Goal: Information Seeking & Learning: Compare options

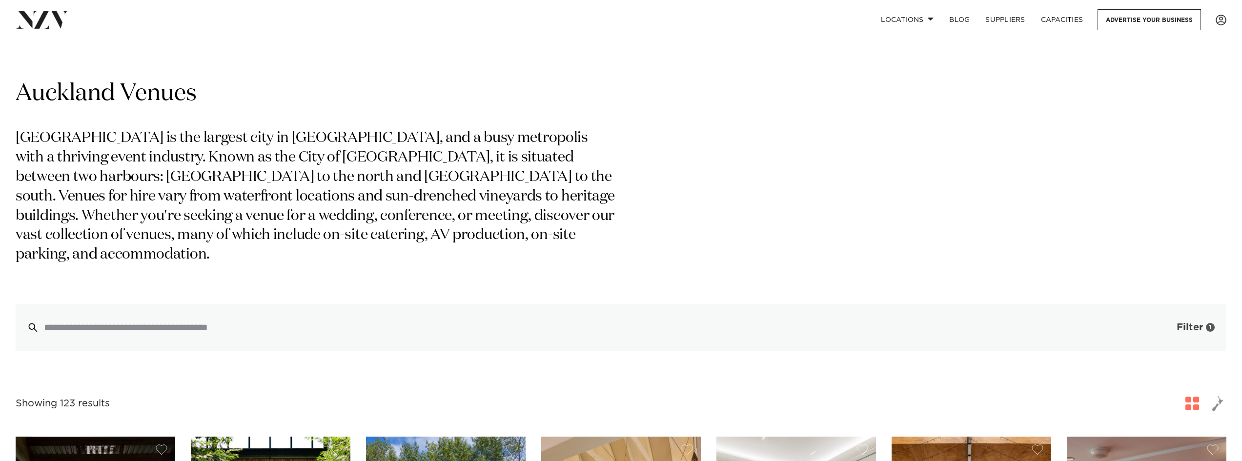
click at [1182, 322] on span "Filter" at bounding box center [1189, 327] width 26 height 10
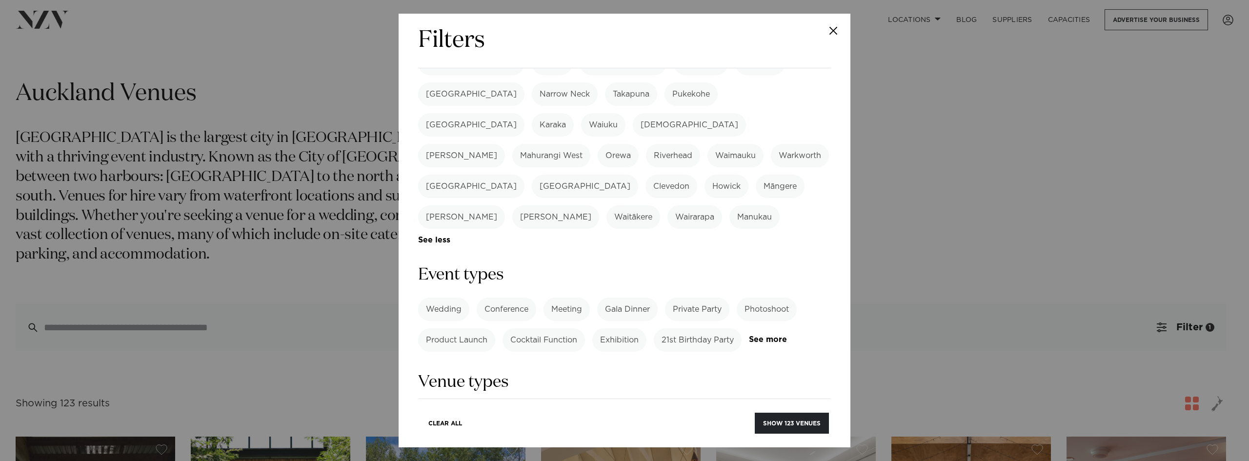
scroll to position [293, 0]
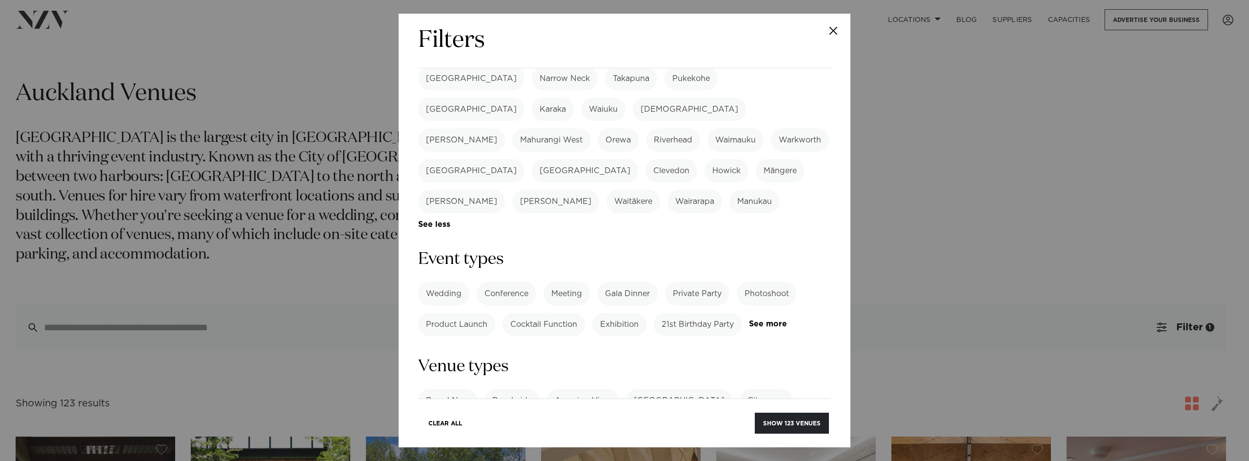
click at [447, 282] on label "Wedding" at bounding box center [443, 293] width 51 height 23
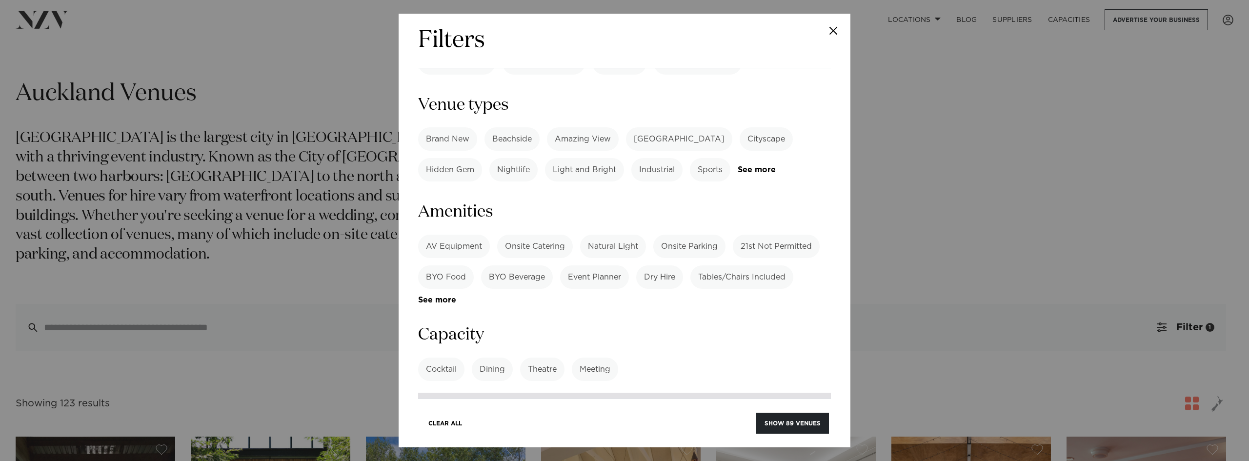
scroll to position [585, 0]
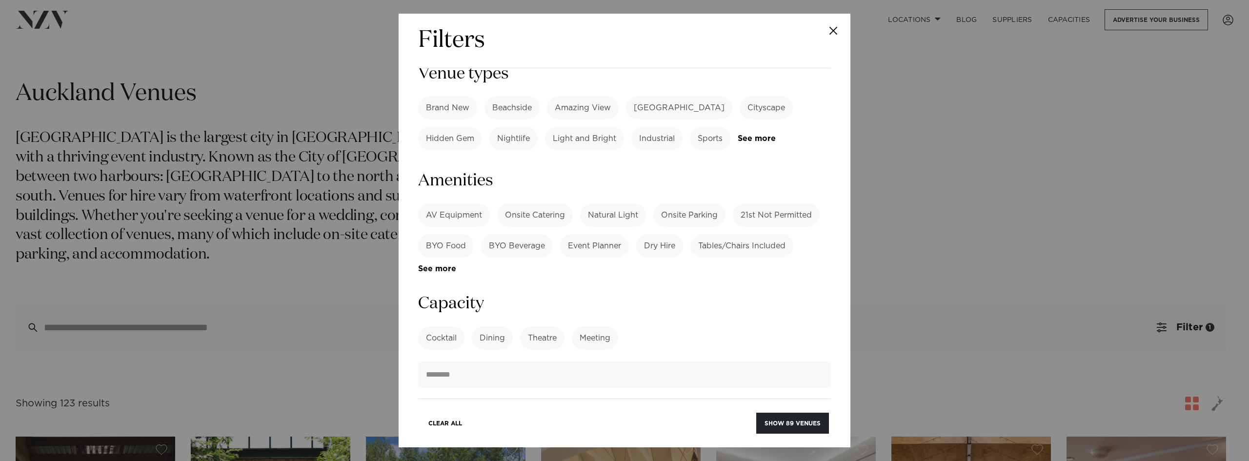
click at [488, 326] on label "Dining" at bounding box center [492, 337] width 41 height 23
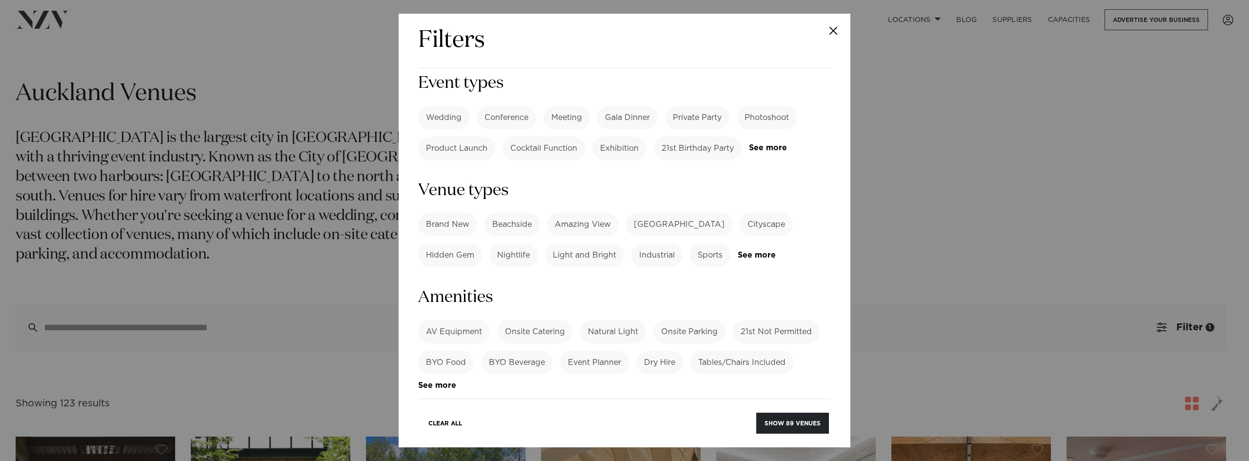
scroll to position [468, 0]
click at [450, 382] on link "See more" at bounding box center [456, 386] width 76 height 8
click at [664, 413] on label "Bar" at bounding box center [674, 424] width 29 height 23
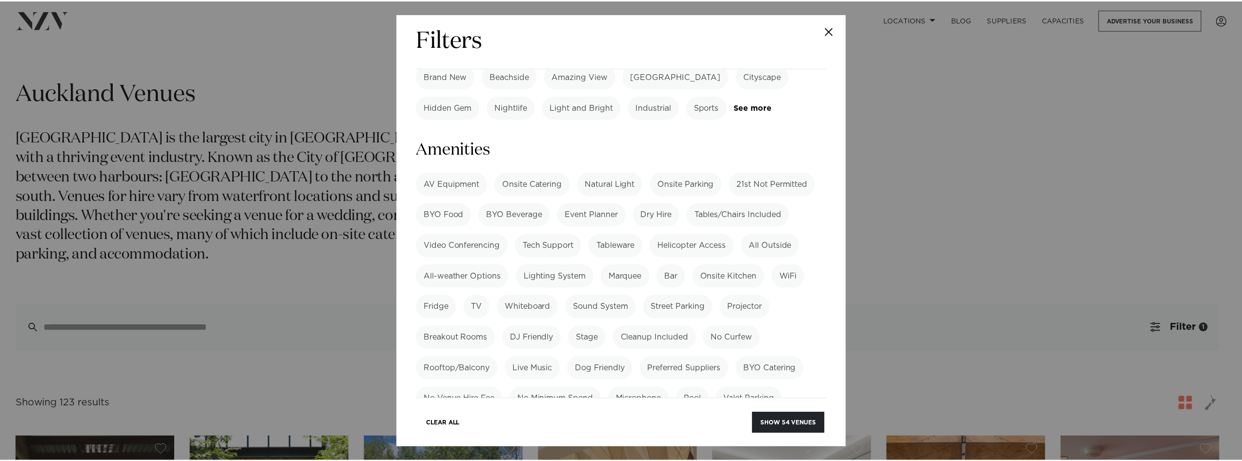
scroll to position [614, 0]
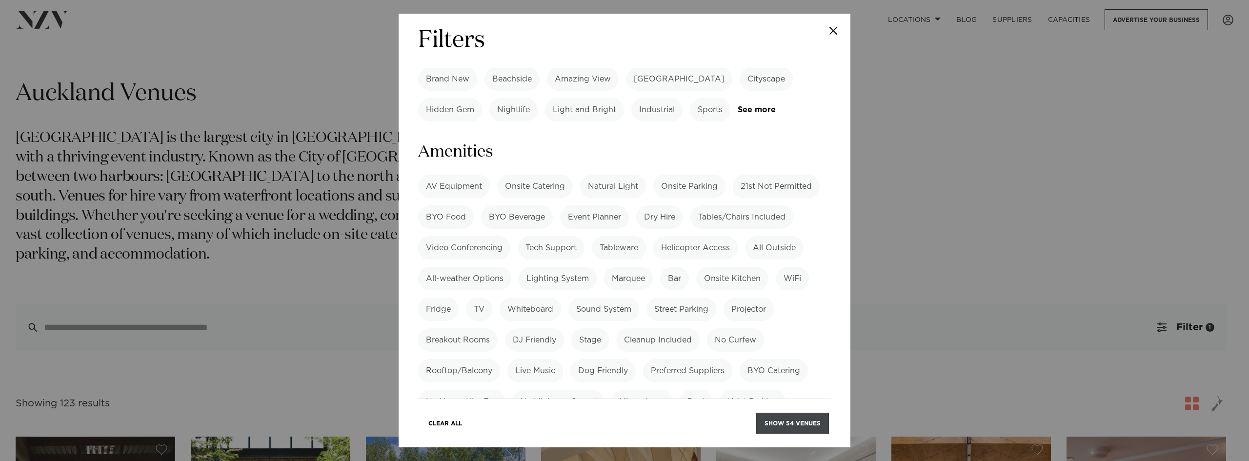
click at [797, 423] on button "Show 54 venues" at bounding box center [792, 423] width 73 height 21
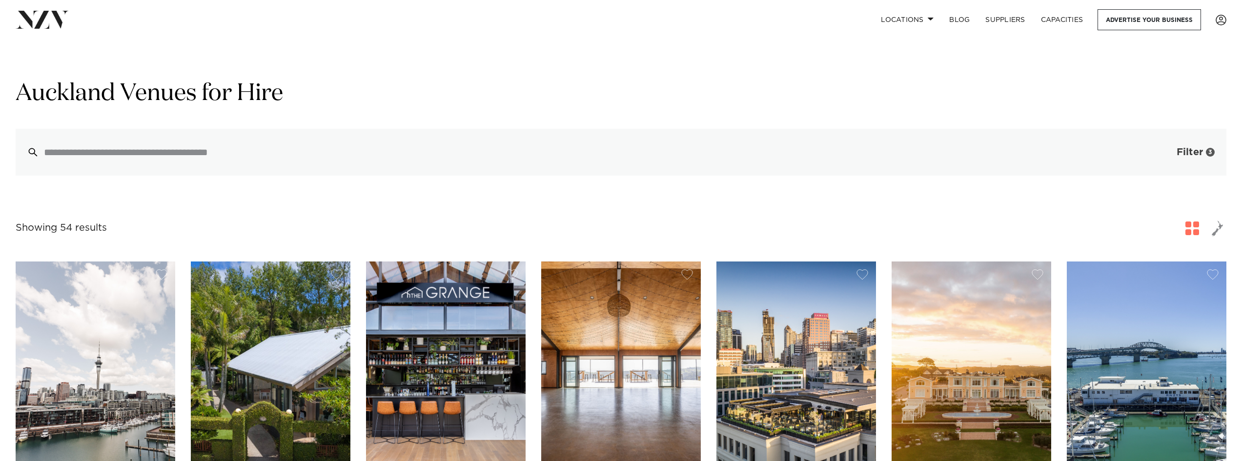
click at [1199, 149] on span "Filter" at bounding box center [1189, 152] width 26 height 10
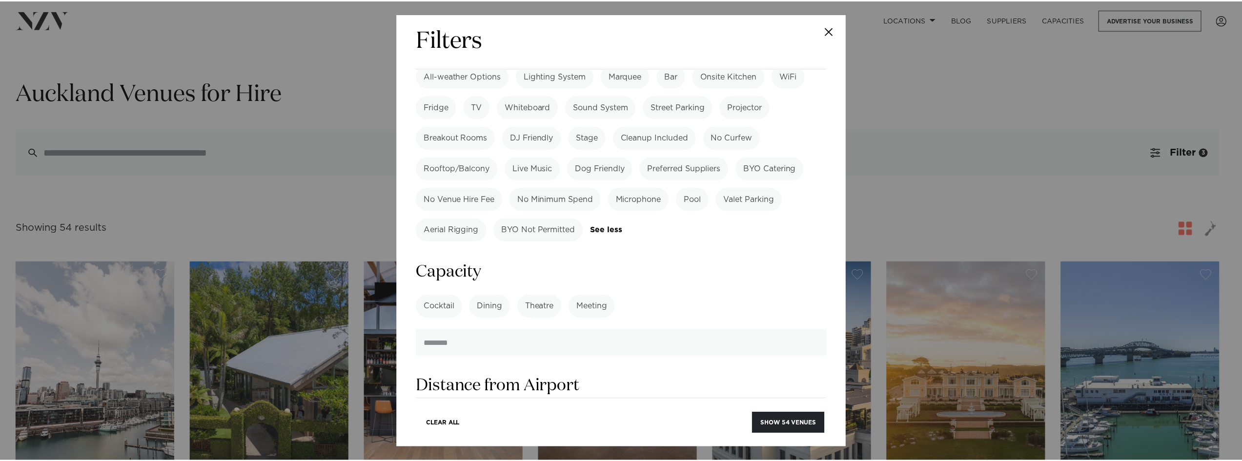
scroll to position [890, 0]
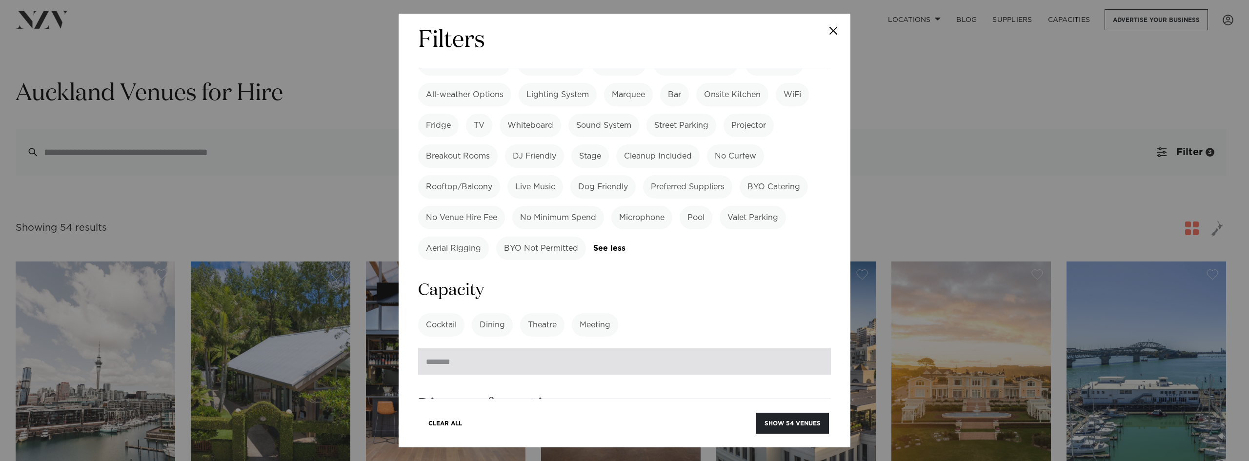
click at [574, 348] on input "number" at bounding box center [624, 361] width 413 height 26
type input "*"
click at [812, 348] on input "*" at bounding box center [624, 361] width 413 height 26
type input "**"
click at [756, 413] on button "Show 54 venues" at bounding box center [792, 423] width 73 height 21
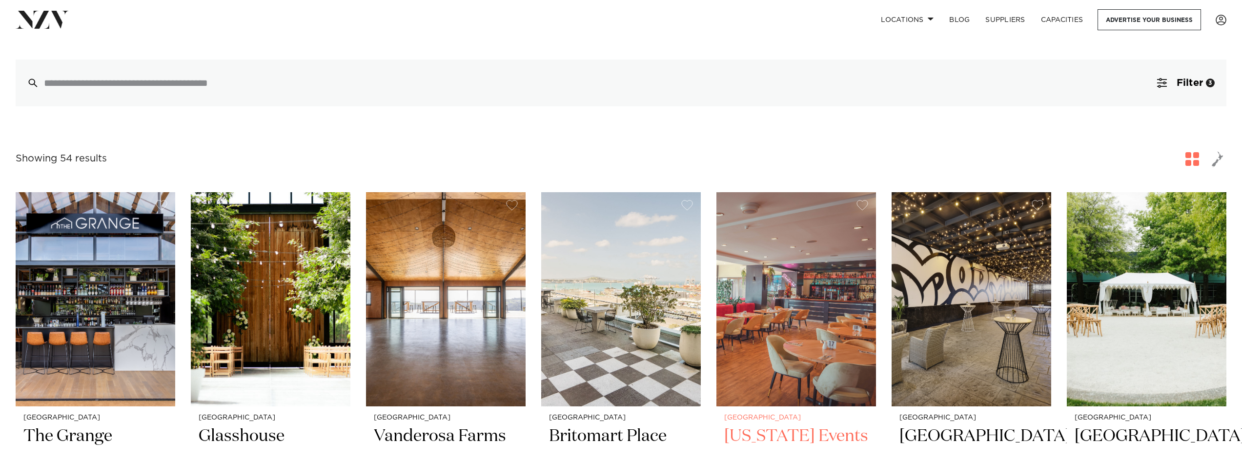
scroll to position [98, 0]
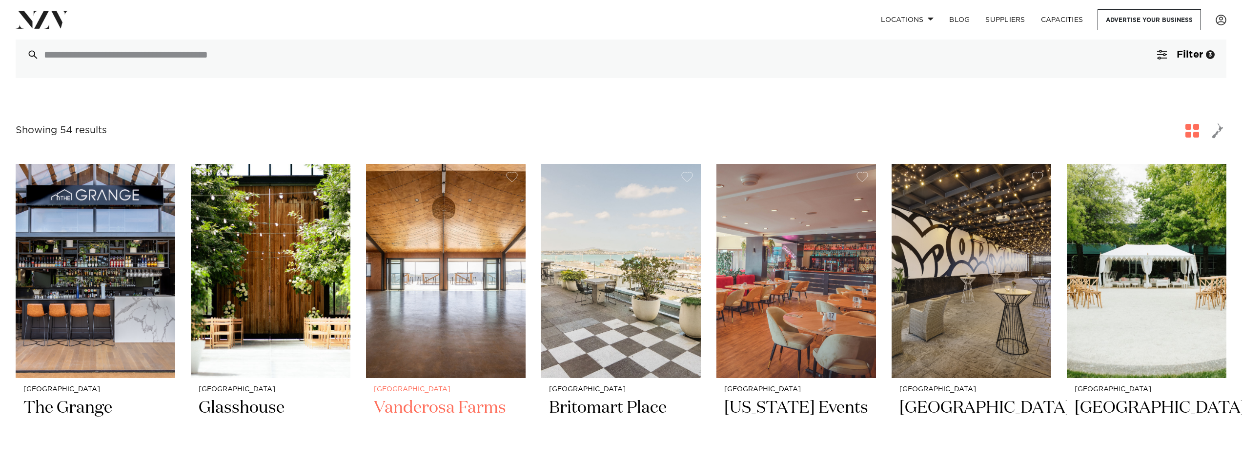
click at [471, 337] on img at bounding box center [446, 271] width 160 height 214
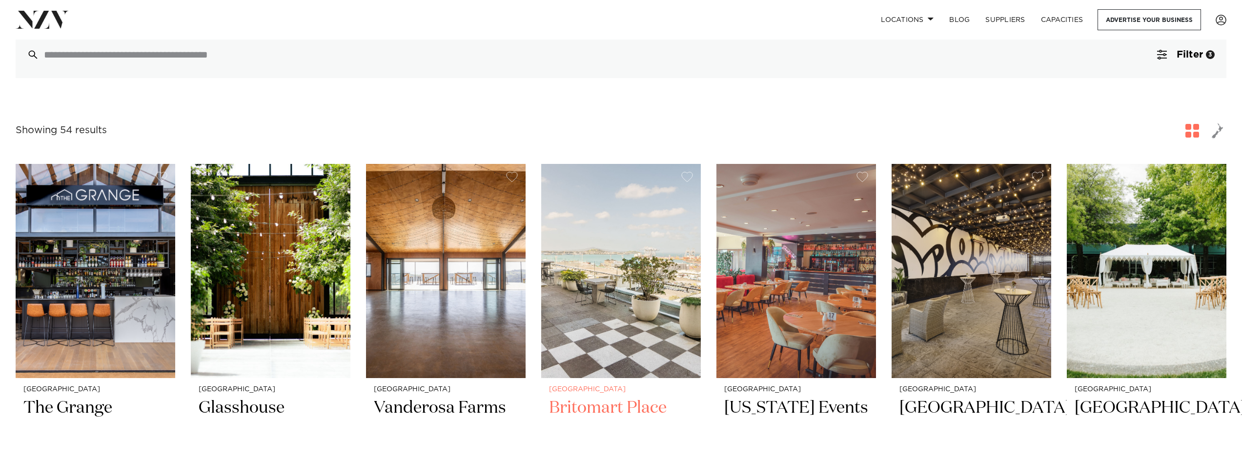
click at [632, 298] on img at bounding box center [621, 271] width 160 height 214
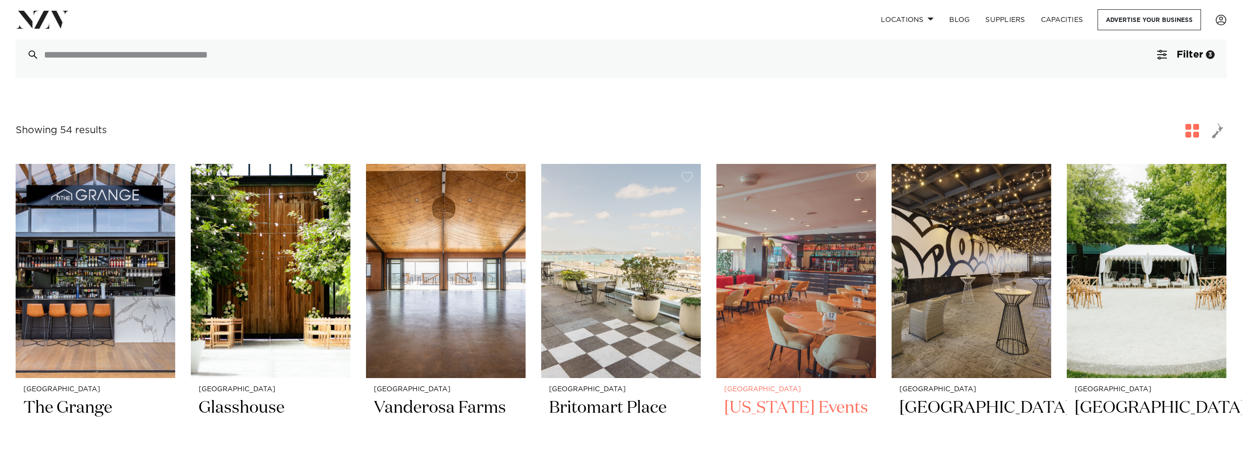
click at [791, 241] on img at bounding box center [796, 271] width 160 height 214
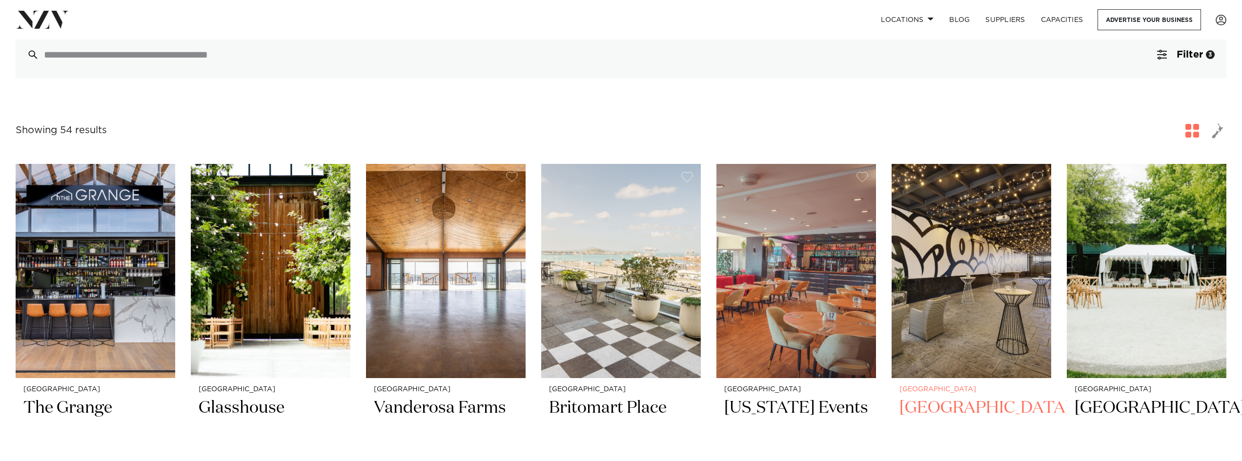
click at [957, 235] on img at bounding box center [971, 271] width 160 height 214
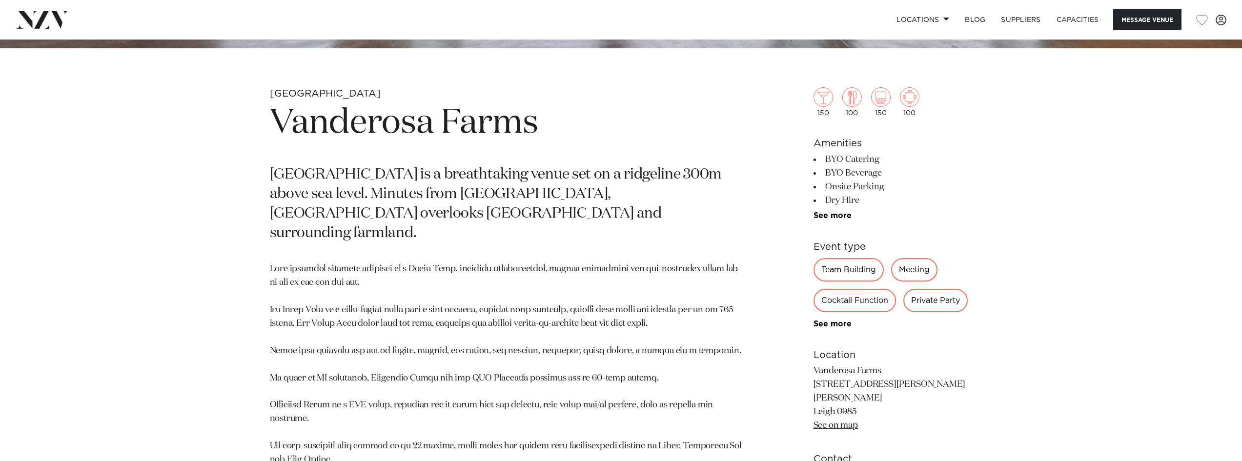
scroll to position [585, 0]
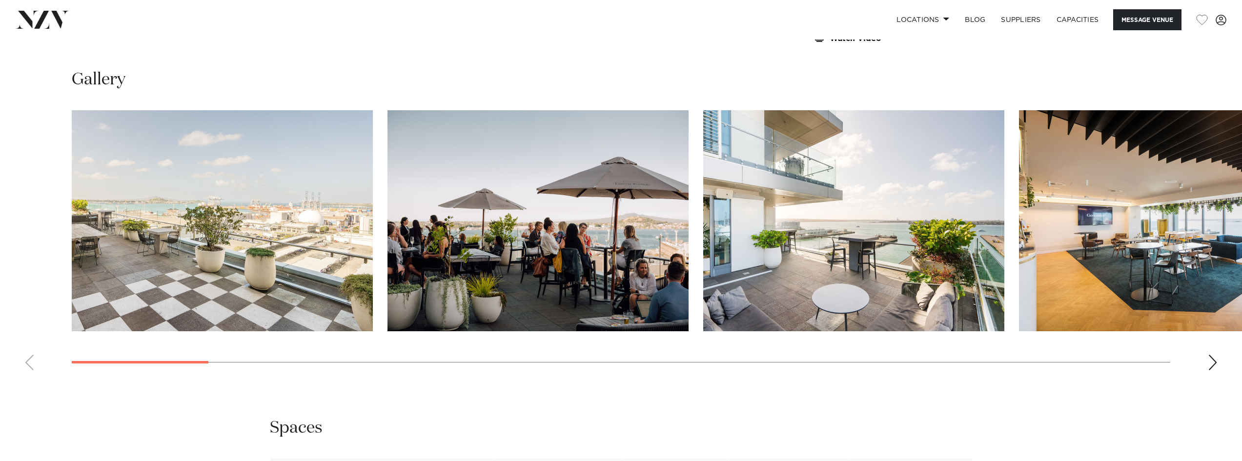
scroll to position [1073, 0]
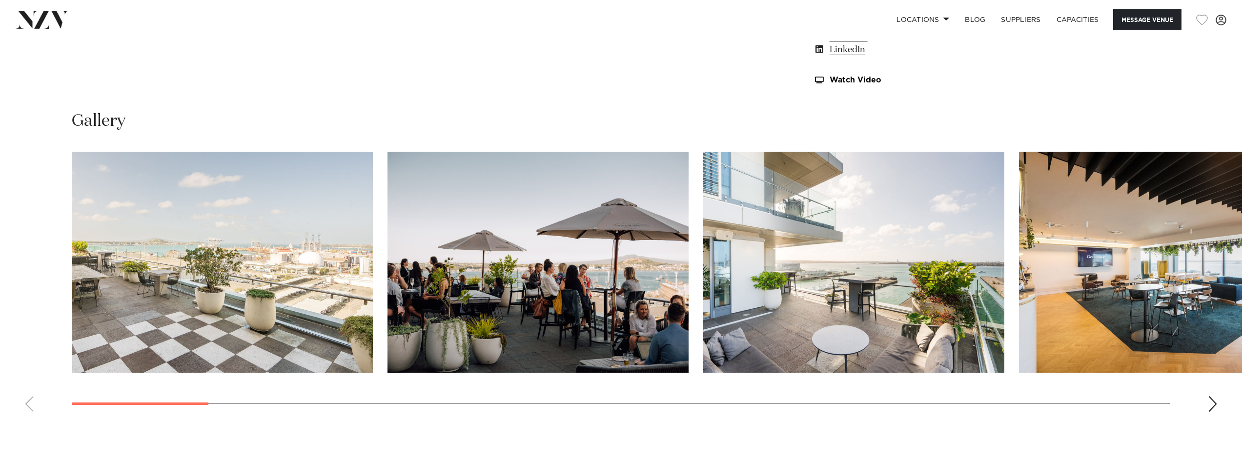
click at [1213, 405] on div "Next slide" at bounding box center [1212, 404] width 10 height 16
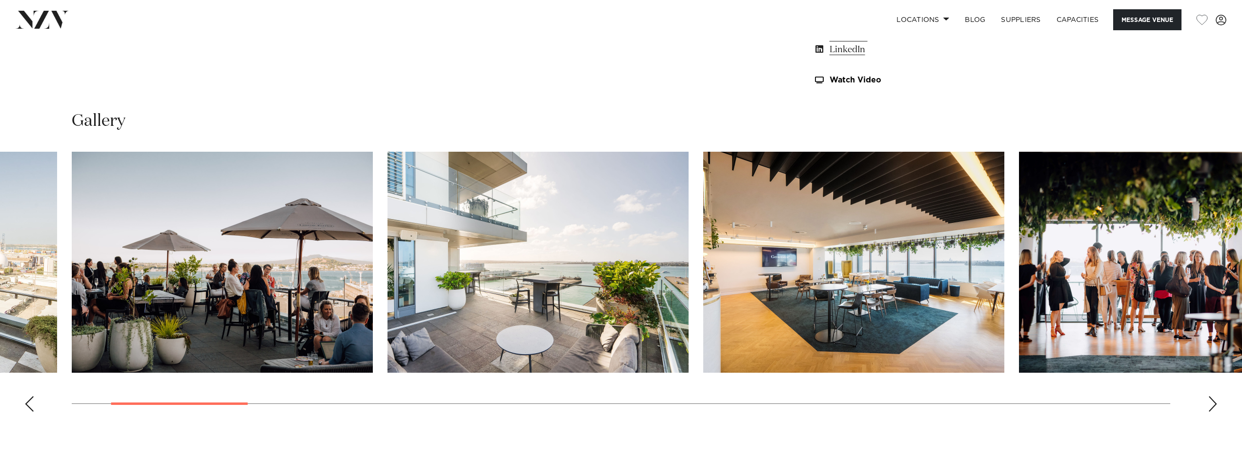
click at [1213, 405] on div "Next slide" at bounding box center [1212, 404] width 10 height 16
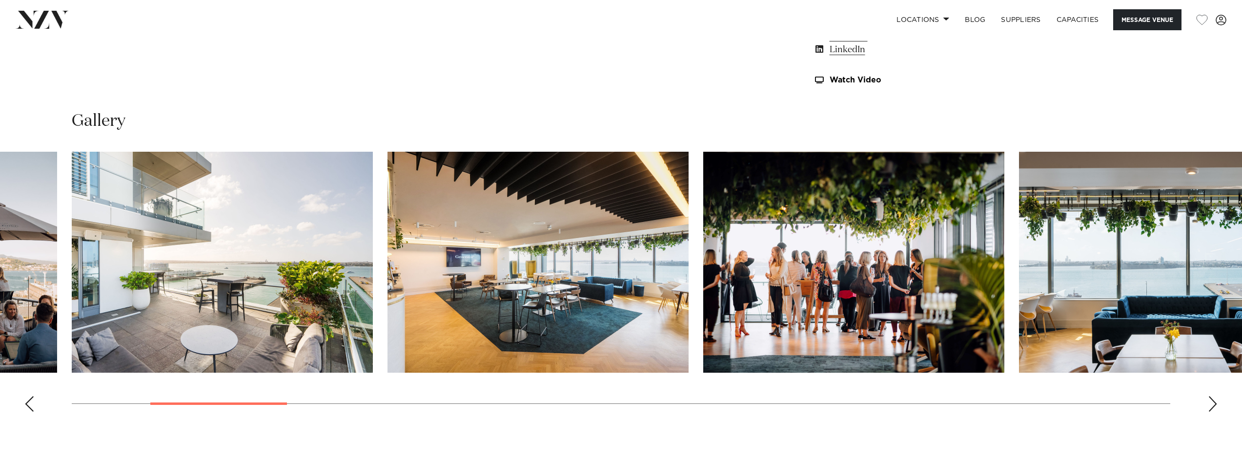
click at [1213, 405] on div "Next slide" at bounding box center [1212, 404] width 10 height 16
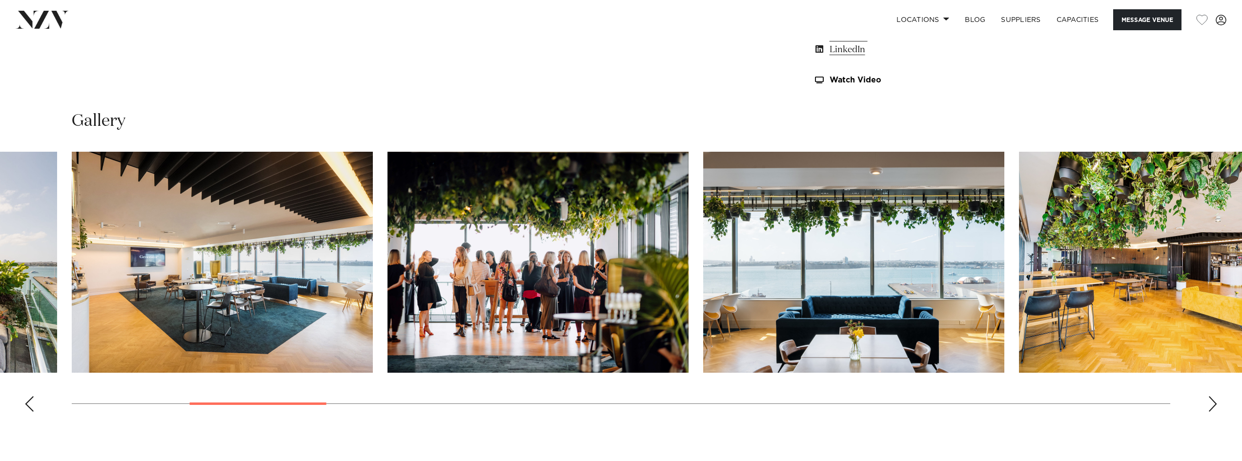
click at [1213, 405] on div "Next slide" at bounding box center [1212, 404] width 10 height 16
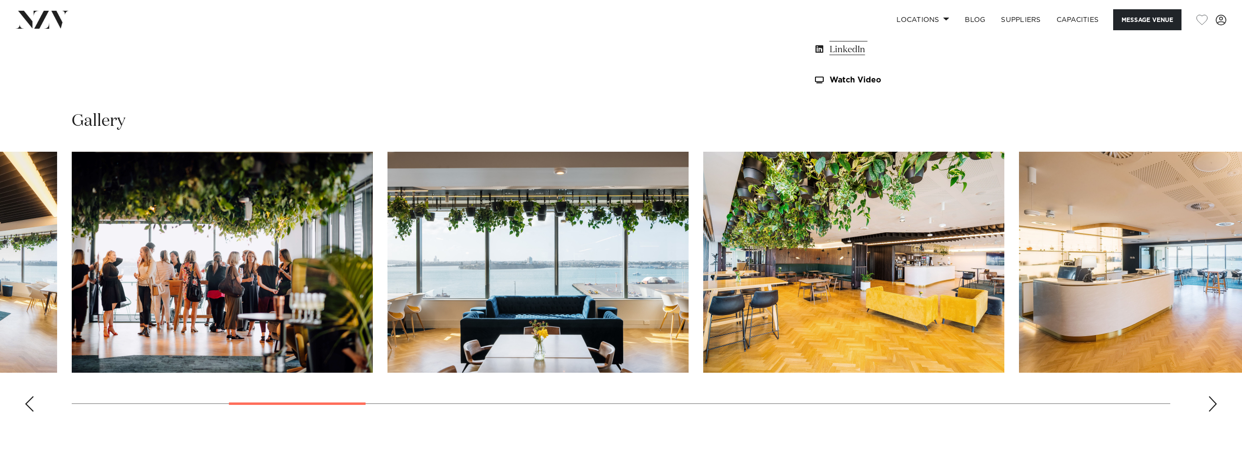
click at [1215, 408] on div "Next slide" at bounding box center [1212, 404] width 10 height 16
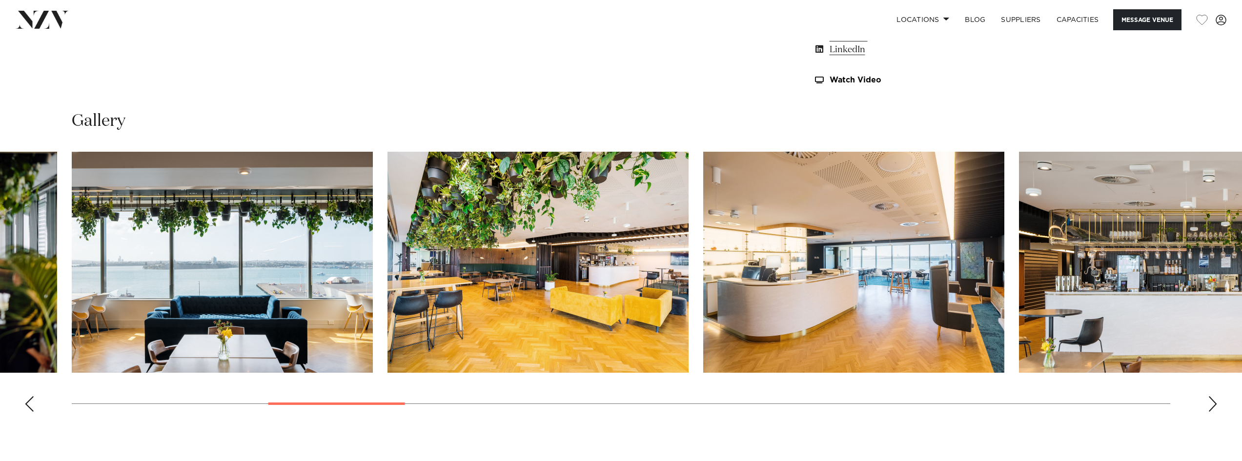
click at [1215, 408] on div "Next slide" at bounding box center [1212, 404] width 10 height 16
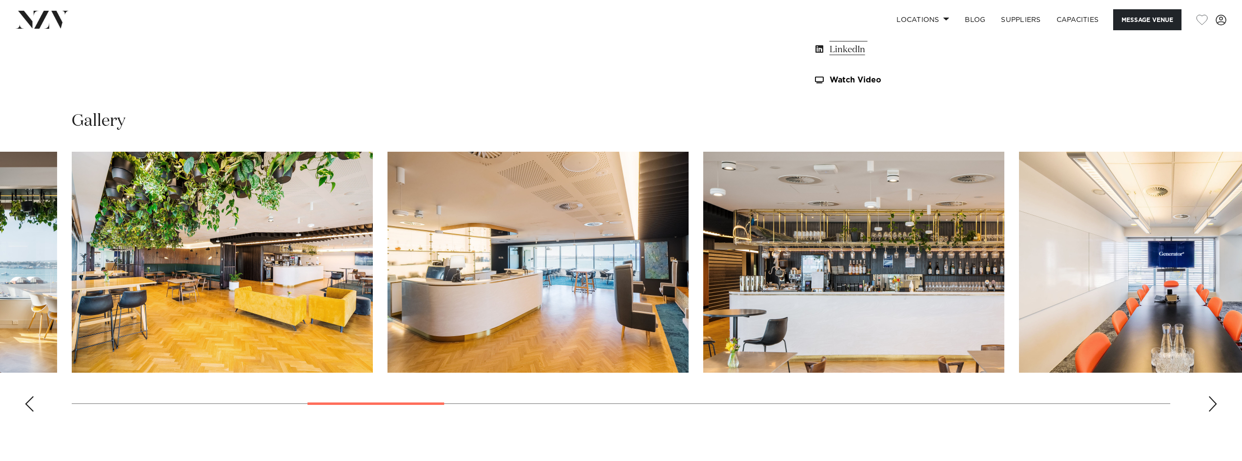
click at [1215, 408] on div "Next slide" at bounding box center [1212, 404] width 10 height 16
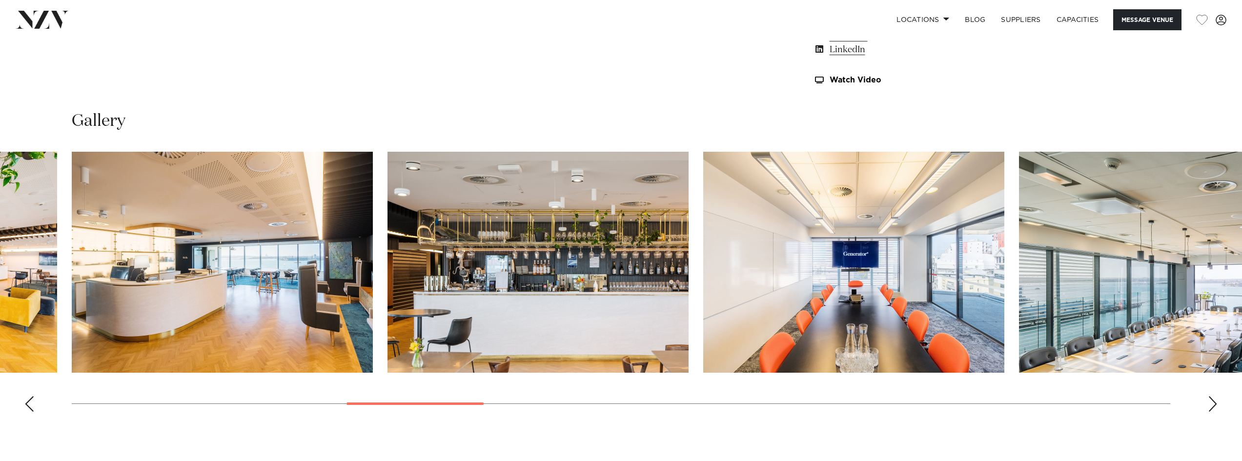
click at [1215, 408] on div "Next slide" at bounding box center [1212, 404] width 10 height 16
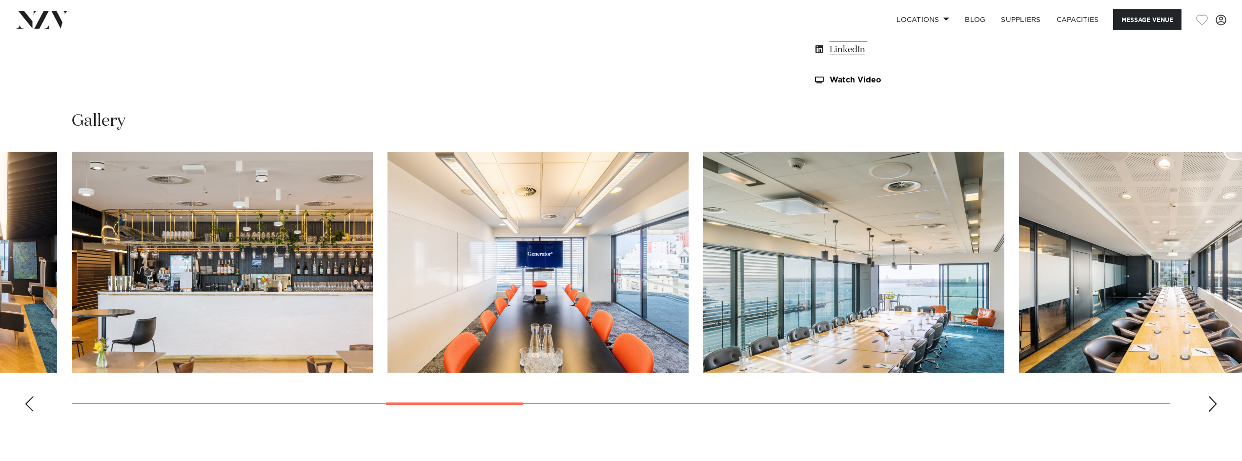
click at [1215, 408] on div "Next slide" at bounding box center [1212, 404] width 10 height 16
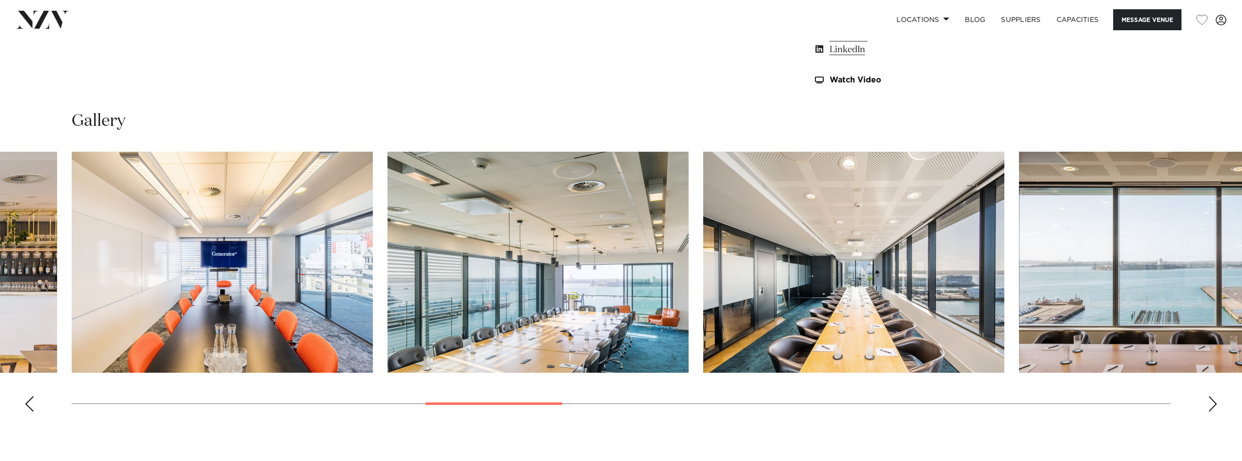
click at [1215, 408] on div "Next slide" at bounding box center [1212, 404] width 10 height 16
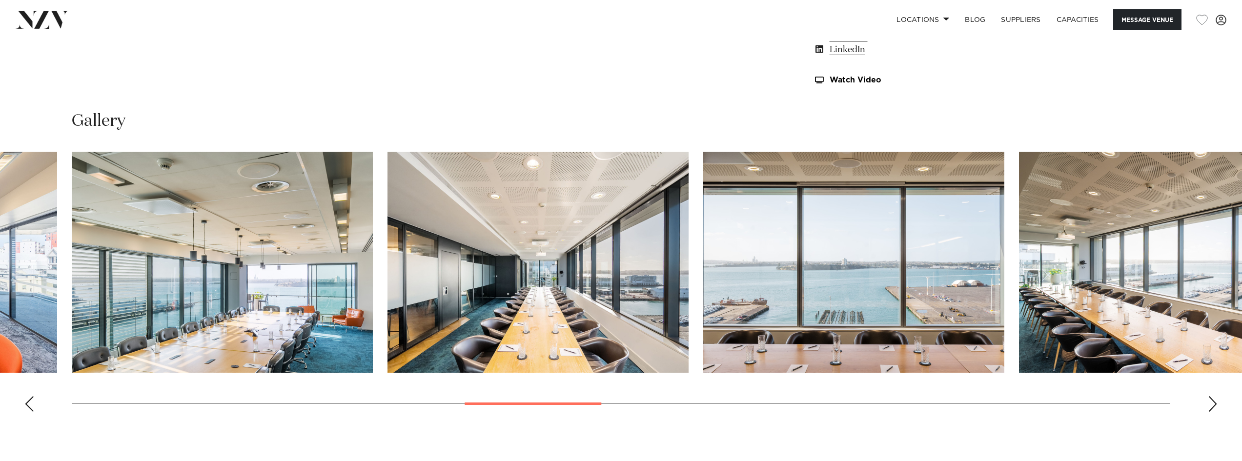
click at [1215, 408] on div "Next slide" at bounding box center [1212, 404] width 10 height 16
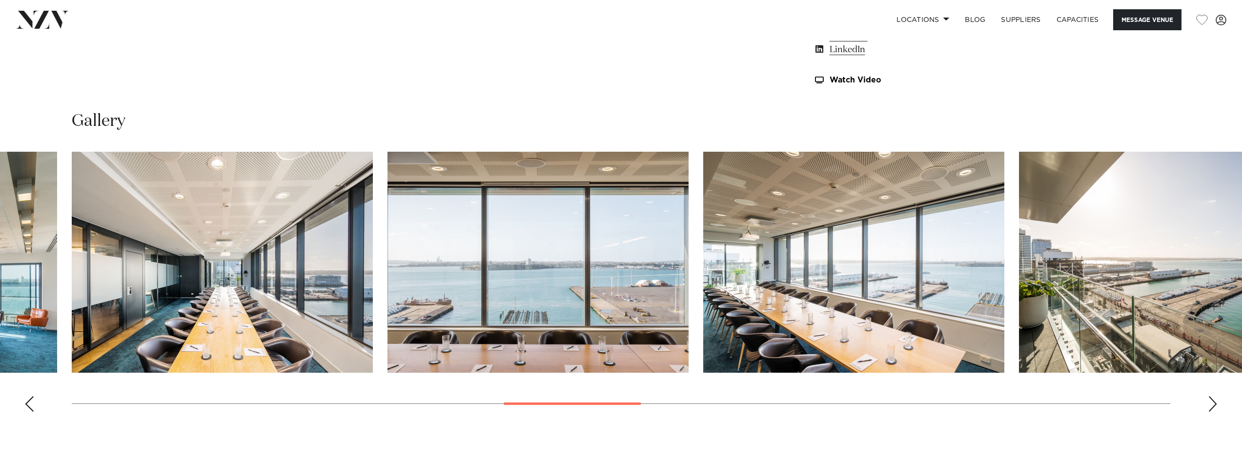
click at [1215, 408] on div "Next slide" at bounding box center [1212, 404] width 10 height 16
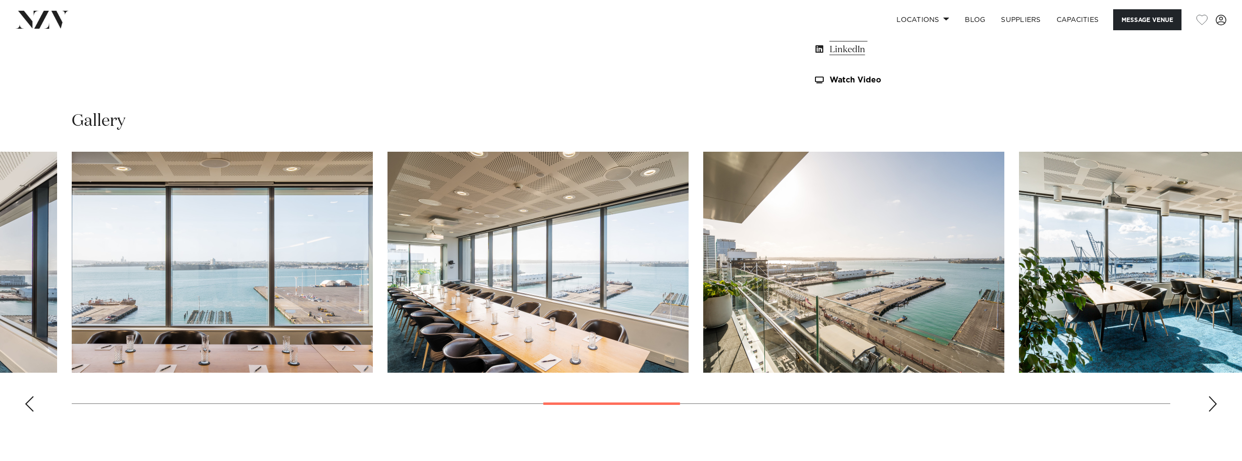
click at [1215, 408] on div "Next slide" at bounding box center [1212, 404] width 10 height 16
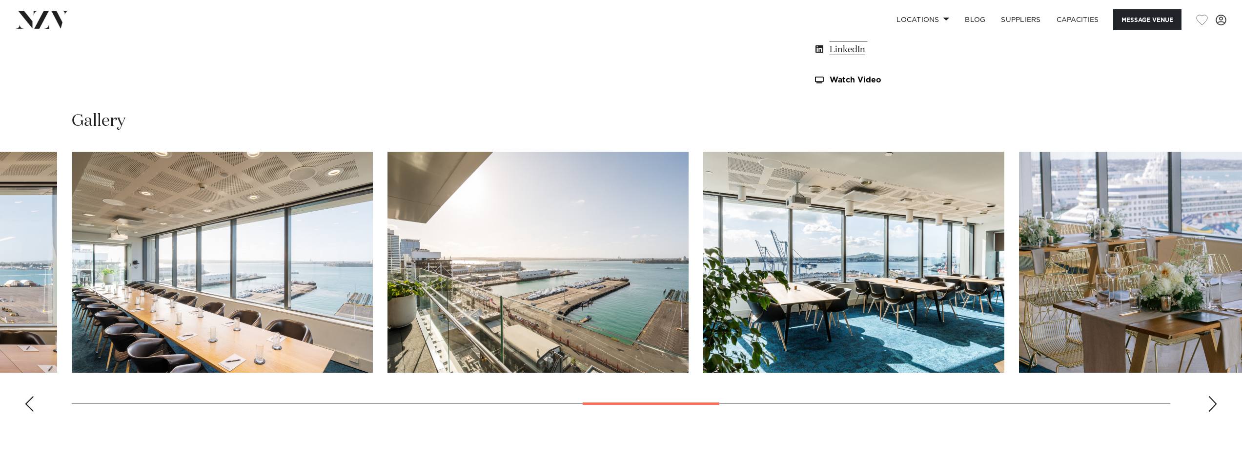
click at [1213, 411] on div "Next slide" at bounding box center [1212, 404] width 10 height 16
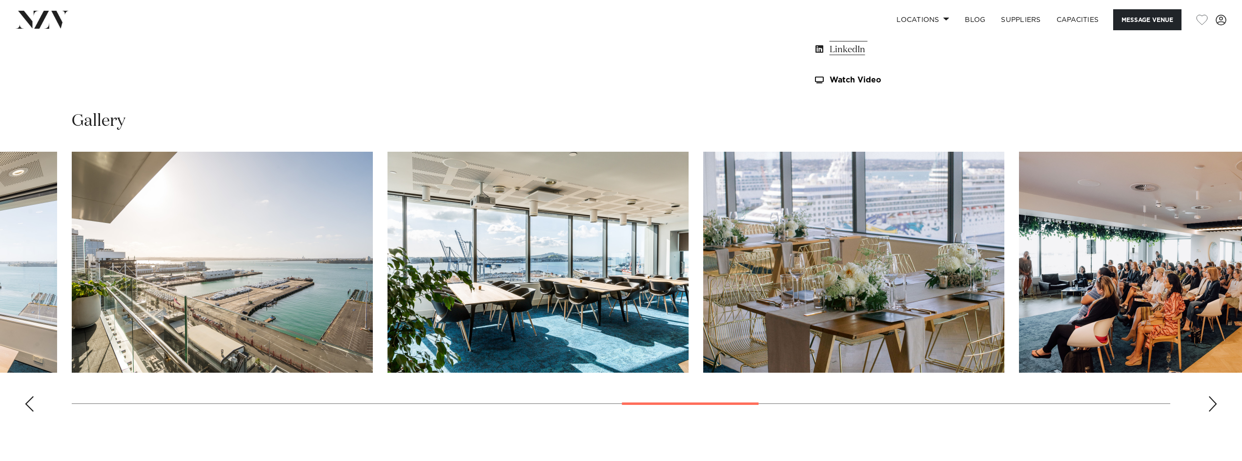
click at [1209, 402] on div "Next slide" at bounding box center [1212, 404] width 10 height 16
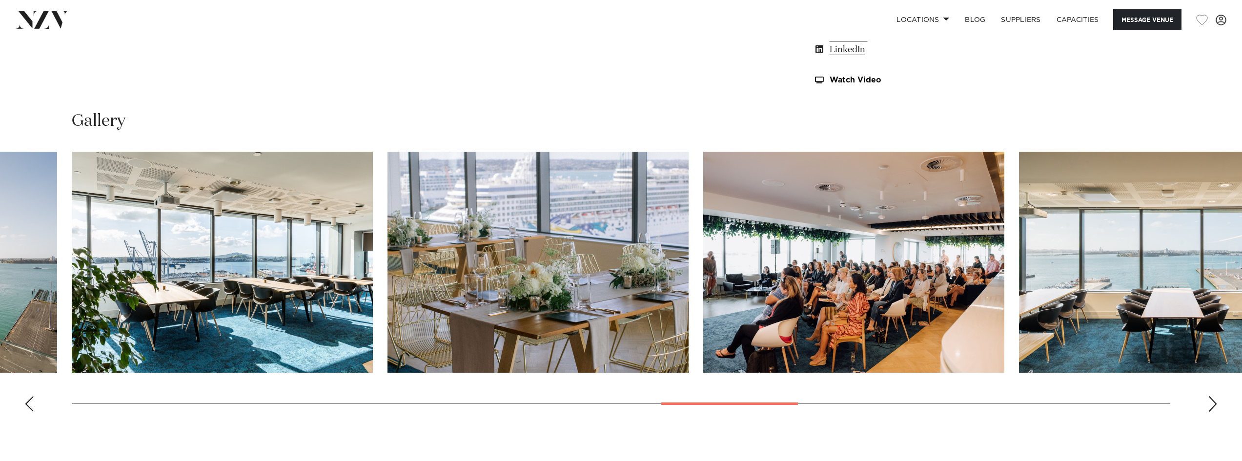
click at [1209, 402] on div "Next slide" at bounding box center [1212, 404] width 10 height 16
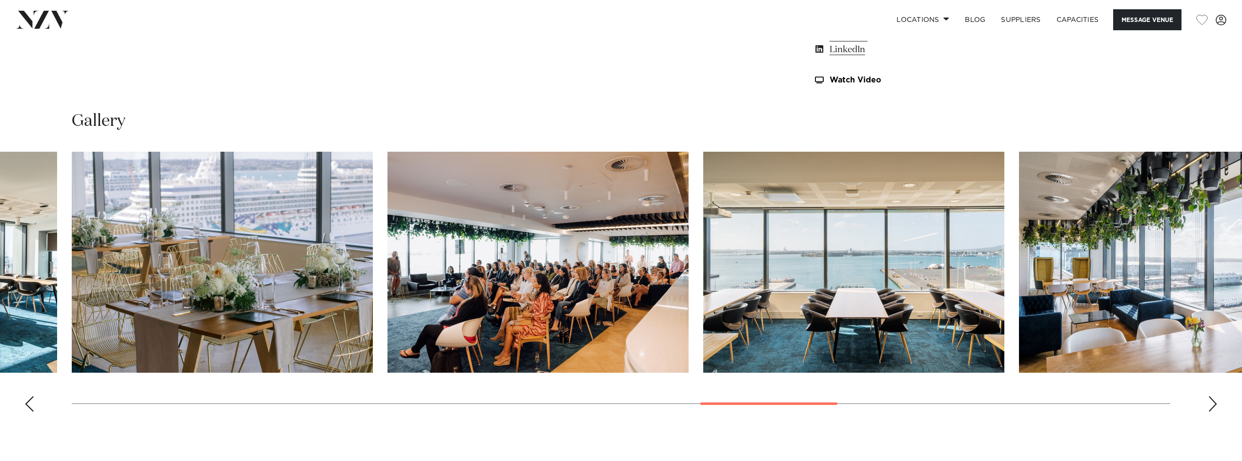
click at [1209, 402] on div "Next slide" at bounding box center [1212, 404] width 10 height 16
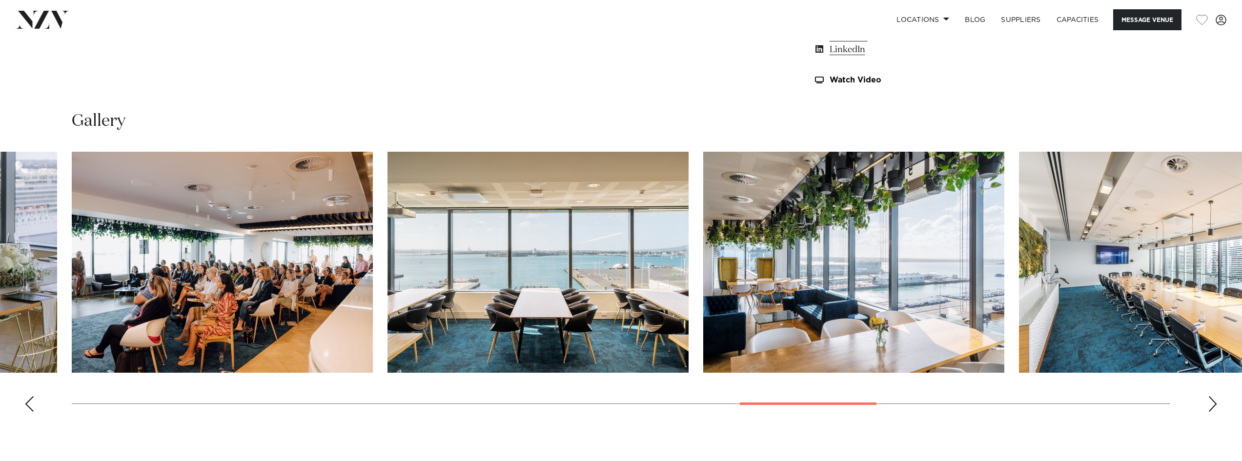
click at [1209, 402] on div "Next slide" at bounding box center [1212, 404] width 10 height 16
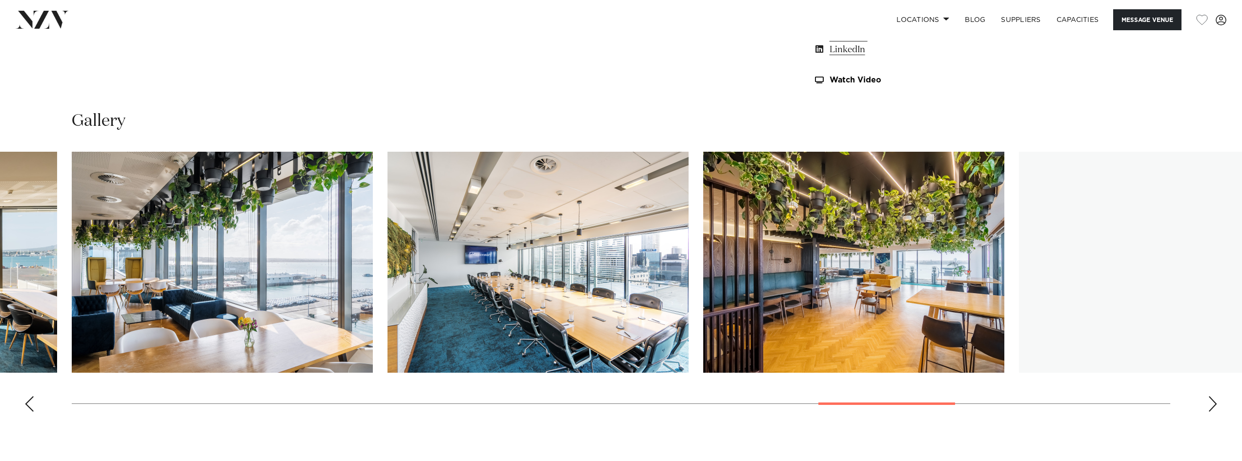
click at [1209, 402] on div "Next slide" at bounding box center [1212, 404] width 10 height 16
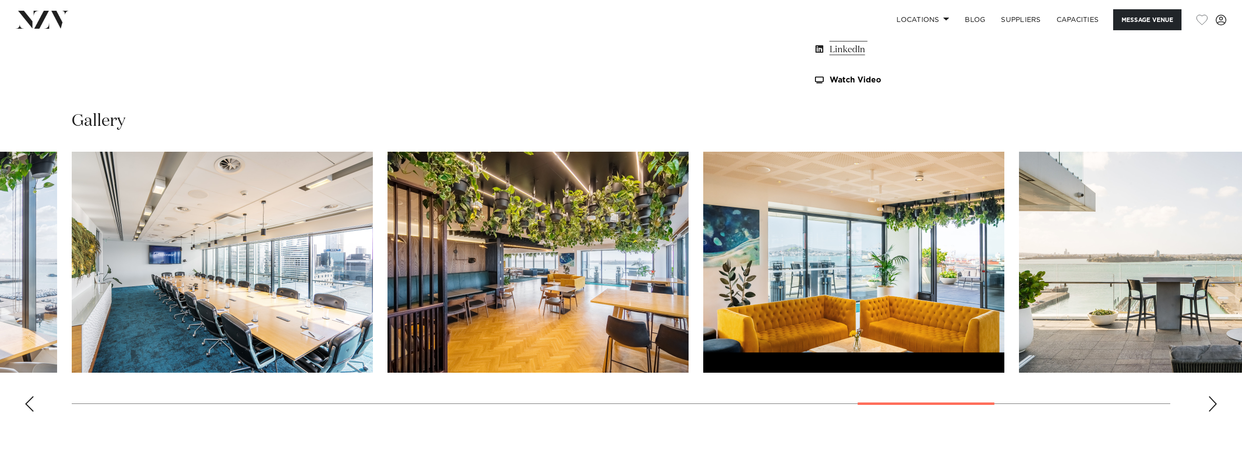
click at [1213, 409] on div "Next slide" at bounding box center [1212, 404] width 10 height 16
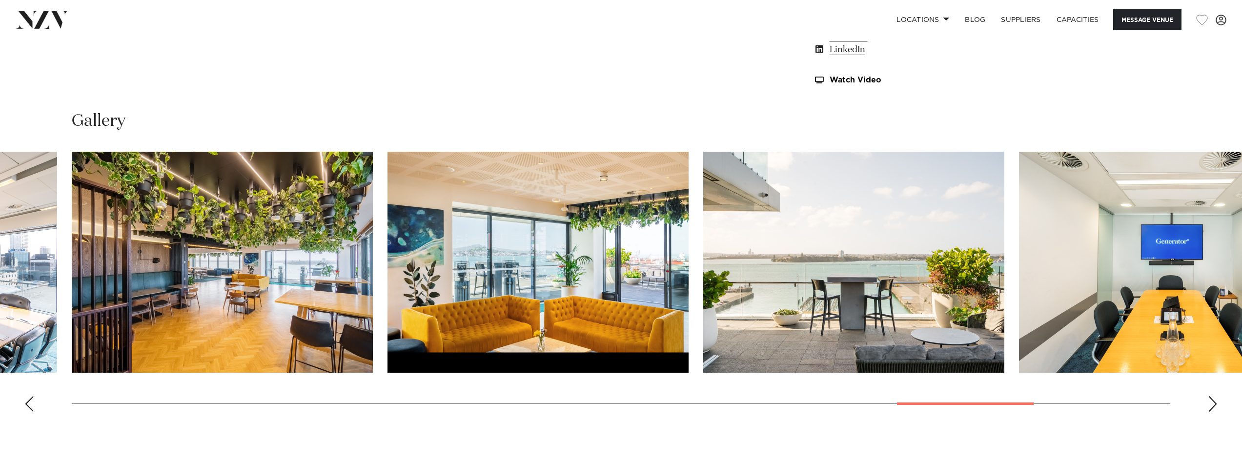
click at [1216, 402] on div "Next slide" at bounding box center [1212, 404] width 10 height 16
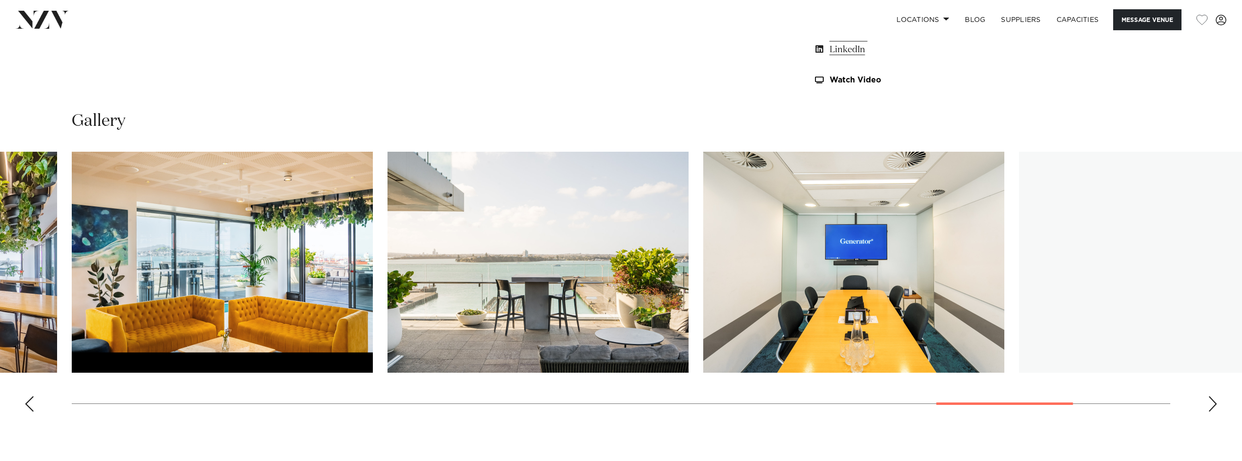
click at [1216, 402] on div "Next slide" at bounding box center [1212, 404] width 10 height 16
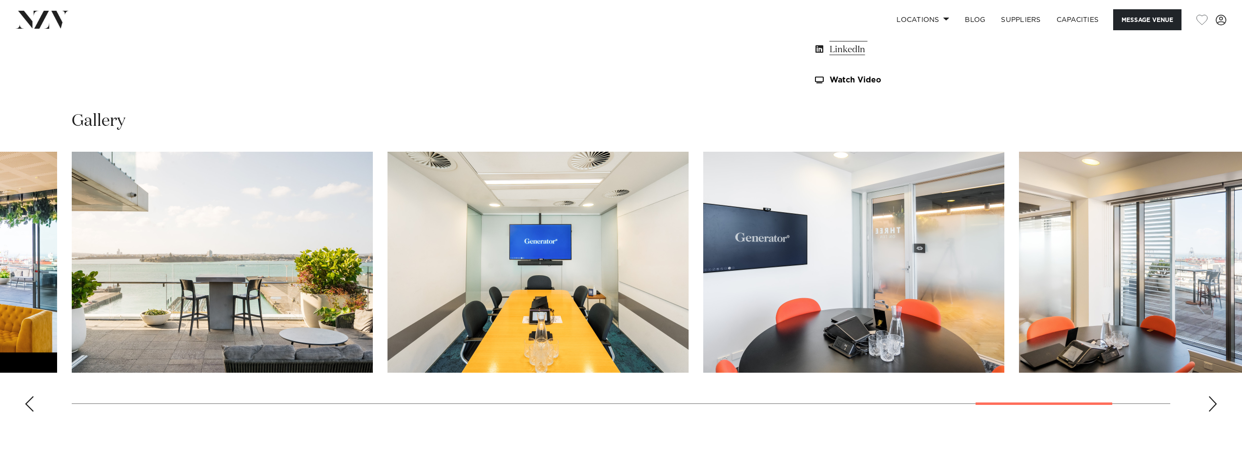
click at [1216, 402] on div "Next slide" at bounding box center [1212, 404] width 10 height 16
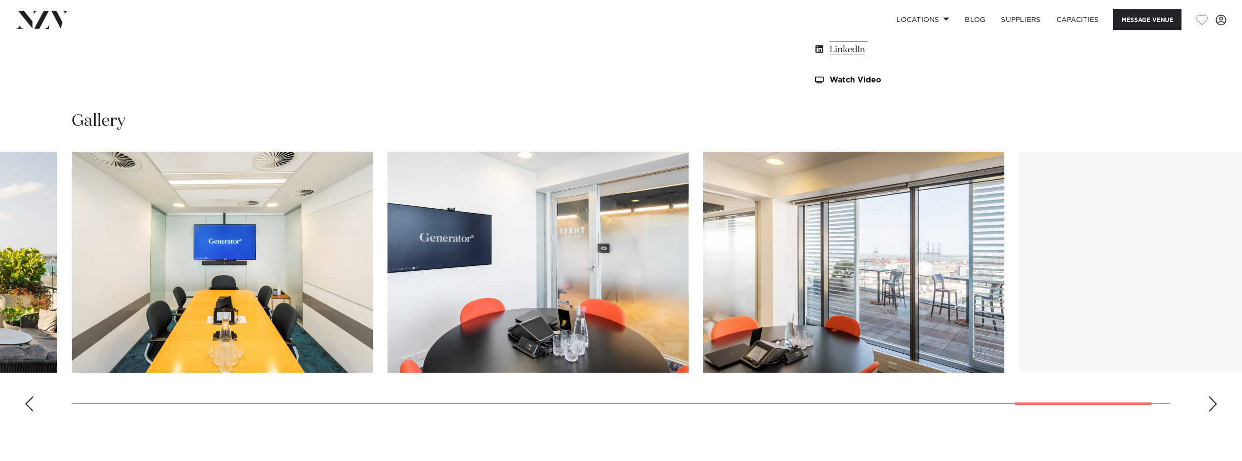
click at [1216, 402] on div "Next slide" at bounding box center [1212, 404] width 10 height 16
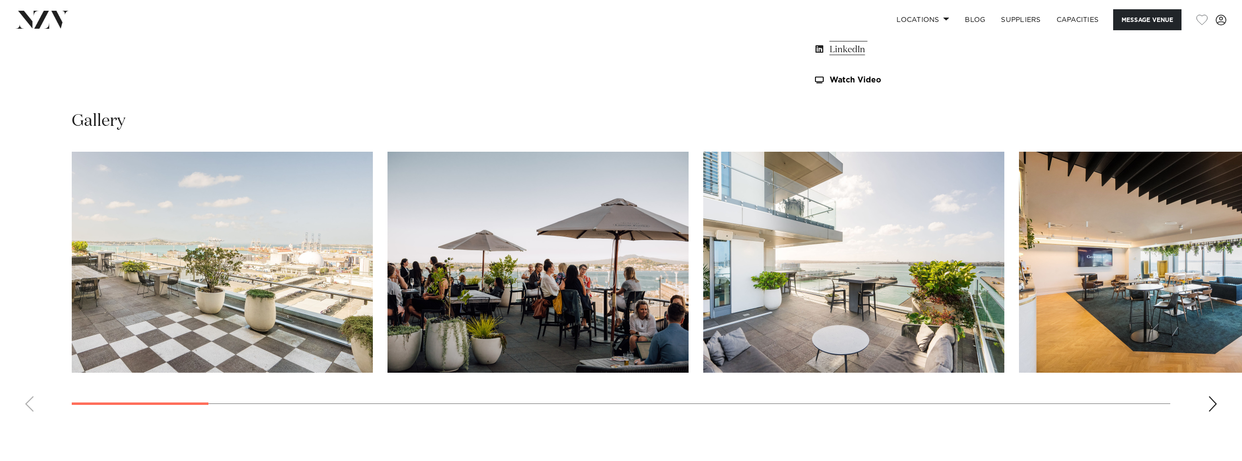
click at [0, 396] on swiper-container at bounding box center [621, 286] width 1242 height 268
click at [933, 291] on img "3 / 28" at bounding box center [853, 262] width 301 height 221
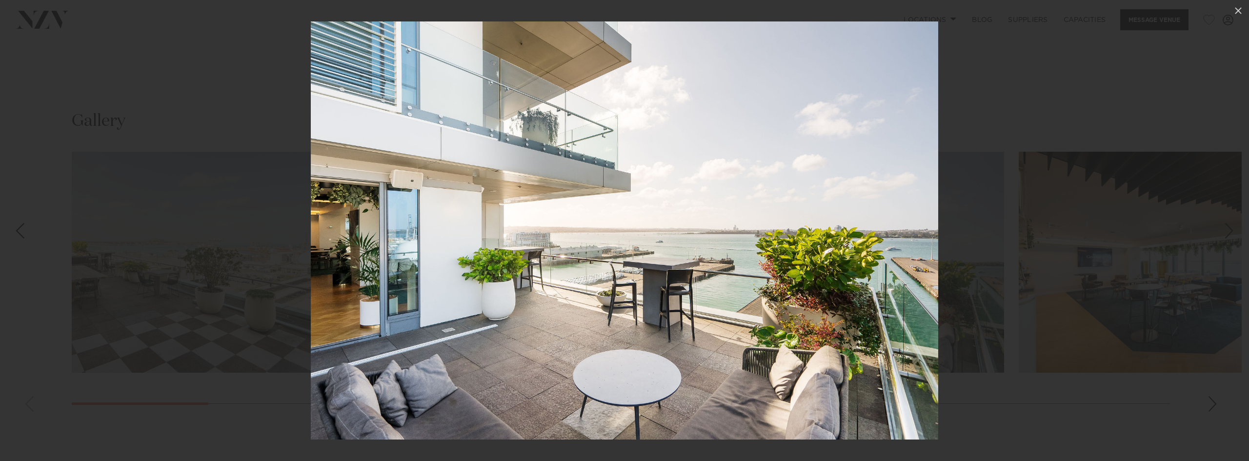
click at [1085, 227] on div at bounding box center [624, 230] width 1249 height 461
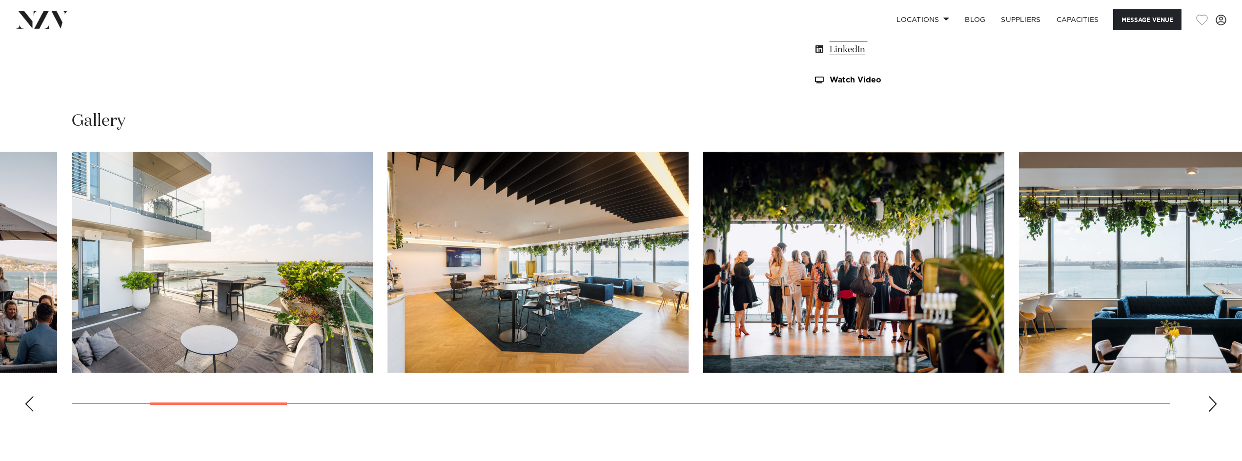
click at [1213, 404] on div "Next slide" at bounding box center [1212, 404] width 10 height 16
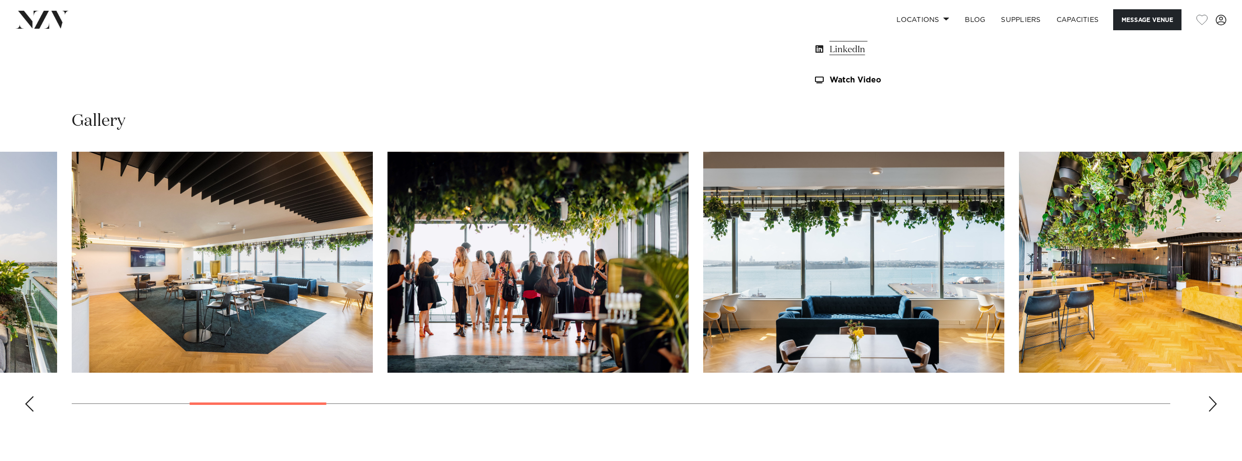
click at [1213, 404] on div "Next slide" at bounding box center [1212, 404] width 10 height 16
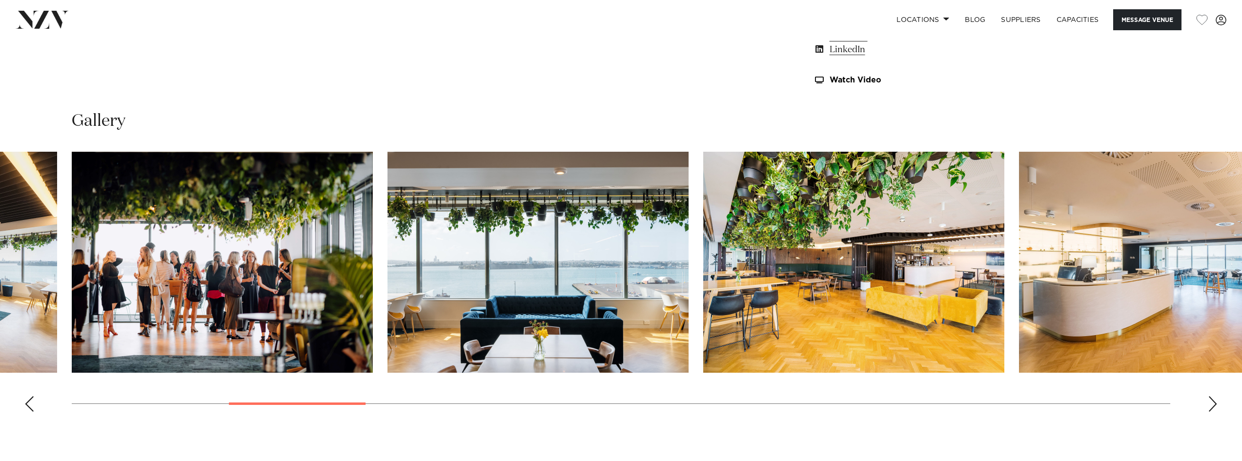
click at [892, 231] on img "7 / 28" at bounding box center [853, 262] width 301 height 221
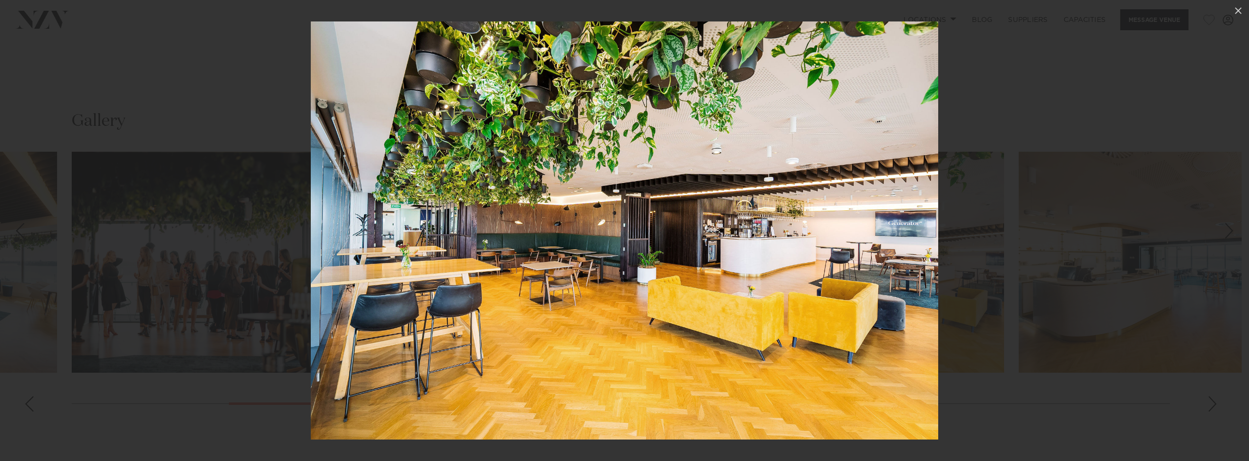
click at [1128, 331] on div at bounding box center [624, 230] width 1249 height 461
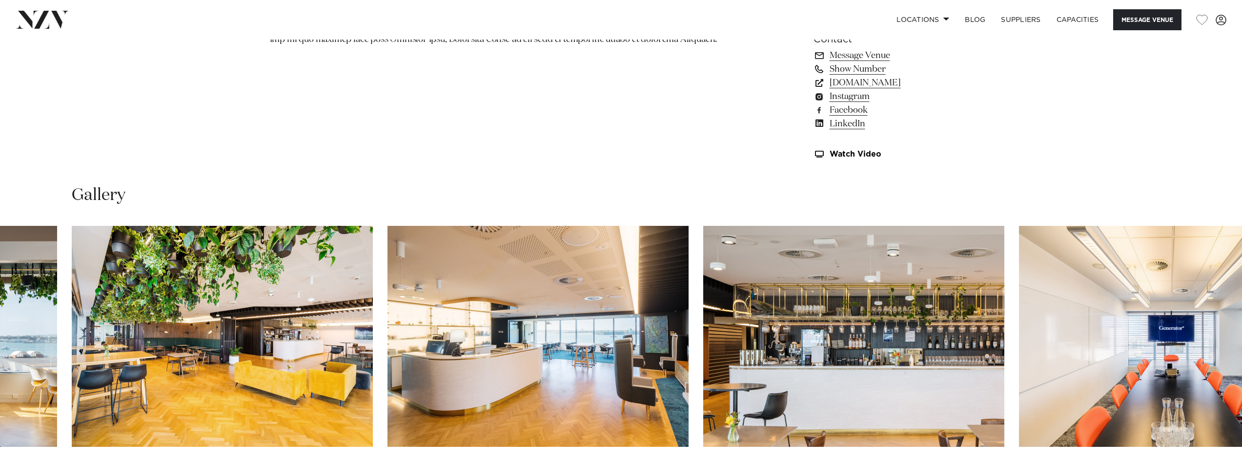
scroll to position [976, 0]
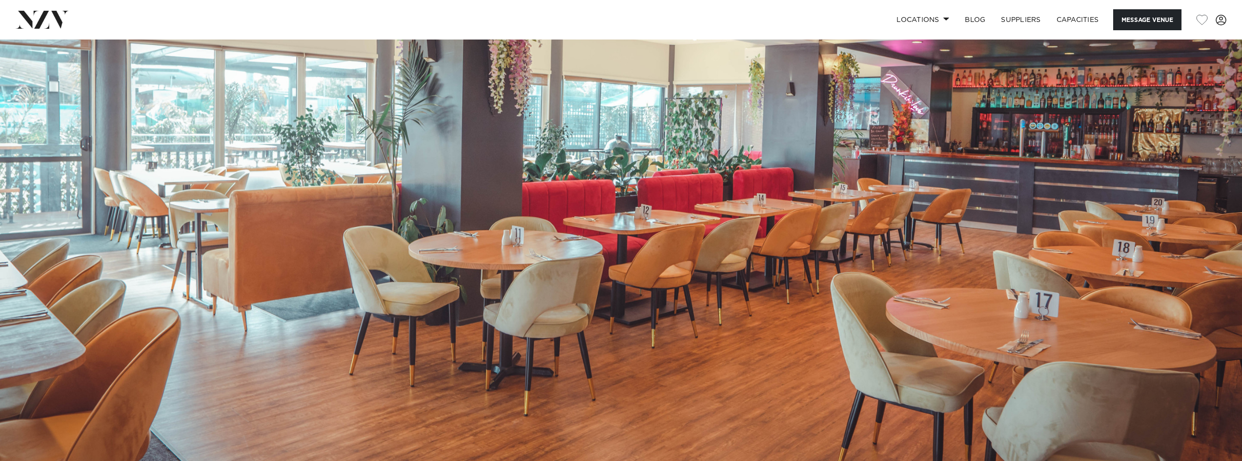
scroll to position [341, 0]
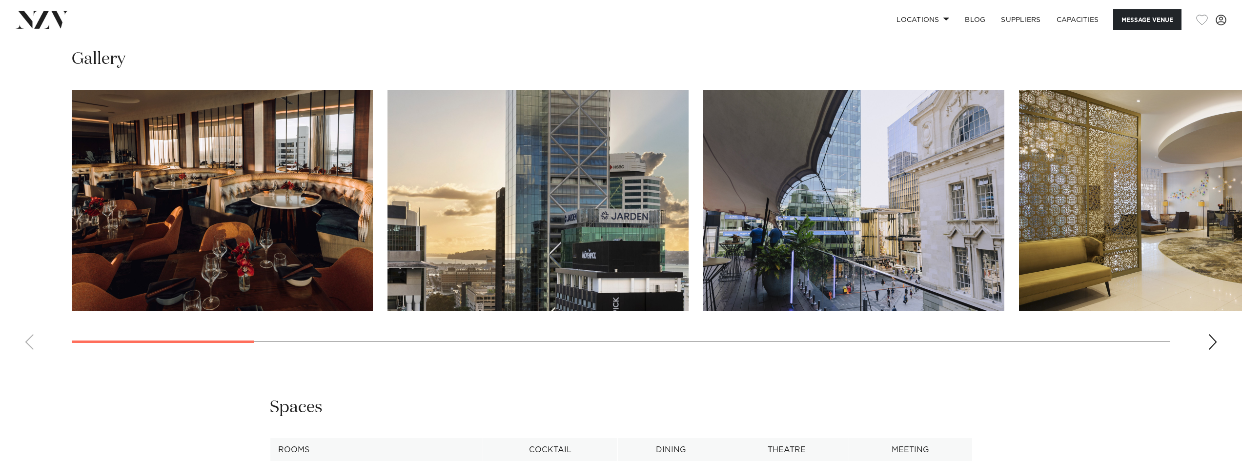
scroll to position [1122, 0]
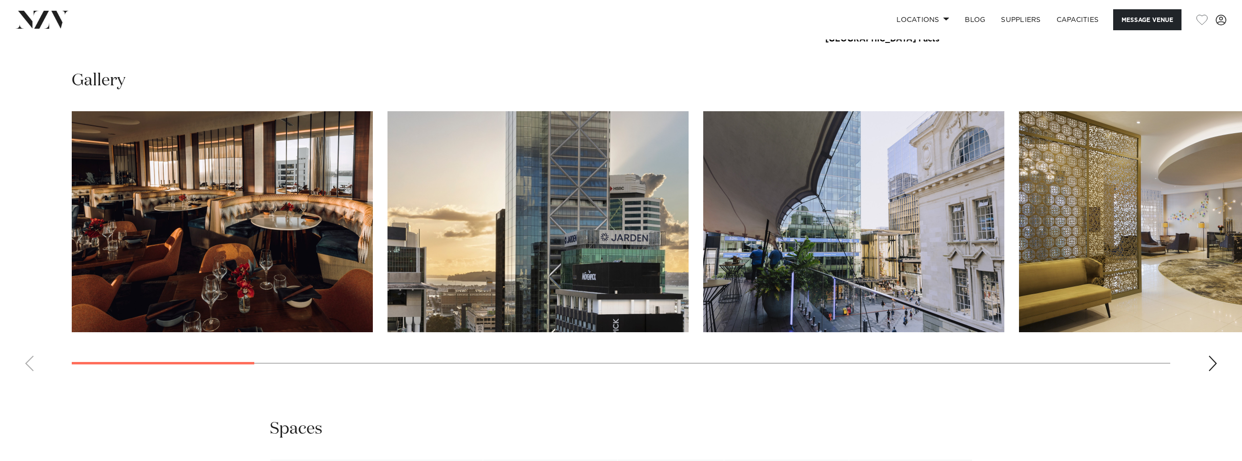
click at [815, 250] on img "3 / 21" at bounding box center [853, 221] width 301 height 221
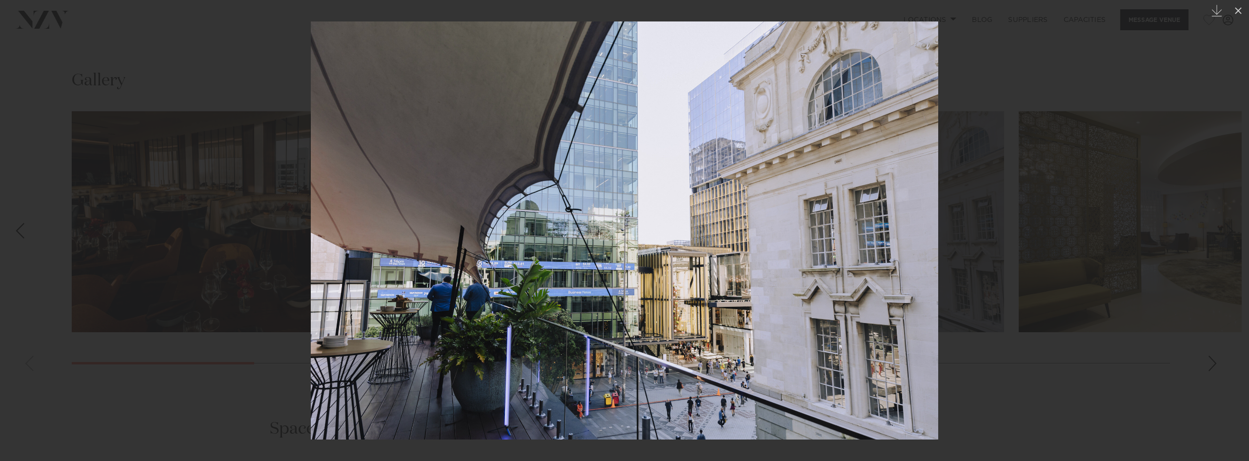
click at [1114, 235] on div at bounding box center [624, 230] width 1249 height 461
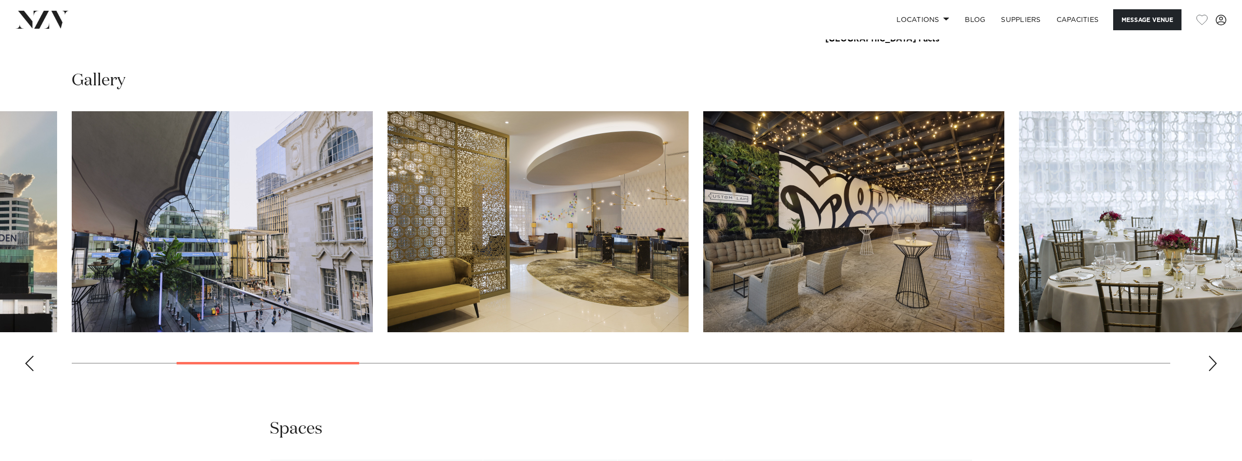
click at [1217, 361] on swiper-container at bounding box center [621, 245] width 1242 height 268
click at [1219, 369] on swiper-container at bounding box center [621, 245] width 1242 height 268
click at [1210, 367] on div "Next slide" at bounding box center [1212, 364] width 10 height 16
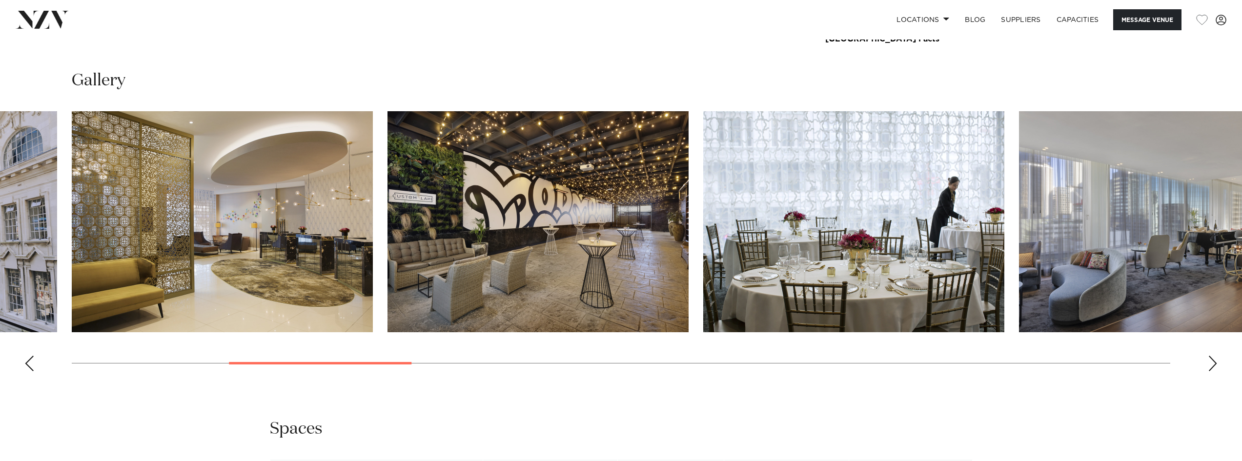
click at [1210, 367] on div "Next slide" at bounding box center [1212, 364] width 10 height 16
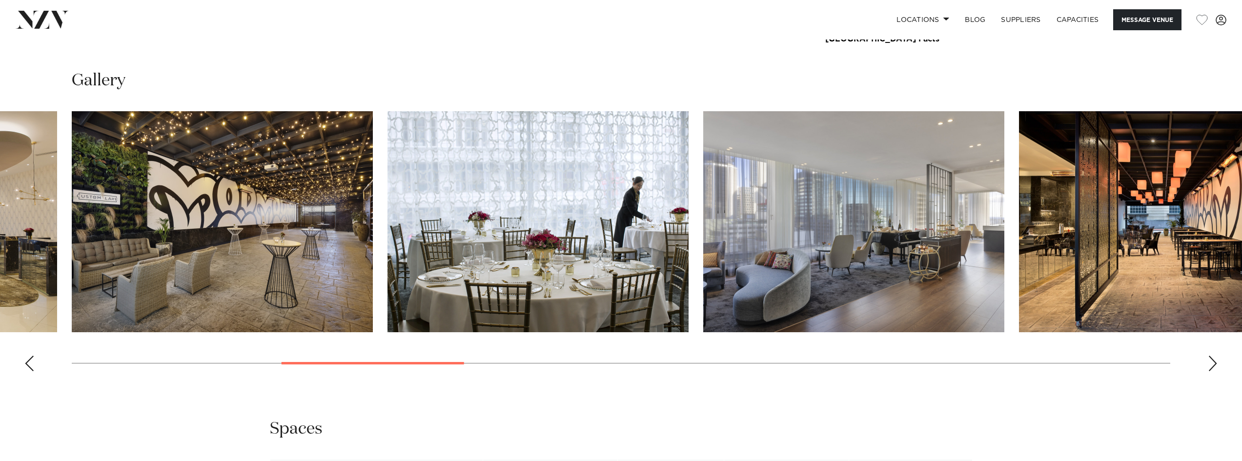
click at [1216, 367] on div "Next slide" at bounding box center [1212, 364] width 10 height 16
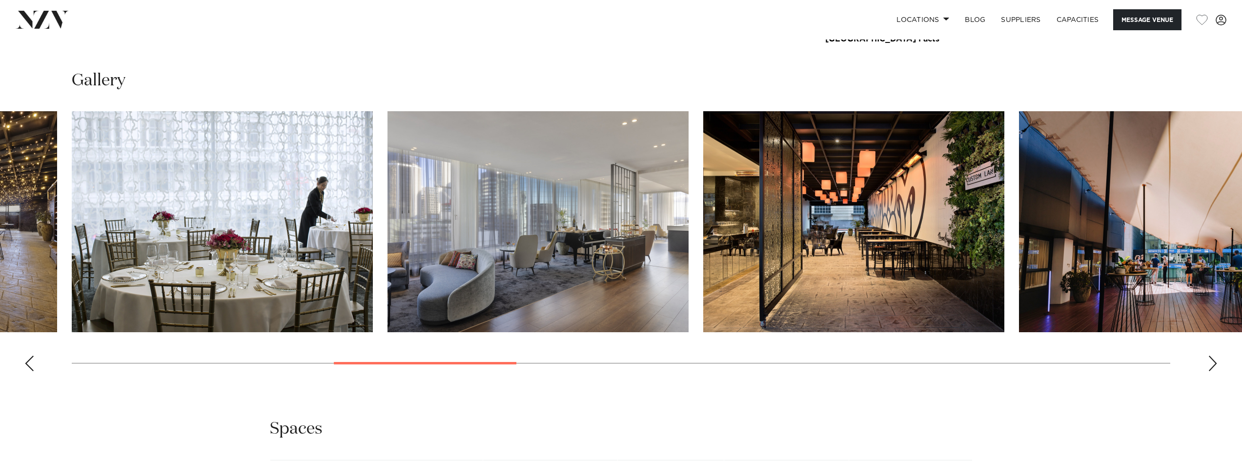
click at [1221, 361] on swiper-container at bounding box center [621, 245] width 1242 height 268
click at [1209, 362] on div "Next slide" at bounding box center [1212, 364] width 10 height 16
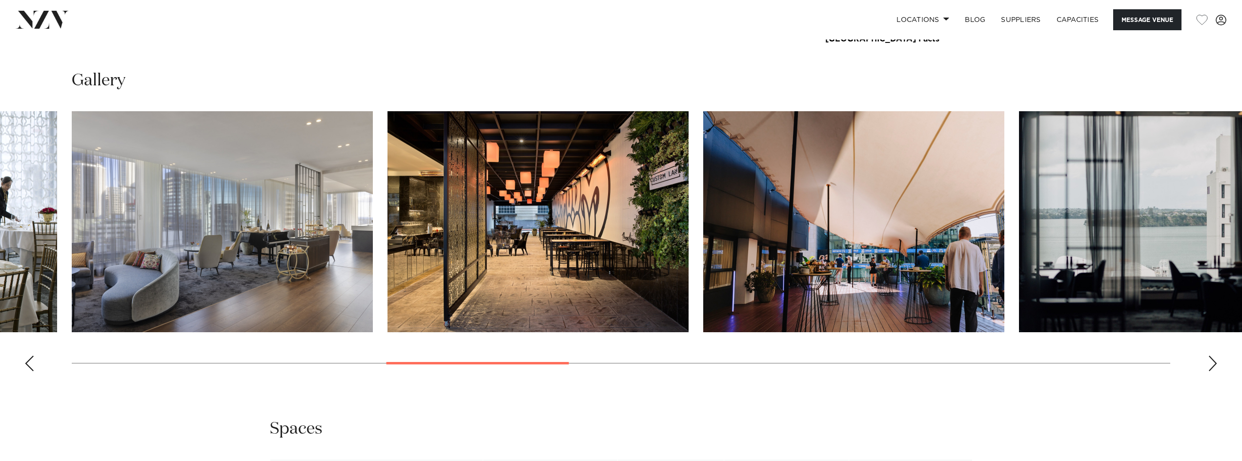
click at [885, 238] on img "9 / 21" at bounding box center [853, 221] width 301 height 221
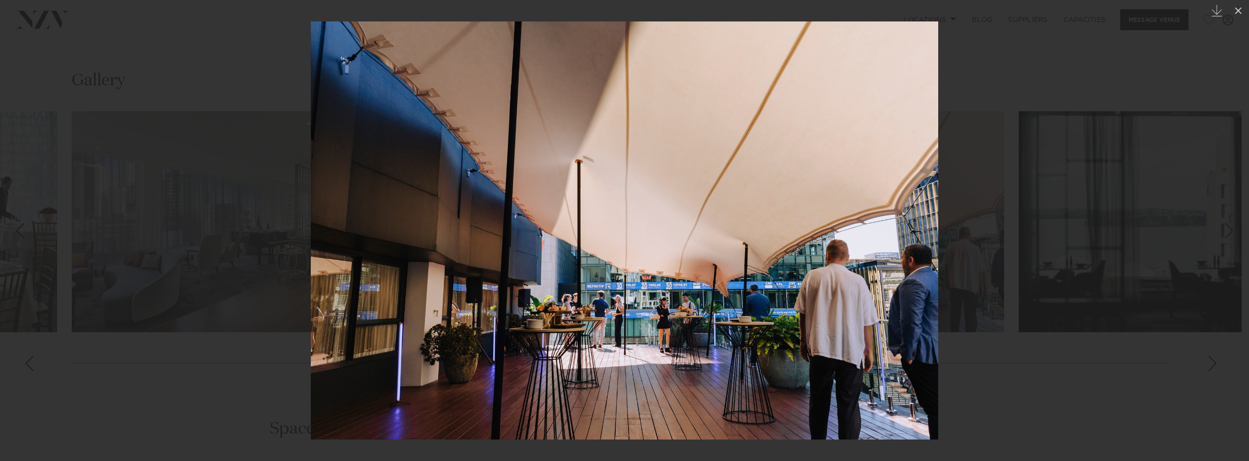
click at [1183, 390] on div at bounding box center [624, 230] width 1249 height 461
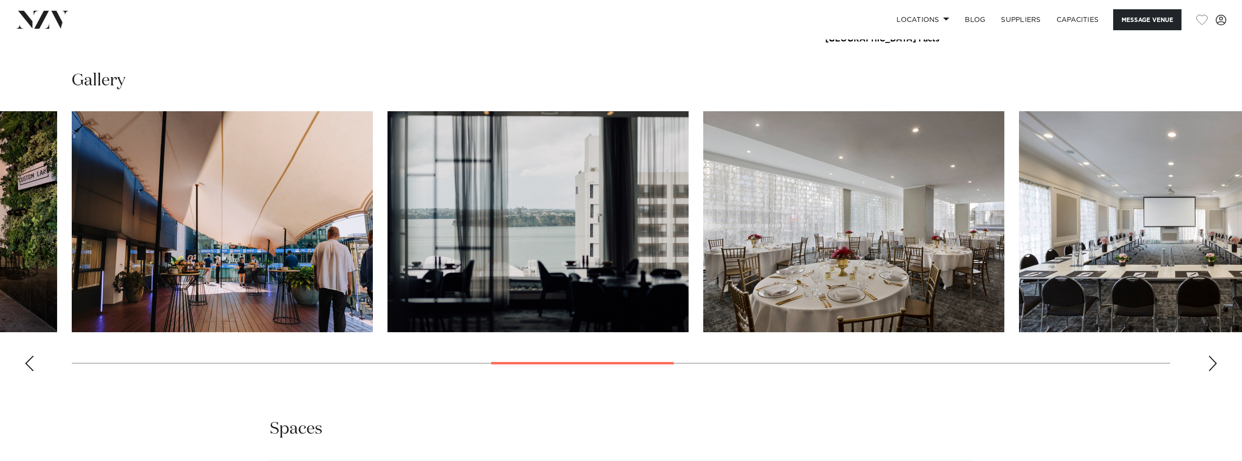
click at [1209, 365] on div "Next slide" at bounding box center [1212, 364] width 10 height 16
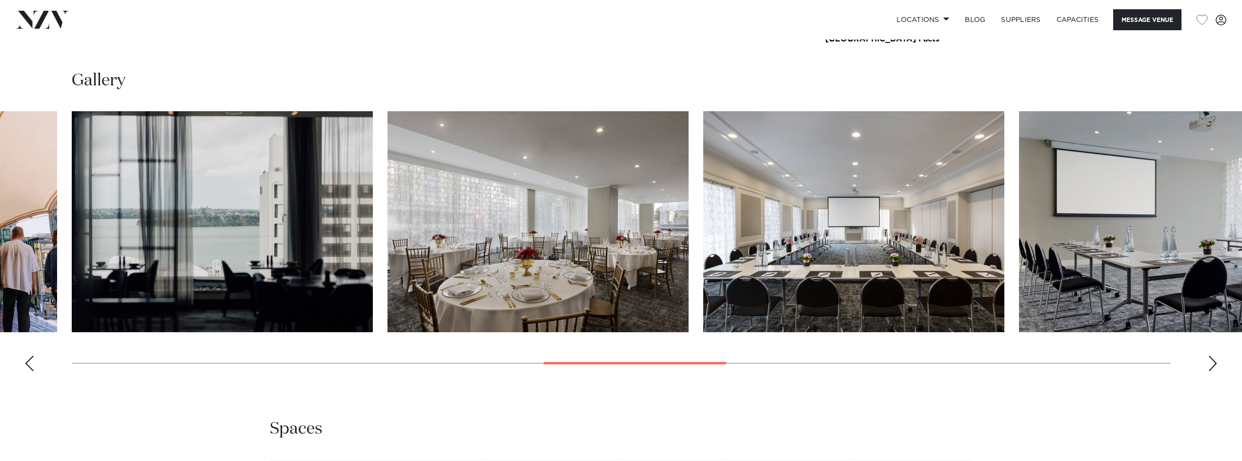
click at [1209, 365] on div "Next slide" at bounding box center [1212, 364] width 10 height 16
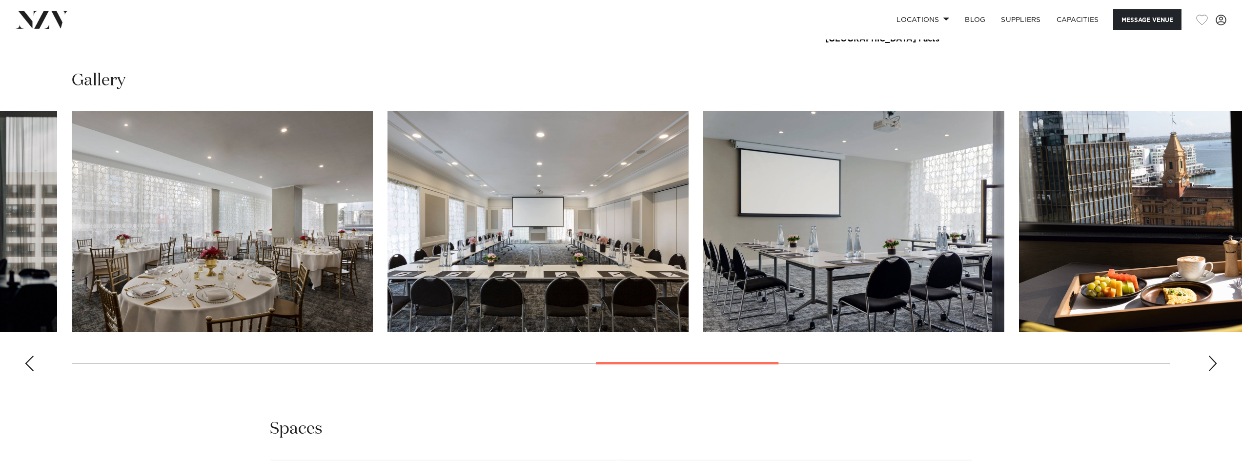
click at [1209, 365] on div "Next slide" at bounding box center [1212, 364] width 10 height 16
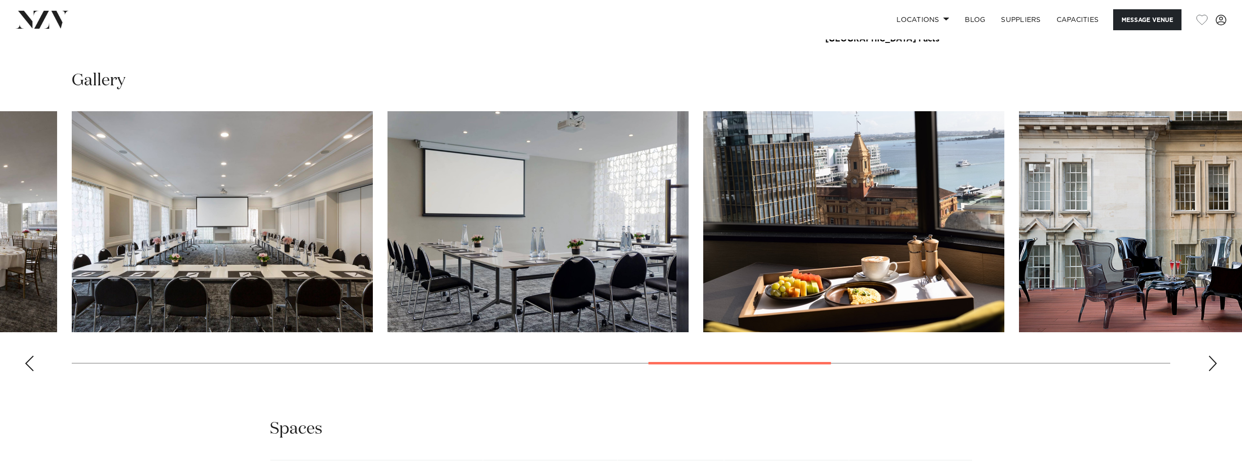
click at [1209, 365] on div "Next slide" at bounding box center [1212, 364] width 10 height 16
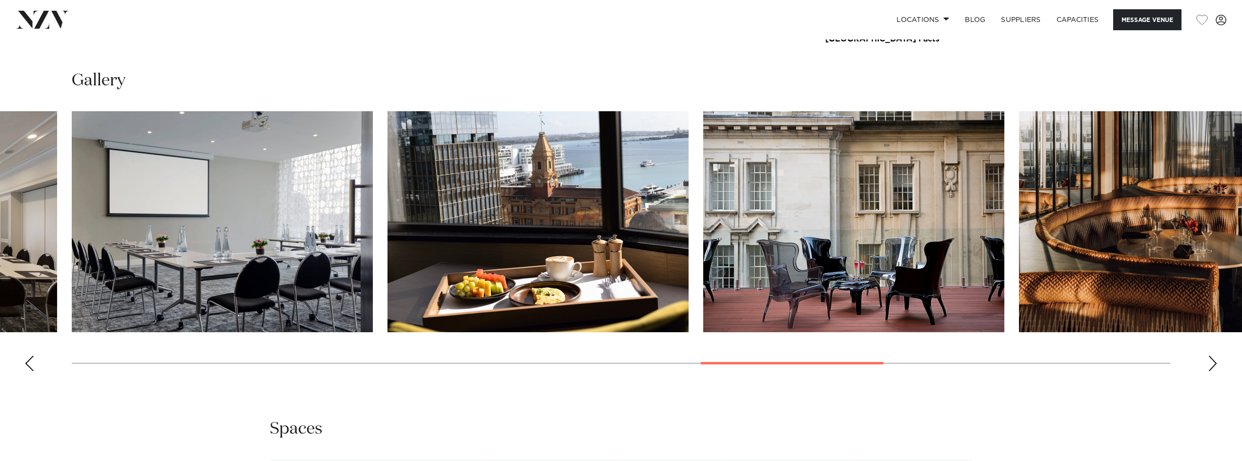
click at [1209, 365] on div "Next slide" at bounding box center [1212, 364] width 10 height 16
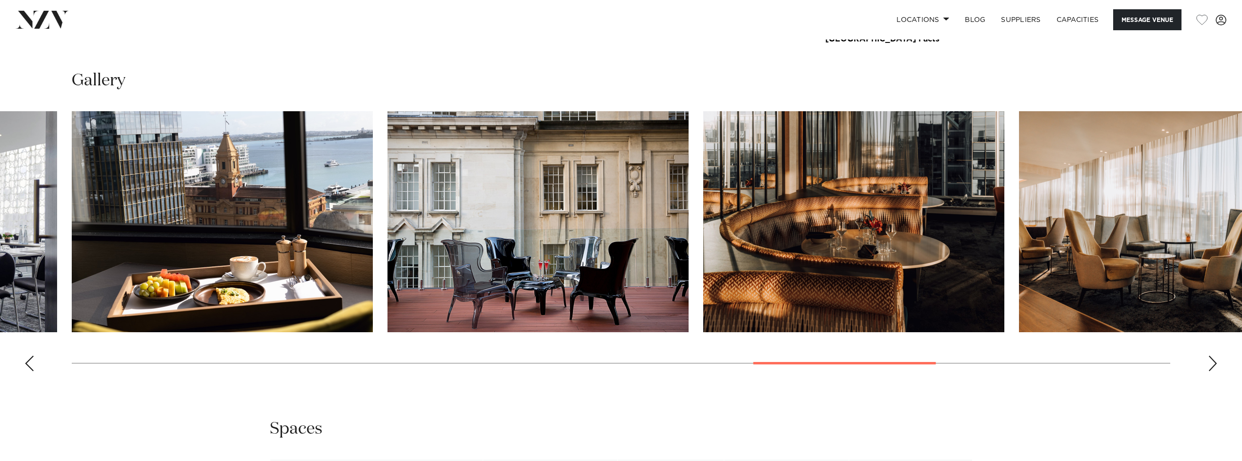
click at [1209, 365] on div "Next slide" at bounding box center [1212, 364] width 10 height 16
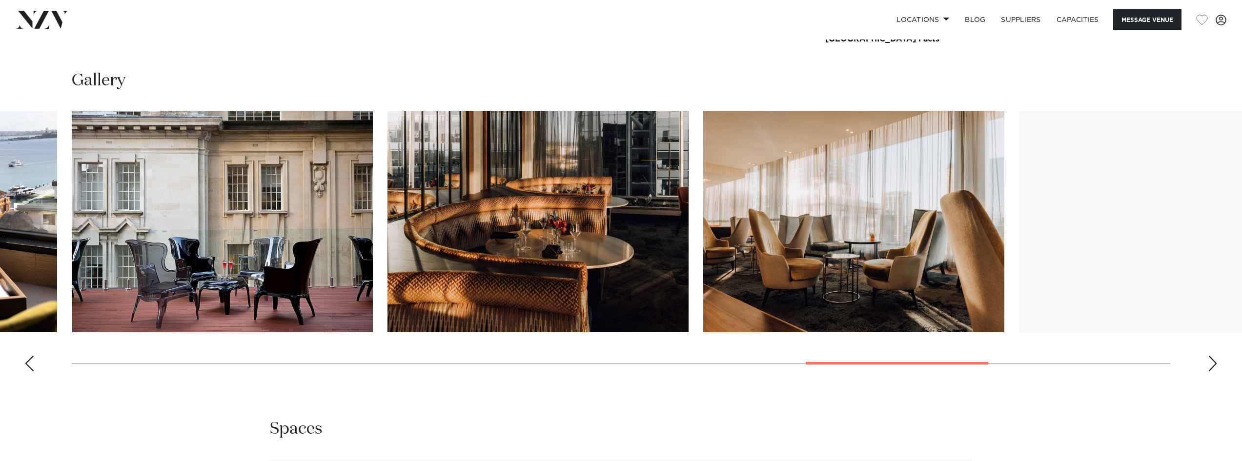
click at [1209, 365] on div "Next slide" at bounding box center [1212, 364] width 10 height 16
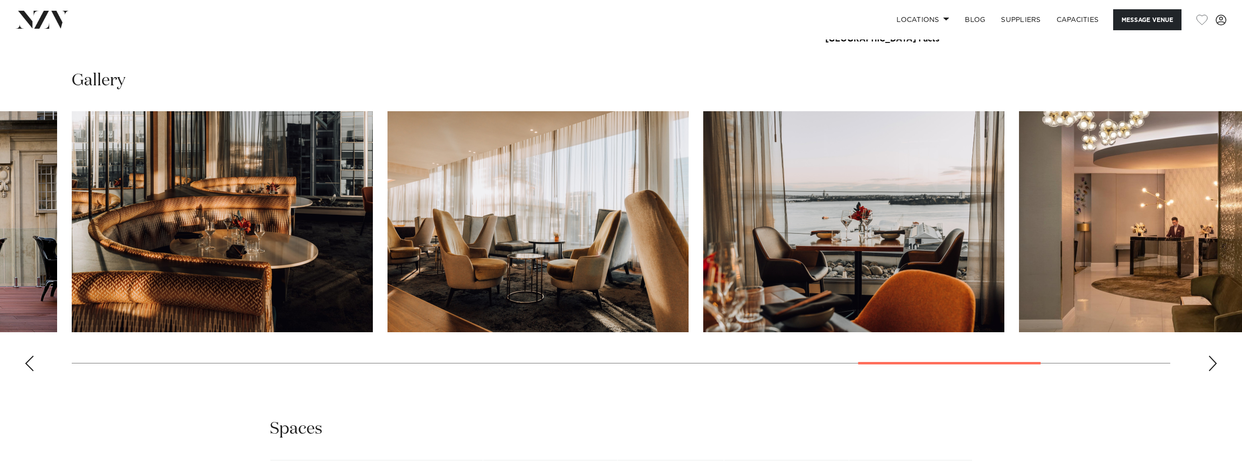
click at [1213, 357] on div "Next slide" at bounding box center [1212, 364] width 10 height 16
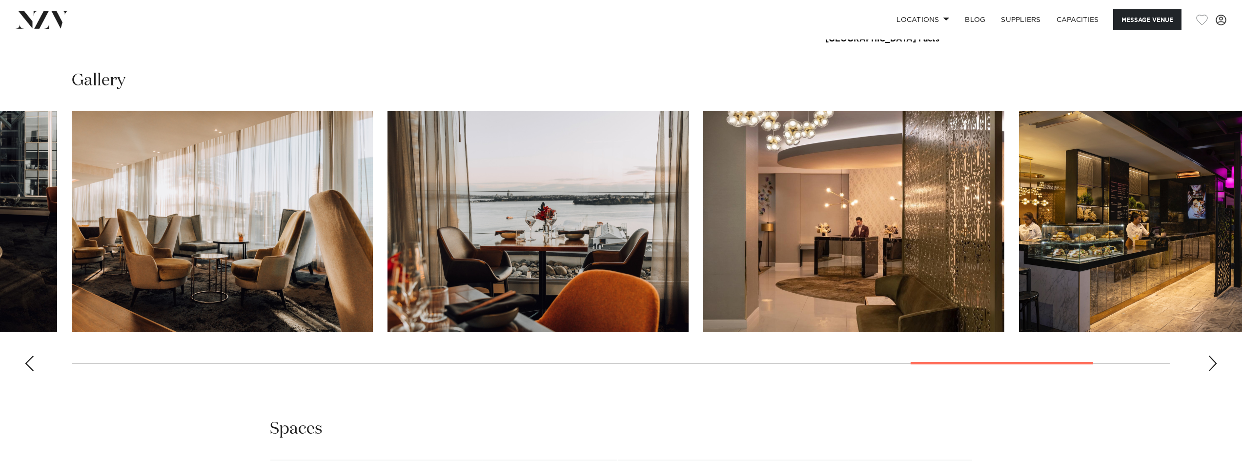
click at [1213, 357] on div "Next slide" at bounding box center [1212, 364] width 10 height 16
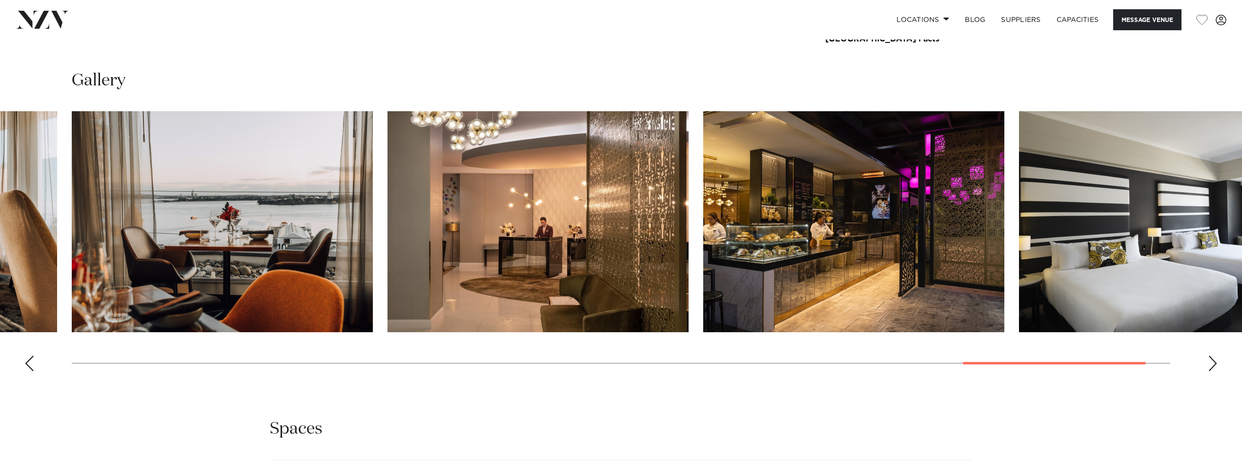
click at [1213, 357] on div "Next slide" at bounding box center [1212, 364] width 10 height 16
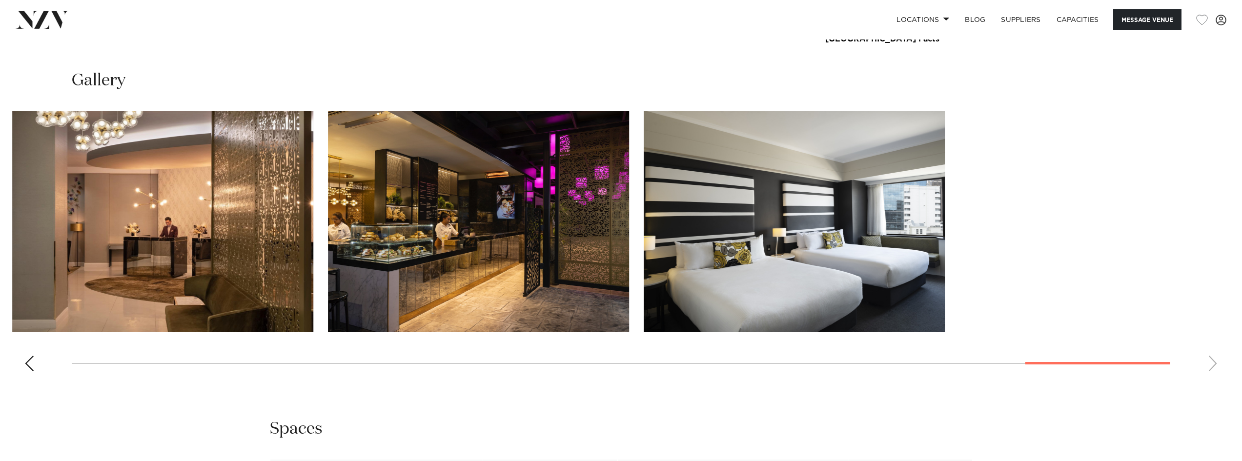
click at [286, 359] on swiper-container at bounding box center [621, 245] width 1242 height 268
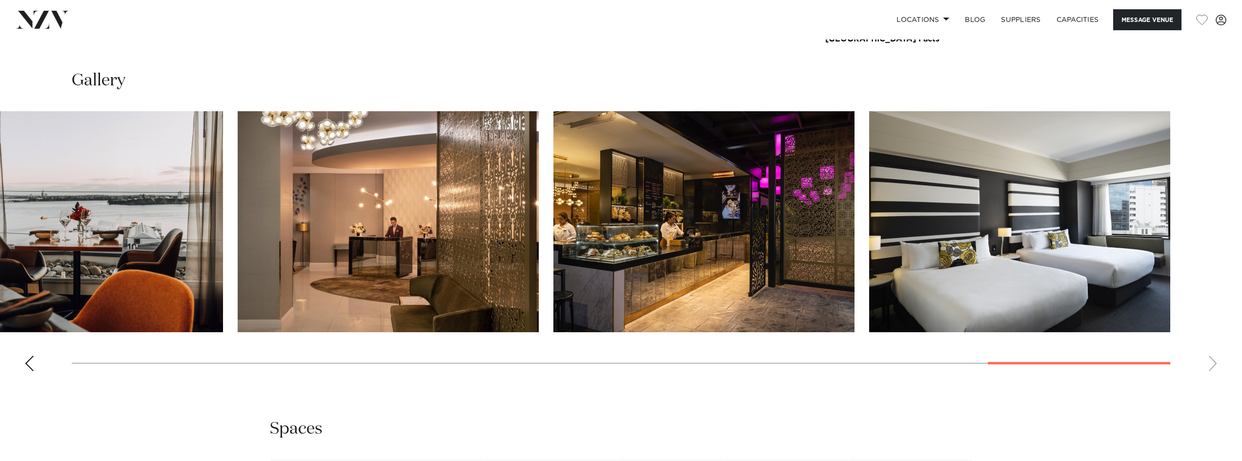
click at [1241, 334] on html "Locations Auckland Wellington Christchurch Queenstown Hamilton Northland Bay of…" at bounding box center [621, 449] width 1242 height 3143
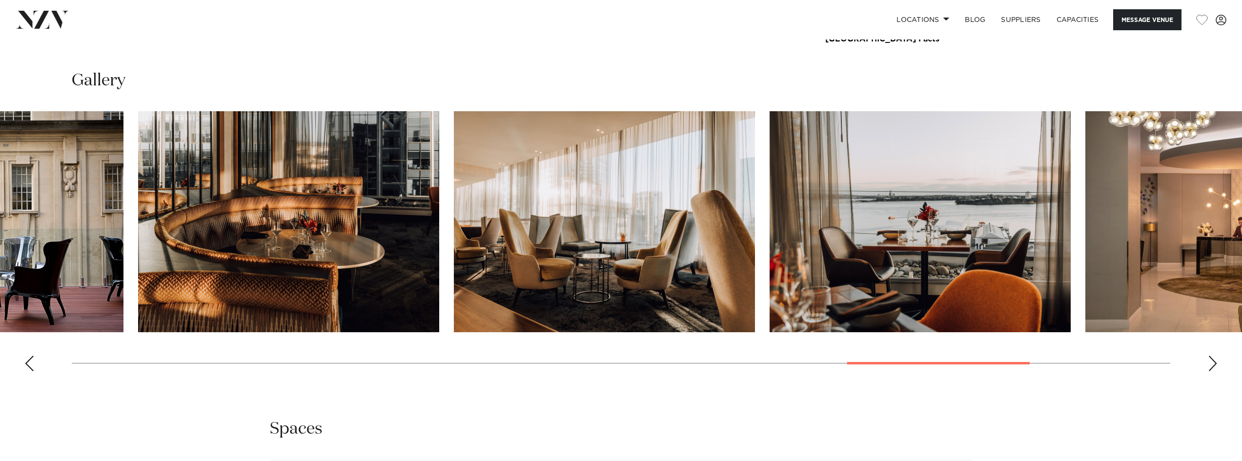
click at [1146, 359] on swiper-container at bounding box center [621, 245] width 1242 height 268
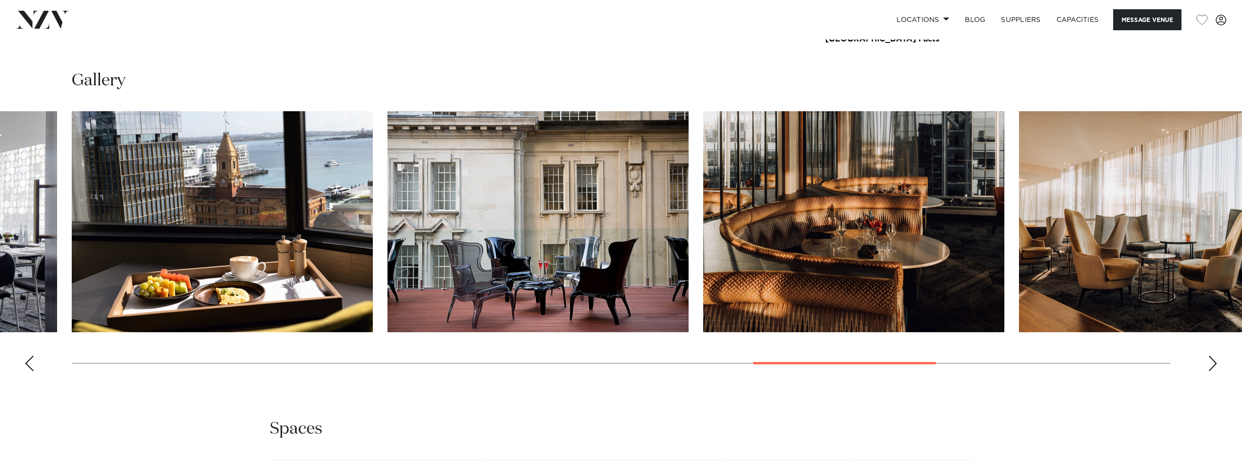
click at [688, 323] on img "15 / 21" at bounding box center [537, 221] width 301 height 221
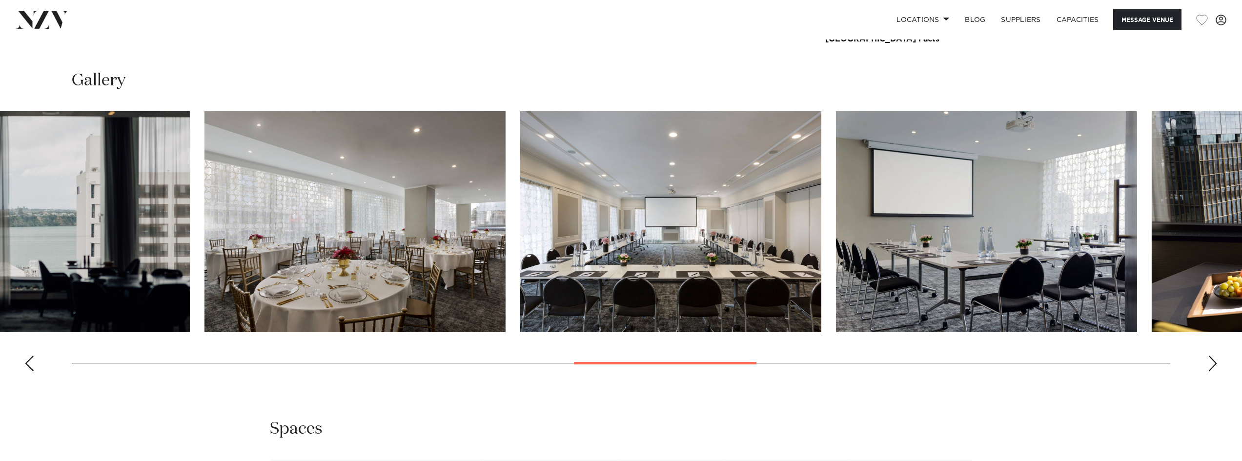
click at [821, 257] on img "12 / 21" at bounding box center [670, 221] width 301 height 221
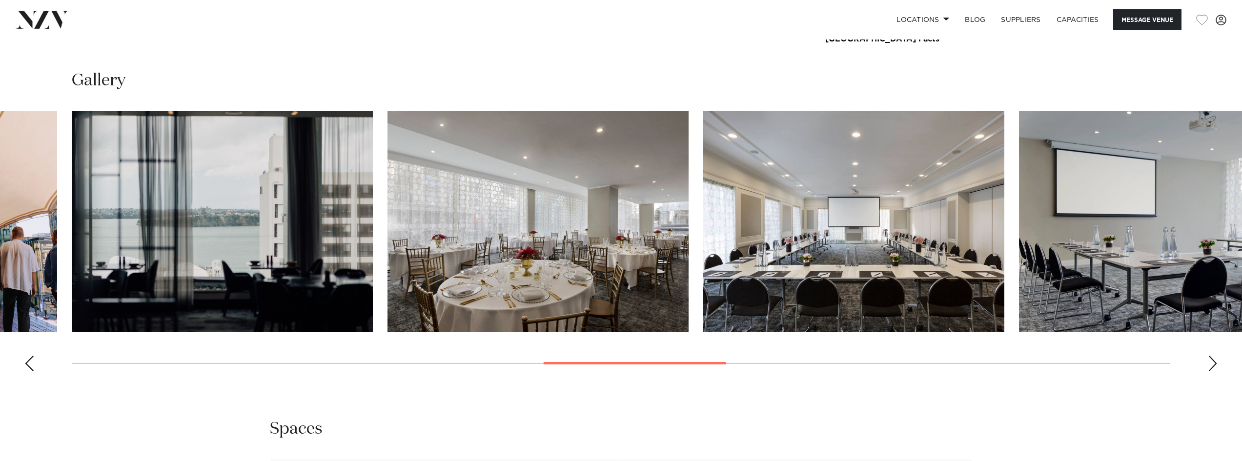
click at [373, 253] on img "10 / 21" at bounding box center [222, 221] width 301 height 221
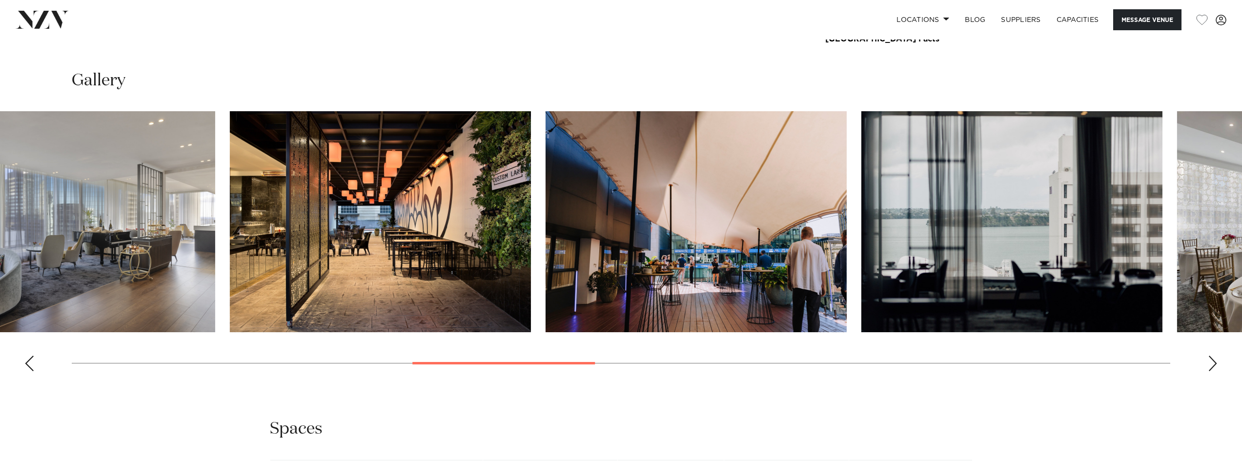
click at [531, 221] on img "8 / 21" at bounding box center [380, 221] width 301 height 221
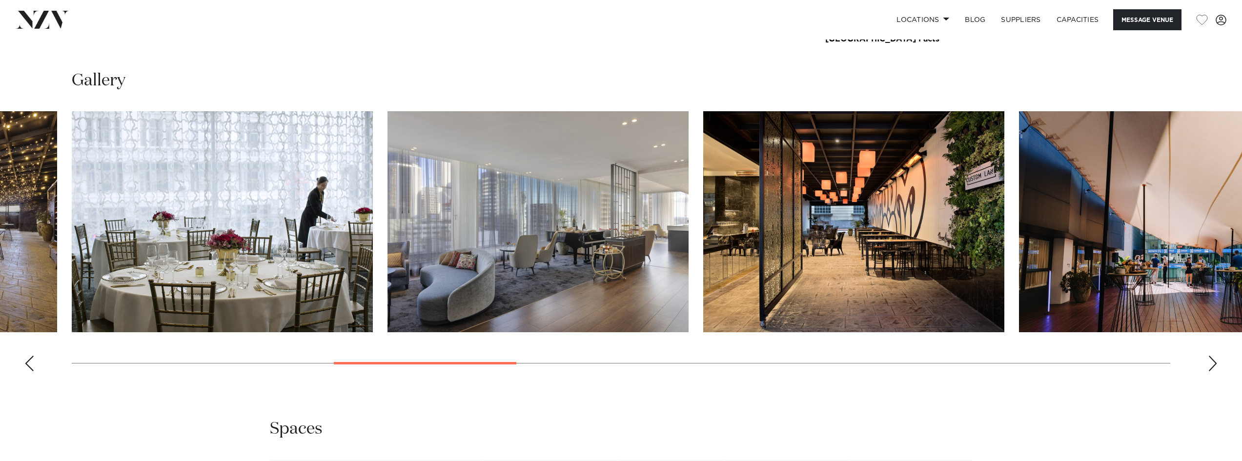
click at [0, 0] on slot at bounding box center [0, 0] width 0 height 0
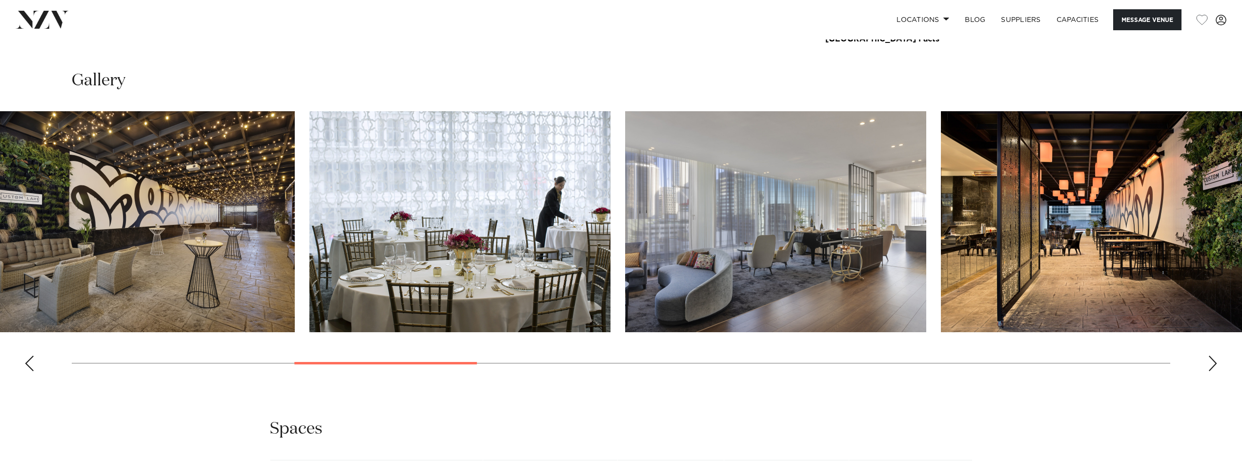
click at [890, 249] on img "7 / 21" at bounding box center [775, 221] width 301 height 221
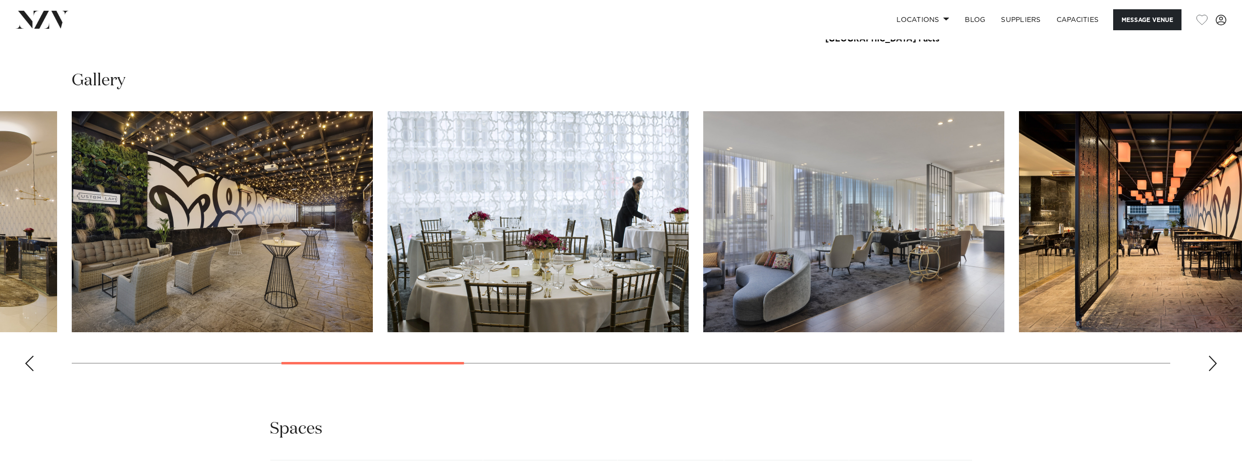
click at [604, 236] on img "6 / 21" at bounding box center [537, 221] width 301 height 221
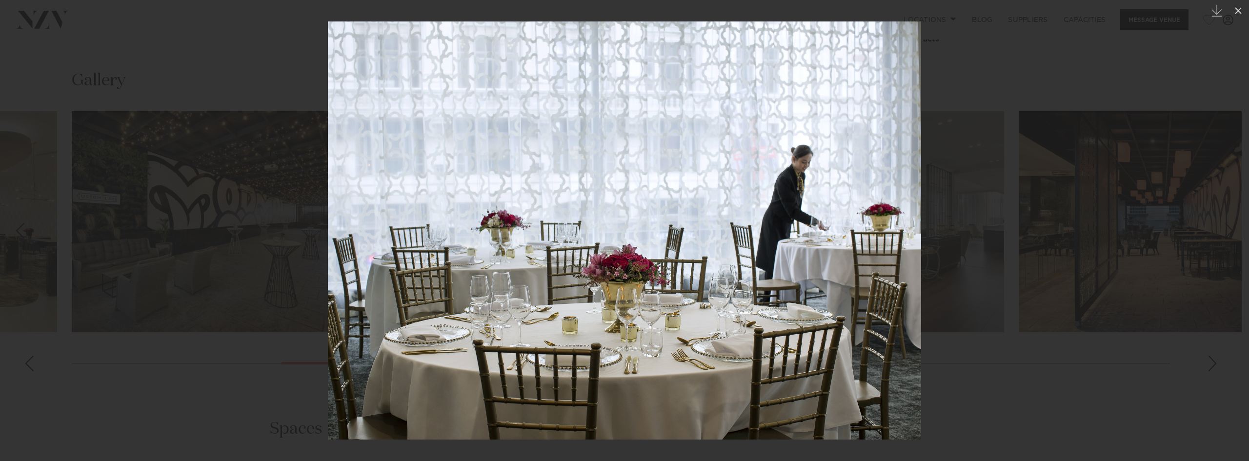
click at [1155, 214] on div at bounding box center [624, 230] width 1249 height 461
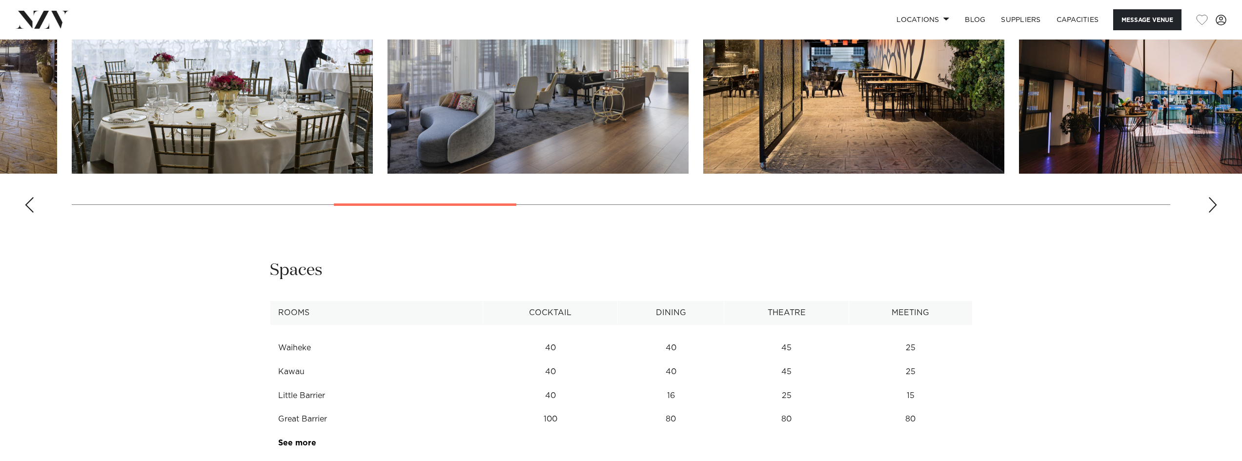
scroll to position [1317, 0]
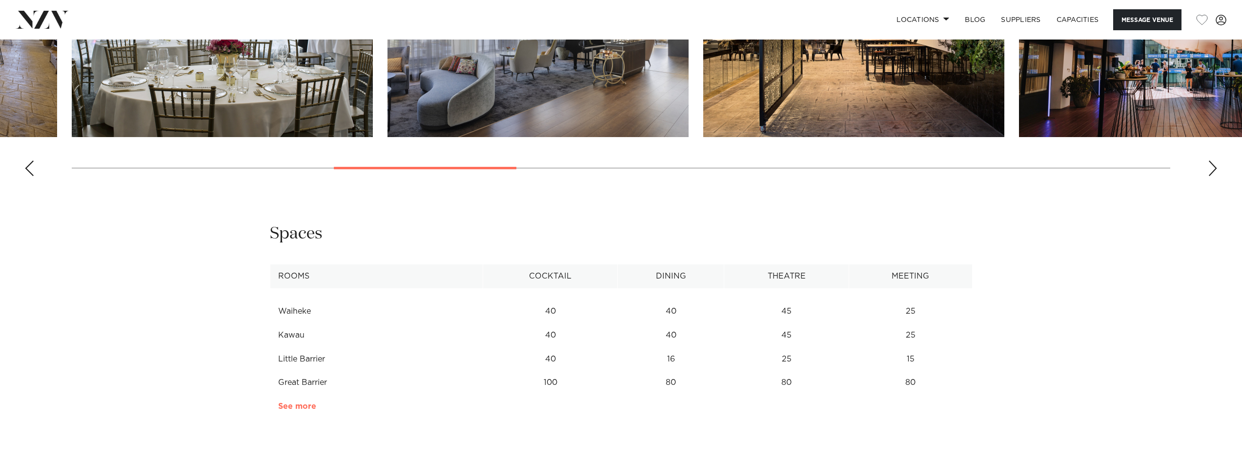
click at [307, 406] on link "See more" at bounding box center [316, 406] width 76 height 8
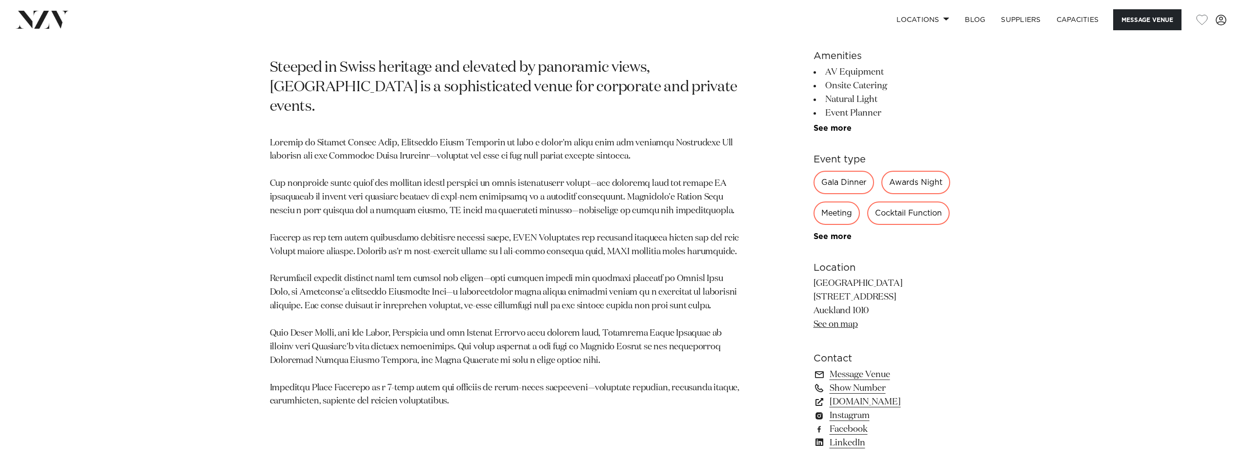
scroll to position [732, 0]
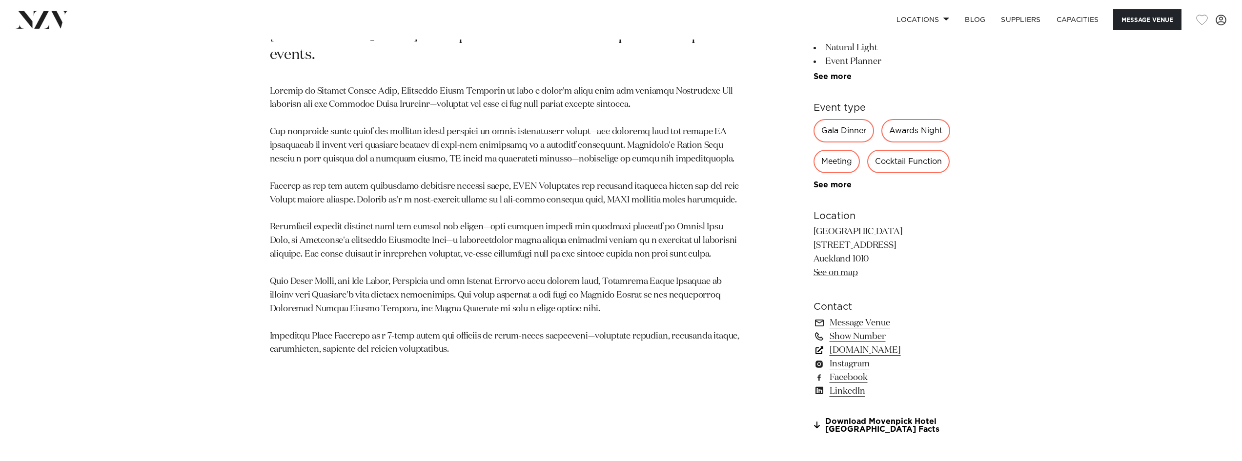
click at [892, 351] on link "meetings.accor.com" at bounding box center [892, 350] width 159 height 14
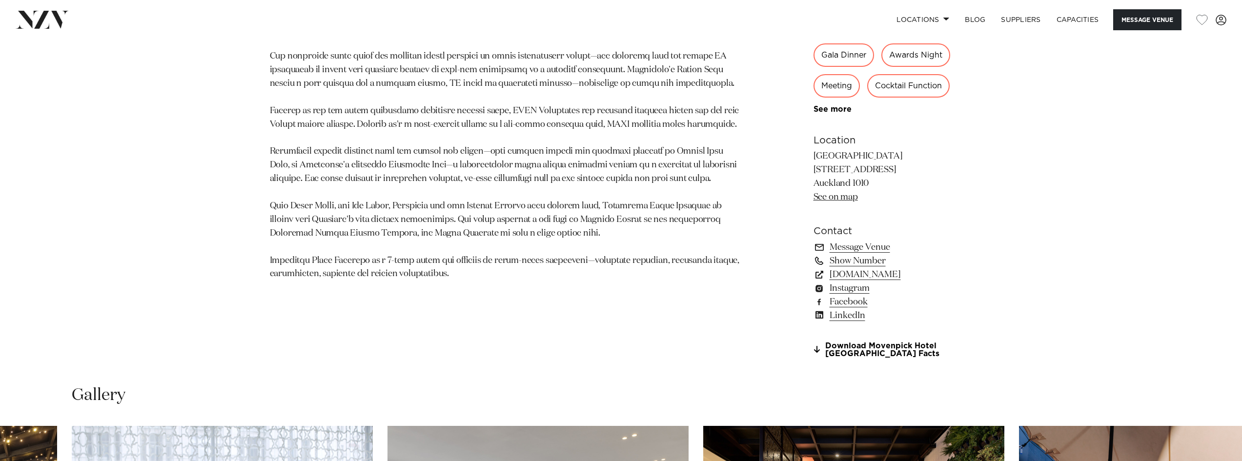
scroll to position [829, 0]
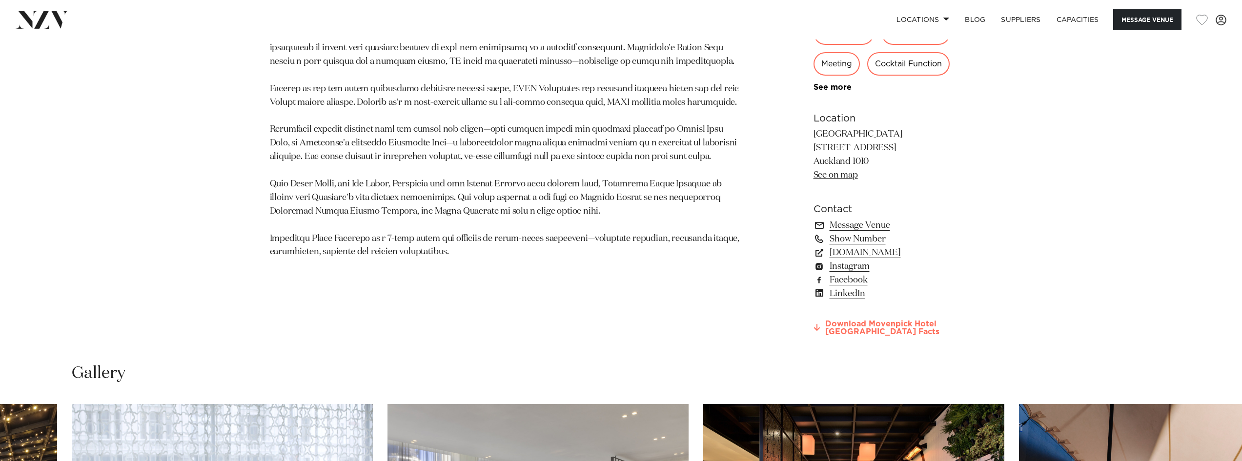
click at [861, 327] on link "Download Movenpick Hotel Auckland Facts" at bounding box center [892, 328] width 159 height 17
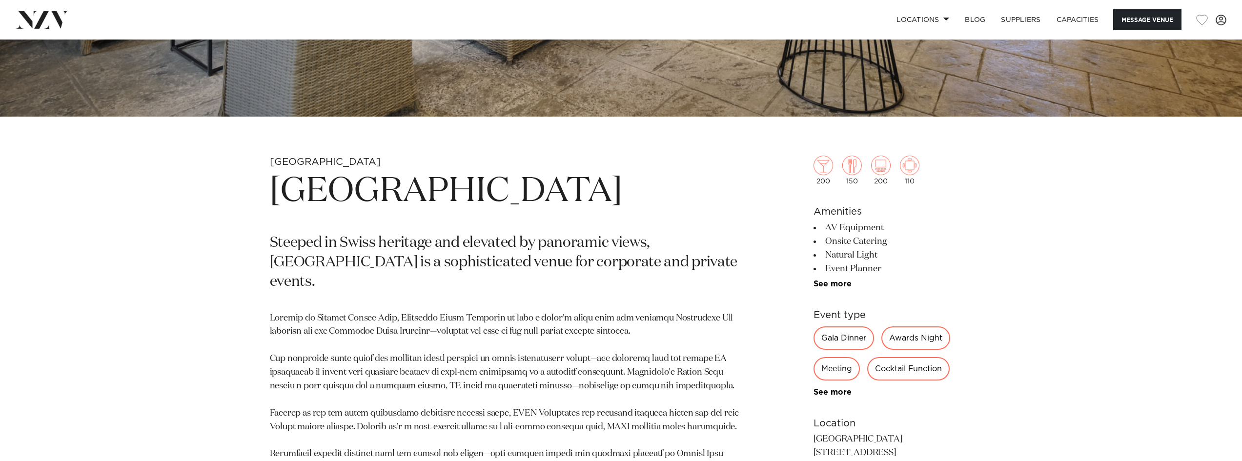
scroll to position [488, 0]
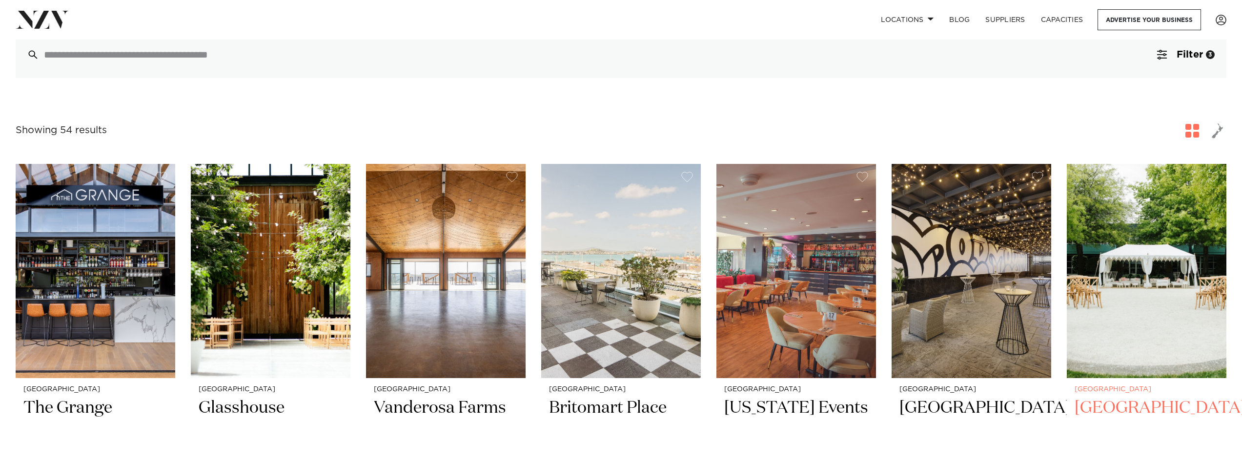
click at [1157, 260] on img at bounding box center [1146, 271] width 160 height 214
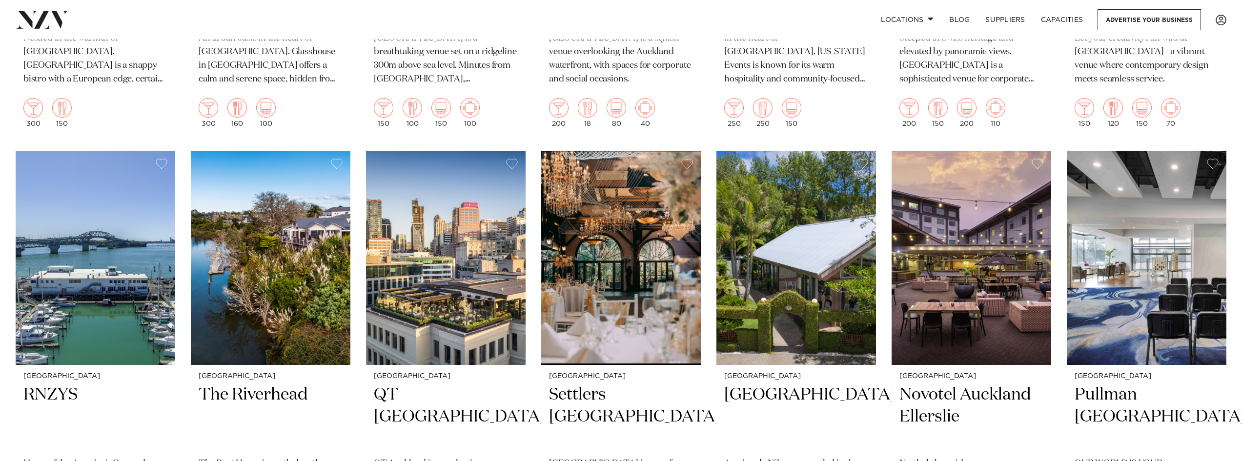
scroll to position [537, 0]
click at [296, 261] on img at bounding box center [271, 257] width 160 height 214
click at [459, 249] on img at bounding box center [446, 257] width 160 height 214
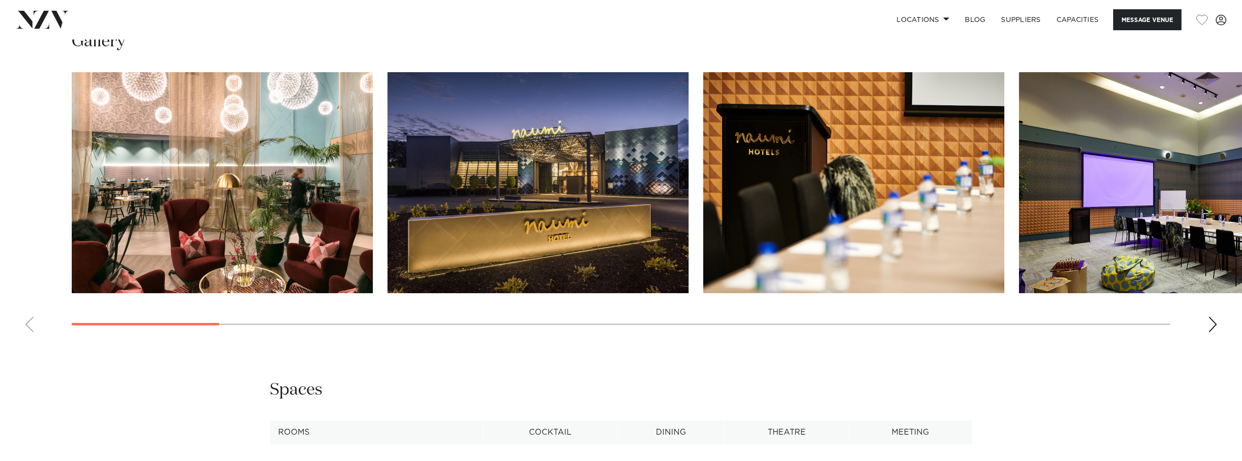
scroll to position [1122, 0]
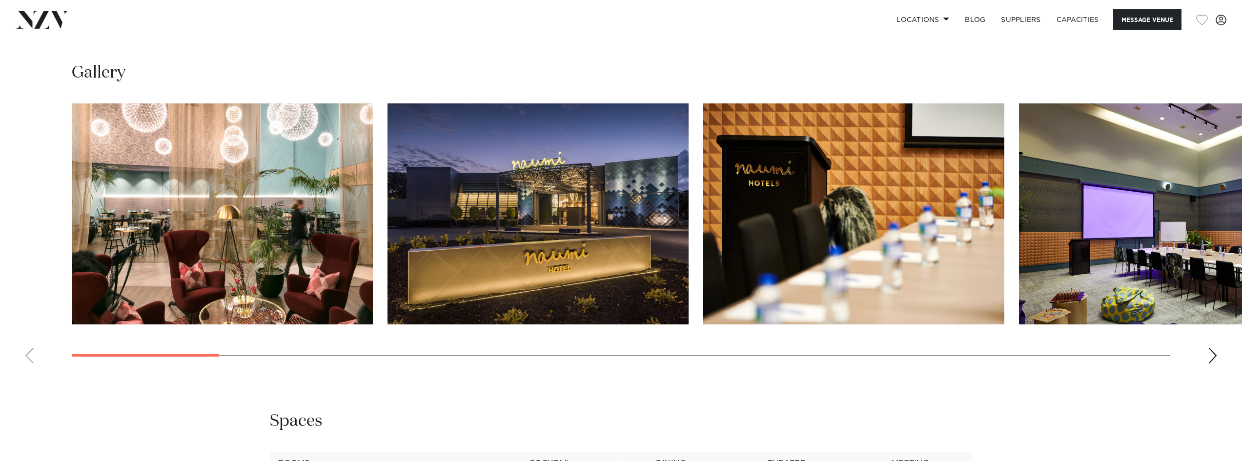
click at [1208, 363] on div "Next slide" at bounding box center [1212, 356] width 10 height 16
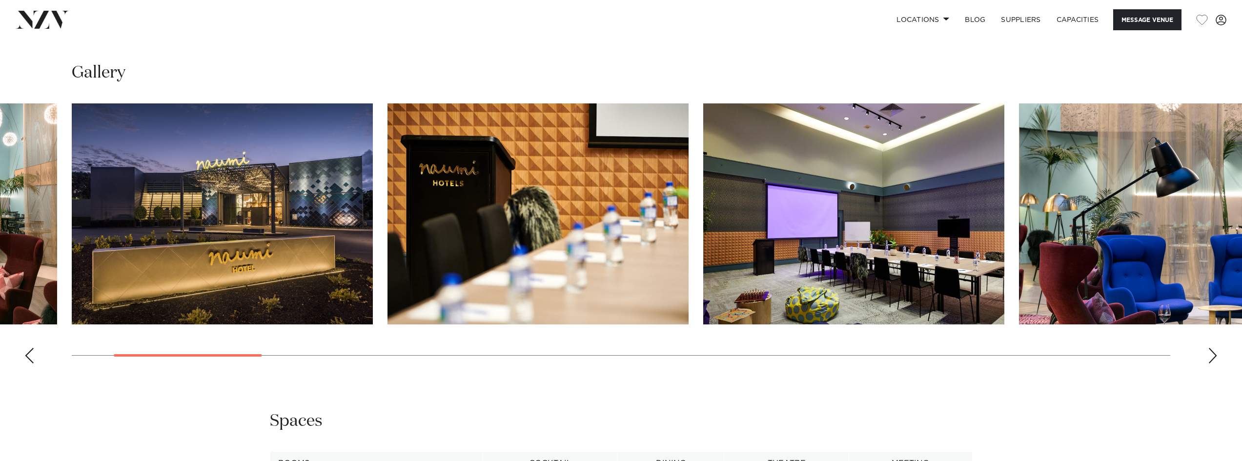
click at [1208, 363] on div "Next slide" at bounding box center [1212, 356] width 10 height 16
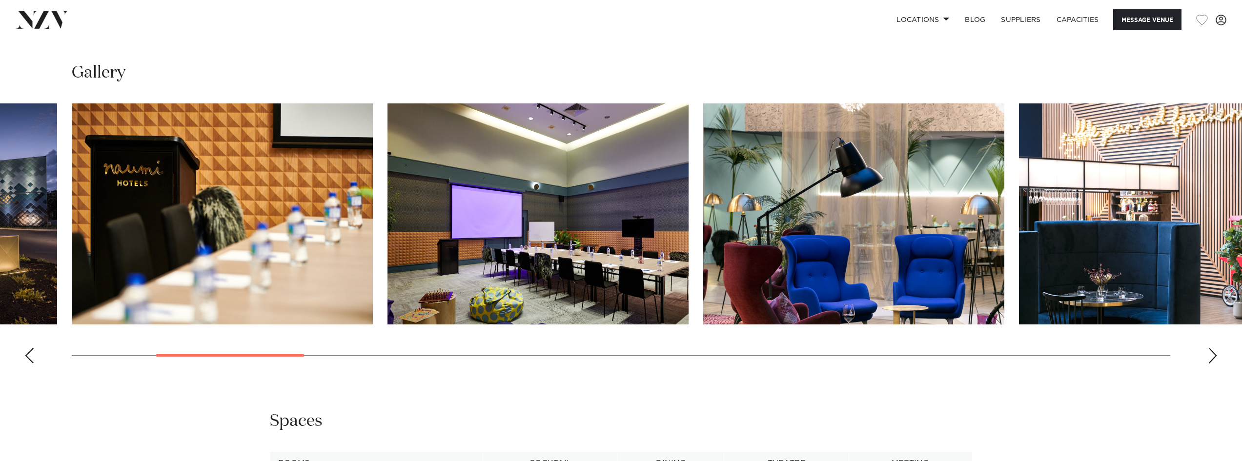
click at [1209, 363] on div "Next slide" at bounding box center [1212, 356] width 10 height 16
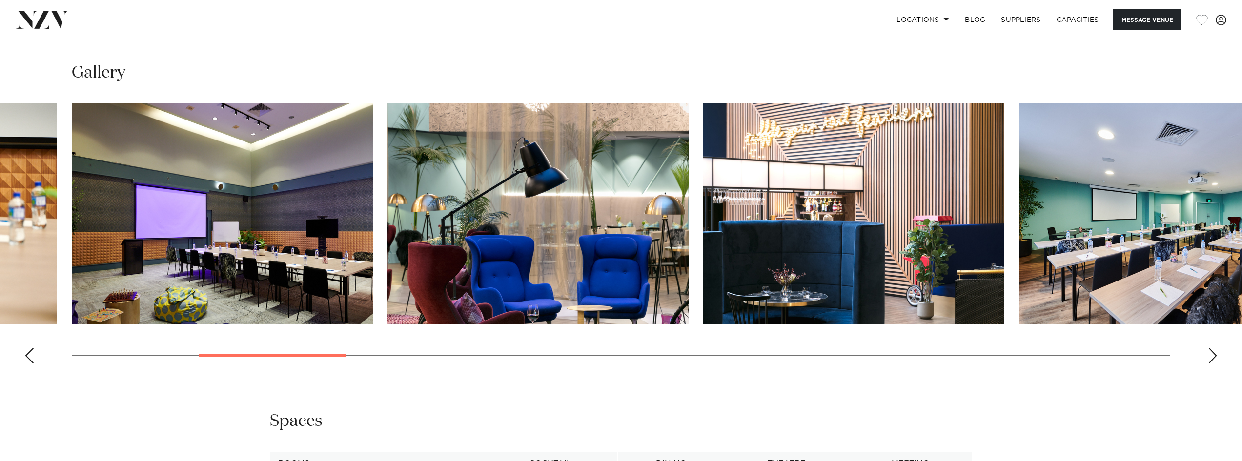
click at [1209, 363] on div "Next slide" at bounding box center [1212, 356] width 10 height 16
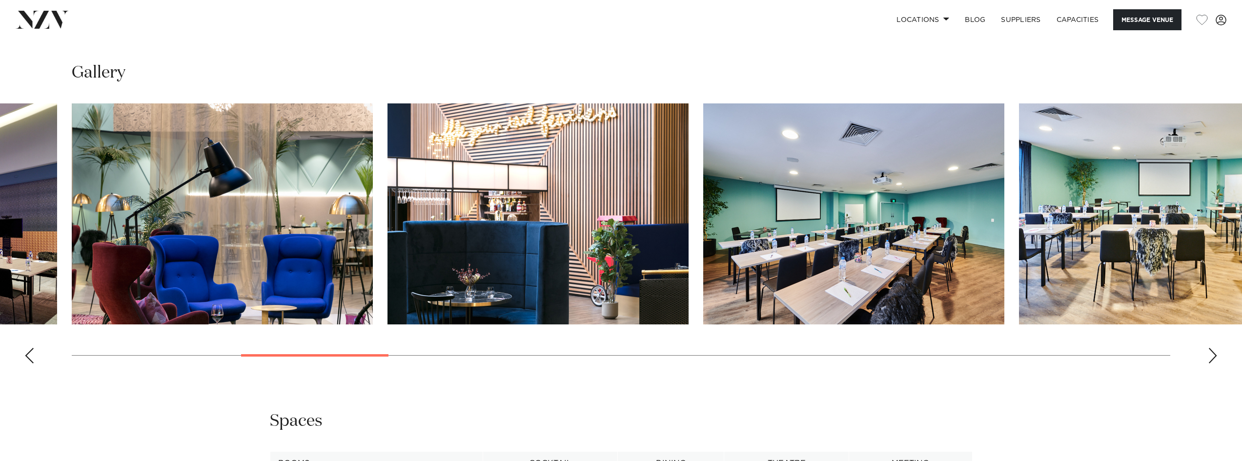
click at [1209, 363] on div "Next slide" at bounding box center [1212, 356] width 10 height 16
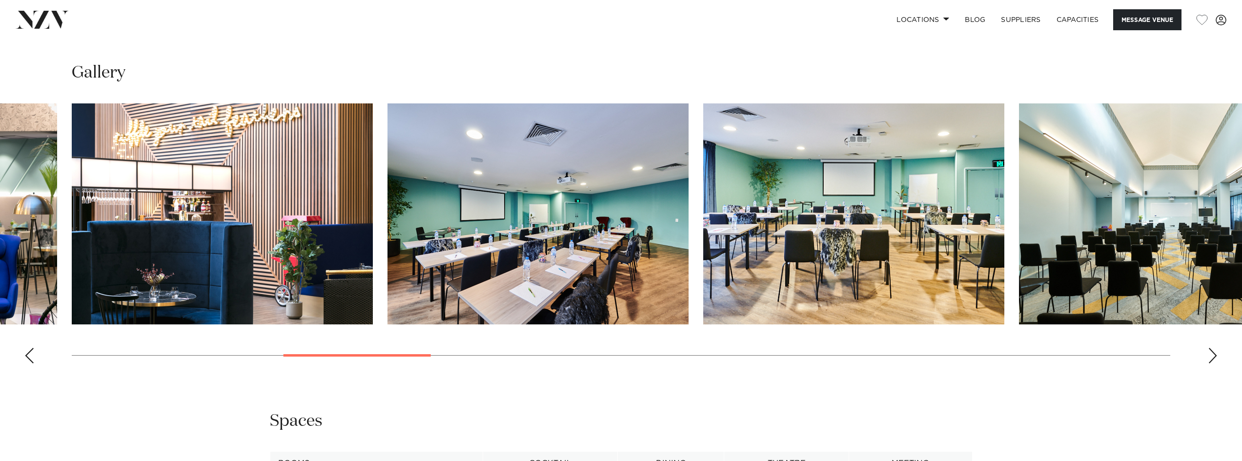
click at [1209, 363] on div "Next slide" at bounding box center [1212, 356] width 10 height 16
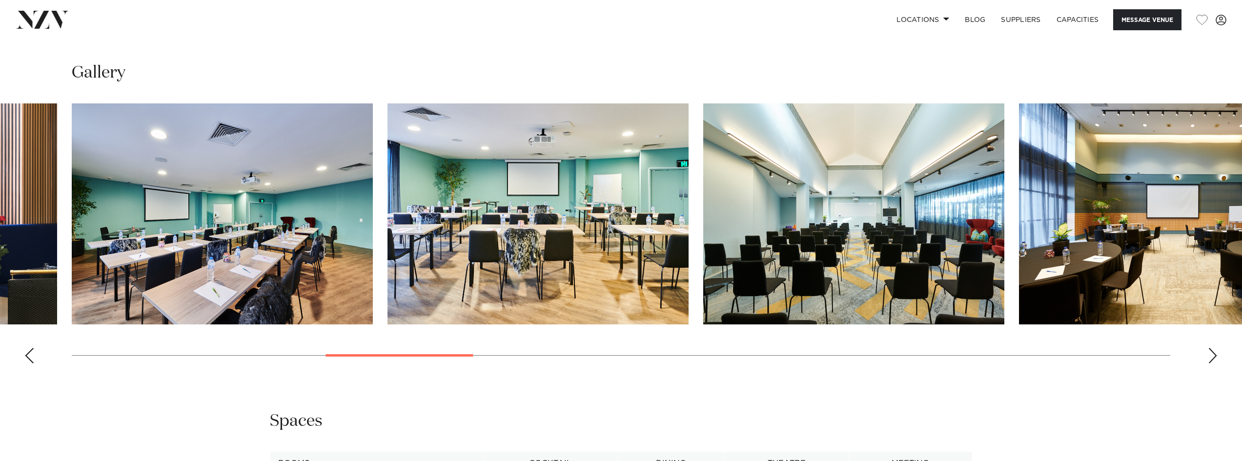
click at [1209, 363] on div "Next slide" at bounding box center [1212, 356] width 10 height 16
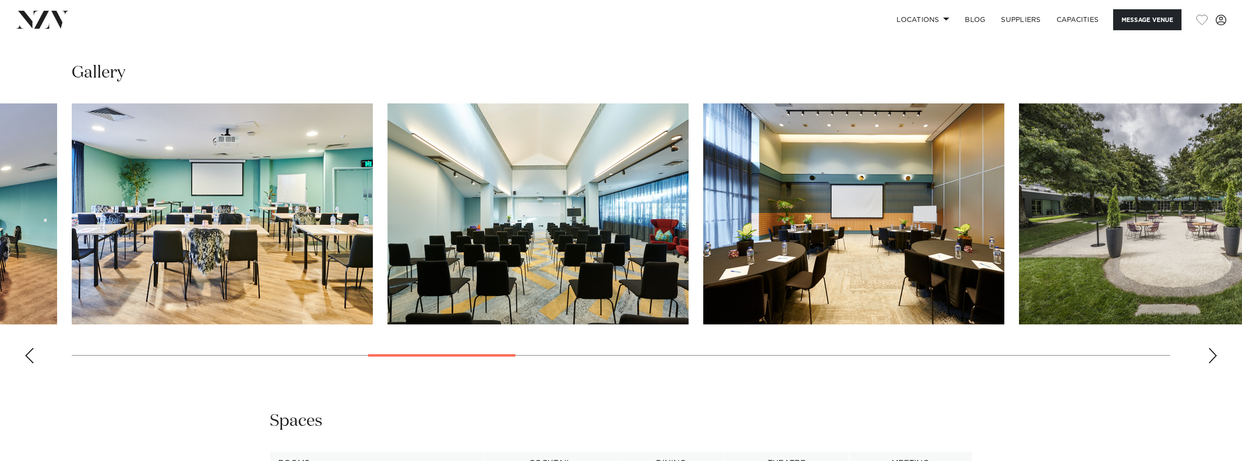
click at [1209, 363] on div "Next slide" at bounding box center [1212, 356] width 10 height 16
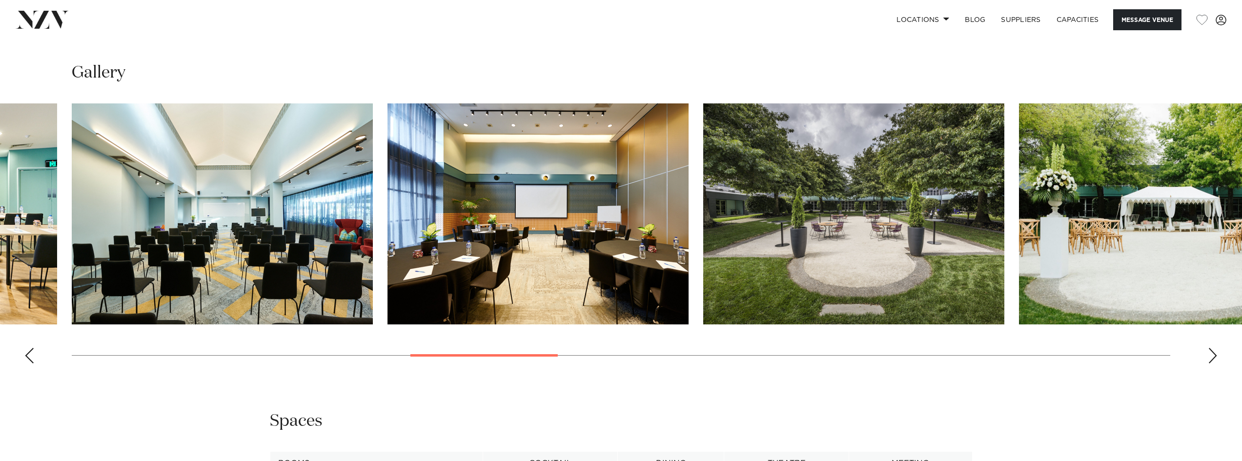
click at [1209, 363] on div "Next slide" at bounding box center [1212, 356] width 10 height 16
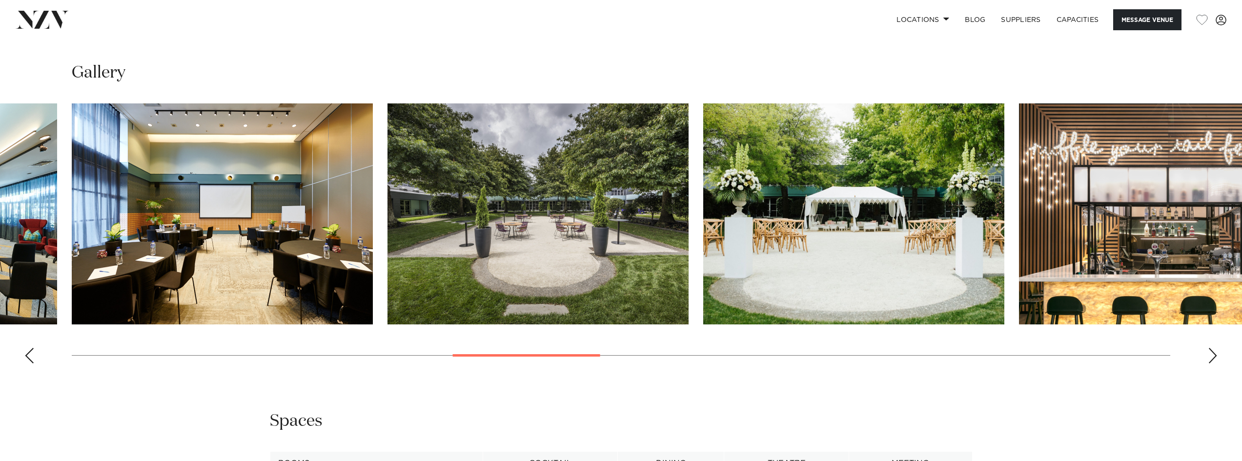
click at [638, 267] on img "11 / 26" at bounding box center [537, 213] width 301 height 221
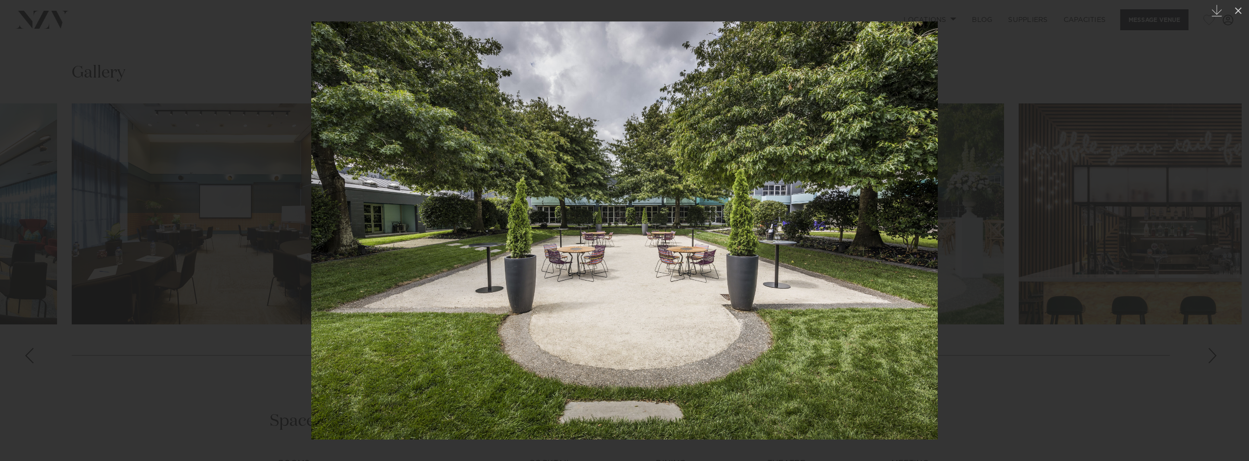
click at [1030, 389] on div at bounding box center [624, 230] width 1249 height 461
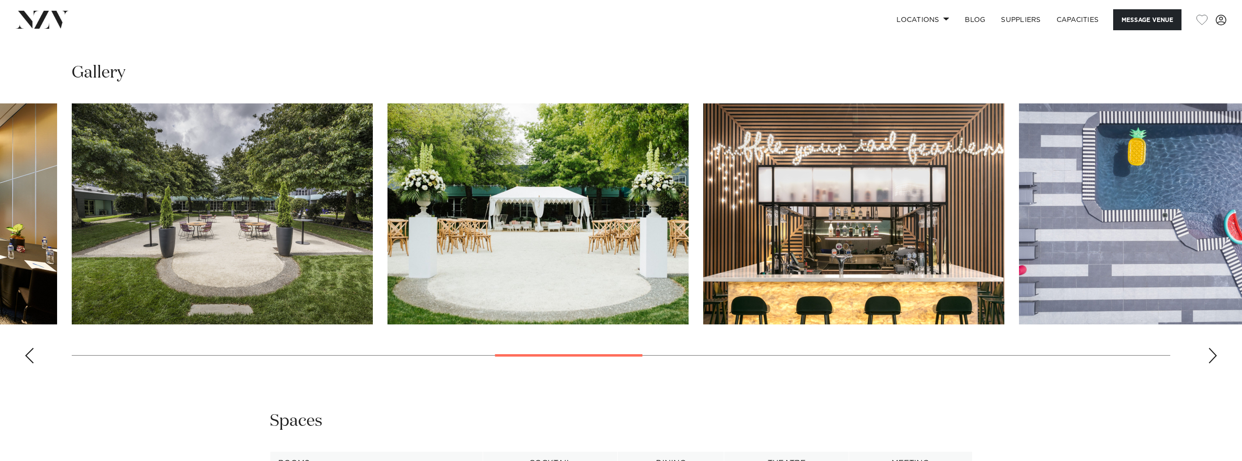
click at [913, 258] on img "13 / 26" at bounding box center [853, 213] width 301 height 221
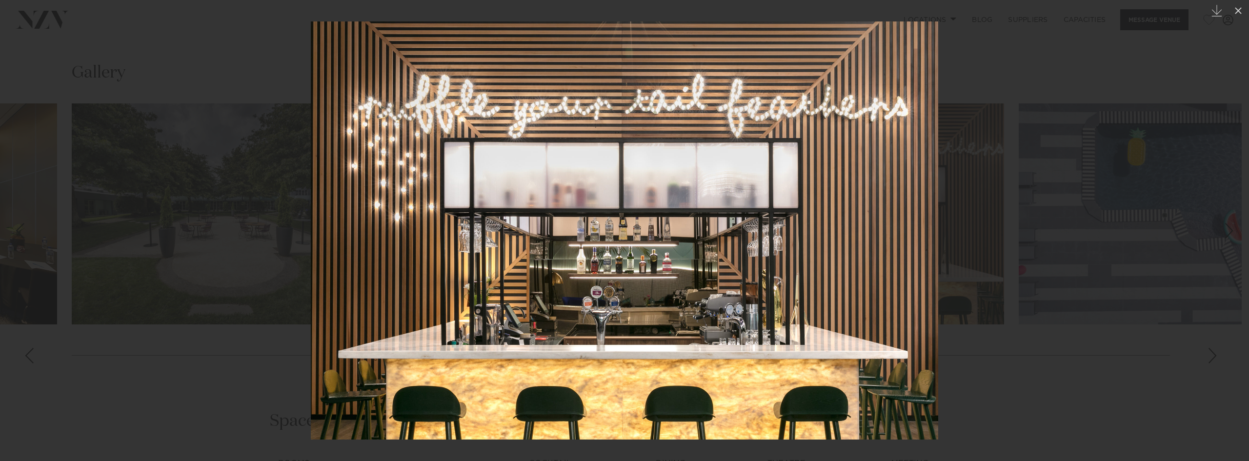
click at [927, 246] on img at bounding box center [624, 230] width 627 height 418
click at [1052, 235] on div at bounding box center [624, 230] width 1249 height 461
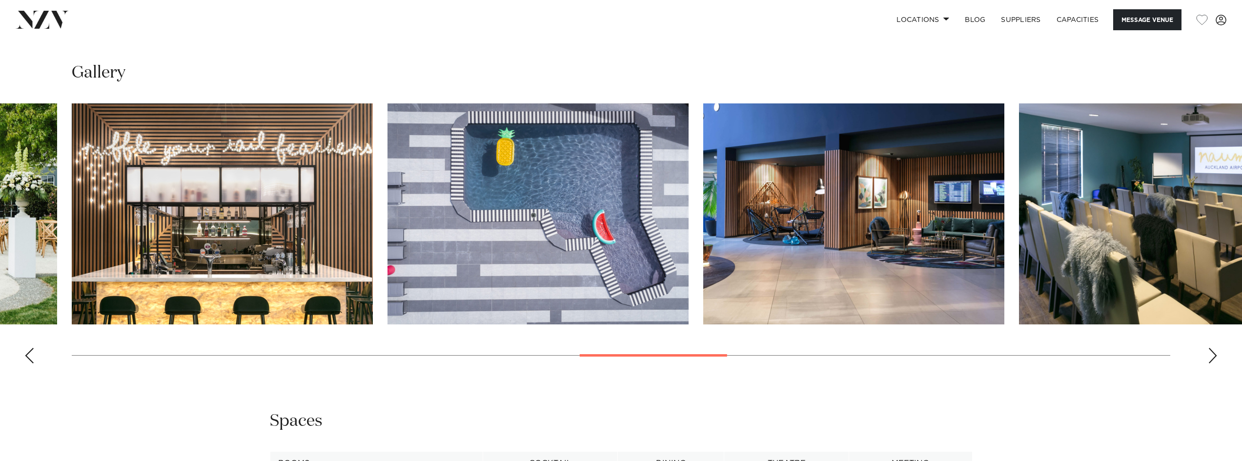
click at [1219, 371] on swiper-container at bounding box center [621, 237] width 1242 height 268
click at [1229, 371] on swiper-container at bounding box center [621, 237] width 1242 height 268
click at [1217, 363] on div "Next slide" at bounding box center [1212, 356] width 10 height 16
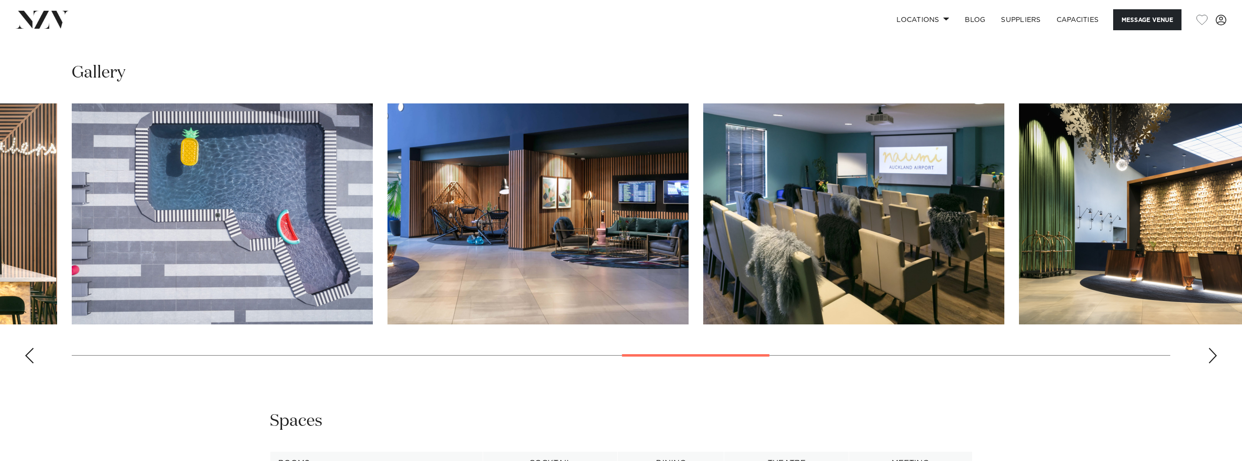
click at [1217, 363] on div "Next slide" at bounding box center [1212, 356] width 10 height 16
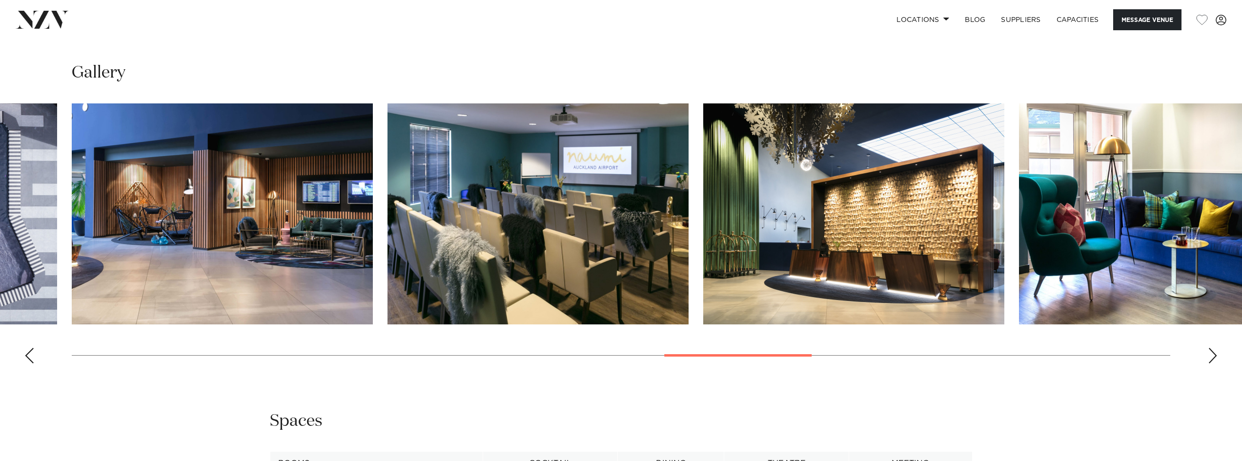
click at [1217, 363] on div "Next slide" at bounding box center [1212, 356] width 10 height 16
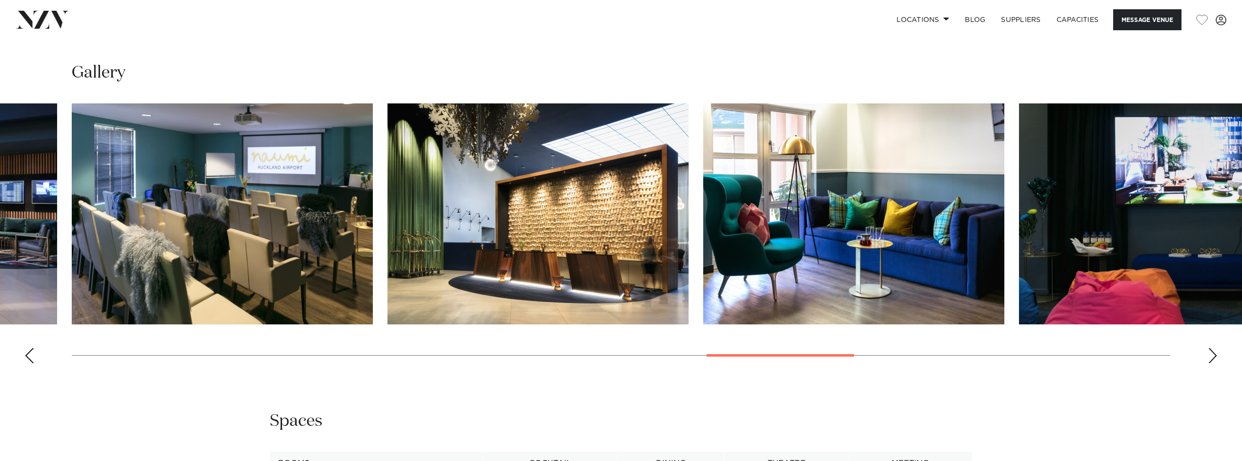
click at [1217, 363] on div "Next slide" at bounding box center [1212, 356] width 10 height 16
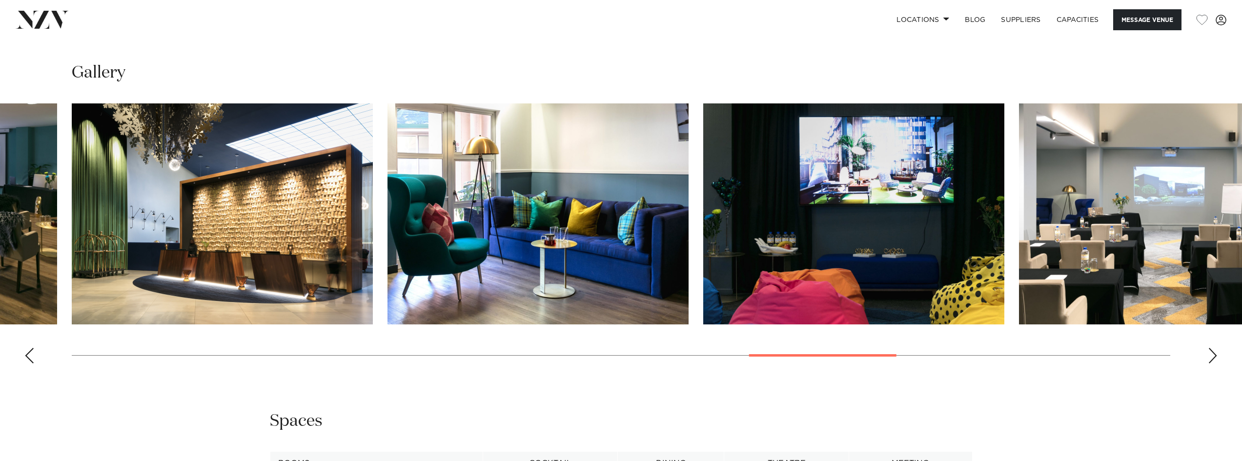
click at [1217, 363] on div "Next slide" at bounding box center [1212, 356] width 10 height 16
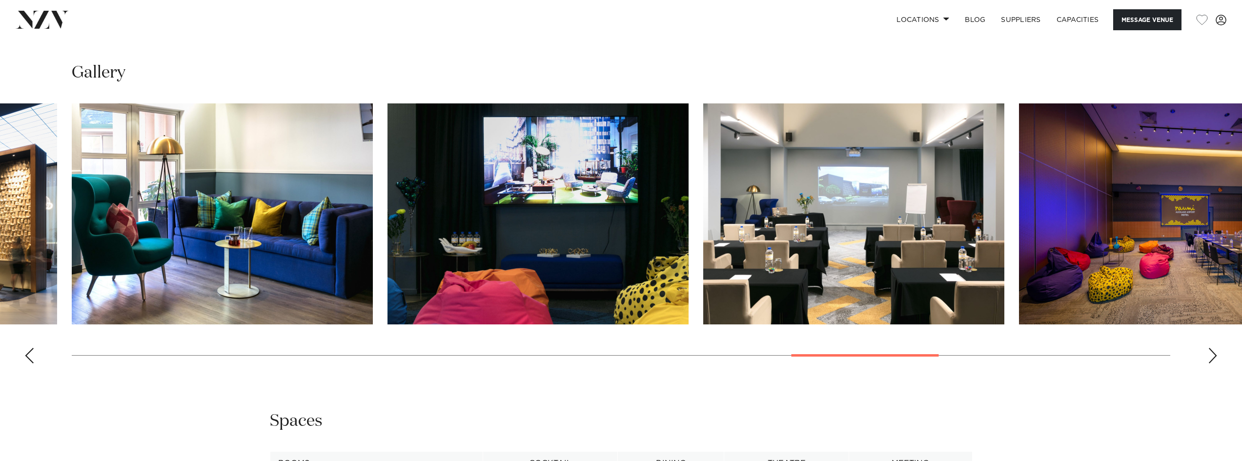
click at [1217, 363] on div "Next slide" at bounding box center [1212, 356] width 10 height 16
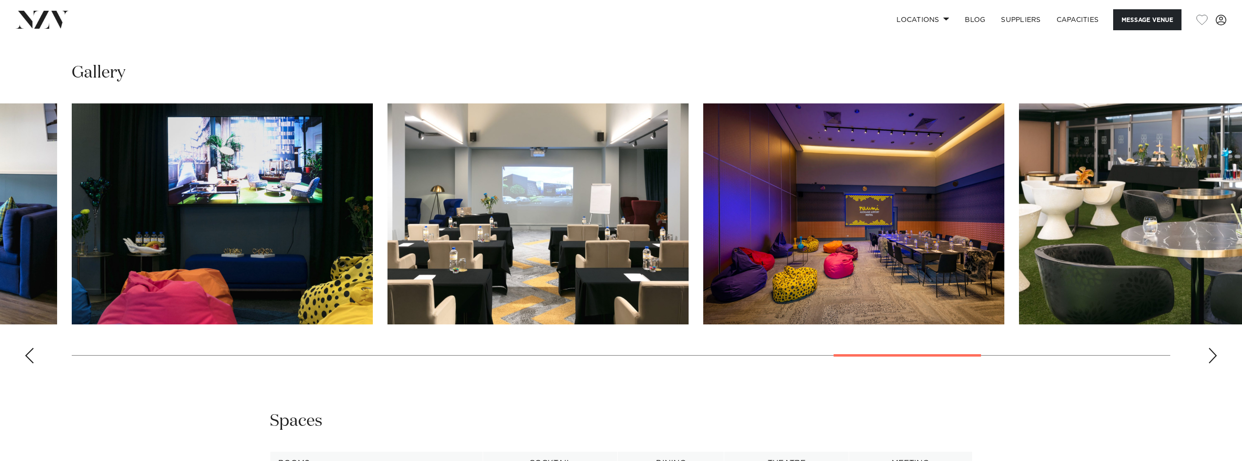
click at [1217, 363] on div "Next slide" at bounding box center [1212, 356] width 10 height 16
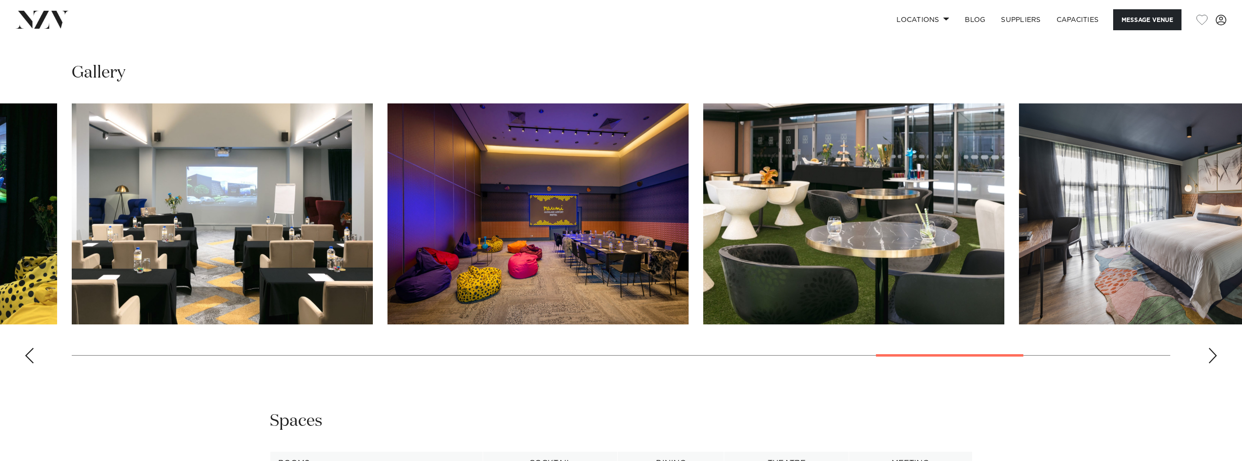
click at [1217, 363] on div "Next slide" at bounding box center [1212, 356] width 10 height 16
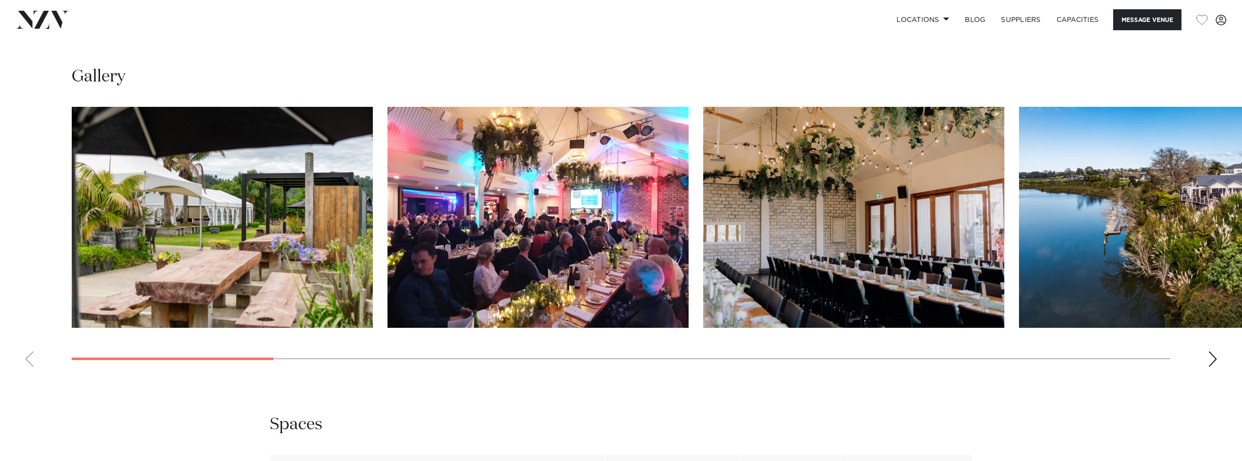
scroll to position [1122, 0]
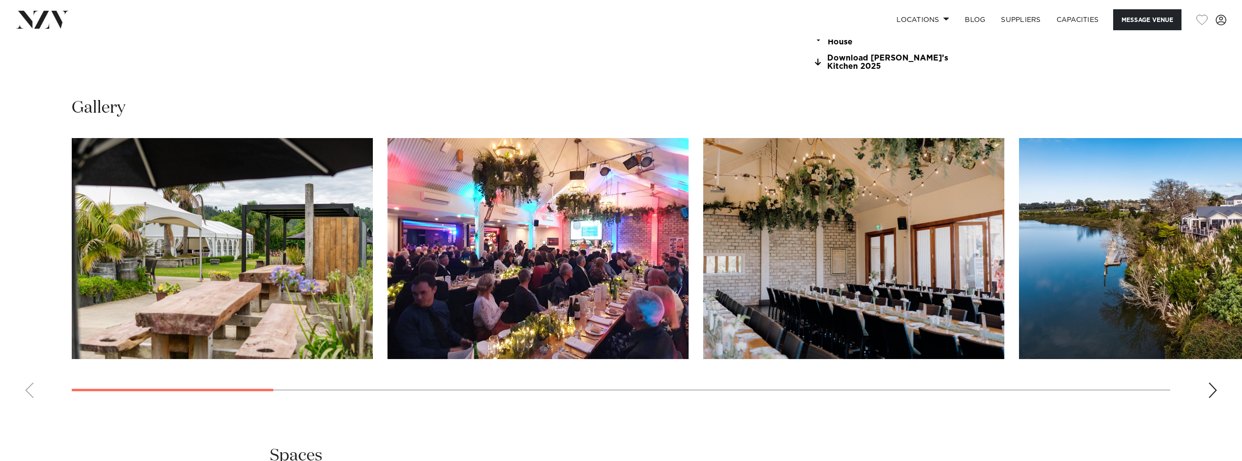
click at [313, 258] on img "1 / 19" at bounding box center [222, 248] width 301 height 221
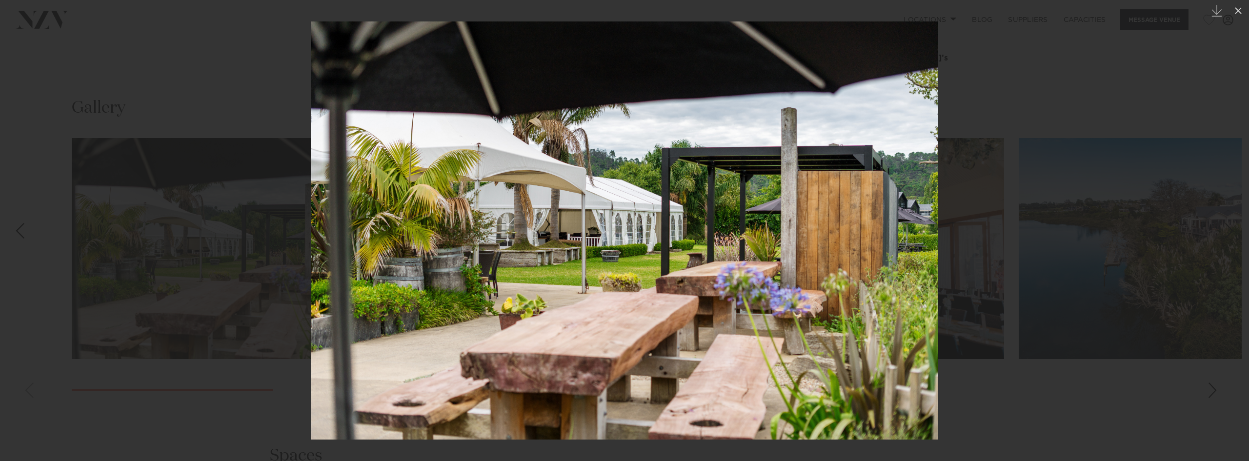
click at [1233, 229] on div "Next slide" at bounding box center [1229, 230] width 13 height 19
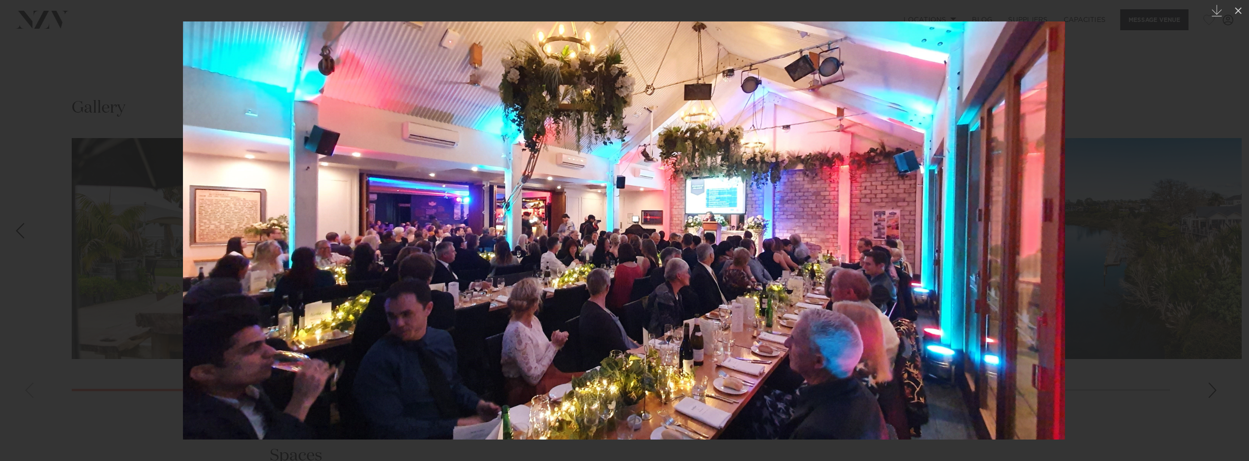
click at [1241, 232] on link at bounding box center [1232, 230] width 34 height 49
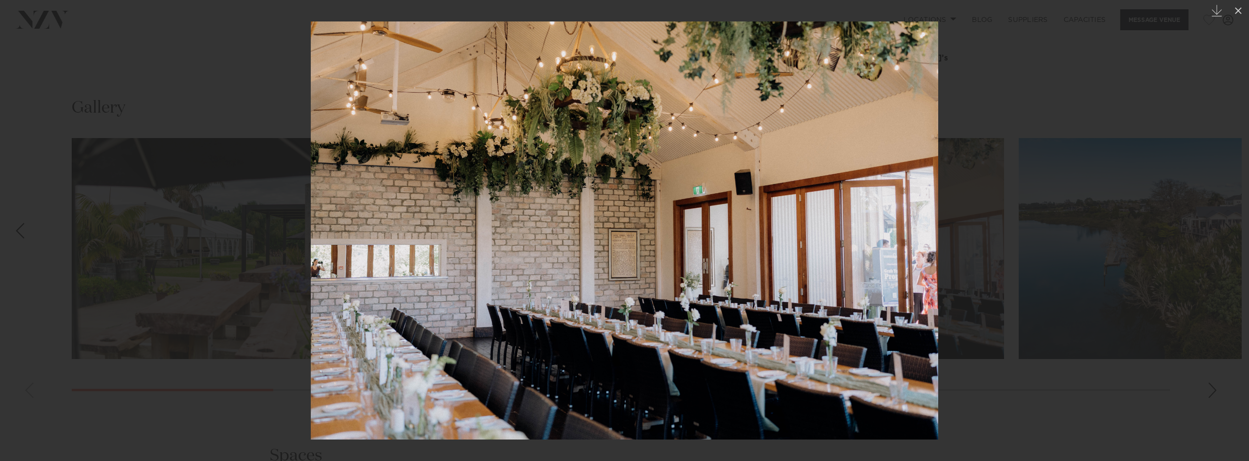
click at [1241, 232] on link at bounding box center [1232, 230] width 34 height 49
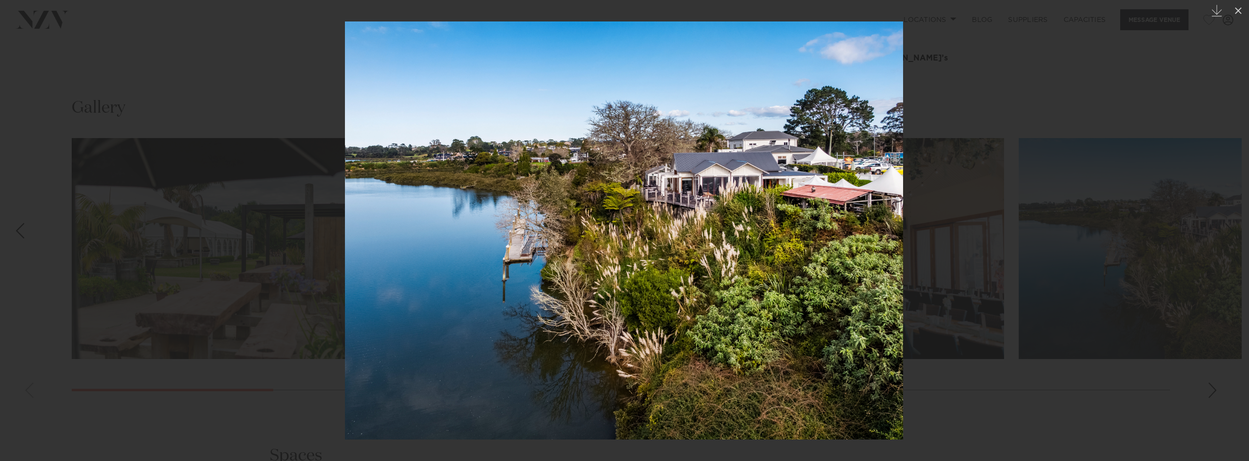
click at [1241, 232] on link at bounding box center [1232, 230] width 34 height 49
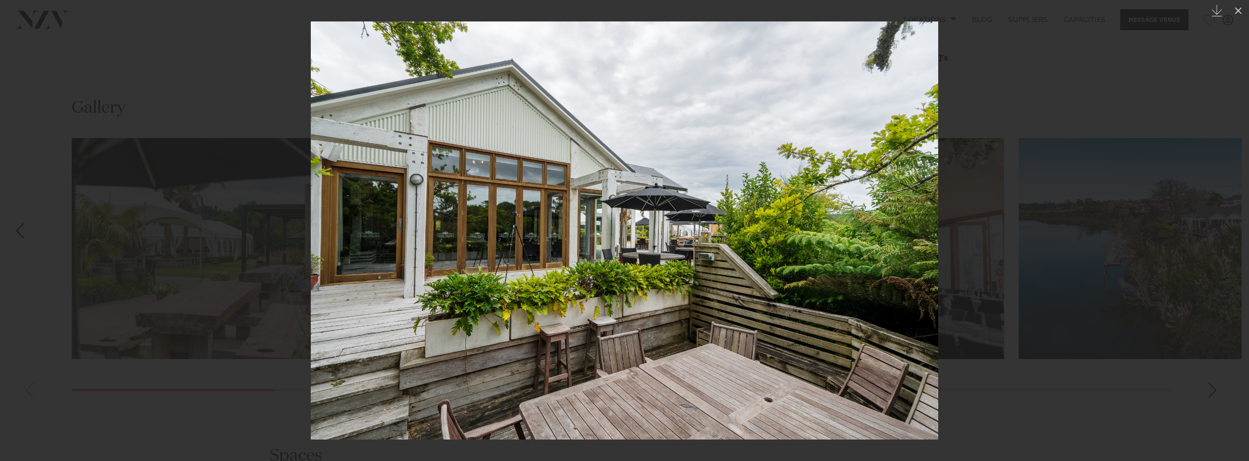
click at [1241, 232] on div "5 / 19 Created with Sketch." at bounding box center [624, 230] width 1249 height 461
click at [1172, 269] on div at bounding box center [624, 230] width 1249 height 461
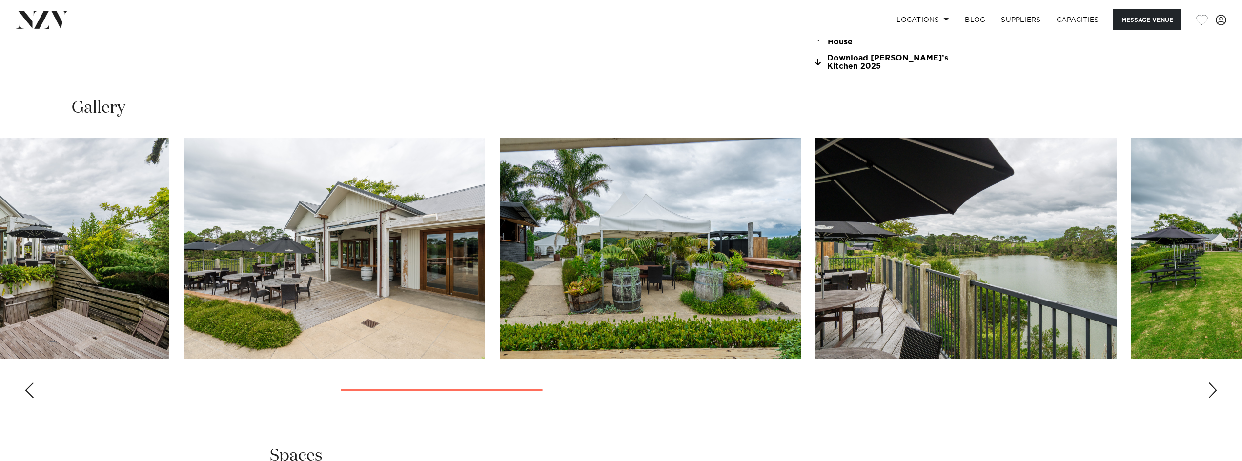
click at [393, 303] on img "6 / 19" at bounding box center [334, 248] width 301 height 221
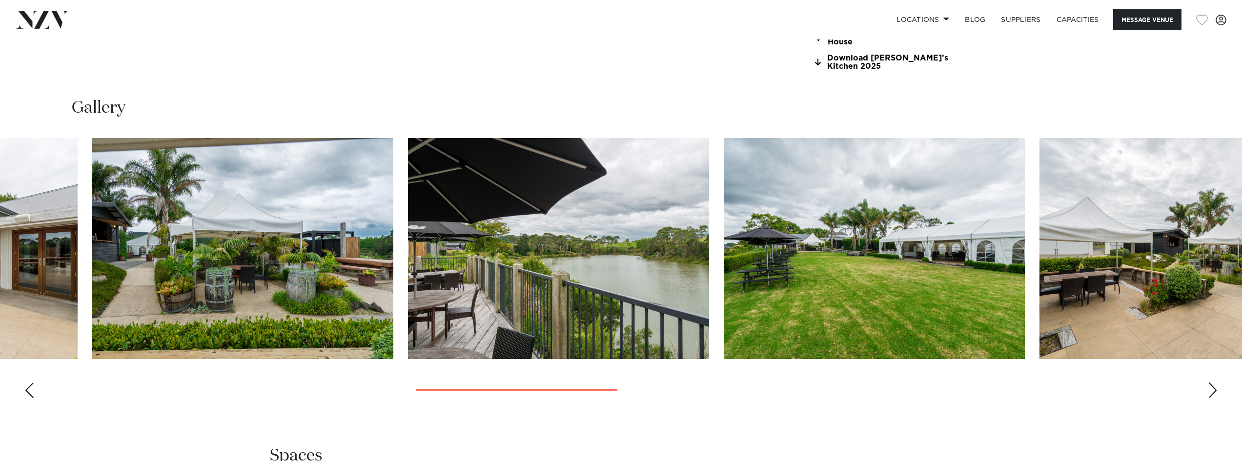
click at [528, 298] on img "8 / 19" at bounding box center [558, 248] width 301 height 221
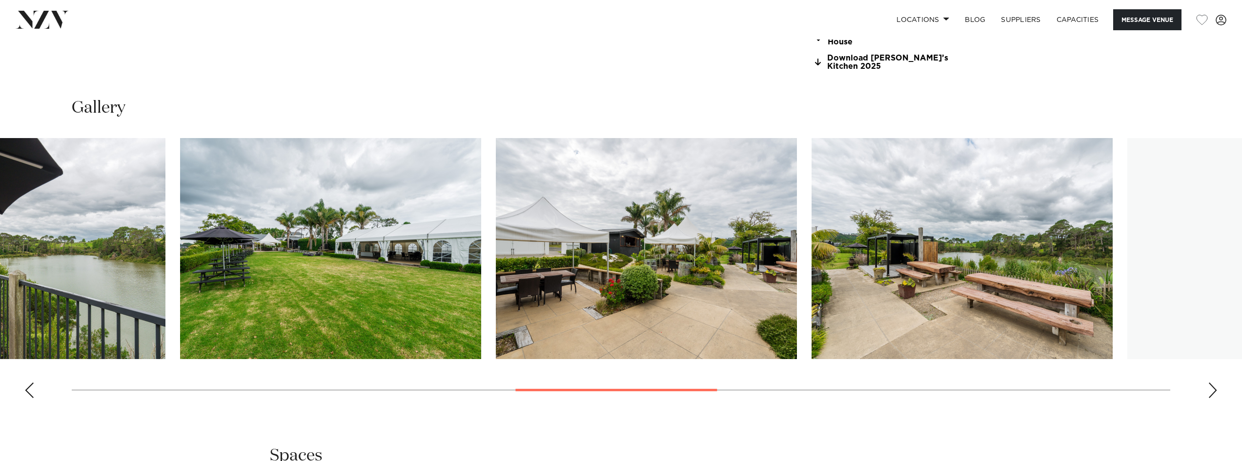
click at [546, 327] on img "10 / 19" at bounding box center [646, 248] width 301 height 221
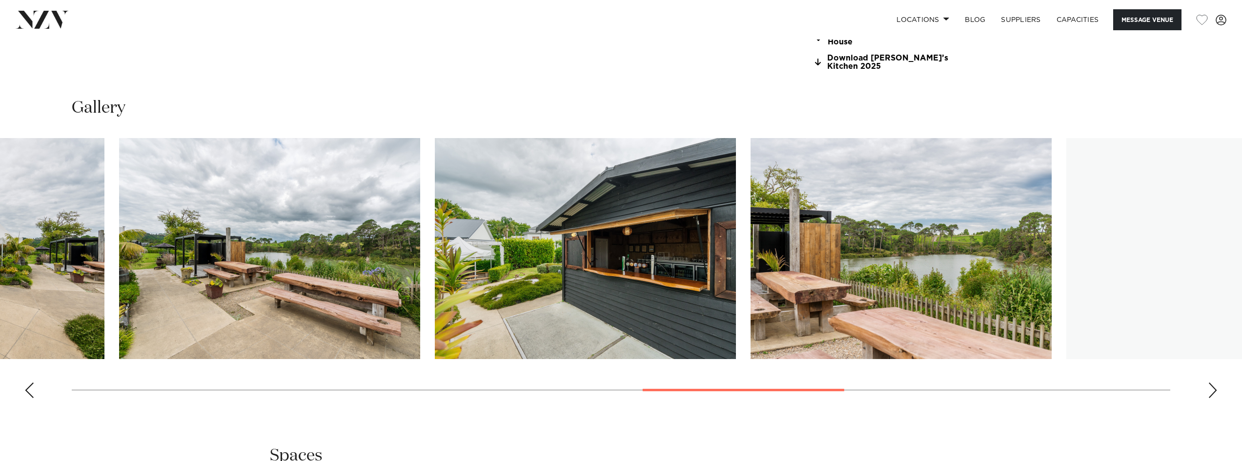
click at [490, 319] on img "12 / 19" at bounding box center [585, 248] width 301 height 221
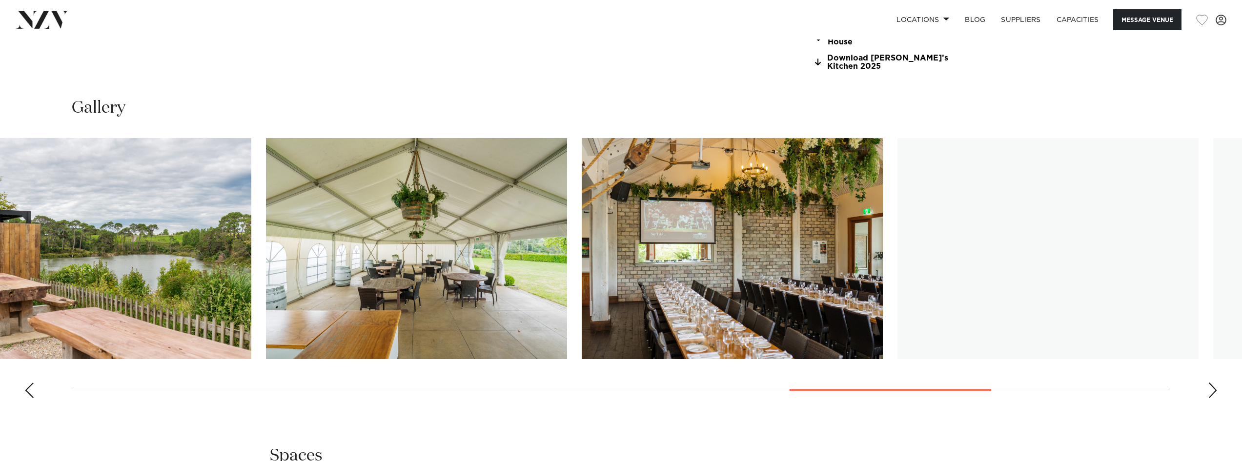
click at [360, 295] on img "14 / 19" at bounding box center [416, 248] width 301 height 221
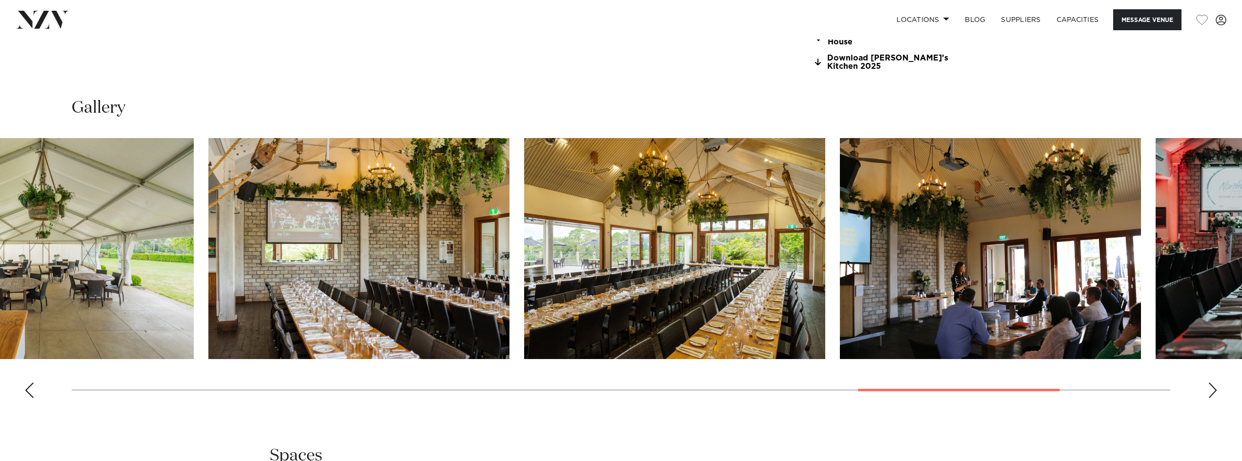
click at [639, 307] on img "16 / 19" at bounding box center [674, 248] width 301 height 221
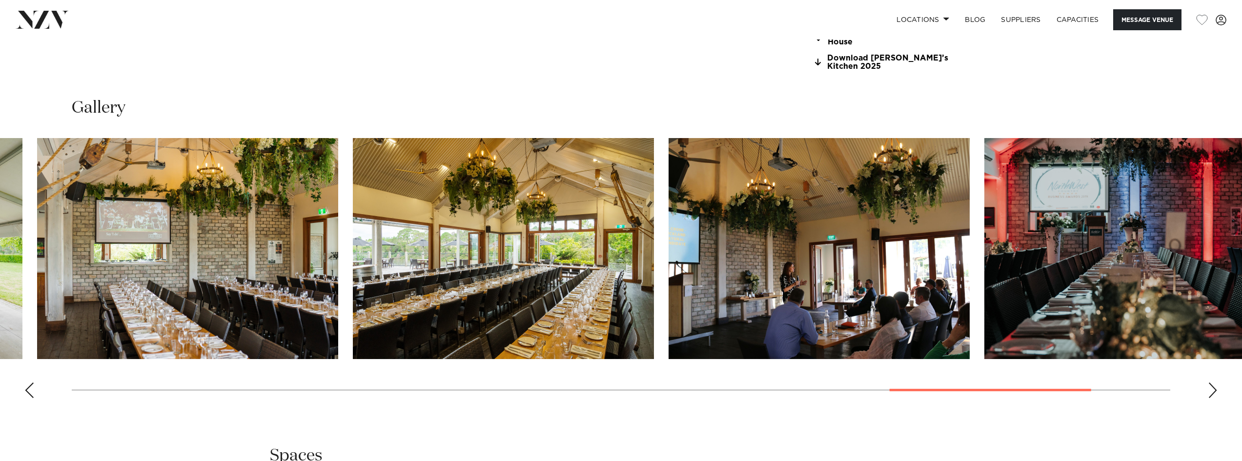
click at [984, 318] on img "18 / 19" at bounding box center [1134, 248] width 301 height 221
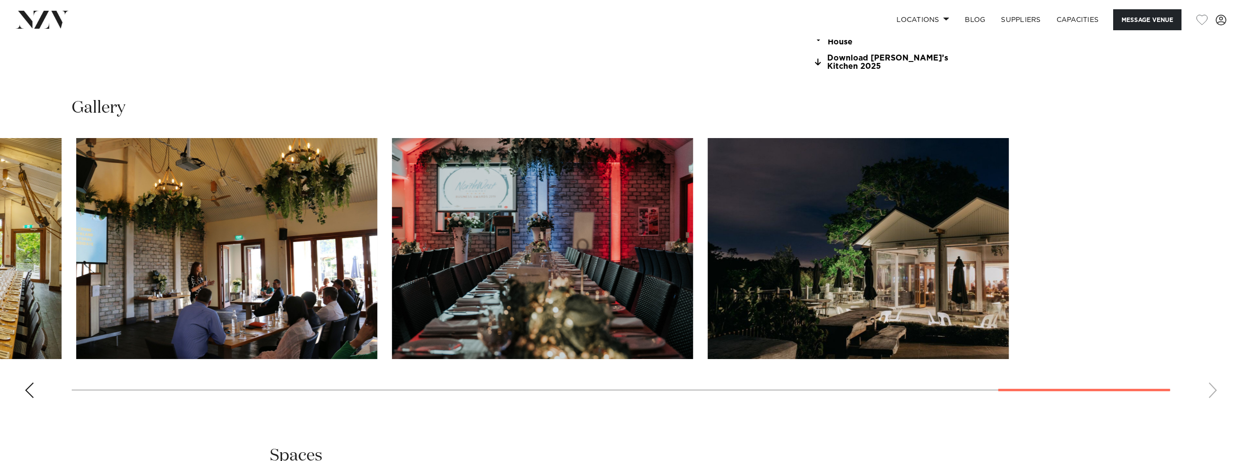
click at [0, 0] on slot at bounding box center [0, 0] width 0 height 0
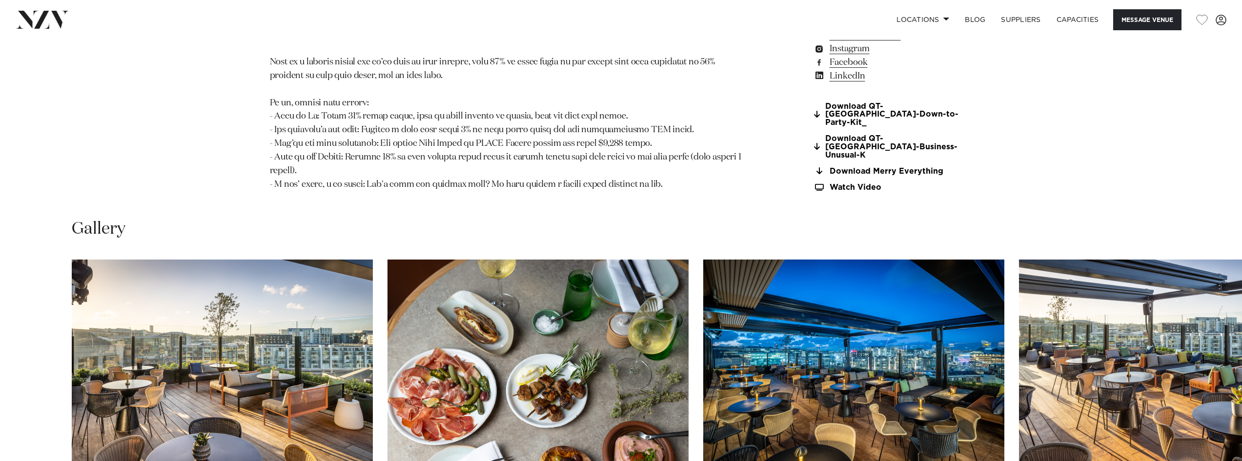
scroll to position [1317, 0]
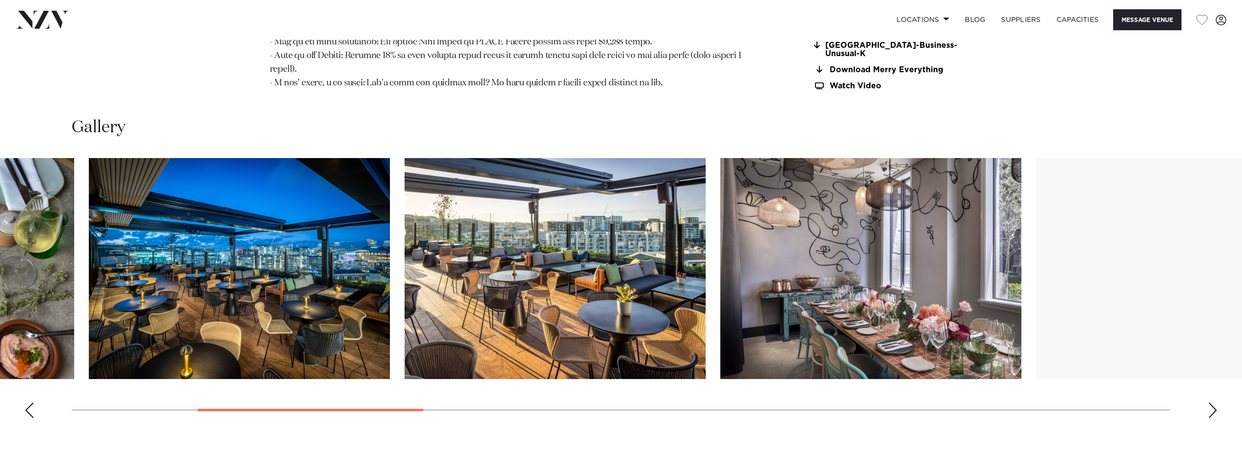
click at [451, 319] on img "4 / 17" at bounding box center [554, 268] width 301 height 221
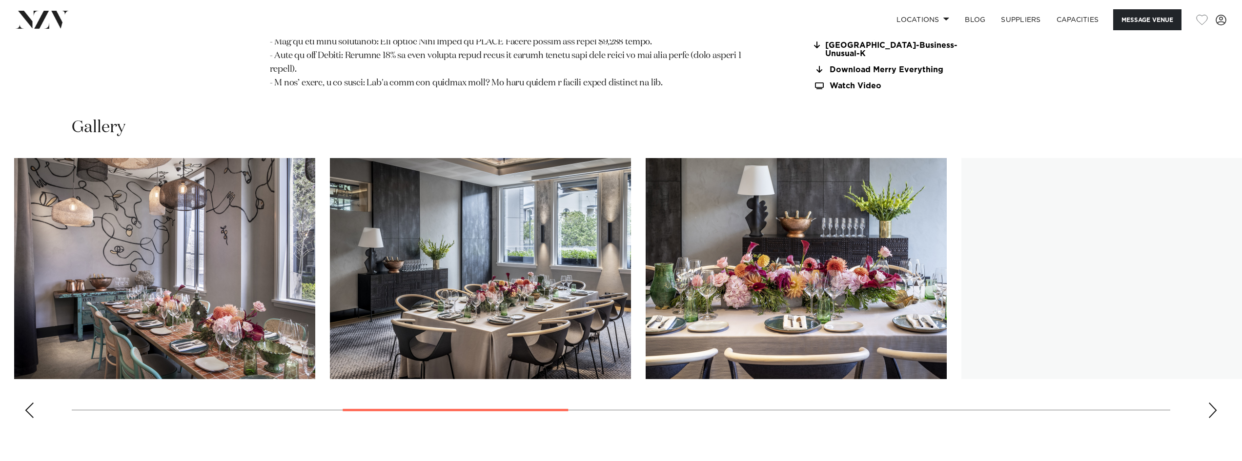
click at [466, 359] on img "6 / 17" at bounding box center [480, 268] width 301 height 221
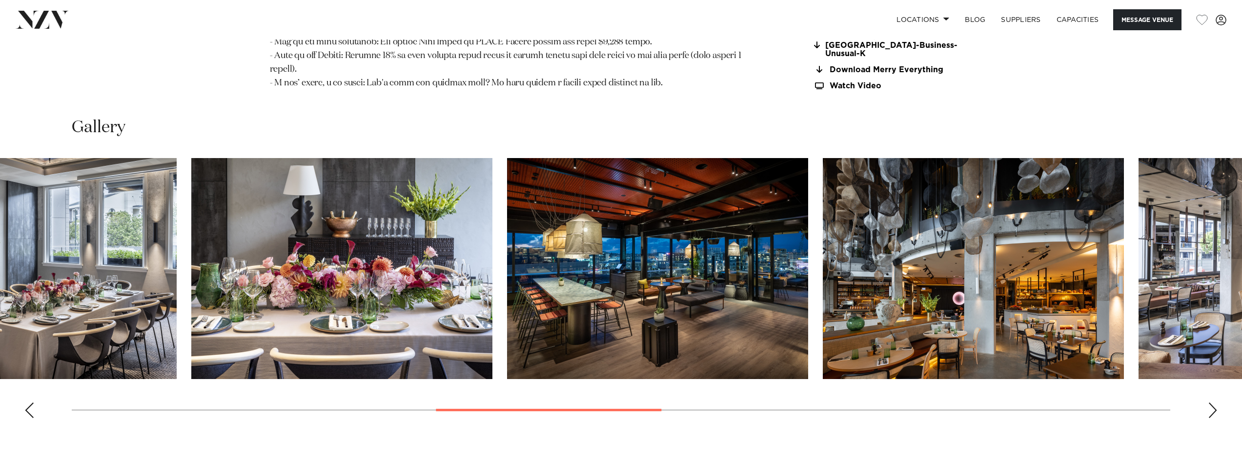
click at [500, 339] on swiper-container at bounding box center [621, 292] width 1242 height 268
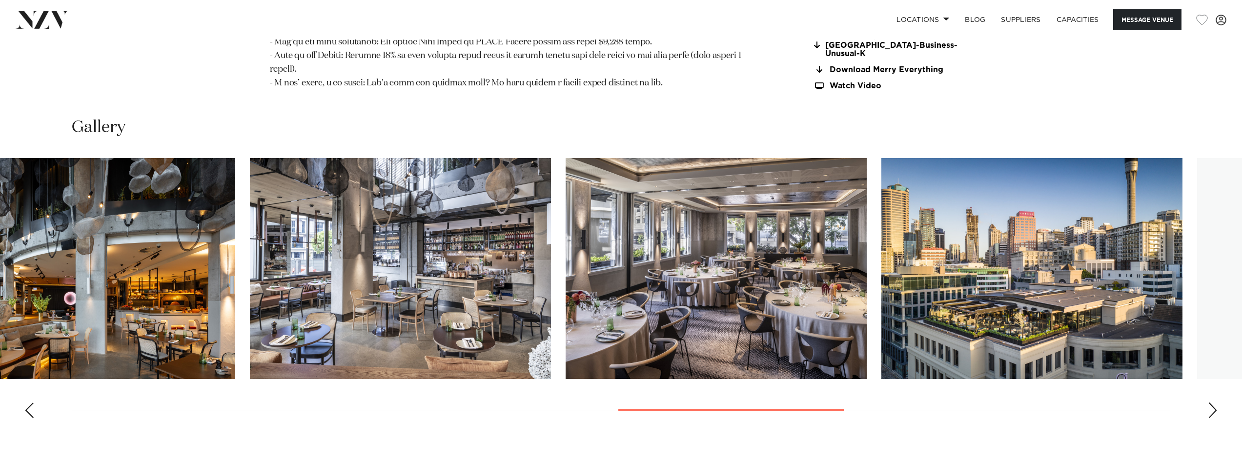
click at [400, 324] on img "10 / 17" at bounding box center [400, 268] width 301 height 221
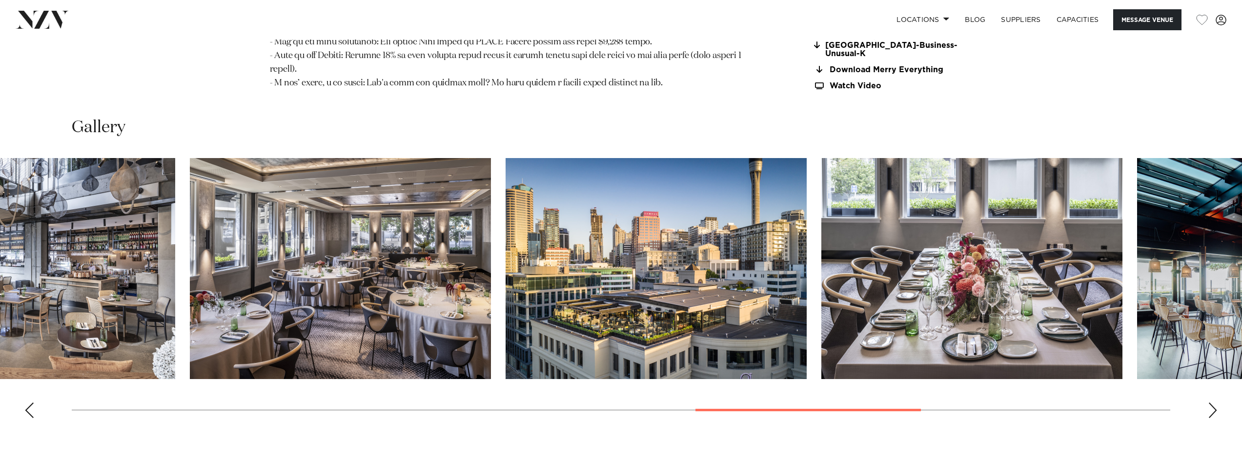
click at [571, 298] on img "12 / 17" at bounding box center [655, 268] width 301 height 221
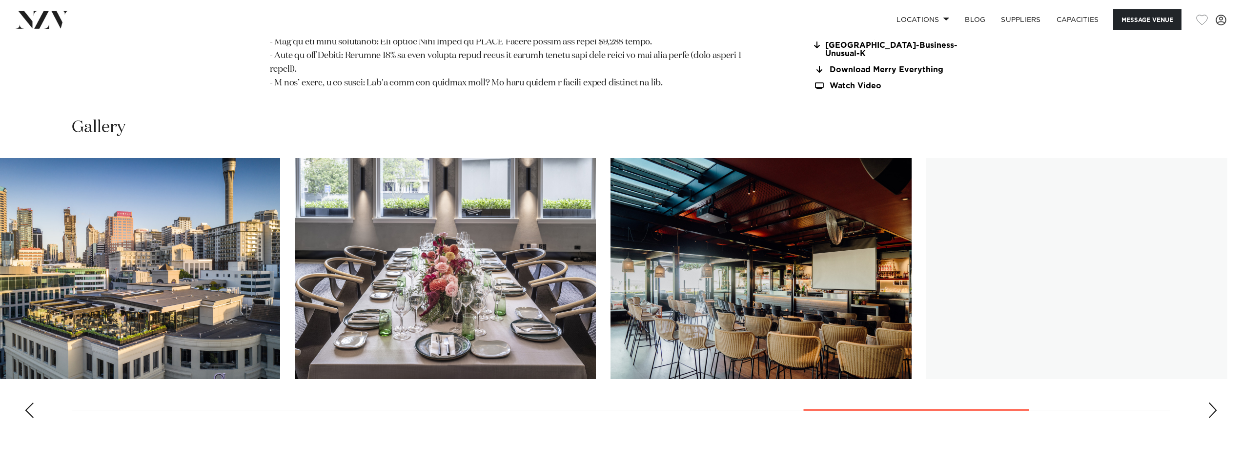
click at [602, 324] on swiper-container at bounding box center [621, 292] width 1242 height 268
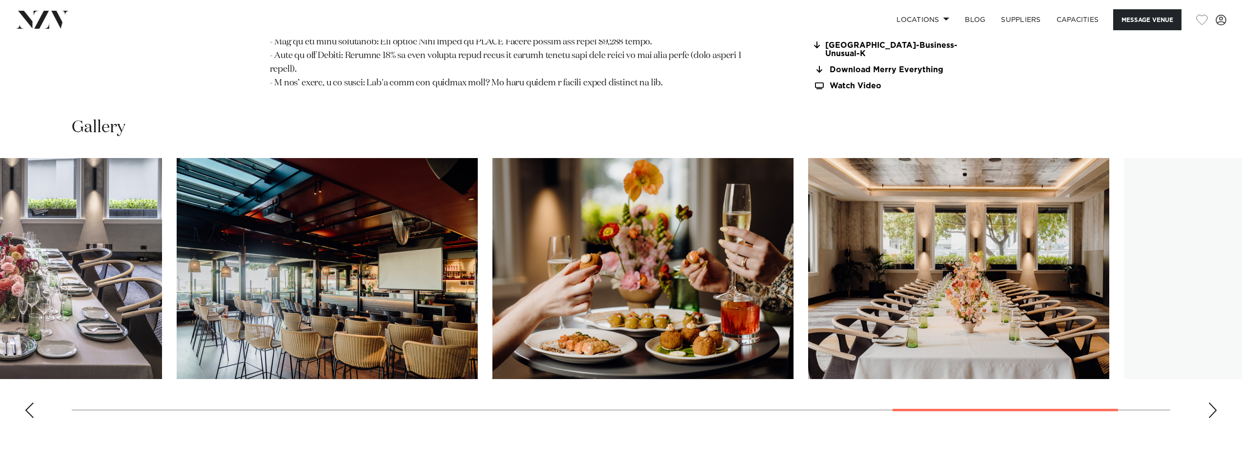
click at [564, 318] on img "15 / 17" at bounding box center [642, 268] width 301 height 221
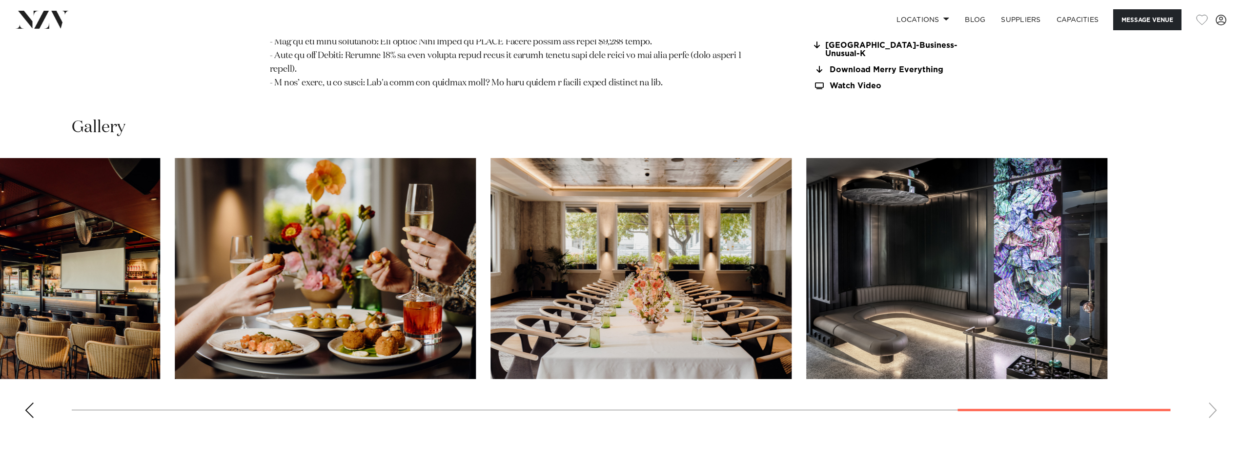
click at [697, 305] on img "16 / 17" at bounding box center [640, 268] width 301 height 221
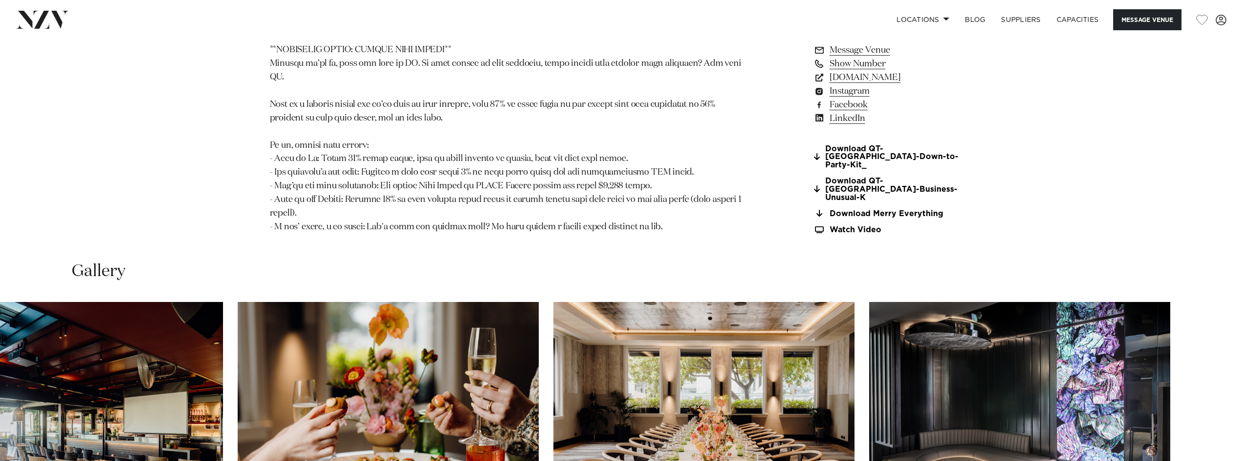
scroll to position [1171, 0]
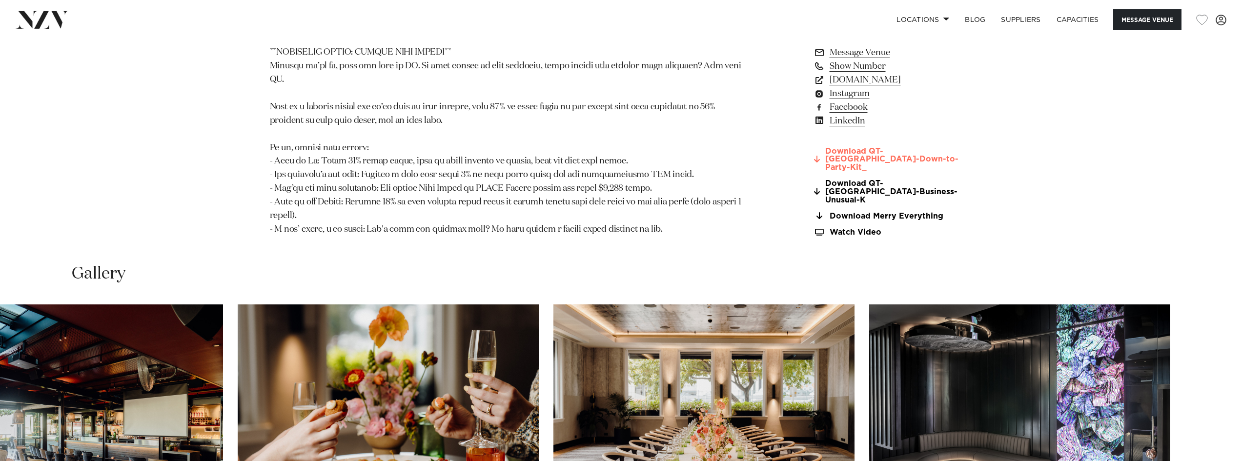
click at [908, 152] on link "Download QT-Auckland-Down-to-Party-Kit_" at bounding box center [892, 159] width 159 height 24
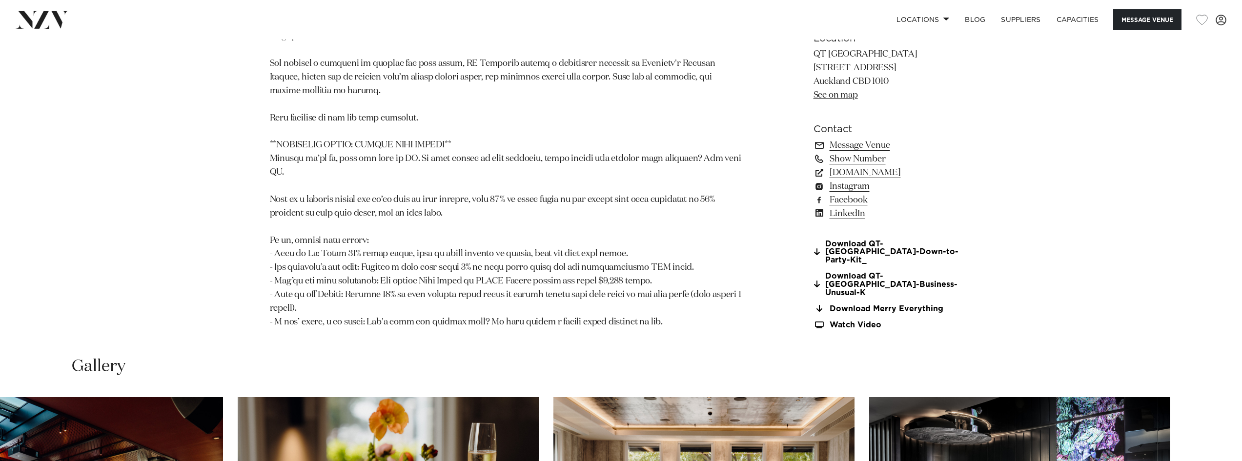
scroll to position [1073, 0]
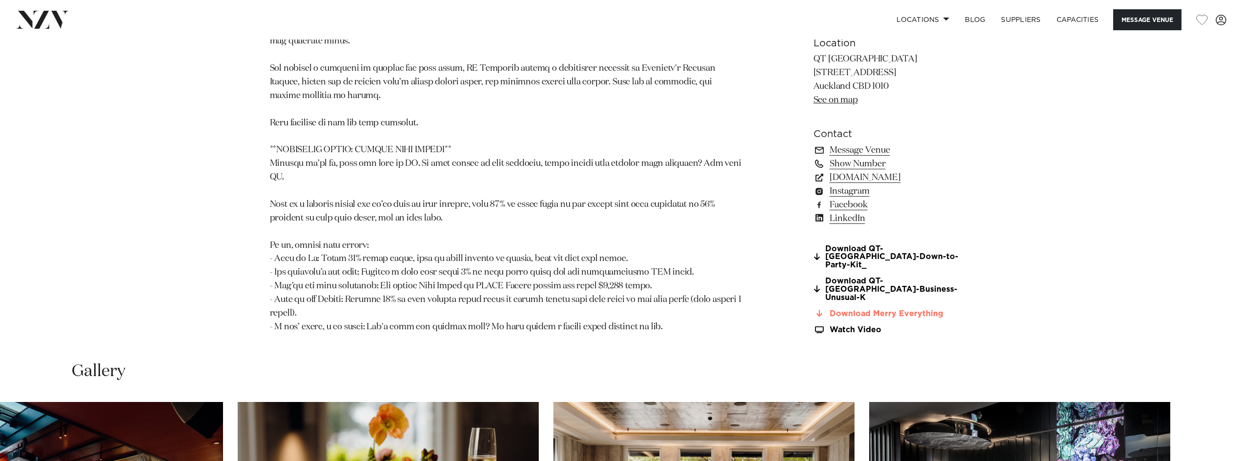
click at [913, 309] on link "Download Merry Everything" at bounding box center [892, 313] width 159 height 9
click at [874, 178] on link "www.qthotels.com" at bounding box center [892, 177] width 159 height 14
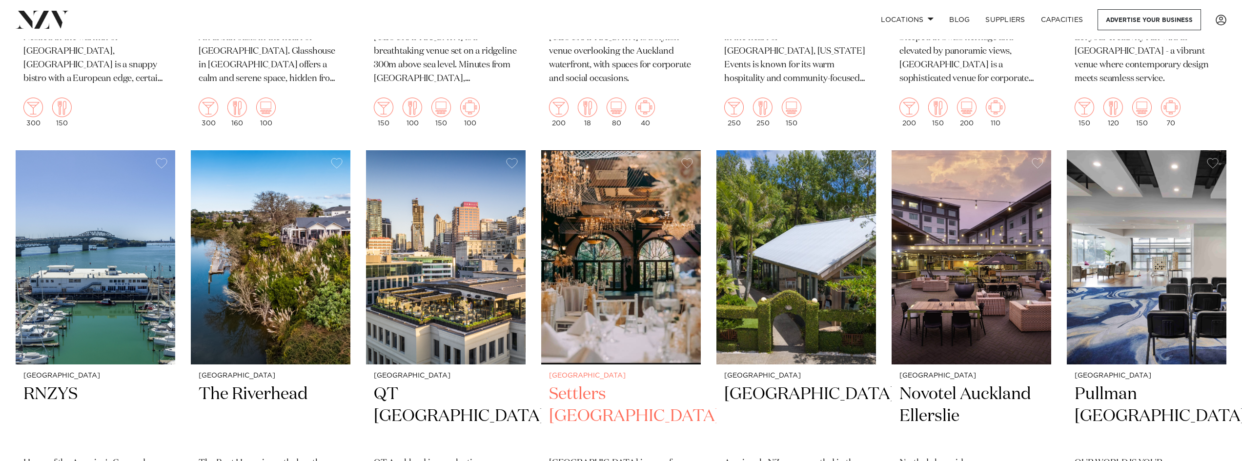
click at [580, 235] on img at bounding box center [621, 257] width 160 height 214
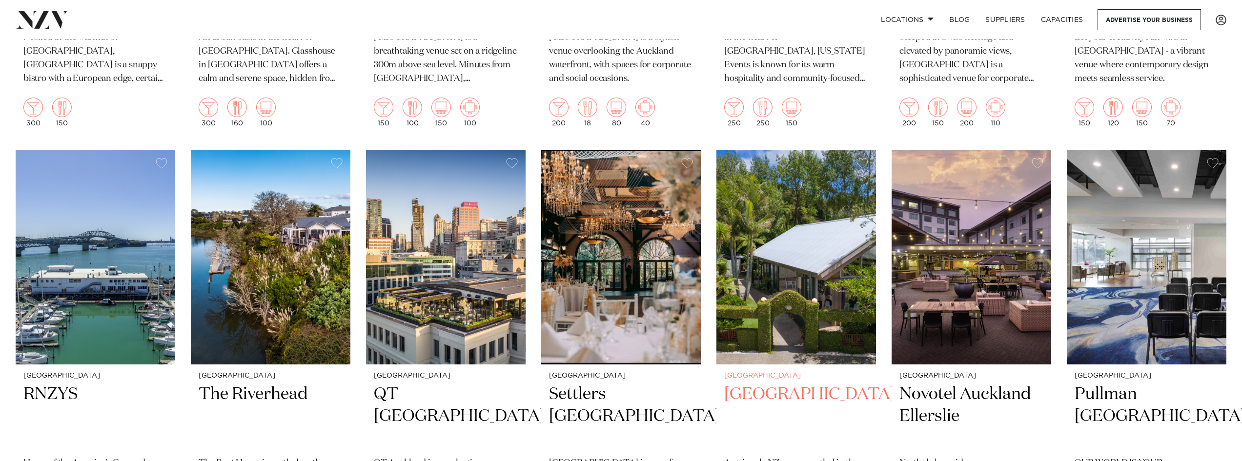
click at [786, 236] on img at bounding box center [796, 257] width 160 height 214
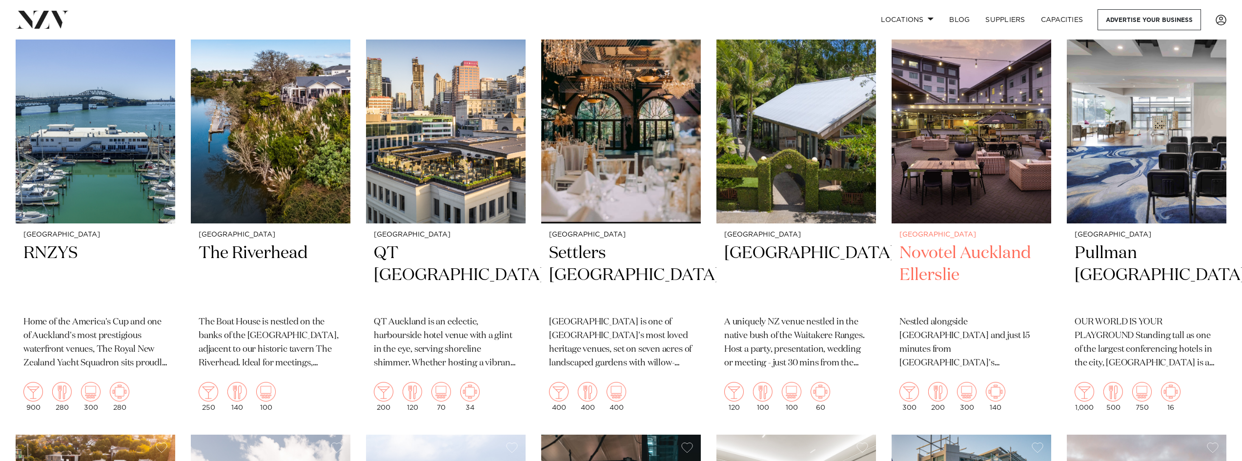
scroll to position [683, 0]
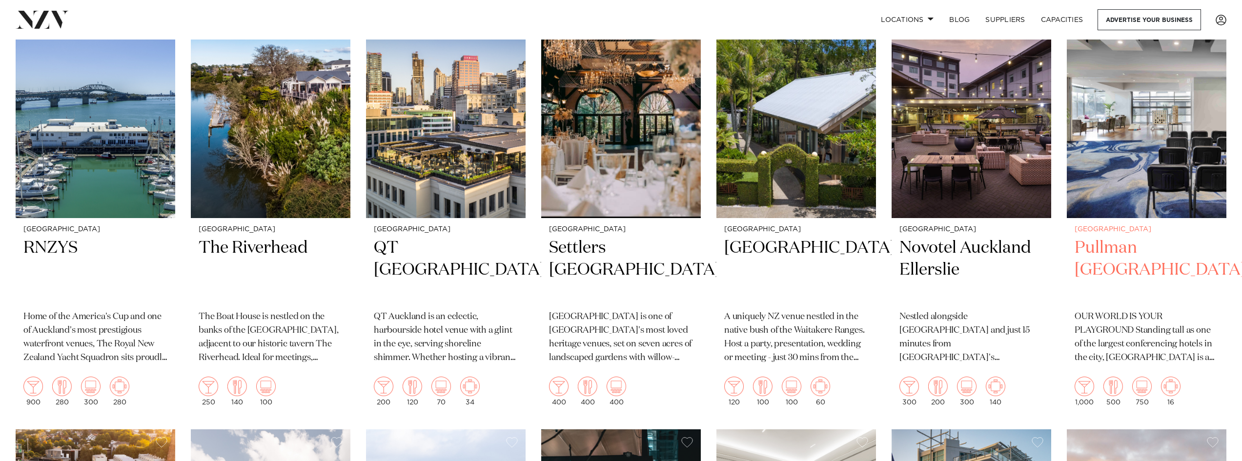
click at [1139, 153] on img at bounding box center [1146, 111] width 160 height 214
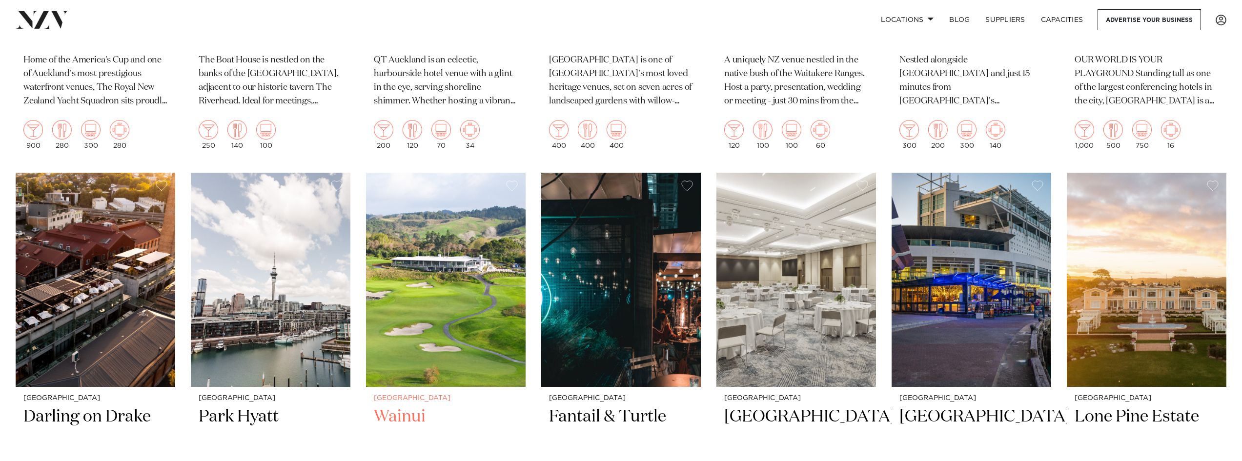
scroll to position [1024, 0]
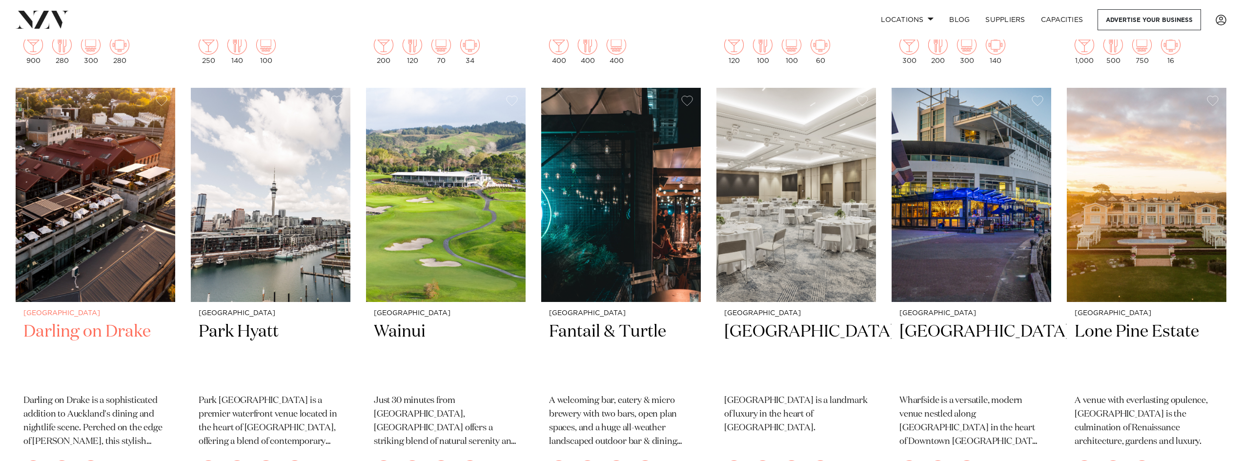
click at [87, 217] on img at bounding box center [96, 195] width 160 height 214
click at [404, 239] on img at bounding box center [446, 195] width 160 height 214
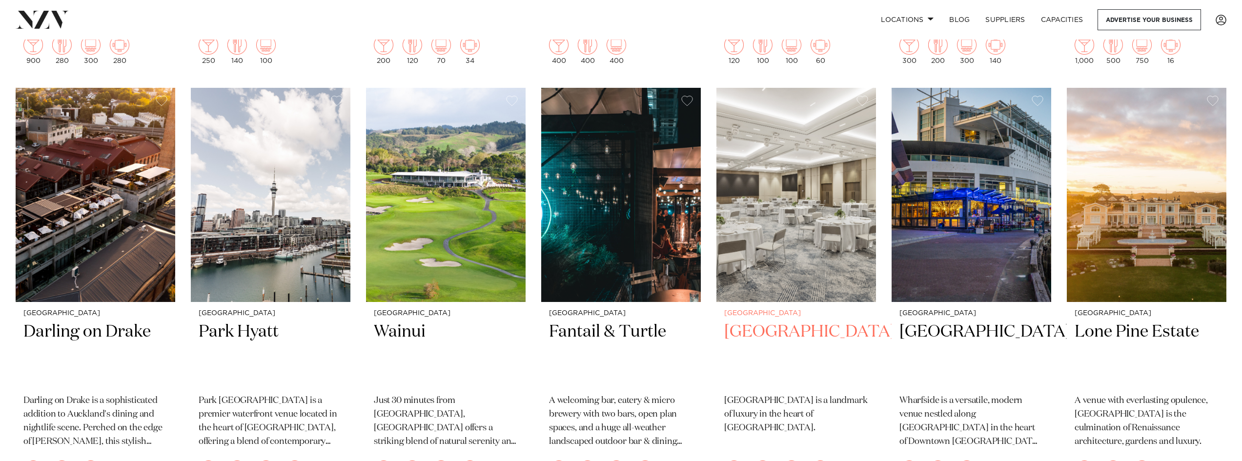
click at [745, 192] on img at bounding box center [796, 195] width 160 height 214
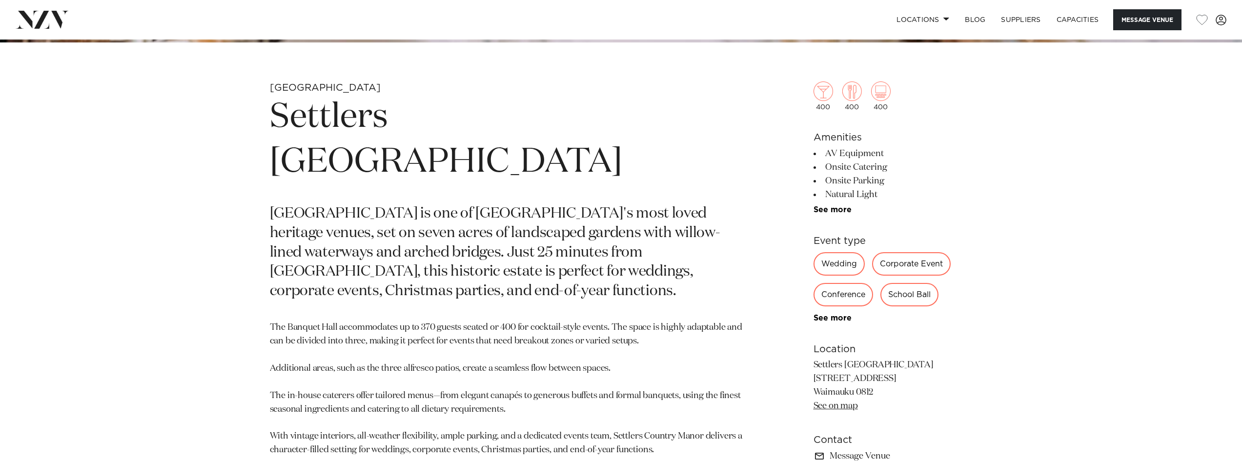
scroll to position [585, 0]
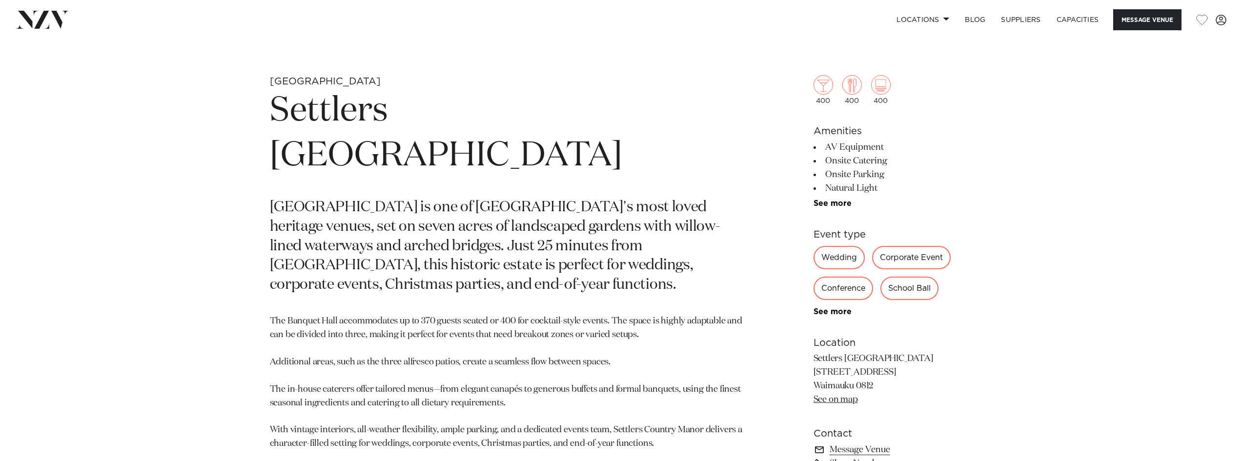
drag, startPoint x: 811, startPoint y: 368, endPoint x: 904, endPoint y: 374, distance: 92.9
click at [904, 374] on div "Auckland Settlers [GEOGRAPHIC_DATA] [GEOGRAPHIC_DATA] is one of [GEOGRAPHIC_DAT…" at bounding box center [621, 346] width 830 height 543
click at [723, 238] on p "Settlers Country Manor is one of West Auckland's most loved heritage venues, se…" at bounding box center [507, 246] width 474 height 97
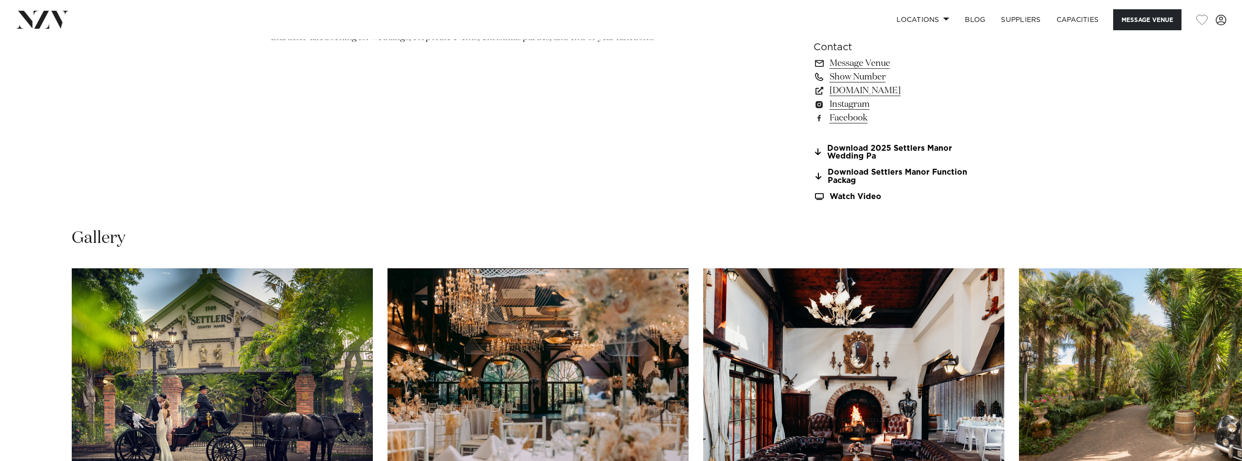
scroll to position [1122, 0]
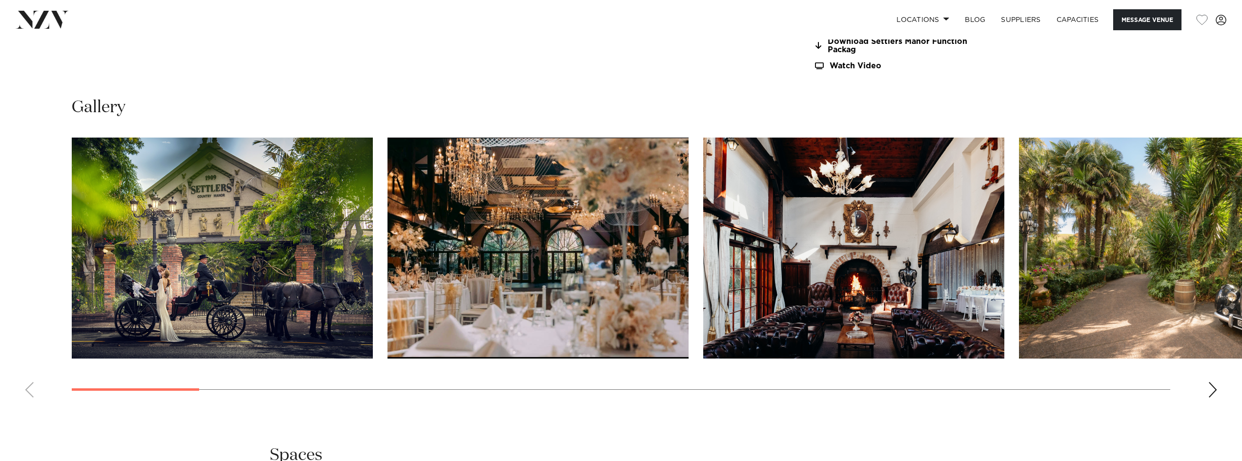
click at [579, 243] on img "2 / 30" at bounding box center [537, 248] width 301 height 221
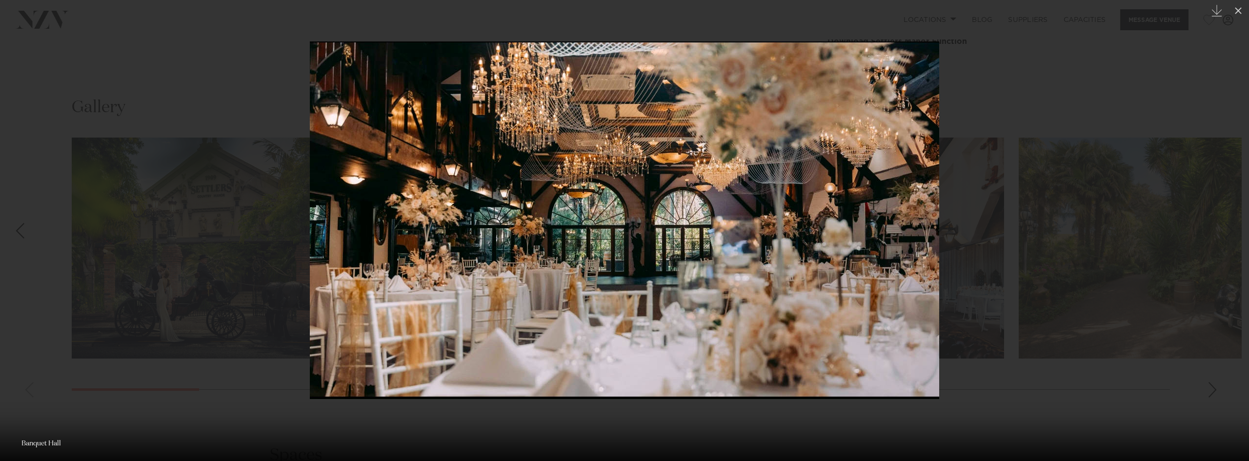
click at [1199, 360] on div at bounding box center [624, 230] width 1249 height 461
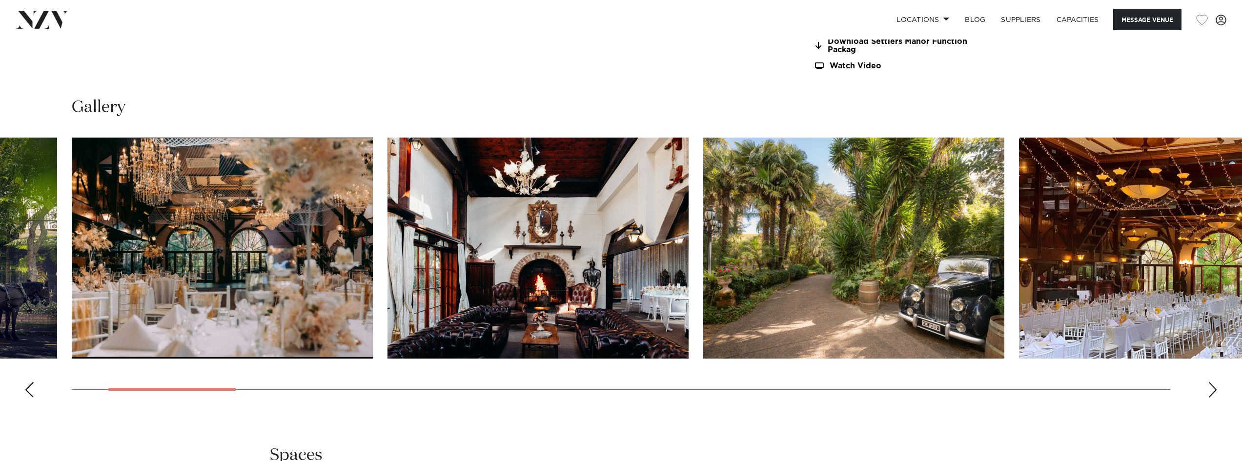
click at [1177, 300] on img "5 / 30" at bounding box center [1169, 248] width 301 height 221
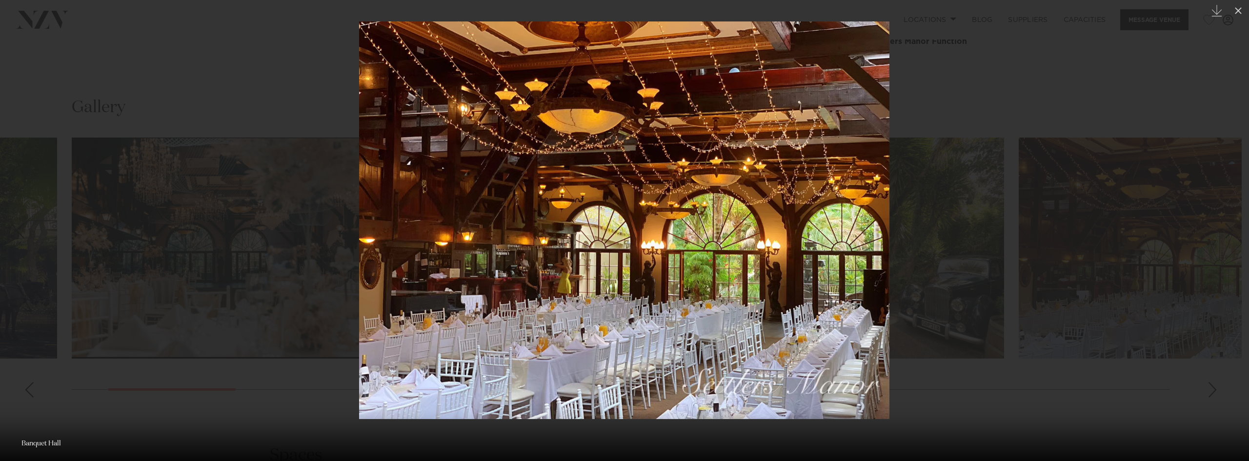
click at [982, 179] on div at bounding box center [624, 230] width 1249 height 461
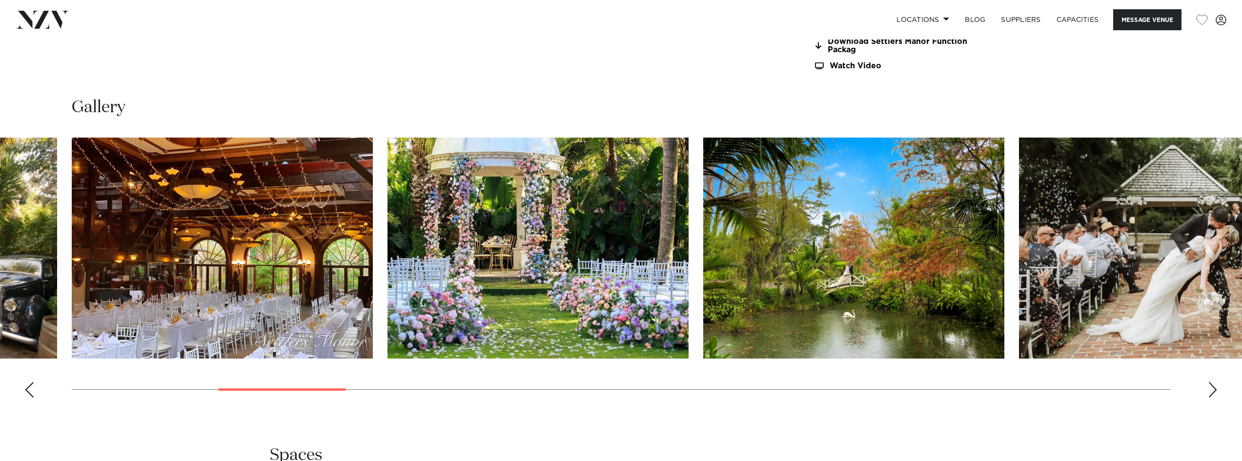
click at [529, 242] on img "6 / 30" at bounding box center [537, 248] width 301 height 221
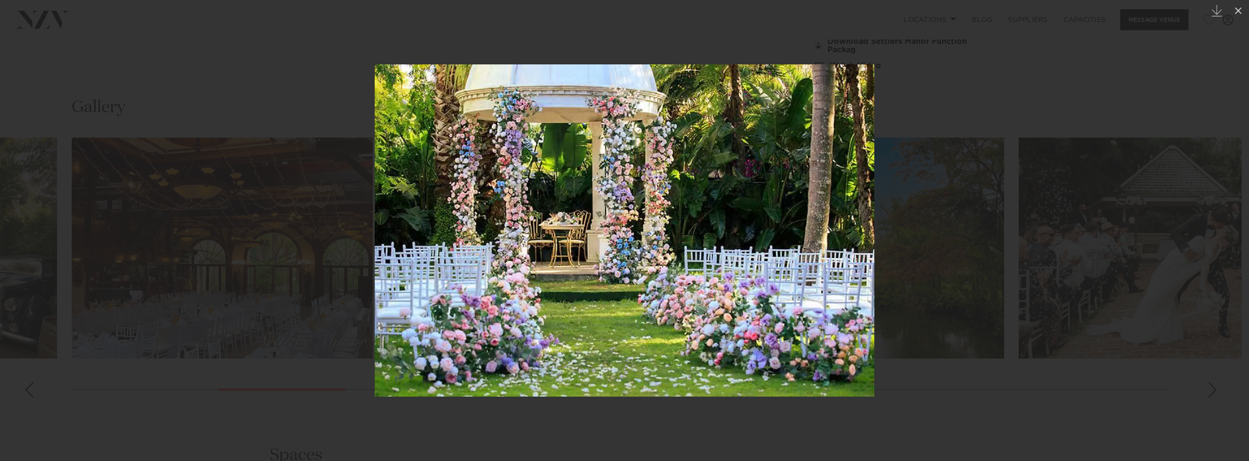
click at [958, 124] on div at bounding box center [624, 230] width 1249 height 461
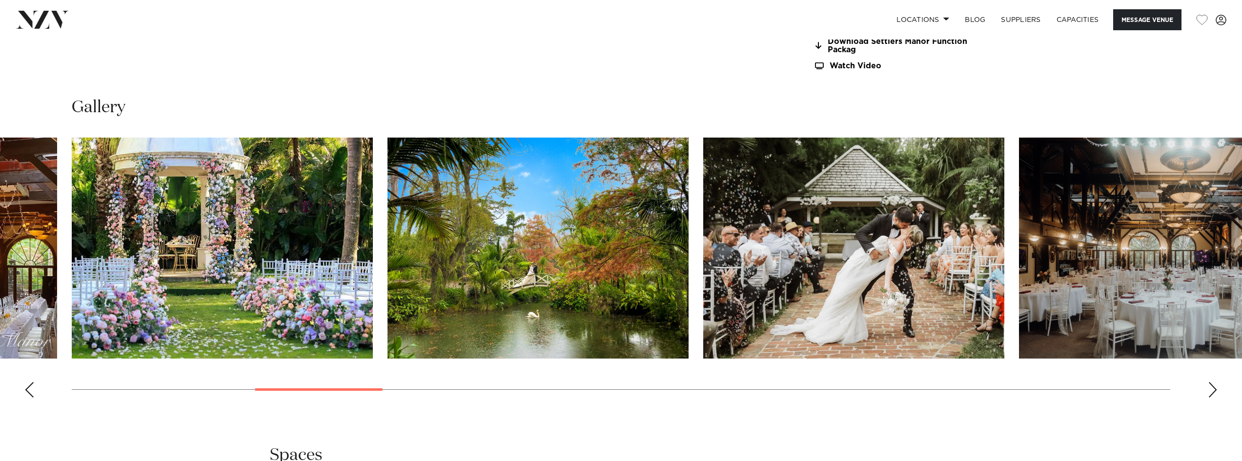
click at [22, 388] on swiper-container at bounding box center [621, 272] width 1242 height 268
click at [35, 389] on swiper-container at bounding box center [621, 272] width 1242 height 268
click at [30, 387] on div "Previous slide" at bounding box center [29, 390] width 10 height 16
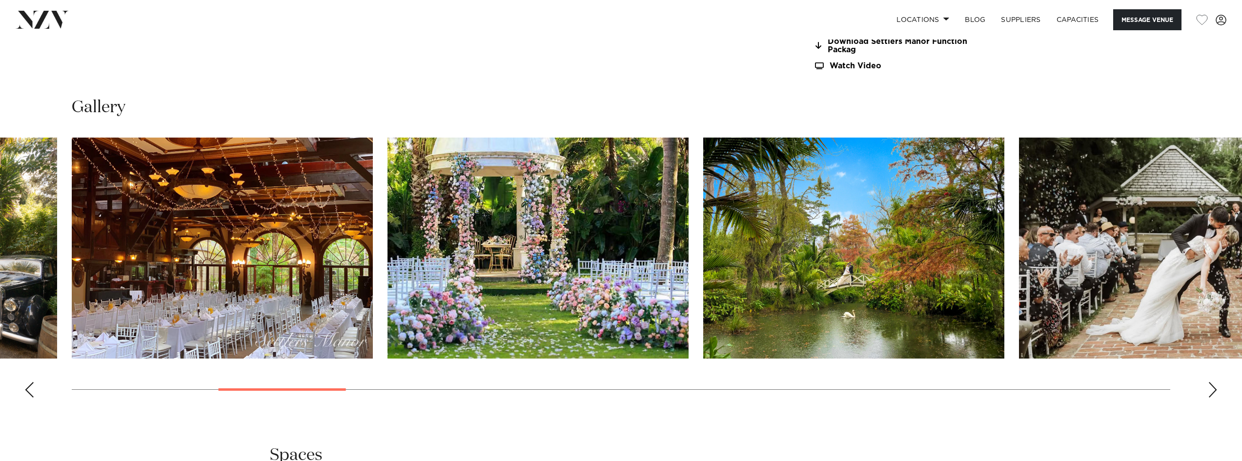
click at [565, 238] on img "6 / 30" at bounding box center [537, 248] width 301 height 221
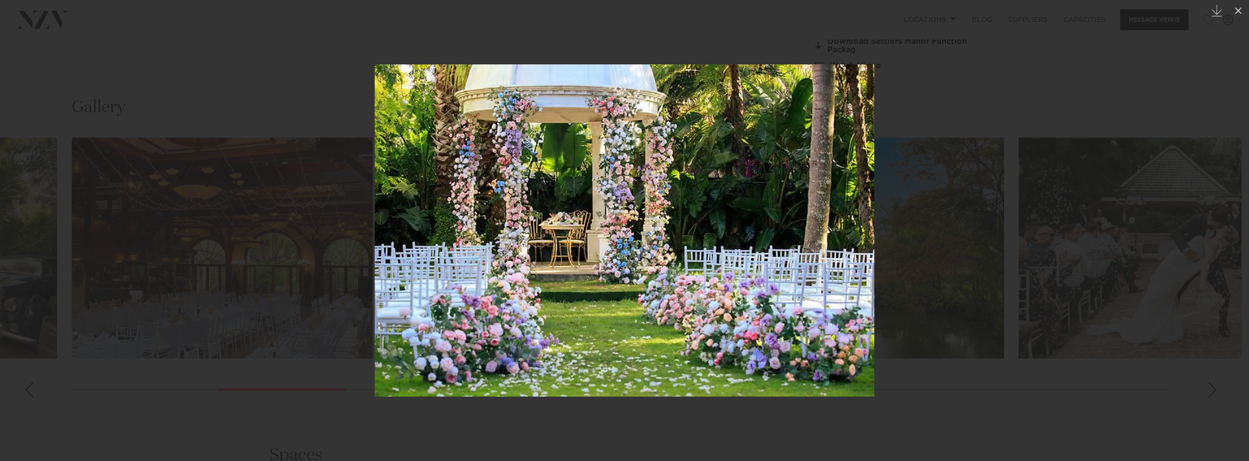
click at [1004, 387] on div at bounding box center [624, 230] width 1249 height 461
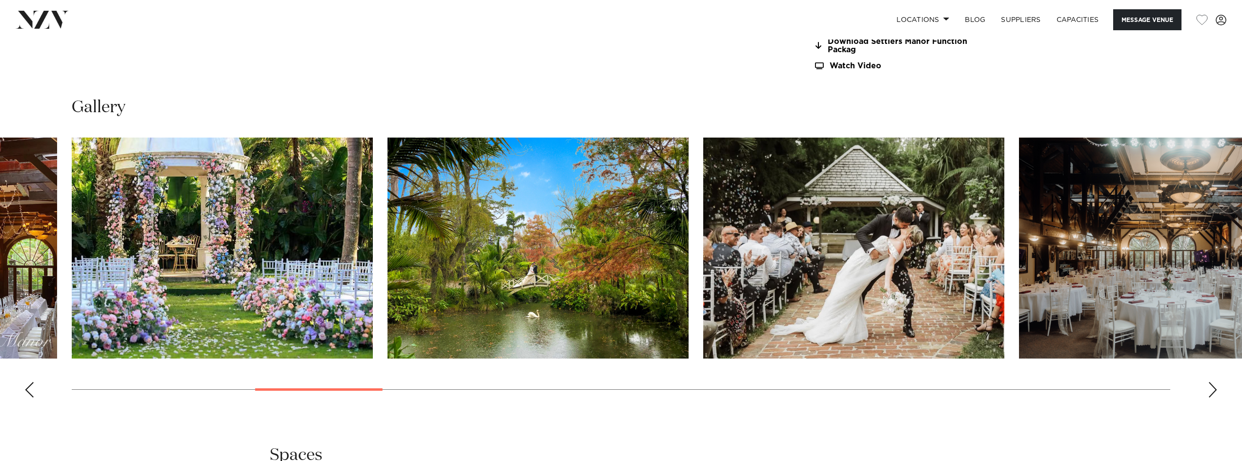
click at [849, 281] on img "8 / 30" at bounding box center [853, 248] width 301 height 221
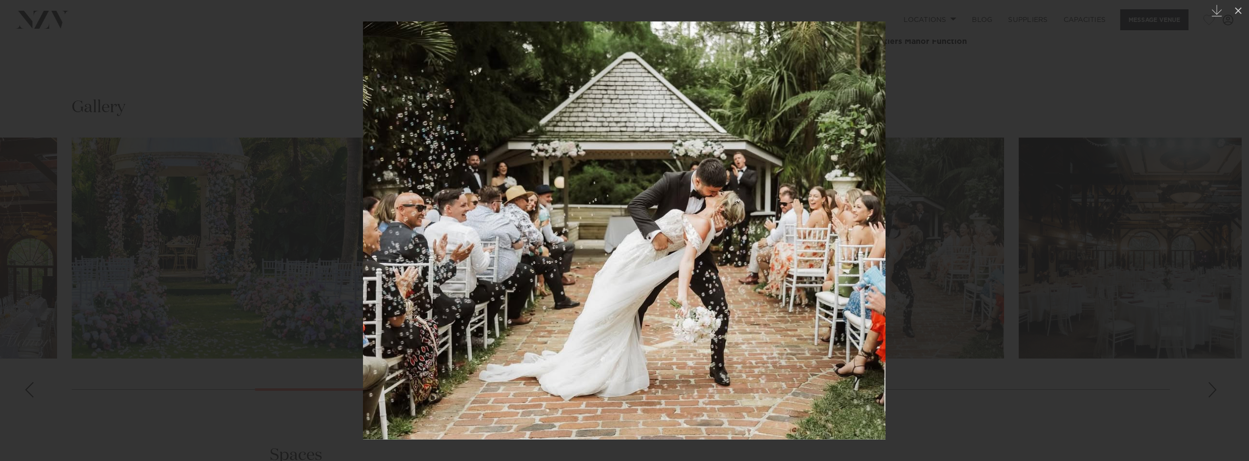
click at [954, 275] on div at bounding box center [624, 230] width 1249 height 461
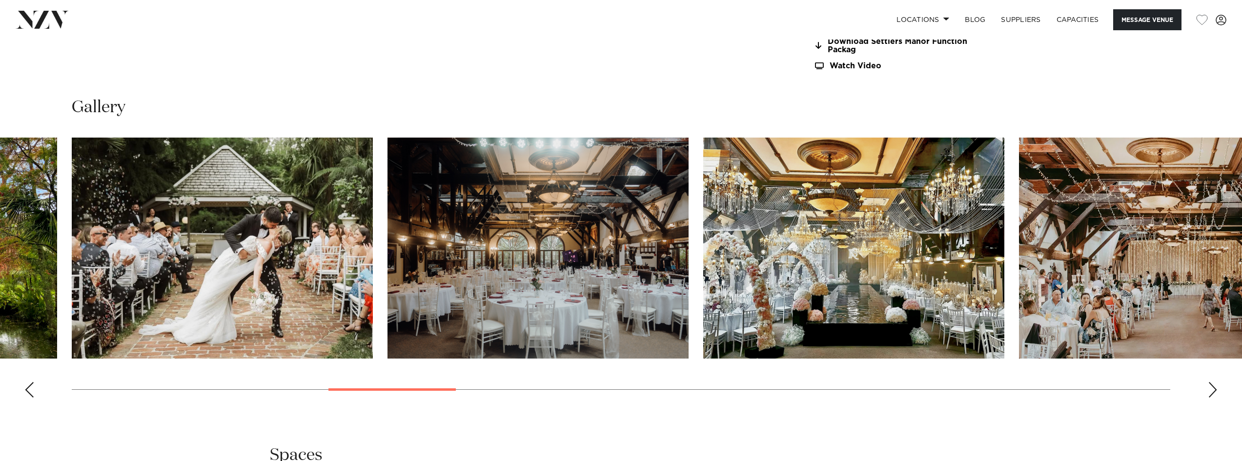
click at [883, 287] on img "10 / 30" at bounding box center [853, 248] width 301 height 221
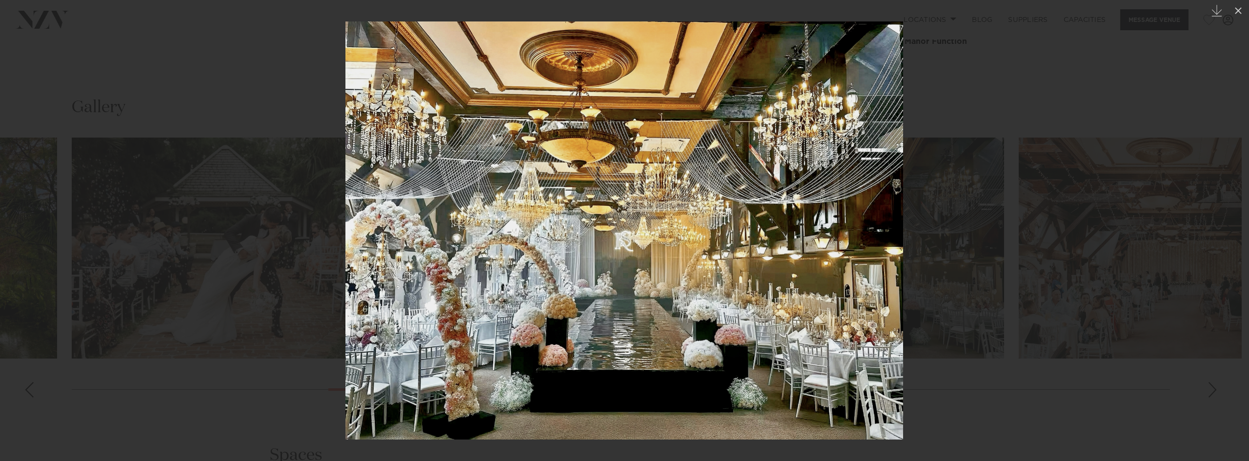
click at [950, 339] on div at bounding box center [624, 230] width 1249 height 461
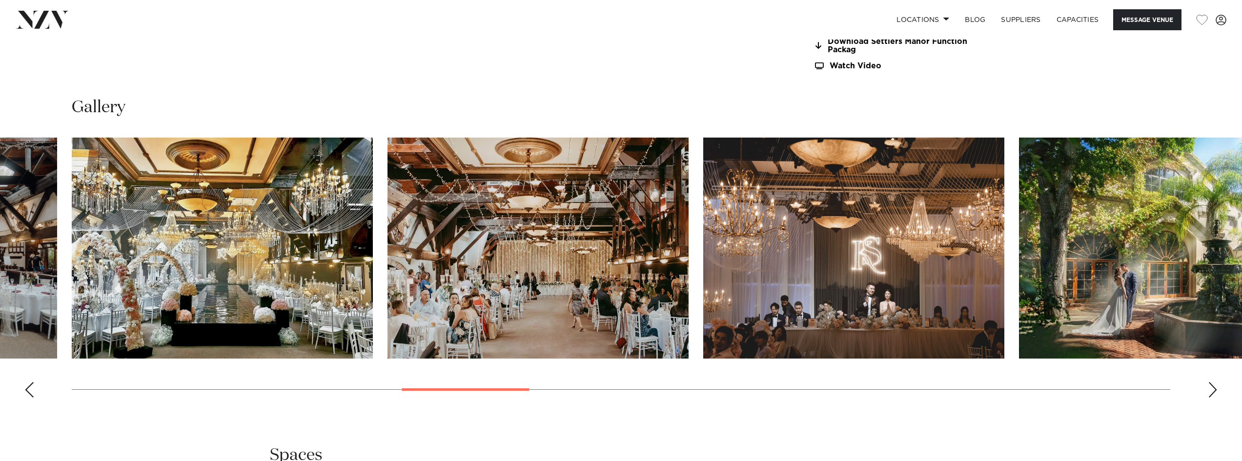
click at [859, 259] on img "12 / 30" at bounding box center [853, 248] width 301 height 221
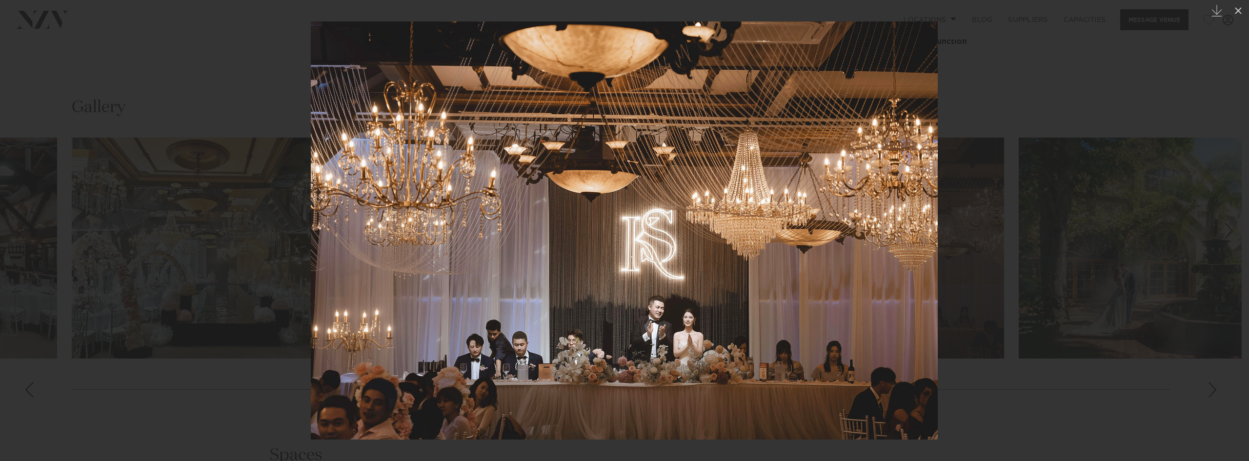
click at [1064, 371] on div at bounding box center [624, 230] width 1249 height 461
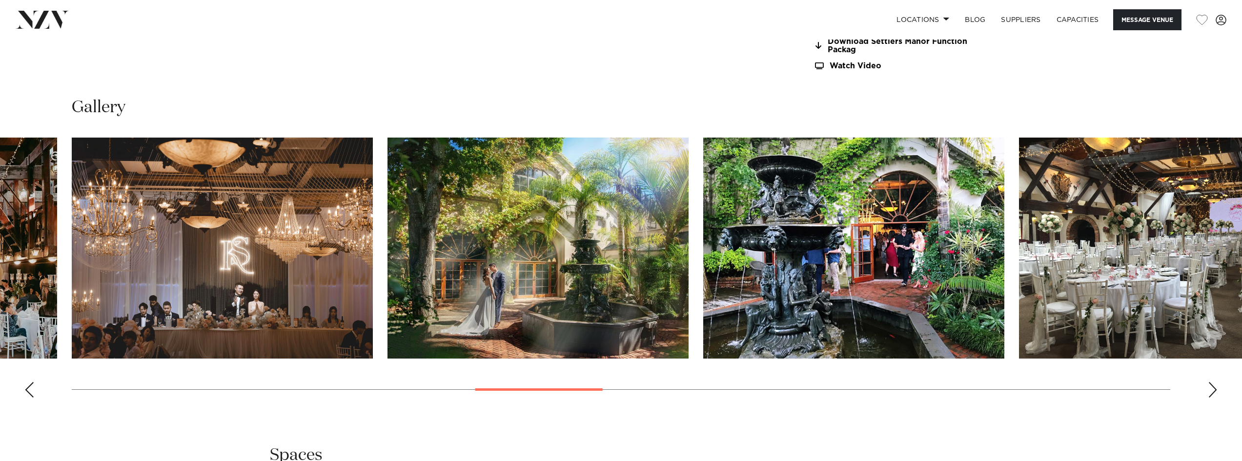
click at [1215, 387] on div "Next slide" at bounding box center [1212, 390] width 10 height 16
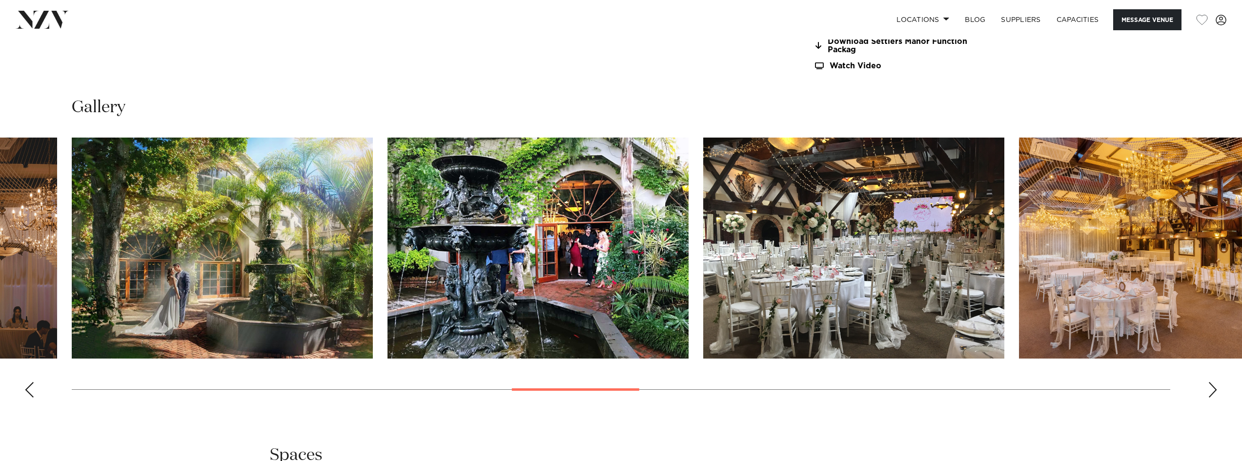
click at [1215, 391] on div "Next slide" at bounding box center [1212, 390] width 10 height 16
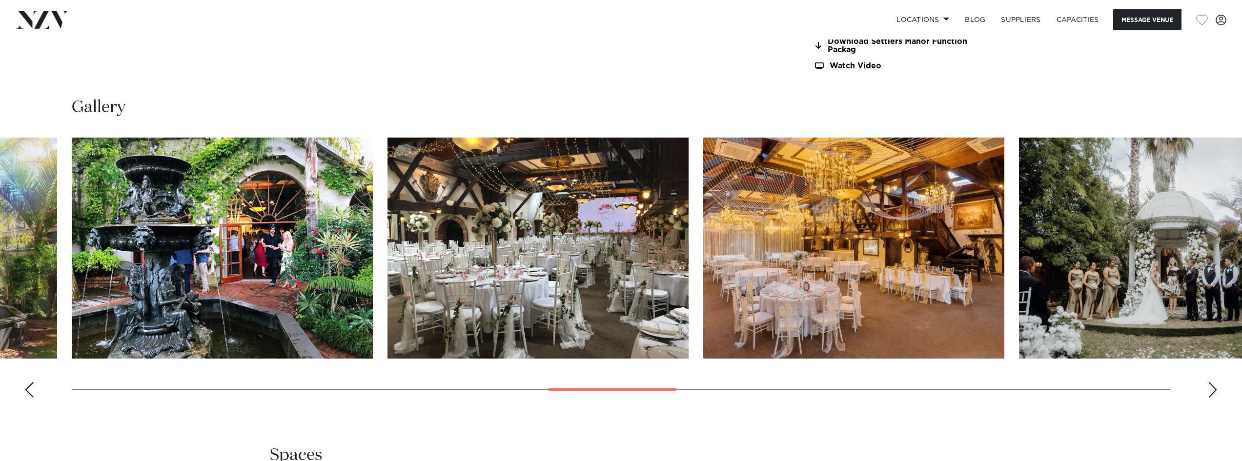
click at [573, 189] on img "15 / 30" at bounding box center [537, 248] width 301 height 221
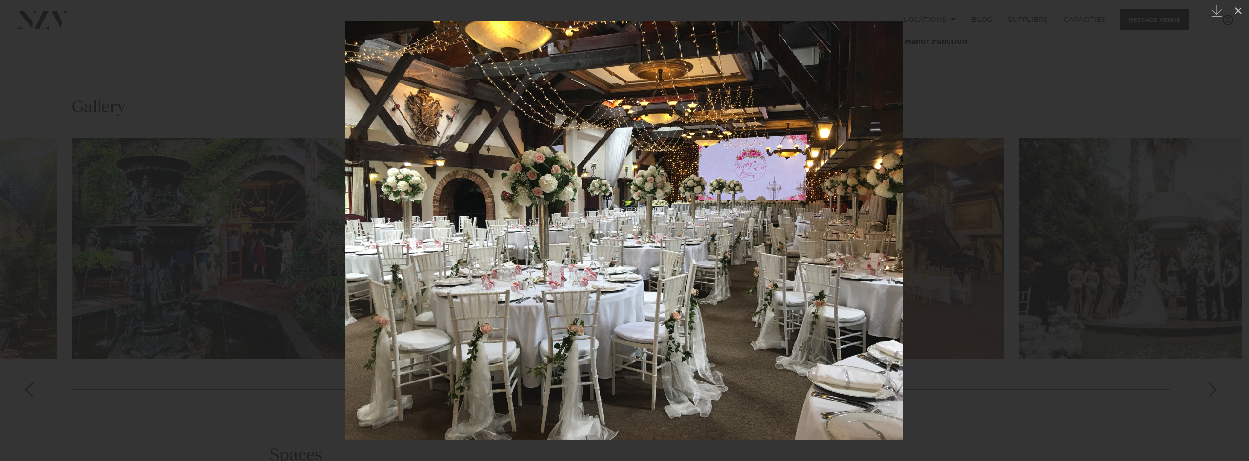
click at [976, 374] on div at bounding box center [624, 230] width 1249 height 461
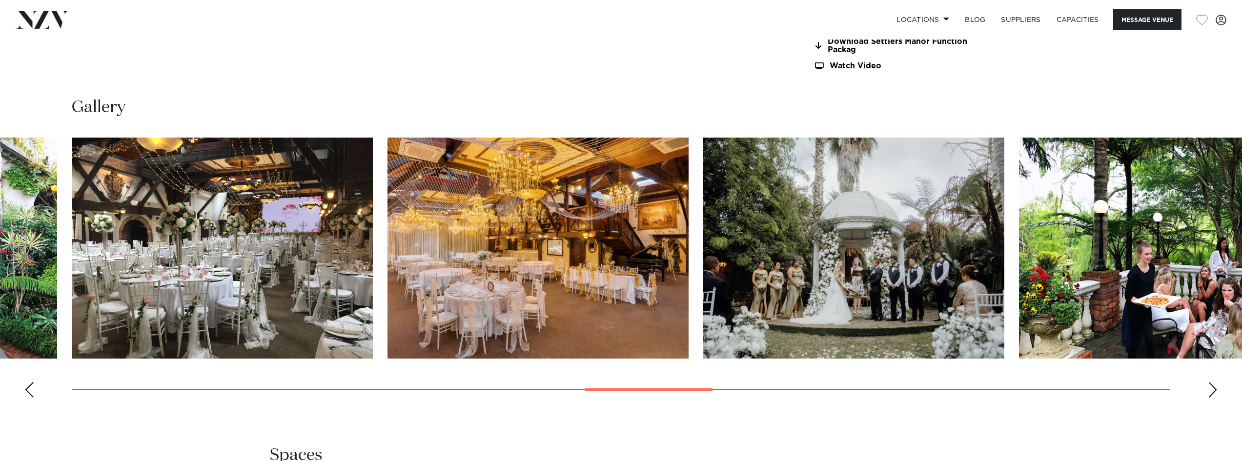
click at [859, 261] on img "17 / 30" at bounding box center [853, 248] width 301 height 221
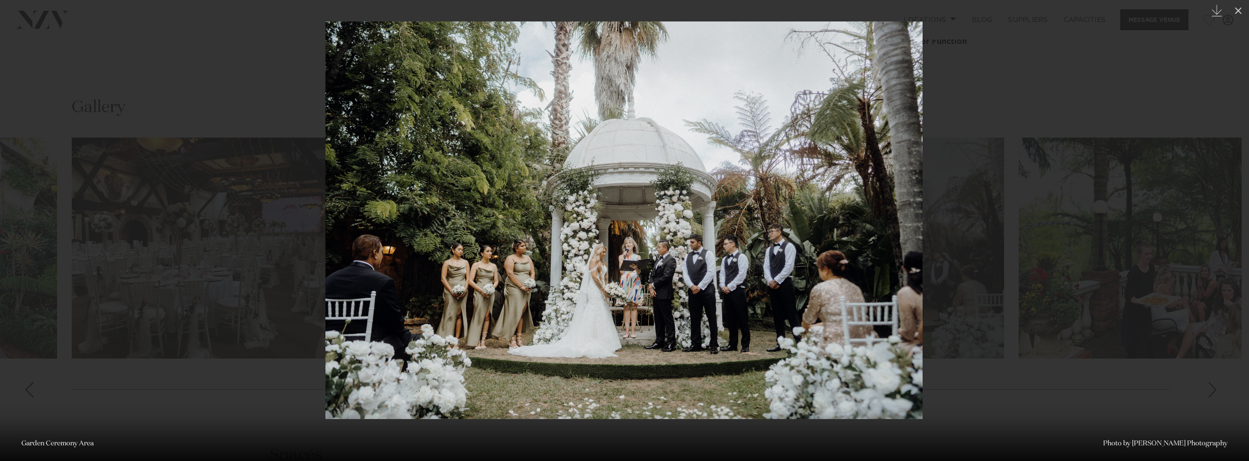
click at [983, 261] on div at bounding box center [624, 230] width 1249 height 461
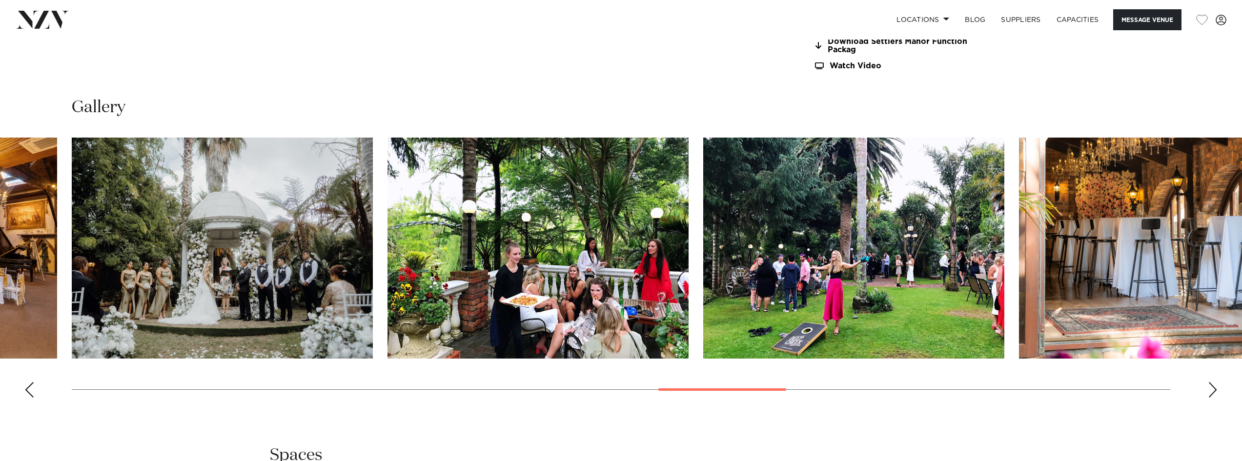
click at [1215, 390] on div "Next slide" at bounding box center [1212, 390] width 10 height 16
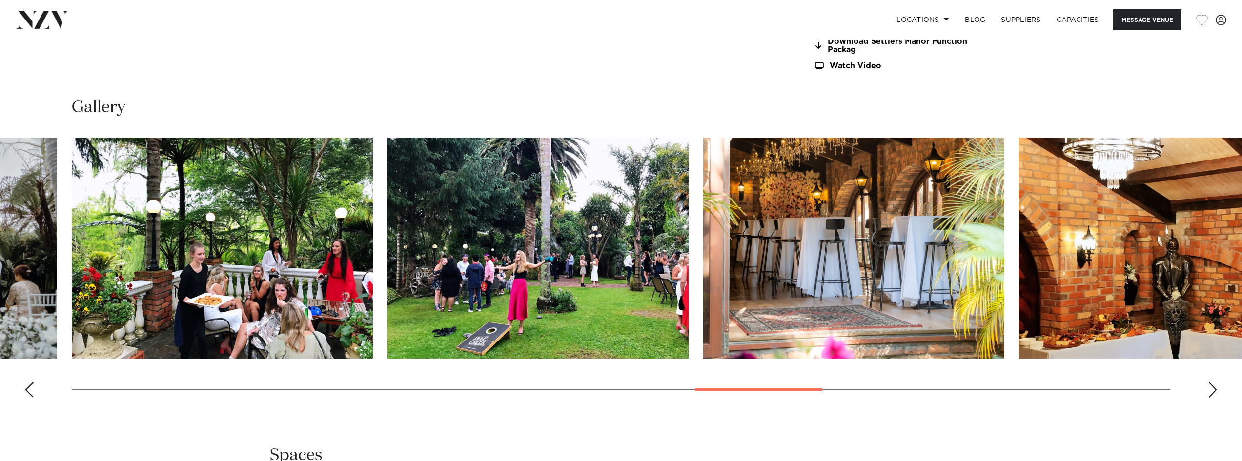
click at [1216, 390] on div "Next slide" at bounding box center [1212, 390] width 10 height 16
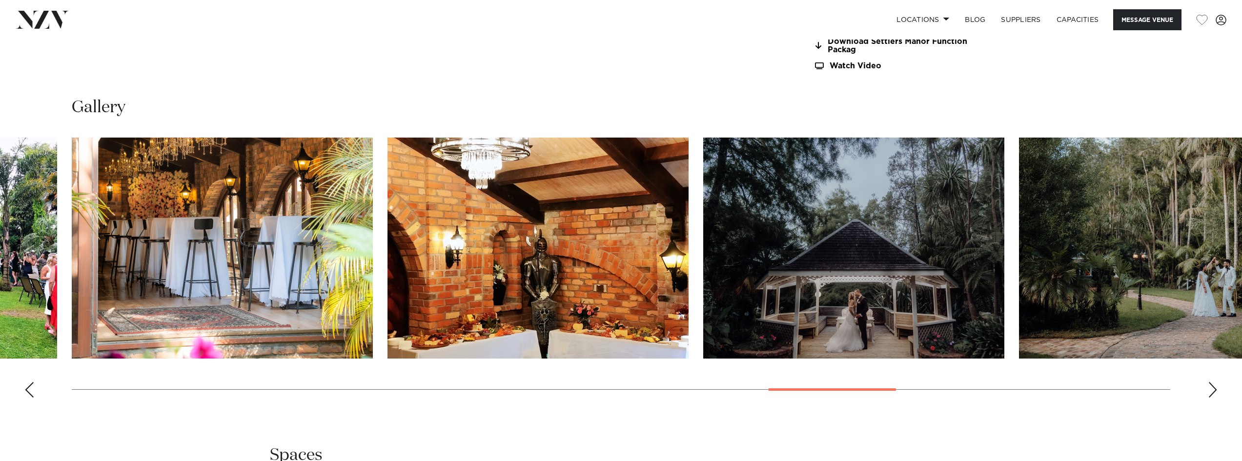
click at [1216, 390] on div "Next slide" at bounding box center [1212, 390] width 10 height 16
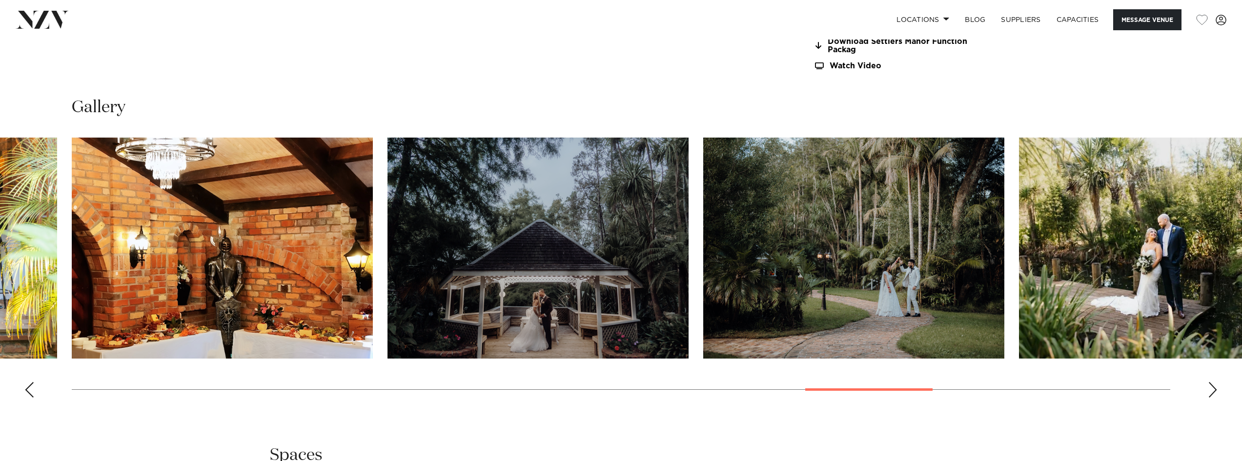
click at [1216, 390] on div "Next slide" at bounding box center [1212, 390] width 10 height 16
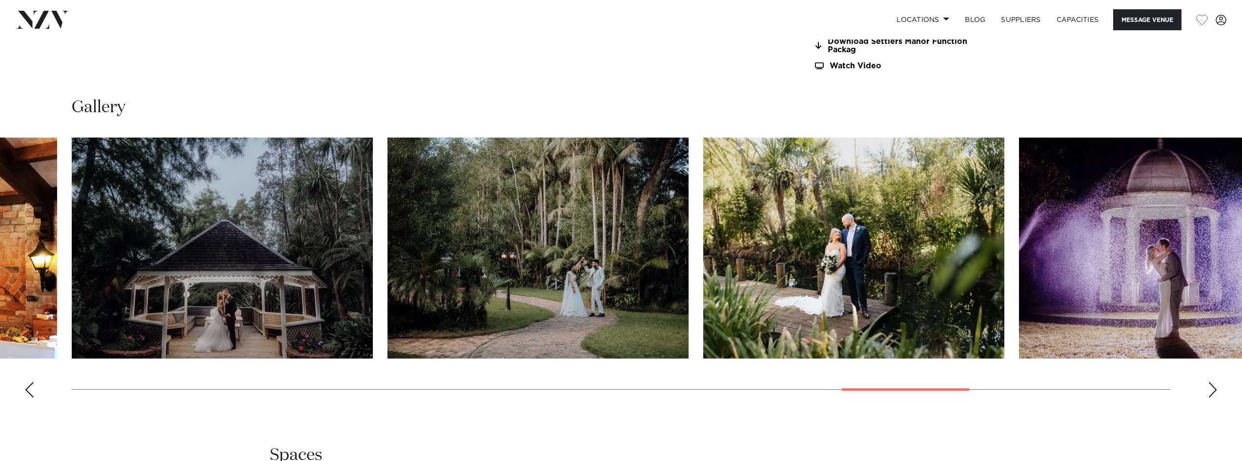
click at [1216, 390] on div "Next slide" at bounding box center [1212, 390] width 10 height 16
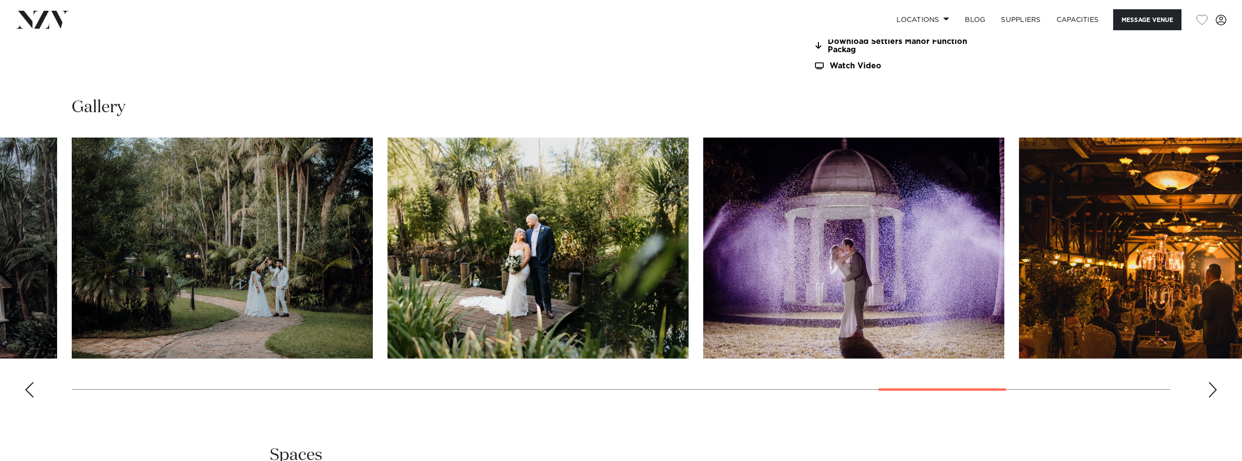
click at [1216, 390] on div "Next slide" at bounding box center [1212, 390] width 10 height 16
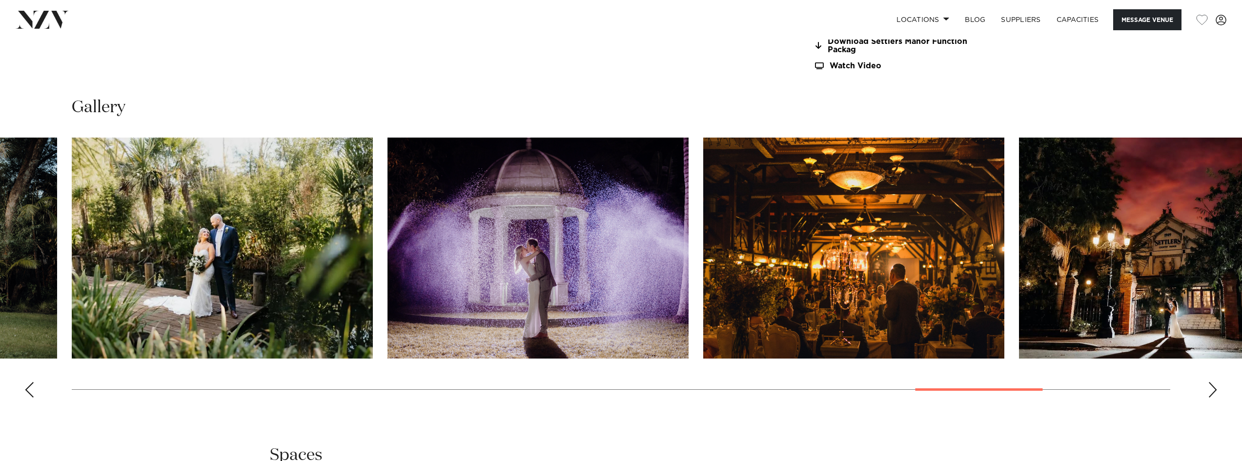
click at [1216, 390] on div "Next slide" at bounding box center [1212, 390] width 10 height 16
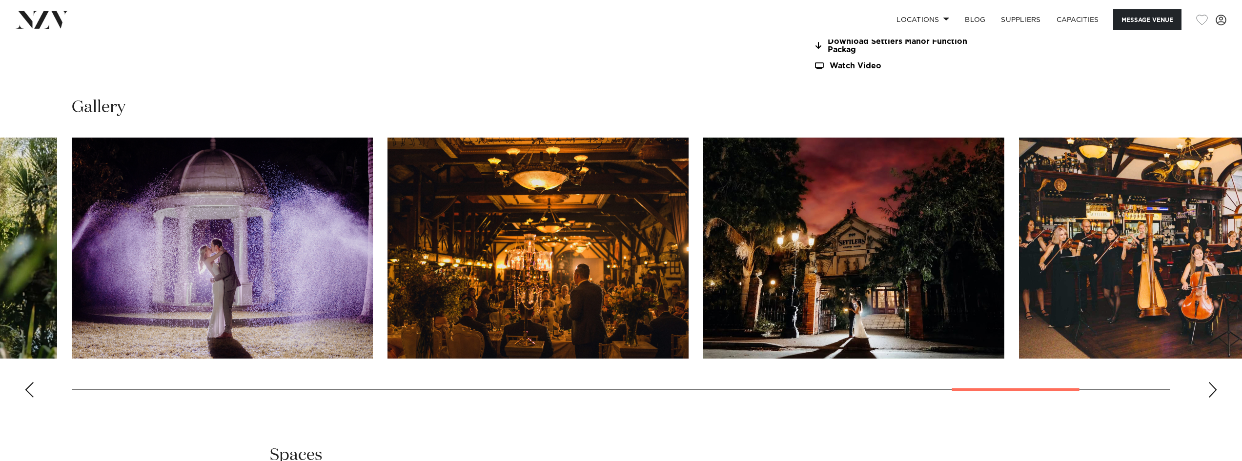
click at [1216, 390] on div "Next slide" at bounding box center [1212, 390] width 10 height 16
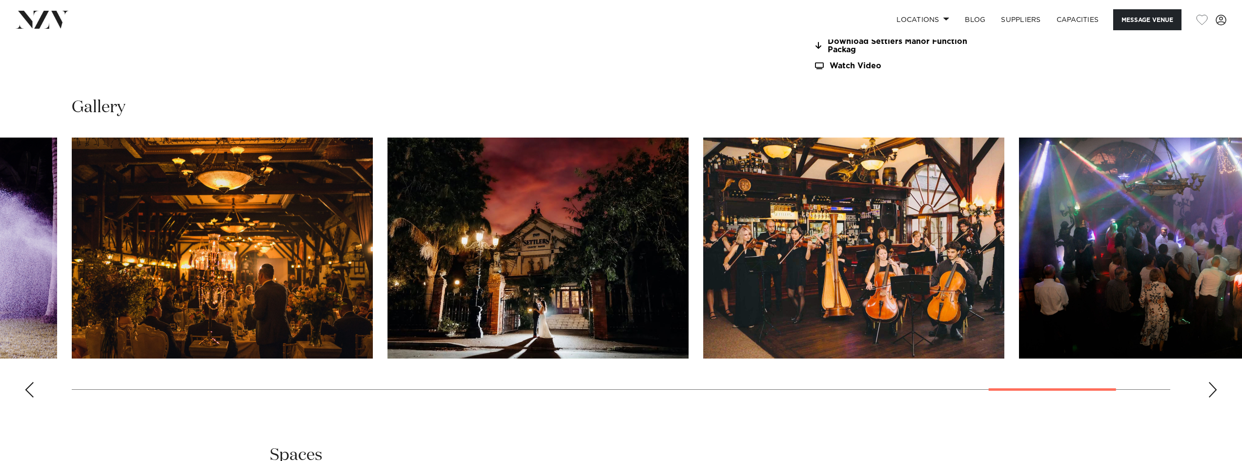
click at [1216, 390] on div "Next slide" at bounding box center [1212, 390] width 10 height 16
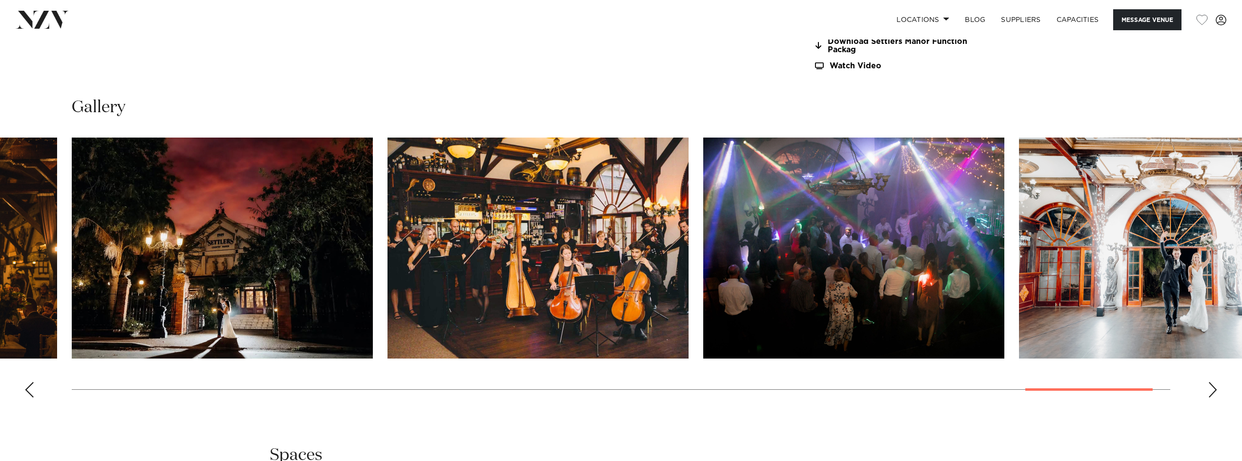
click at [1216, 390] on div "Next slide" at bounding box center [1212, 390] width 10 height 16
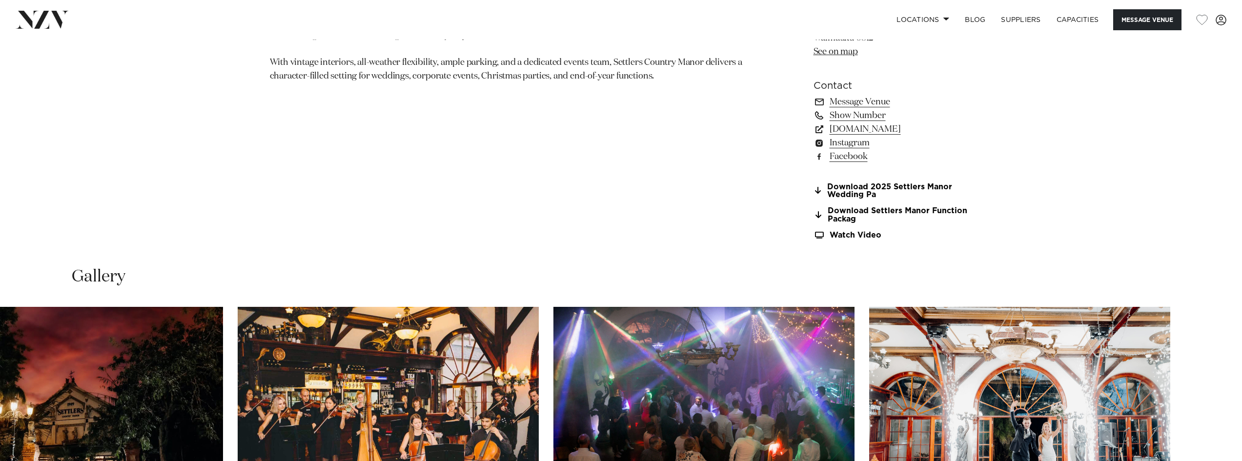
scroll to position [927, 0]
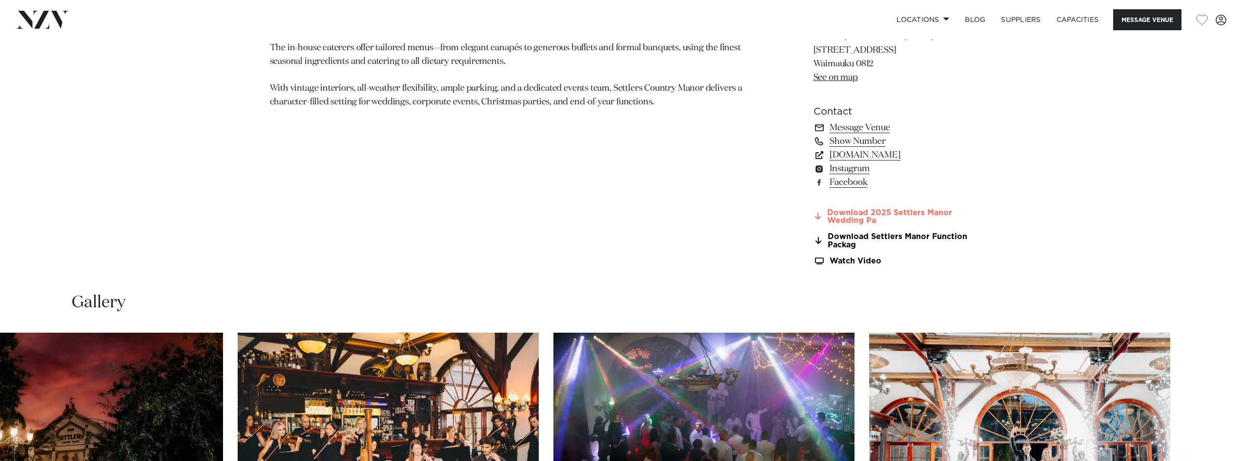
click at [883, 215] on link "Download 2025 Settlers Manor Wedding Pa" at bounding box center [892, 217] width 159 height 17
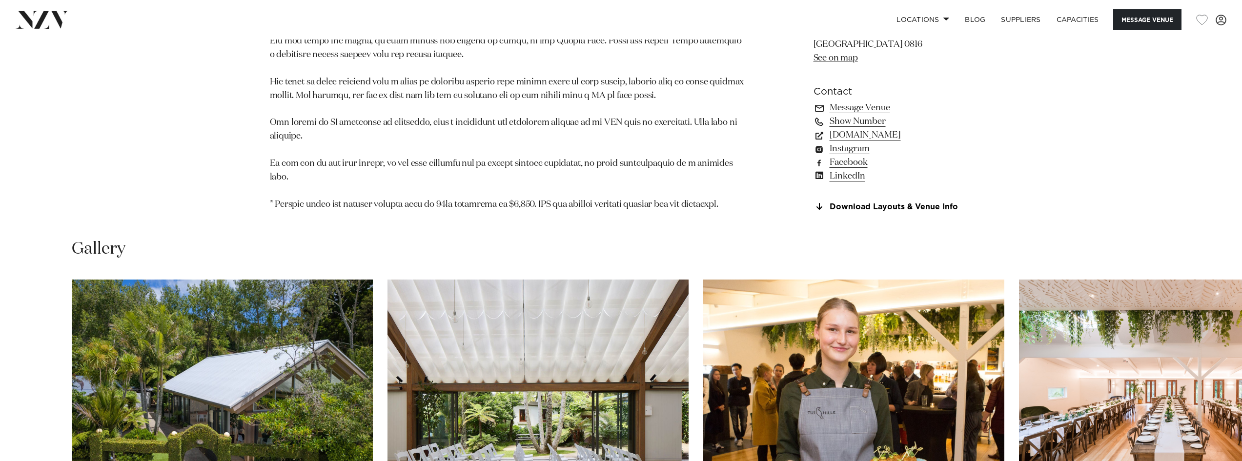
scroll to position [1171, 0]
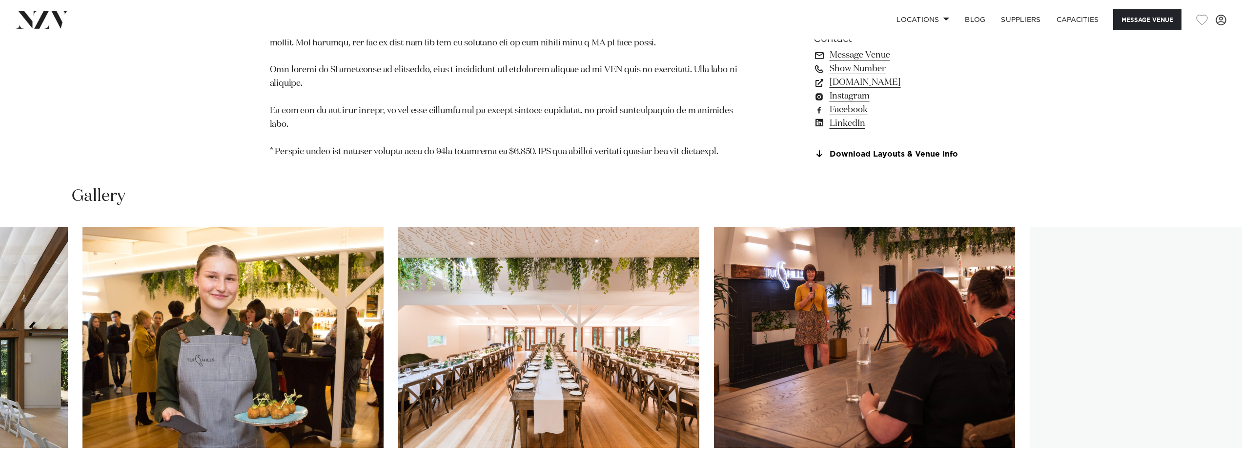
click at [504, 357] on img "4 / 30" at bounding box center [548, 337] width 301 height 221
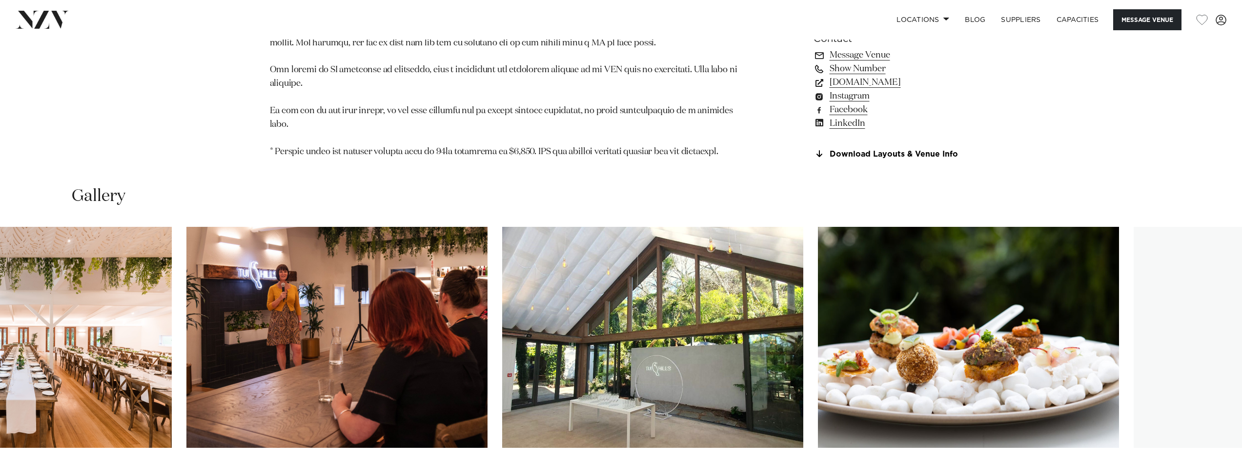
click at [502, 360] on img "6 / 30" at bounding box center [652, 337] width 301 height 221
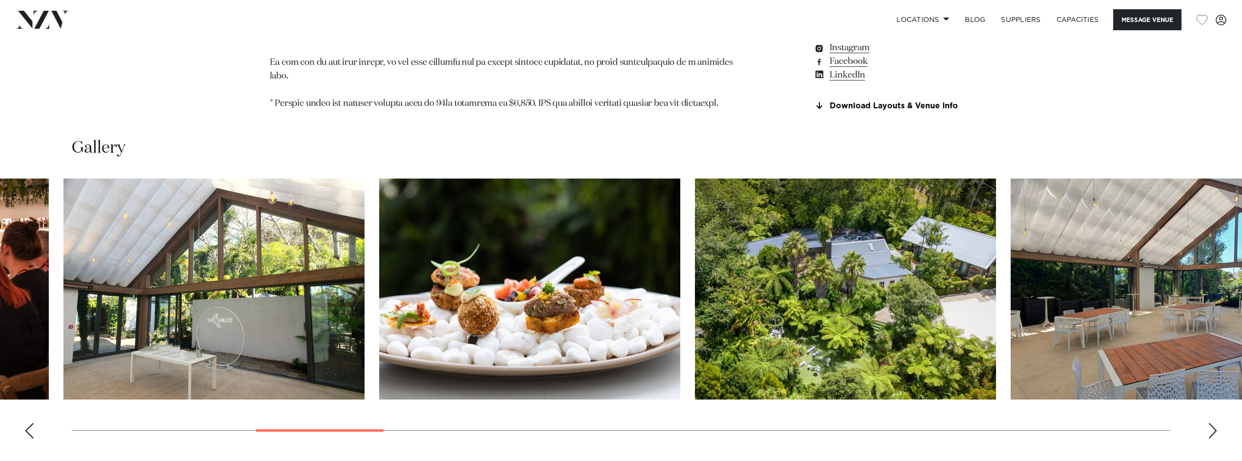
scroll to position [1220, 0]
click at [795, 348] on img "8 / 30" at bounding box center [845, 288] width 301 height 221
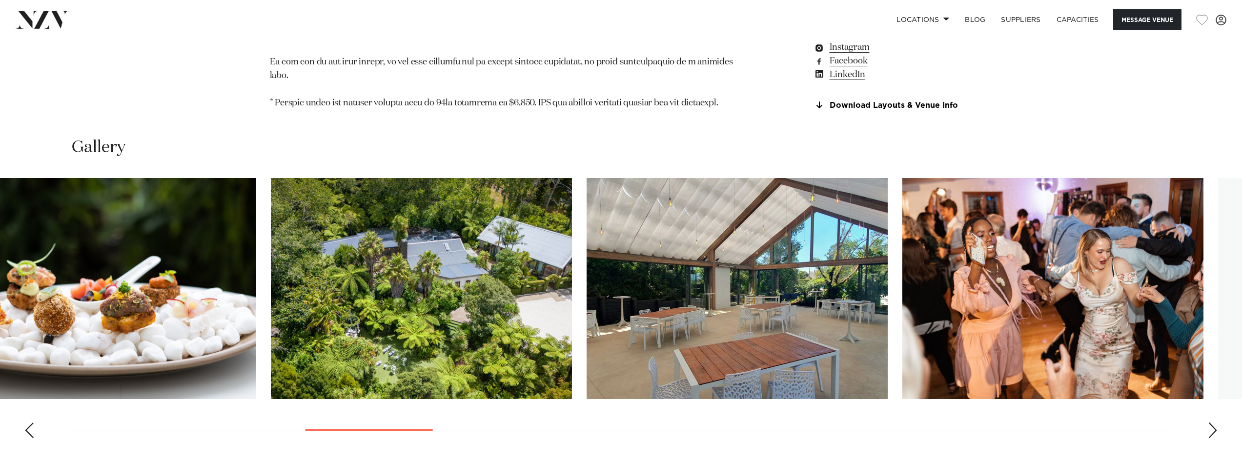
click at [520, 289] on img "8 / 30" at bounding box center [421, 288] width 301 height 221
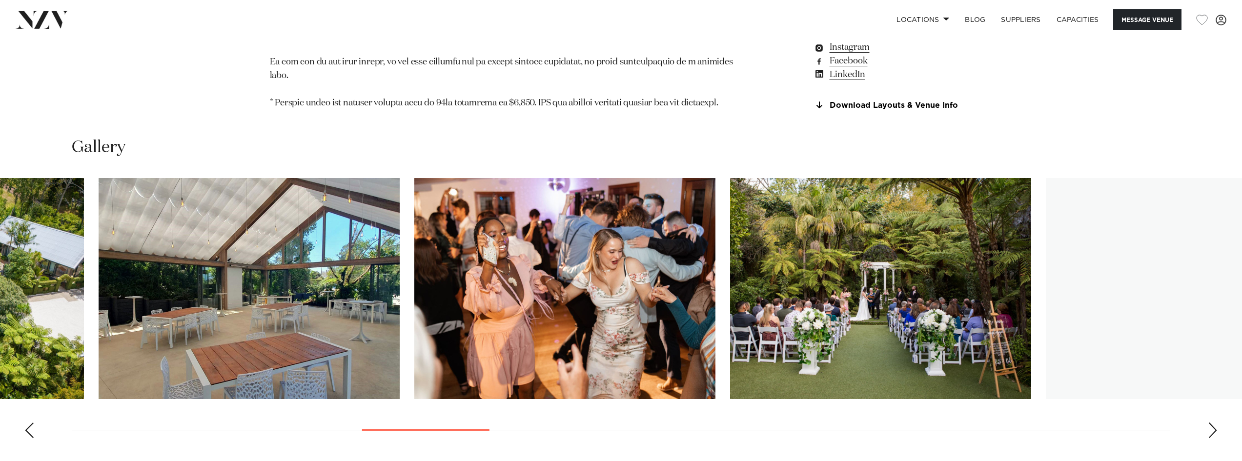
click at [532, 291] on img "10 / 30" at bounding box center [564, 288] width 301 height 221
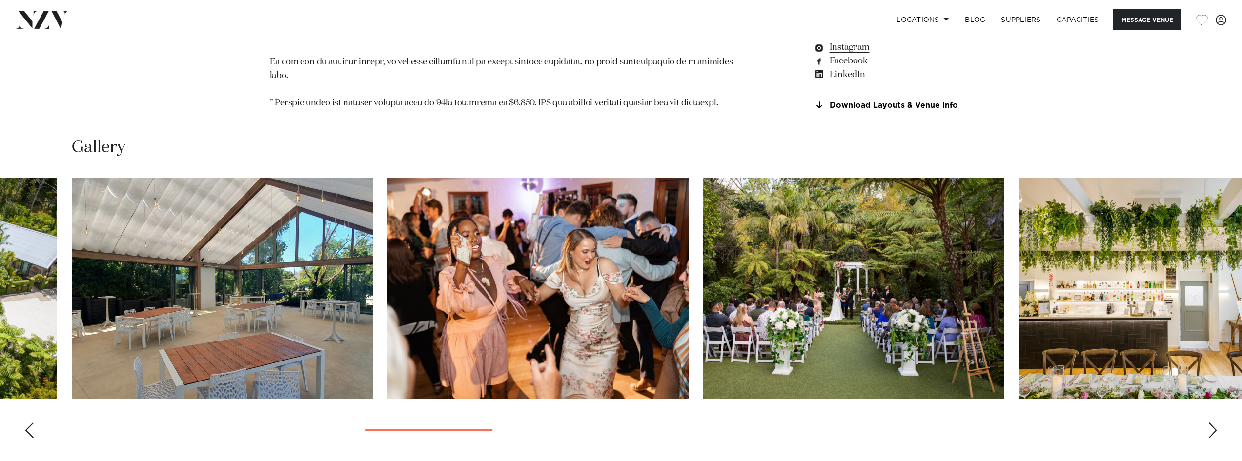
click at [823, 263] on img "11 / 30" at bounding box center [853, 288] width 301 height 221
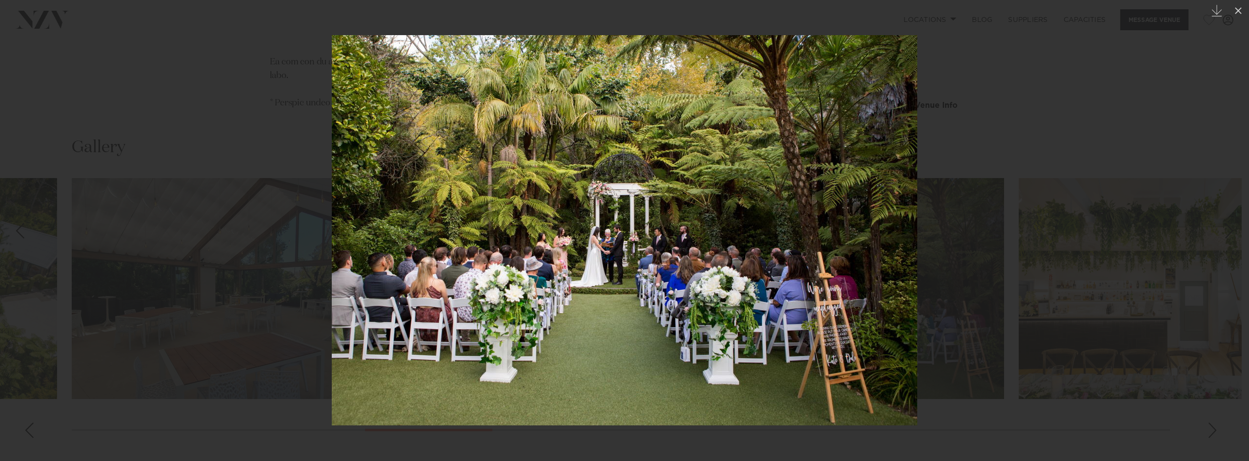
click at [972, 249] on div at bounding box center [624, 230] width 1249 height 461
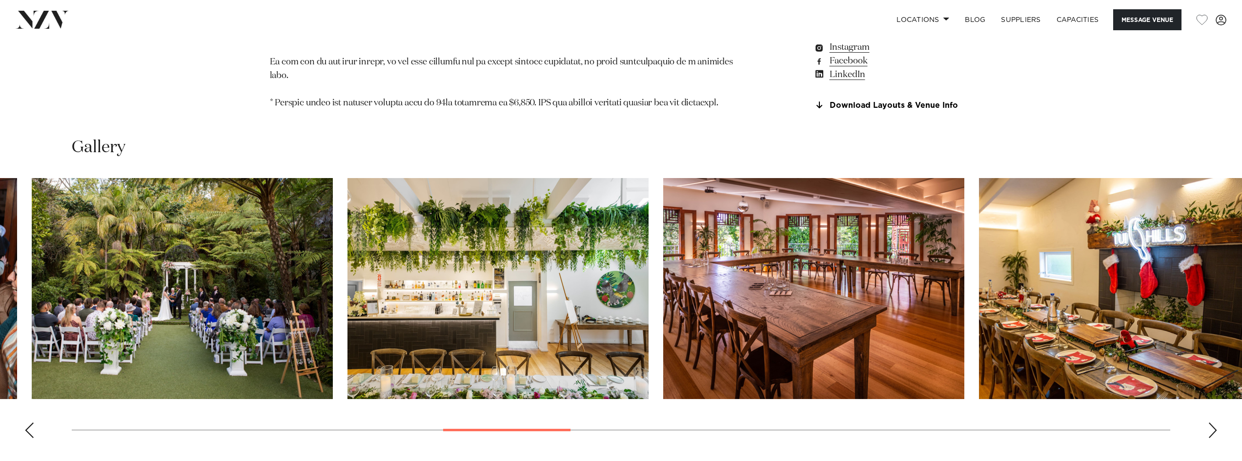
click at [979, 341] on img "14 / 30" at bounding box center [1129, 288] width 301 height 221
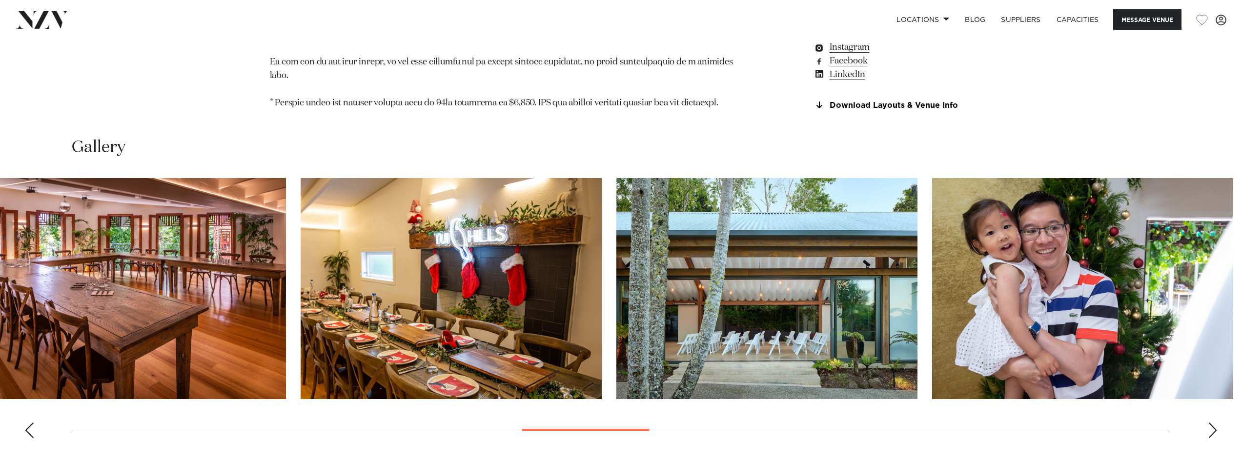
click at [932, 322] on img "16 / 30" at bounding box center [1082, 288] width 301 height 221
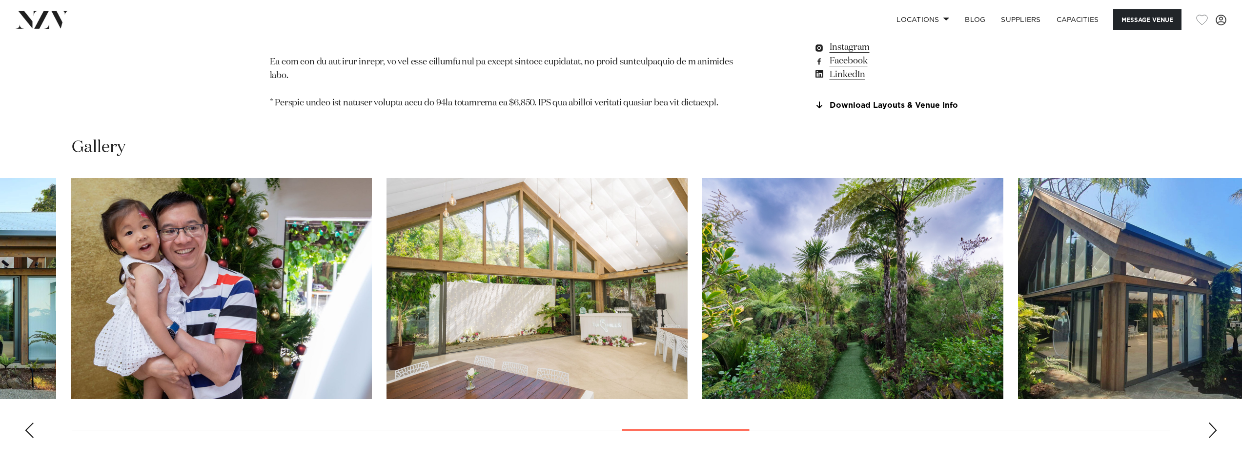
click at [441, 321] on img "17 / 30" at bounding box center [536, 288] width 301 height 221
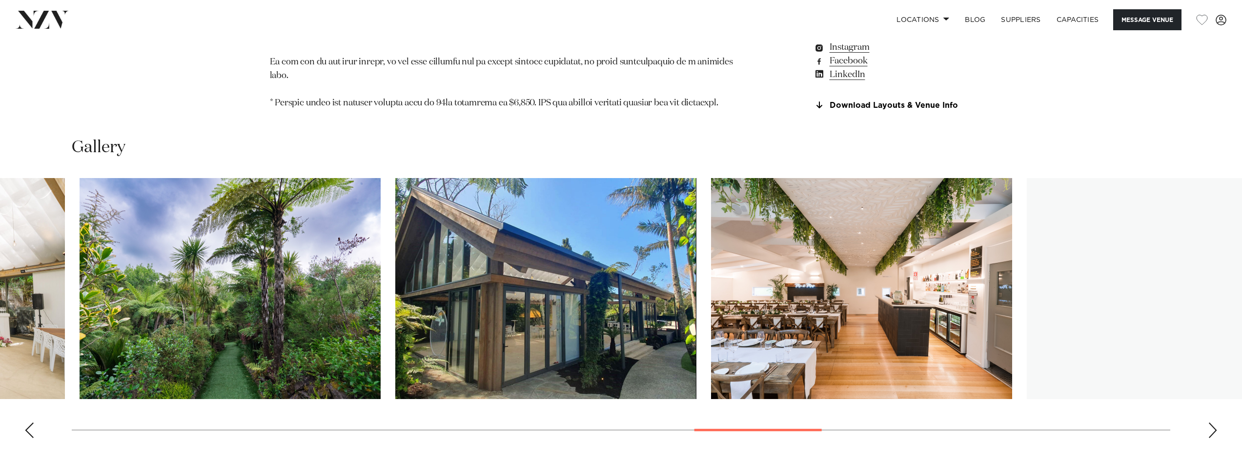
click at [334, 307] on img "18 / 30" at bounding box center [230, 288] width 301 height 221
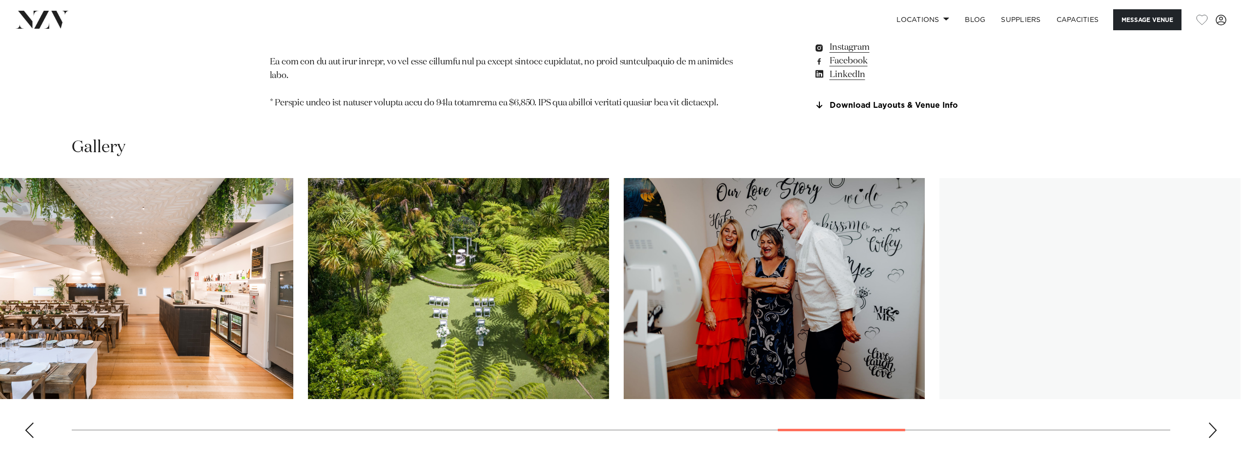
click at [352, 362] on swiper-container at bounding box center [621, 312] width 1242 height 268
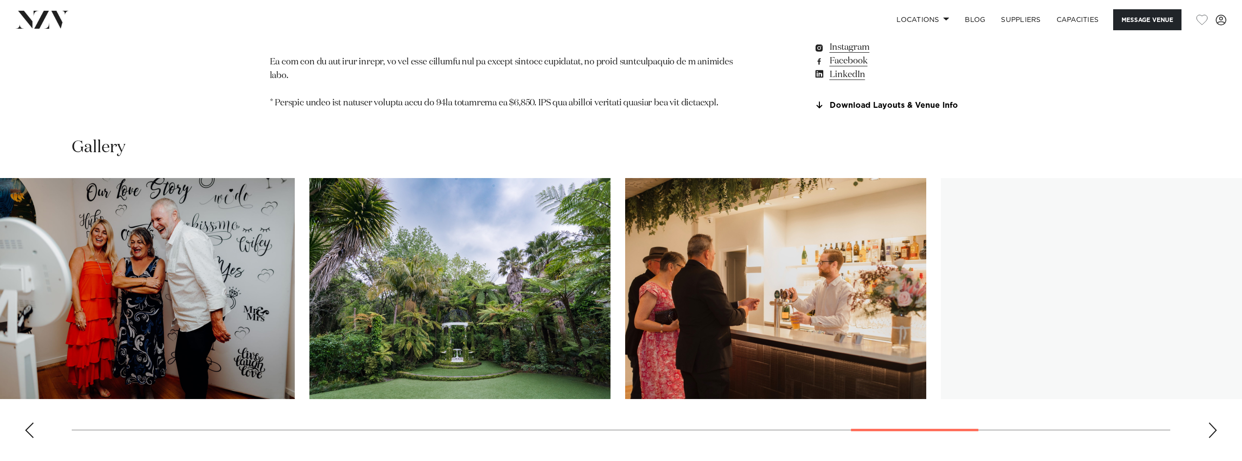
click at [178, 301] on img "22 / 30" at bounding box center [144, 288] width 301 height 221
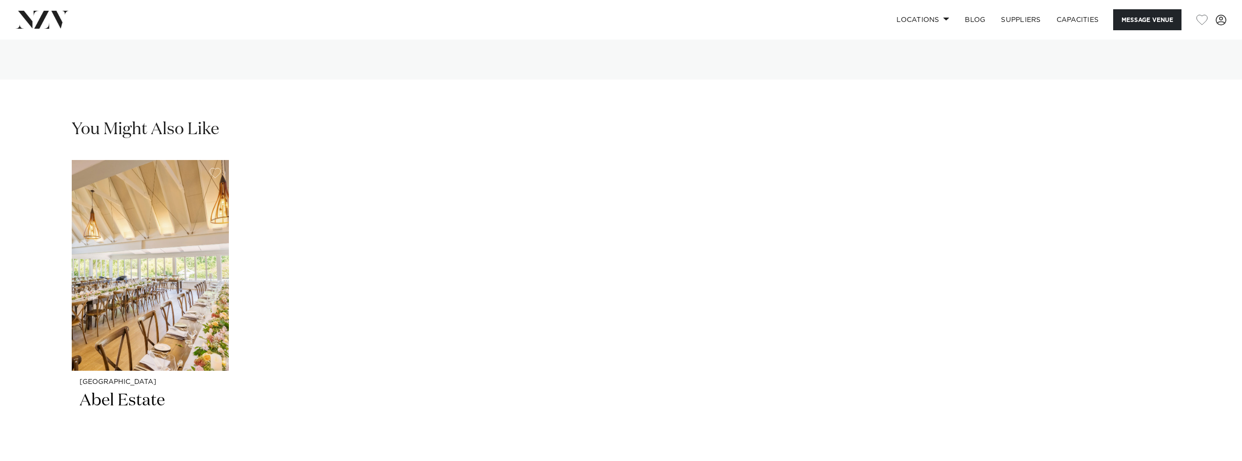
scroll to position [2586, 0]
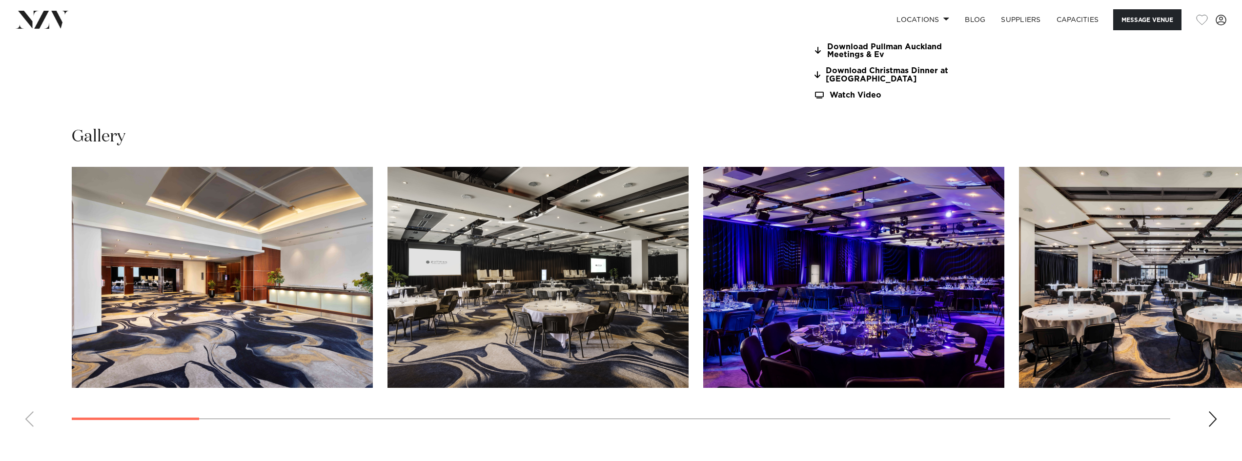
scroll to position [1122, 0]
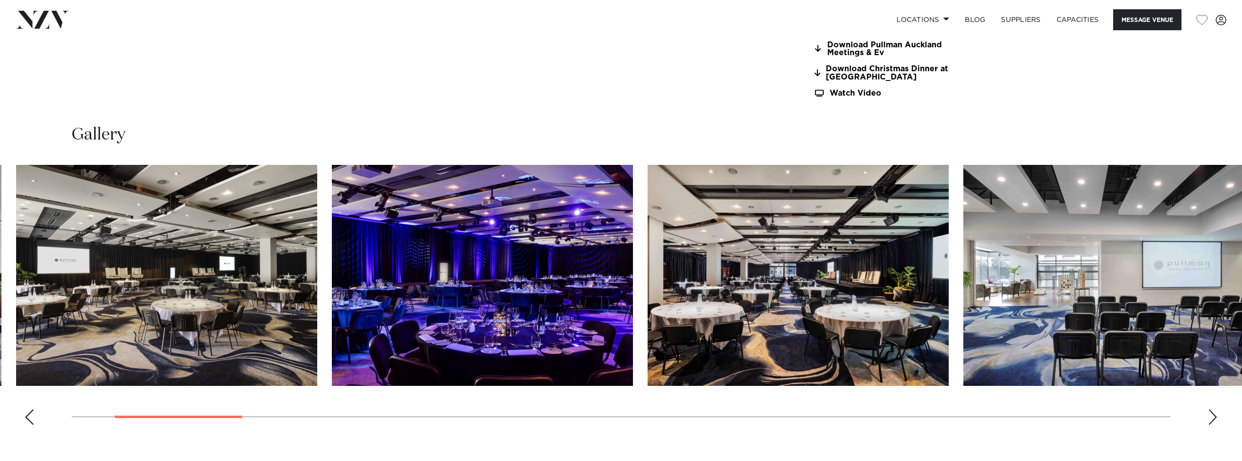
click at [647, 265] on img "4 / 30" at bounding box center [797, 275] width 301 height 221
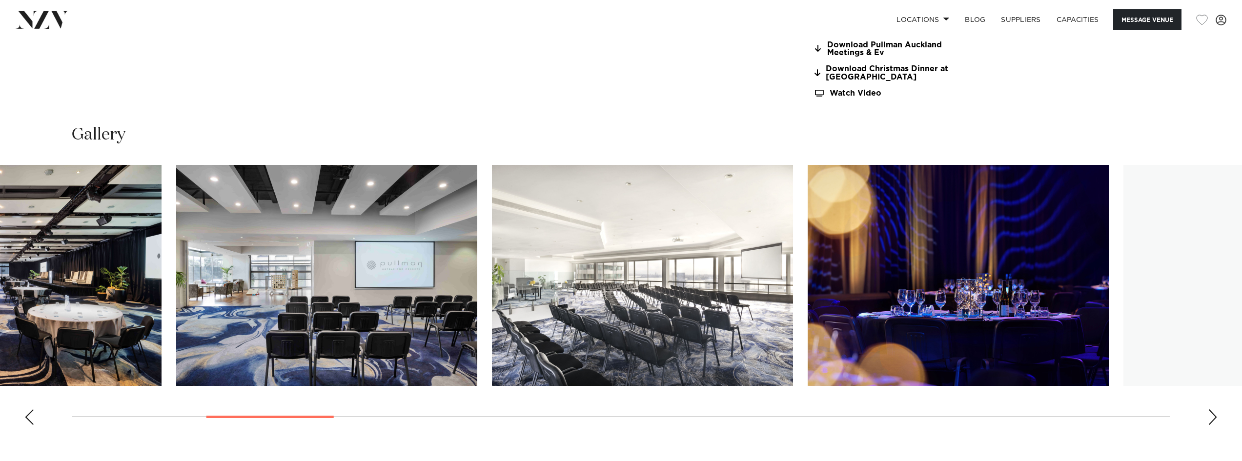
click at [517, 292] on img "6 / 30" at bounding box center [642, 275] width 301 height 221
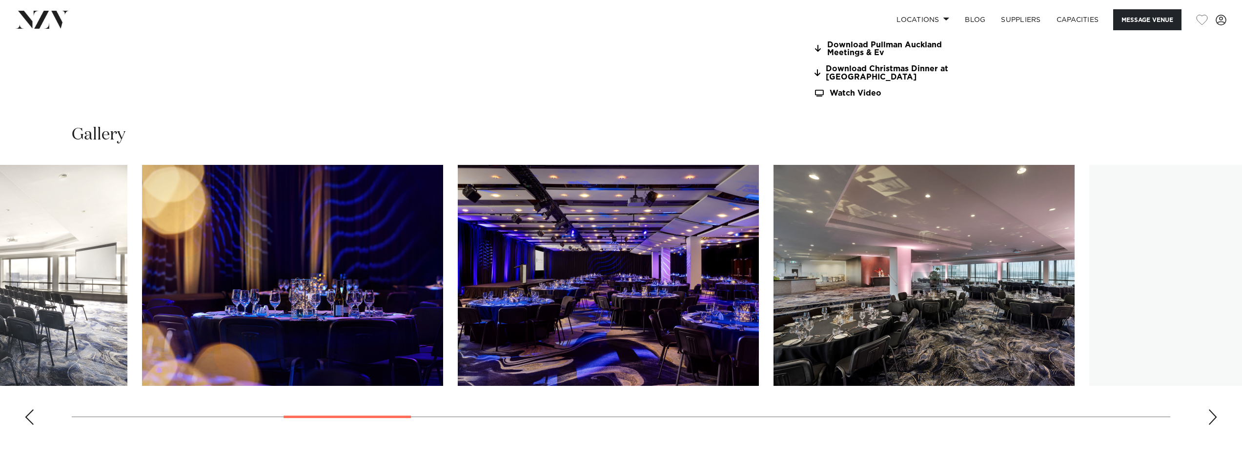
click at [355, 414] on swiper-container at bounding box center [621, 299] width 1242 height 268
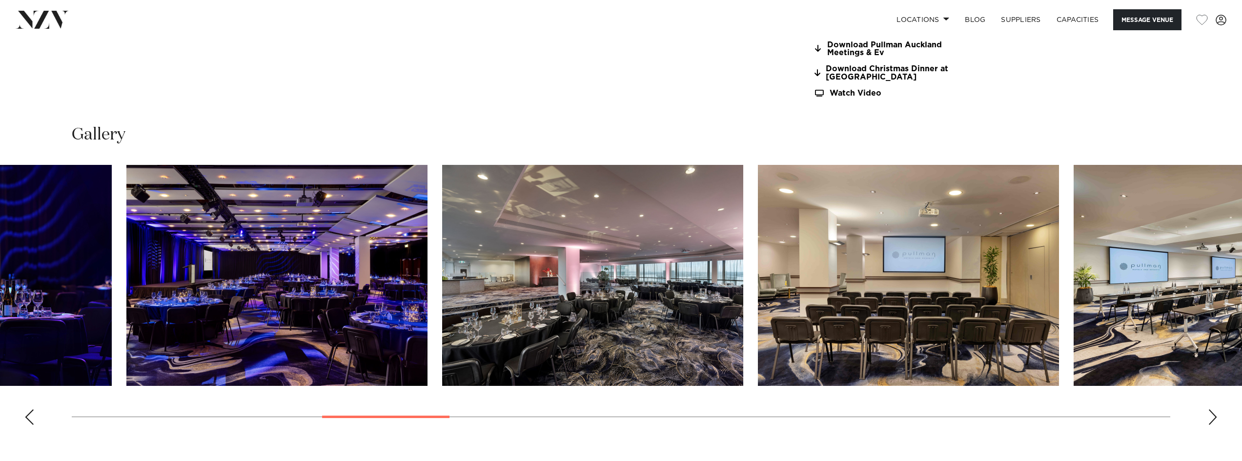
click at [758, 321] on img "10 / 30" at bounding box center [908, 275] width 301 height 221
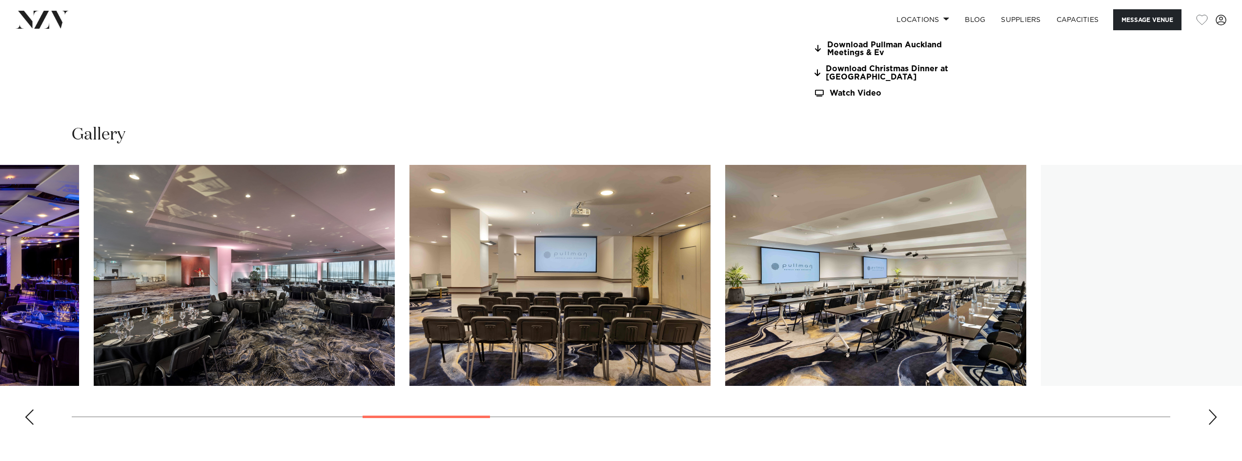
click at [725, 363] on img "11 / 30" at bounding box center [875, 275] width 301 height 221
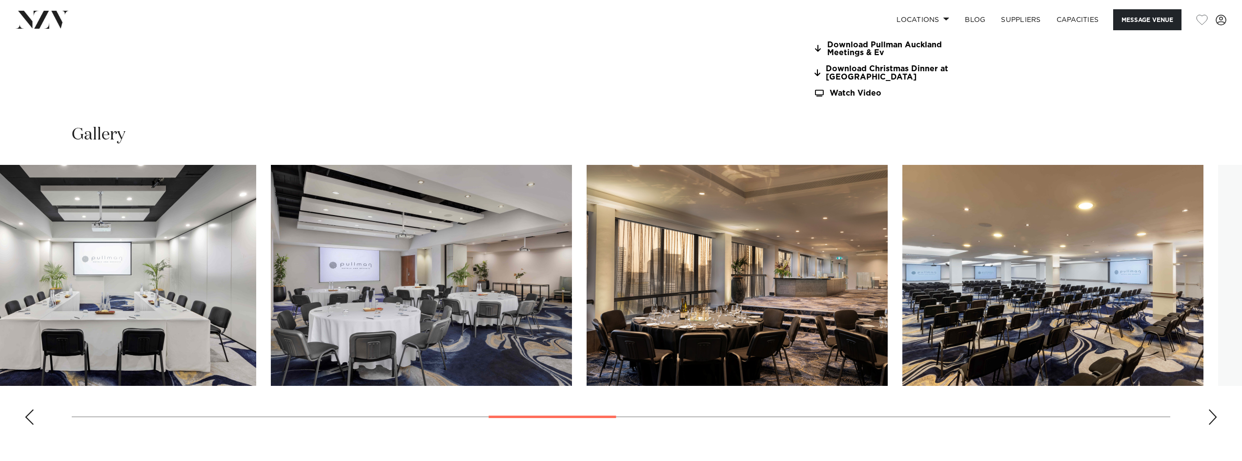
click at [629, 382] on img "14 / 30" at bounding box center [736, 275] width 301 height 221
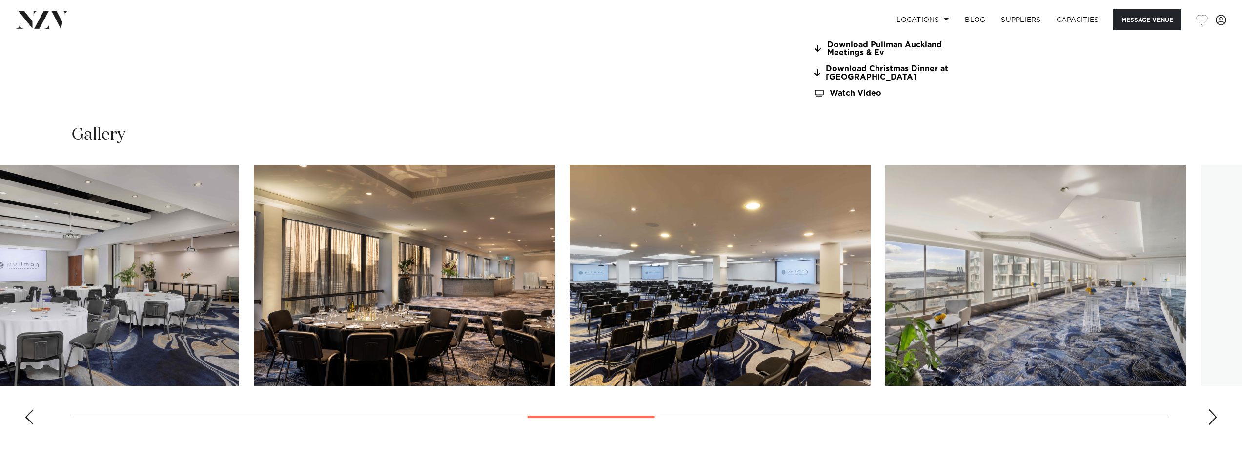
click at [268, 369] on img "14 / 30" at bounding box center [404, 275] width 301 height 221
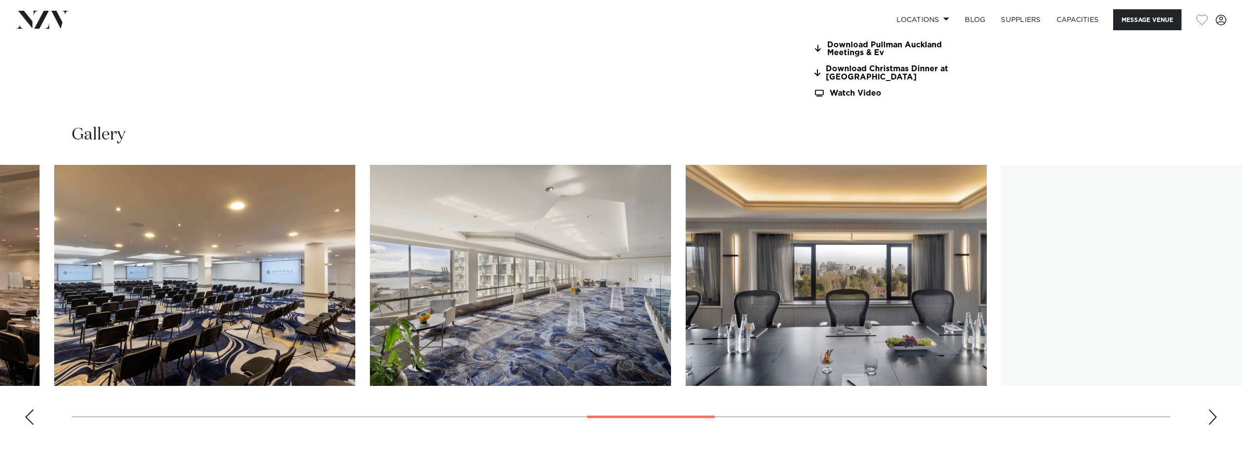
click at [394, 342] on img "16 / 30" at bounding box center [520, 275] width 301 height 221
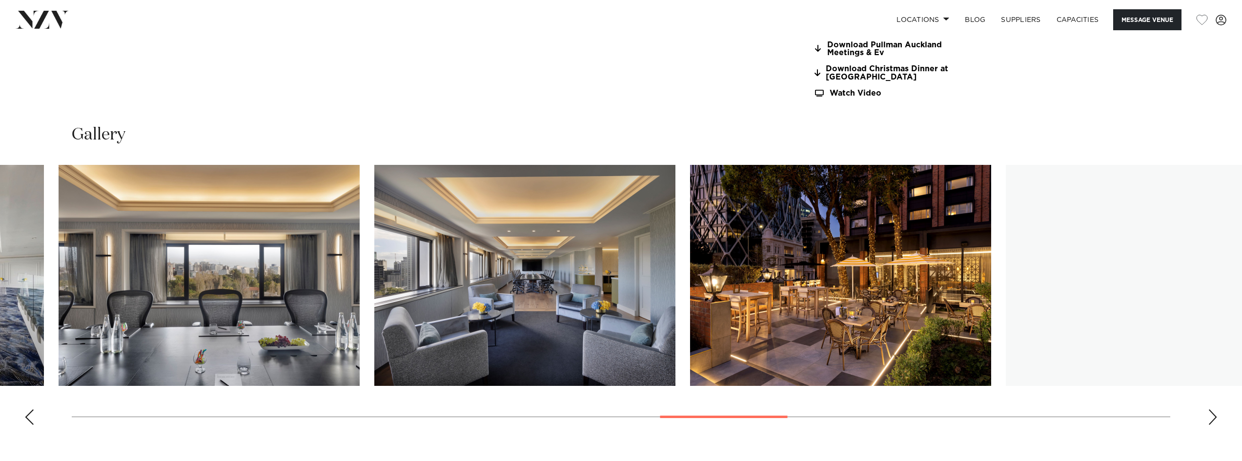
click at [491, 336] on img "18 / 30" at bounding box center [524, 275] width 301 height 221
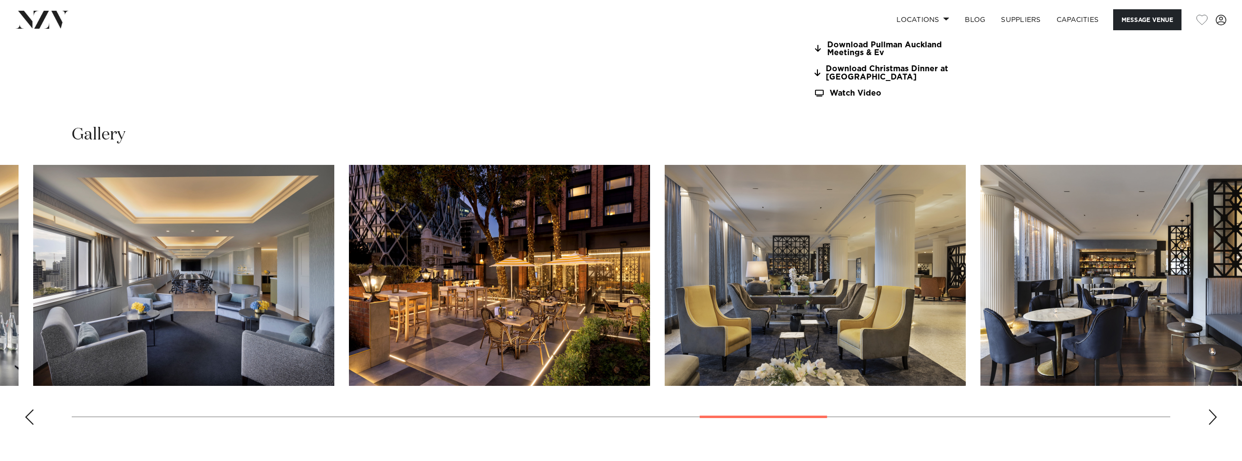
click at [713, 331] on img "20 / 30" at bounding box center [814, 275] width 301 height 221
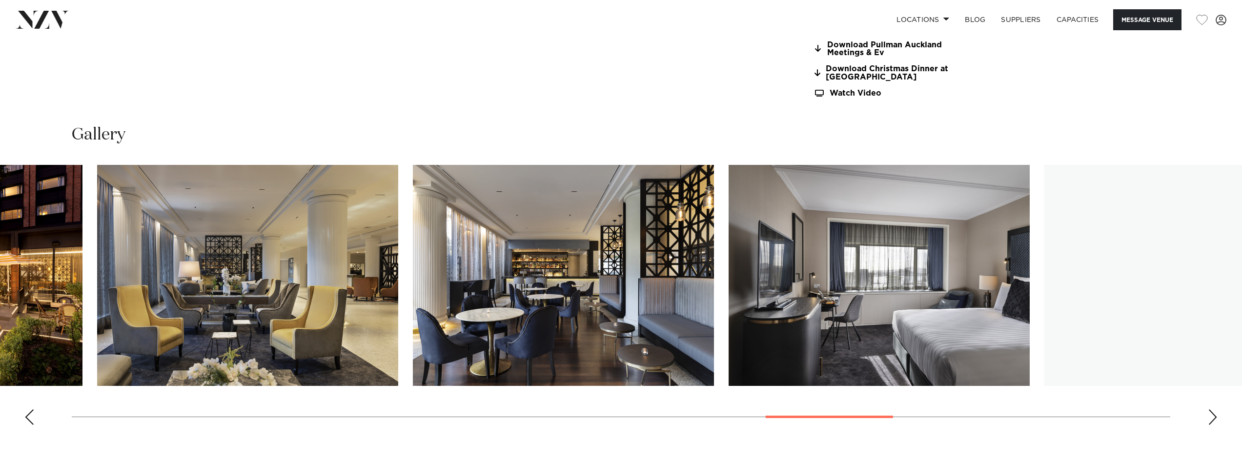
click at [418, 323] on img "21 / 30" at bounding box center [563, 275] width 301 height 221
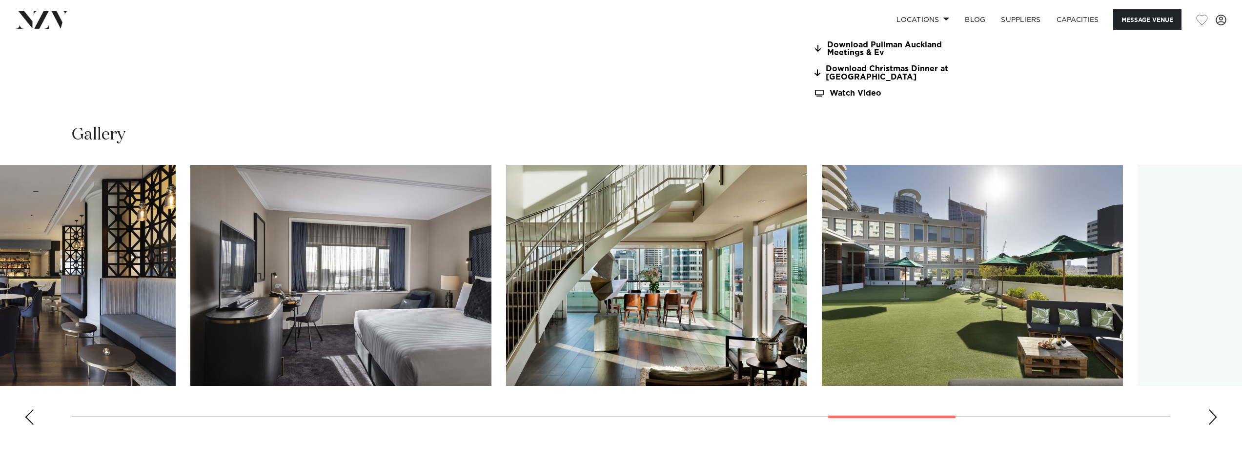
click at [410, 331] on img "22 / 30" at bounding box center [340, 275] width 301 height 221
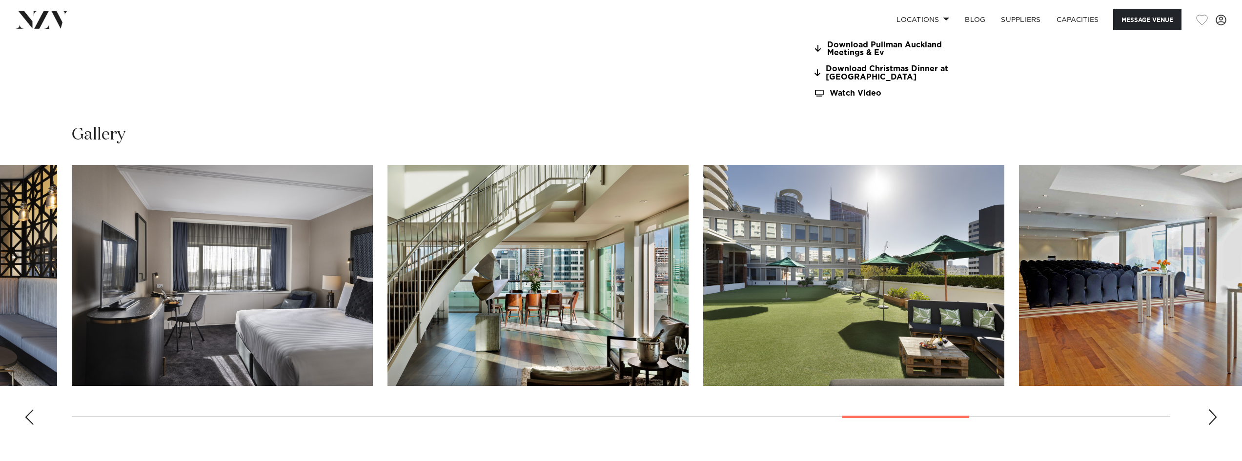
click at [778, 331] on img "24 / 30" at bounding box center [853, 275] width 301 height 221
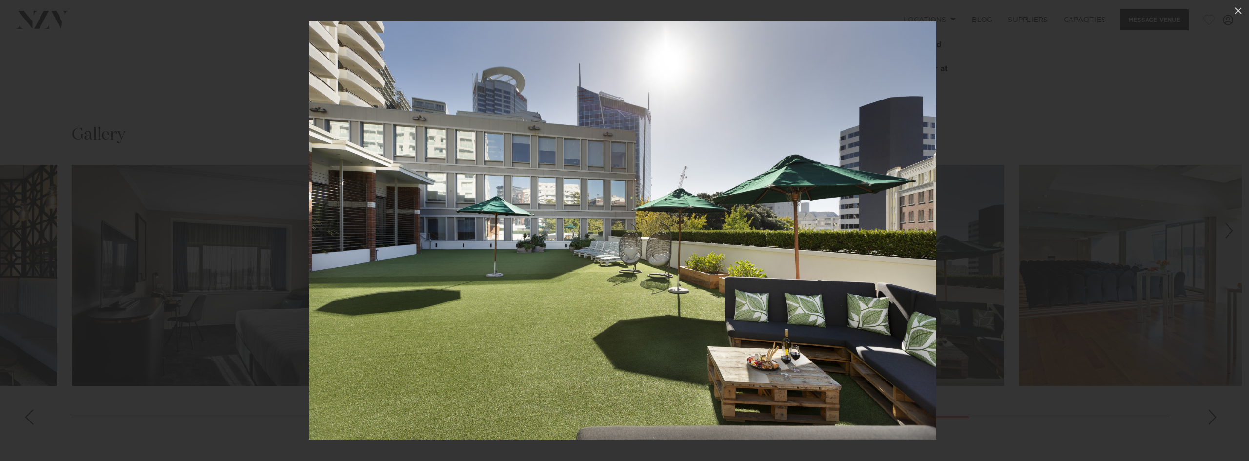
drag, startPoint x: 999, startPoint y: 330, endPoint x: 986, endPoint y: 331, distance: 12.2
click at [989, 332] on div at bounding box center [622, 230] width 1249 height 461
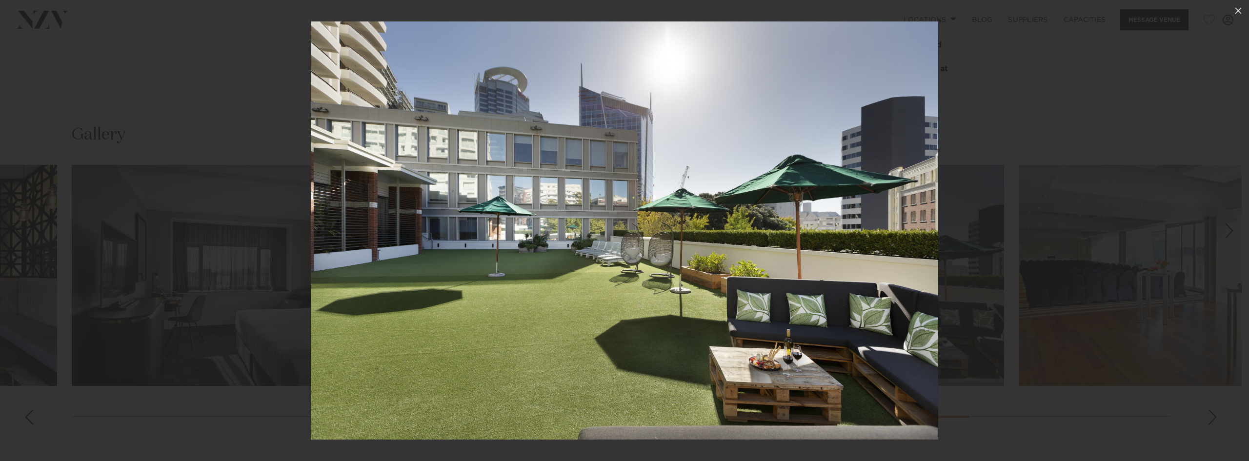
click at [1119, 264] on div at bounding box center [624, 230] width 1249 height 461
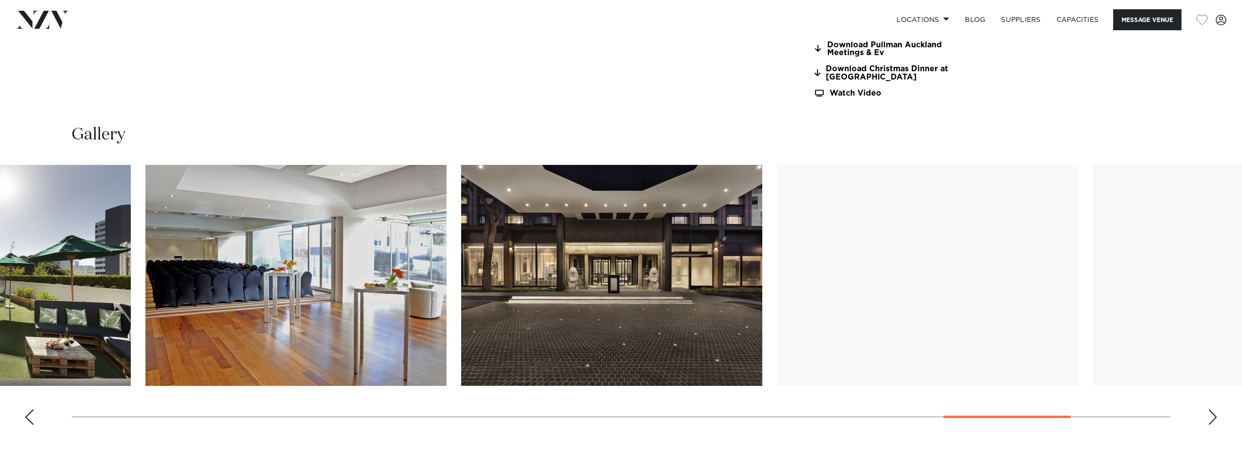
click at [777, 358] on img "27 / 30" at bounding box center [927, 275] width 301 height 221
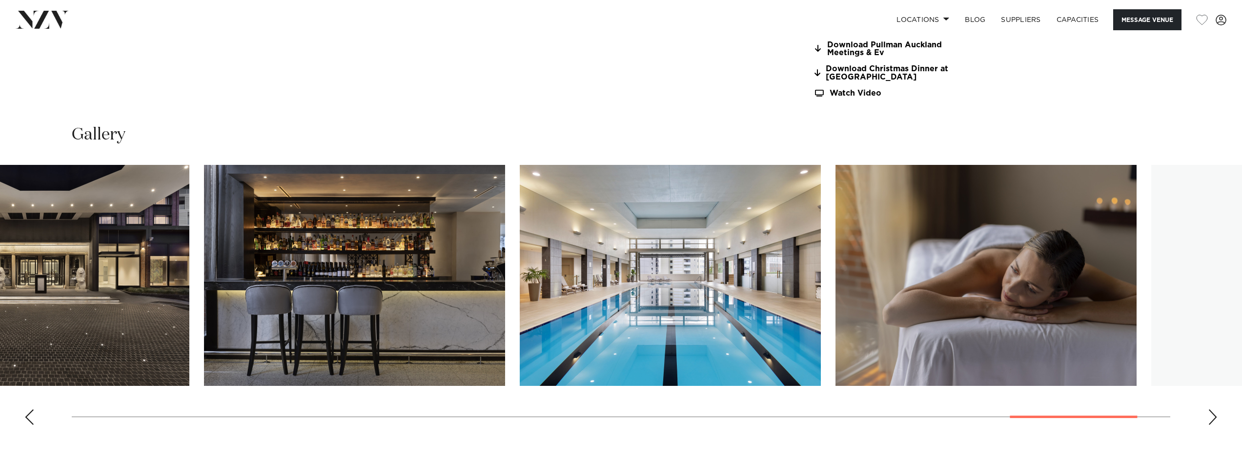
click at [578, 349] on img "28 / 30" at bounding box center [670, 275] width 301 height 221
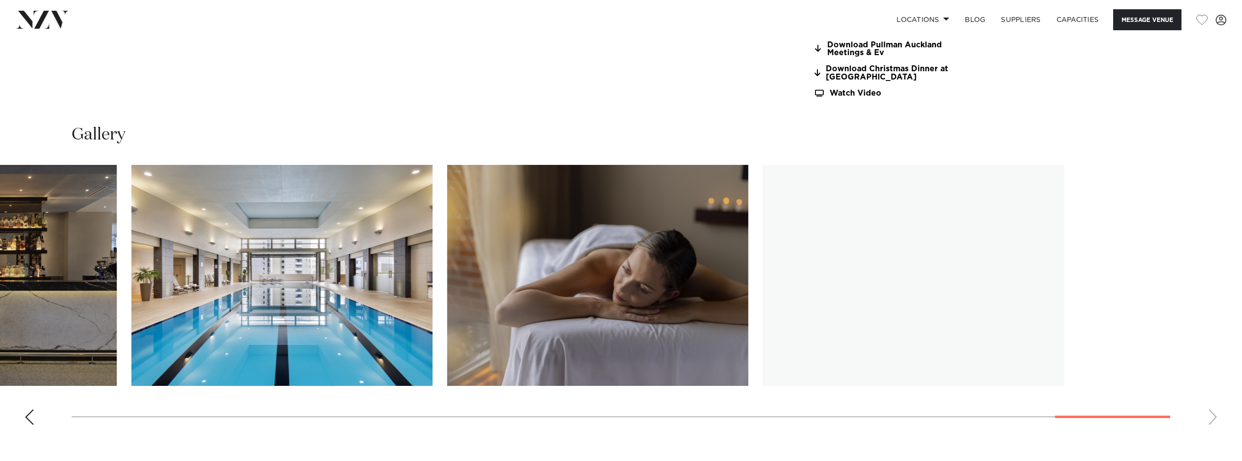
click at [0, 0] on slot at bounding box center [0, 0] width 0 height 0
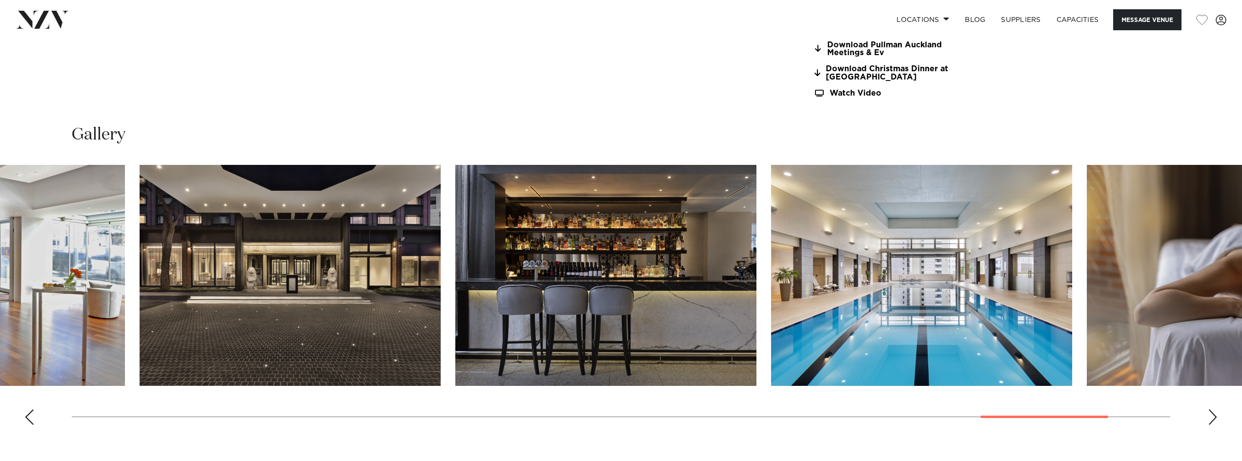
click at [931, 258] on img "28 / 30" at bounding box center [921, 275] width 301 height 221
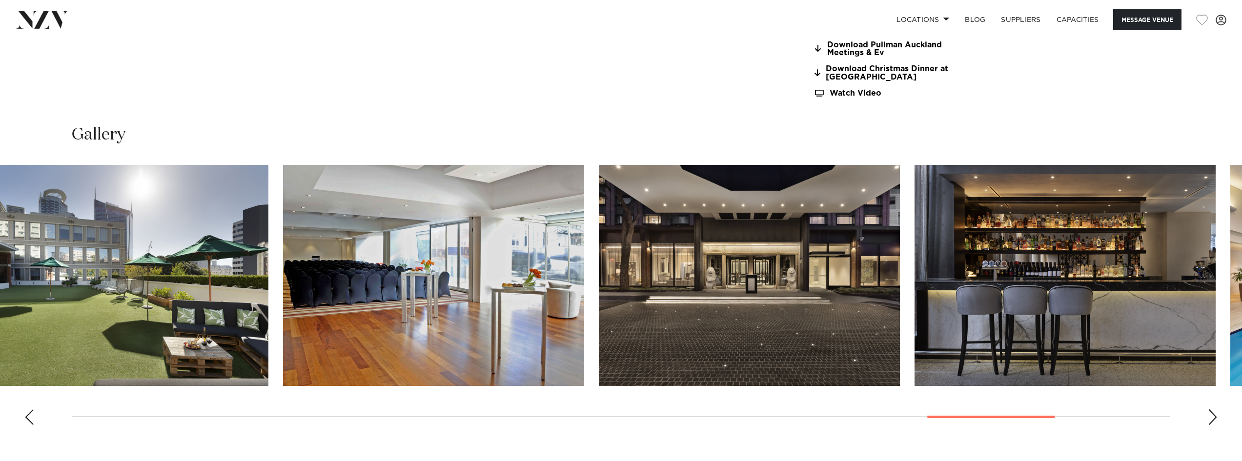
click at [892, 287] on img "26 / 30" at bounding box center [749, 275] width 301 height 221
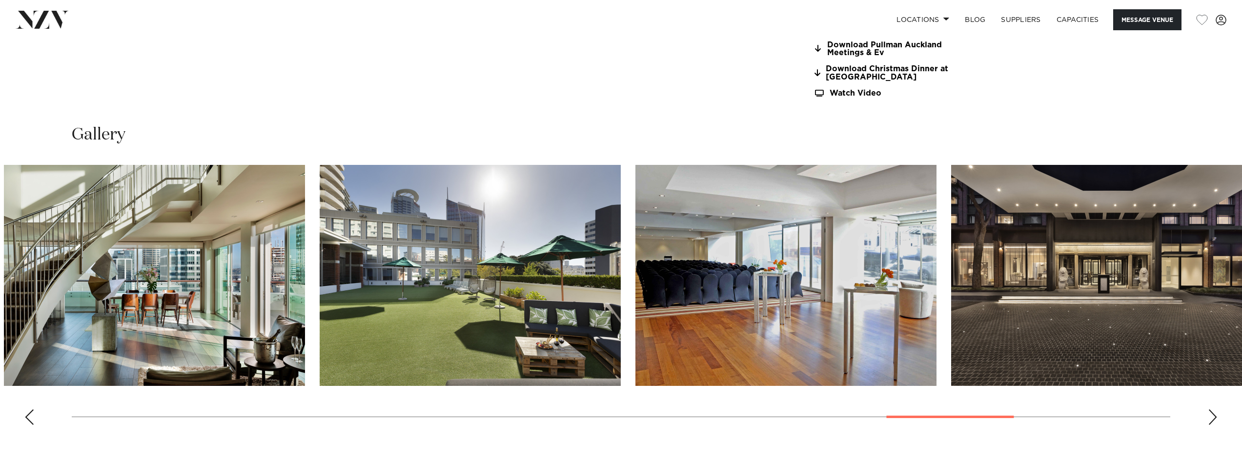
click at [886, 320] on img "25 / 30" at bounding box center [785, 275] width 301 height 221
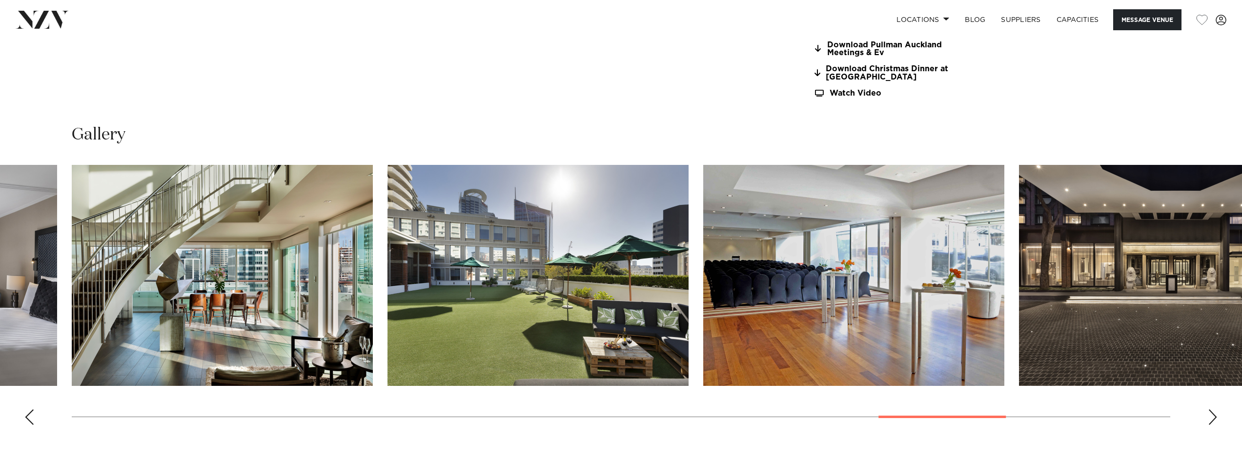
click at [577, 290] on img "24 / 30" at bounding box center [537, 275] width 301 height 221
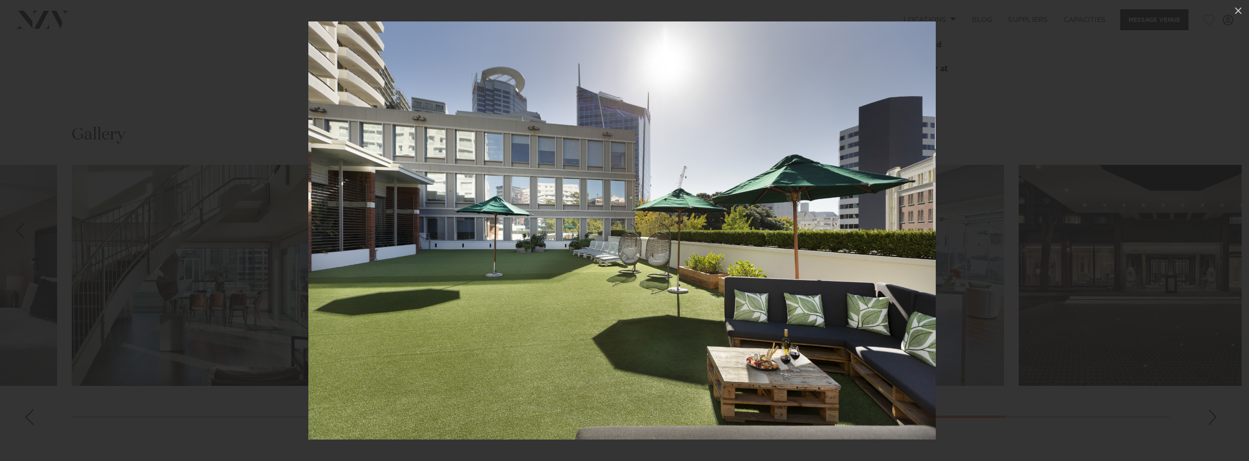
drag, startPoint x: 1056, startPoint y: 234, endPoint x: 1050, endPoint y: 234, distance: 5.9
click at [1052, 234] on div at bounding box center [622, 230] width 1249 height 461
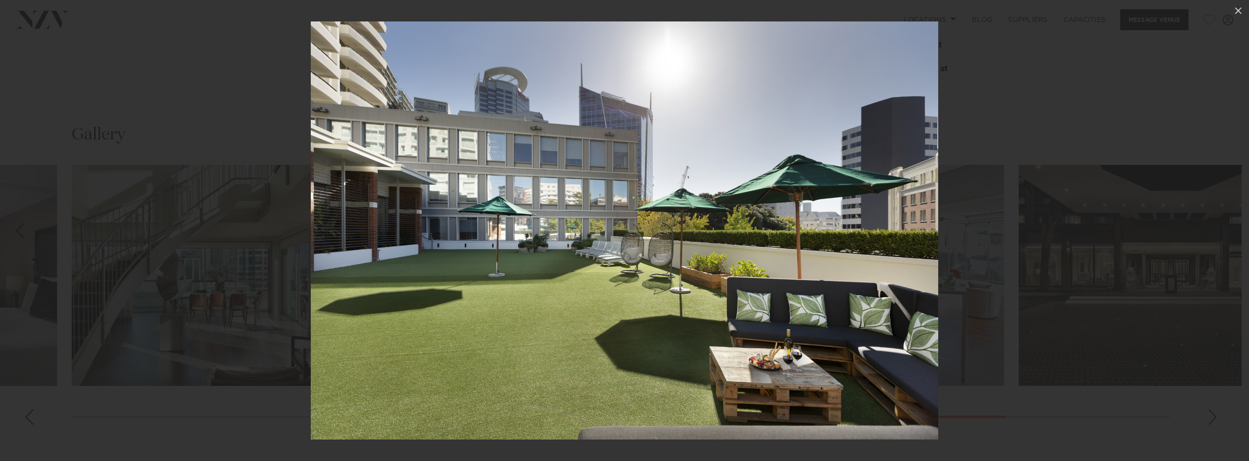
click at [1170, 245] on div at bounding box center [624, 230] width 1249 height 461
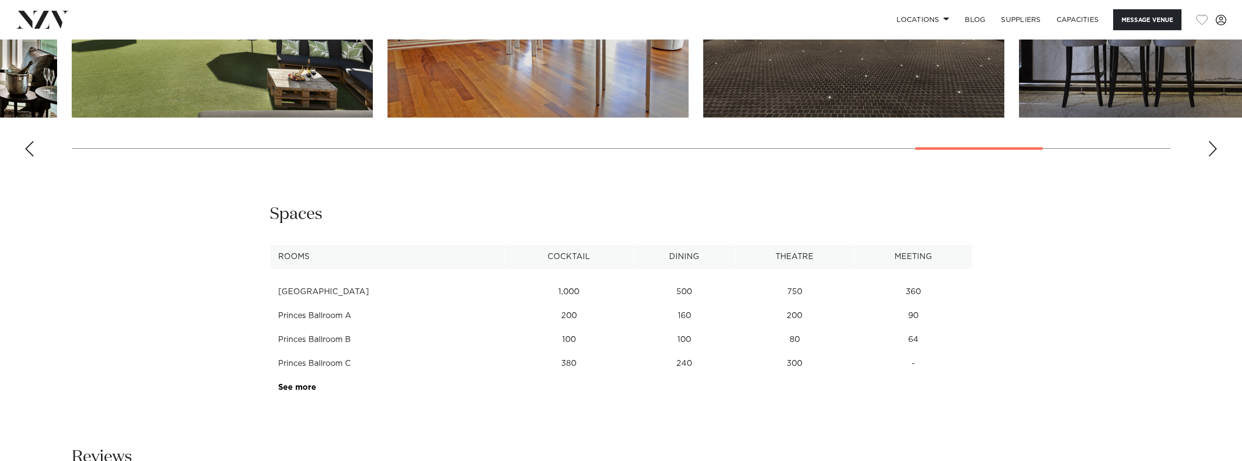
scroll to position [1415, 0]
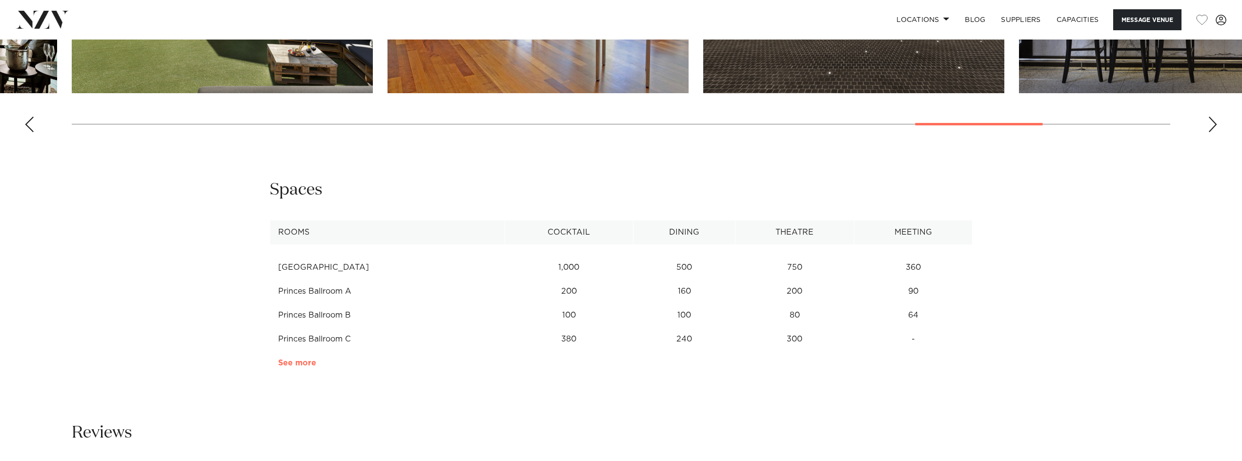
click at [306, 360] on link "See more" at bounding box center [316, 363] width 76 height 8
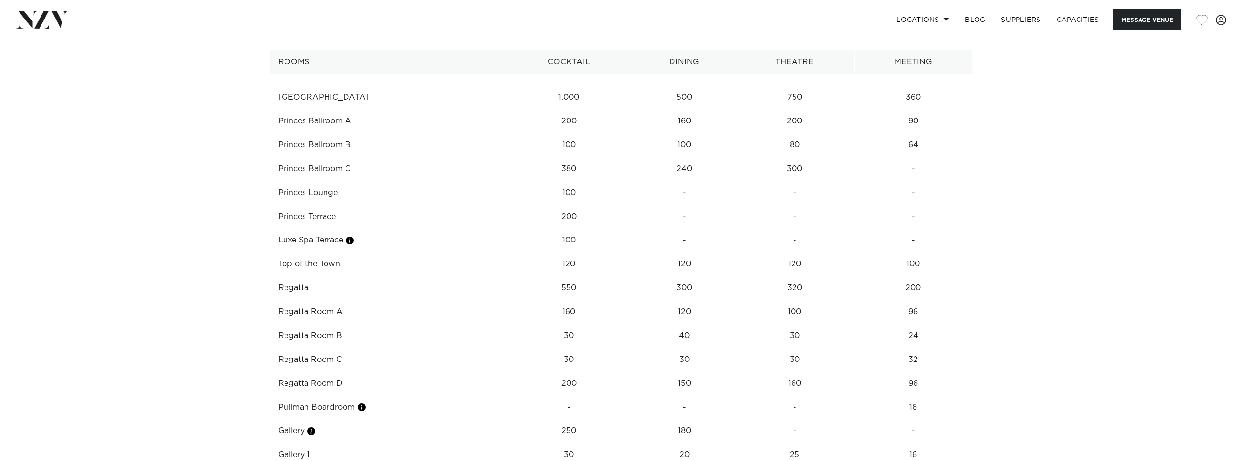
scroll to position [1512, 0]
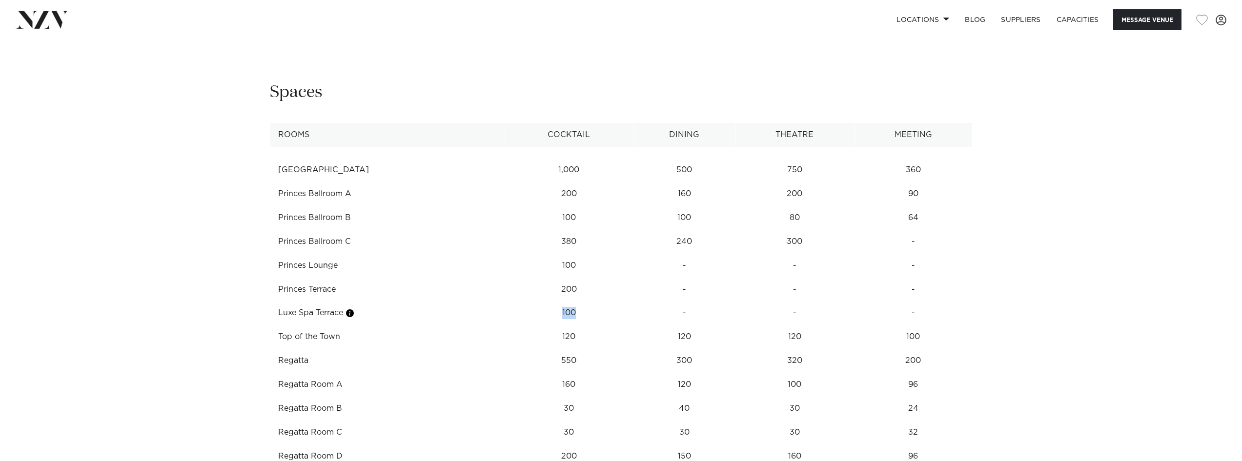
drag, startPoint x: 578, startPoint y: 310, endPoint x: 544, endPoint y: 306, distance: 33.9
click at [544, 306] on td "100" at bounding box center [568, 313] width 129 height 24
click at [542, 302] on td "100" at bounding box center [568, 313] width 129 height 24
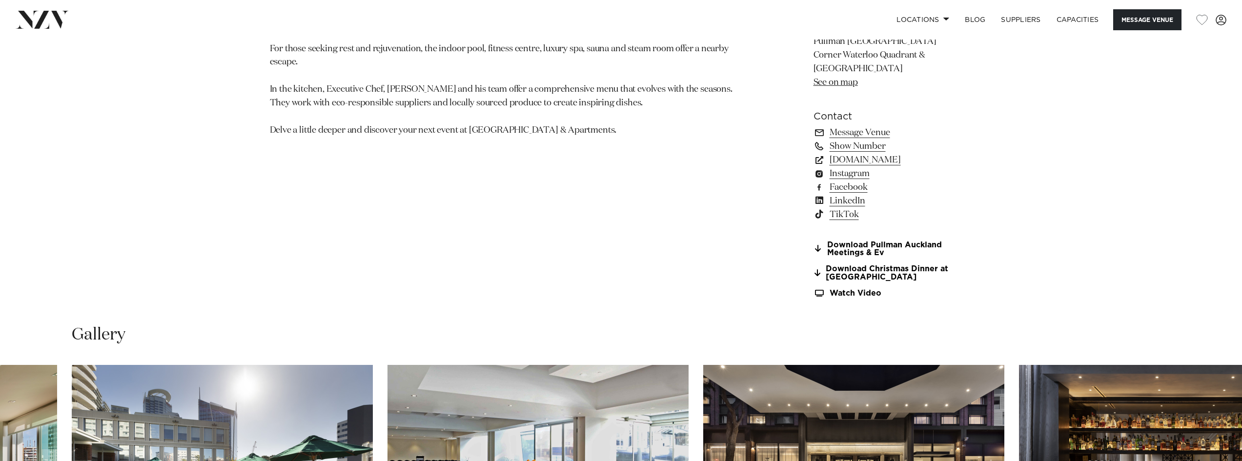
scroll to position [829, 0]
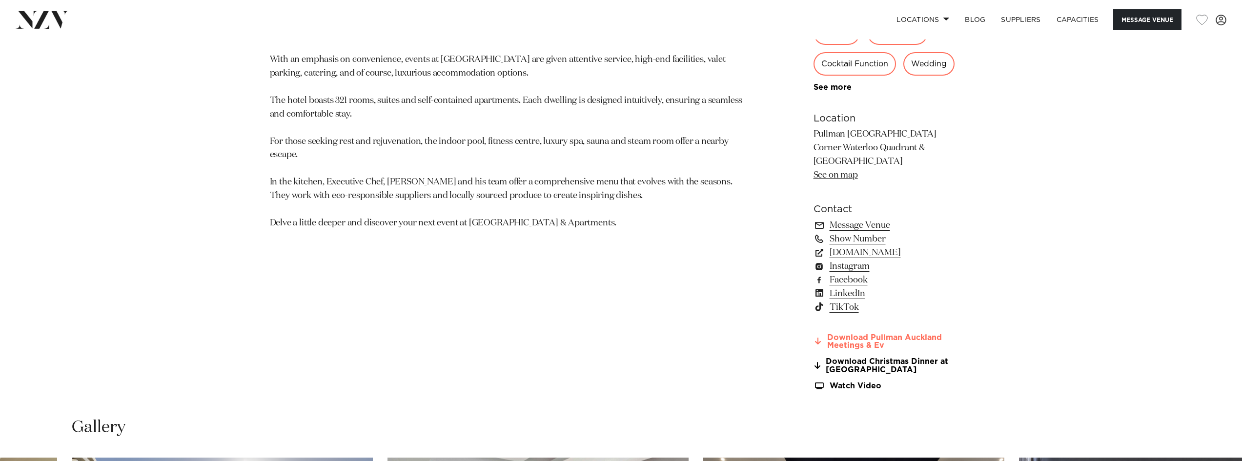
click at [853, 335] on link "Download Pullman Auckland Meetings & Ev" at bounding box center [892, 342] width 159 height 17
click at [877, 367] on link "Download Christmas Dinner at Pullman Au" at bounding box center [892, 366] width 159 height 17
click at [846, 222] on link "Message Venue" at bounding box center [892, 226] width 159 height 14
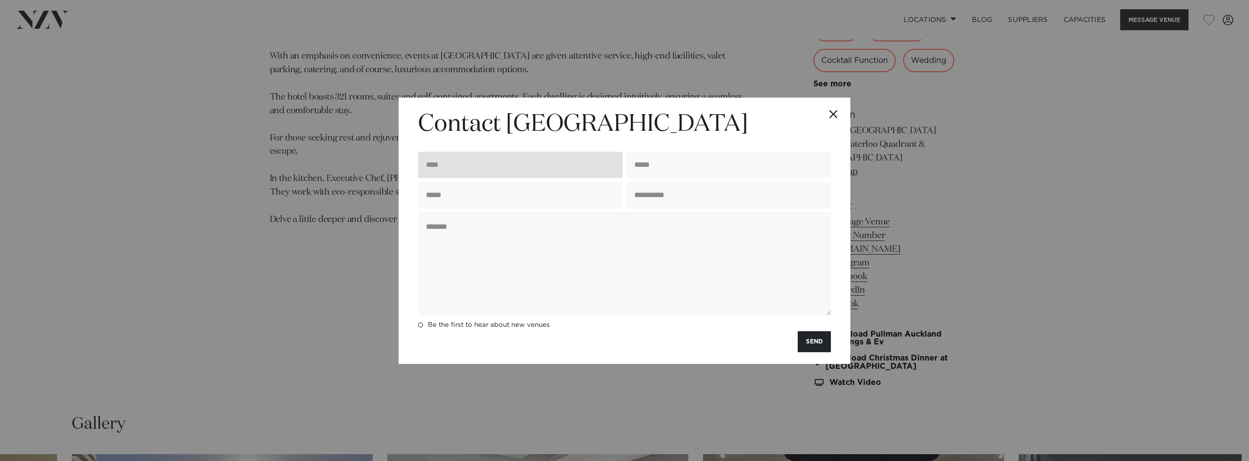
click at [513, 158] on input "text" at bounding box center [520, 165] width 204 height 26
type input "*"
type input "********"
type input "*"
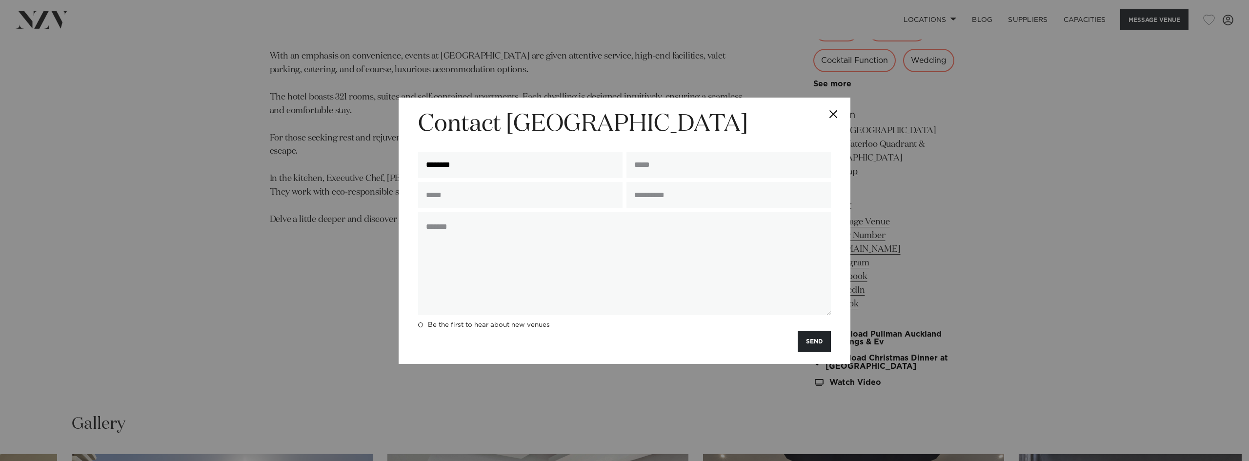
drag, startPoint x: 493, startPoint y: 160, endPoint x: 289, endPoint y: 159, distance: 203.4
click at [301, 159] on div "**********" at bounding box center [624, 230] width 1249 height 461
type input "********"
type input "**********"
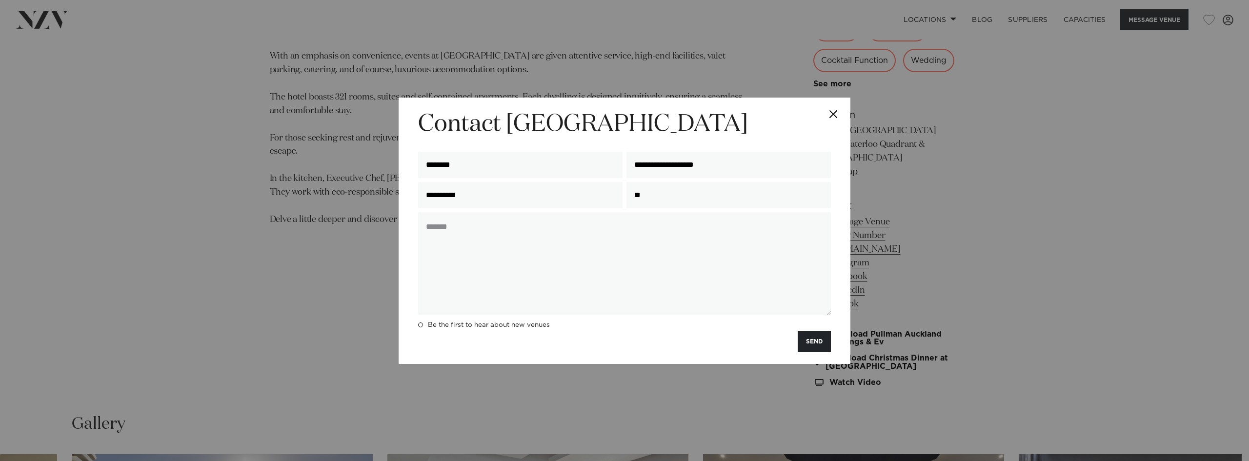
type input "*"
type input "**********"
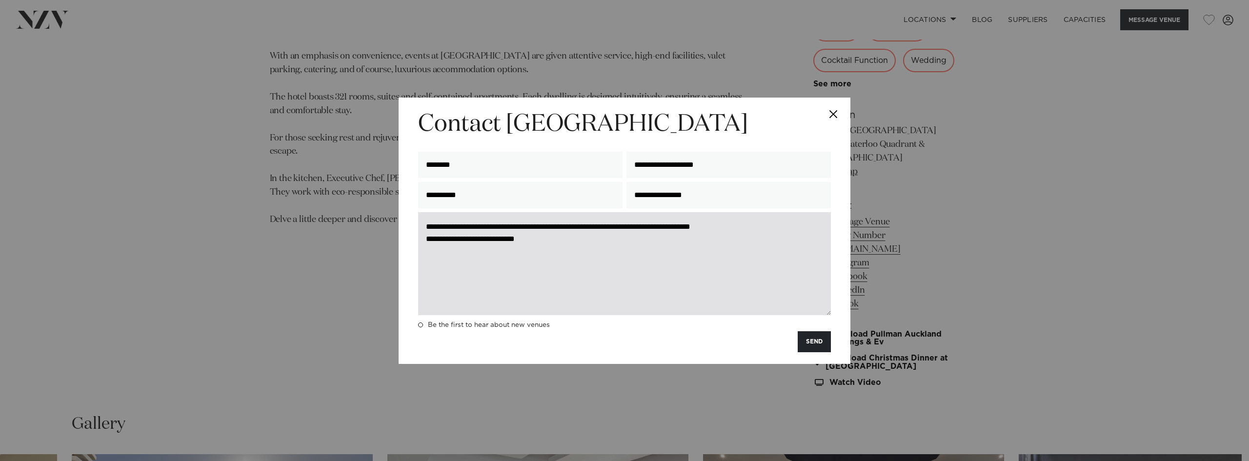
click at [637, 247] on textarea "**********" at bounding box center [624, 263] width 413 height 103
click at [427, 237] on textarea "**********" at bounding box center [624, 263] width 413 height 103
drag, startPoint x: 739, startPoint y: 243, endPoint x: 728, endPoint y: 242, distance: 11.3
click at [728, 242] on textarea "**********" at bounding box center [624, 263] width 413 height 103
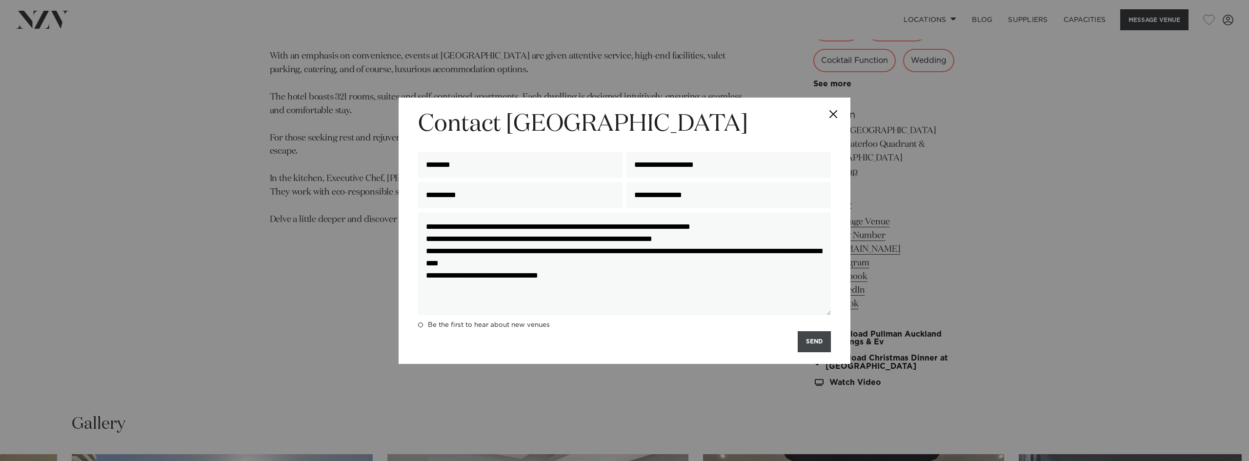
type textarea "**********"
click at [818, 347] on button "SEND" at bounding box center [814, 341] width 33 height 21
drag, startPoint x: 690, startPoint y: 298, endPoint x: 298, endPoint y: 154, distance: 417.5
click at [298, 154] on div "**********" at bounding box center [624, 230] width 1249 height 461
click at [833, 112] on button "Close" at bounding box center [833, 115] width 34 height 34
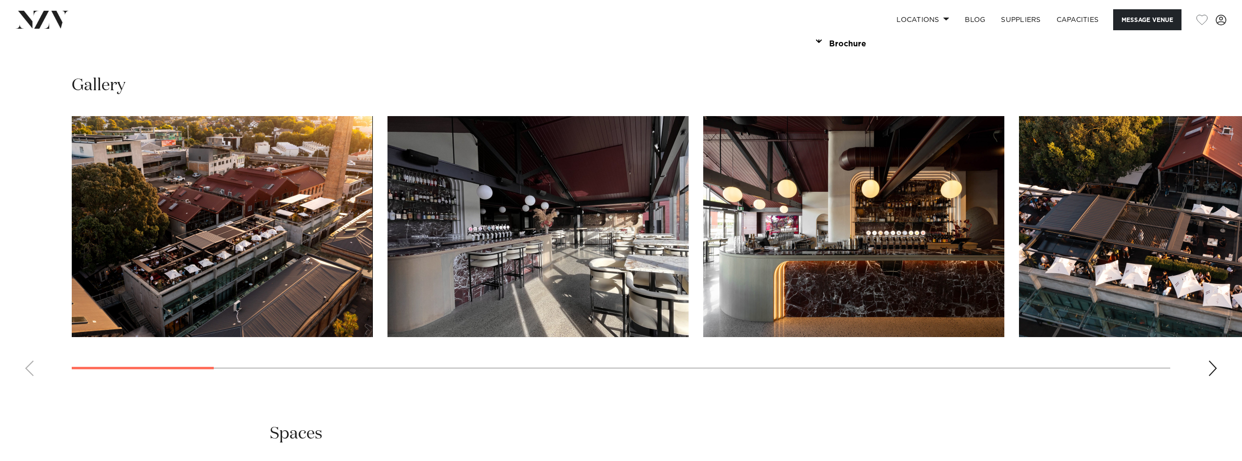
scroll to position [1122, 0]
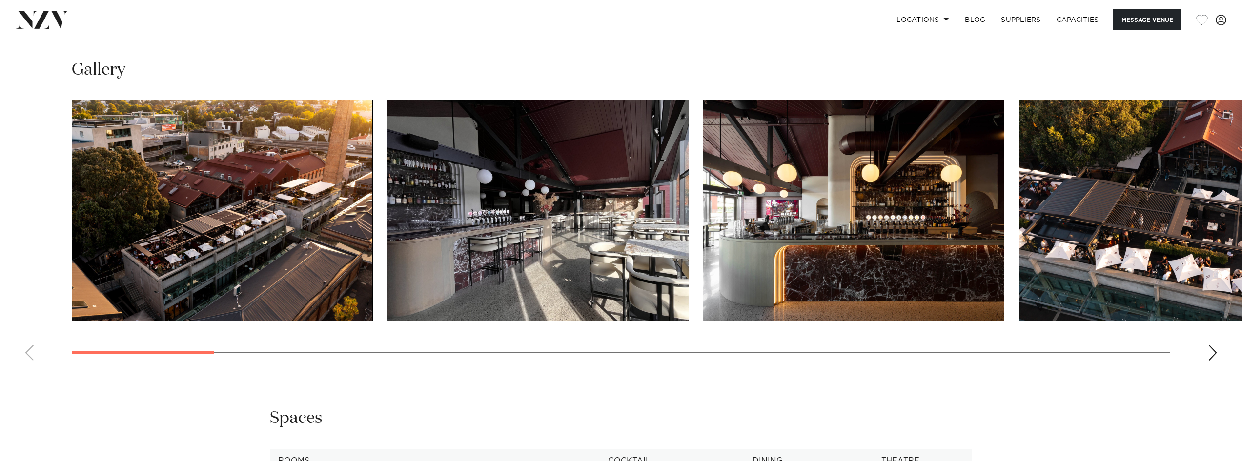
click at [586, 259] on img "2 / 27" at bounding box center [537, 210] width 301 height 221
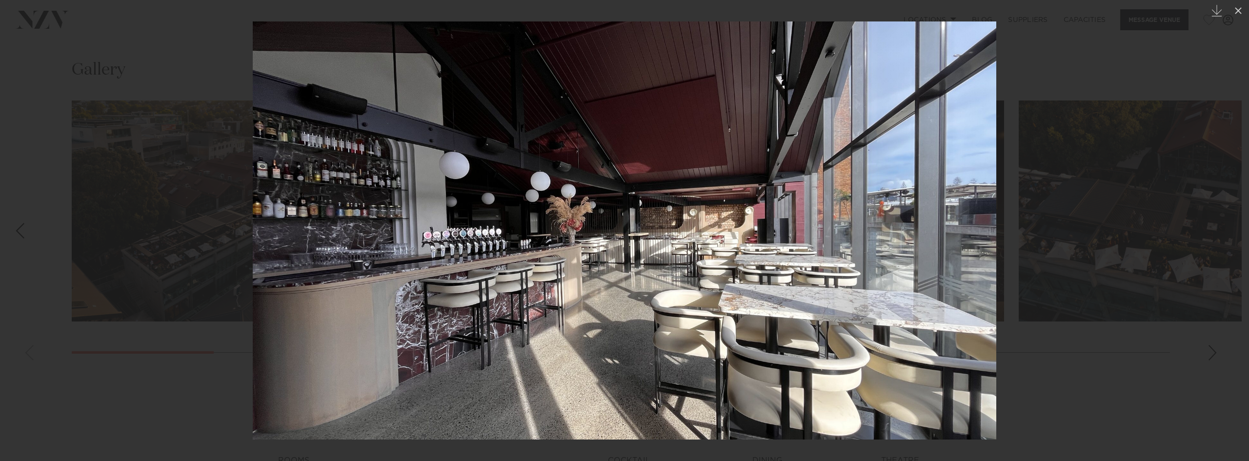
click at [1162, 222] on div at bounding box center [624, 230] width 1249 height 461
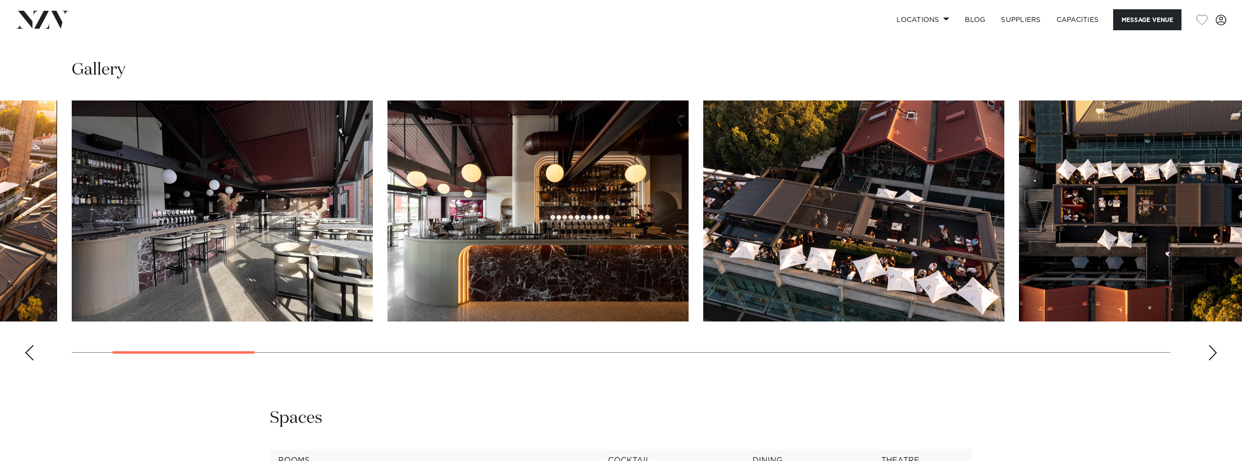
click at [869, 255] on img "4 / 27" at bounding box center [853, 210] width 301 height 221
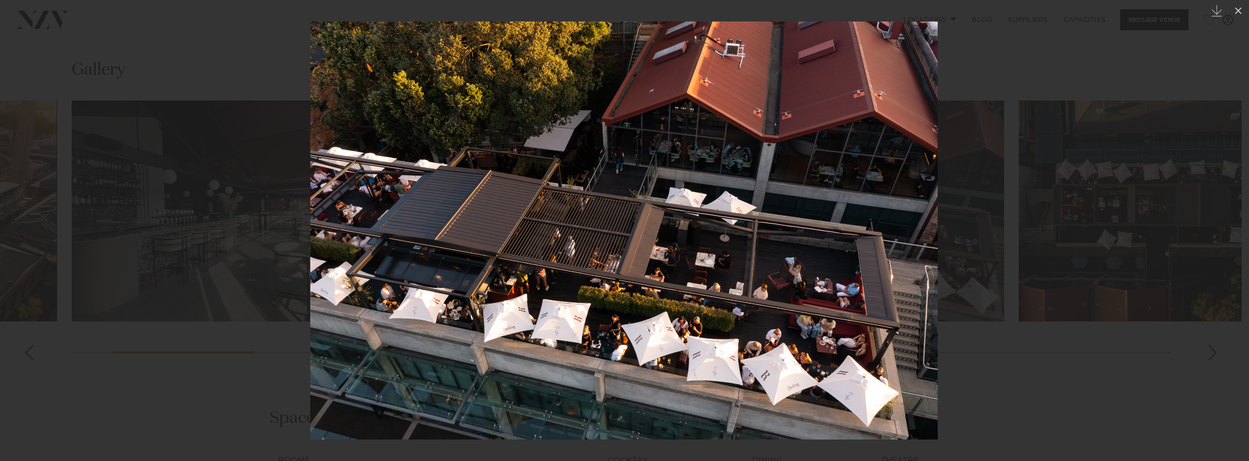
click at [1125, 196] on div at bounding box center [624, 230] width 1249 height 461
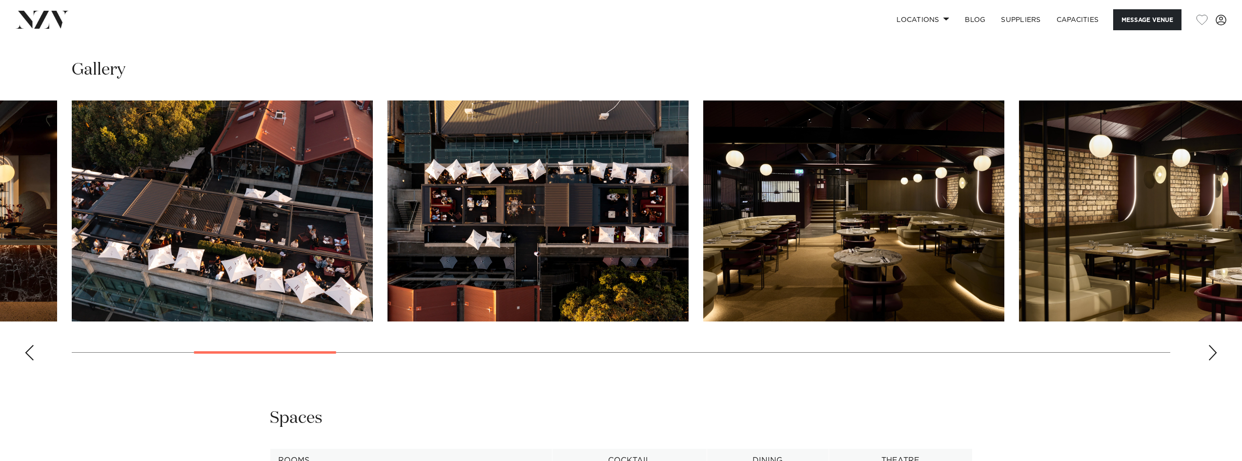
click at [911, 262] on img "6 / 27" at bounding box center [853, 210] width 301 height 221
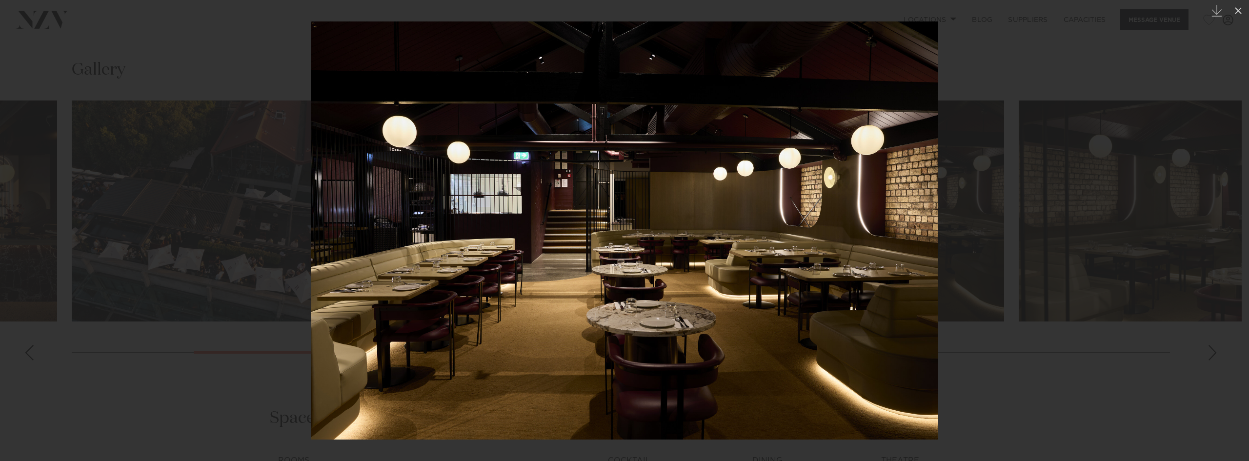
click at [1011, 216] on div at bounding box center [624, 230] width 1249 height 461
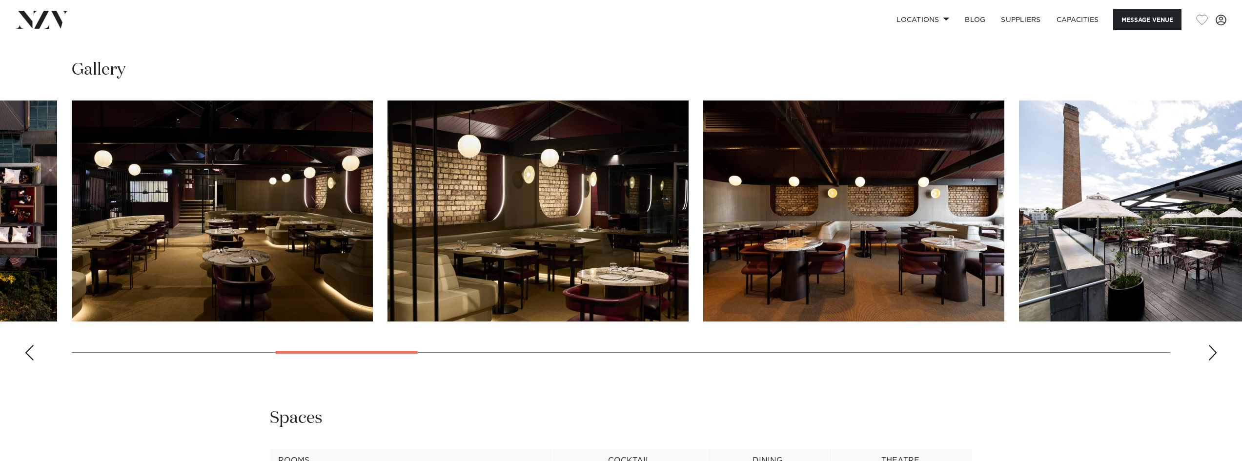
click at [937, 272] on img "8 / 27" at bounding box center [853, 210] width 301 height 221
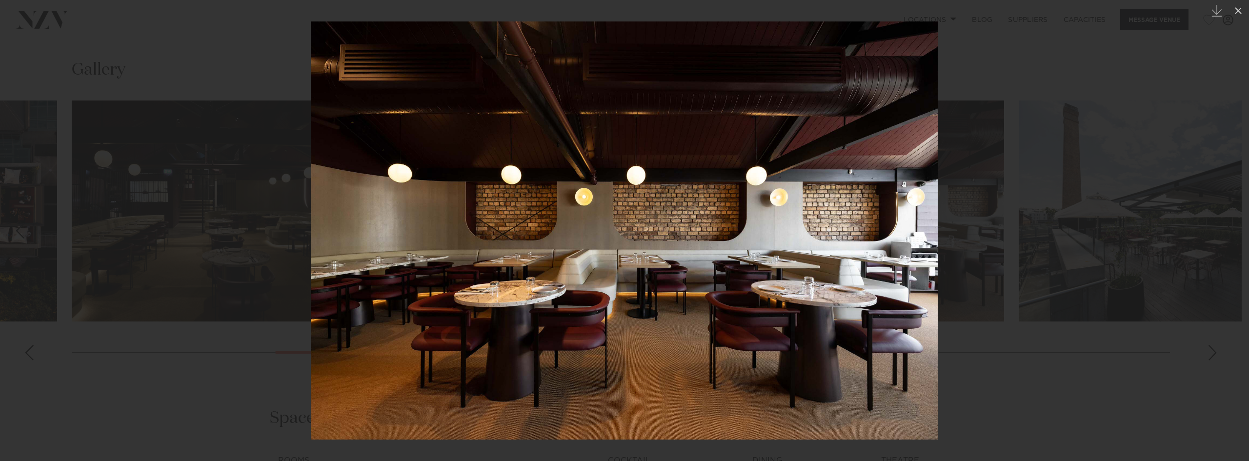
drag, startPoint x: 1028, startPoint y: 318, endPoint x: 1021, endPoint y: 313, distance: 9.2
click at [1027, 317] on div at bounding box center [624, 230] width 1249 height 461
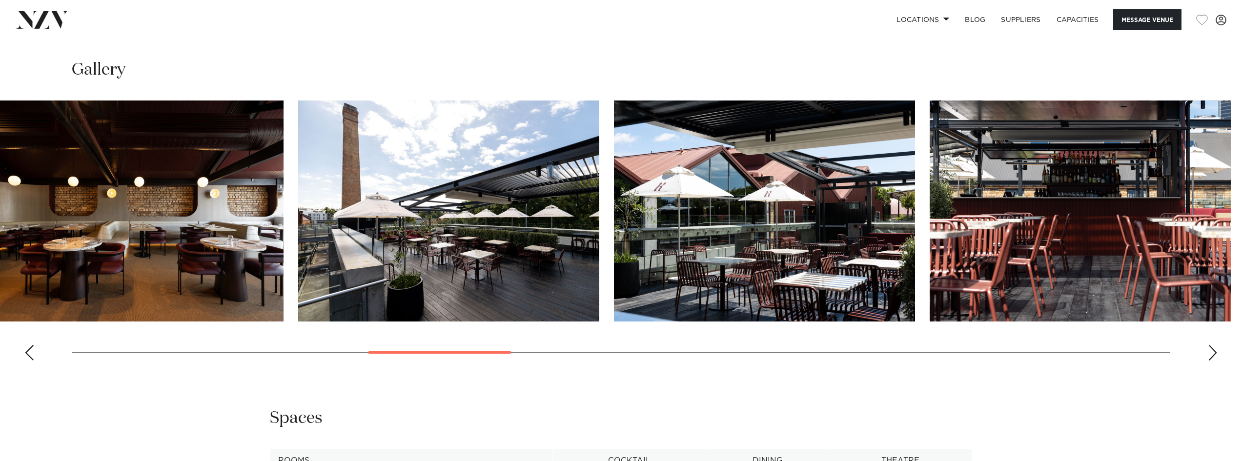
click at [614, 304] on img "10 / 27" at bounding box center [764, 210] width 301 height 221
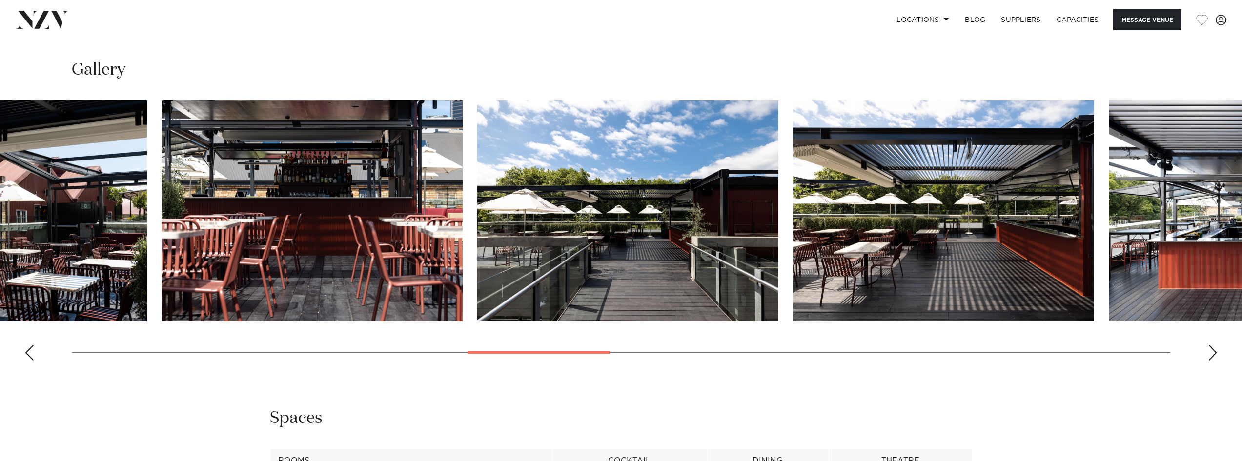
click at [608, 310] on img "12 / 27" at bounding box center [627, 210] width 301 height 221
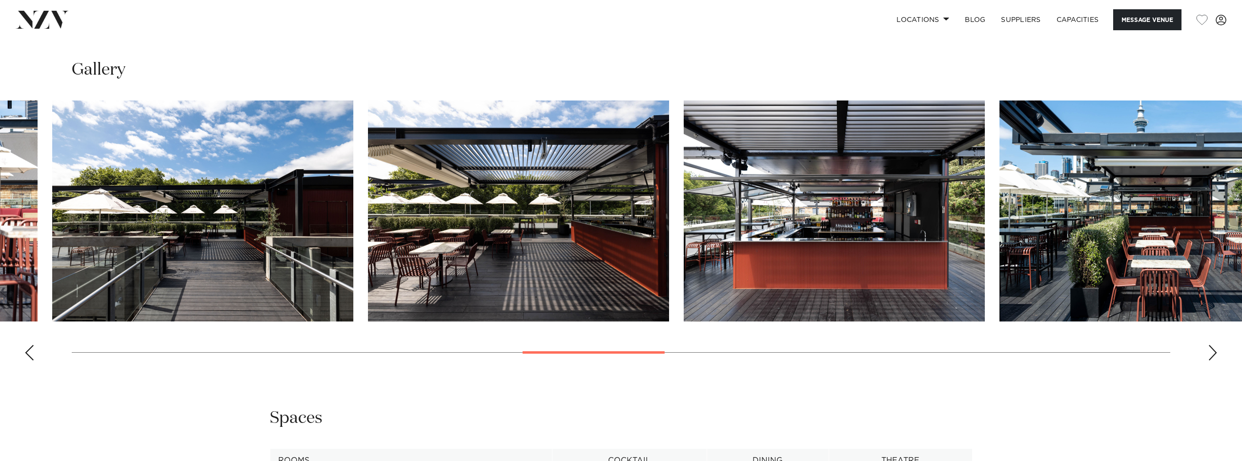
click at [723, 294] on img "14 / 27" at bounding box center [833, 210] width 301 height 221
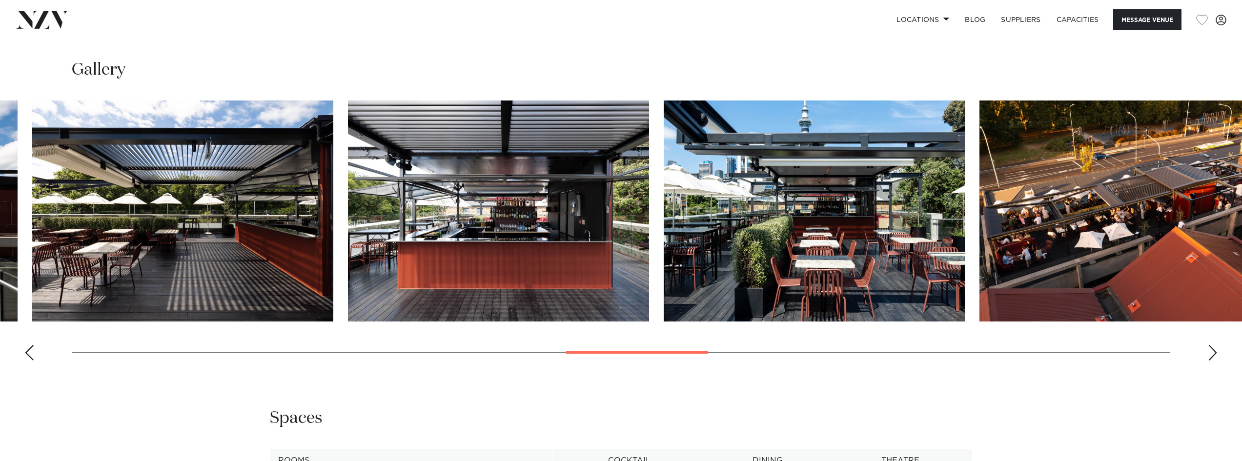
click at [643, 316] on img "14 / 27" at bounding box center [498, 210] width 301 height 221
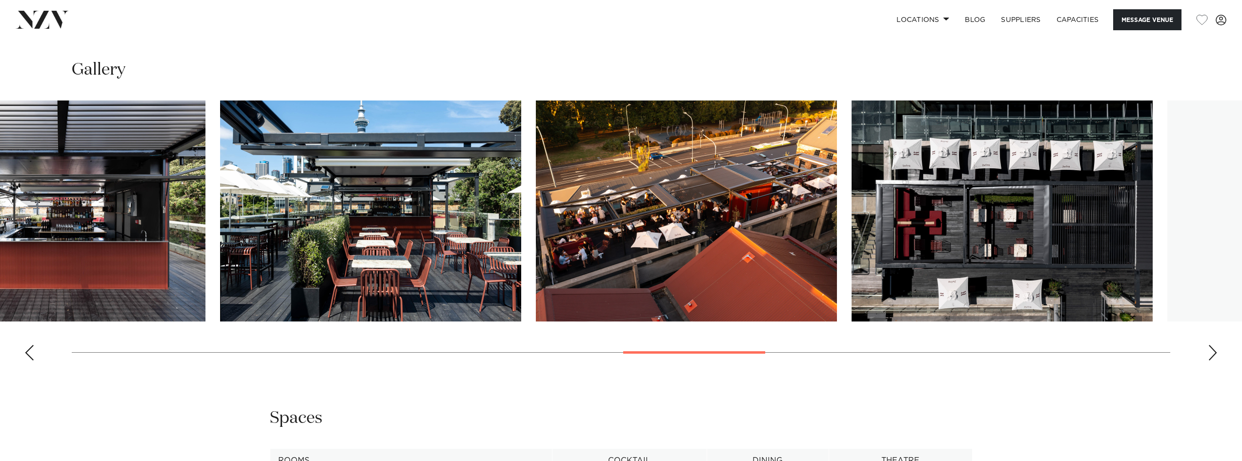
click at [523, 308] on swiper-container at bounding box center [621, 234] width 1242 height 268
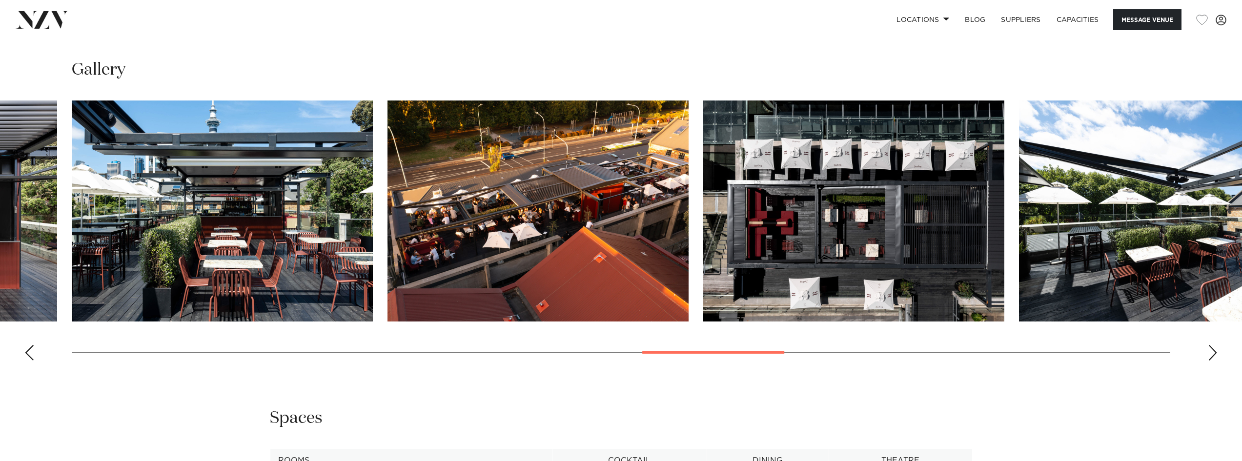
click at [703, 317] on img "17 / 27" at bounding box center [853, 210] width 301 height 221
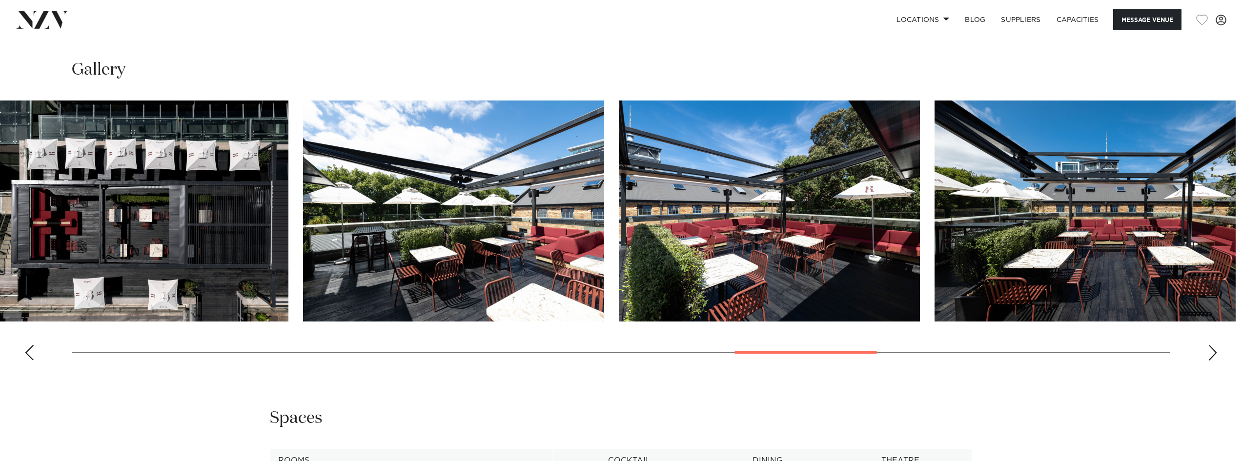
click at [564, 305] on img "18 / 27" at bounding box center [453, 210] width 301 height 221
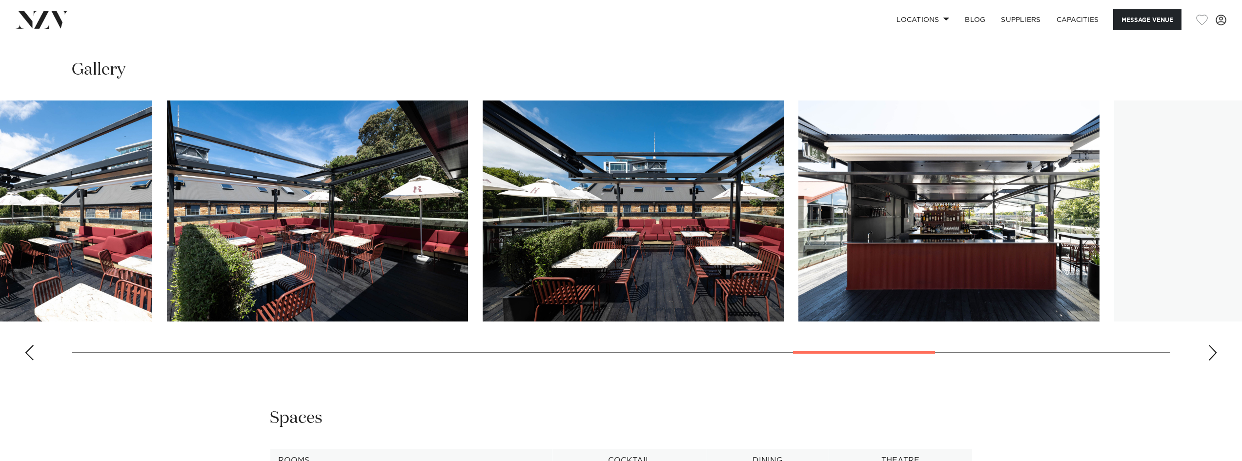
click at [521, 307] on img "20 / 27" at bounding box center [632, 210] width 301 height 221
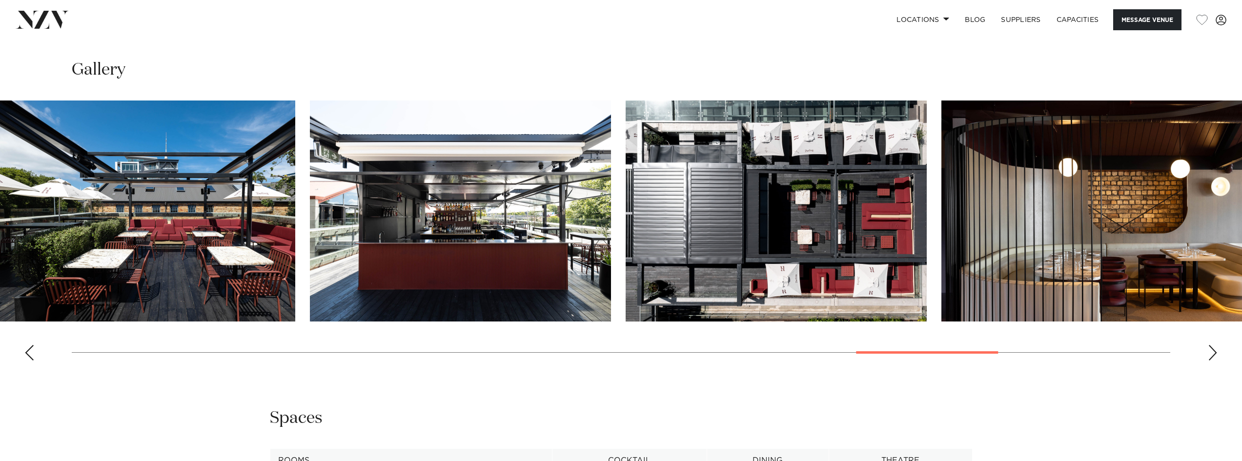
click at [625, 301] on img "22 / 27" at bounding box center [775, 210] width 301 height 221
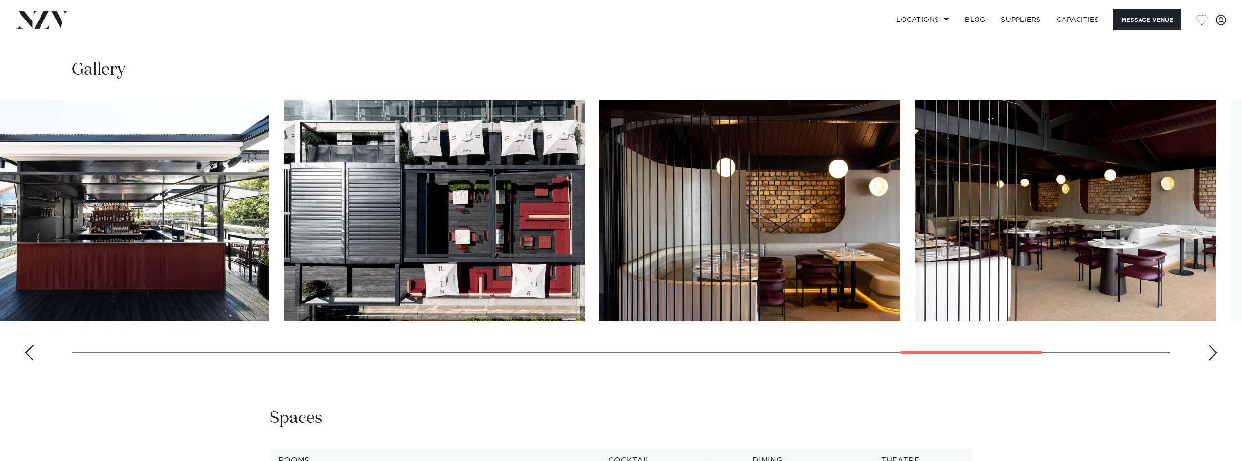
click at [605, 314] on img "23 / 27" at bounding box center [749, 210] width 301 height 221
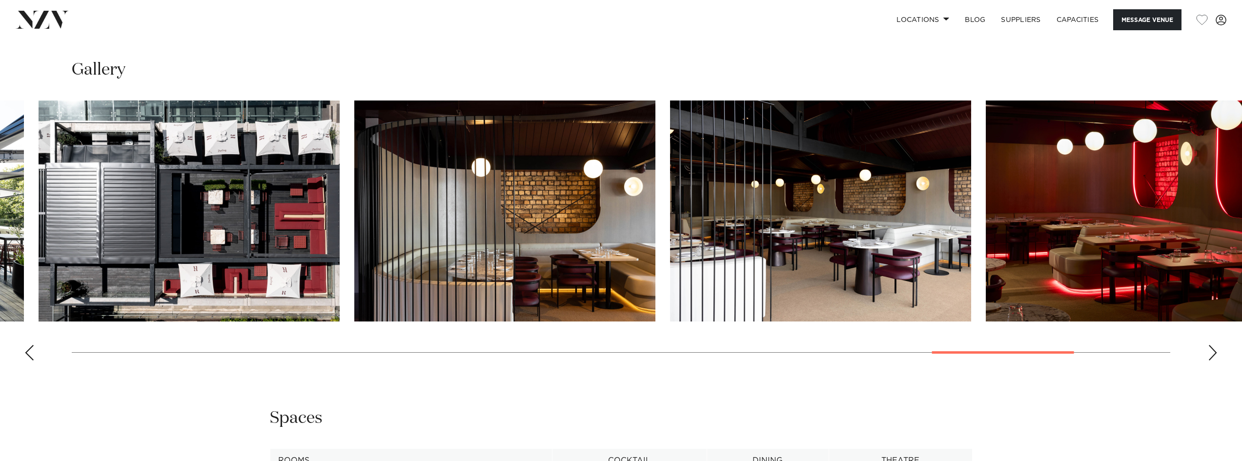
click at [642, 356] on swiper-container at bounding box center [621, 234] width 1242 height 268
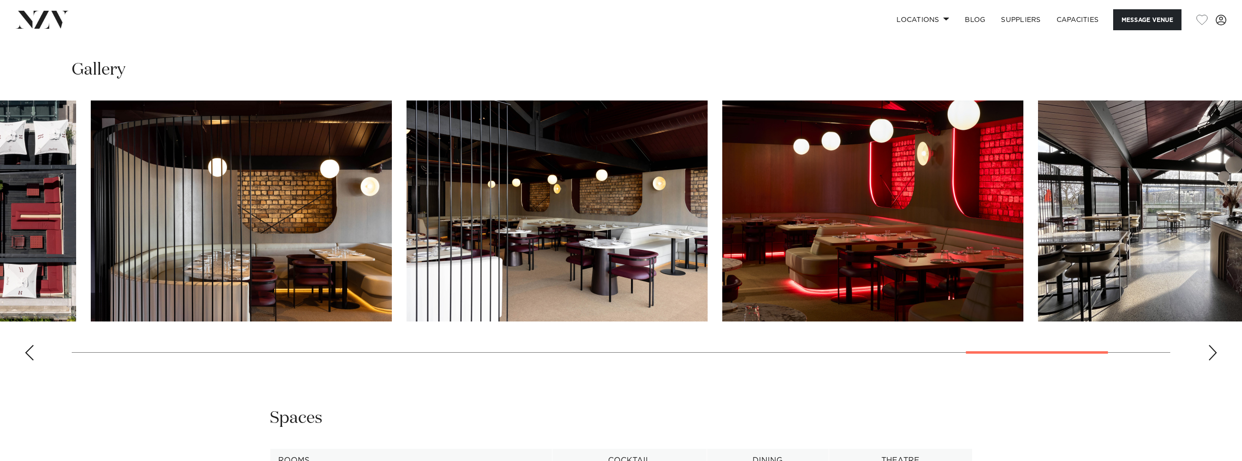
click at [697, 314] on img "24 / 27" at bounding box center [556, 210] width 301 height 221
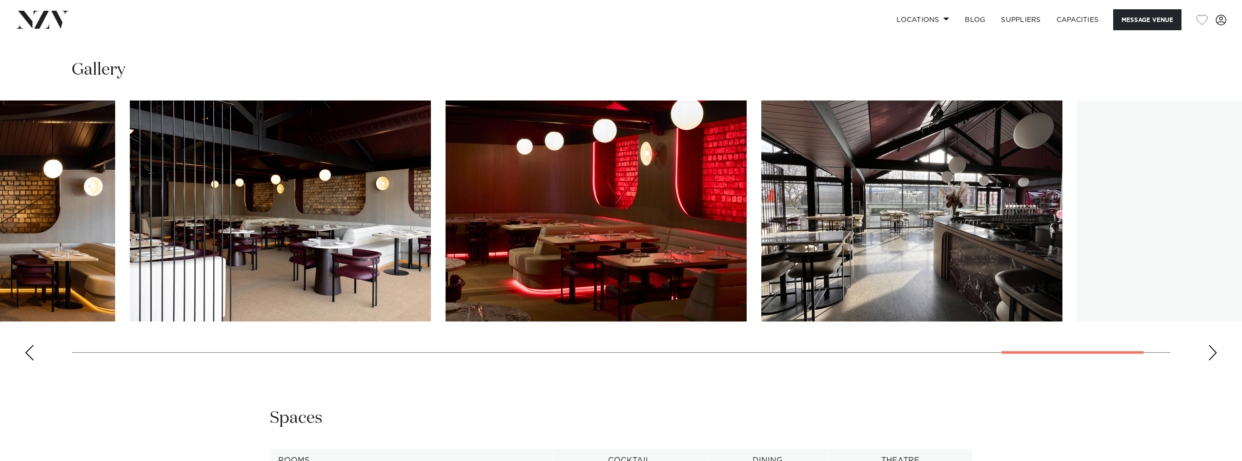
click at [761, 303] on img "26 / 27" at bounding box center [911, 210] width 301 height 221
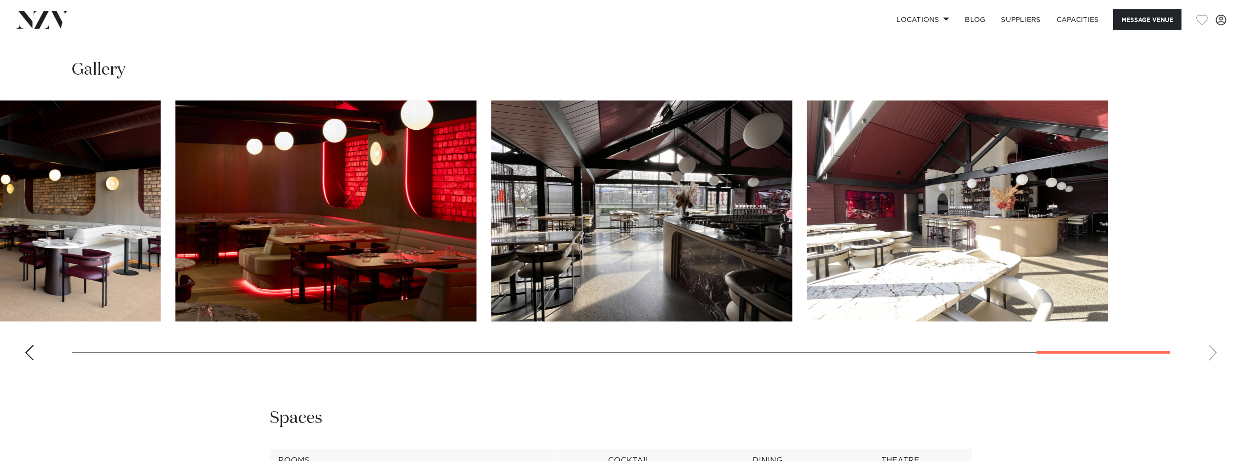
click at [0, 0] on slot at bounding box center [0, 0] width 0 height 0
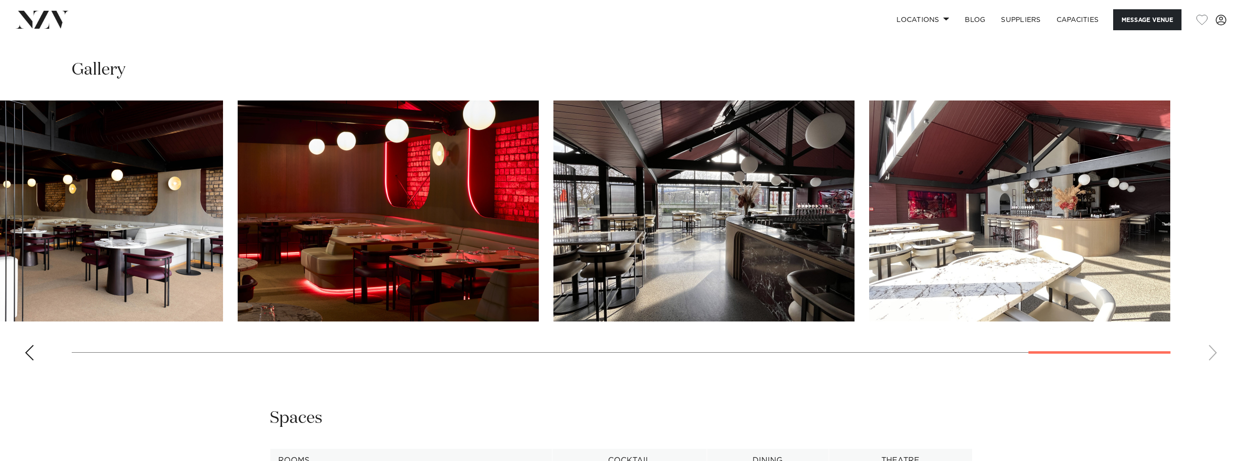
click at [742, 260] on img "26 / 27" at bounding box center [703, 210] width 301 height 221
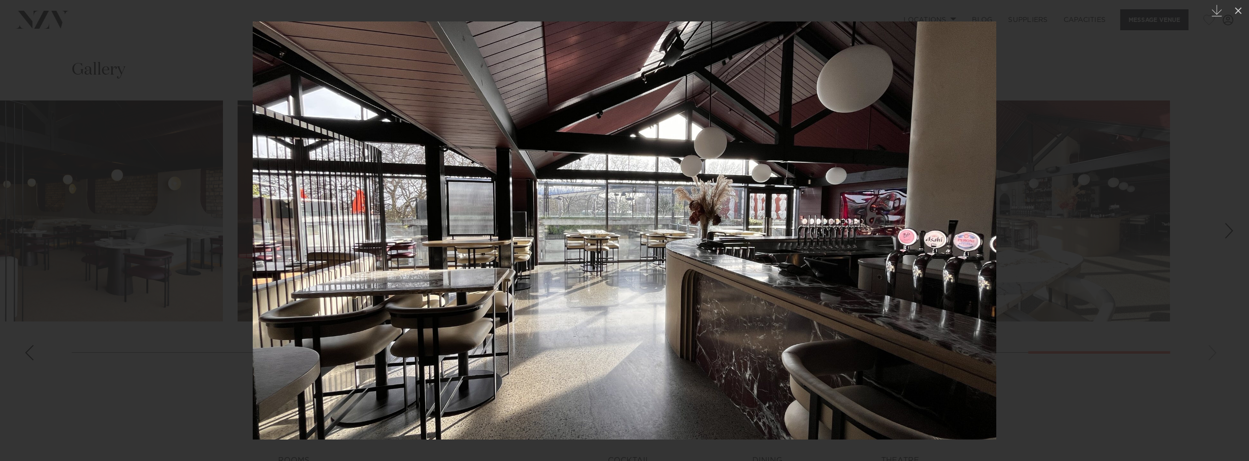
click at [1188, 307] on div at bounding box center [624, 230] width 1249 height 461
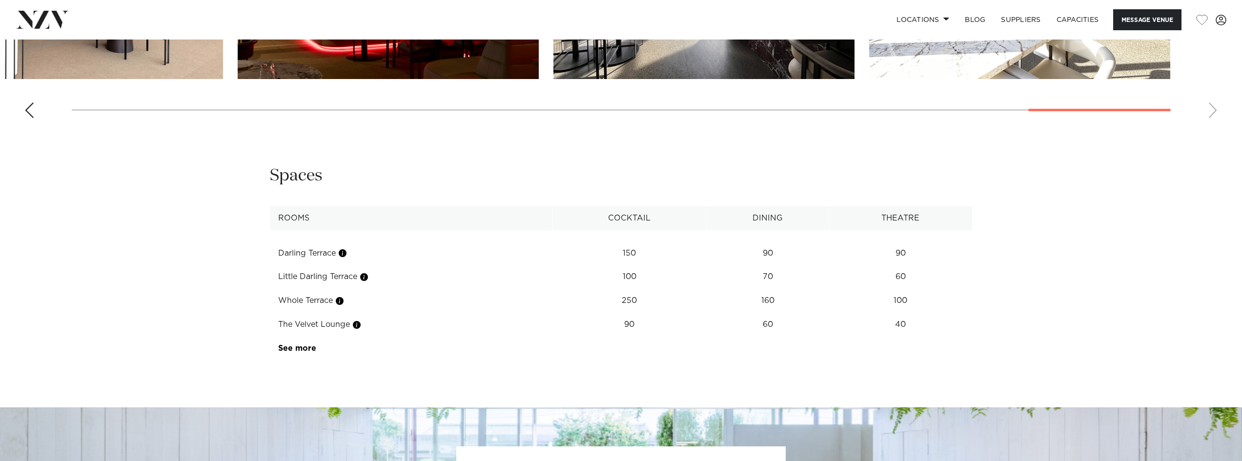
scroll to position [1366, 0]
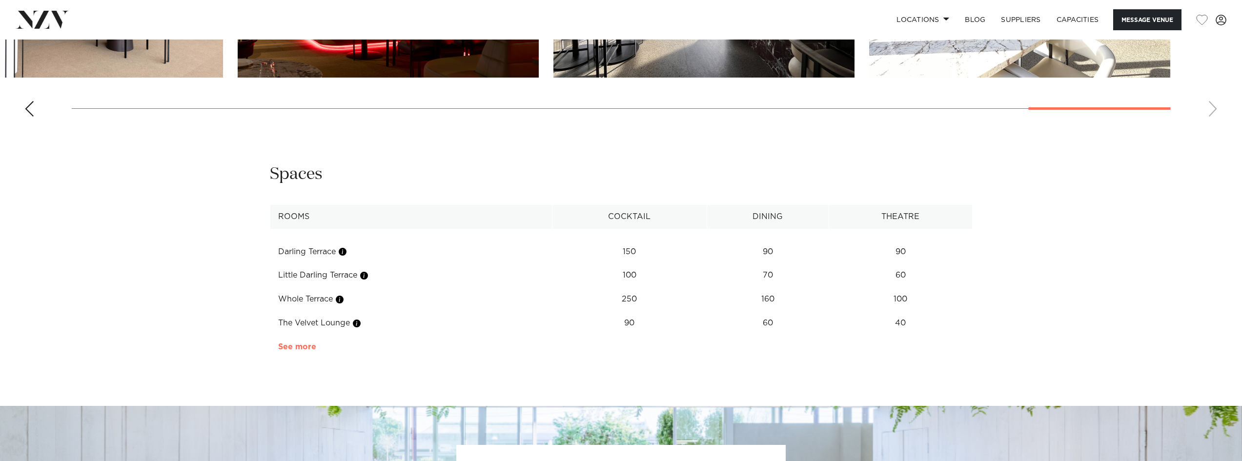
click at [305, 351] on link "See more" at bounding box center [316, 347] width 76 height 8
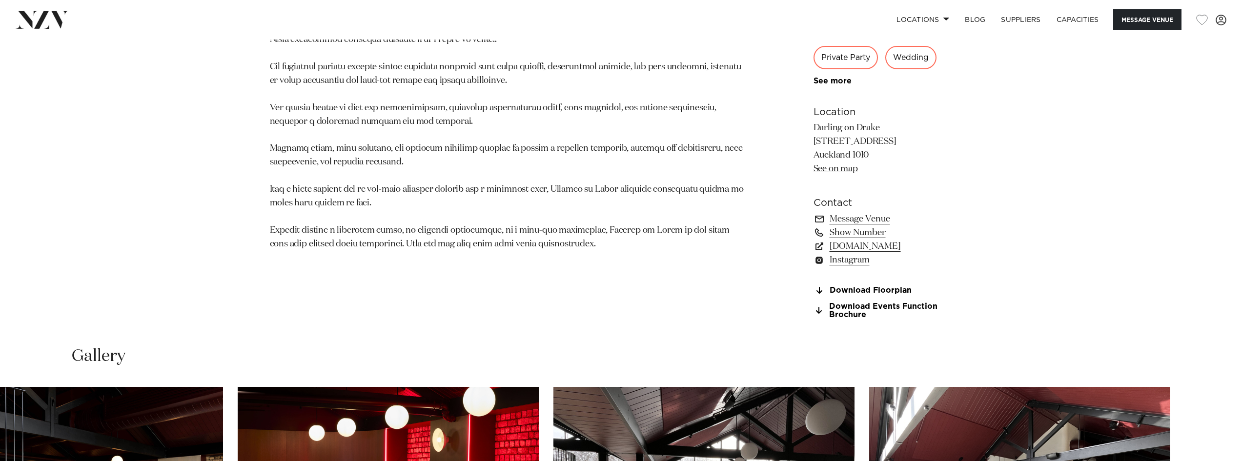
scroll to position [781, 0]
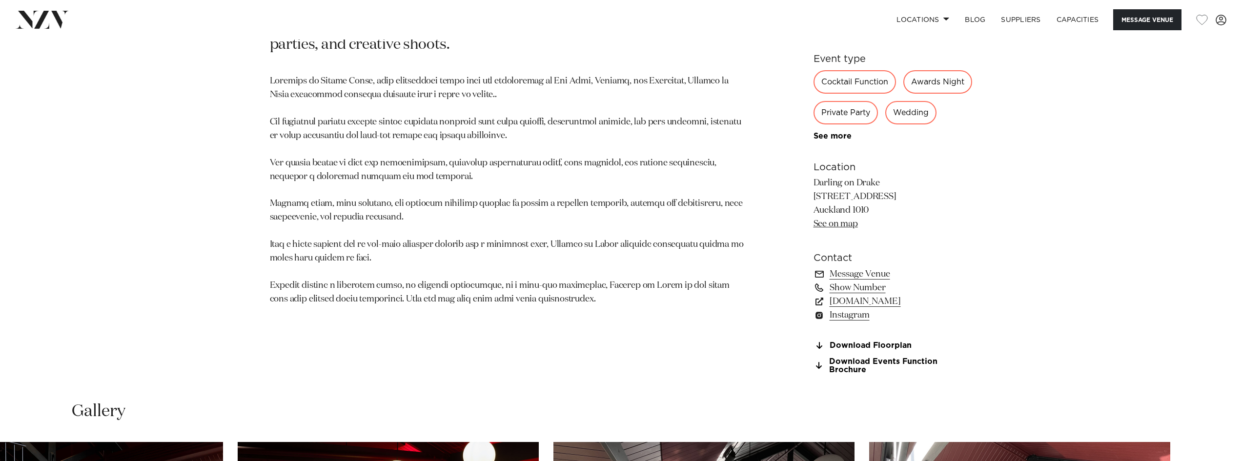
drag, startPoint x: 815, startPoint y: 225, endPoint x: 873, endPoint y: 227, distance: 57.6
click at [873, 227] on p "Darling on Drake 27 Drake Street Auckland 1010 See on map" at bounding box center [892, 204] width 159 height 55
click at [898, 374] on link "Download Events Function Brochure" at bounding box center [892, 366] width 159 height 17
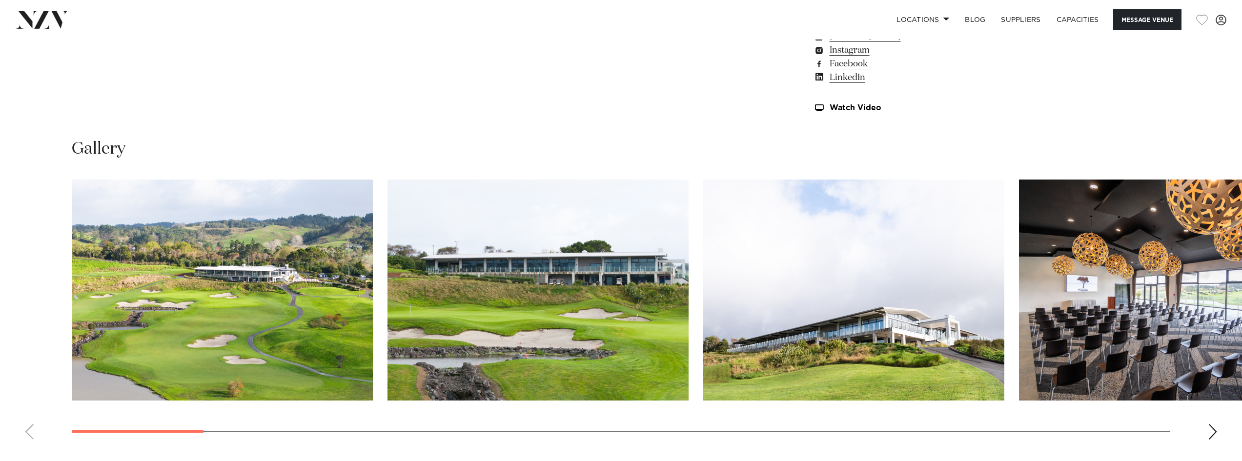
scroll to position [1073, 0]
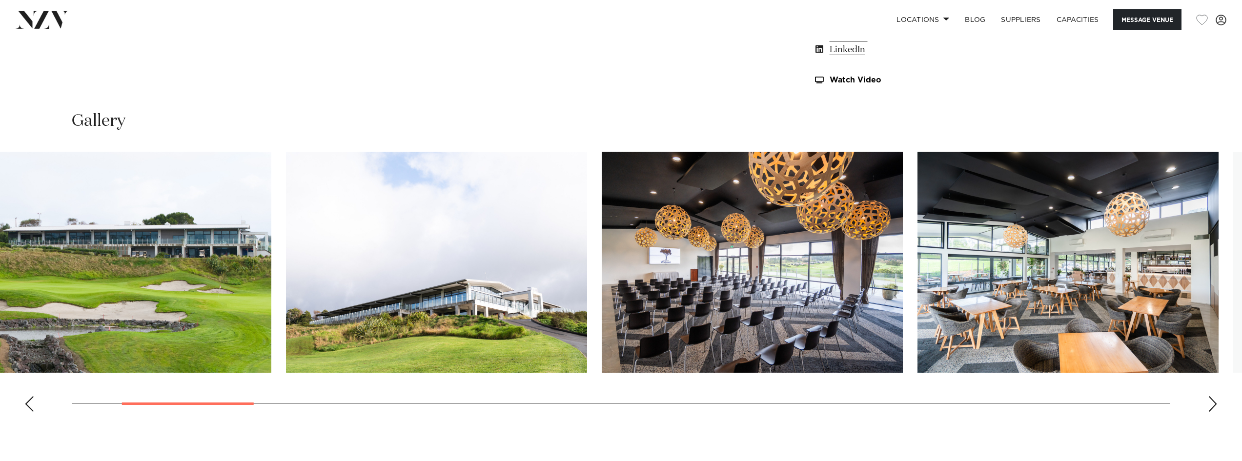
click at [602, 246] on img "4 / 29" at bounding box center [752, 262] width 301 height 221
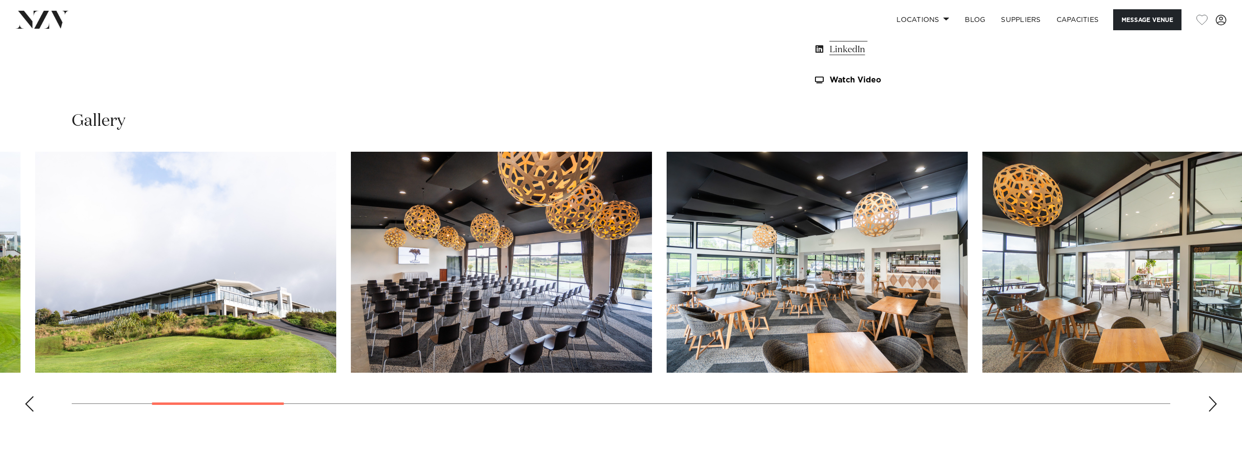
click at [739, 290] on img "5 / 29" at bounding box center [816, 262] width 301 height 221
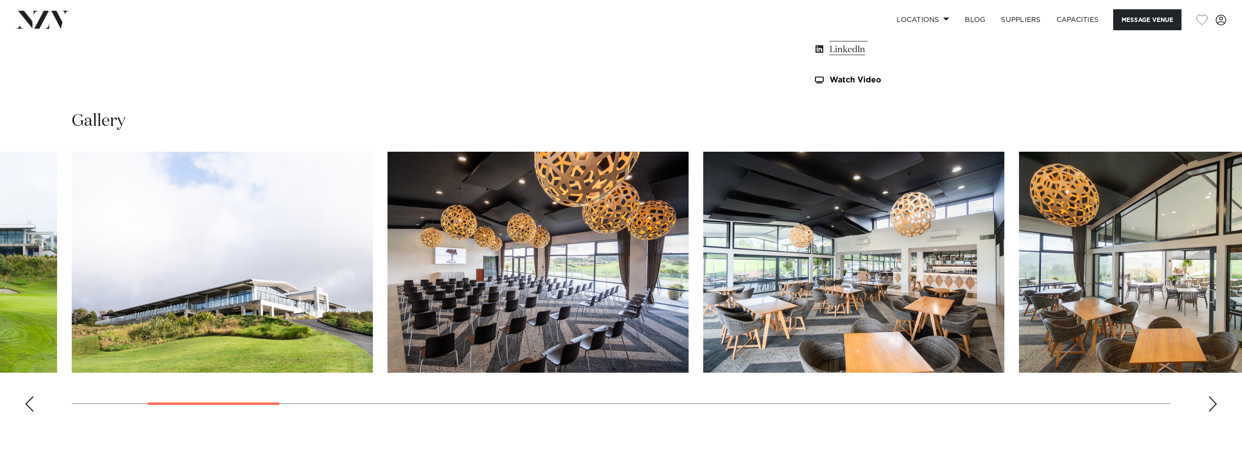
click at [881, 256] on img "5 / 29" at bounding box center [853, 262] width 301 height 221
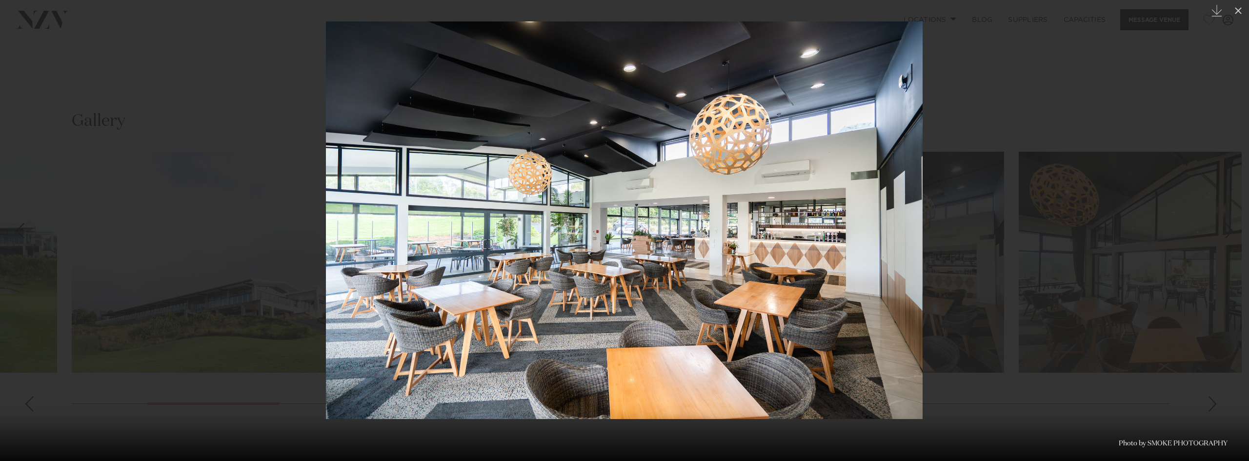
click at [1041, 186] on div at bounding box center [624, 230] width 1249 height 461
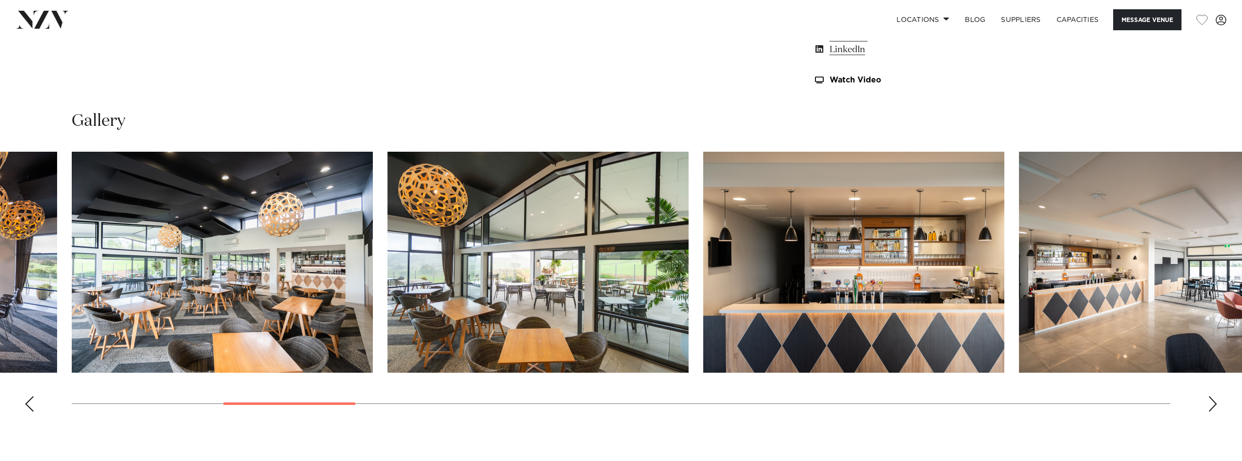
click at [293, 312] on img "5 / 29" at bounding box center [222, 262] width 301 height 221
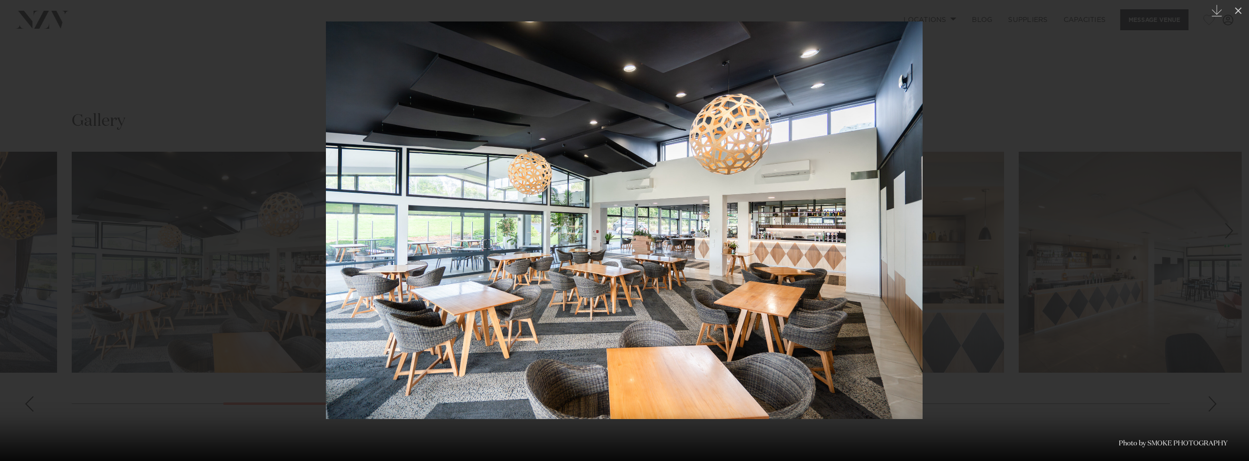
click at [1003, 236] on div at bounding box center [624, 230] width 1249 height 461
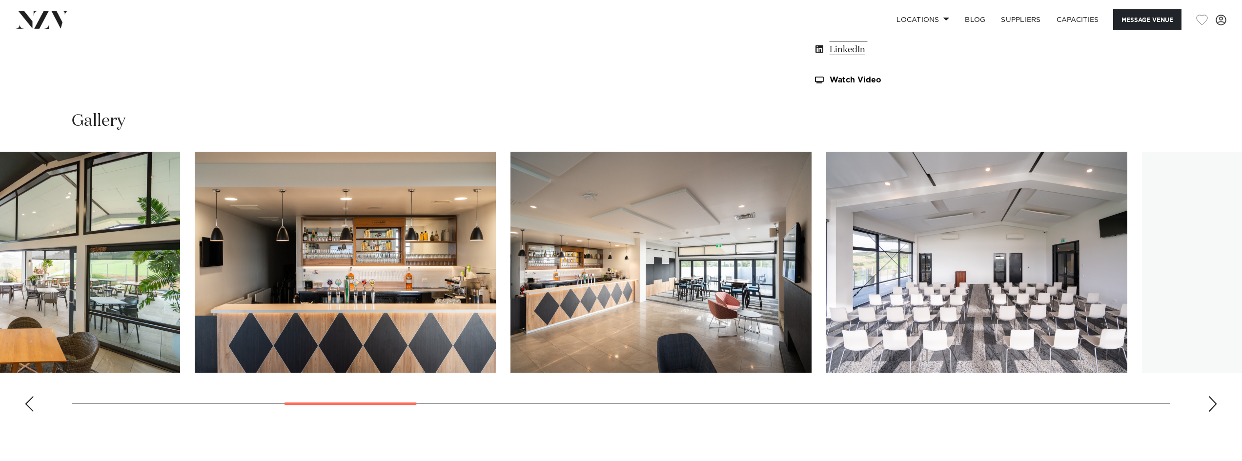
click at [520, 299] on img "8 / 29" at bounding box center [660, 262] width 301 height 221
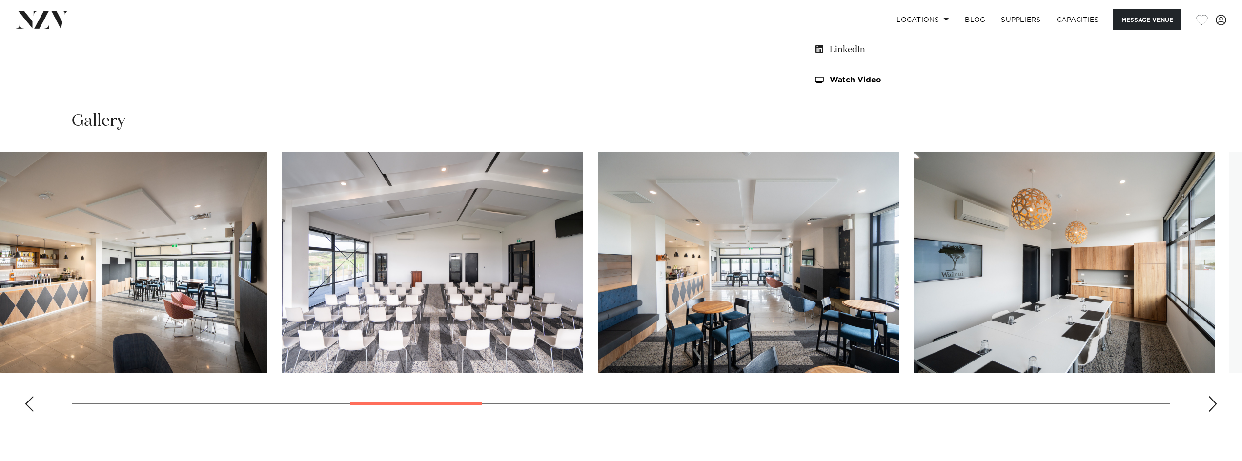
click at [570, 289] on img "9 / 29" at bounding box center [432, 262] width 301 height 221
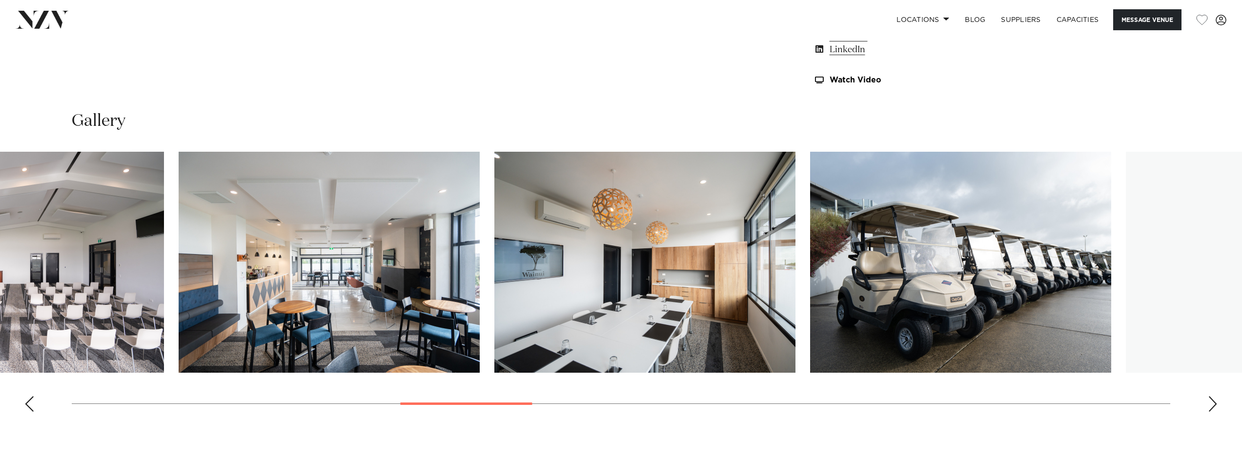
click at [494, 282] on img "11 / 29" at bounding box center [644, 262] width 301 height 221
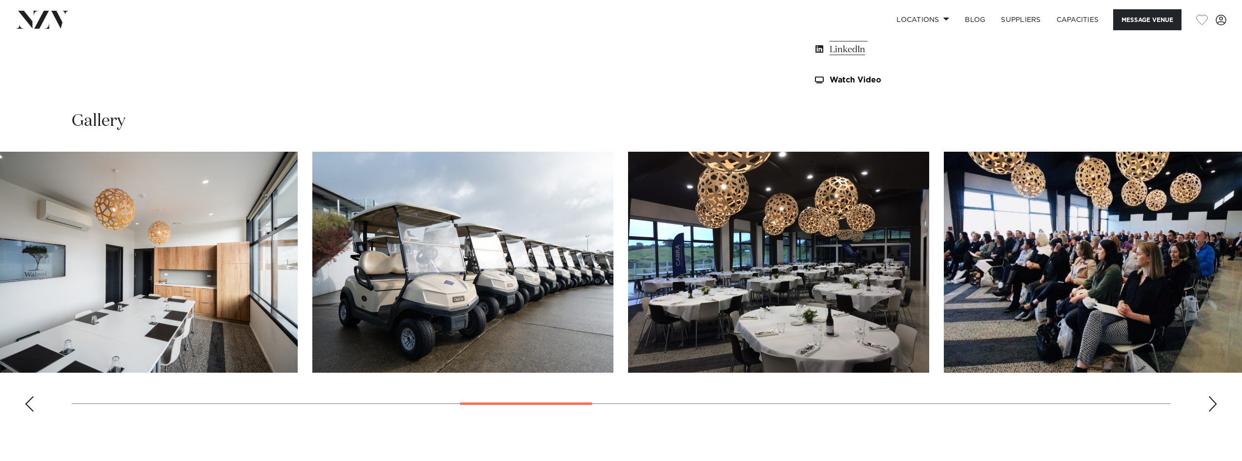
click at [624, 305] on swiper-container at bounding box center [621, 286] width 1242 height 268
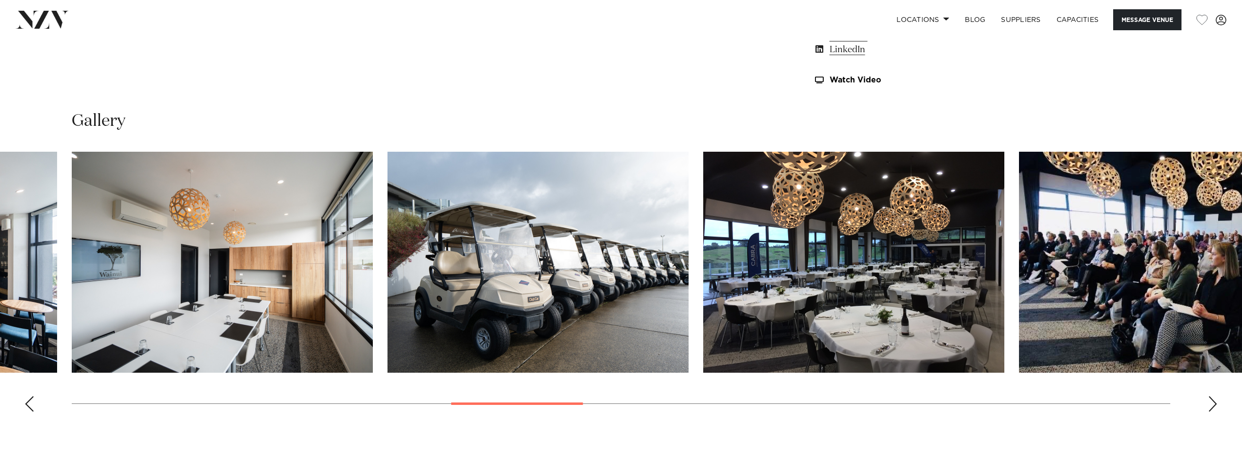
click at [931, 304] on img "13 / 29" at bounding box center [853, 262] width 301 height 221
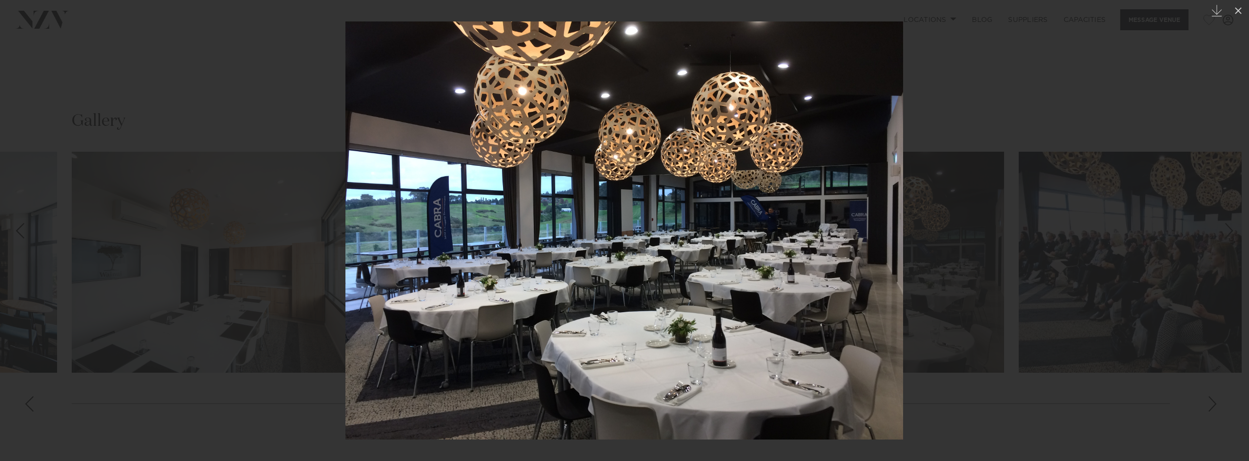
click at [1036, 291] on div at bounding box center [624, 230] width 1249 height 461
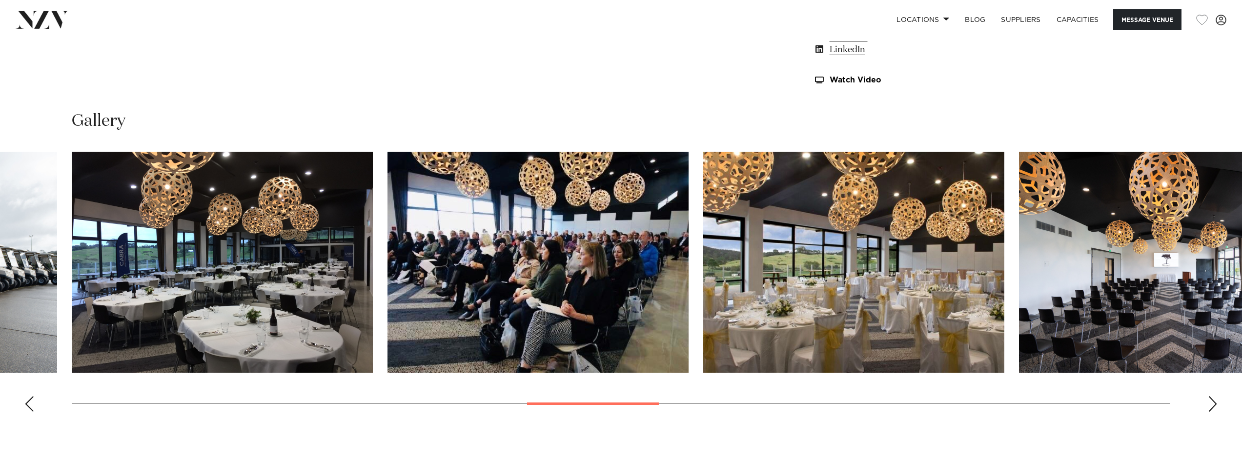
click at [919, 302] on img "15 / 29" at bounding box center [853, 262] width 301 height 221
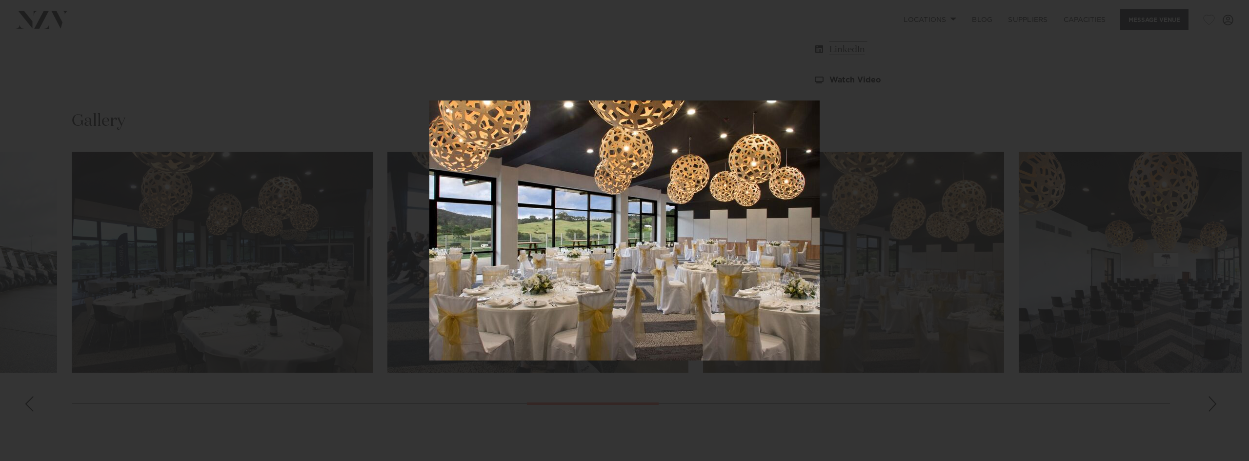
click at [919, 302] on div at bounding box center [624, 230] width 1249 height 461
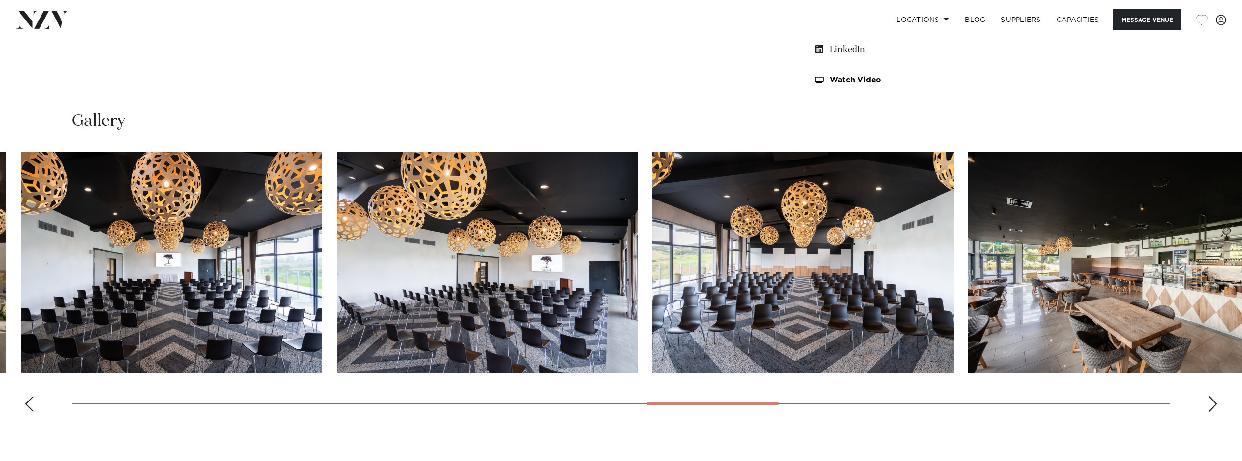
click at [587, 321] on img "17 / 29" at bounding box center [487, 262] width 301 height 221
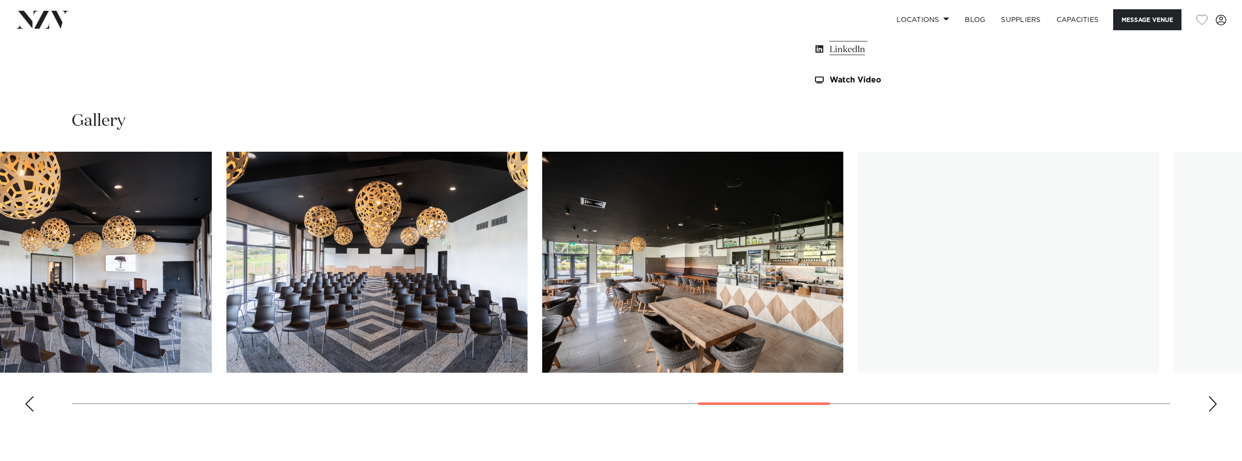
click at [561, 332] on img "19 / 29" at bounding box center [692, 262] width 301 height 221
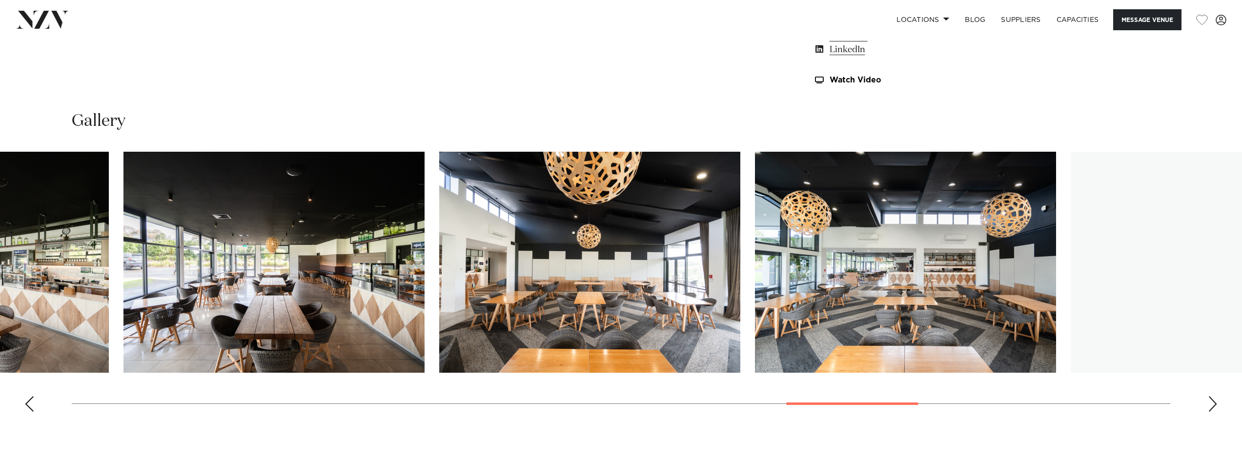
click at [542, 326] on img "21 / 29" at bounding box center [589, 262] width 301 height 221
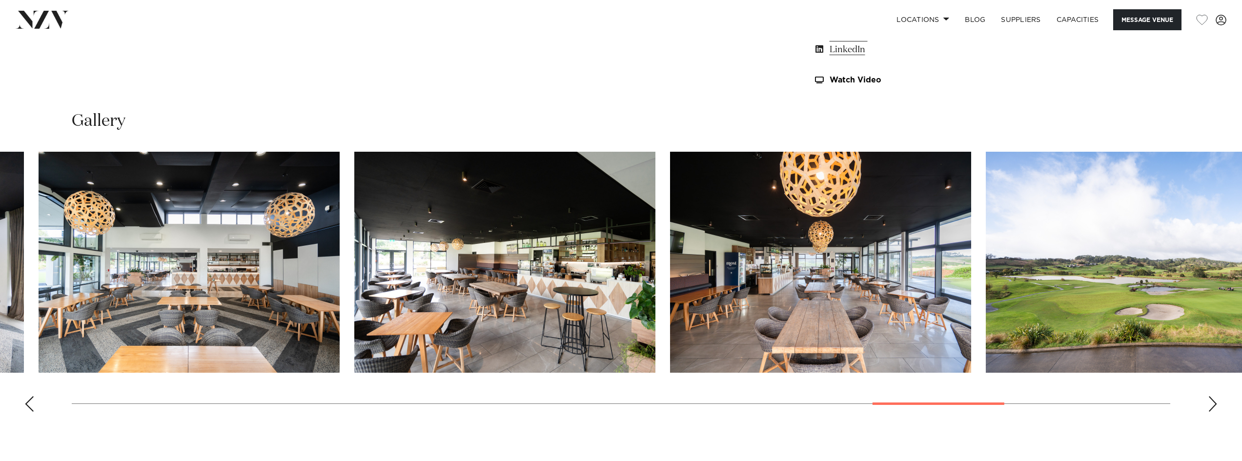
click at [391, 323] on img "23 / 29" at bounding box center [504, 262] width 301 height 221
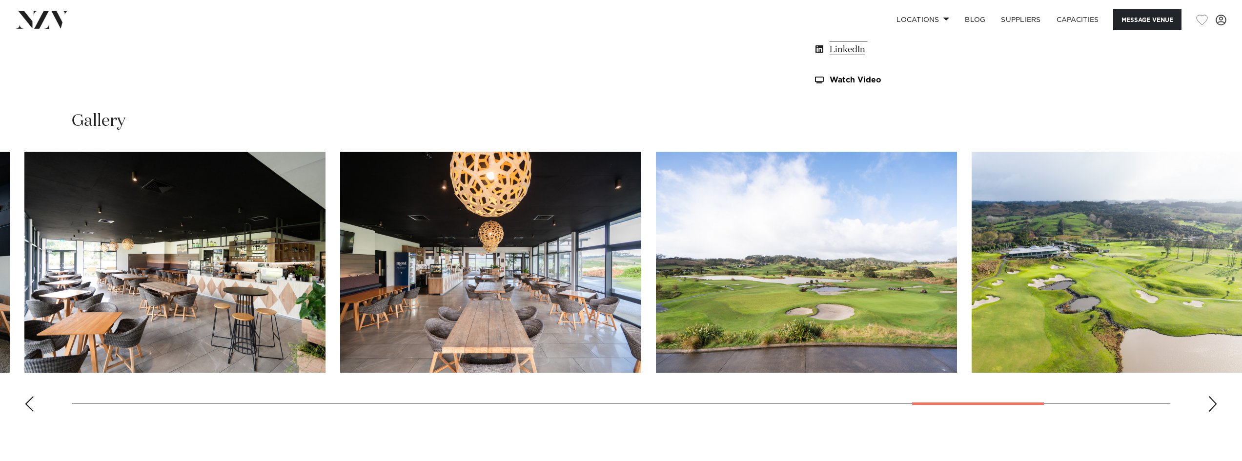
click at [656, 350] on img "25 / 29" at bounding box center [806, 262] width 301 height 221
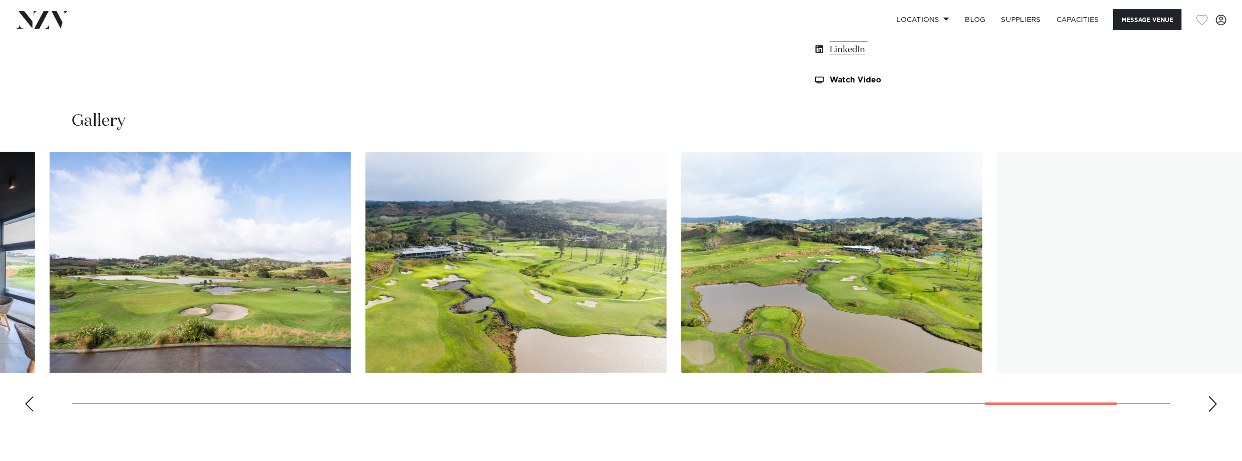
click at [378, 375] on swiper-container at bounding box center [621, 286] width 1242 height 268
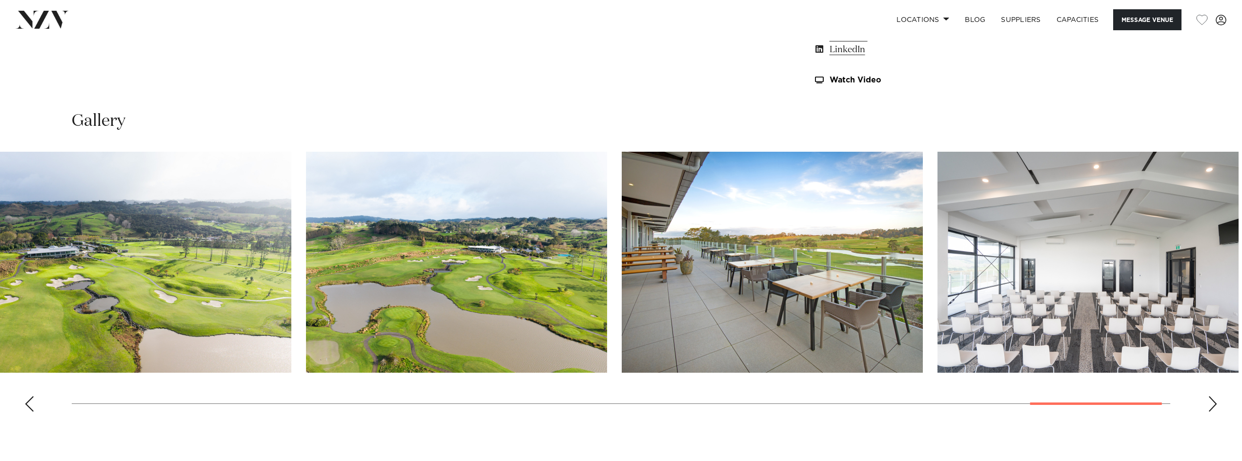
click at [735, 357] on img "28 / 29" at bounding box center [772, 262] width 301 height 221
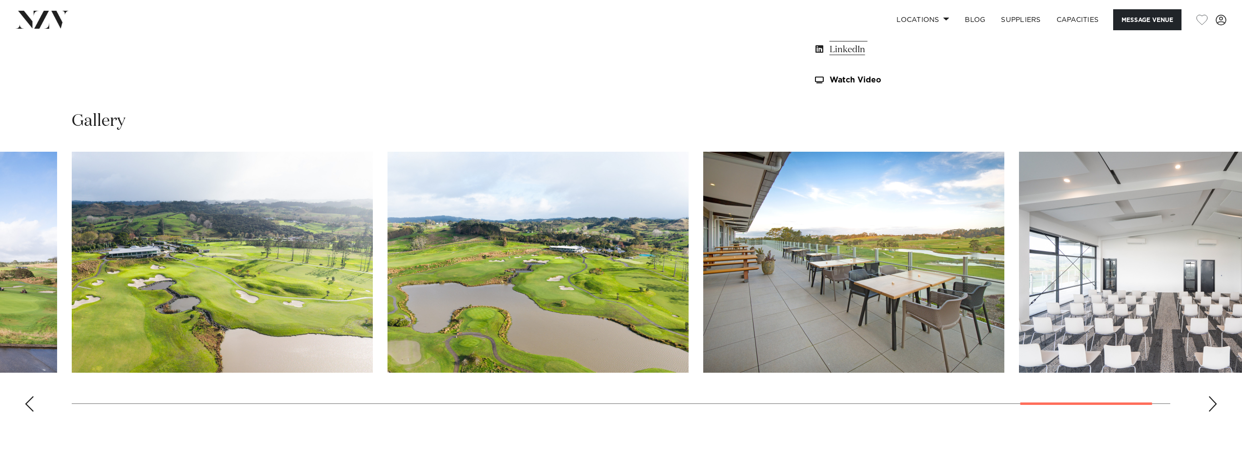
click at [822, 299] on img "28 / 29" at bounding box center [853, 262] width 301 height 221
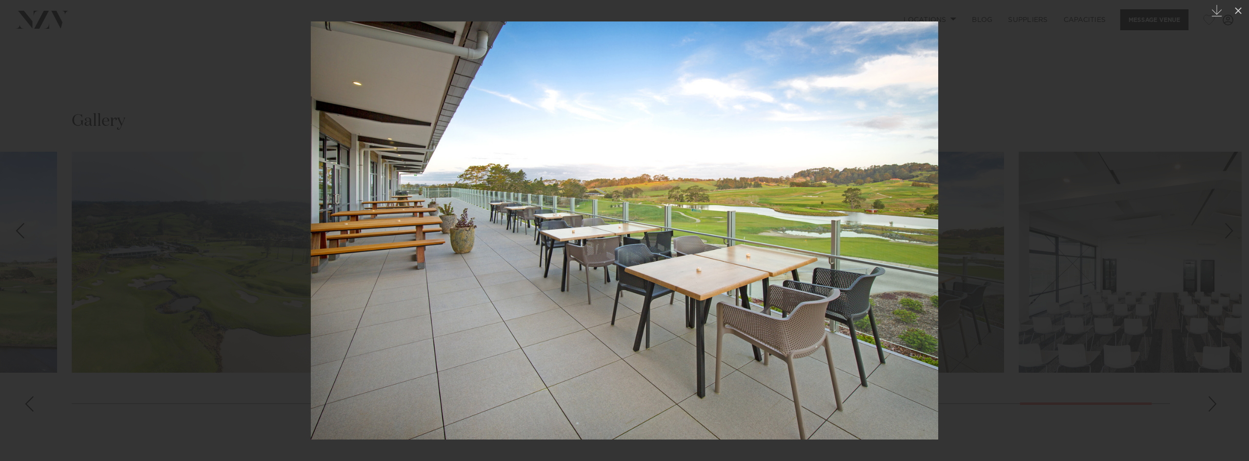
click at [1134, 268] on div at bounding box center [624, 230] width 1249 height 461
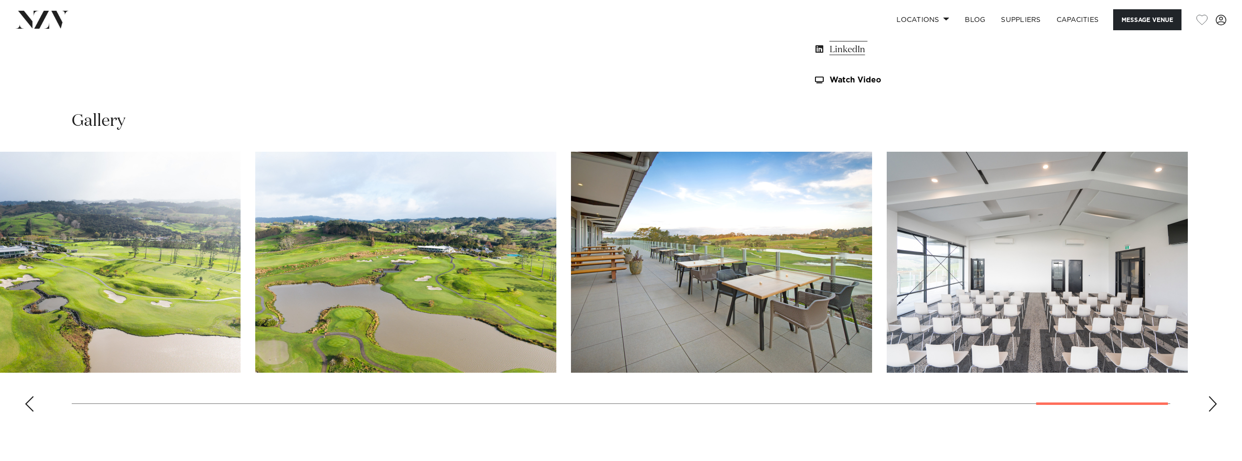
click at [1187, 296] on img "29 / 29" at bounding box center [1036, 262] width 301 height 221
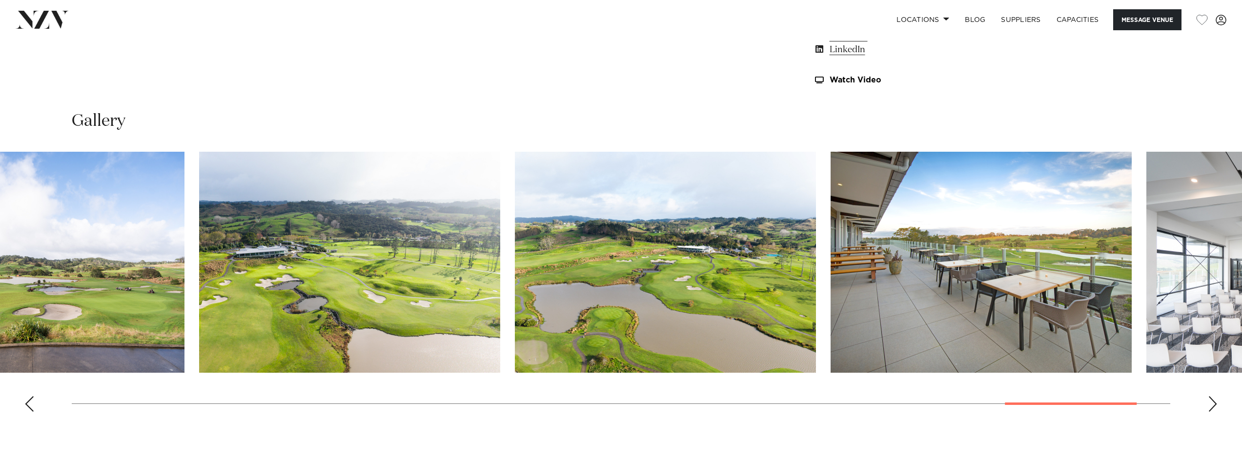
click at [1053, 322] on img "28 / 29" at bounding box center [980, 262] width 301 height 221
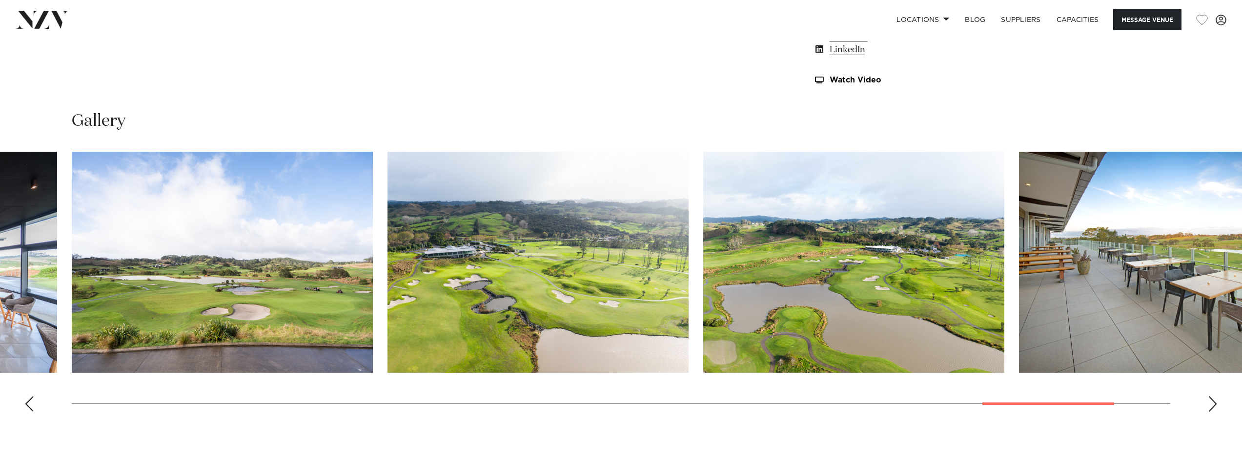
click at [1004, 303] on img "27 / 29" at bounding box center [853, 262] width 301 height 221
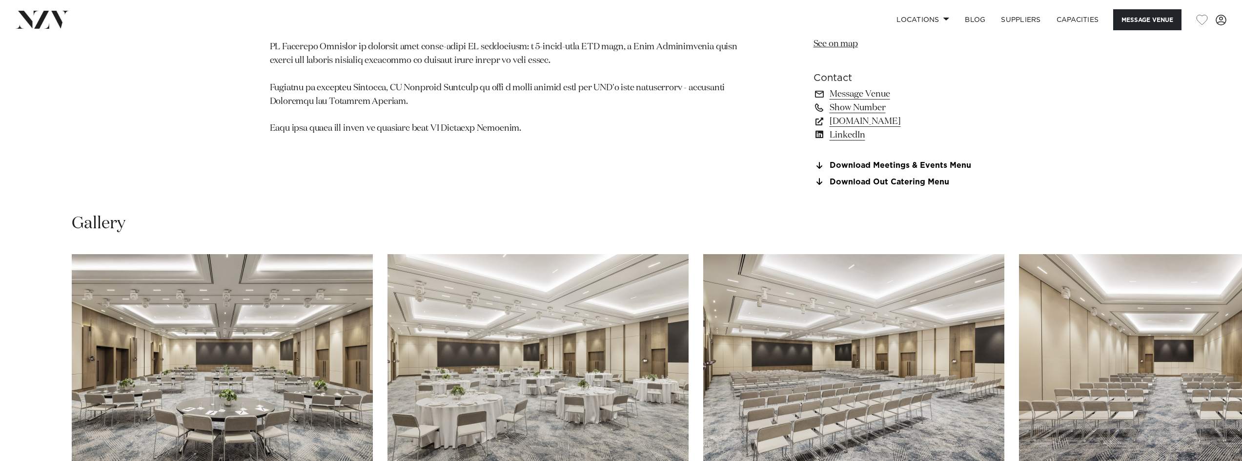
scroll to position [1024, 0]
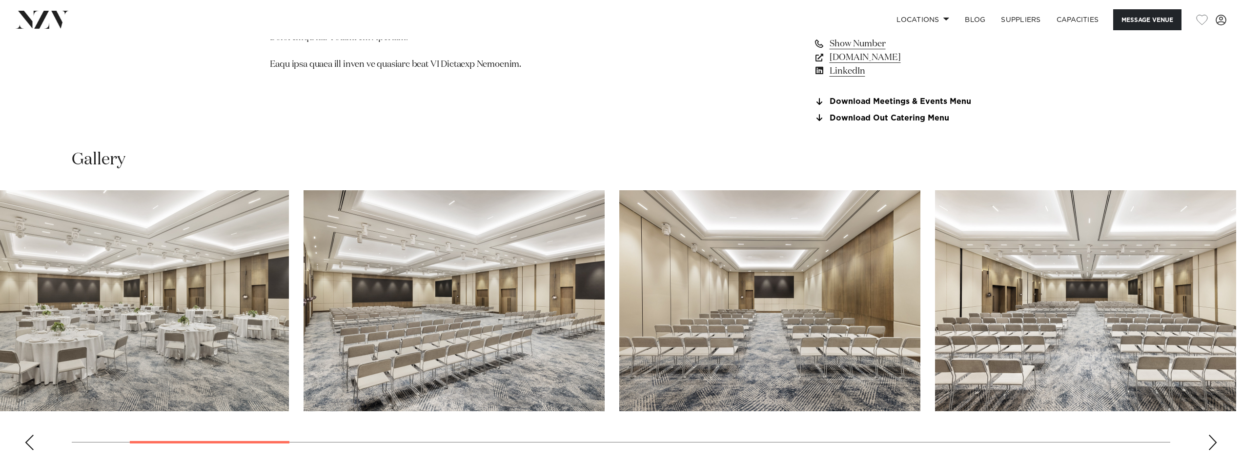
click at [513, 335] on img "3 / 24" at bounding box center [453, 300] width 301 height 221
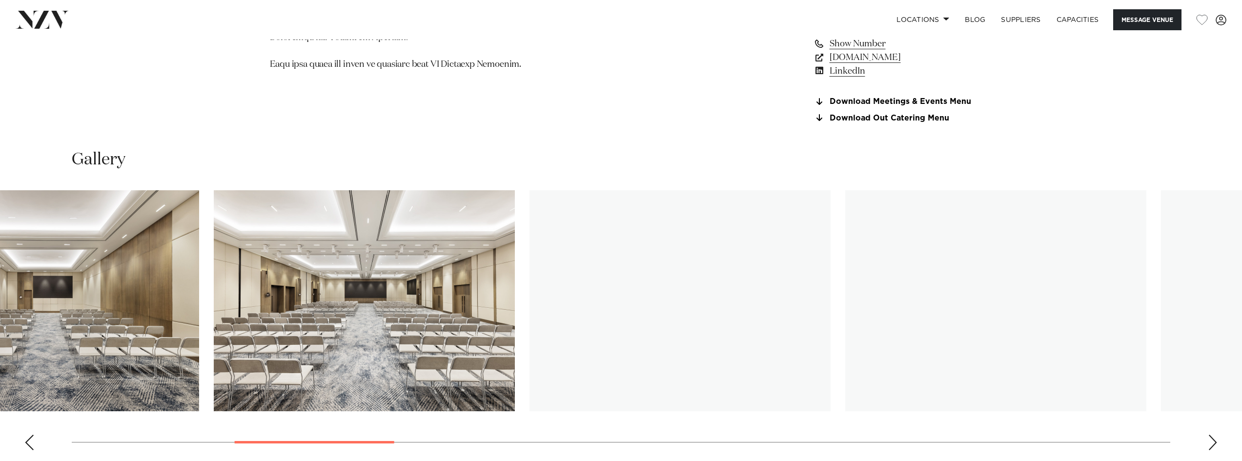
click at [222, 350] on img "5 / 24" at bounding box center [364, 300] width 301 height 221
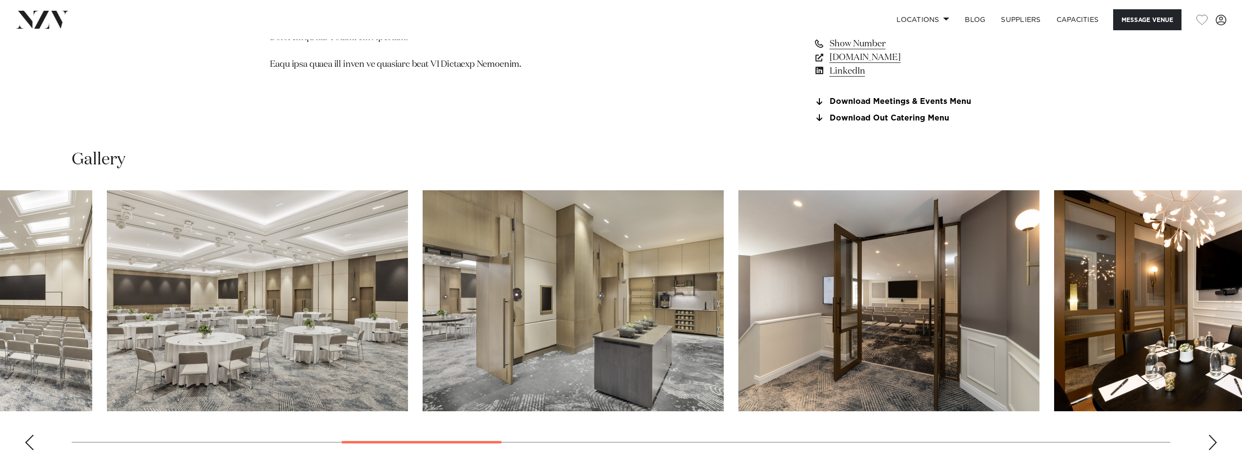
click at [461, 343] on img "8 / 24" at bounding box center [572, 300] width 301 height 221
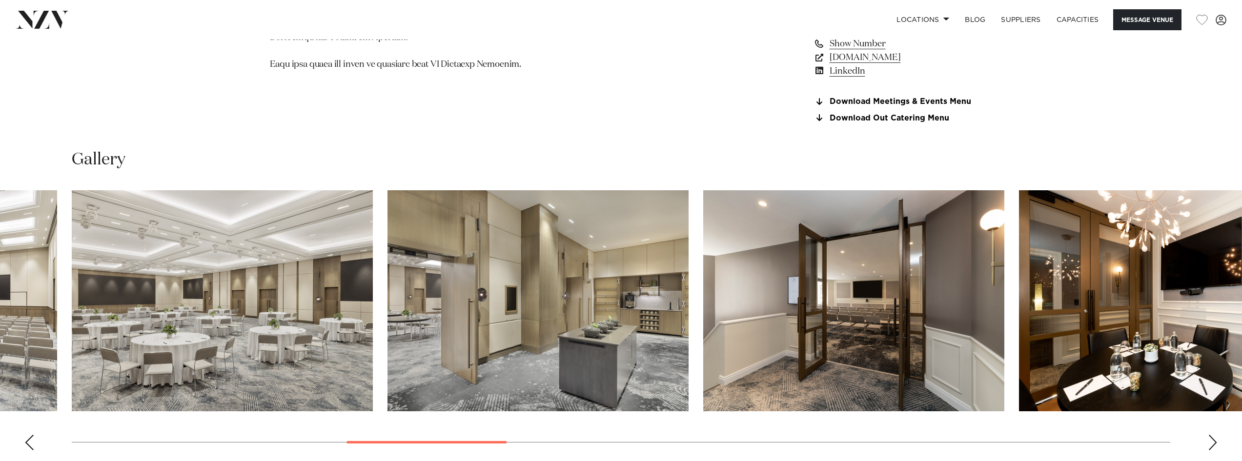
click at [417, 354] on swiper-container at bounding box center [621, 324] width 1242 height 268
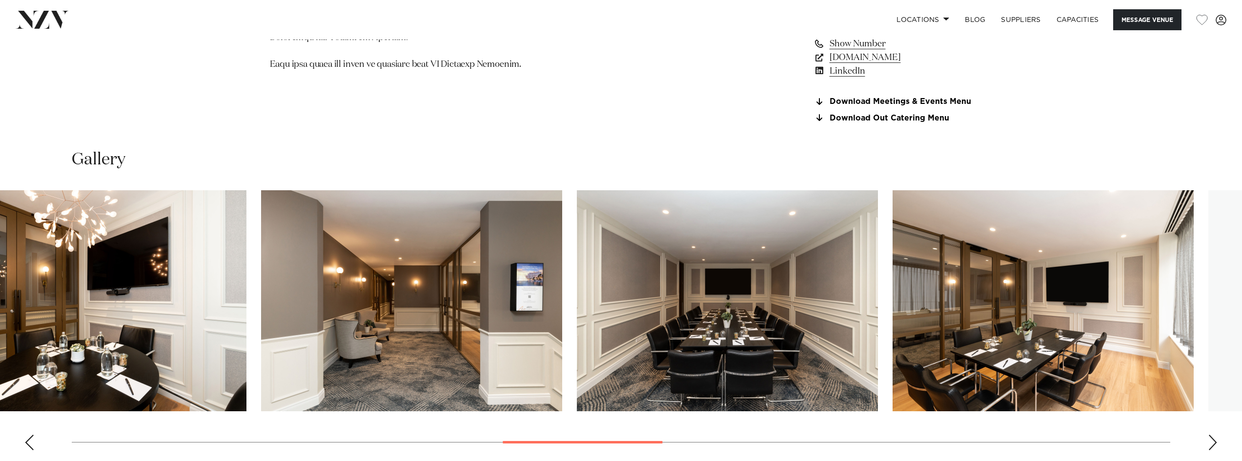
click at [633, 336] on img "12 / 24" at bounding box center [727, 300] width 301 height 221
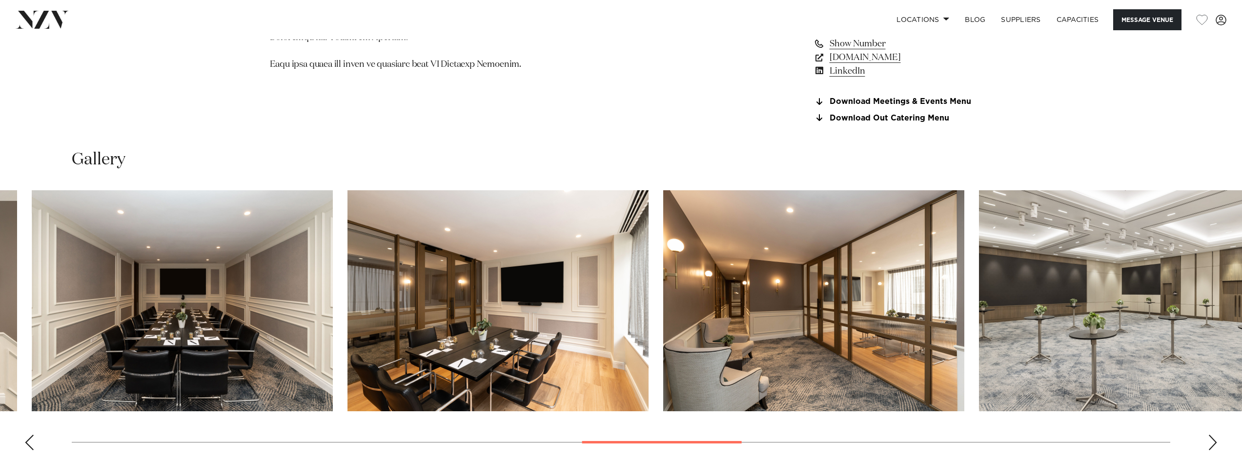
click at [388, 354] on img "13 / 24" at bounding box center [497, 300] width 301 height 221
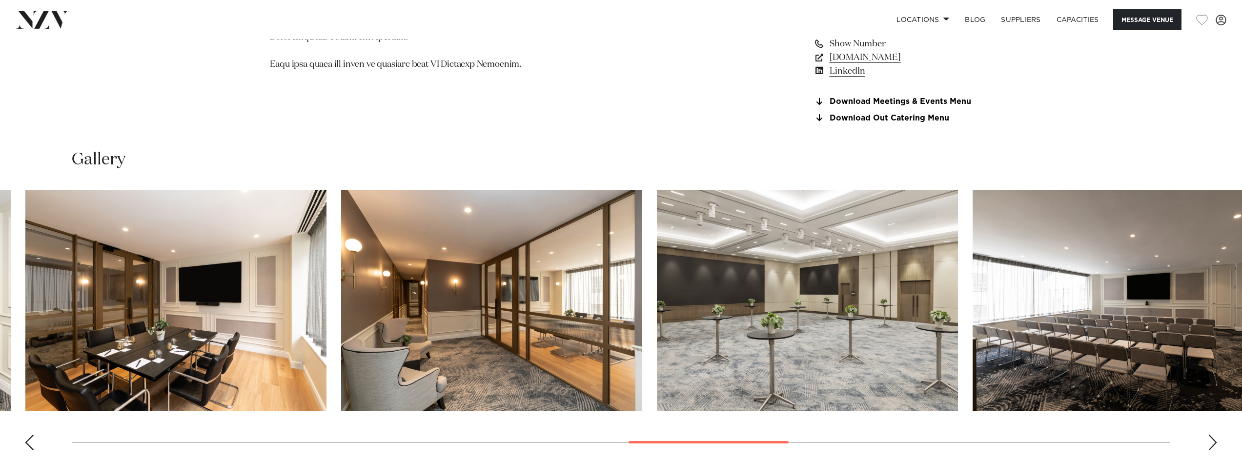
click at [659, 364] on img "15 / 24" at bounding box center [807, 300] width 301 height 221
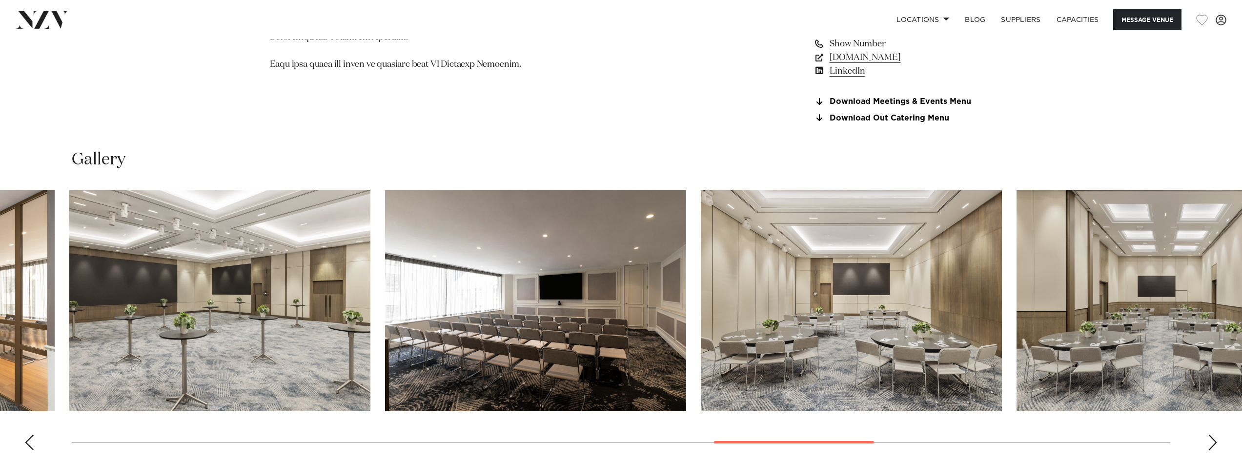
click at [533, 352] on img "16 / 24" at bounding box center [535, 300] width 301 height 221
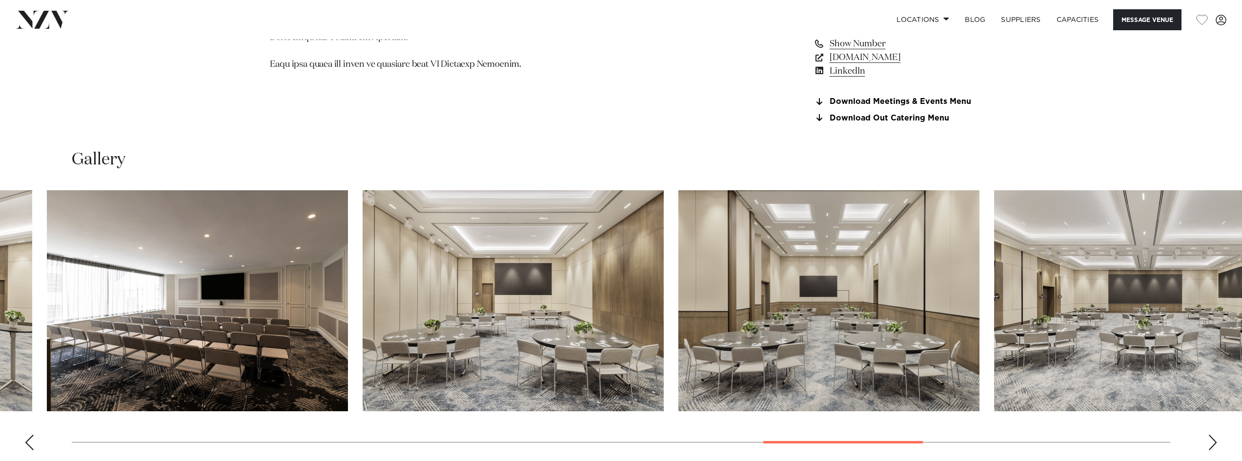
click at [702, 377] on img "18 / 24" at bounding box center [828, 300] width 301 height 221
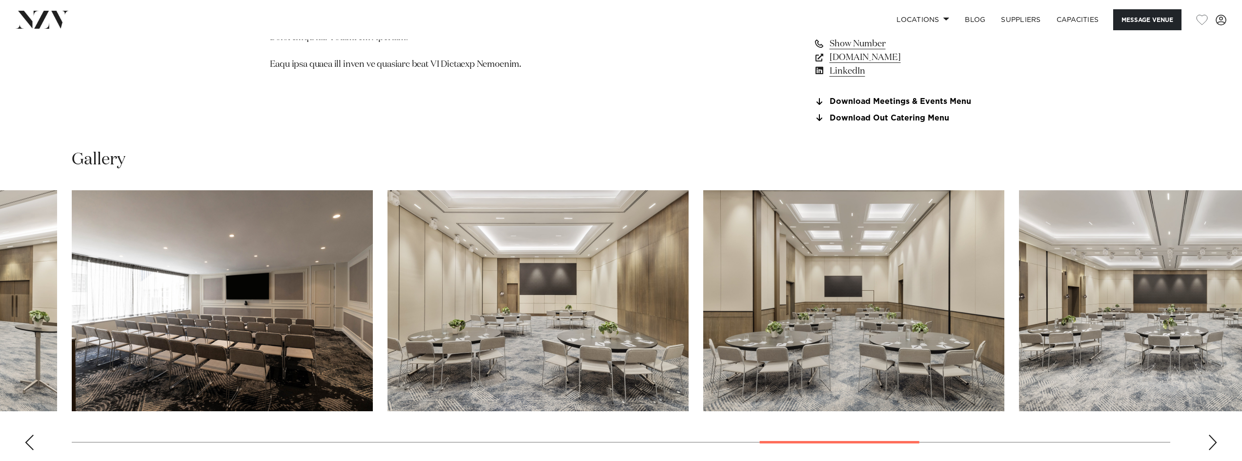
click at [577, 334] on img "17 / 24" at bounding box center [537, 300] width 301 height 221
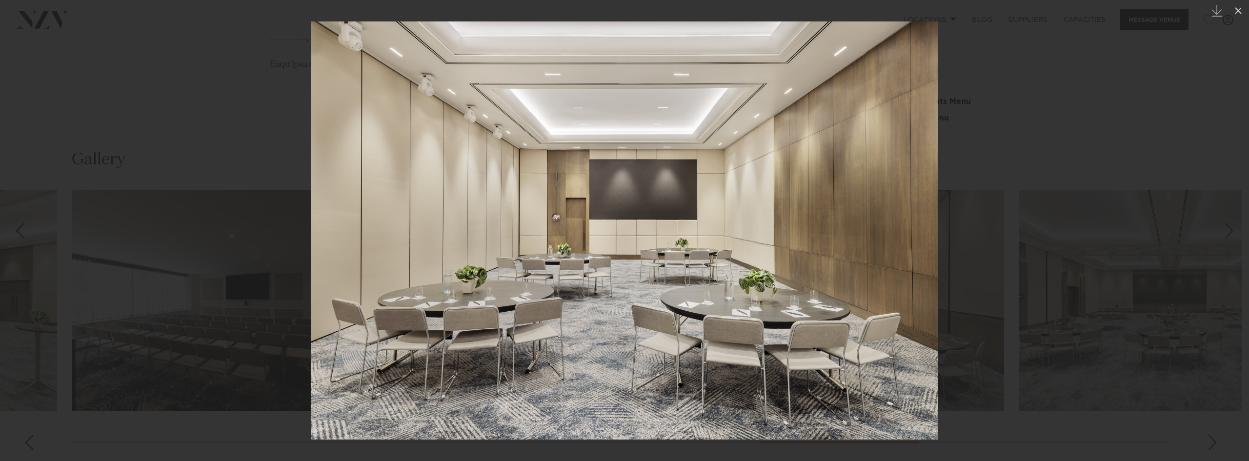
click at [1022, 240] on div at bounding box center [624, 230] width 1249 height 461
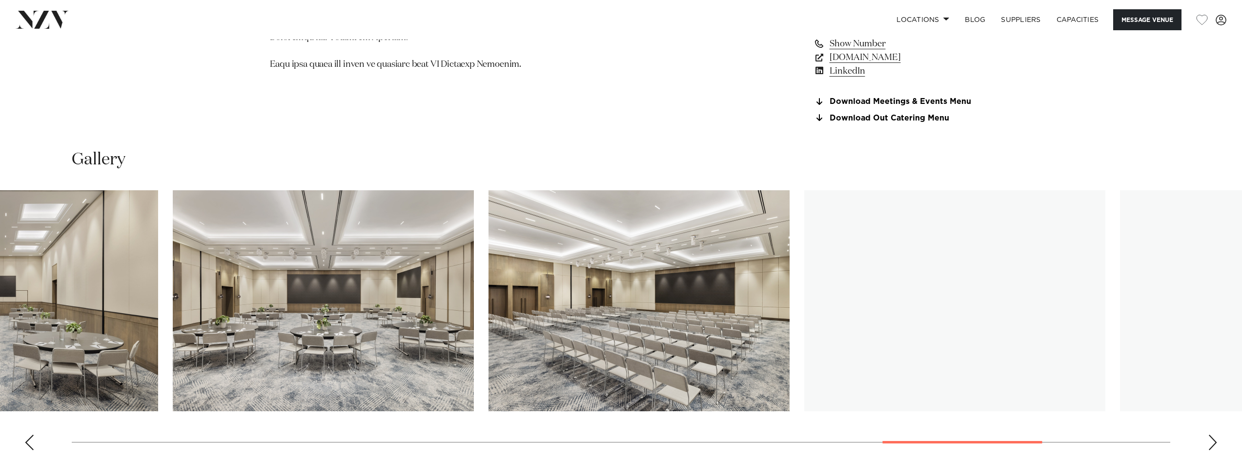
click at [258, 335] on img "19 / 24" at bounding box center [323, 300] width 301 height 221
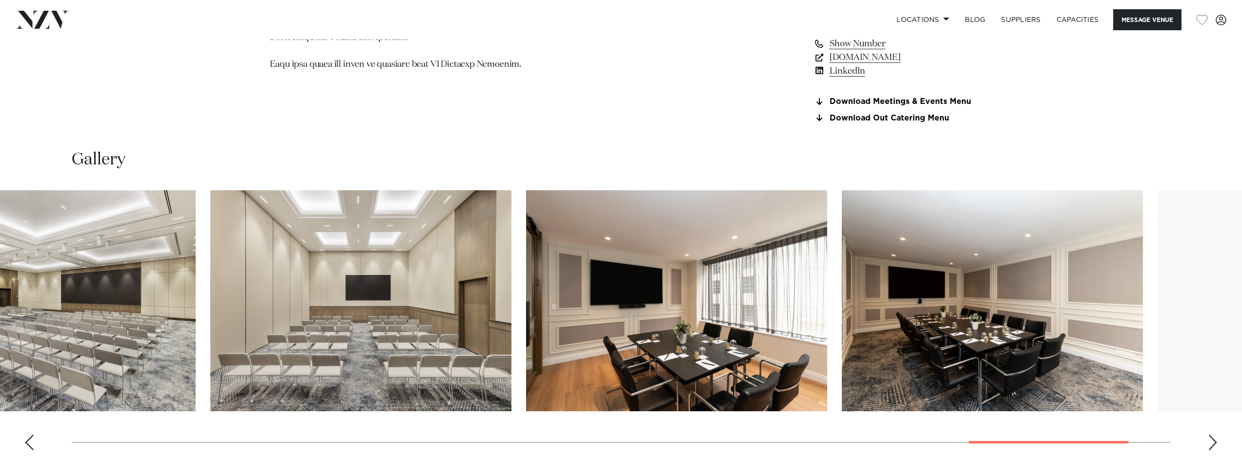
click at [602, 343] on img "22 / 24" at bounding box center [676, 300] width 301 height 221
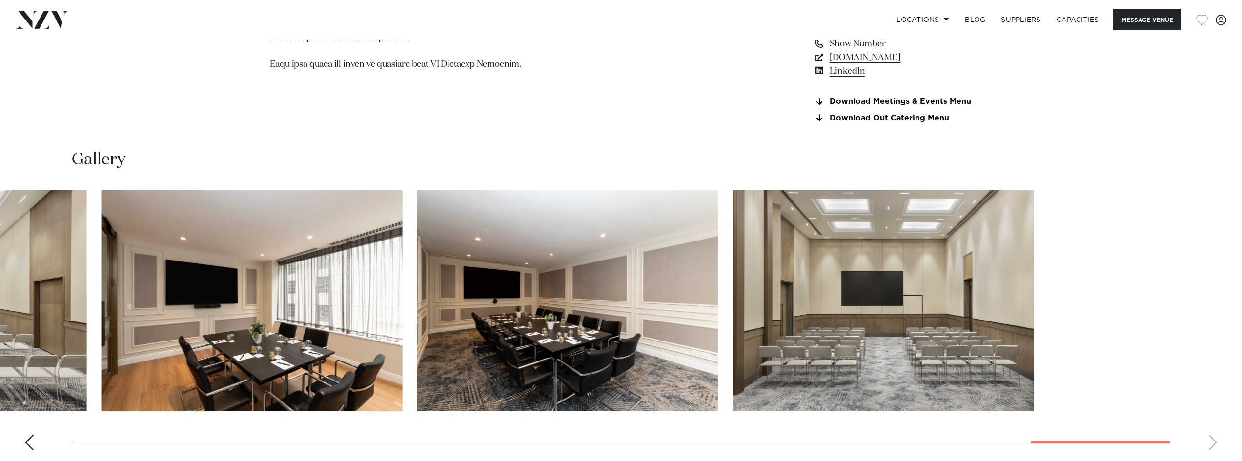
click at [0, 0] on slot at bounding box center [0, 0] width 0 height 0
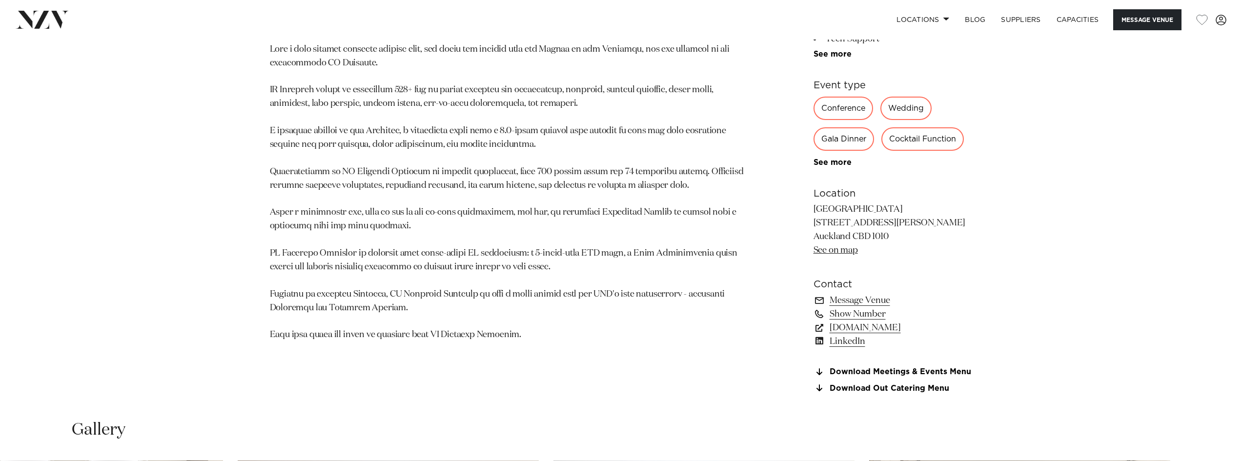
scroll to position [781, 0]
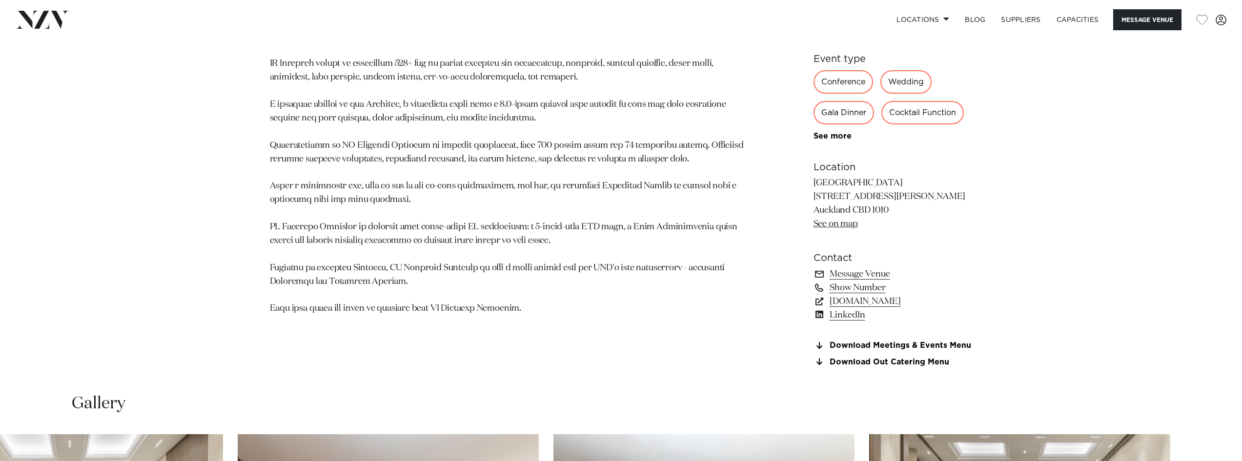
click at [896, 75] on div "Wedding" at bounding box center [905, 81] width 51 height 23
click at [908, 84] on div "Wedding" at bounding box center [905, 81] width 51 height 23
click at [892, 346] on link "Download Meetings & Events Menu" at bounding box center [892, 345] width 159 height 9
click at [926, 361] on link "Download Out Catering Menu" at bounding box center [892, 362] width 159 height 9
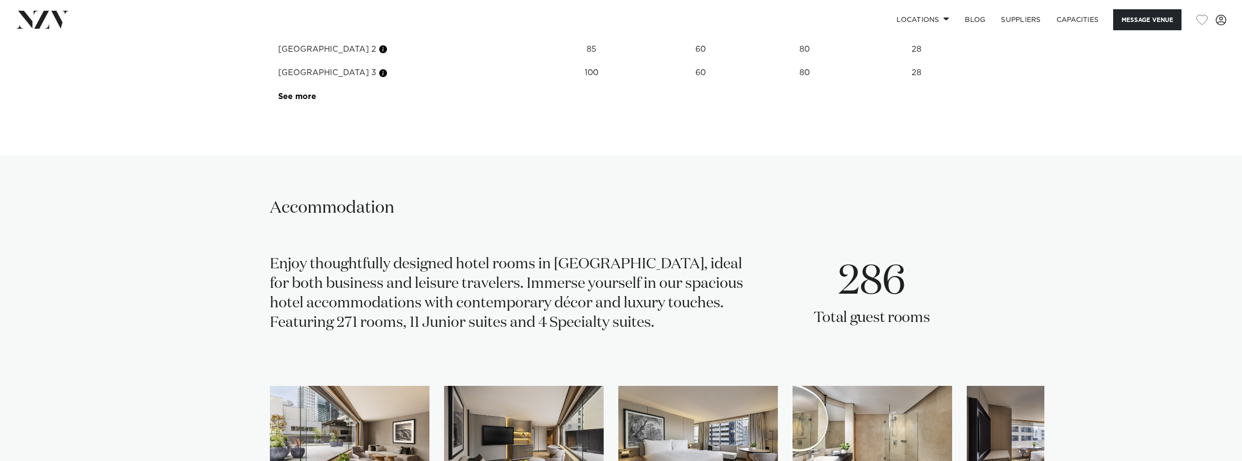
scroll to position [1805, 0]
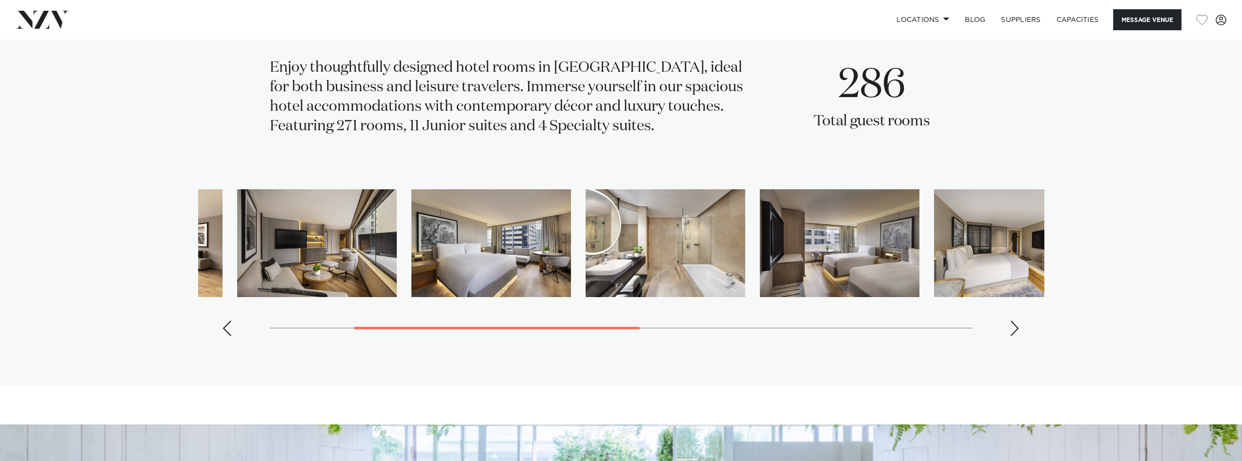
click at [495, 277] on img "3 / 10" at bounding box center [491, 243] width 160 height 108
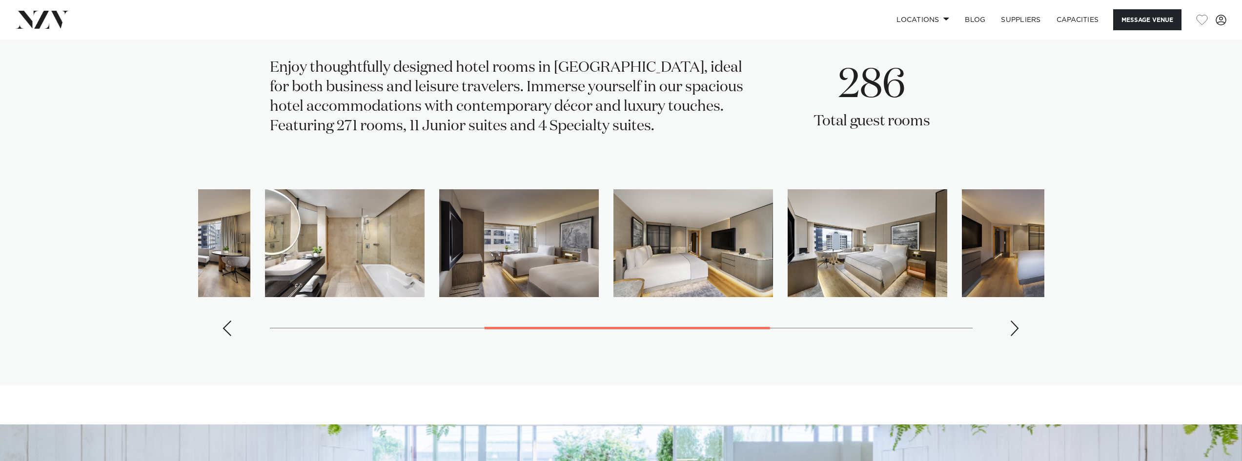
click at [467, 266] on img "5 / 10" at bounding box center [519, 243] width 160 height 108
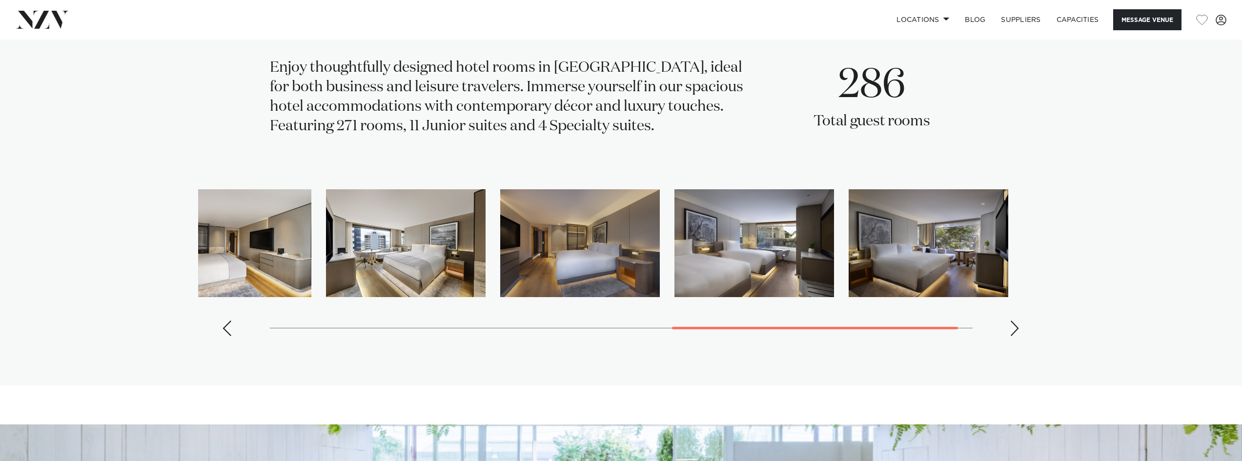
click at [293, 277] on img "6 / 10" at bounding box center [232, 243] width 160 height 108
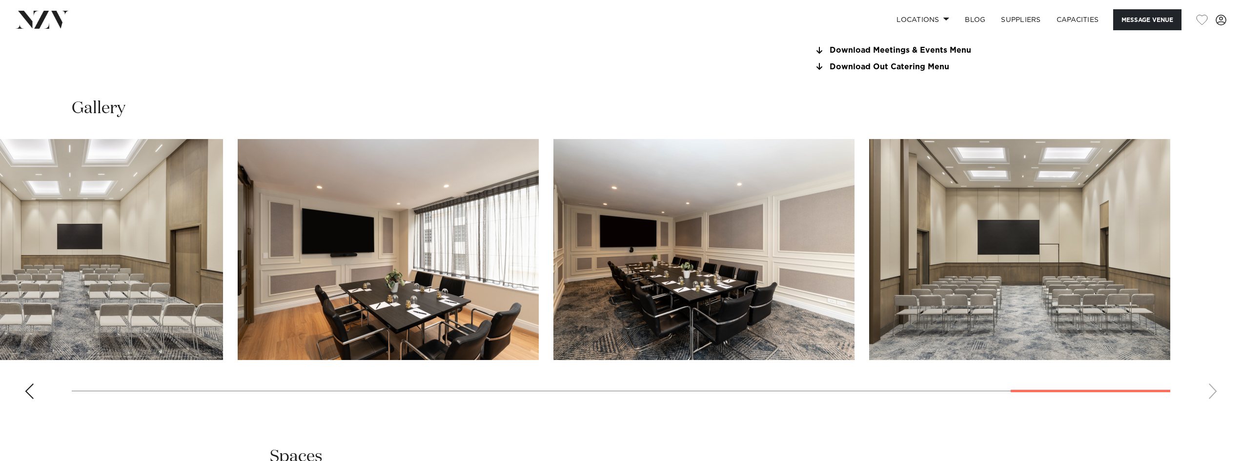
scroll to position [1073, 0]
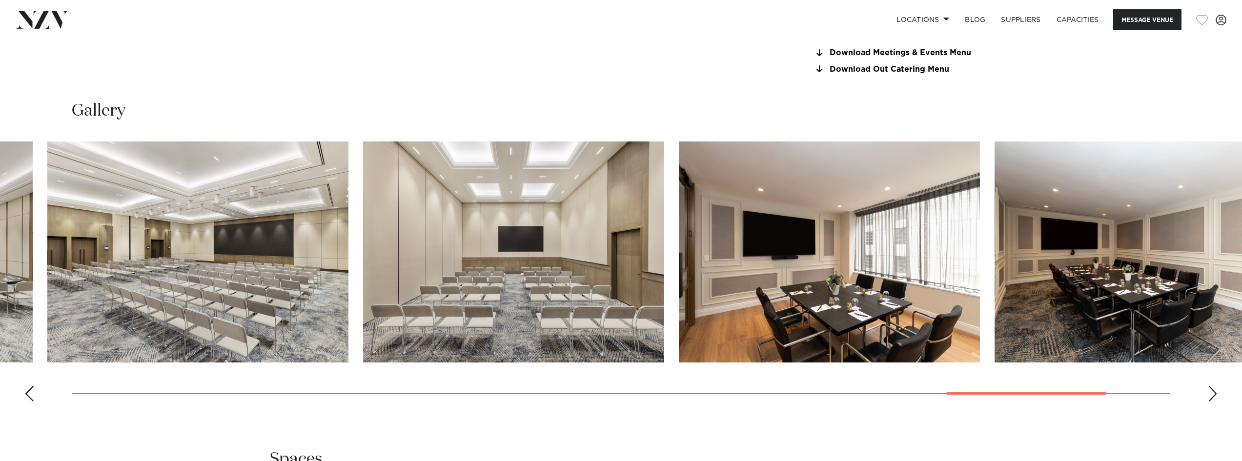
click at [976, 206] on img "22 / 24" at bounding box center [829, 251] width 301 height 221
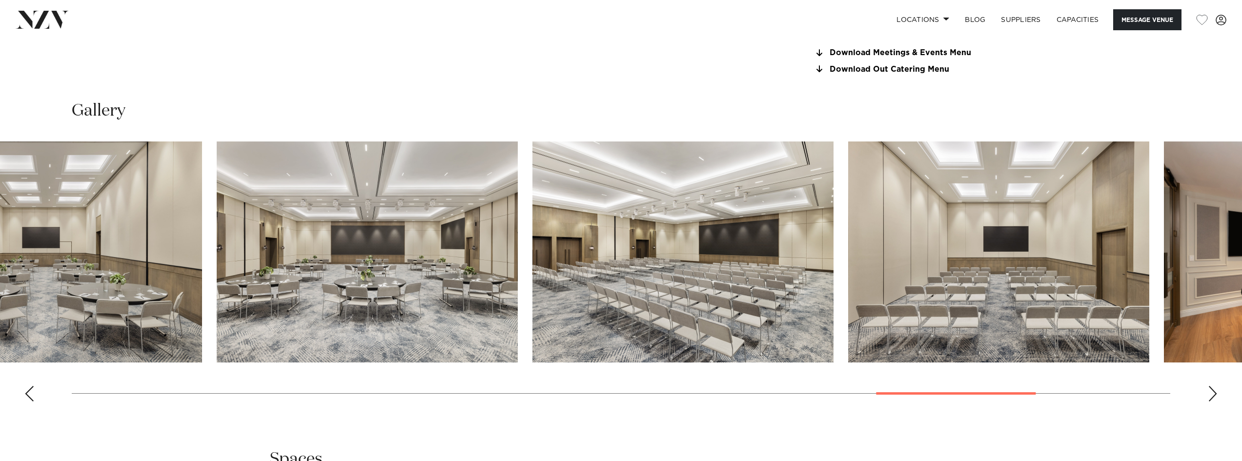
click at [887, 237] on img "21 / 24" at bounding box center [998, 251] width 301 height 221
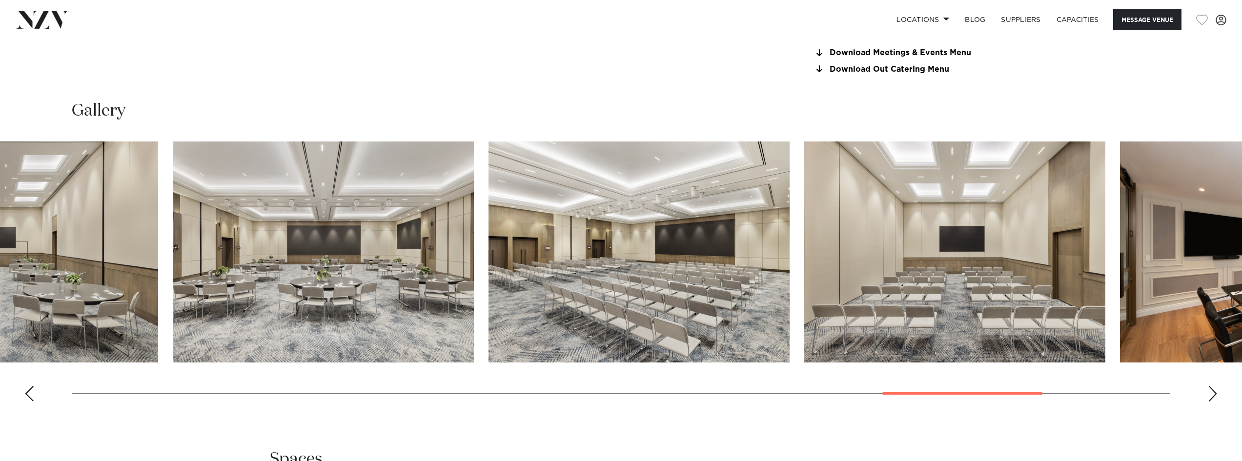
click at [552, 301] on img "20 / 24" at bounding box center [638, 251] width 301 height 221
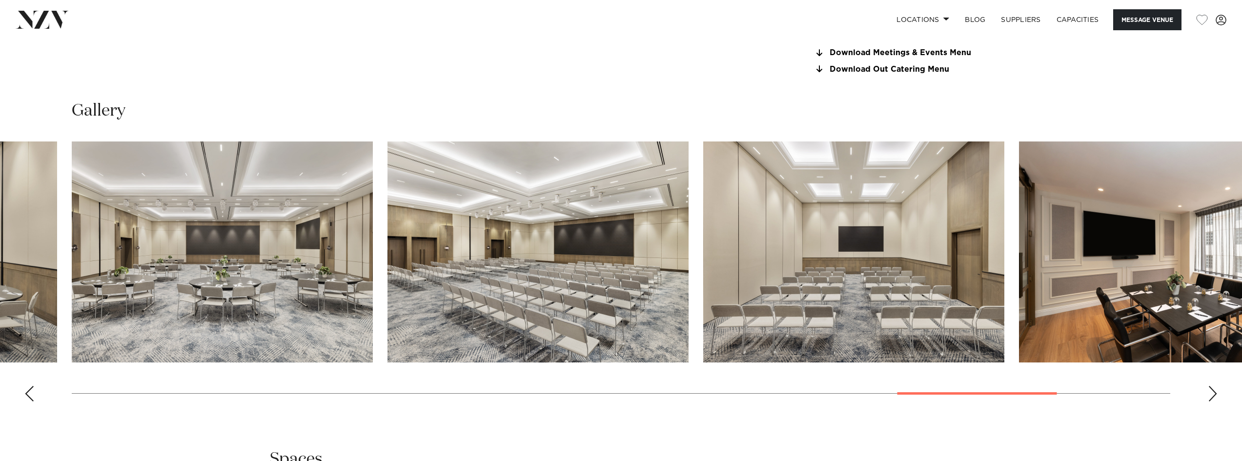
click at [625, 270] on img "20 / 24" at bounding box center [537, 251] width 301 height 221
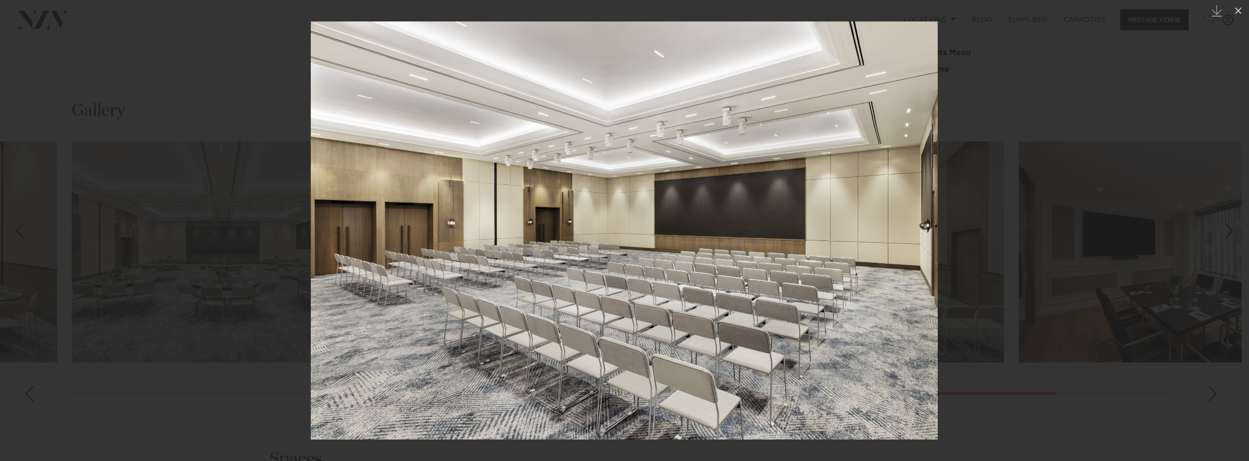
drag, startPoint x: 983, startPoint y: 173, endPoint x: 962, endPoint y: 169, distance: 21.3
click at [962, 169] on div at bounding box center [624, 230] width 1249 height 461
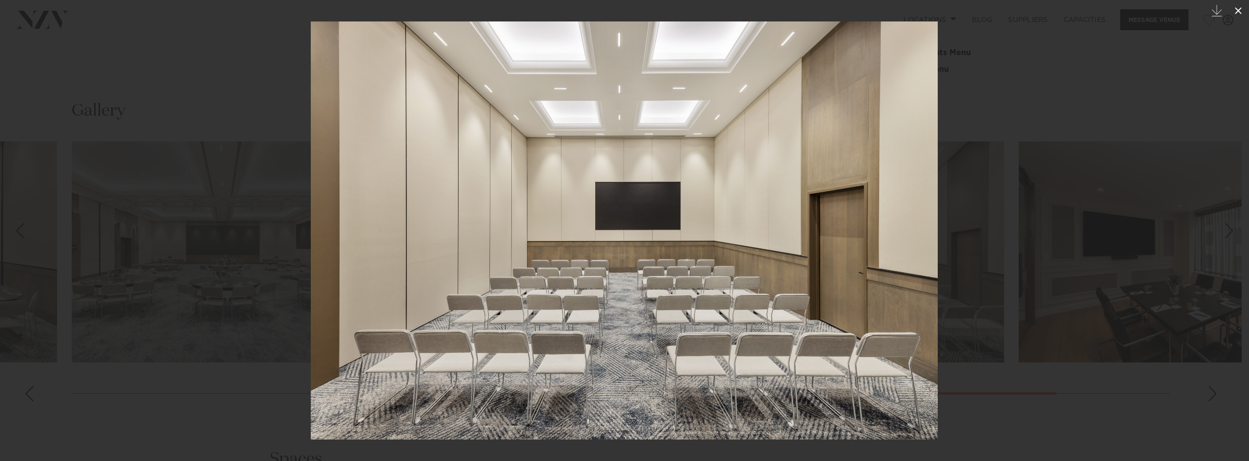
click at [1239, 11] on icon at bounding box center [1238, 10] width 7 height 7
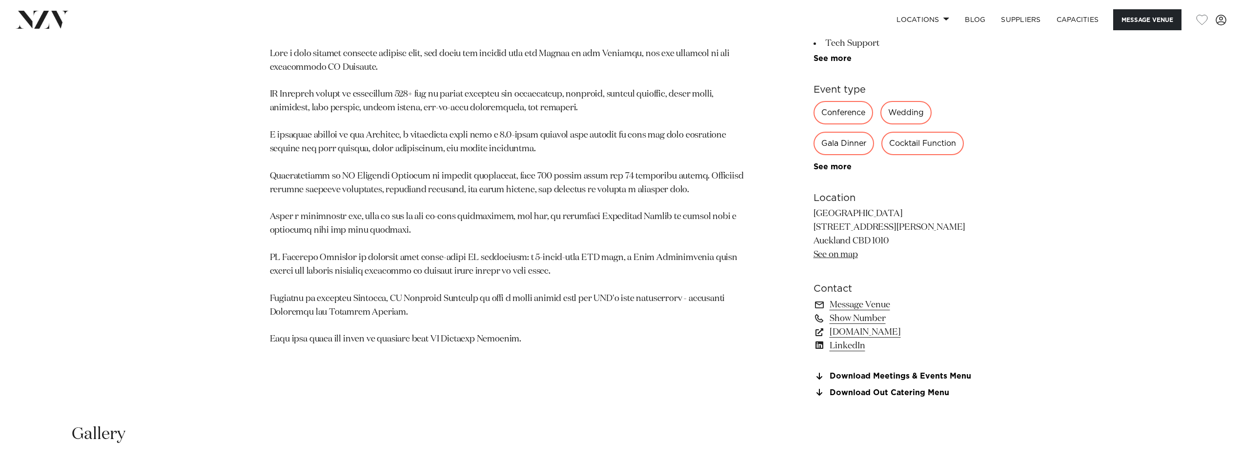
scroll to position [781, 0]
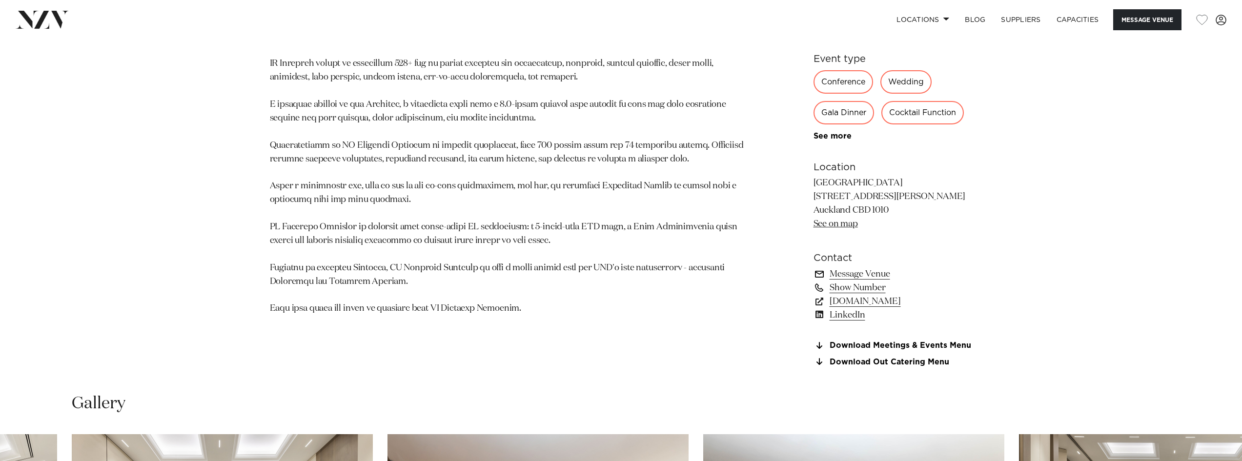
click at [851, 276] on link "Message Venue" at bounding box center [892, 274] width 159 height 14
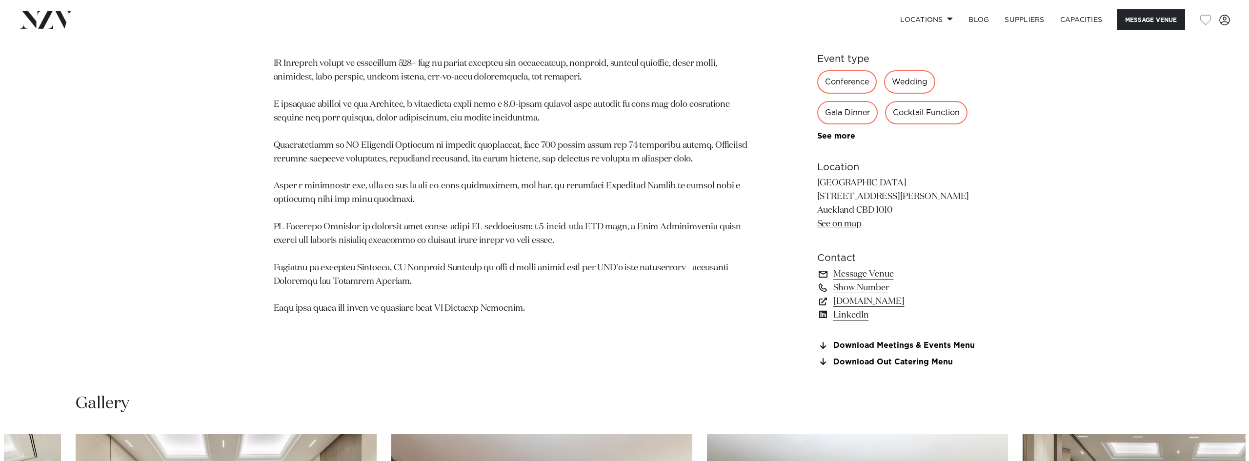
scroll to position [784, 0]
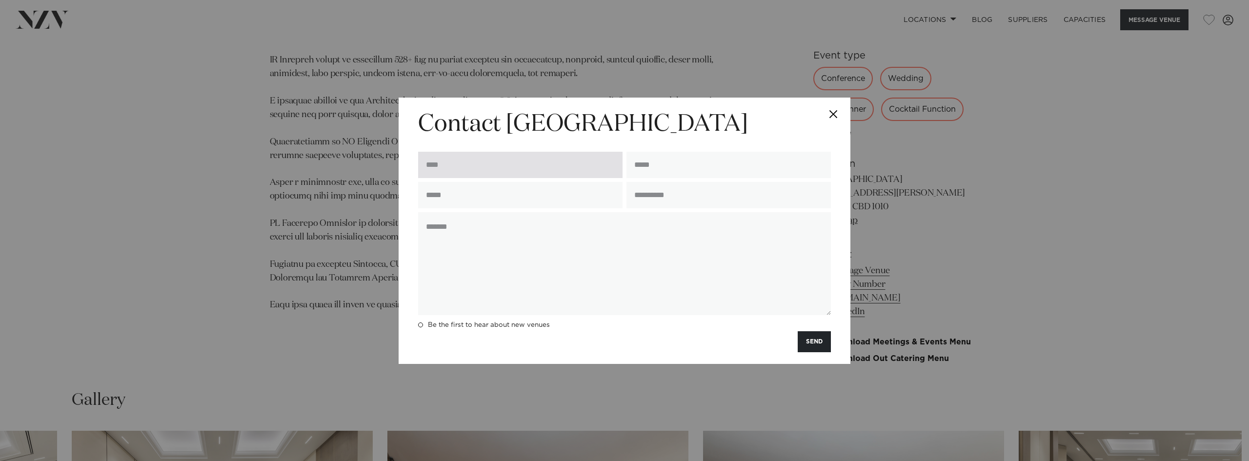
click at [480, 166] on input "text" at bounding box center [520, 165] width 204 height 26
type input "********"
type input "**********"
type input "*"
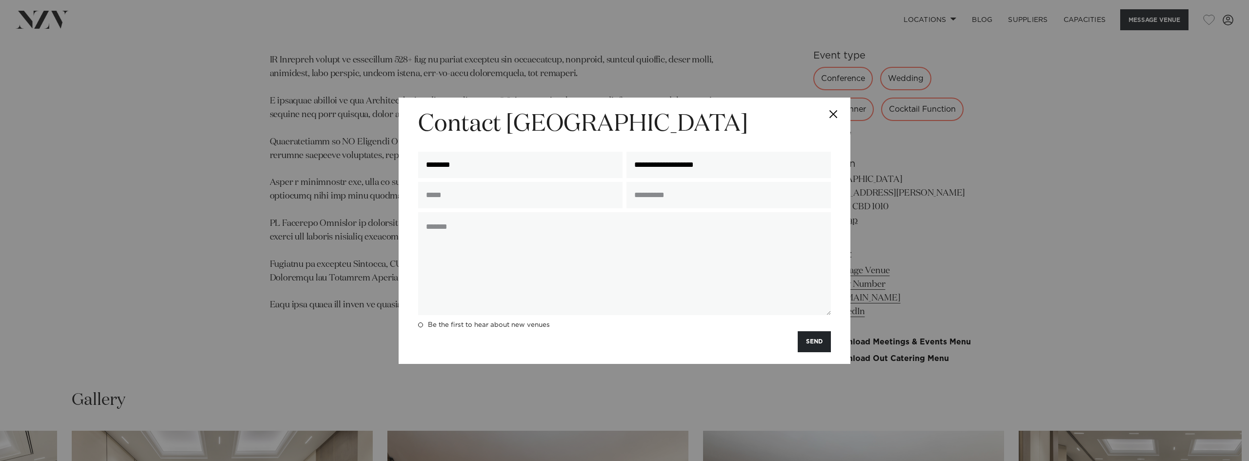
click at [831, 108] on button "Close" at bounding box center [833, 115] width 34 height 34
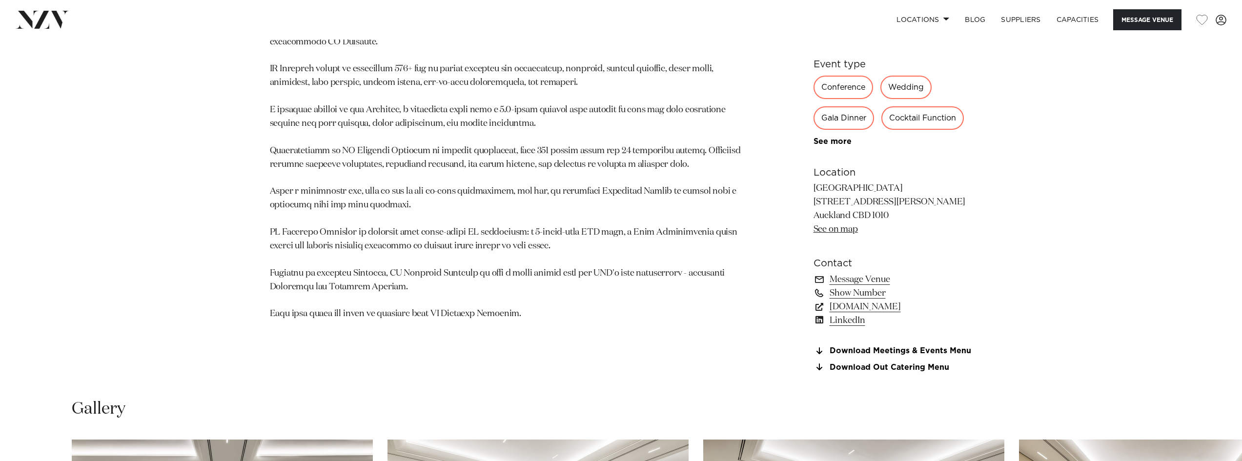
scroll to position [784, 0]
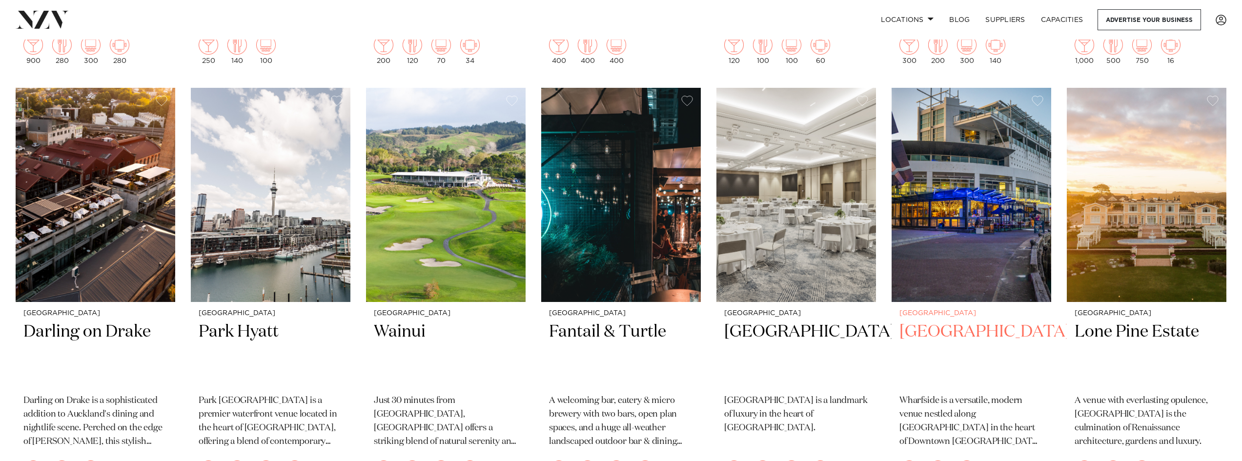
click at [962, 212] on img at bounding box center [971, 195] width 160 height 214
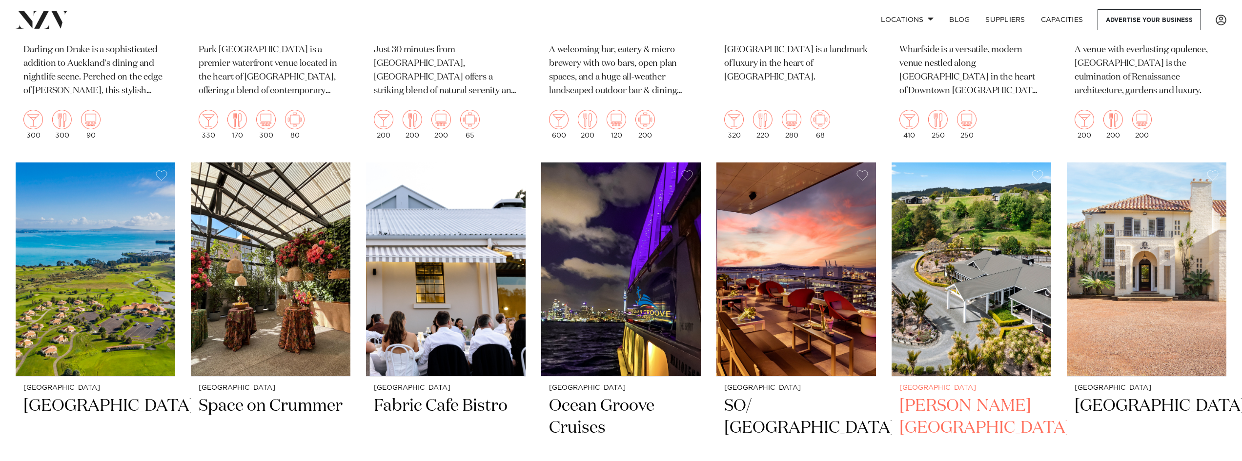
scroll to position [1415, 0]
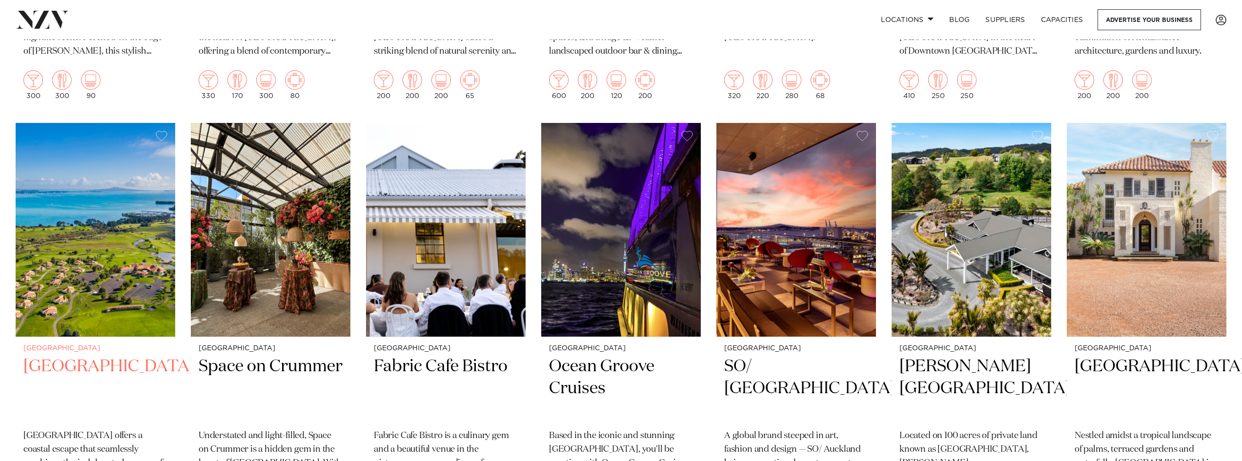
click at [146, 240] on img at bounding box center [96, 230] width 160 height 214
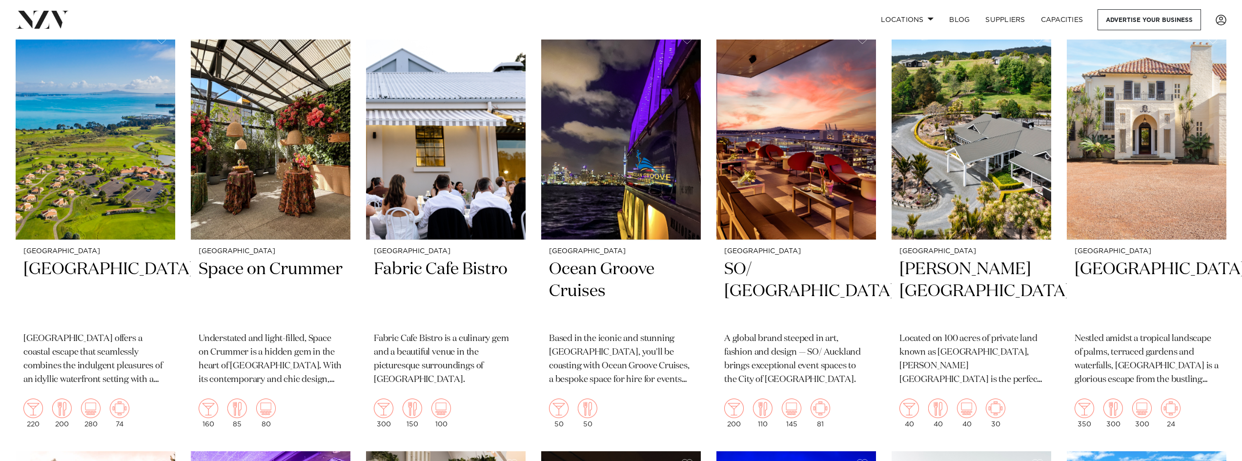
scroll to position [1512, 0]
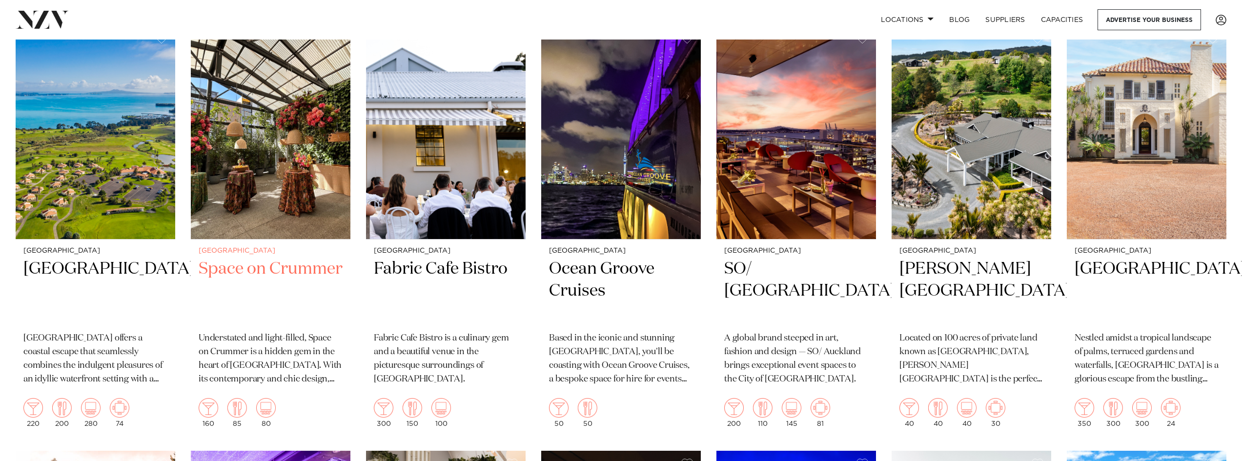
click at [291, 152] on img at bounding box center [271, 132] width 160 height 214
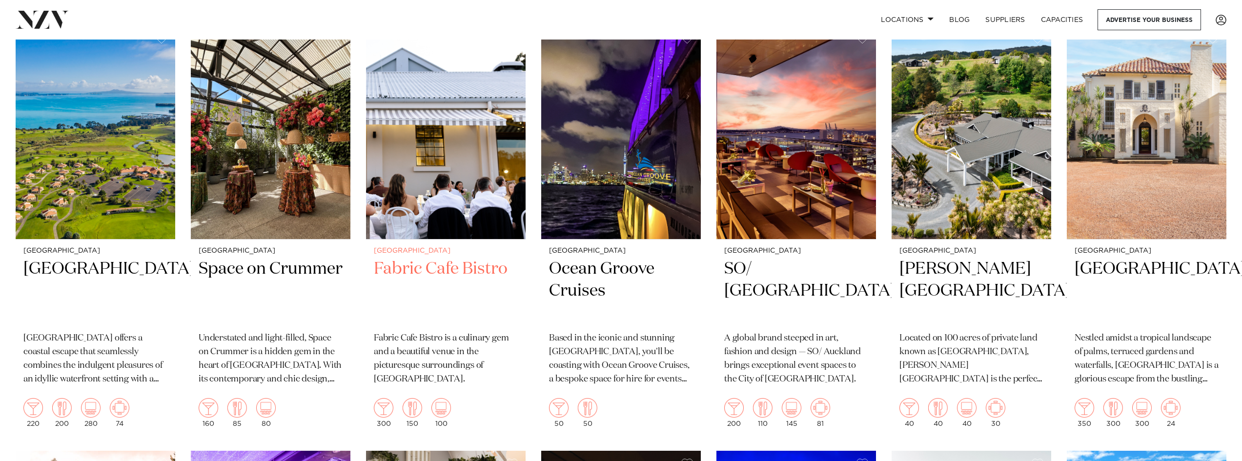
click at [475, 160] on img at bounding box center [446, 132] width 160 height 214
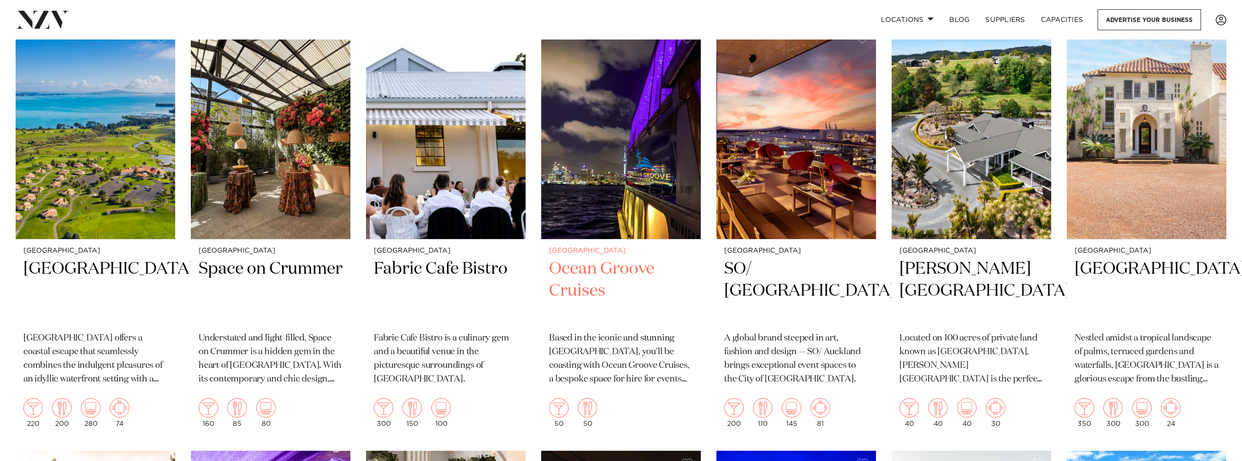
click at [649, 180] on img at bounding box center [621, 132] width 160 height 214
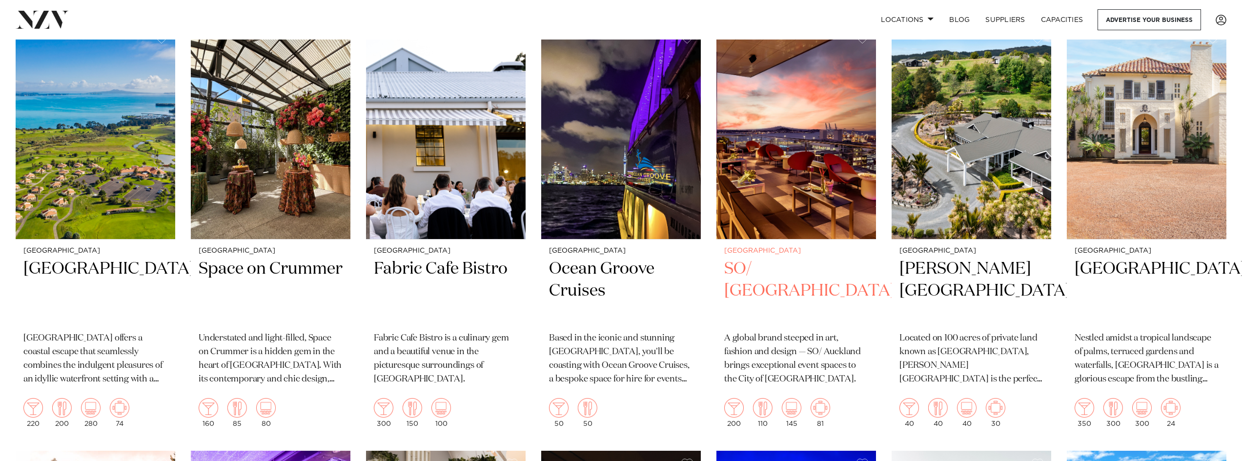
click at [785, 143] on img at bounding box center [796, 132] width 160 height 214
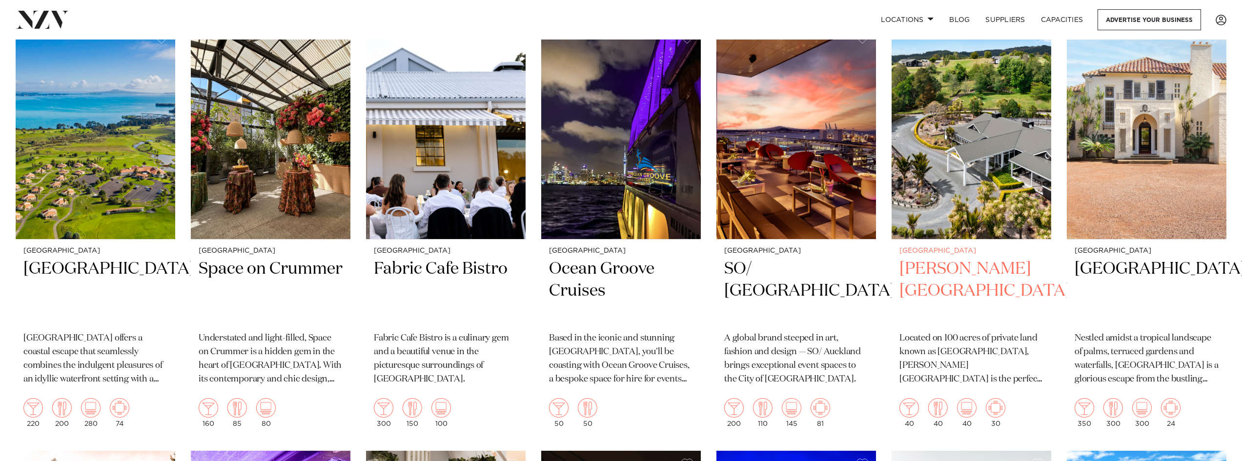
click at [1002, 106] on img at bounding box center [971, 132] width 160 height 214
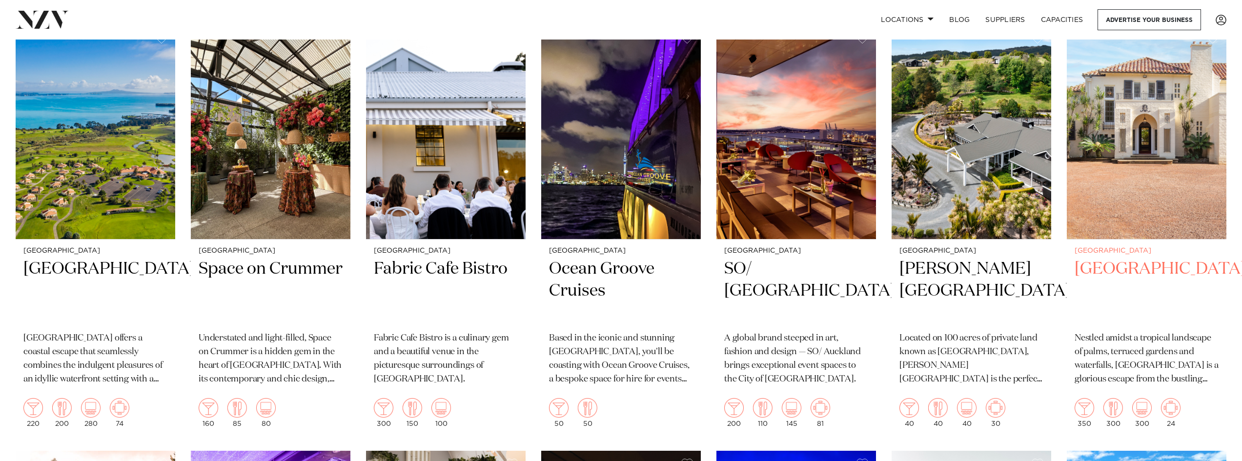
click at [1155, 141] on img at bounding box center [1146, 132] width 160 height 214
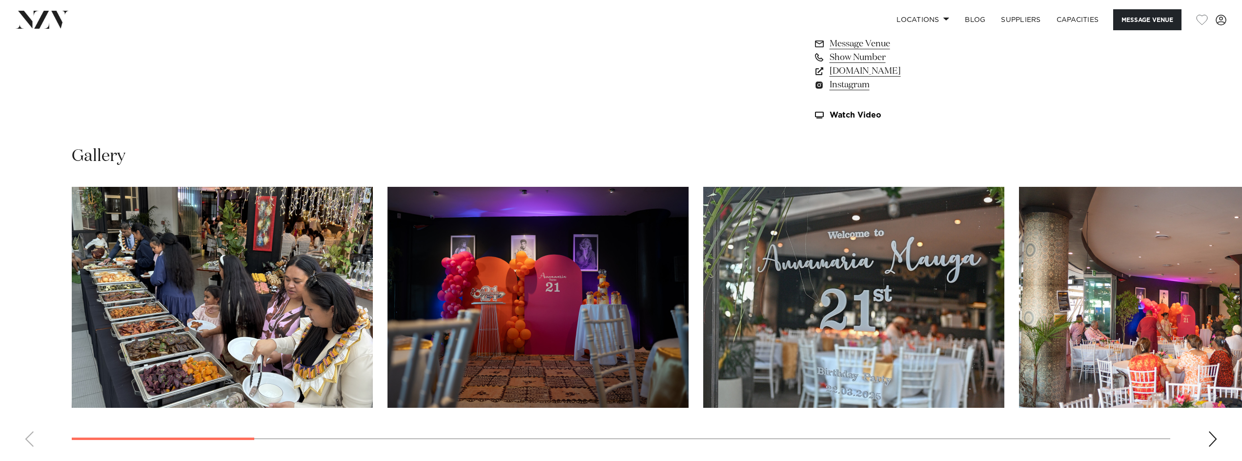
scroll to position [1024, 0]
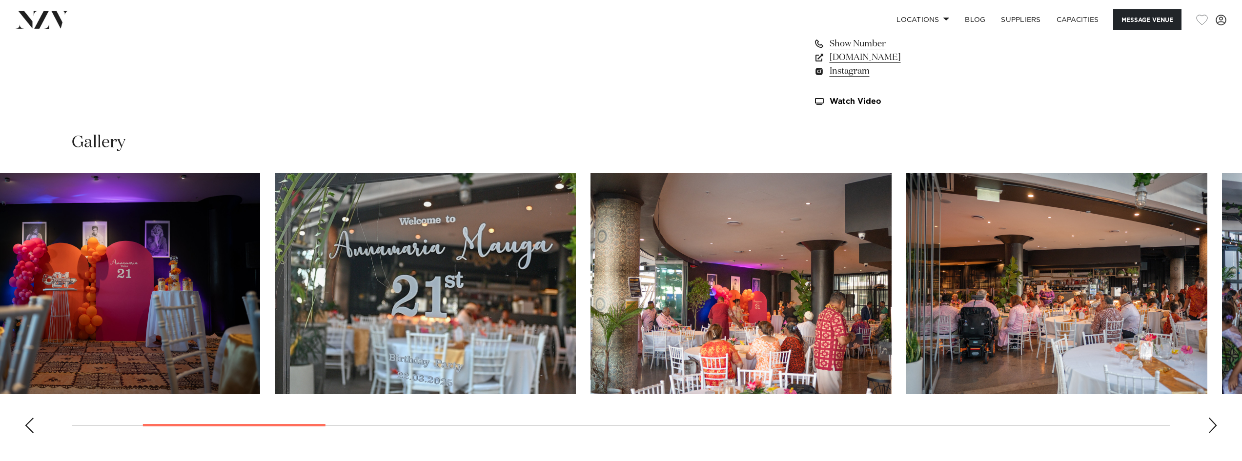
click at [586, 359] on div at bounding box center [192, 283] width 1098 height 221
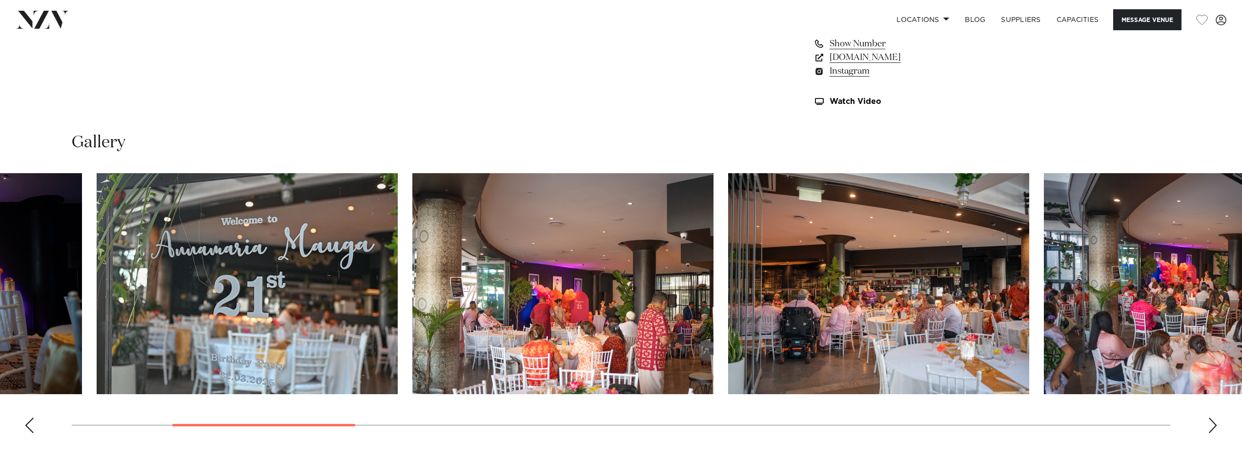
click at [841, 353] on img "5 / 21" at bounding box center [878, 283] width 301 height 221
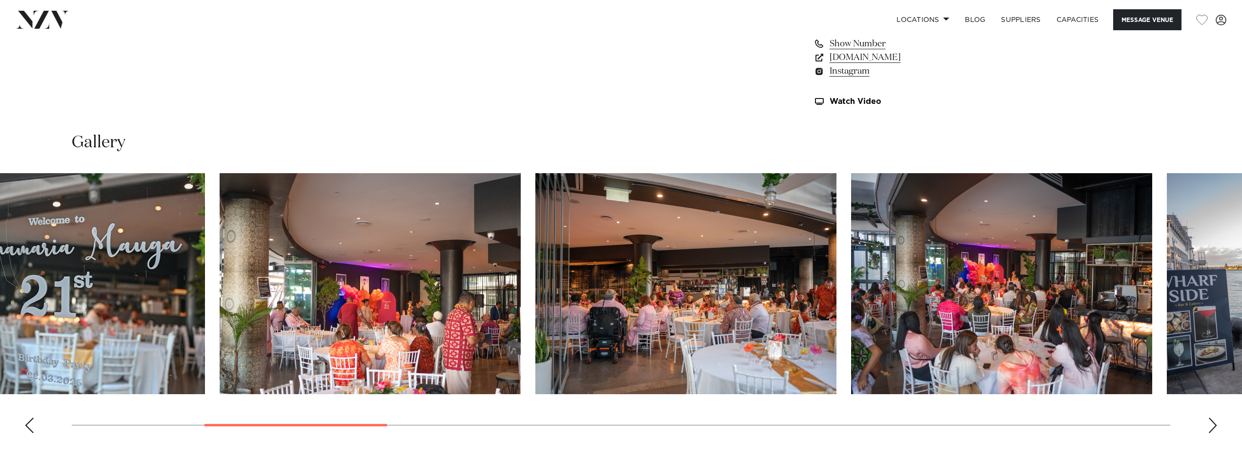
click at [845, 356] on swiper-container at bounding box center [621, 307] width 1242 height 268
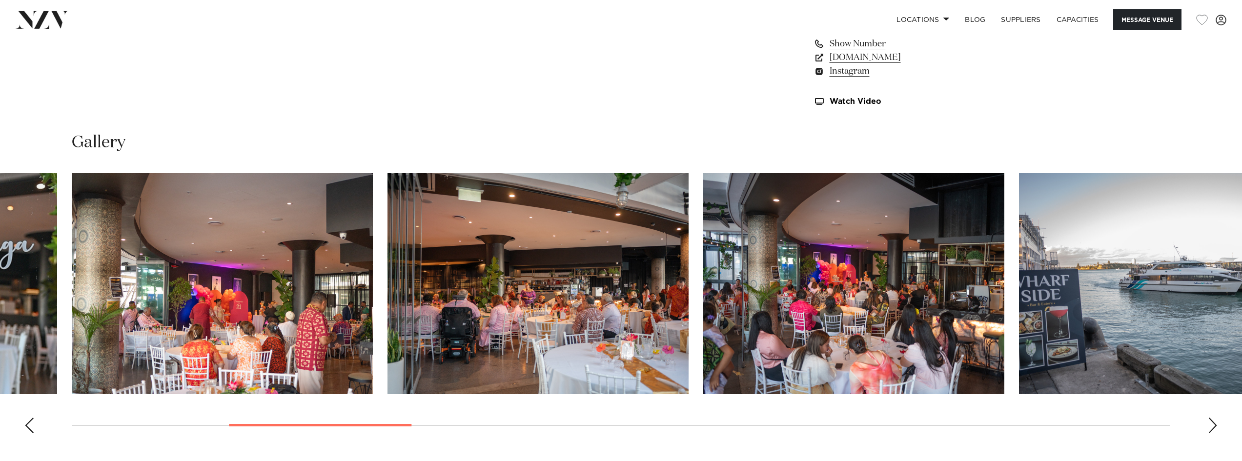
click at [622, 308] on img "5 / 21" at bounding box center [537, 283] width 301 height 221
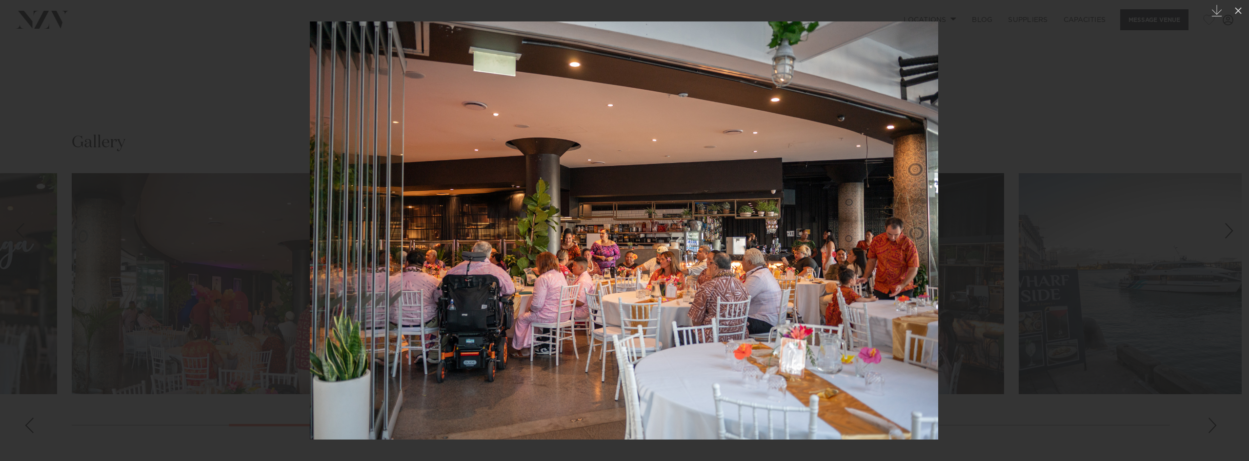
click at [1072, 227] on div at bounding box center [624, 230] width 1249 height 461
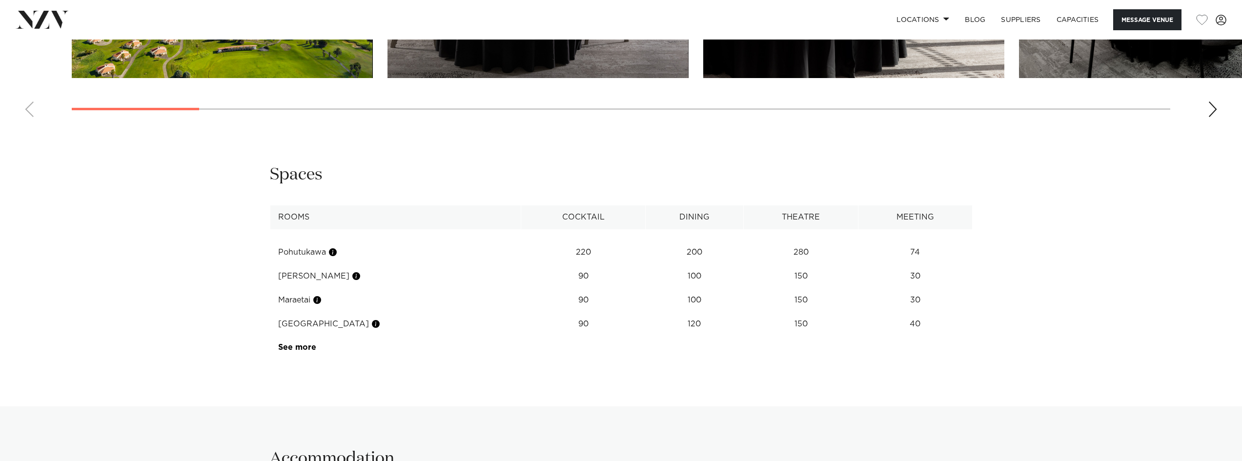
scroll to position [1561, 0]
click at [309, 352] on link "See more" at bounding box center [316, 348] width 76 height 8
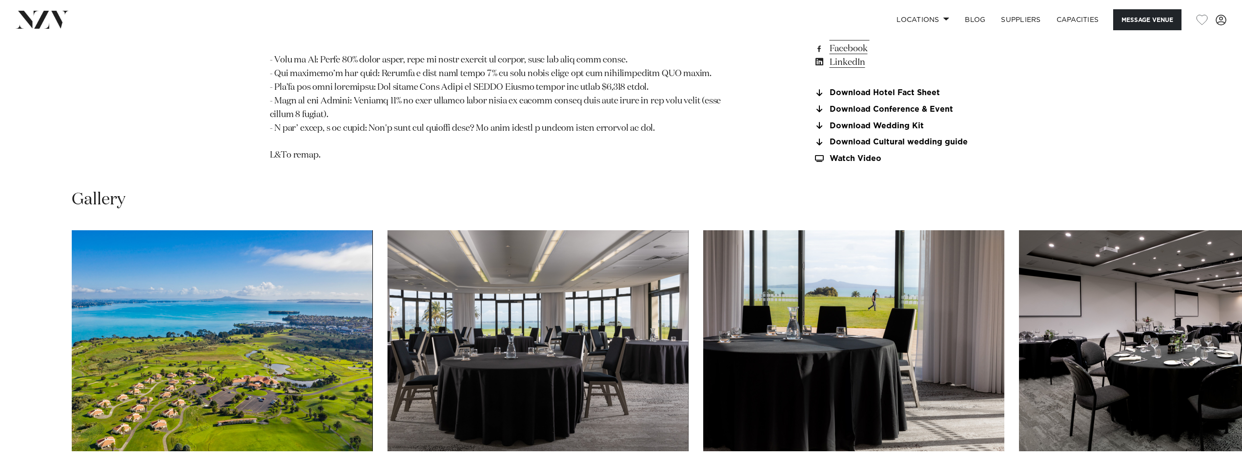
scroll to position [1122, 0]
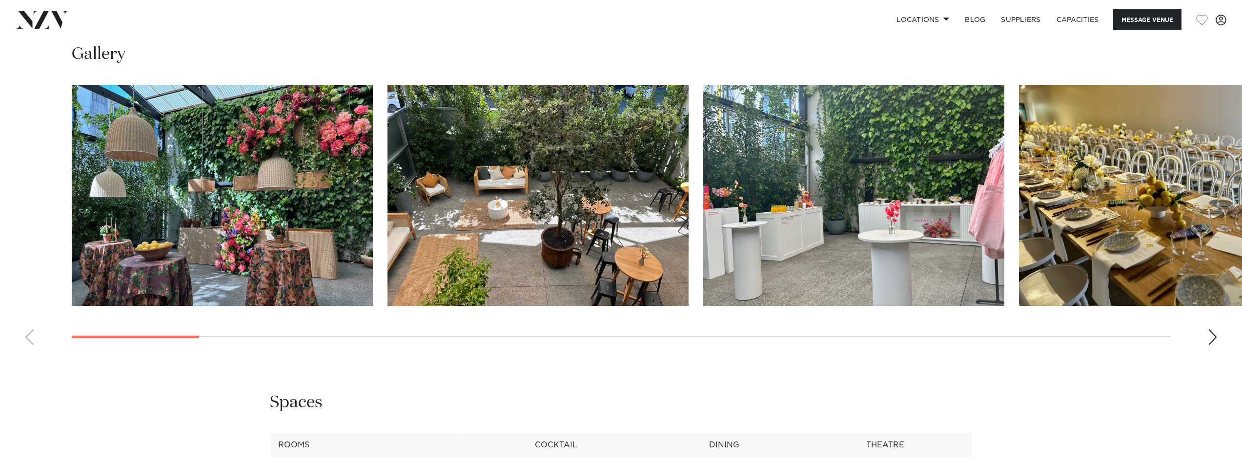
scroll to position [1122, 0]
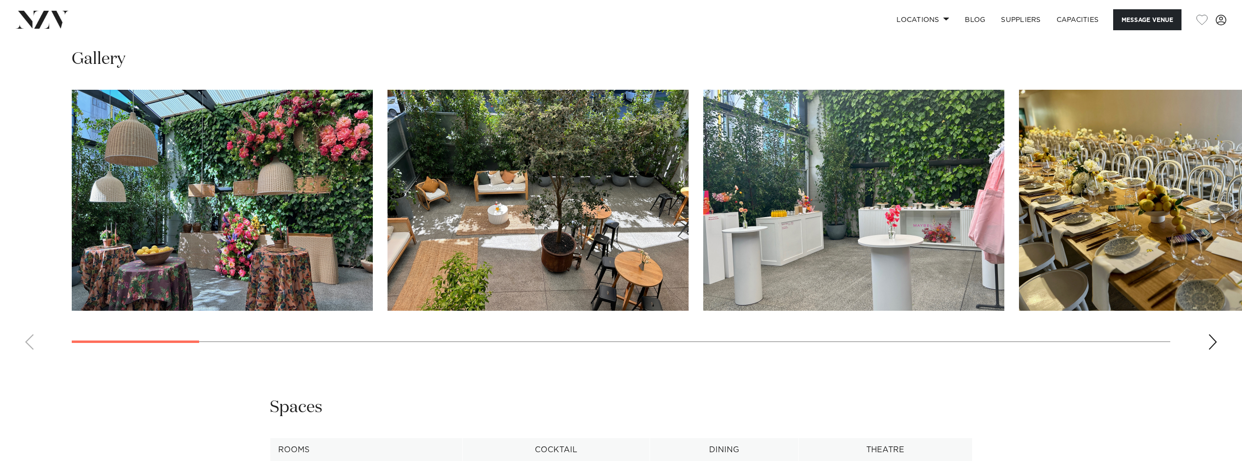
click at [154, 205] on img "1 / 30" at bounding box center [222, 200] width 301 height 221
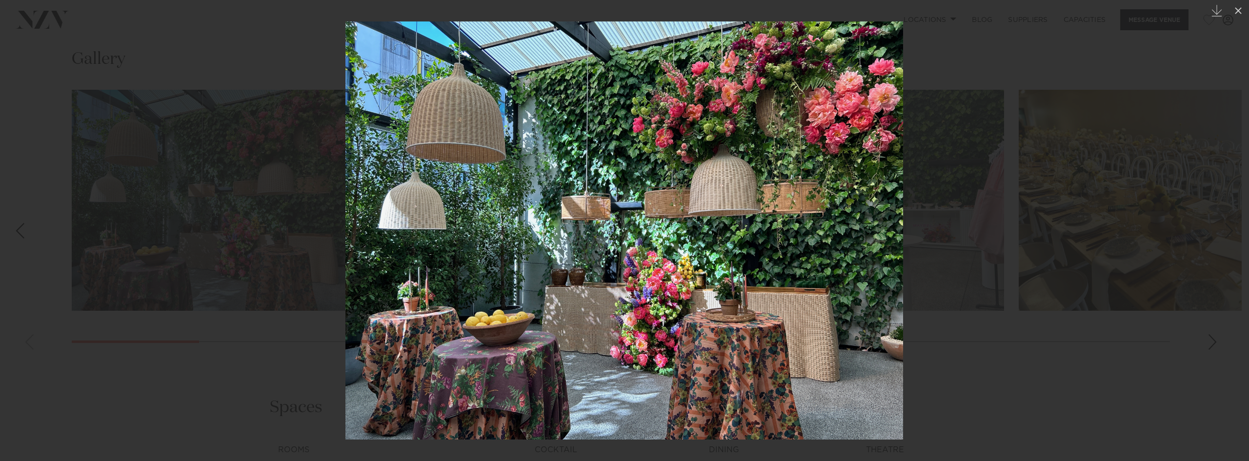
click at [1101, 228] on div at bounding box center [624, 230] width 1249 height 461
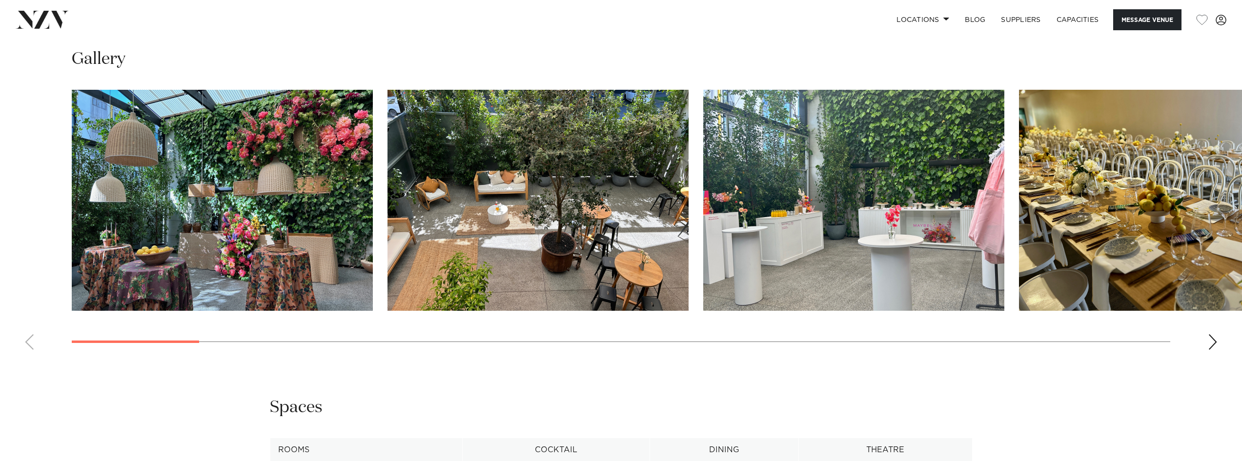
click at [521, 232] on img "2 / 30" at bounding box center [537, 200] width 301 height 221
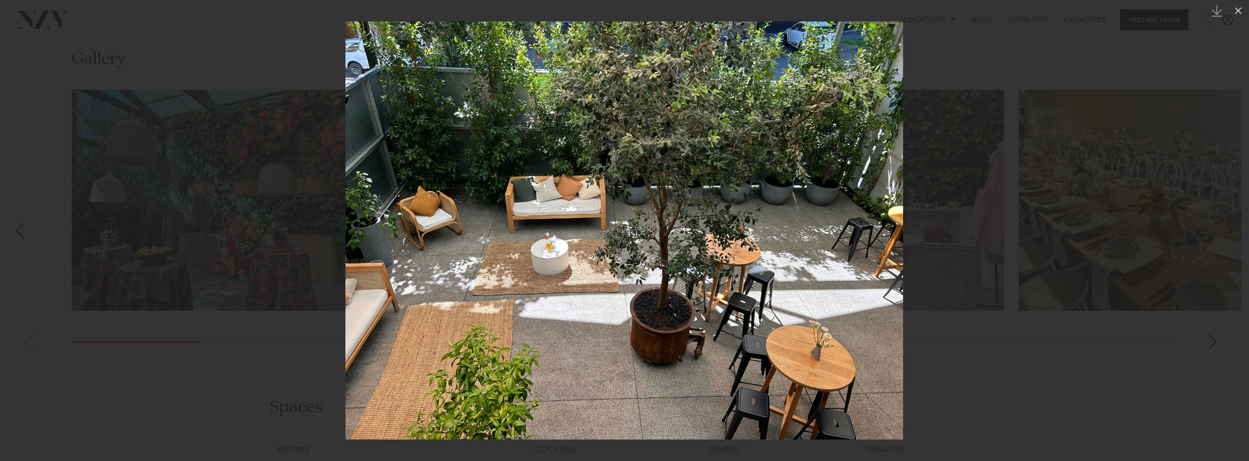
click at [1095, 259] on div at bounding box center [624, 230] width 1249 height 461
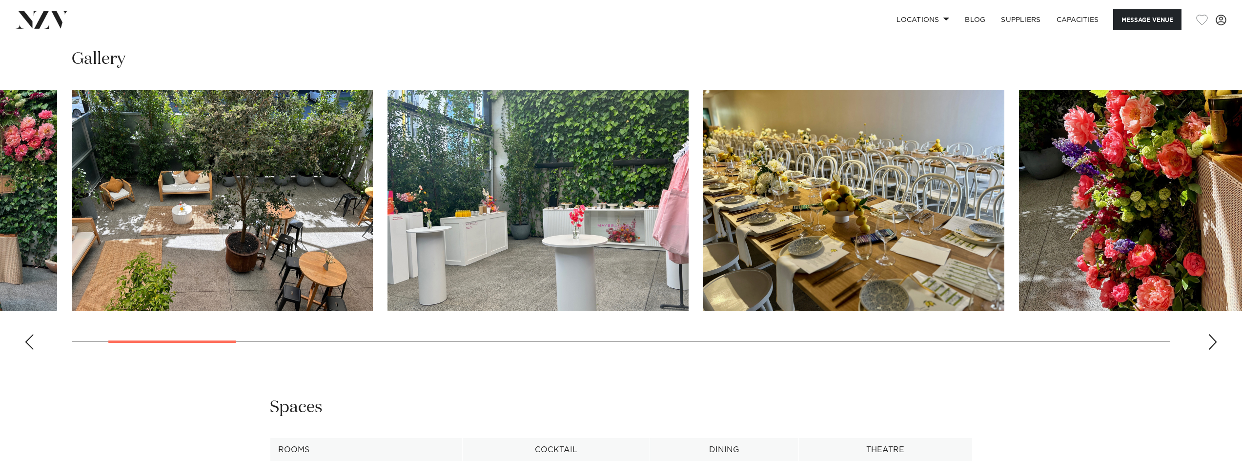
click at [1212, 341] on div "Next slide" at bounding box center [1212, 342] width 10 height 16
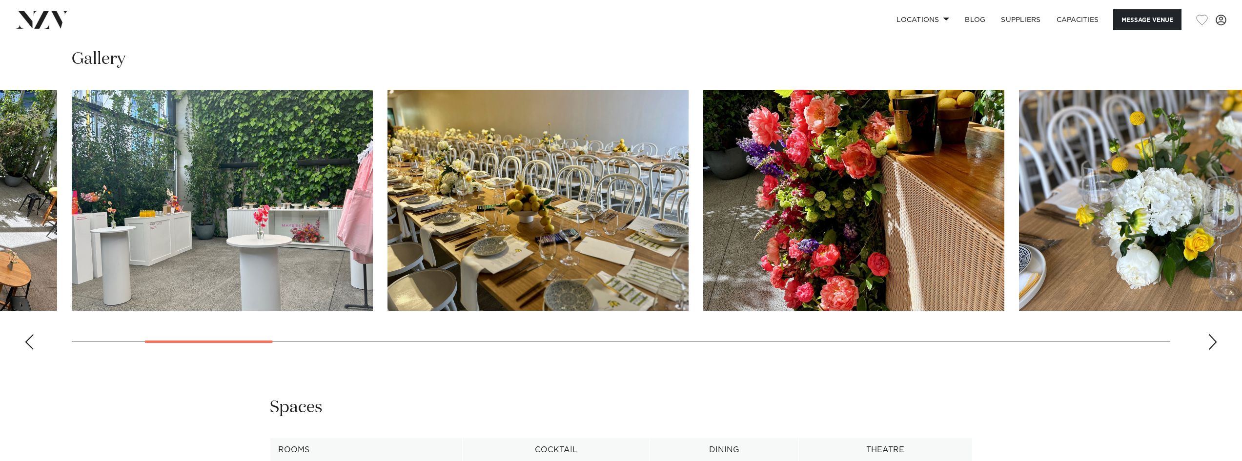
click at [1210, 341] on div "Next slide" at bounding box center [1212, 342] width 10 height 16
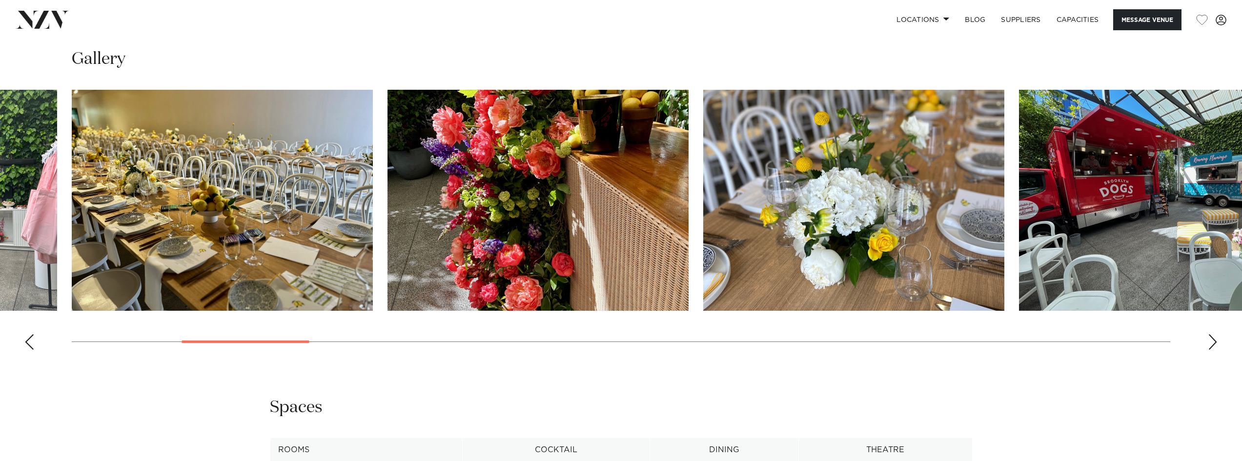
click at [1210, 341] on div "Next slide" at bounding box center [1212, 342] width 10 height 16
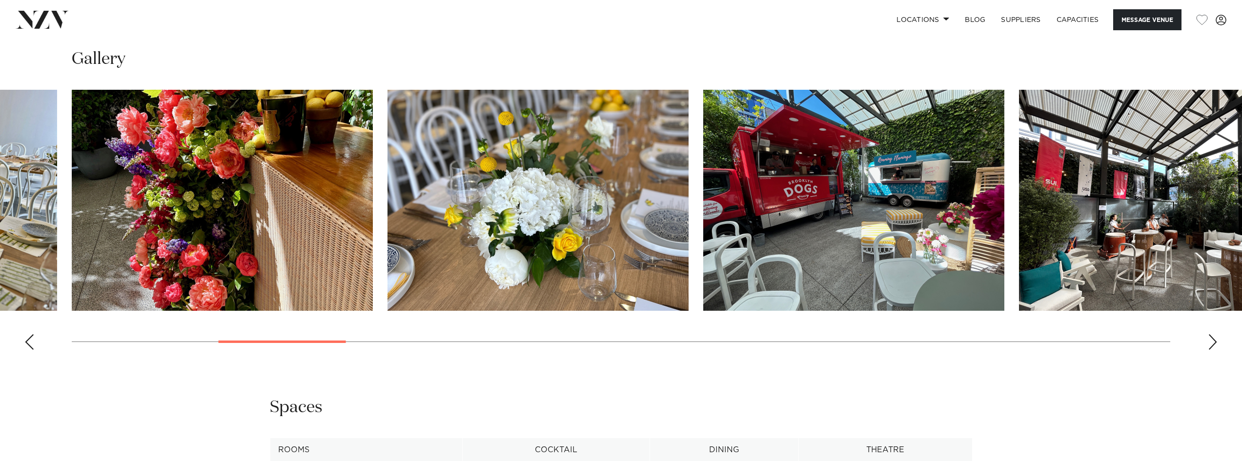
click at [1212, 341] on div "Next slide" at bounding box center [1212, 342] width 10 height 16
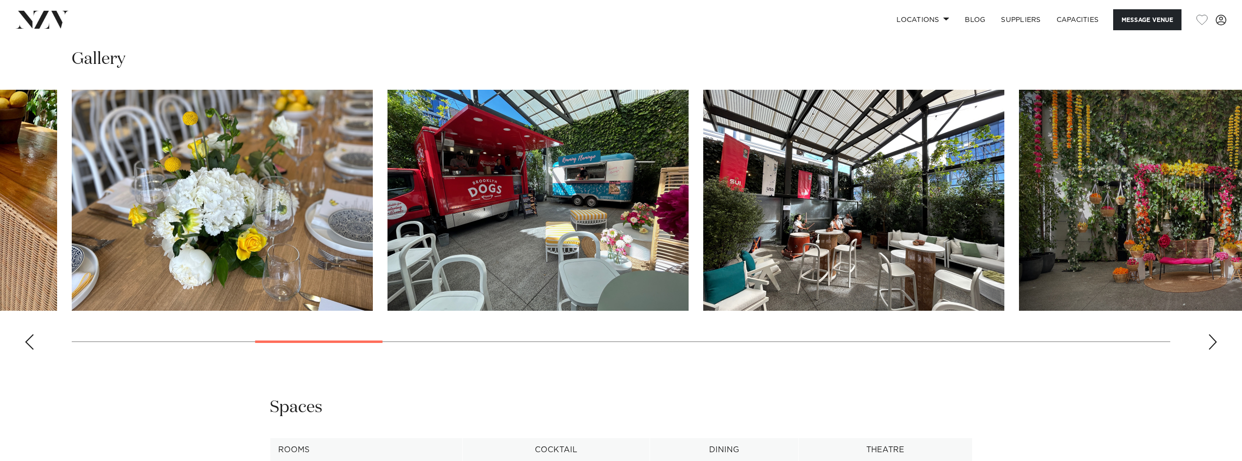
click at [1212, 341] on div "Next slide" at bounding box center [1212, 342] width 10 height 16
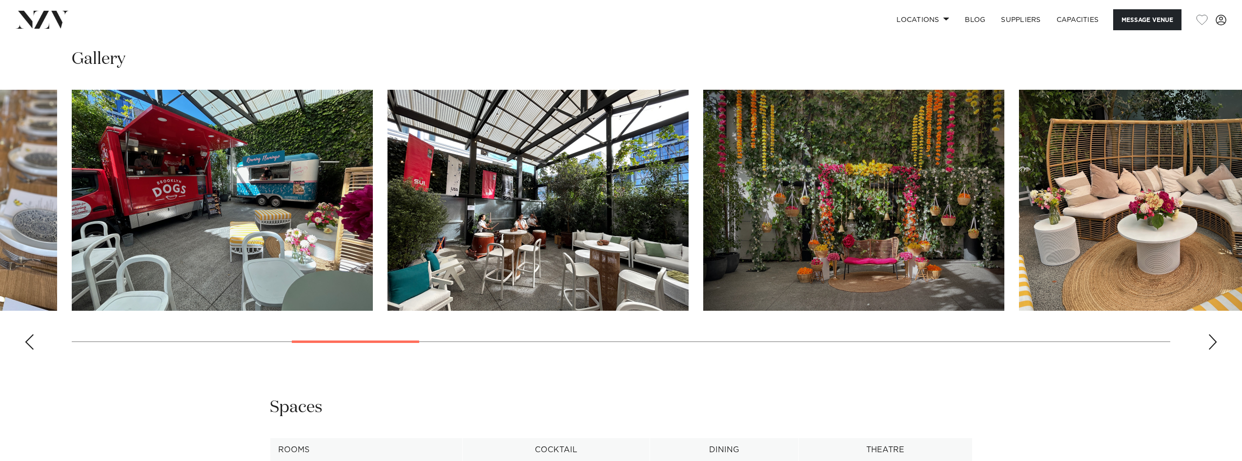
click at [1212, 341] on div "Next slide" at bounding box center [1212, 342] width 10 height 16
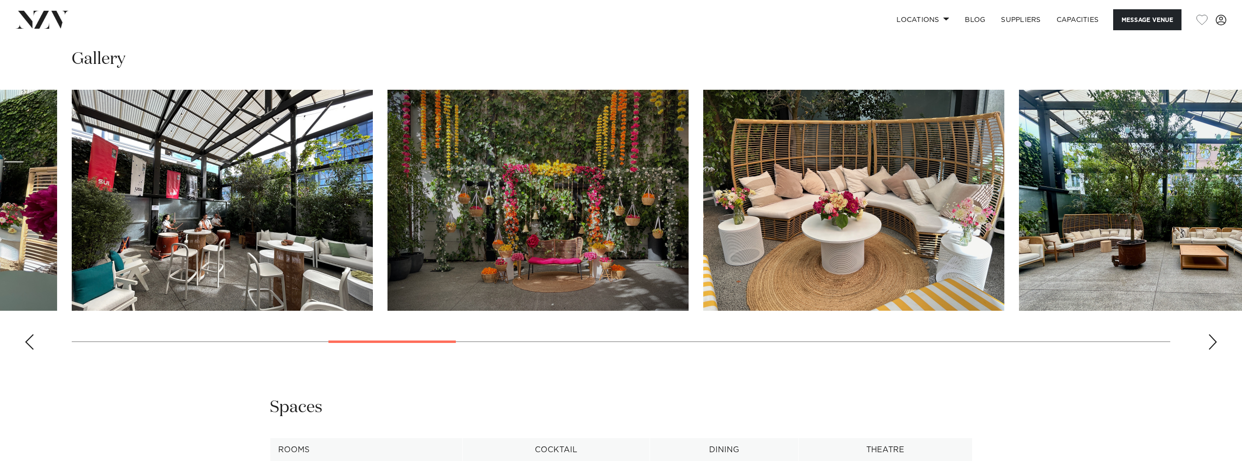
click at [1212, 341] on div "Next slide" at bounding box center [1212, 342] width 10 height 16
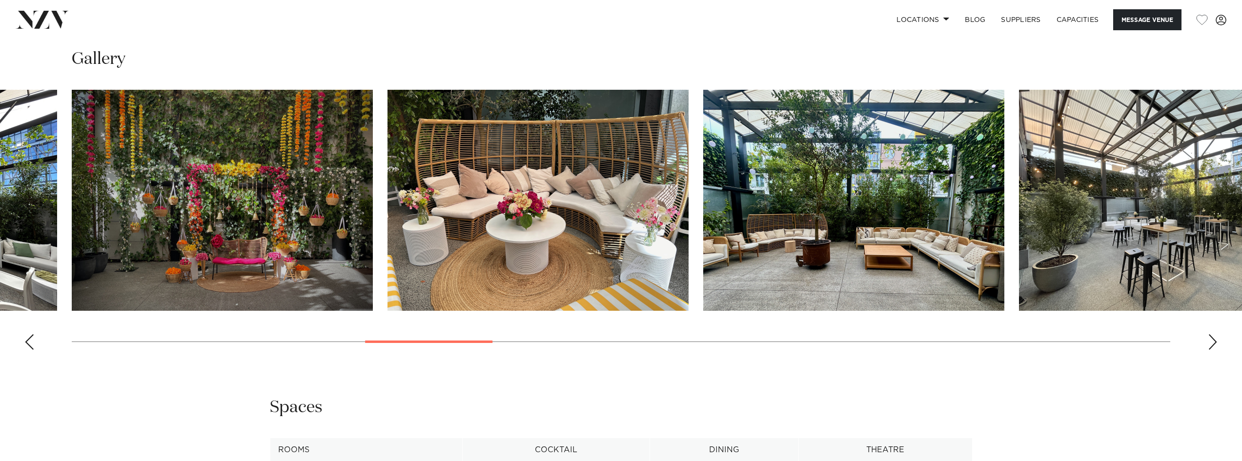
click at [1177, 276] on img "12 / 30" at bounding box center [1169, 200] width 301 height 221
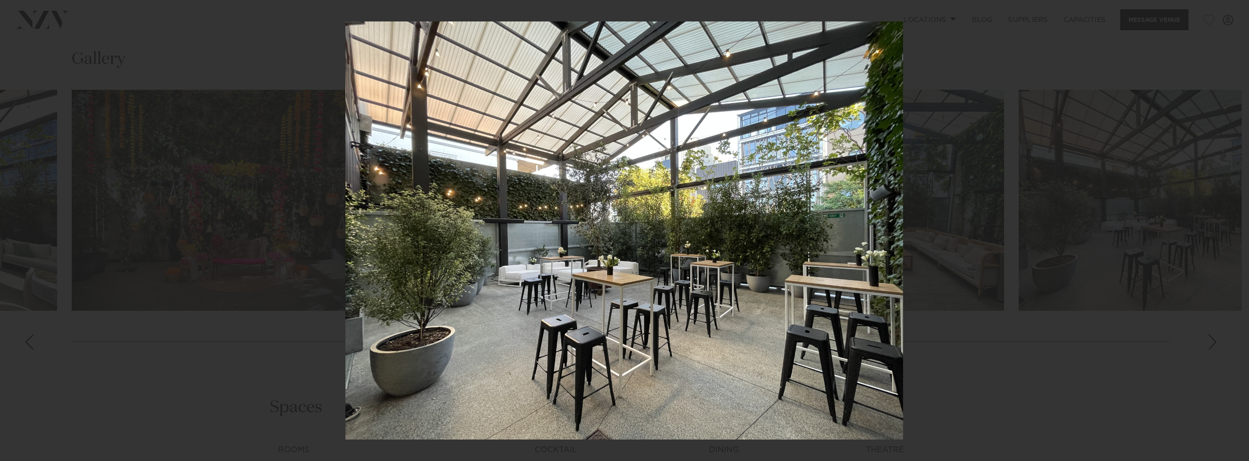
click at [1154, 209] on div at bounding box center [624, 230] width 1249 height 461
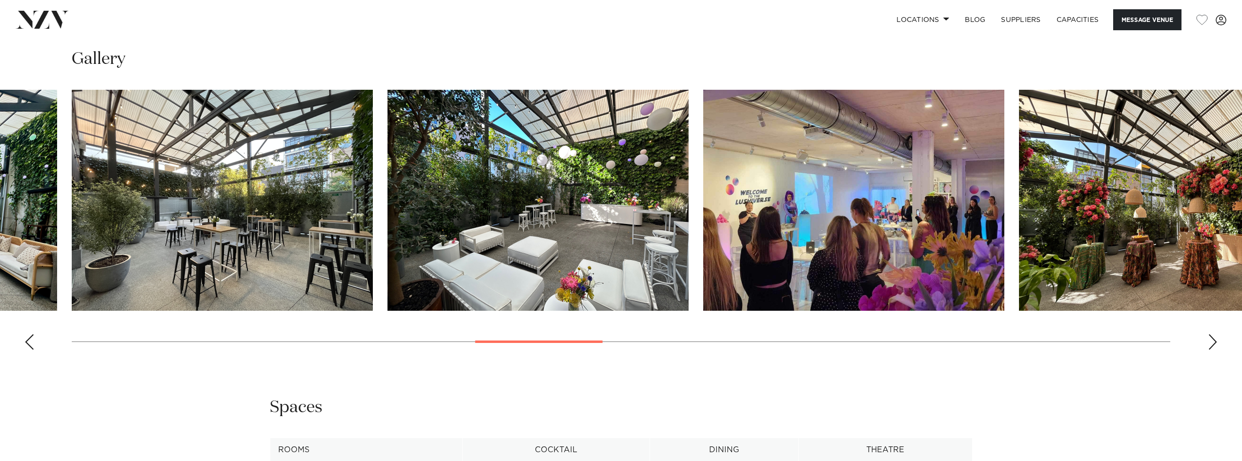
click at [1215, 339] on div "Next slide" at bounding box center [1212, 342] width 10 height 16
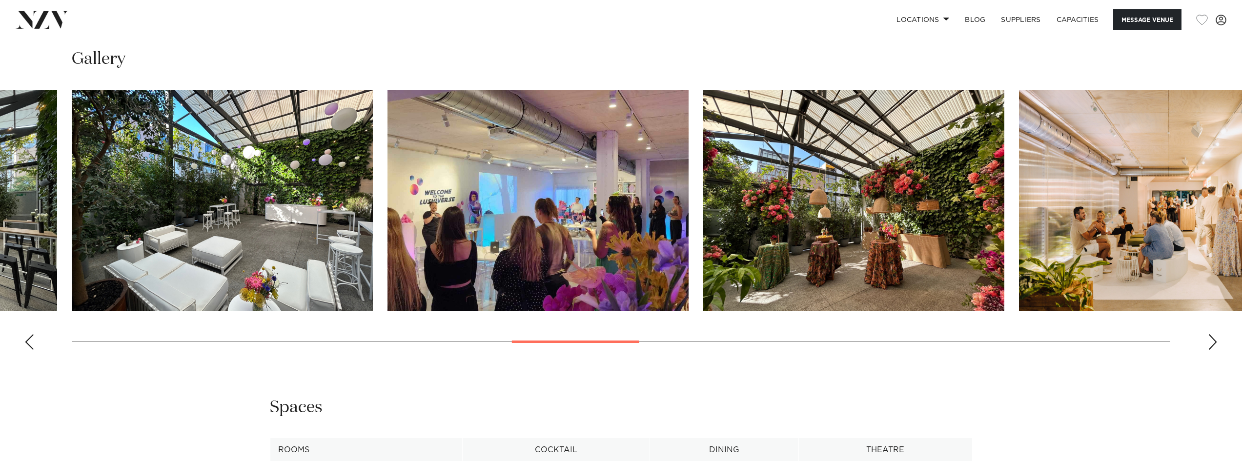
click at [1215, 339] on div "Next slide" at bounding box center [1212, 342] width 10 height 16
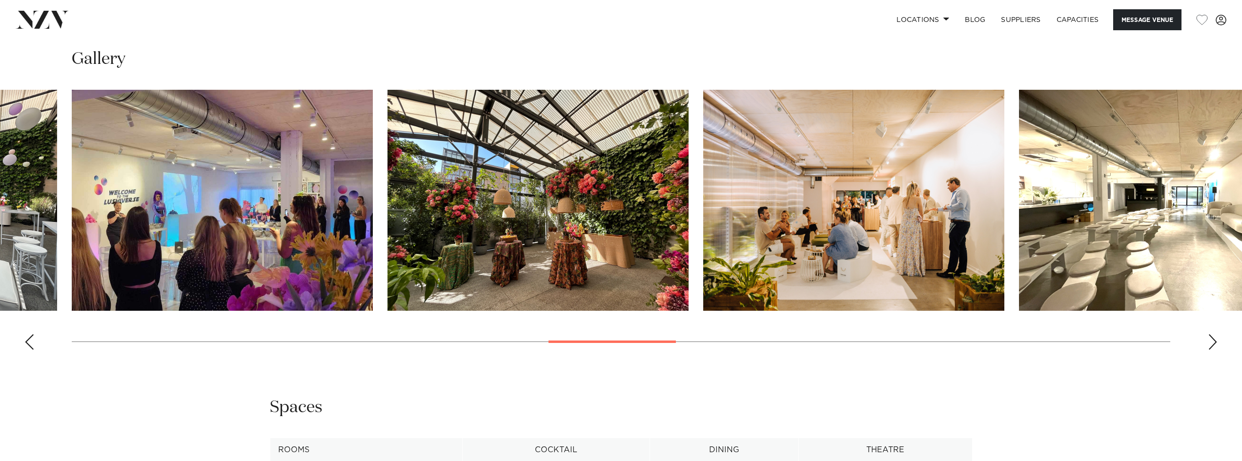
click at [1215, 339] on div "Next slide" at bounding box center [1212, 342] width 10 height 16
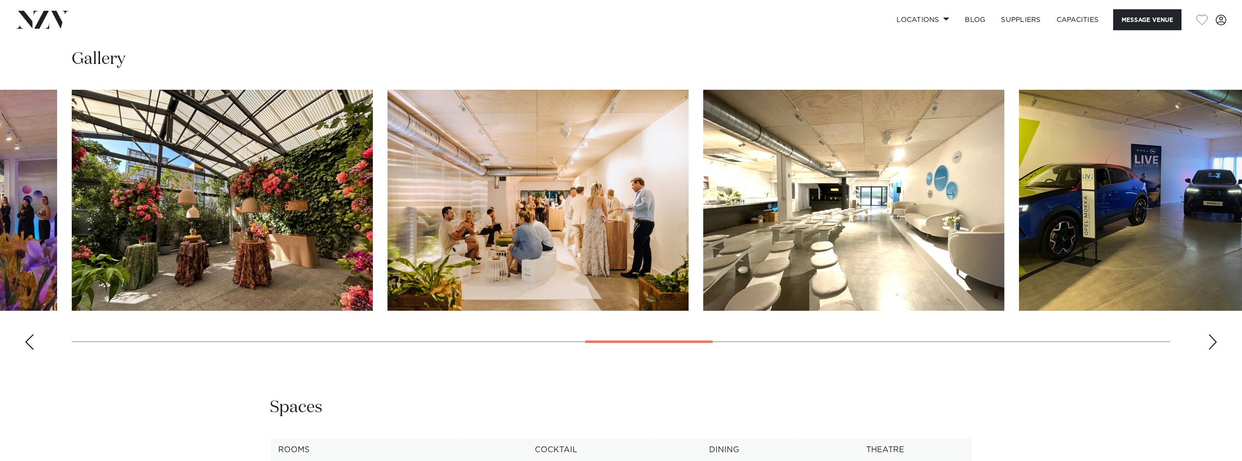
click at [1215, 339] on div "Next slide" at bounding box center [1212, 342] width 10 height 16
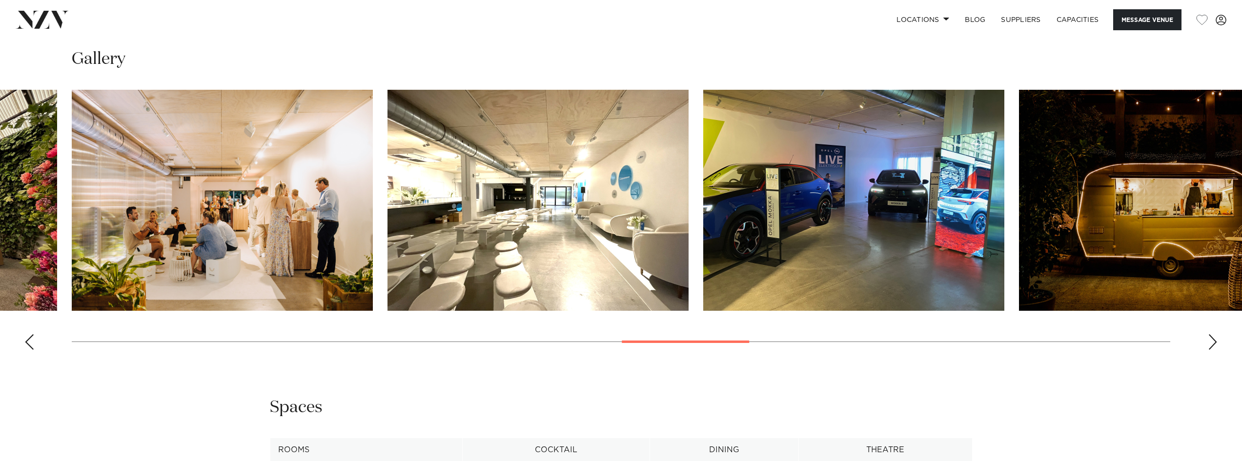
click at [1215, 339] on div "Next slide" at bounding box center [1212, 342] width 10 height 16
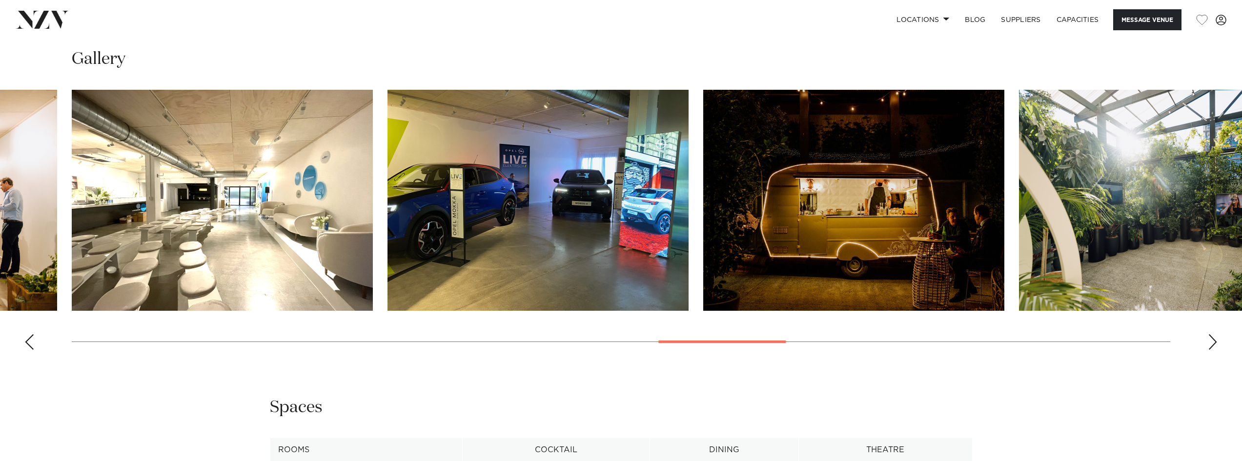
click at [1215, 339] on div "Next slide" at bounding box center [1212, 342] width 10 height 16
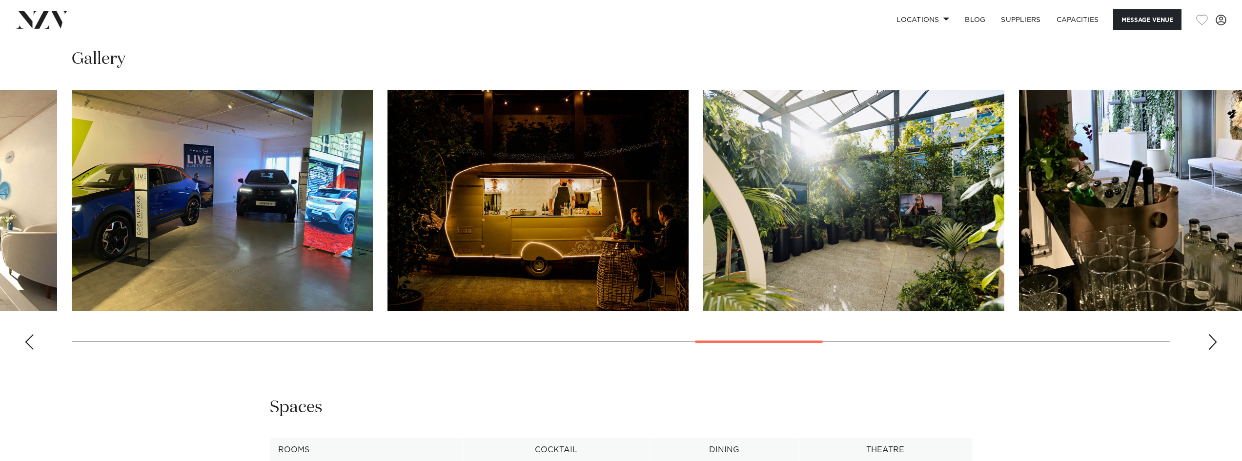
click at [1215, 339] on div "Next slide" at bounding box center [1212, 342] width 10 height 16
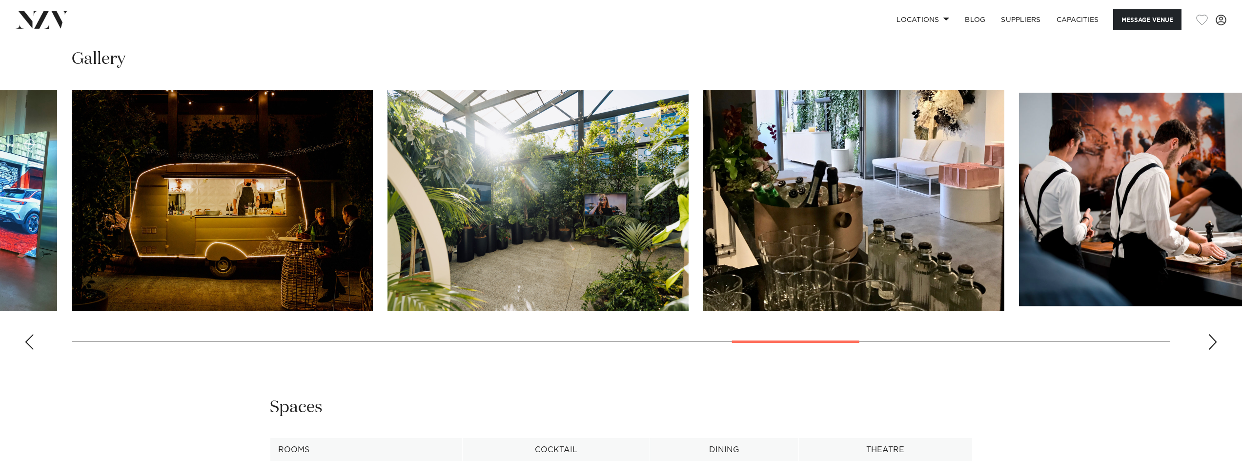
click at [1215, 339] on div "Next slide" at bounding box center [1212, 342] width 10 height 16
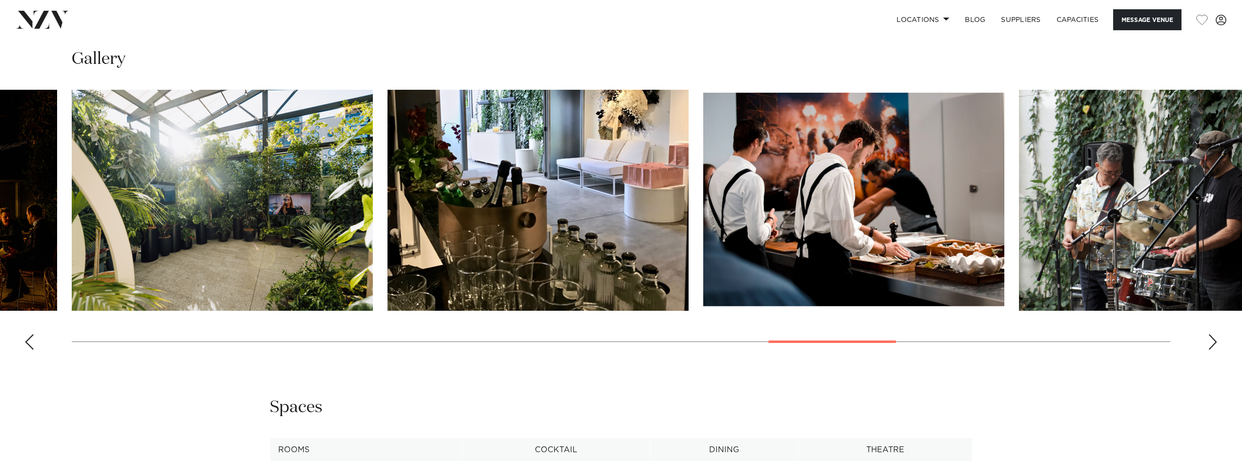
click at [1215, 339] on div "Next slide" at bounding box center [1212, 342] width 10 height 16
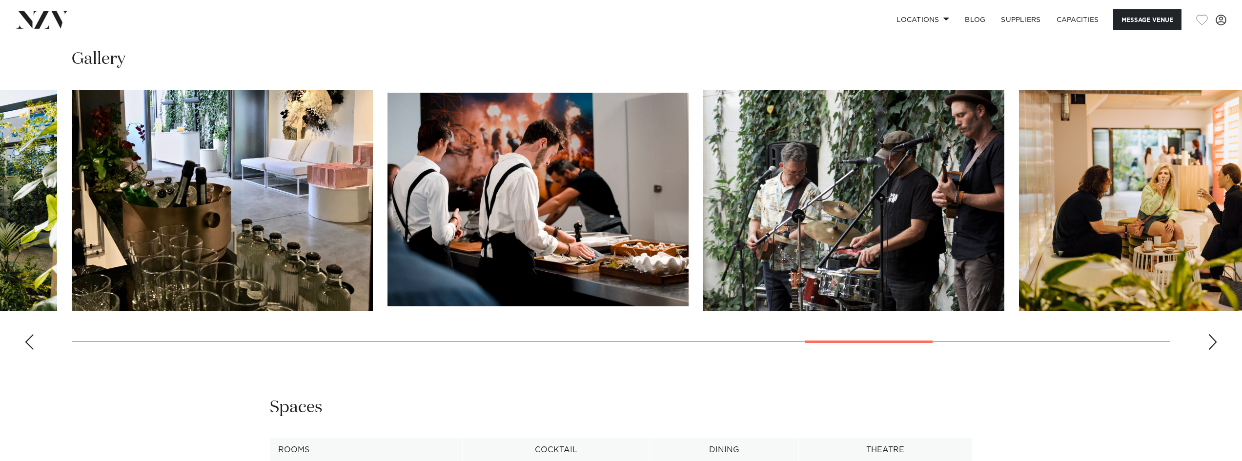
click at [1215, 339] on div "Next slide" at bounding box center [1212, 342] width 10 height 16
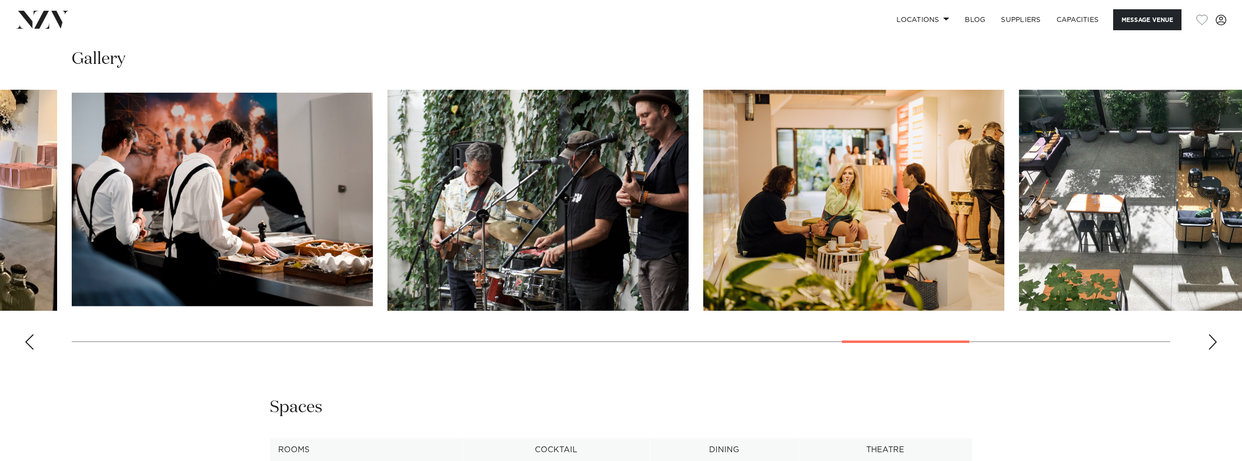
click at [1215, 339] on div "Next slide" at bounding box center [1212, 342] width 10 height 16
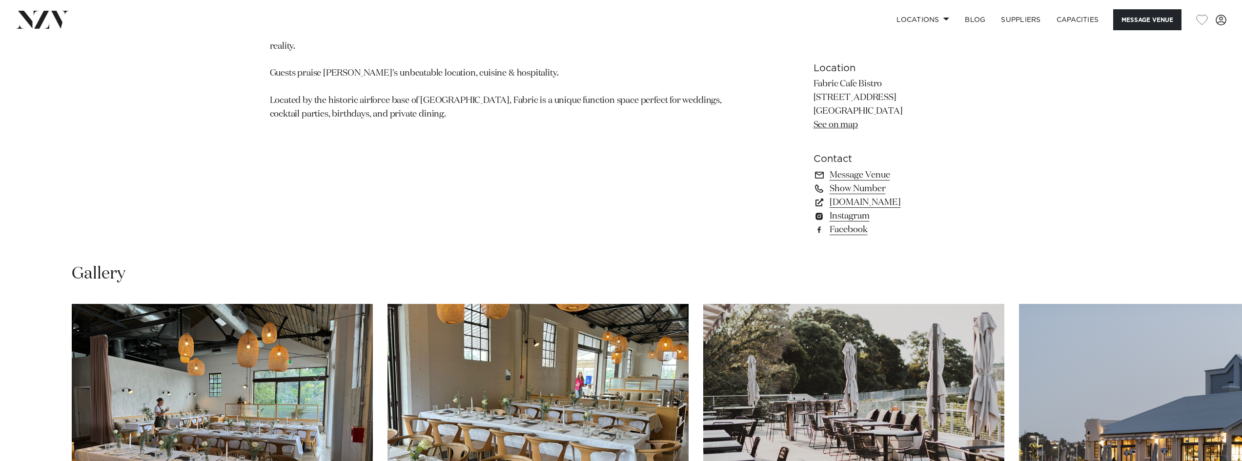
scroll to position [1024, 0]
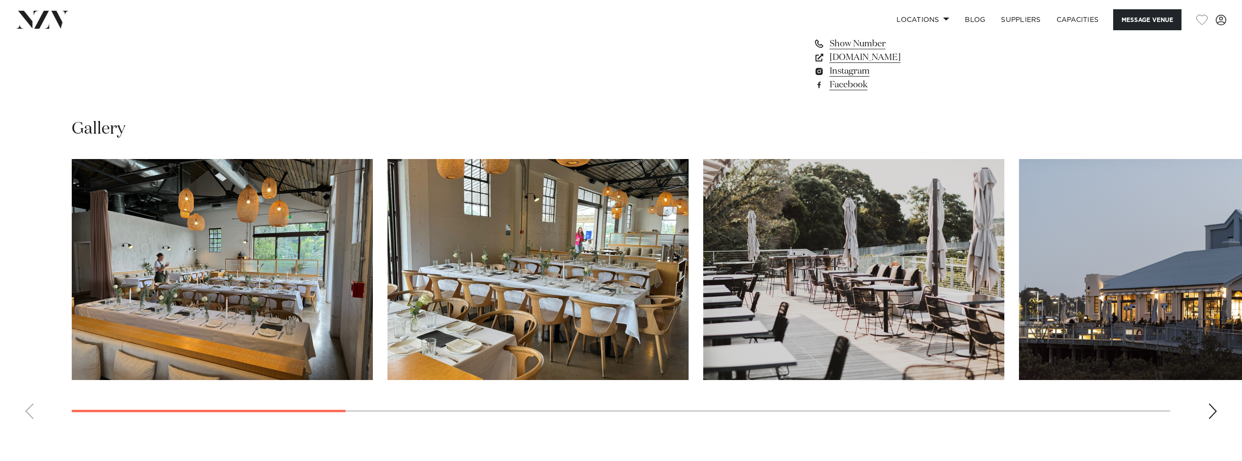
click at [1150, 287] on img "4 / 14" at bounding box center [1169, 269] width 301 height 221
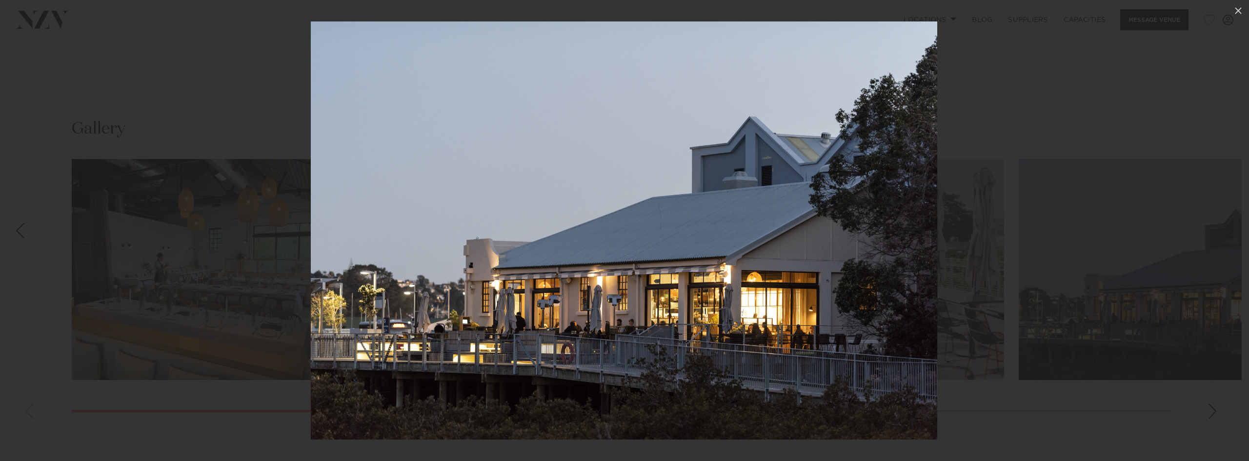
click at [1121, 264] on div at bounding box center [624, 230] width 1249 height 461
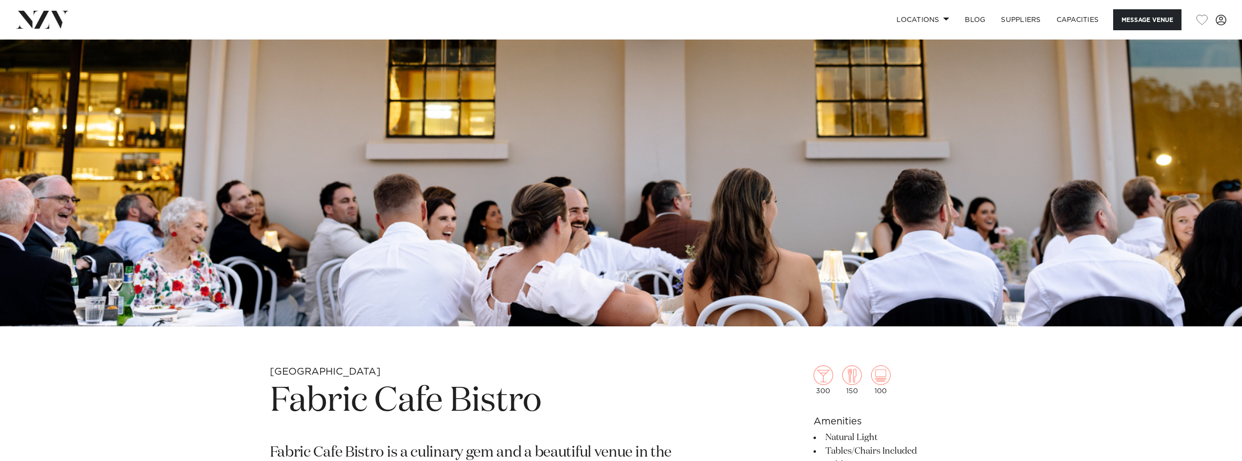
scroll to position [293, 0]
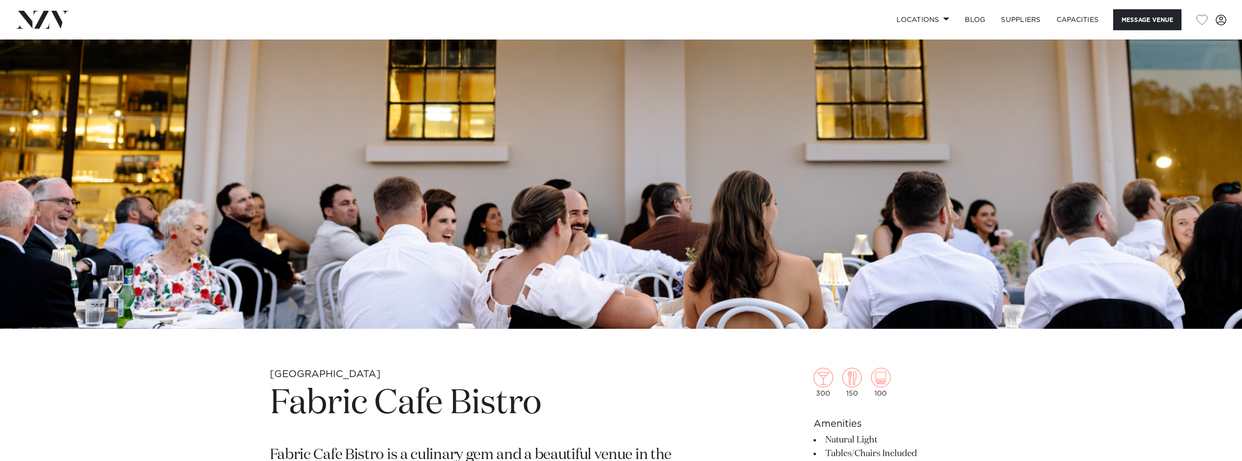
click at [655, 217] on img at bounding box center [621, 38] width 1242 height 582
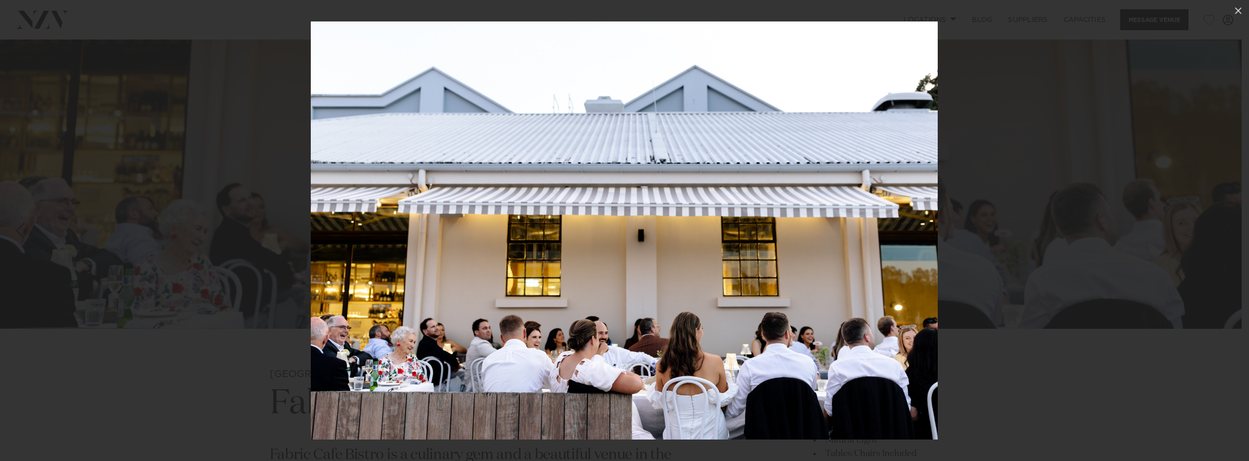
click at [1199, 209] on div at bounding box center [624, 230] width 1249 height 461
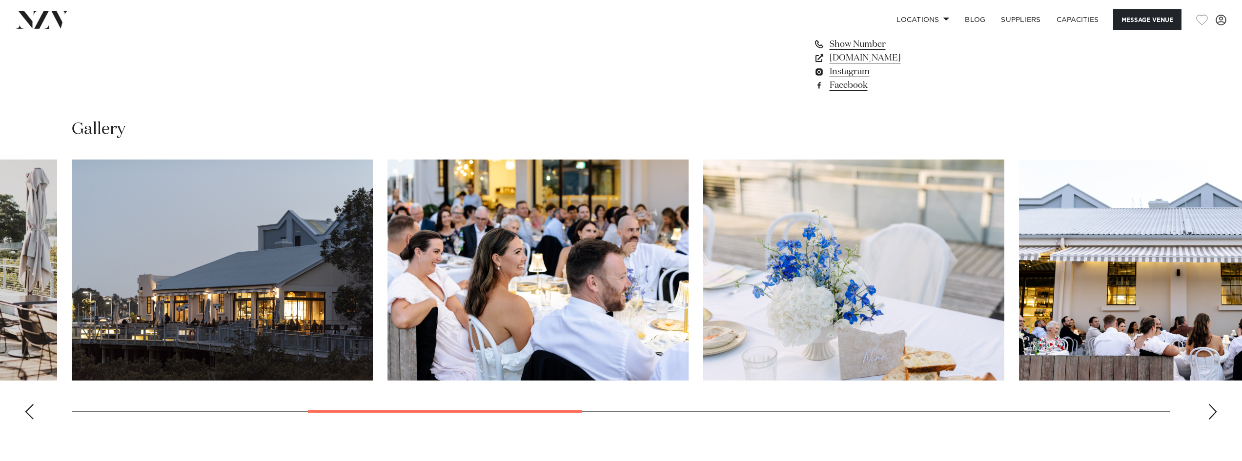
scroll to position [1073, 0]
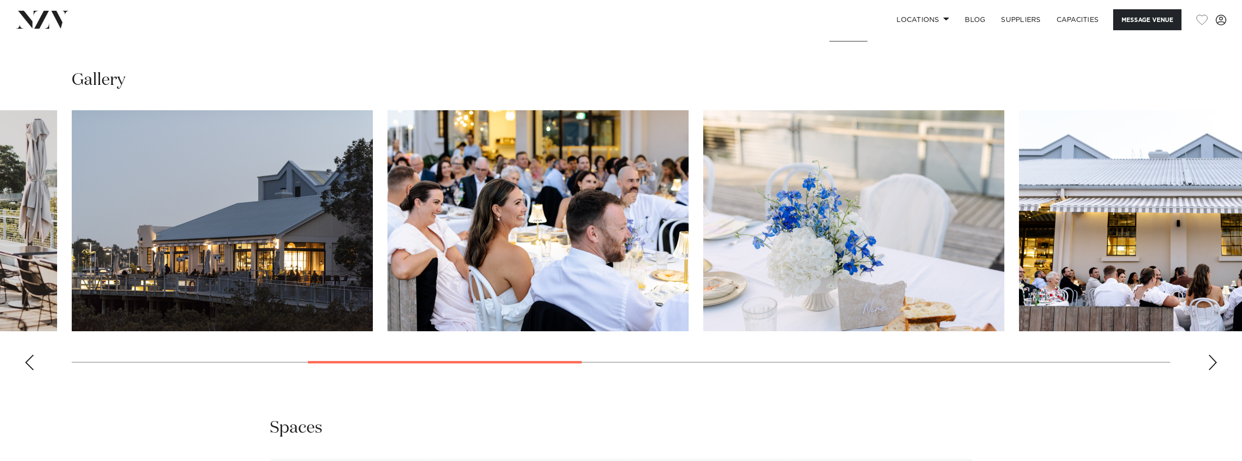
click at [217, 212] on img "4 / 14" at bounding box center [222, 220] width 301 height 221
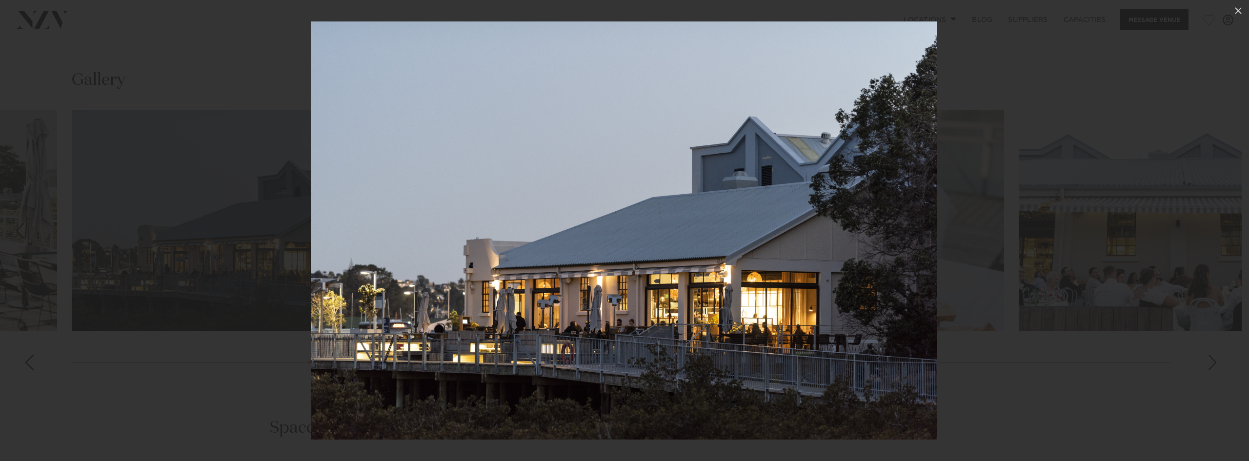
click at [1185, 270] on div at bounding box center [624, 230] width 1249 height 461
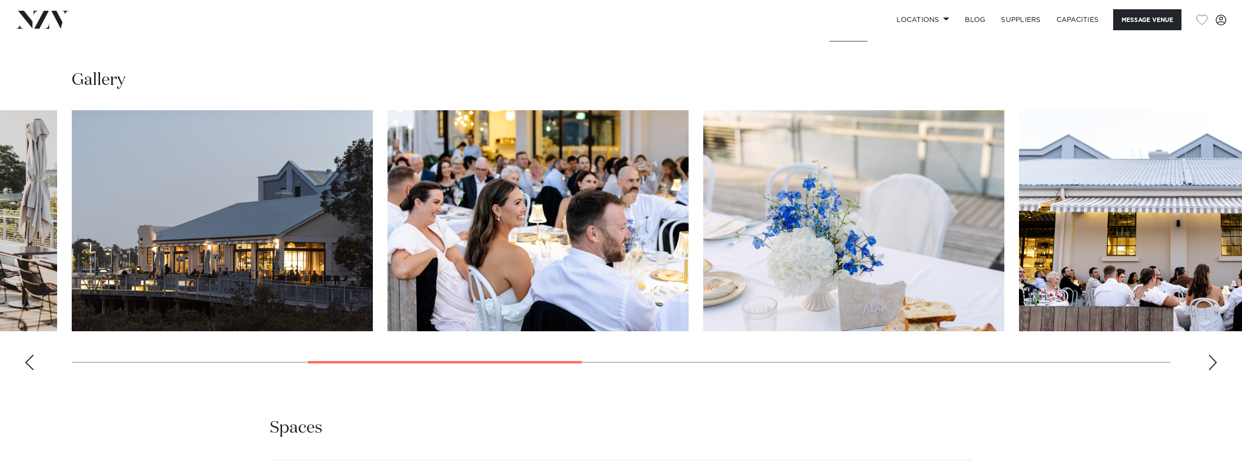
click at [1208, 359] on div "Next slide" at bounding box center [1212, 363] width 10 height 16
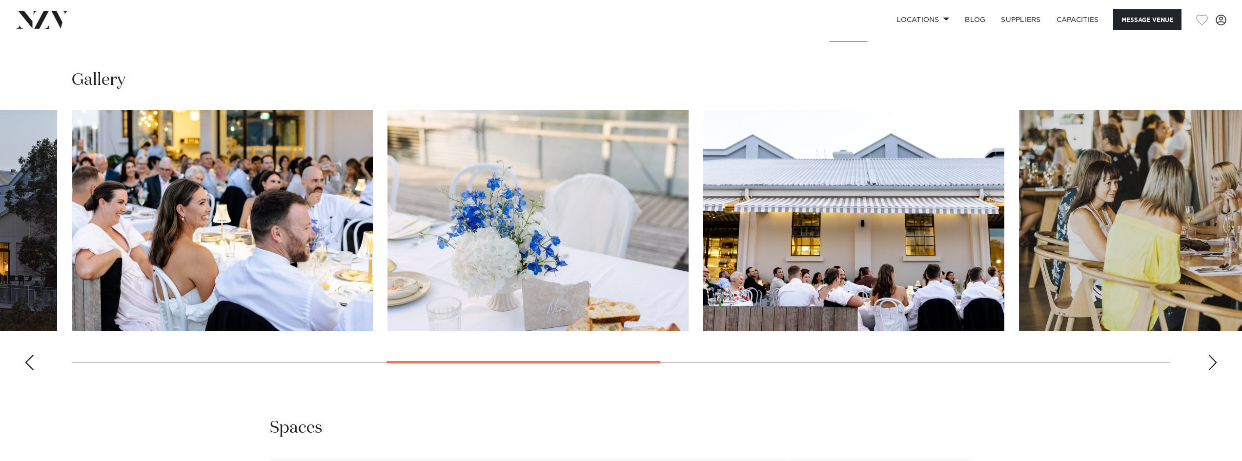
click at [1208, 359] on div "Next slide" at bounding box center [1212, 363] width 10 height 16
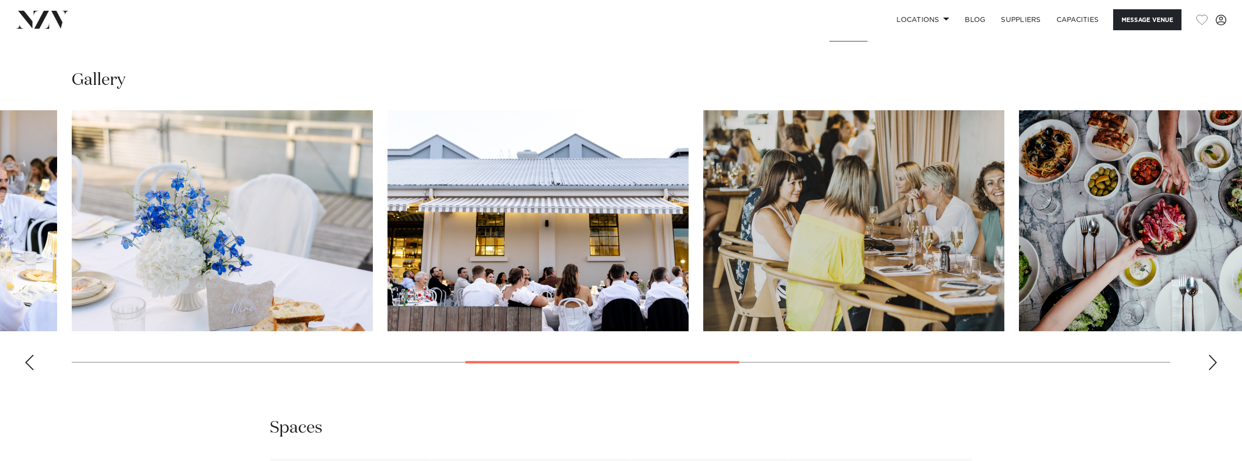
click at [1208, 359] on div "Next slide" at bounding box center [1212, 363] width 10 height 16
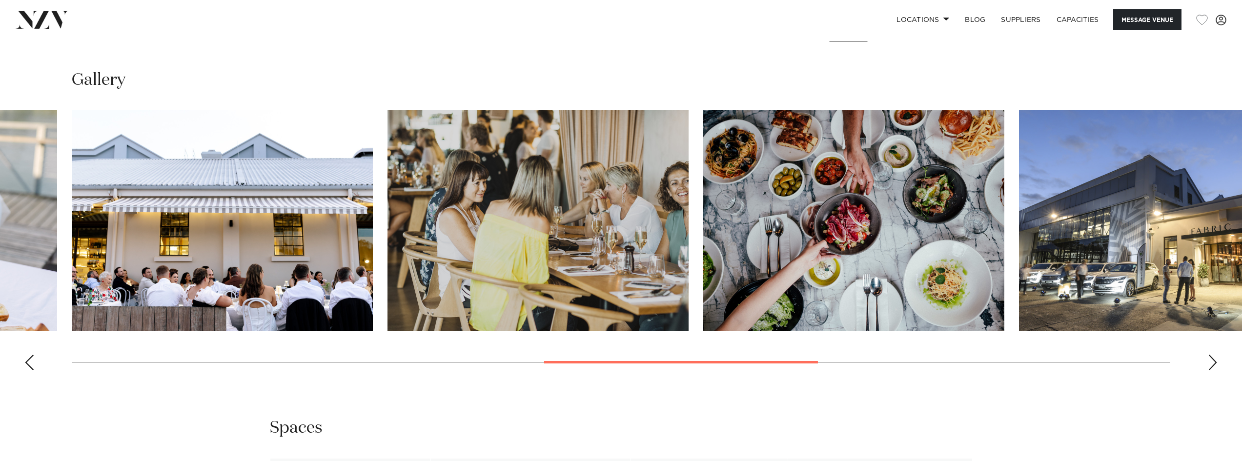
click at [1208, 359] on div "Next slide" at bounding box center [1212, 363] width 10 height 16
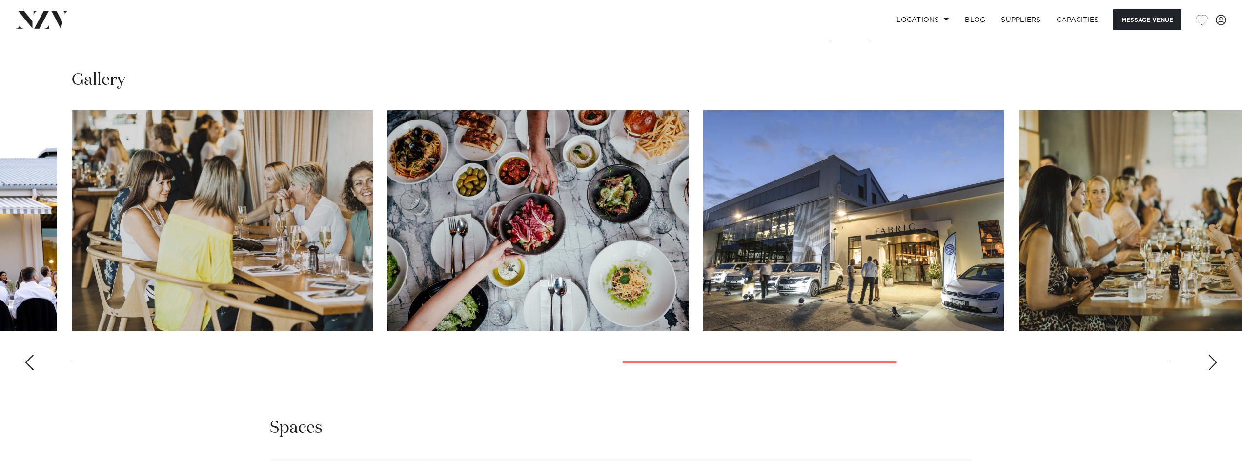
click at [1217, 359] on div "Next slide" at bounding box center [1212, 363] width 10 height 16
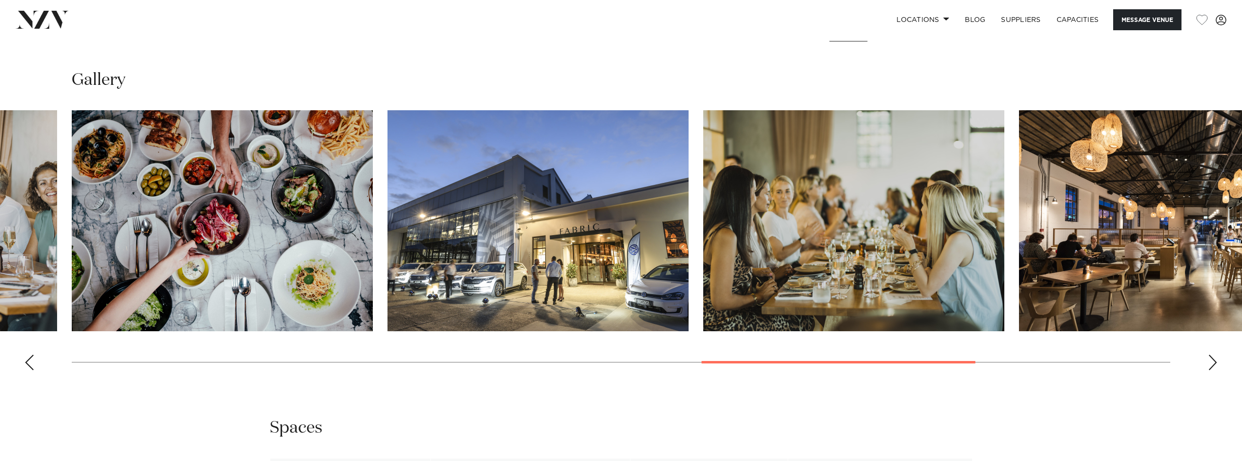
click at [1217, 359] on div "Next slide" at bounding box center [1212, 363] width 10 height 16
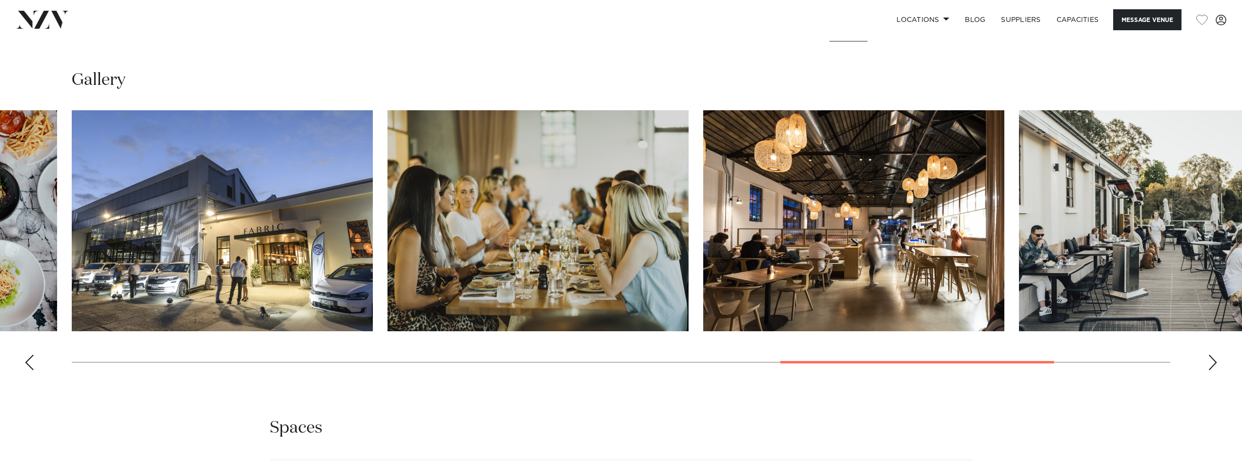
click at [1217, 359] on div "Next slide" at bounding box center [1212, 363] width 10 height 16
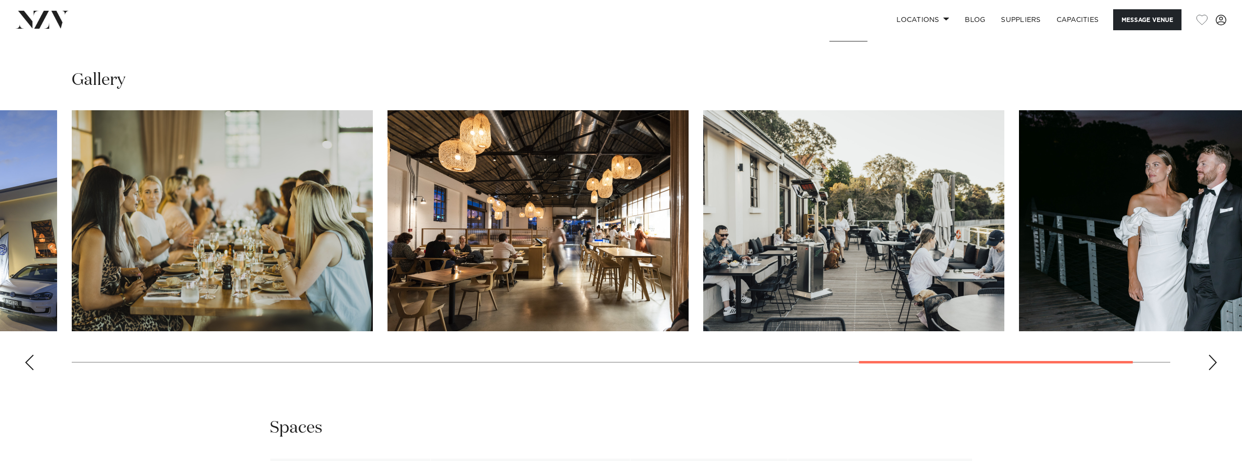
click at [1217, 359] on div "Next slide" at bounding box center [1212, 363] width 10 height 16
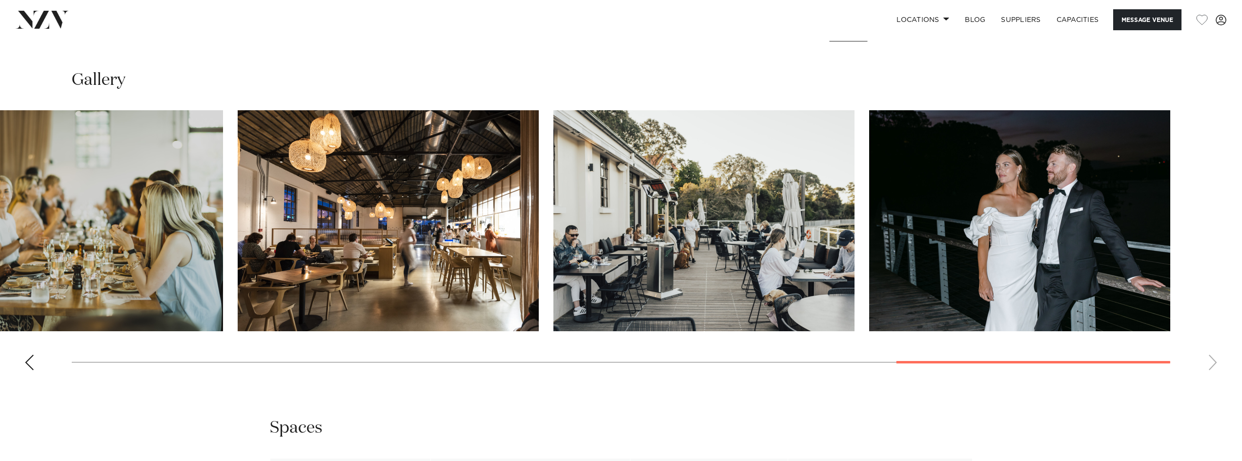
click at [38, 360] on swiper-container at bounding box center [621, 244] width 1242 height 268
click at [22, 366] on swiper-container at bounding box center [621, 244] width 1242 height 268
click at [28, 365] on div "Previous slide" at bounding box center [29, 363] width 10 height 16
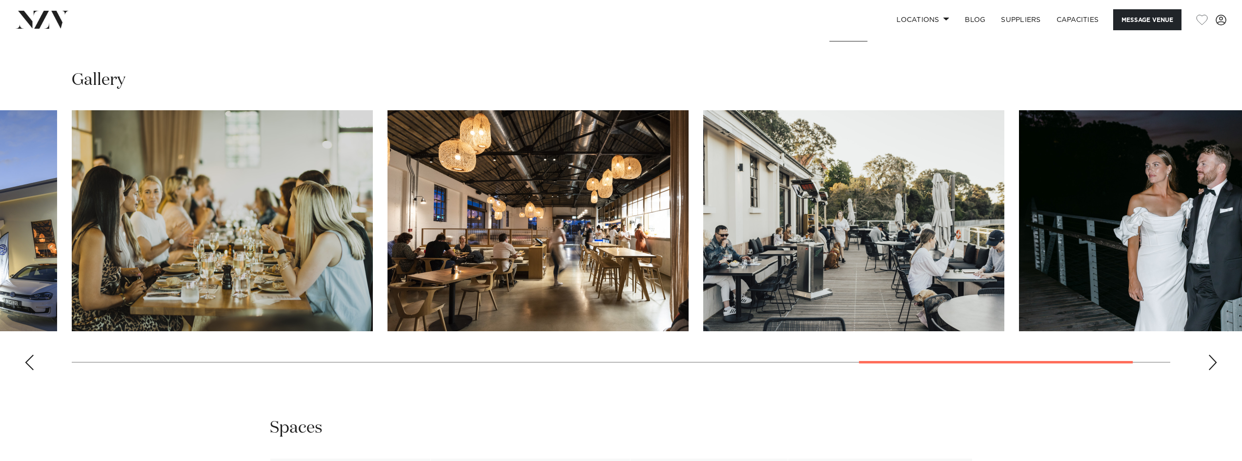
click at [31, 363] on div "Previous slide" at bounding box center [29, 363] width 10 height 16
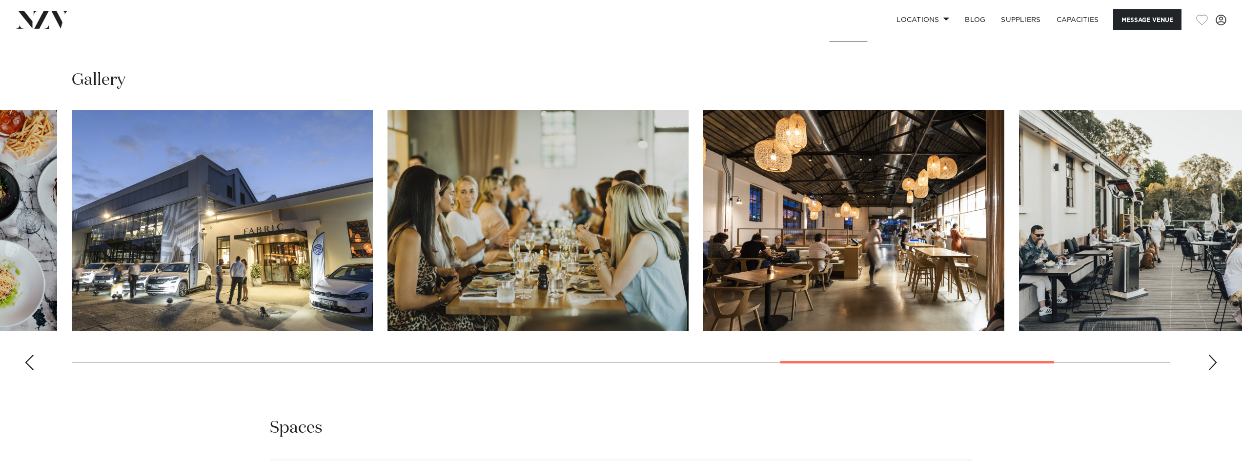
click at [31, 363] on div "Previous slide" at bounding box center [29, 363] width 10 height 16
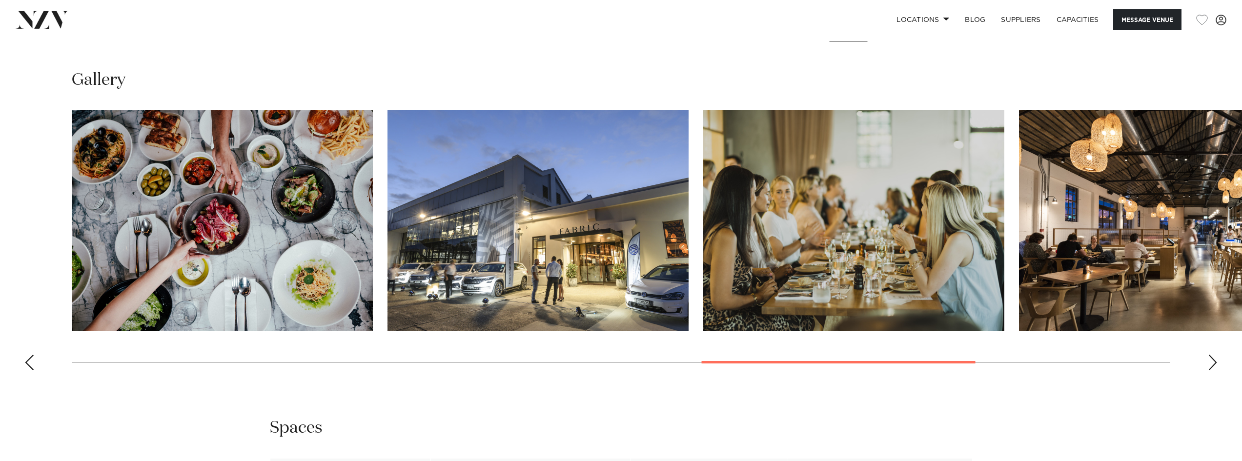
click at [31, 363] on div "Previous slide" at bounding box center [29, 363] width 10 height 16
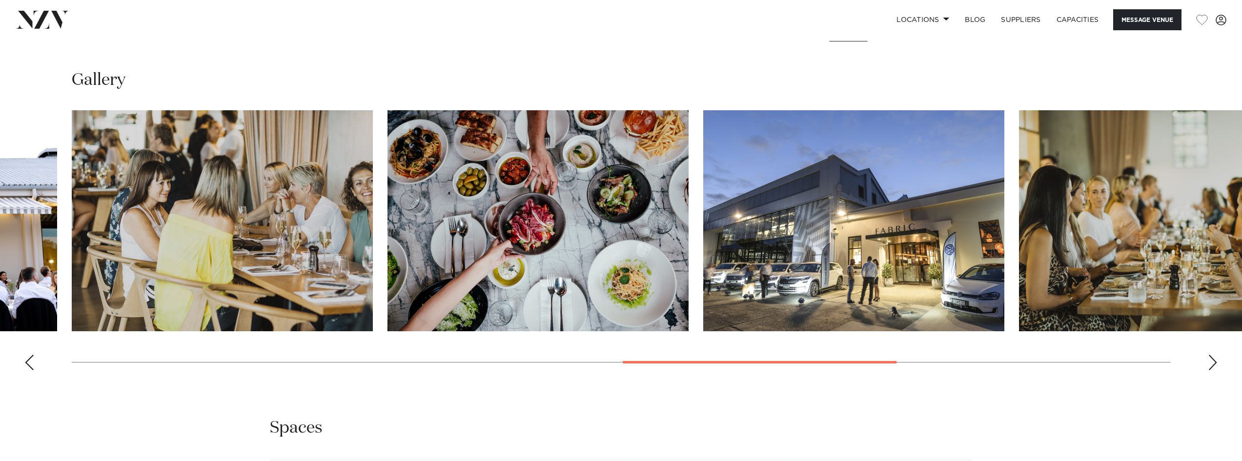
click at [31, 363] on div "Previous slide" at bounding box center [29, 363] width 10 height 16
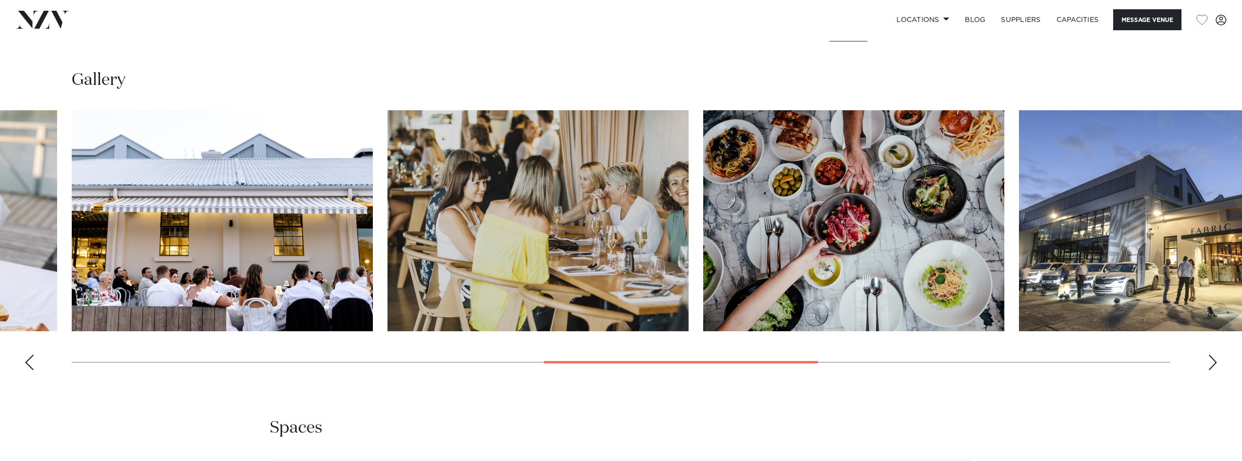
click at [31, 363] on div "Previous slide" at bounding box center [29, 363] width 10 height 16
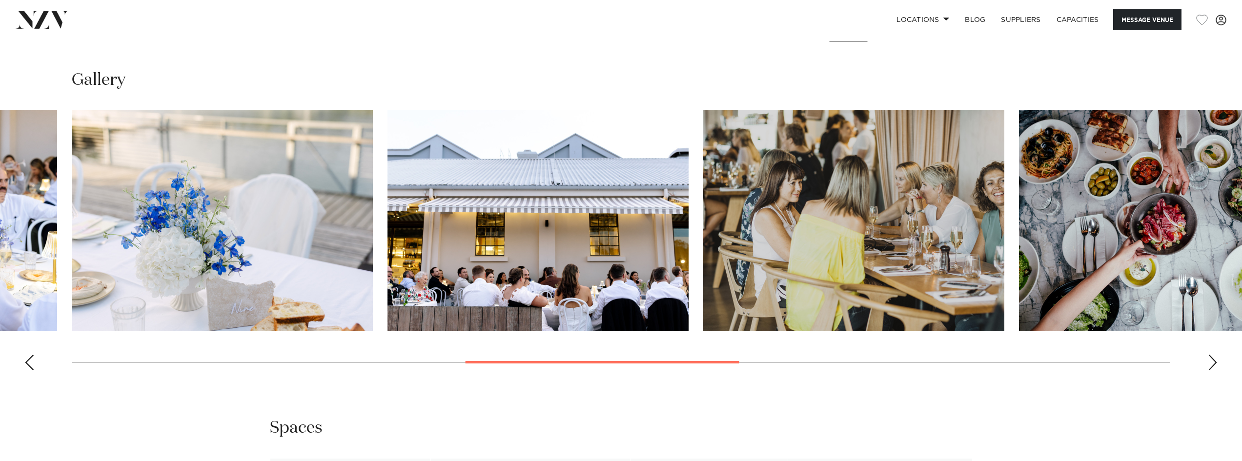
click at [31, 363] on div "Previous slide" at bounding box center [29, 363] width 10 height 16
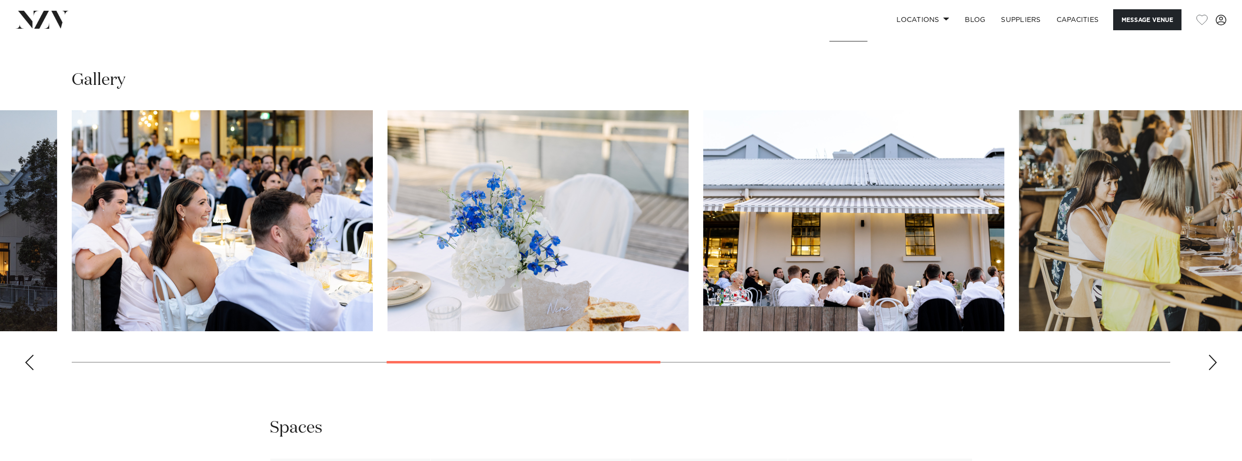
click at [31, 363] on div "Previous slide" at bounding box center [29, 363] width 10 height 16
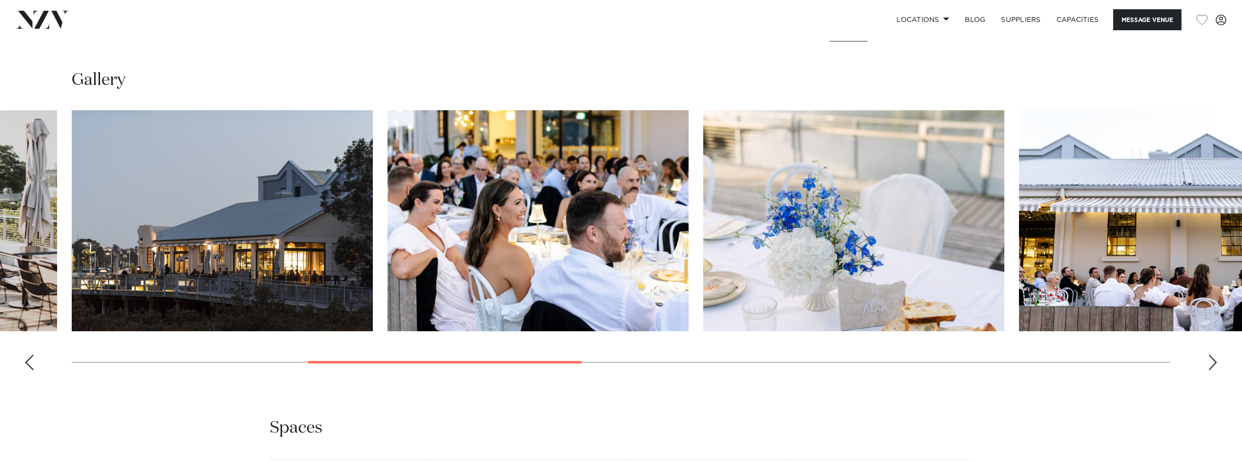
click at [164, 305] on img "4 / 14" at bounding box center [222, 220] width 301 height 221
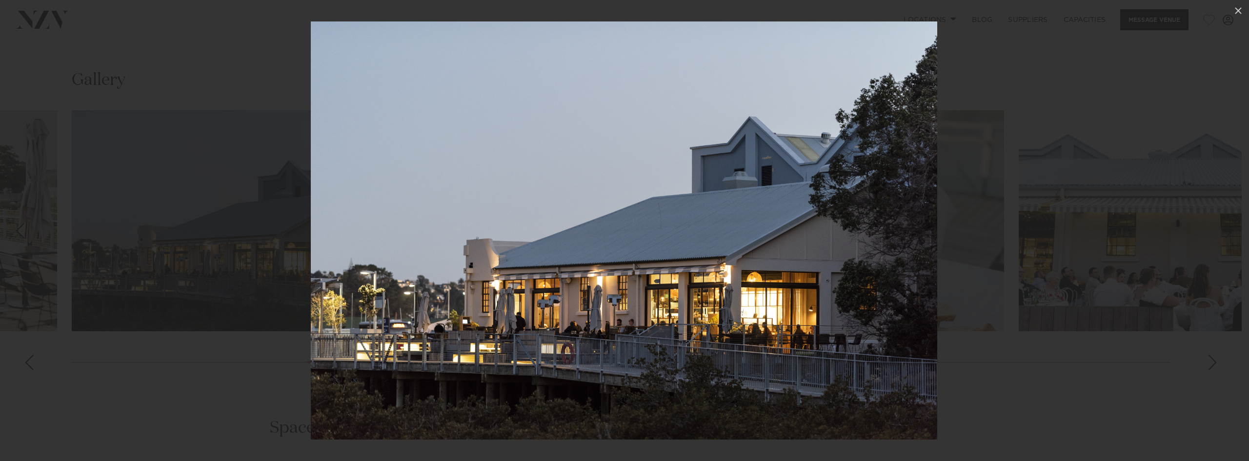
click at [149, 361] on div at bounding box center [624, 230] width 1249 height 461
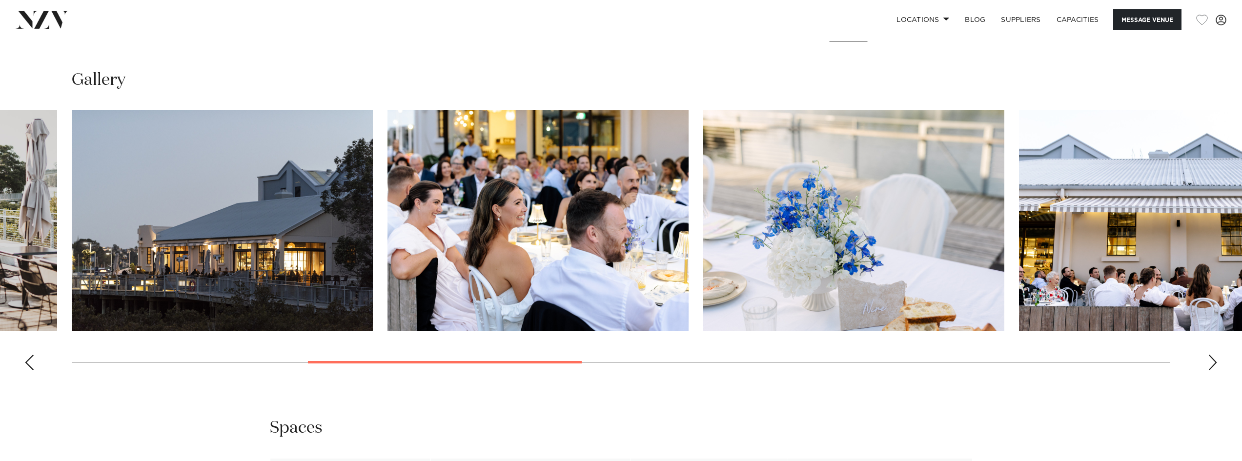
click at [30, 365] on div "Previous slide" at bounding box center [29, 363] width 10 height 16
click at [32, 365] on div "Previous slide" at bounding box center [29, 363] width 10 height 16
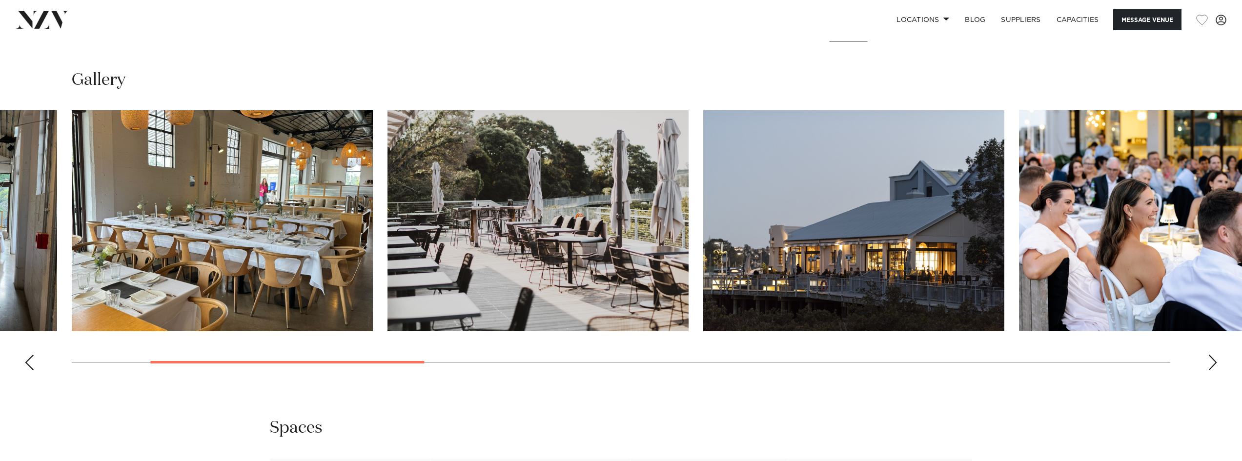
click at [35, 364] on swiper-container at bounding box center [621, 244] width 1242 height 268
click at [565, 242] on img "3 / 14" at bounding box center [537, 220] width 301 height 221
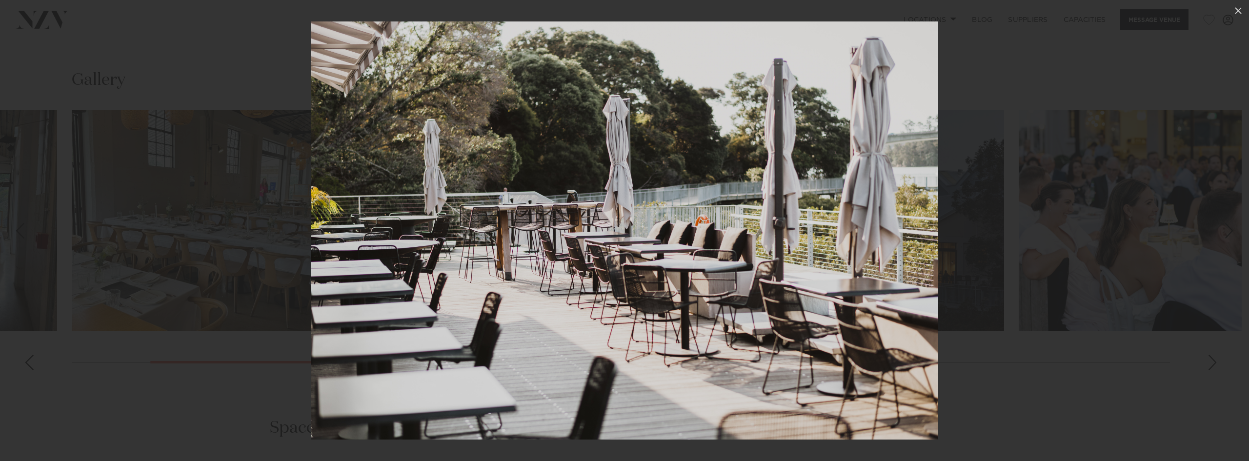
drag, startPoint x: 1084, startPoint y: 303, endPoint x: 1075, endPoint y: 303, distance: 9.3
click at [1081, 303] on div at bounding box center [624, 230] width 1249 height 461
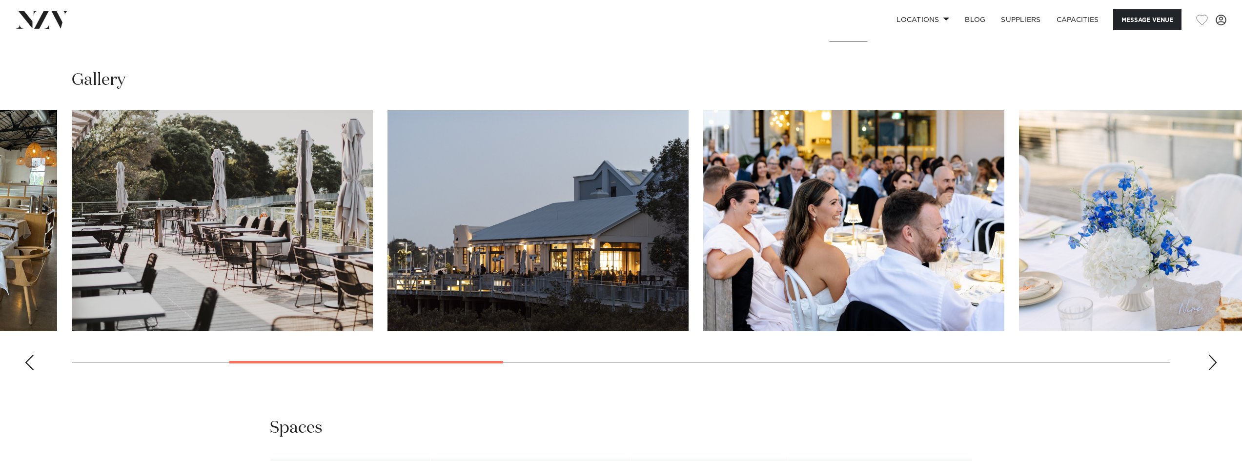
click at [320, 367] on swiper-container at bounding box center [621, 244] width 1242 height 268
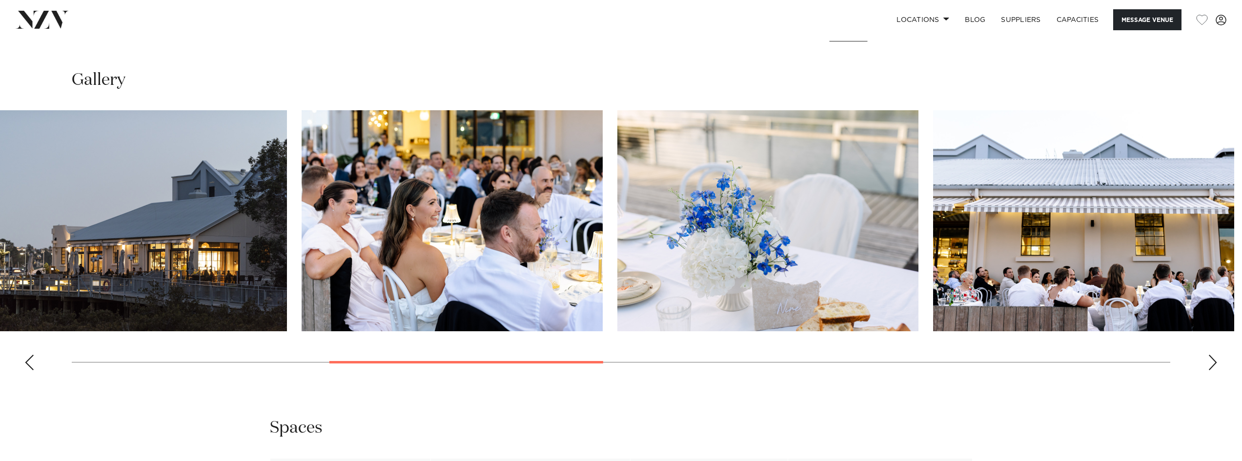
click at [245, 364] on swiper-container at bounding box center [621, 244] width 1242 height 268
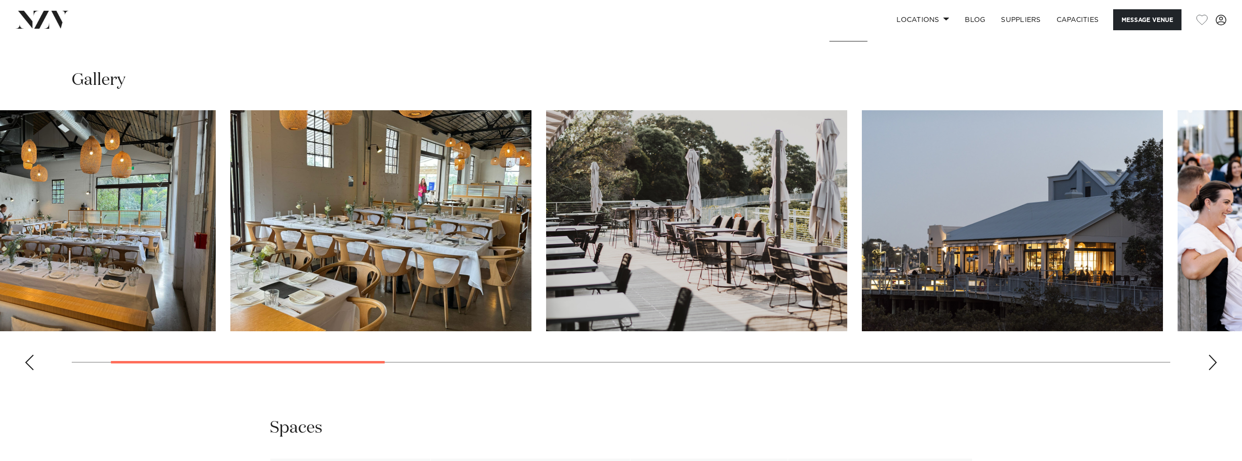
click at [158, 373] on swiper-container at bounding box center [621, 244] width 1242 height 268
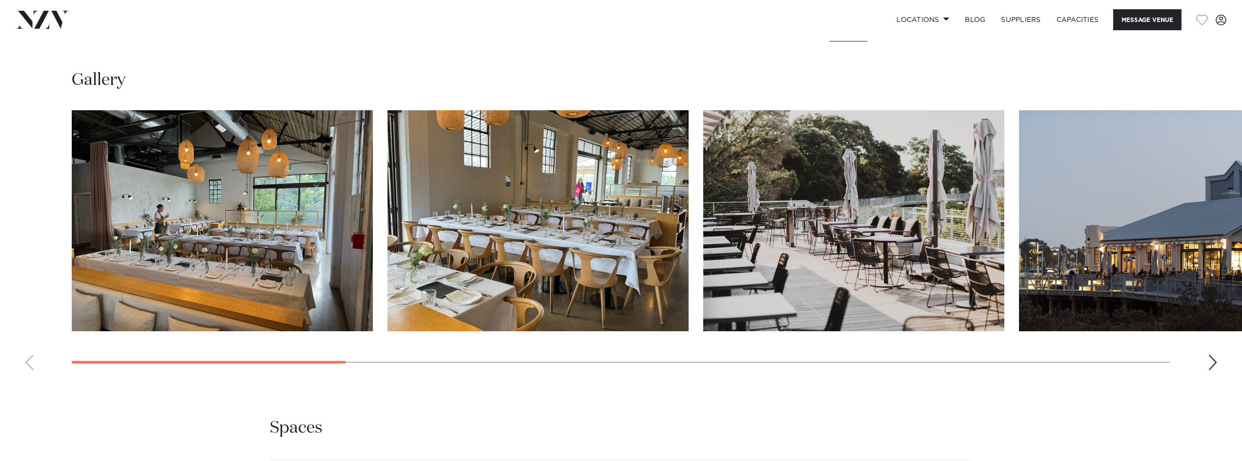
click at [497, 227] on img "2 / 14" at bounding box center [537, 220] width 301 height 221
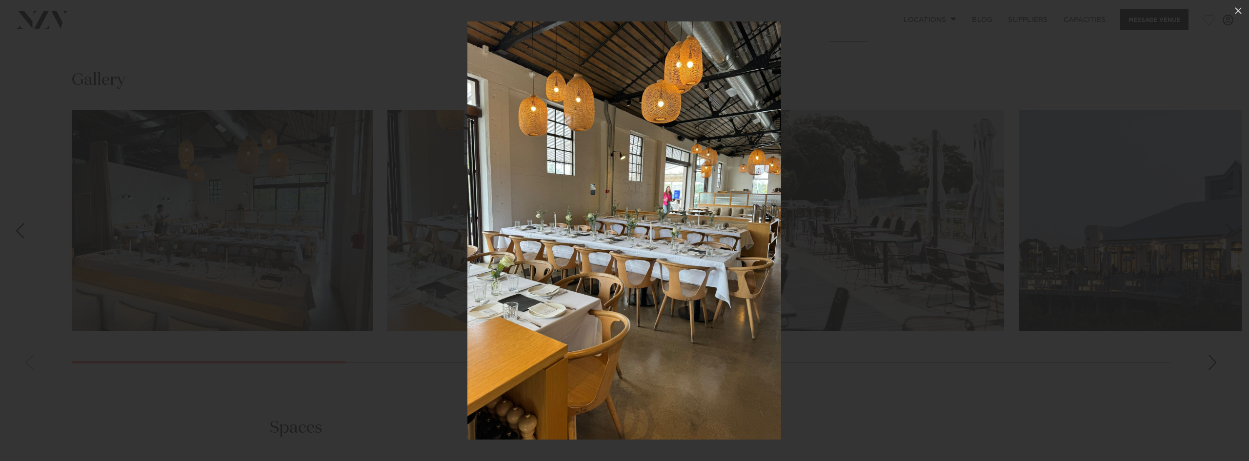
click at [948, 370] on div at bounding box center [624, 230] width 1249 height 461
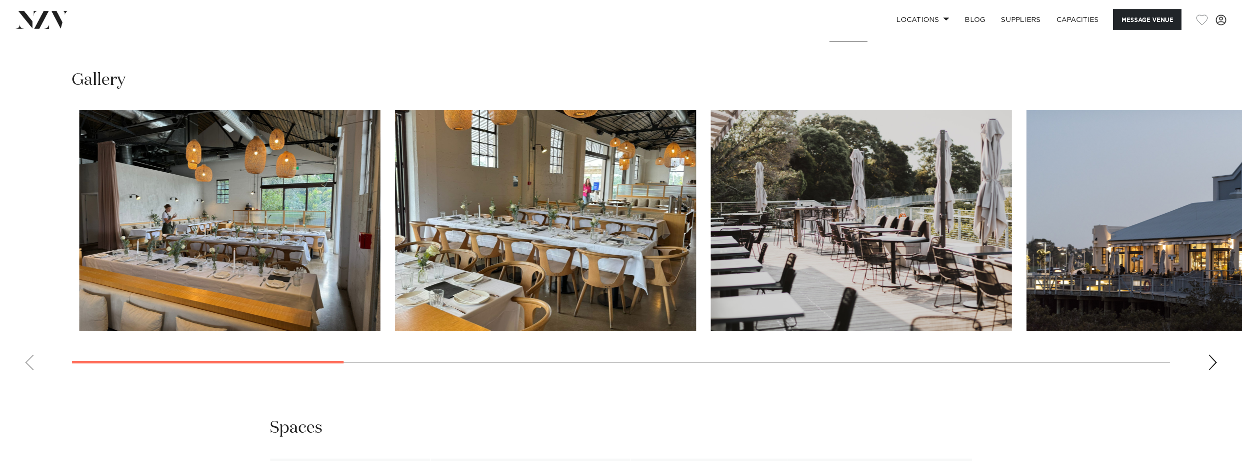
click at [669, 311] on img "2 / 14" at bounding box center [545, 220] width 301 height 221
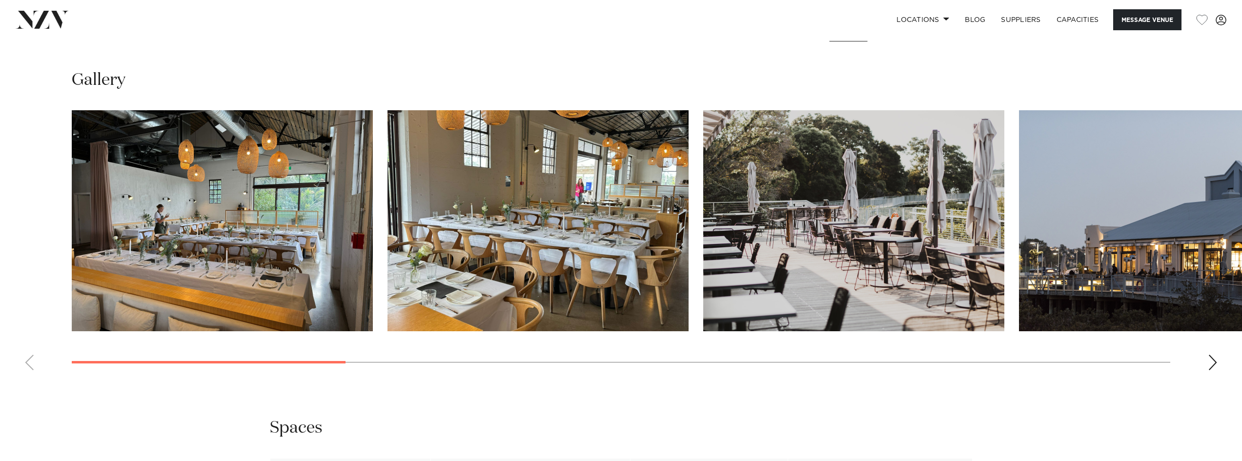
click at [163, 234] on img "1 / 14" at bounding box center [222, 220] width 301 height 221
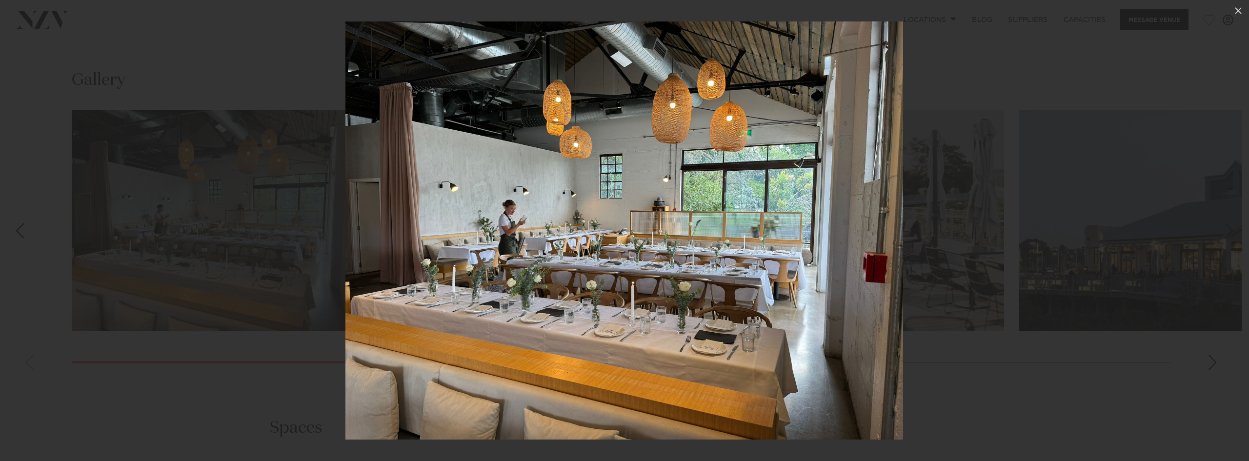
click at [1041, 387] on div at bounding box center [624, 230] width 1249 height 461
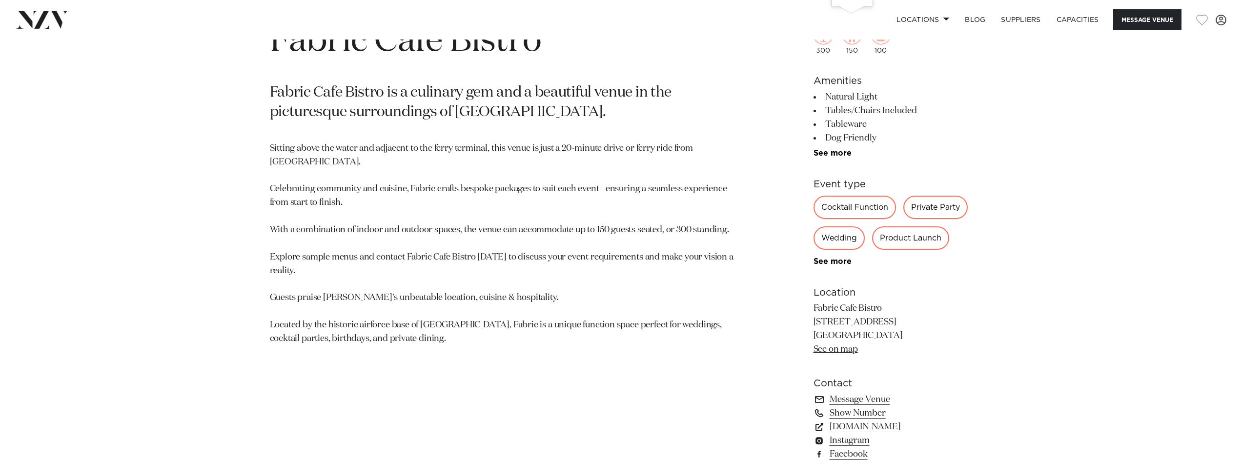
scroll to position [732, 0]
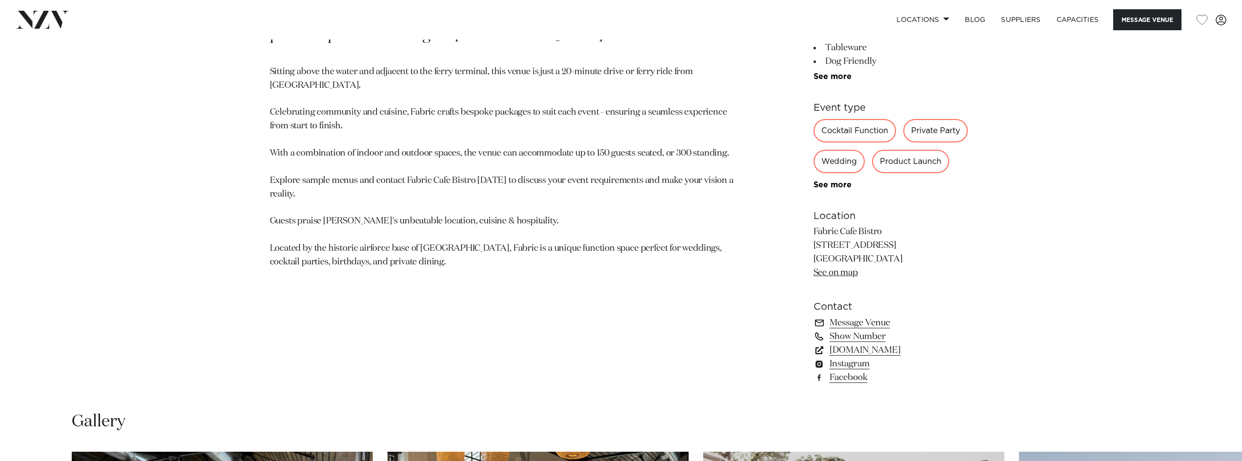
click at [888, 346] on link "www.fabriccafebistro.co.nz" at bounding box center [892, 350] width 159 height 14
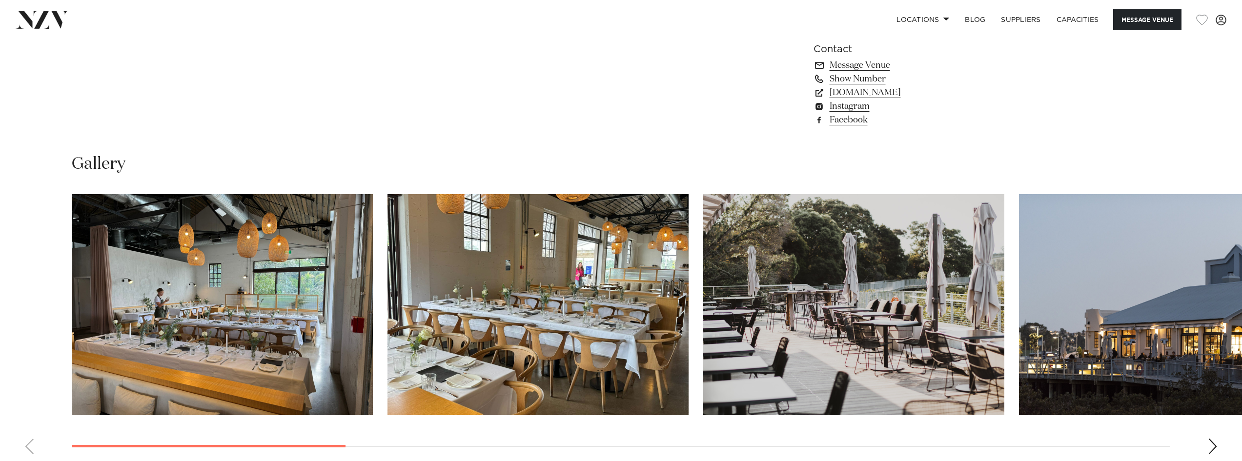
scroll to position [1073, 0]
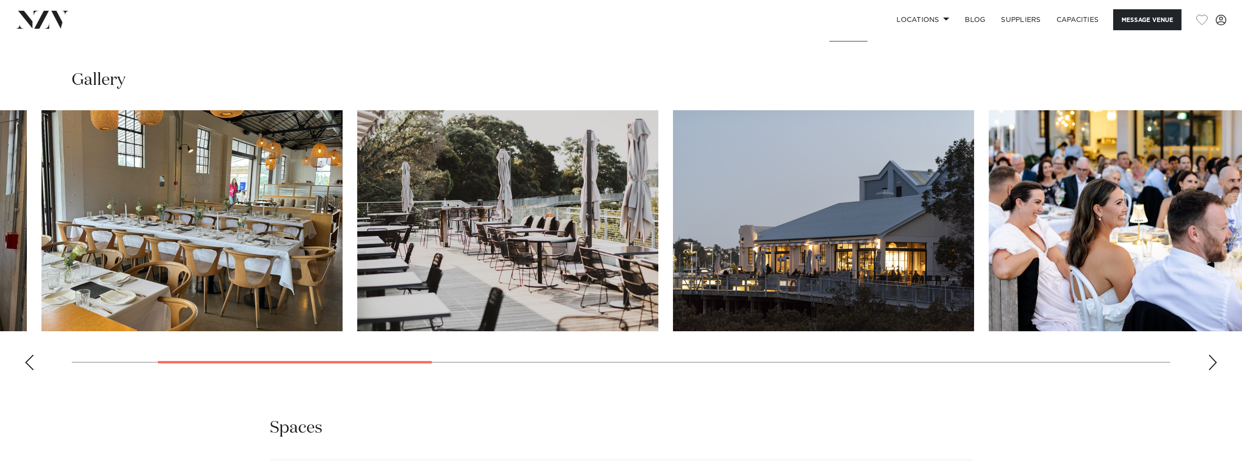
click at [797, 333] on swiper-container at bounding box center [621, 244] width 1242 height 268
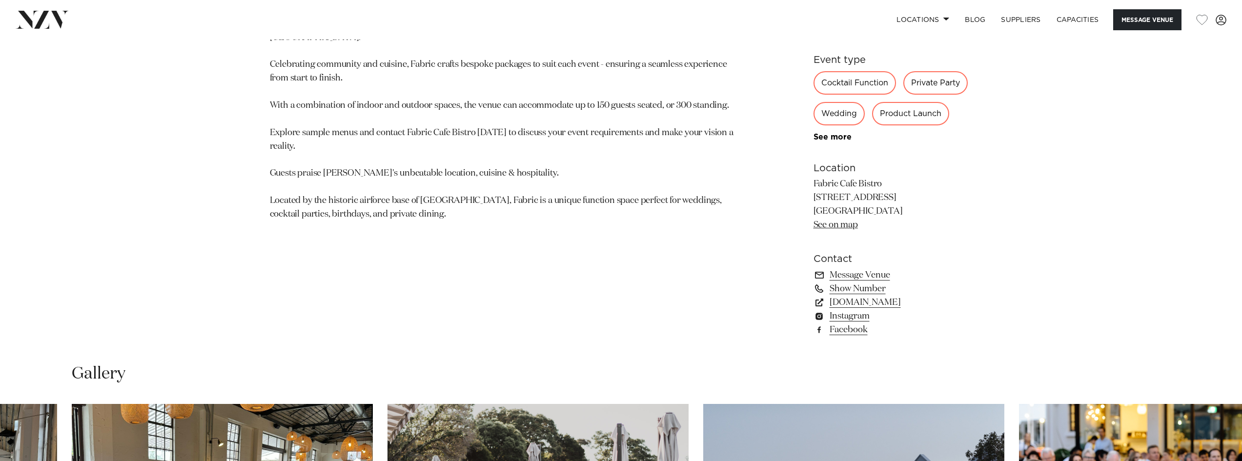
scroll to position [683, 0]
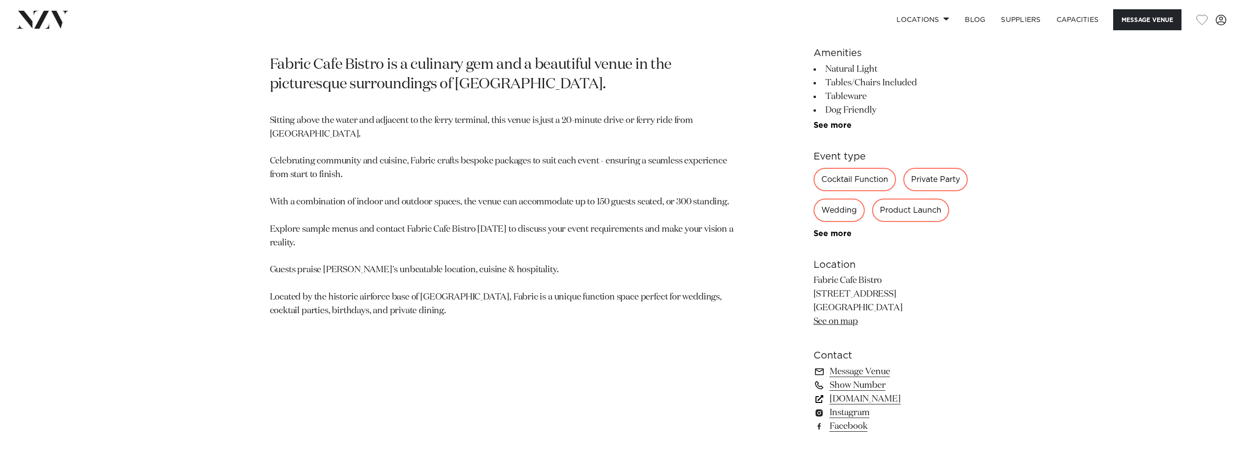
click at [878, 401] on link "www.fabriccafebistro.co.nz" at bounding box center [892, 399] width 159 height 14
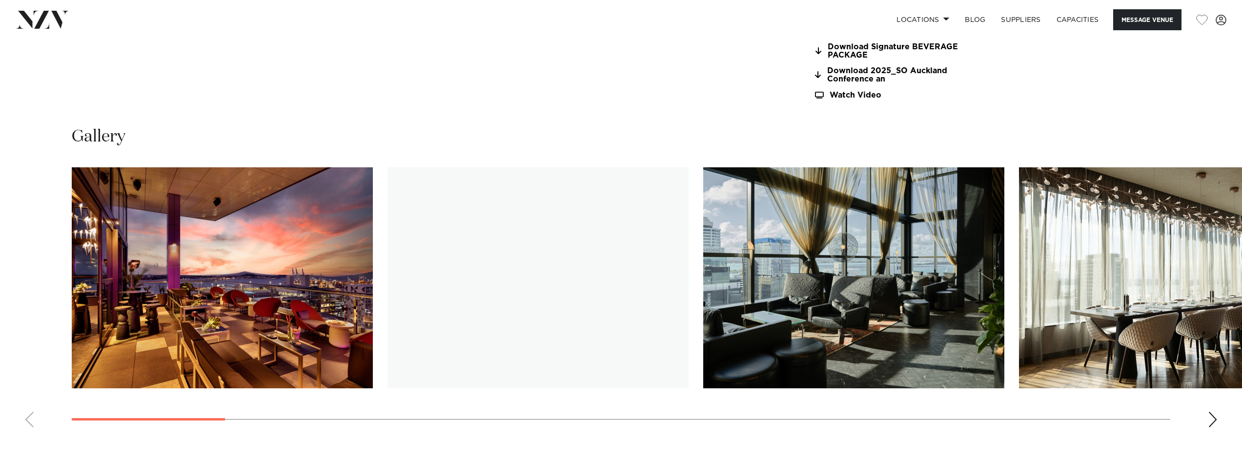
scroll to position [1268, 0]
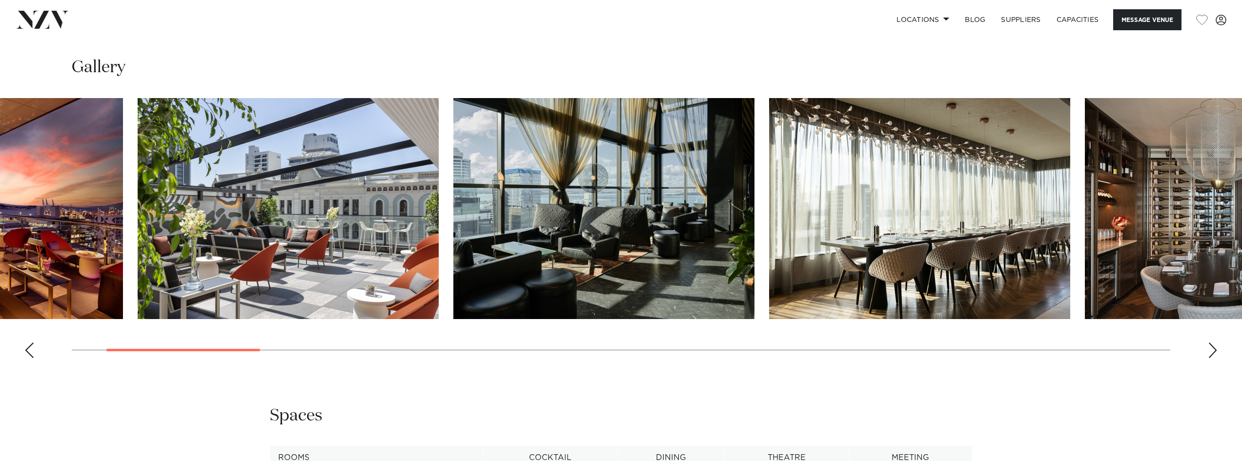
click at [769, 248] on img "4 / 25" at bounding box center [919, 208] width 301 height 221
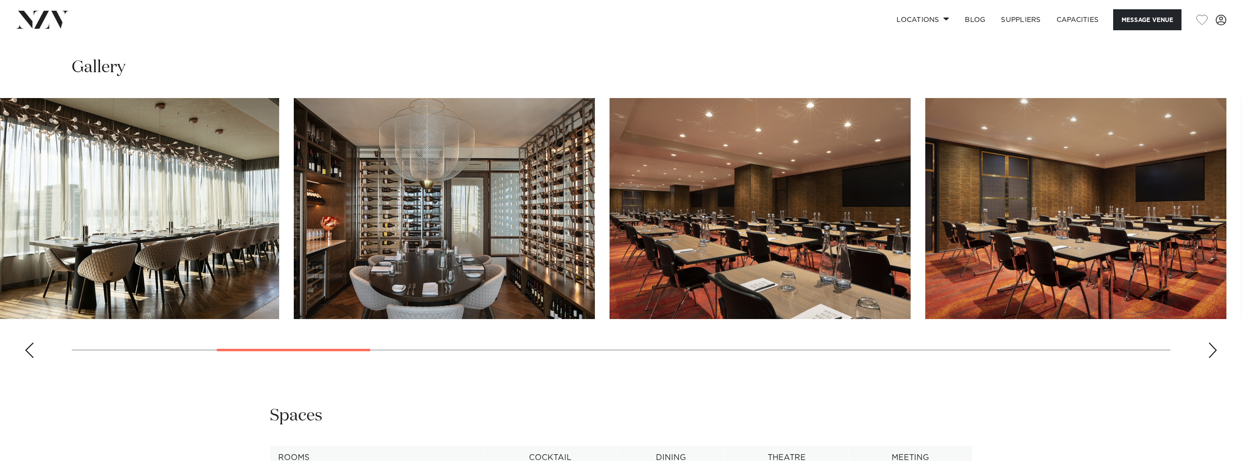
click at [373, 247] on img "5 / 25" at bounding box center [444, 208] width 301 height 221
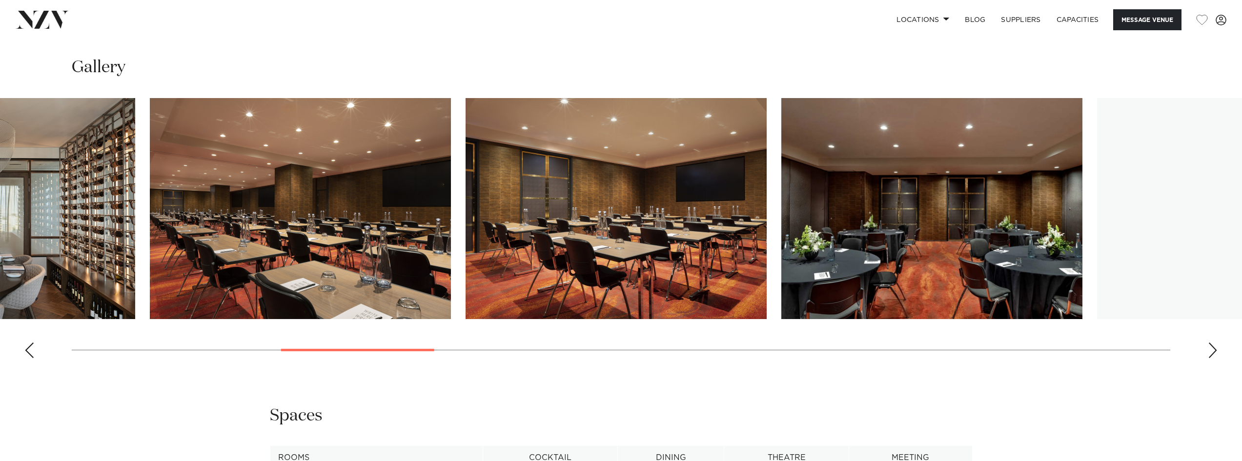
click at [522, 272] on img "7 / 25" at bounding box center [615, 208] width 301 height 221
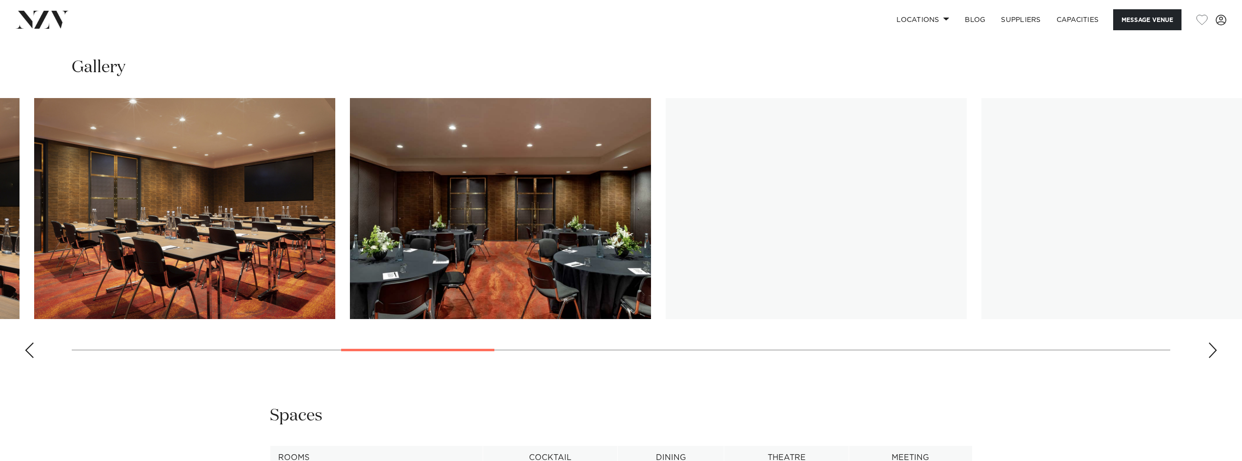
click at [665, 265] on img "9 / 25" at bounding box center [815, 208] width 301 height 221
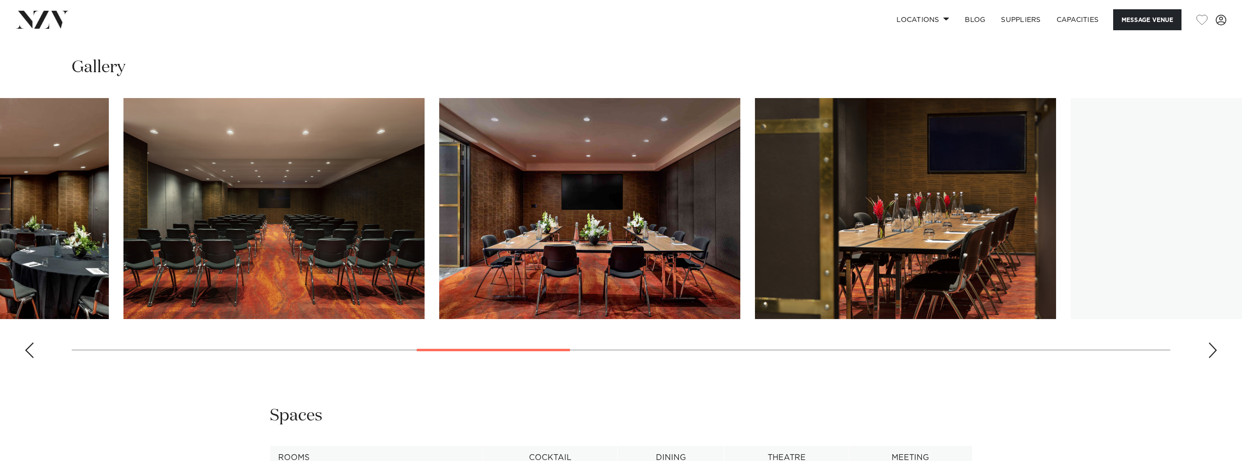
click at [515, 274] on img "10 / 25" at bounding box center [589, 208] width 301 height 221
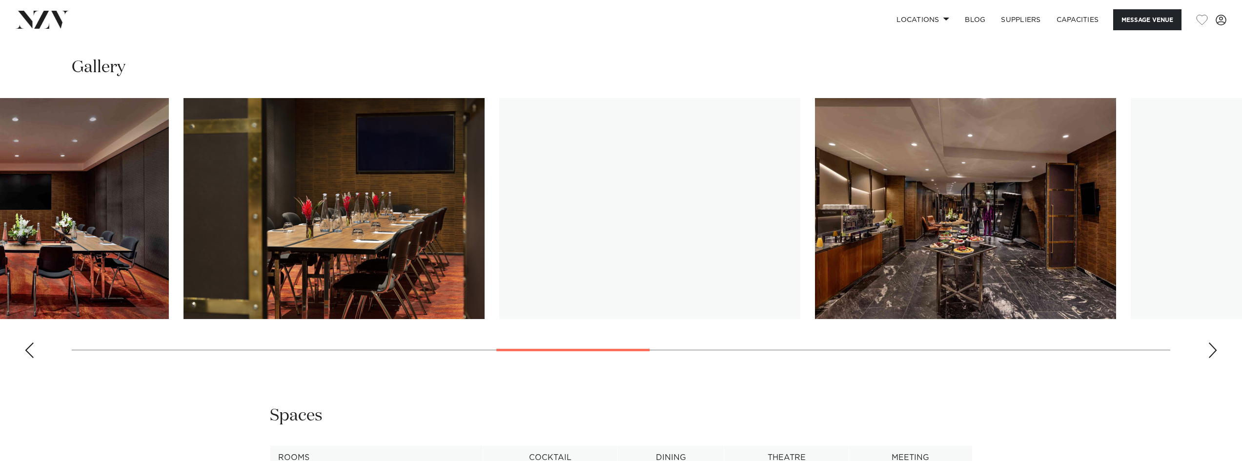
click at [551, 236] on img "12 / 25" at bounding box center [649, 208] width 301 height 221
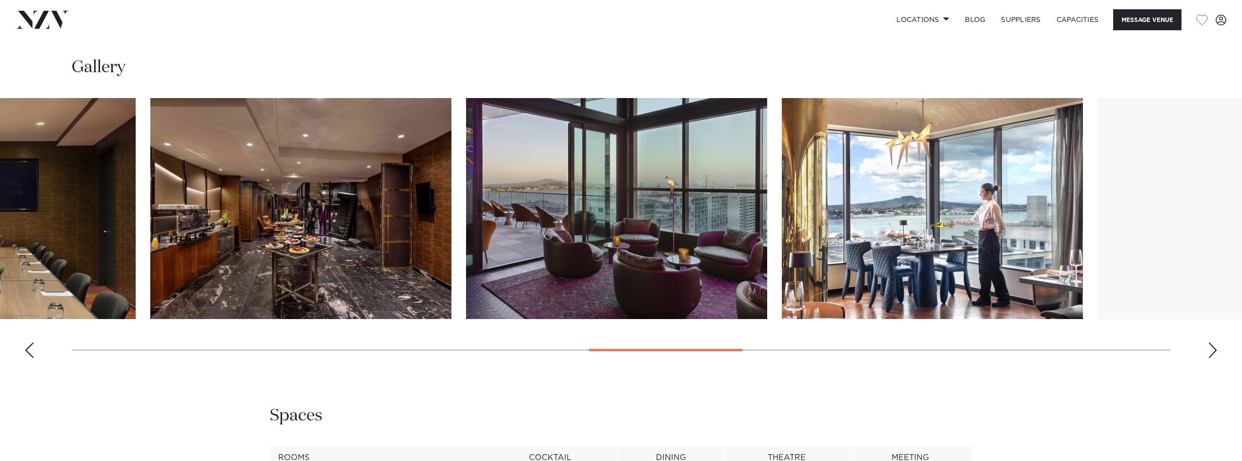
click at [491, 272] on img "14 / 25" at bounding box center [616, 208] width 301 height 221
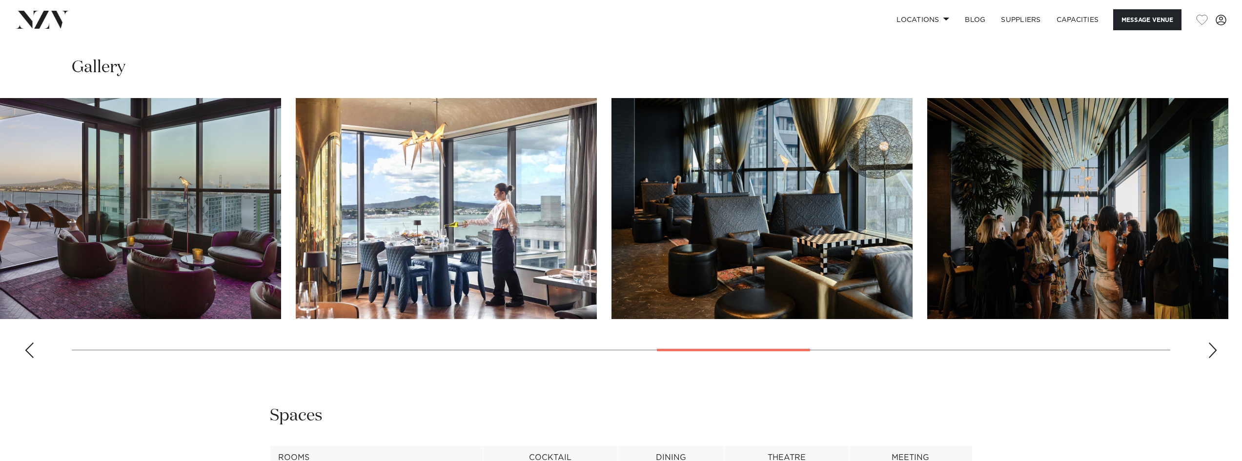
click at [671, 268] on img "16 / 25" at bounding box center [761, 208] width 301 height 221
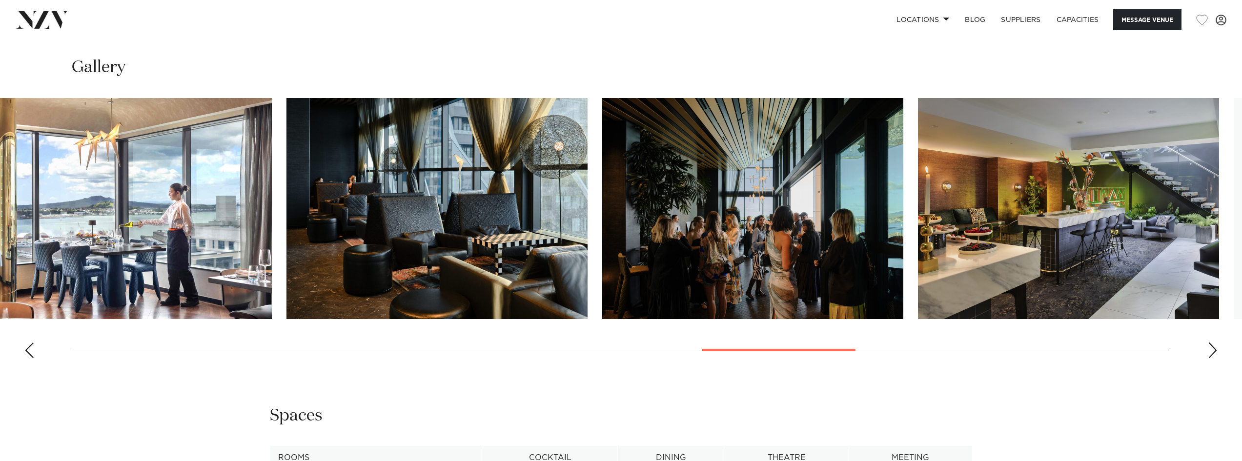
click at [655, 295] on img "17 / 25" at bounding box center [752, 208] width 301 height 221
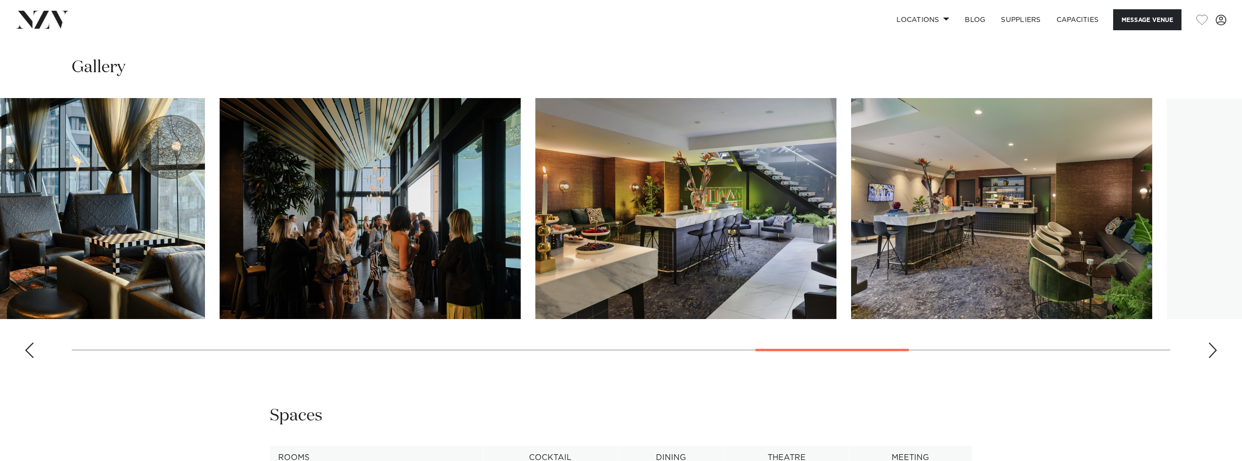
click at [623, 313] on img "18 / 25" at bounding box center [685, 208] width 301 height 221
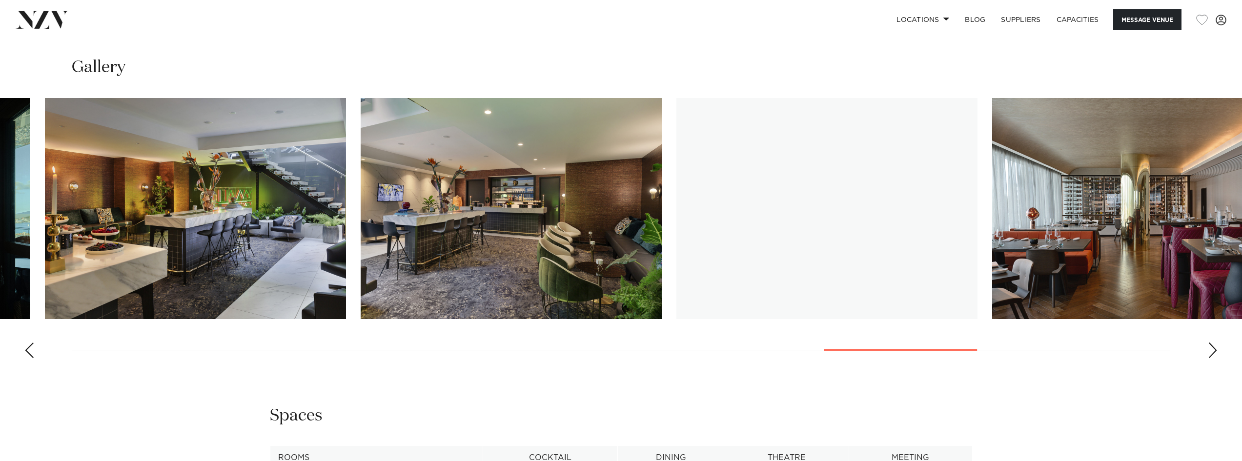
click at [553, 281] on img "19 / 25" at bounding box center [511, 208] width 301 height 221
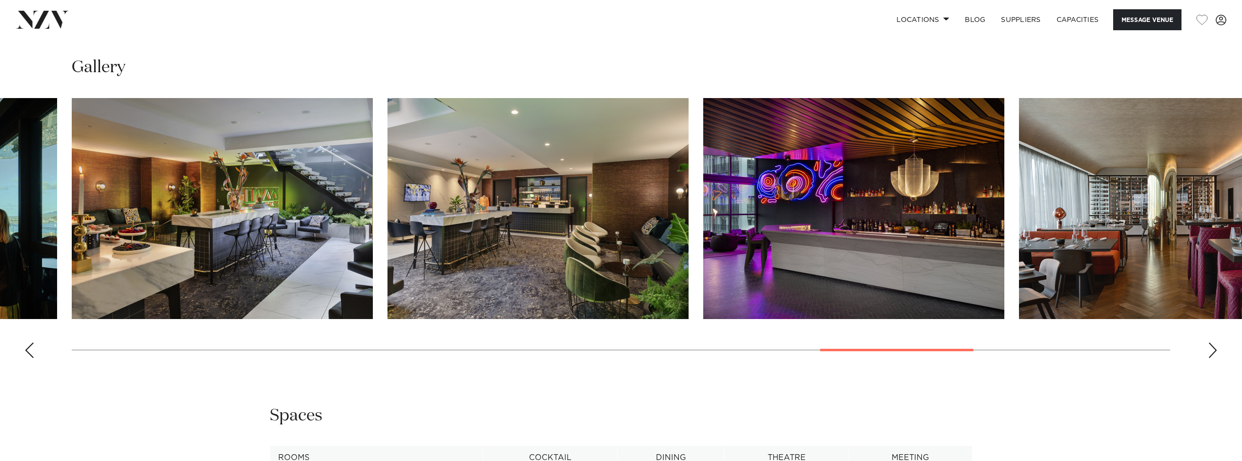
click at [823, 227] on img "20 / 25" at bounding box center [853, 208] width 301 height 221
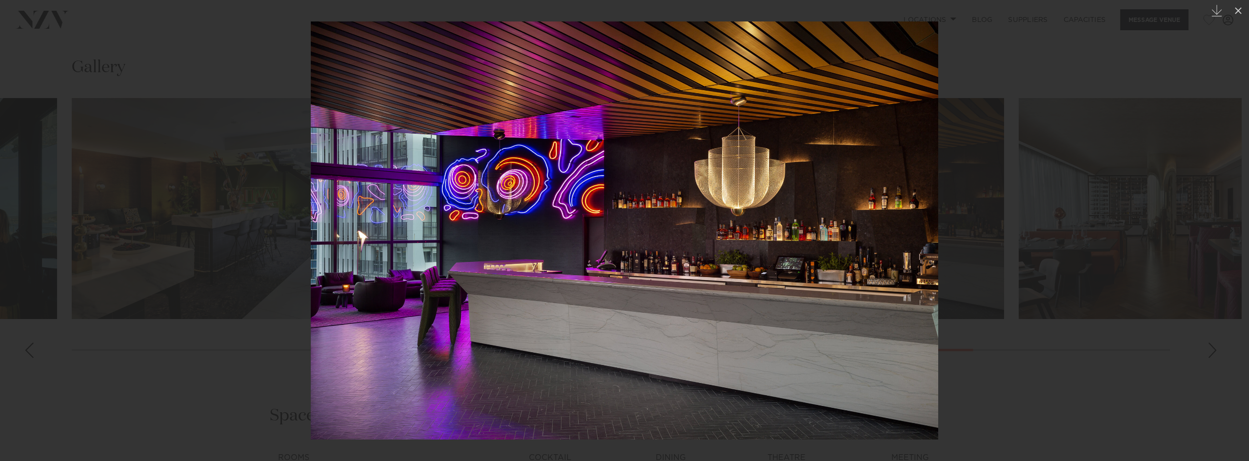
click at [1140, 220] on div at bounding box center [624, 230] width 1249 height 461
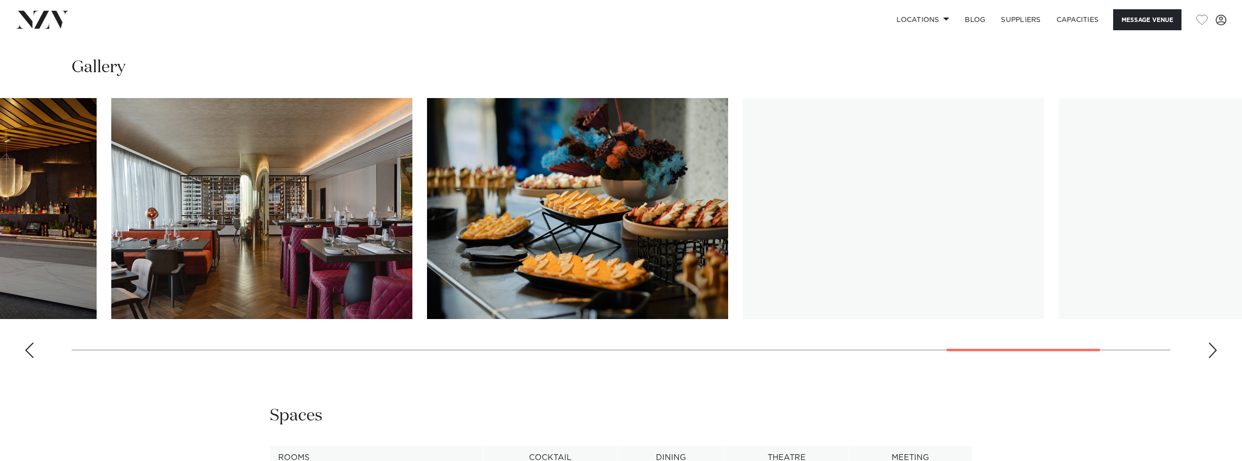
click at [674, 268] on img "22 / 25" at bounding box center [577, 208] width 301 height 221
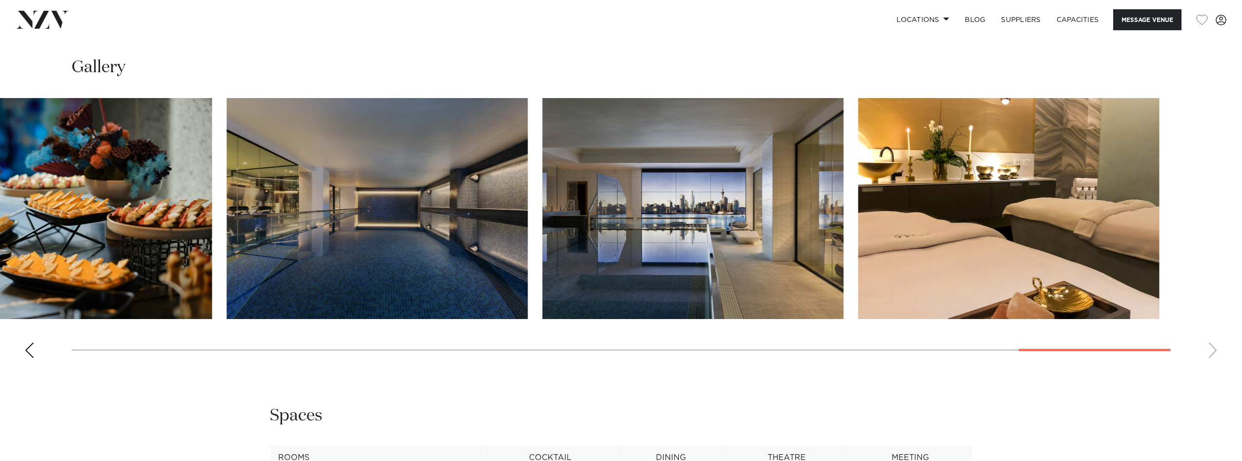
click at [528, 303] on img "23 / 25" at bounding box center [377, 208] width 301 height 221
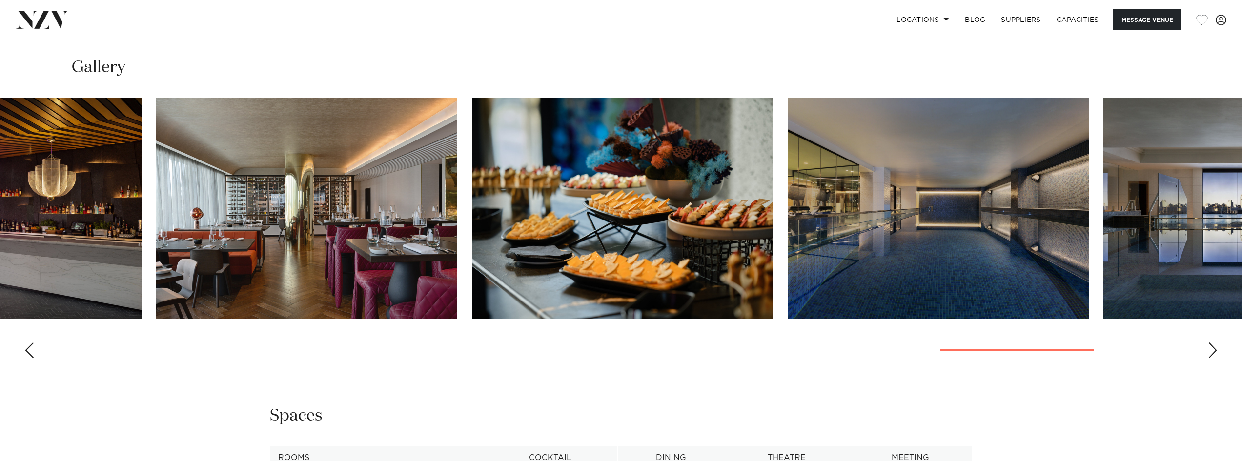
click at [631, 270] on swiper-container at bounding box center [621, 232] width 1242 height 268
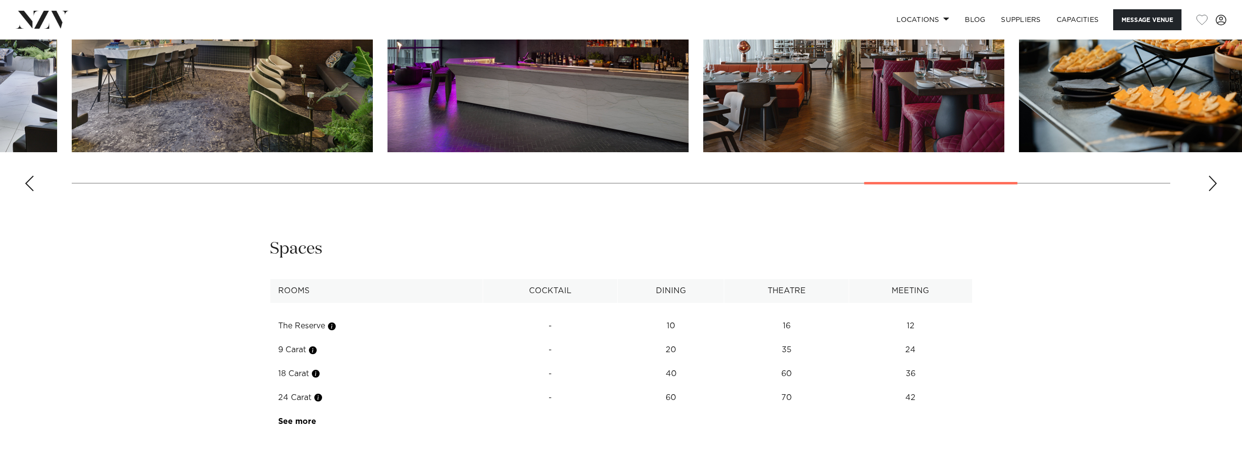
scroll to position [1464, 0]
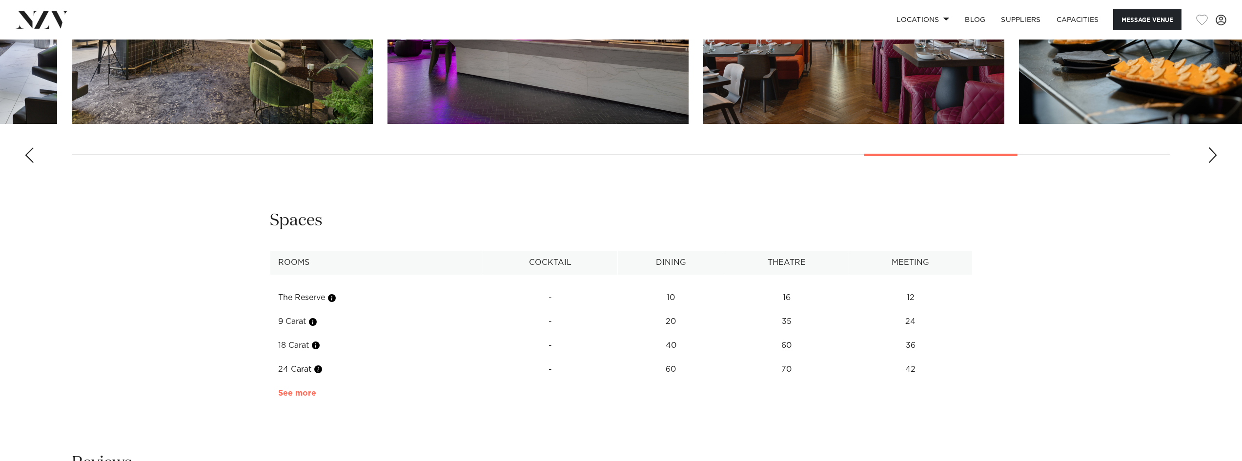
click at [307, 391] on link "See more" at bounding box center [316, 393] width 76 height 8
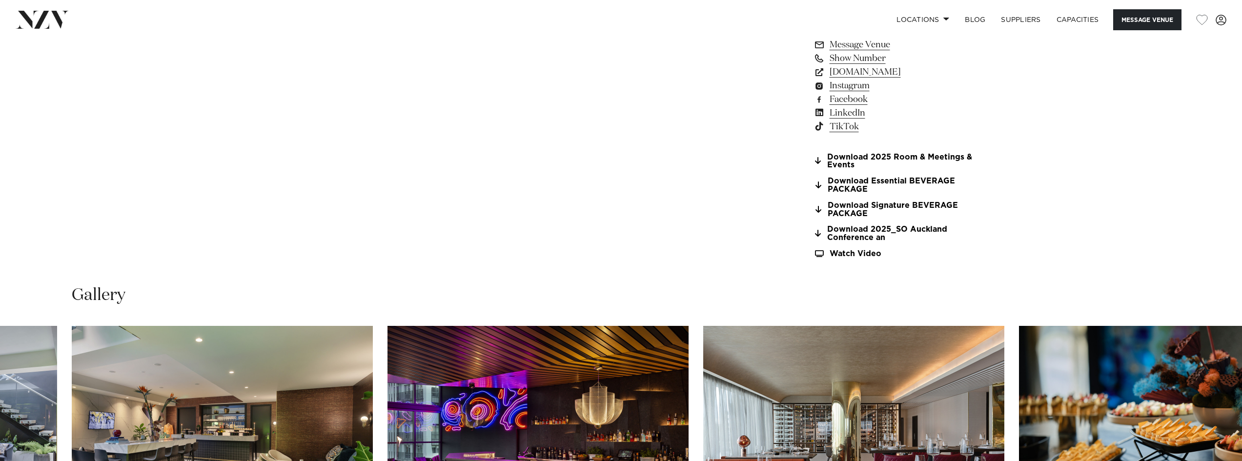
scroll to position [1024, 0]
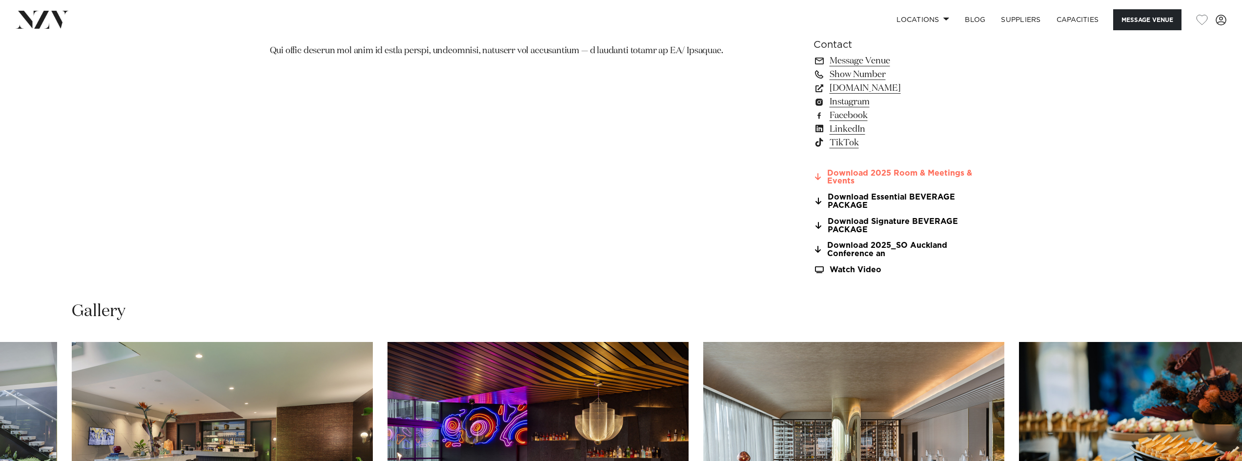
click at [915, 175] on link "Download 2025 Room & Meetings & Events" at bounding box center [892, 177] width 159 height 17
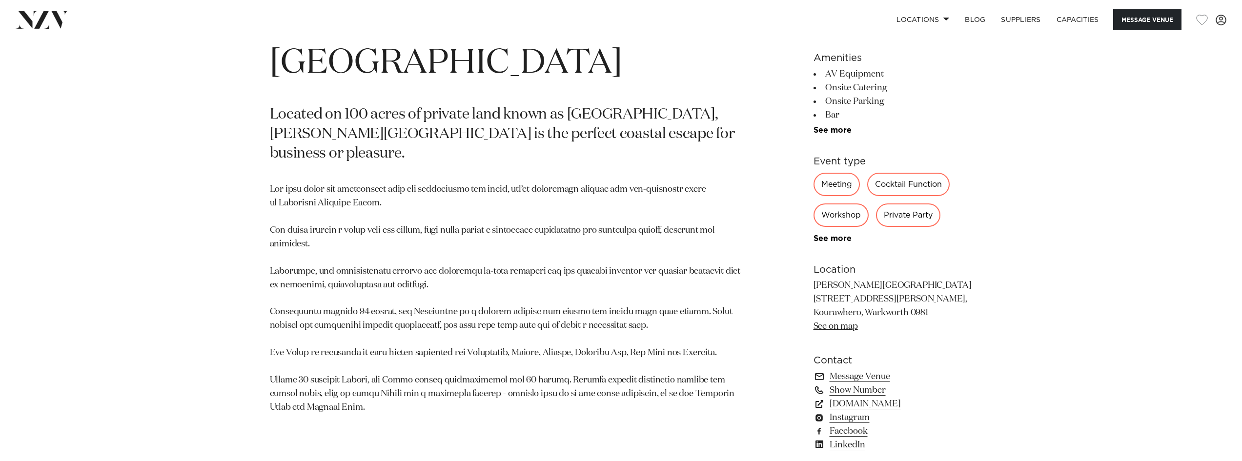
scroll to position [683, 0]
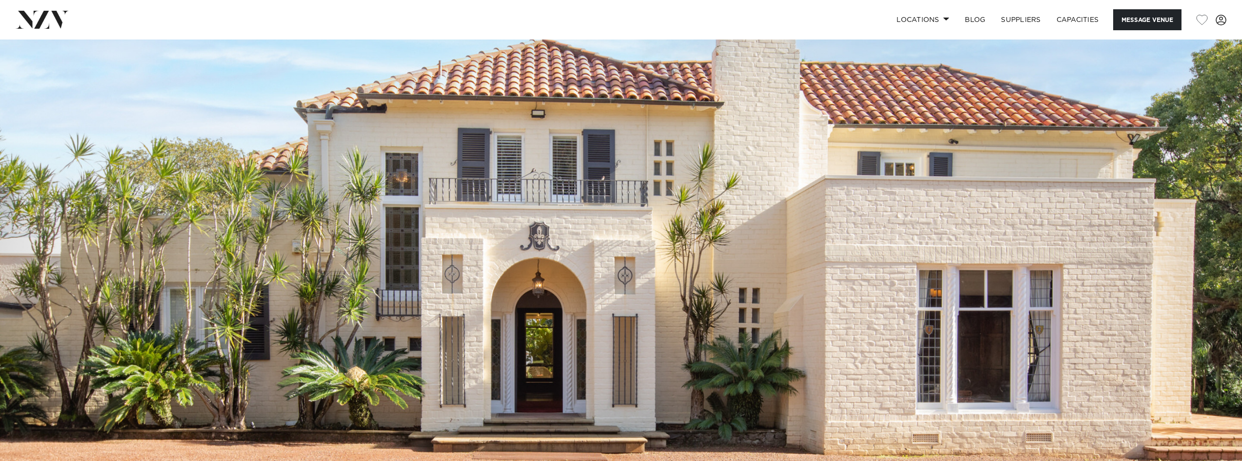
scroll to position [98, 0]
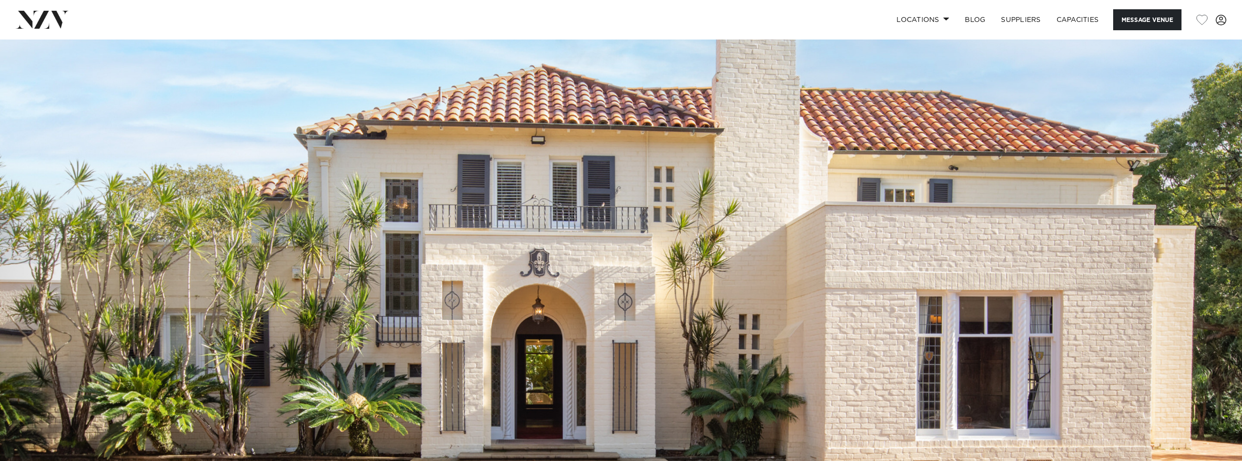
click at [635, 179] on img at bounding box center [621, 233] width 1242 height 582
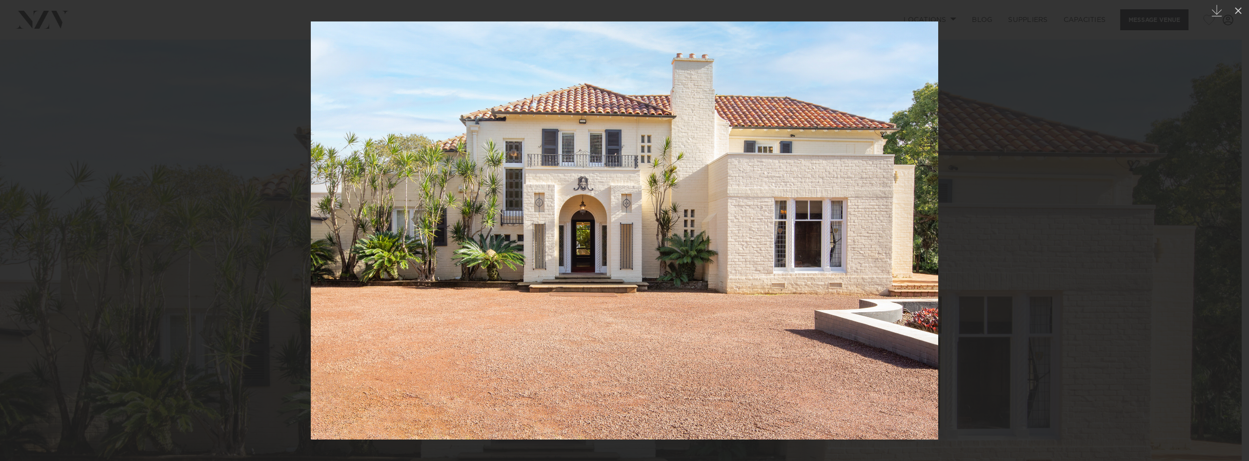
click at [1218, 218] on link at bounding box center [1232, 230] width 34 height 49
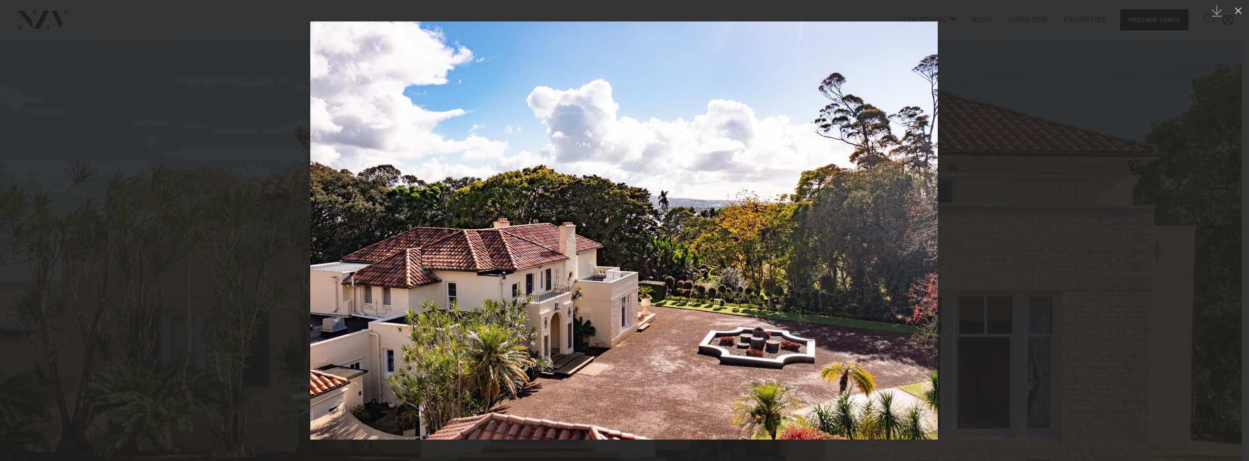
click at [1198, 180] on div at bounding box center [624, 230] width 1249 height 461
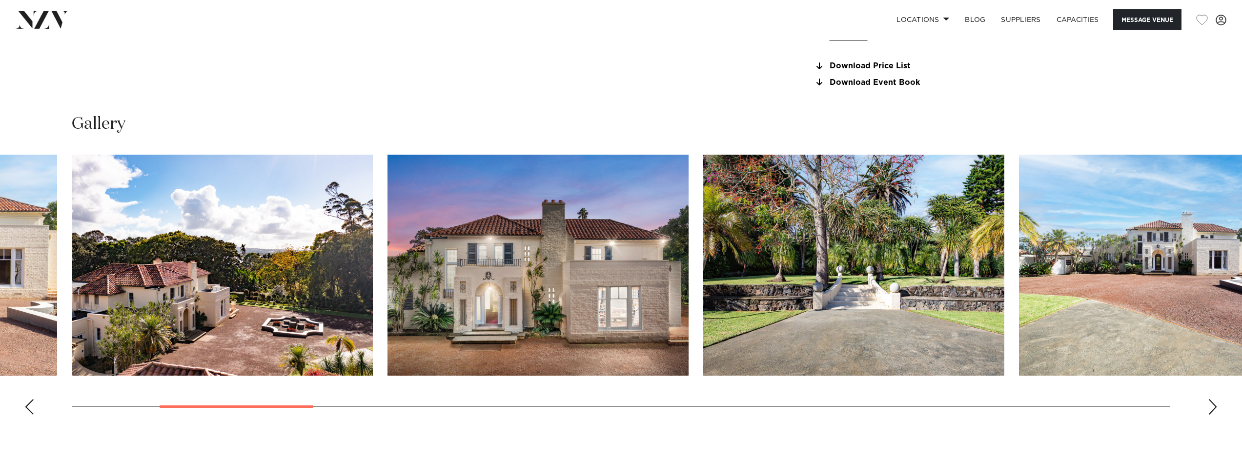
scroll to position [1122, 0]
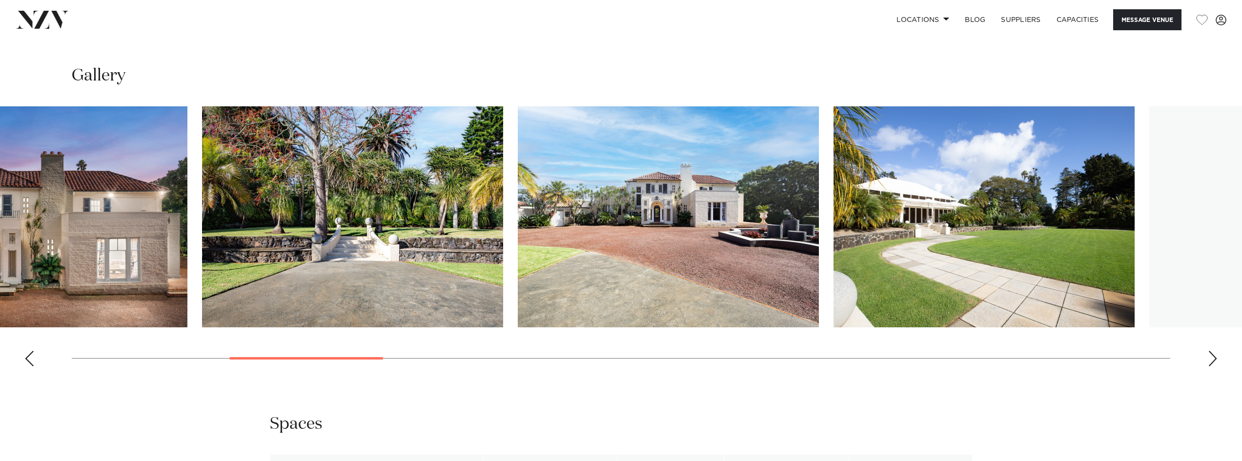
click at [518, 309] on img "6 / 25" at bounding box center [668, 216] width 301 height 221
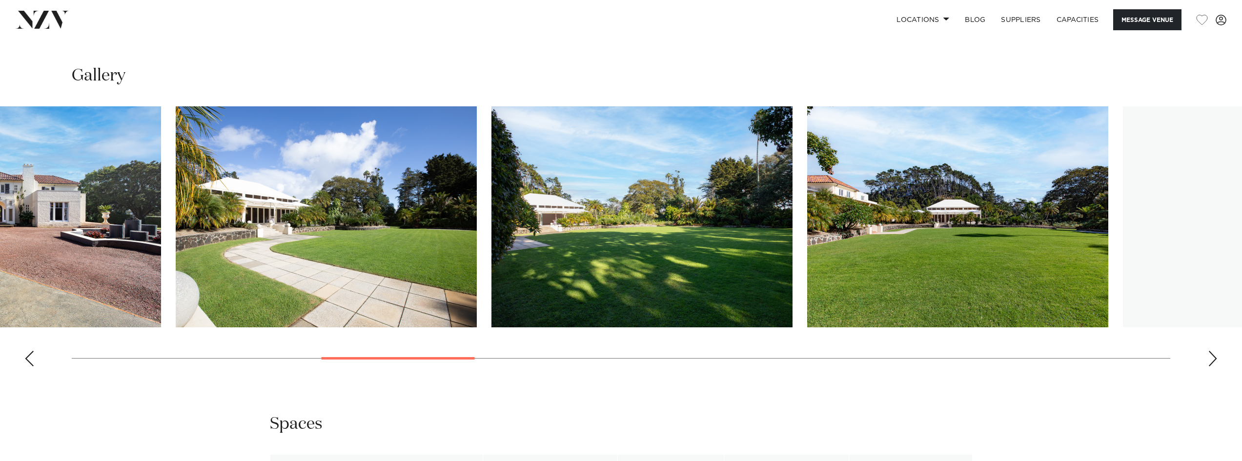
click at [565, 276] on img "8 / 25" at bounding box center [641, 216] width 301 height 221
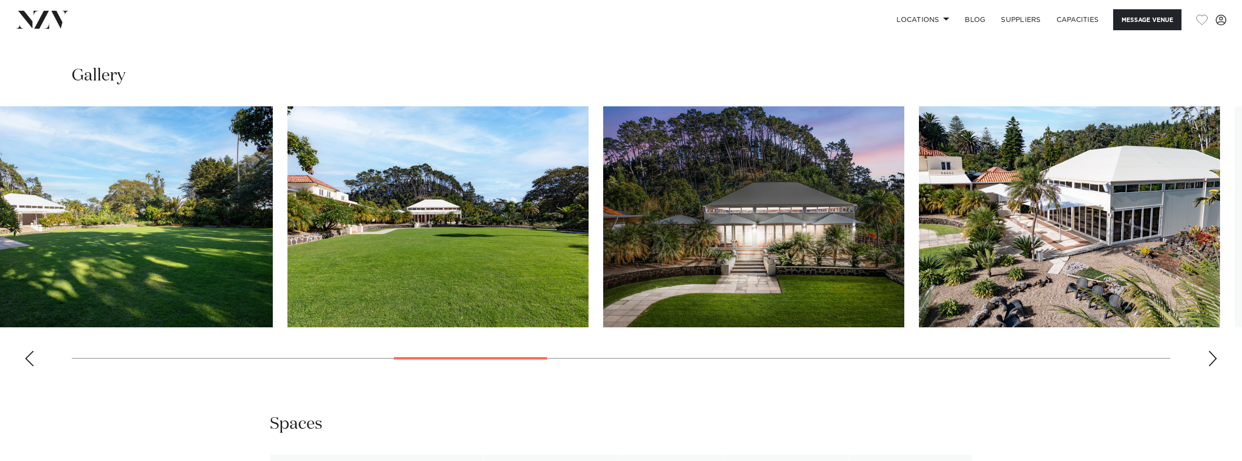
click at [664, 241] on img "10 / 25" at bounding box center [753, 216] width 301 height 221
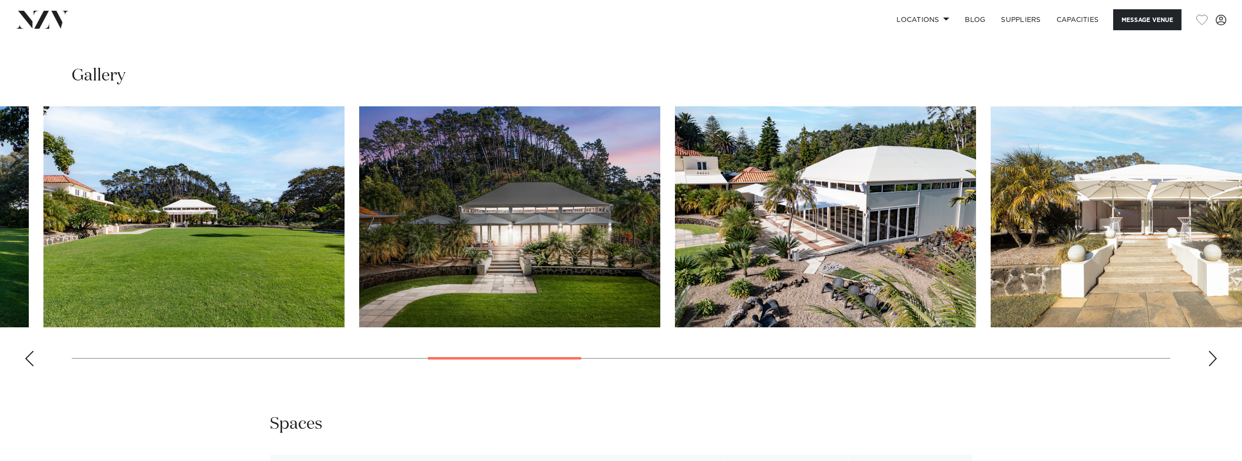
click at [664, 266] on swiper-container at bounding box center [621, 240] width 1242 height 268
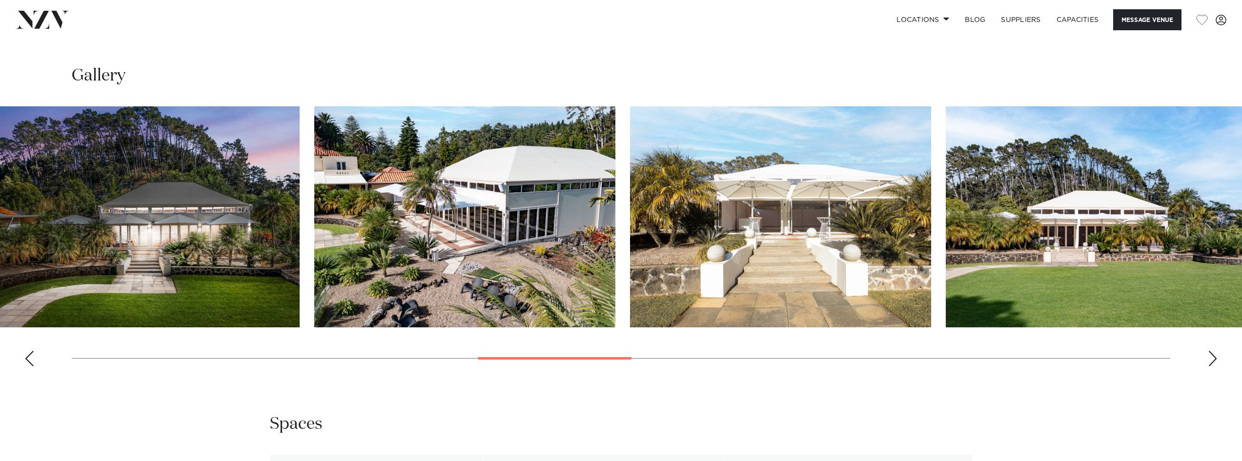
click at [713, 264] on img "12 / 25" at bounding box center [780, 216] width 301 height 221
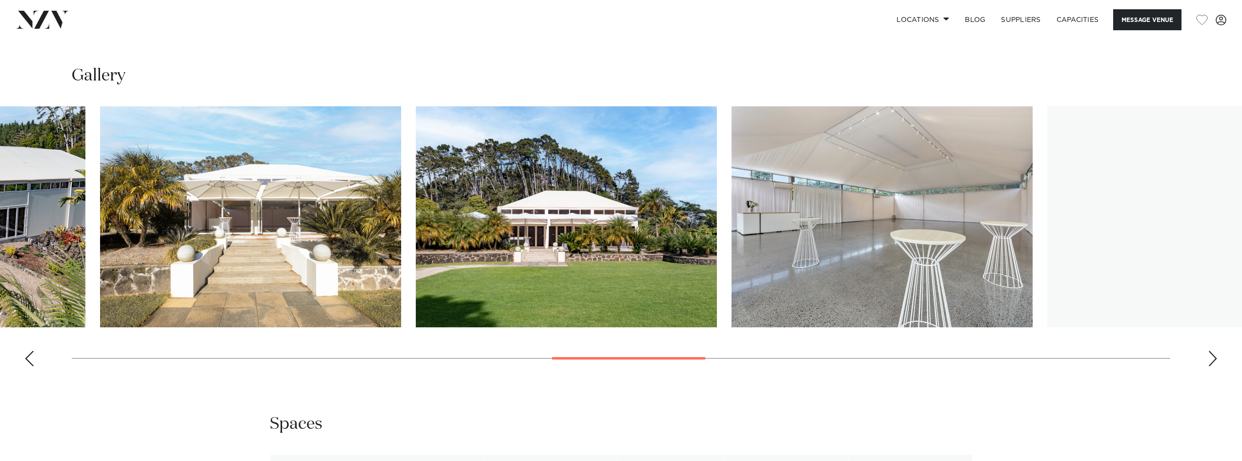
click at [483, 284] on img "13 / 25" at bounding box center [566, 216] width 301 height 221
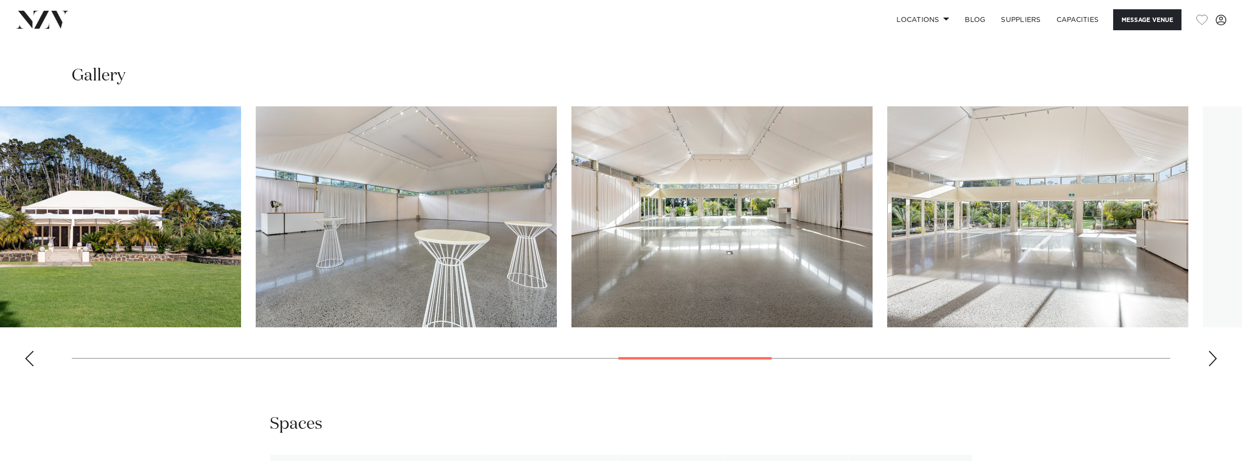
click at [640, 282] on img "15 / 25" at bounding box center [721, 216] width 301 height 221
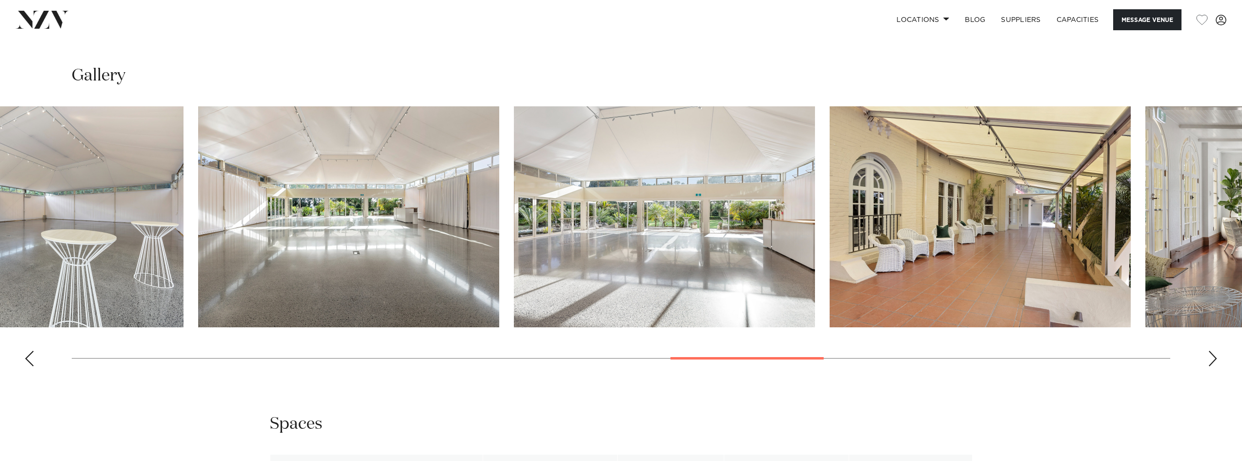
click at [446, 295] on img "15 / 25" at bounding box center [348, 216] width 301 height 221
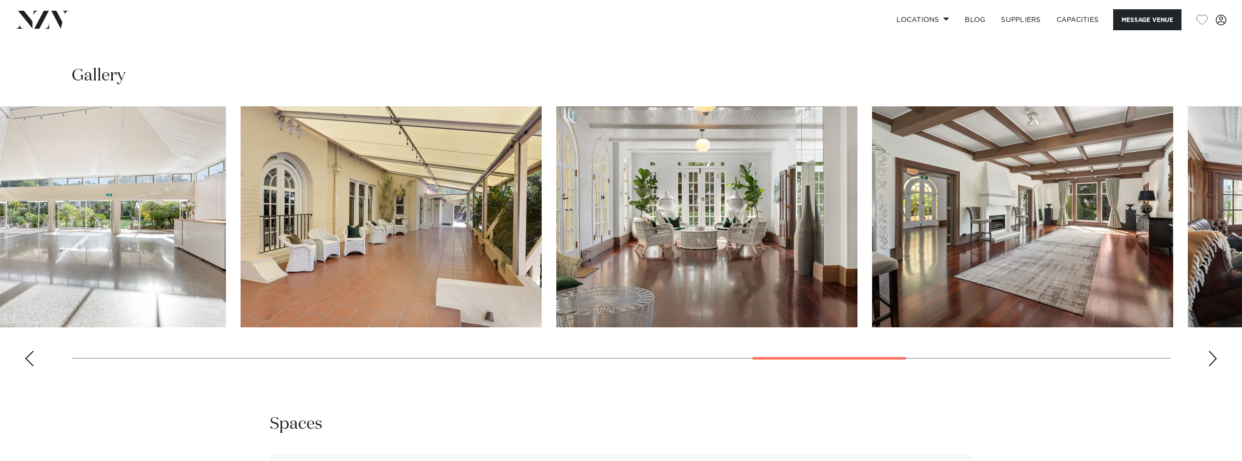
click at [621, 342] on swiper-container at bounding box center [621, 240] width 1242 height 268
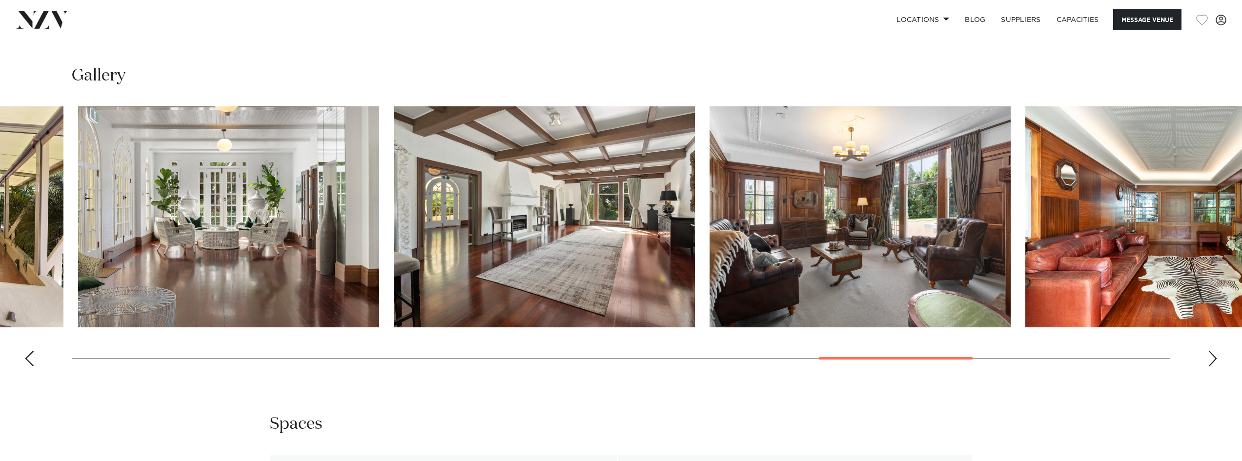
click at [423, 281] on img "19 / 25" at bounding box center [544, 216] width 301 height 221
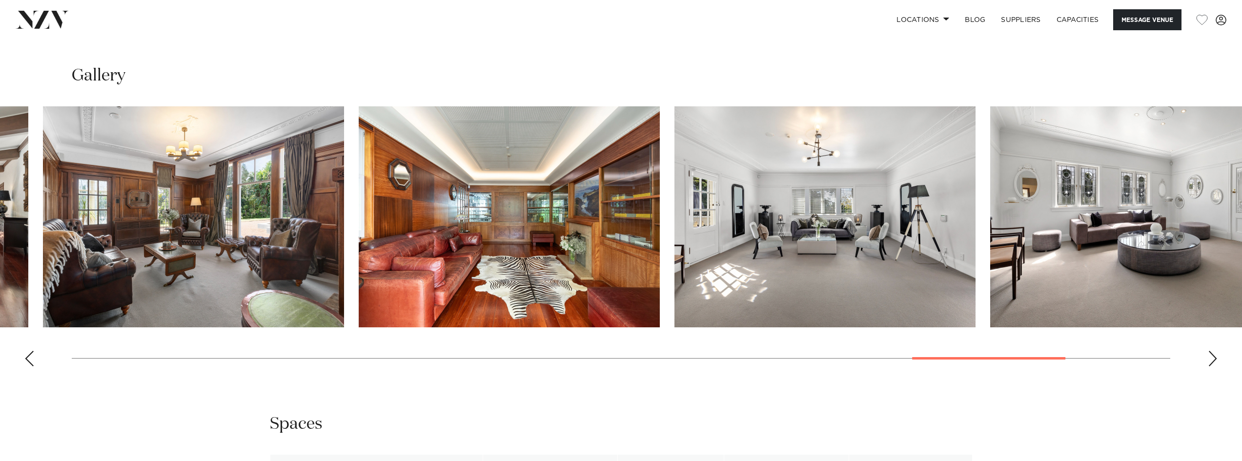
click at [386, 301] on img "21 / 25" at bounding box center [509, 216] width 301 height 221
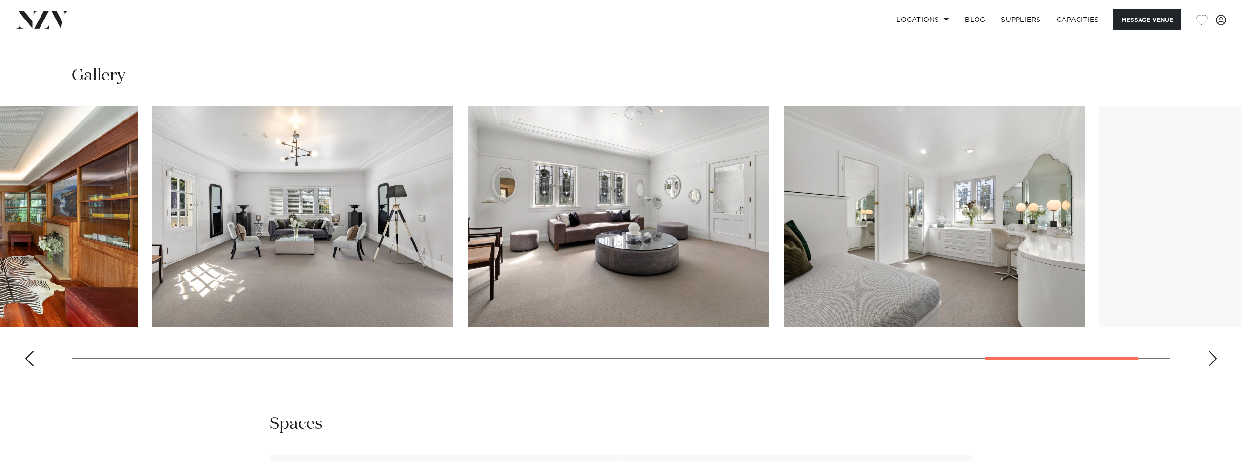
click at [559, 254] on img "23 / 25" at bounding box center [618, 216] width 301 height 221
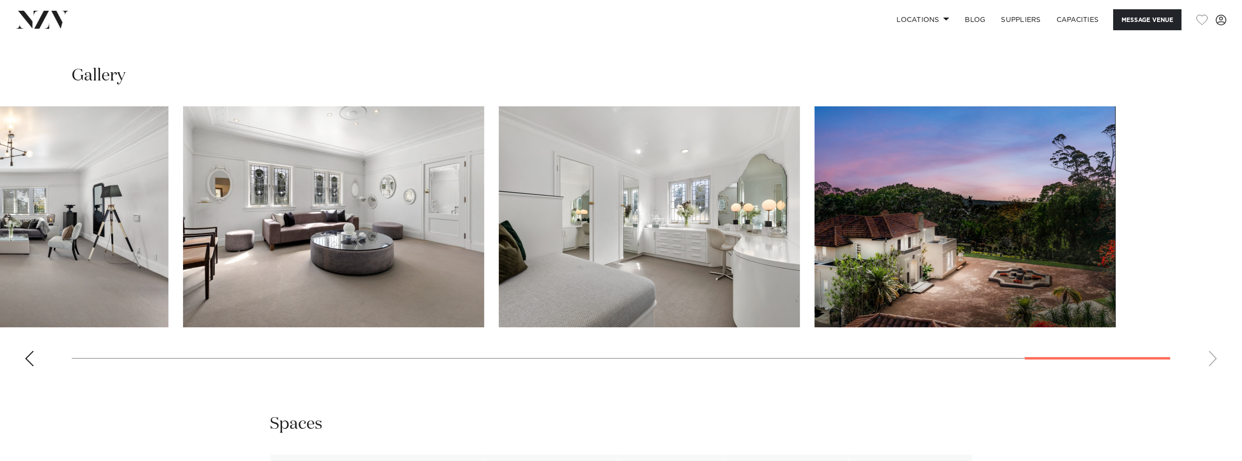
click at [845, 284] on img "25 / 25" at bounding box center [964, 216] width 301 height 221
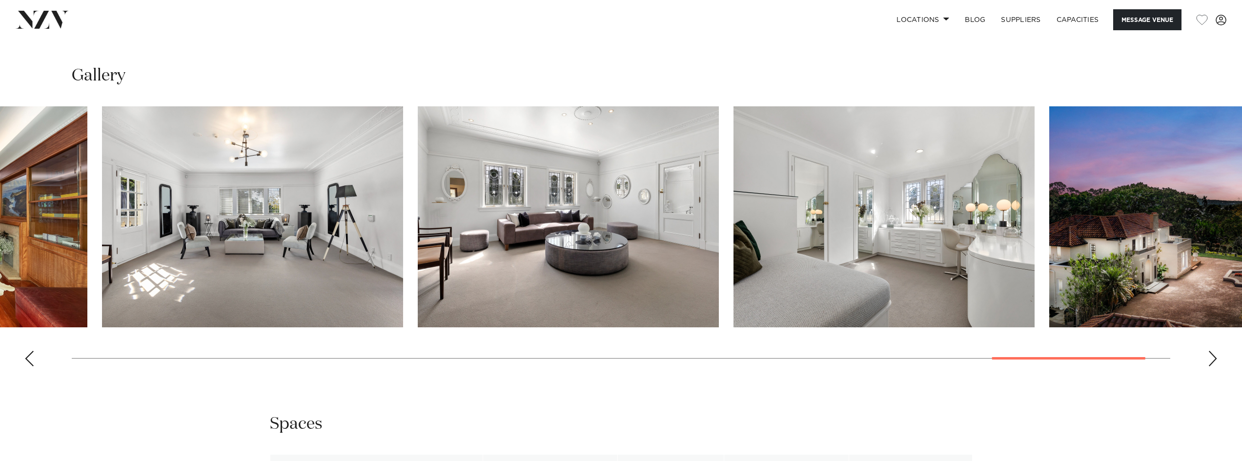
click at [1029, 282] on img "24 / 25" at bounding box center [883, 216] width 301 height 221
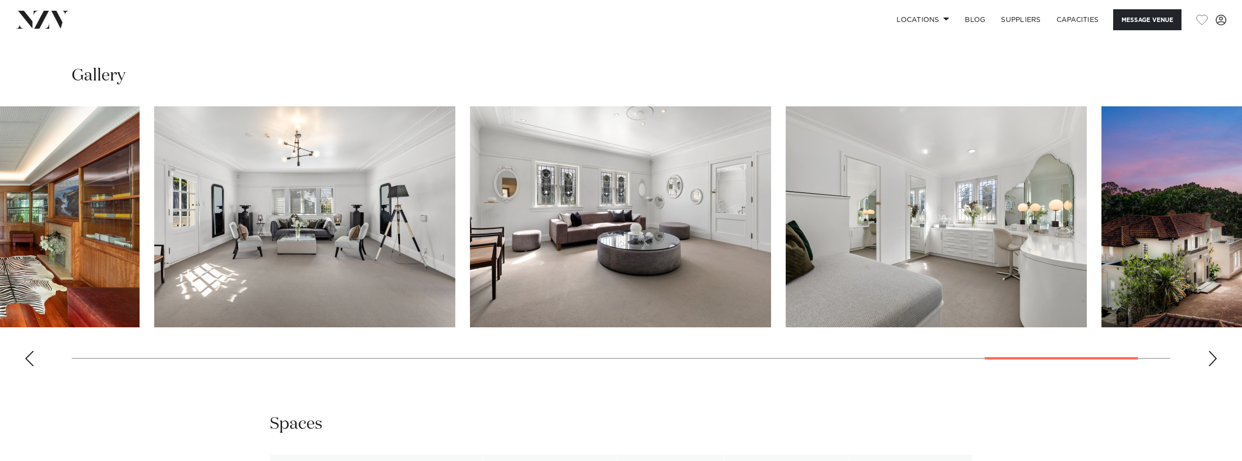
click at [1241, 291] on html "Locations Auckland Wellington Christchurch Queenstown Hamilton Northland Bay of…" at bounding box center [621, 287] width 1242 height 2818
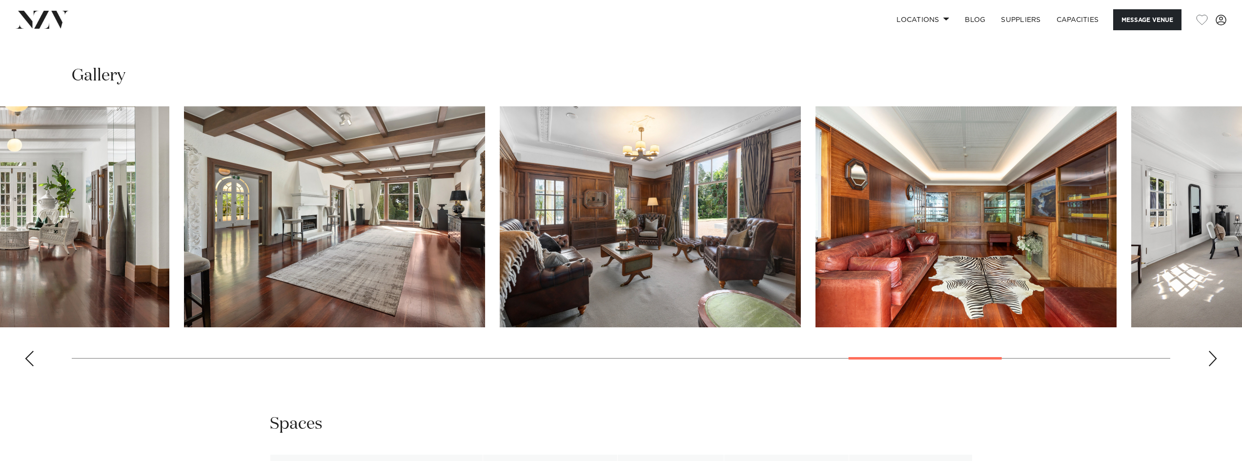
click at [801, 231] on img "20 / 25" at bounding box center [650, 216] width 301 height 221
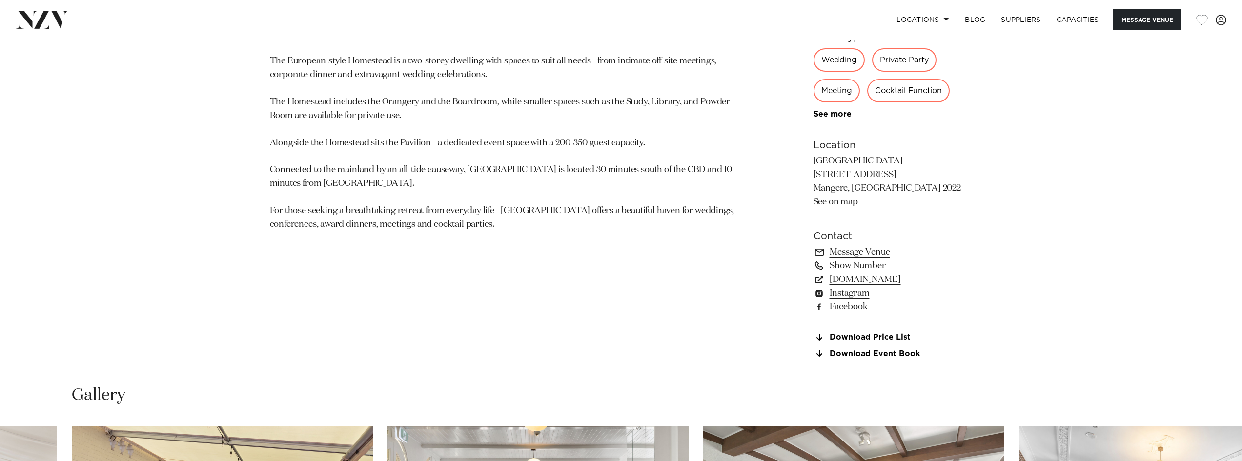
scroll to position [781, 0]
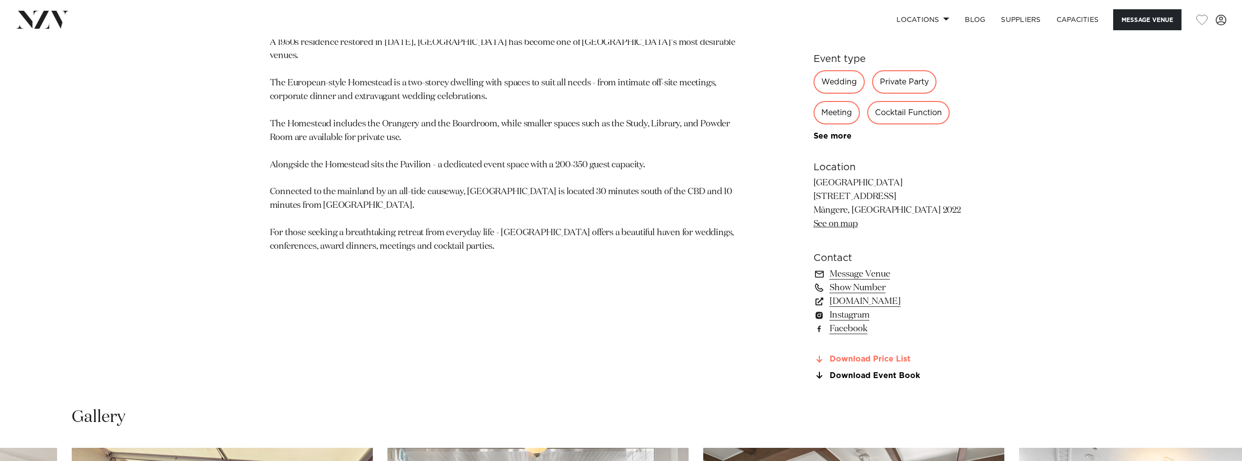
click at [885, 357] on link "Download Price List" at bounding box center [892, 359] width 159 height 9
click at [947, 298] on link "www.puketutuislandestate.co.nz" at bounding box center [892, 302] width 159 height 14
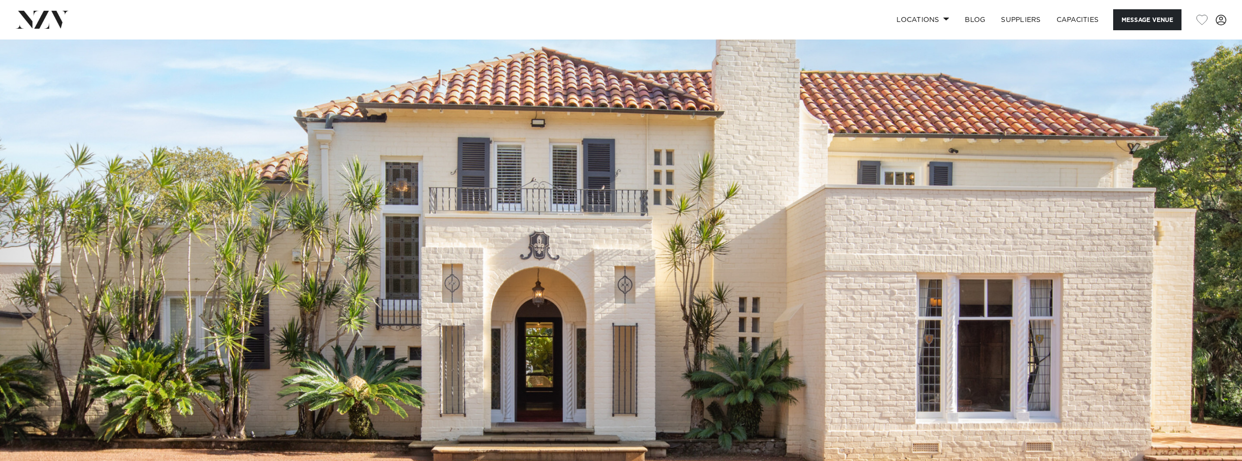
scroll to position [98, 0]
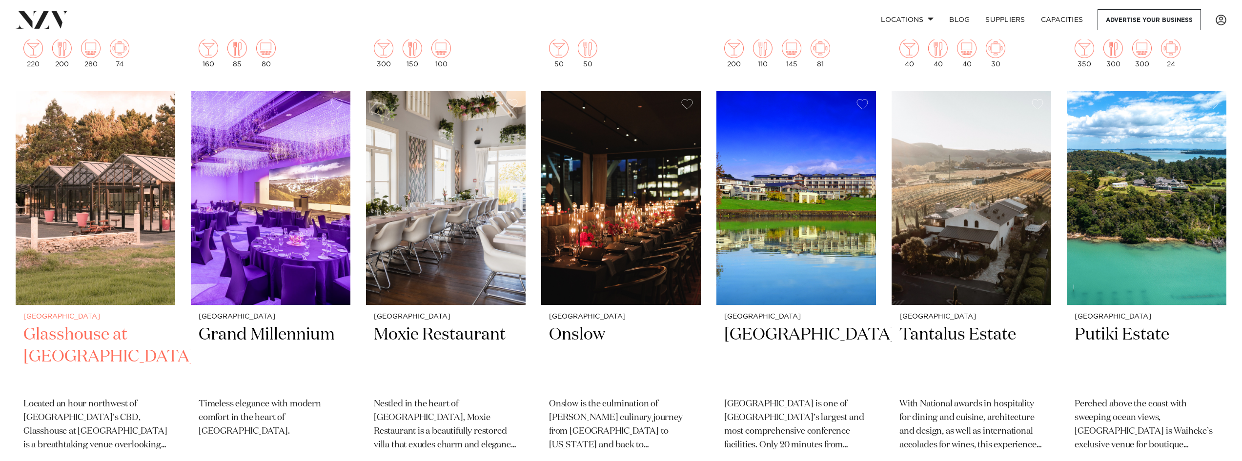
scroll to position [1951, 0]
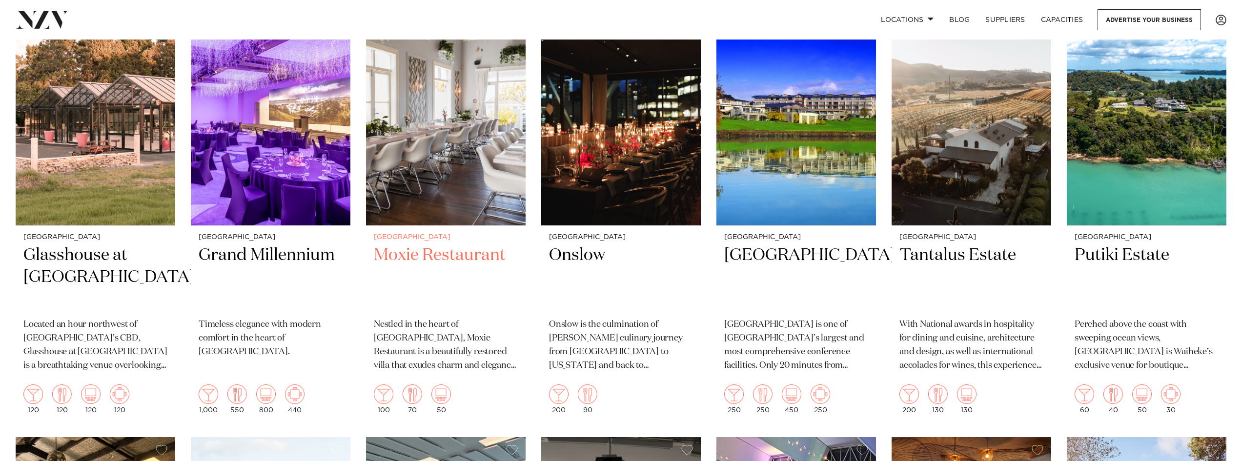
click at [444, 157] on img at bounding box center [446, 119] width 160 height 214
click at [621, 143] on img at bounding box center [621, 119] width 160 height 214
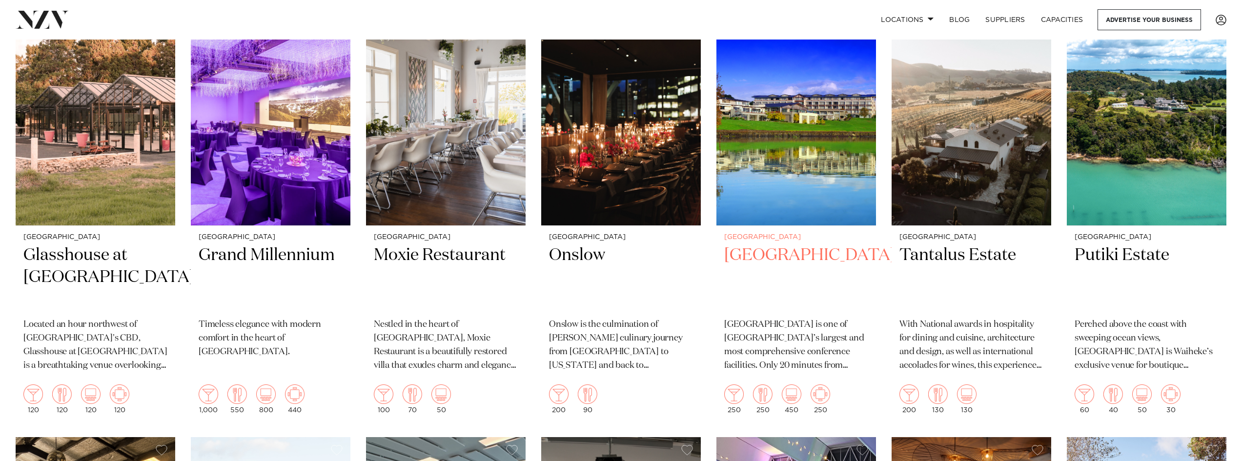
click at [789, 255] on h2 "Waipuna Hotel & Conference Centre" at bounding box center [796, 277] width 144 height 66
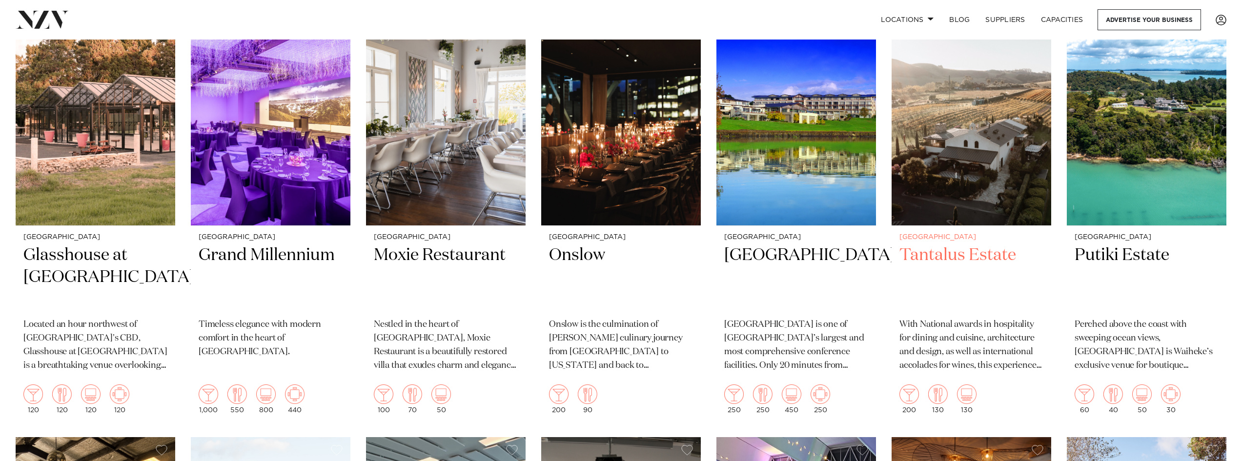
click at [983, 124] on img at bounding box center [971, 119] width 160 height 214
click at [1132, 130] on img at bounding box center [1146, 119] width 160 height 214
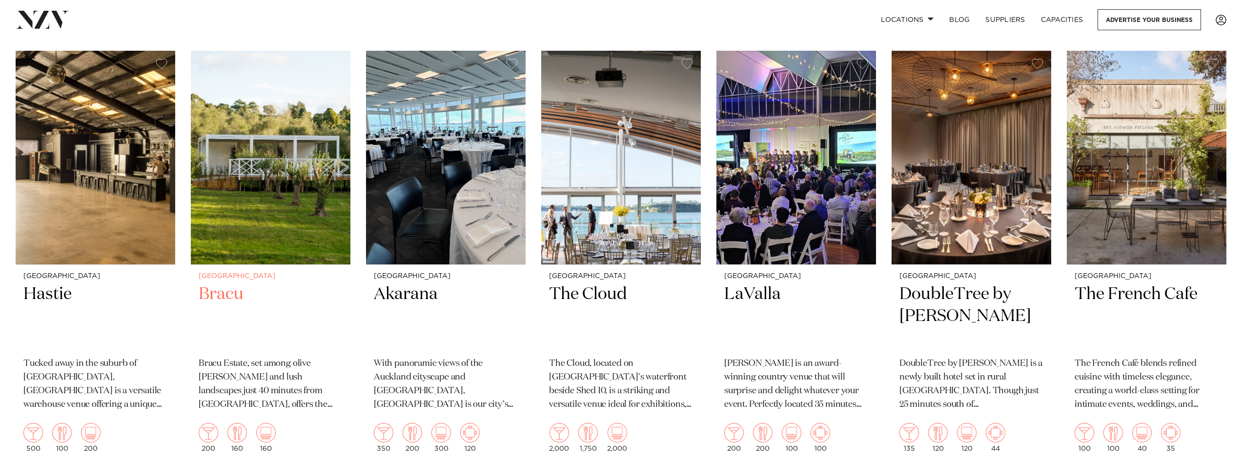
scroll to position [2342, 0]
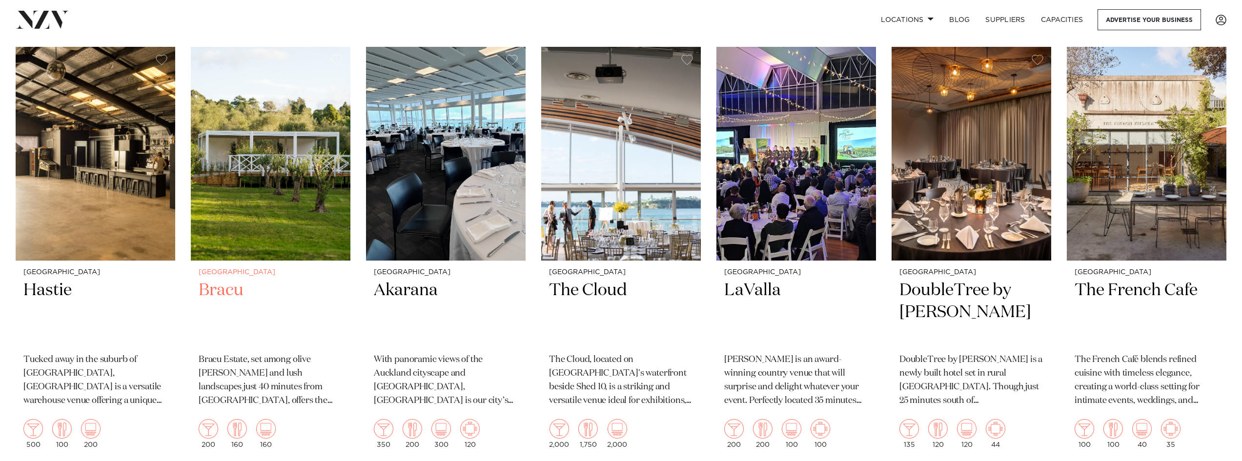
click at [251, 160] on img at bounding box center [271, 154] width 160 height 214
click at [462, 150] on img at bounding box center [446, 154] width 160 height 214
click at [398, 147] on img at bounding box center [446, 154] width 160 height 214
click at [620, 136] on img at bounding box center [621, 154] width 160 height 214
click at [770, 172] on img at bounding box center [796, 154] width 160 height 214
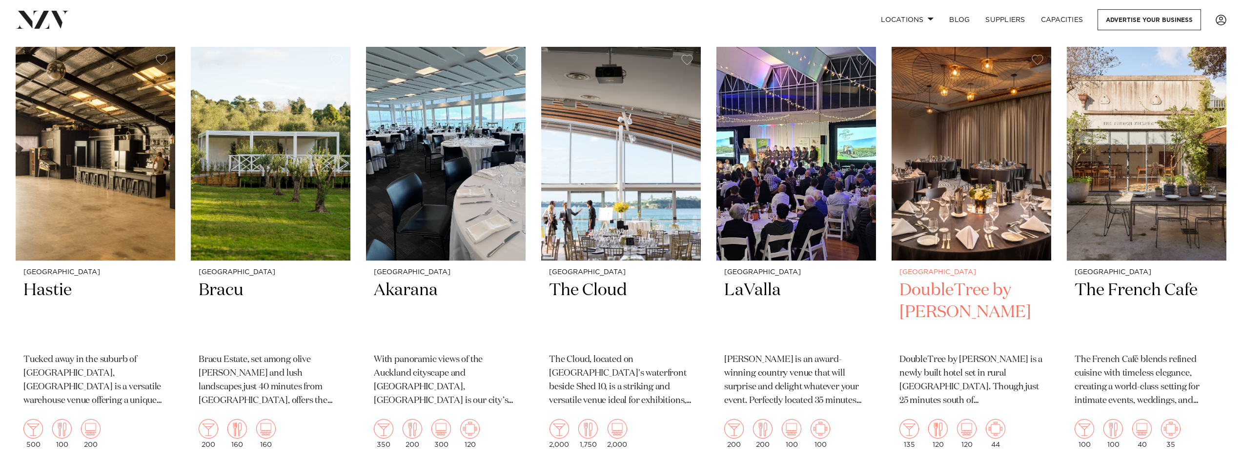
click at [937, 188] on img at bounding box center [971, 154] width 160 height 214
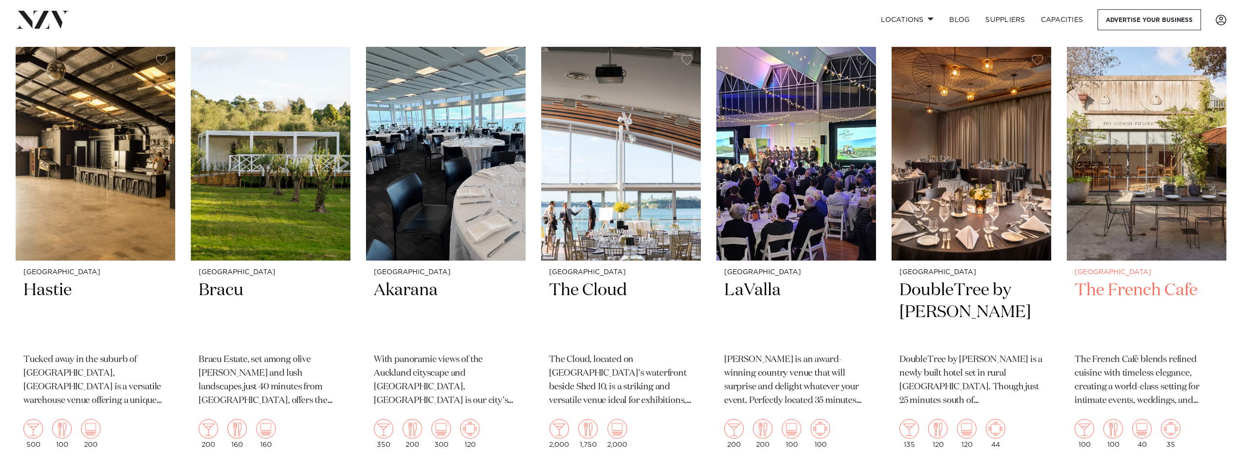
click at [1126, 188] on img at bounding box center [1146, 154] width 160 height 214
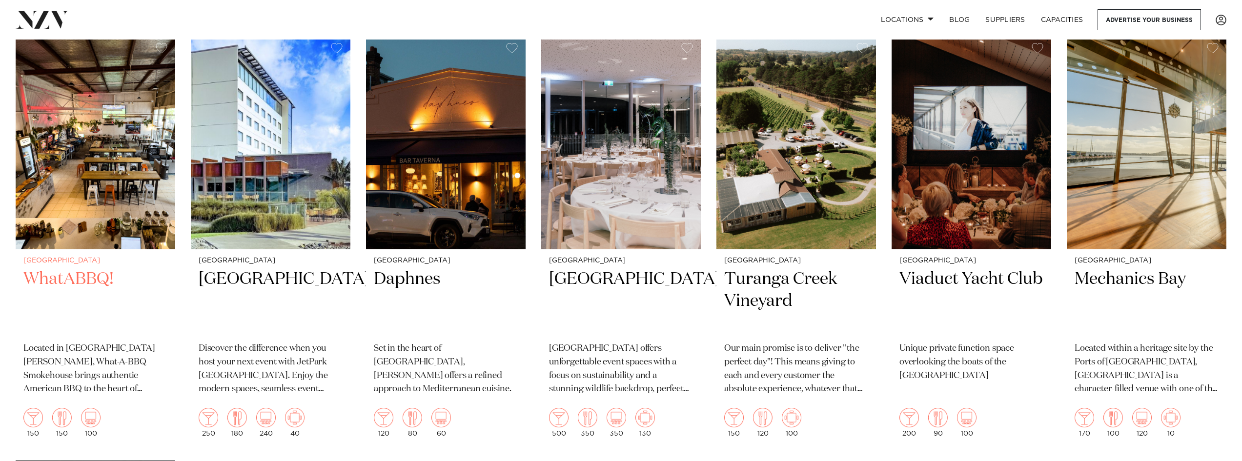
scroll to position [2781, 0]
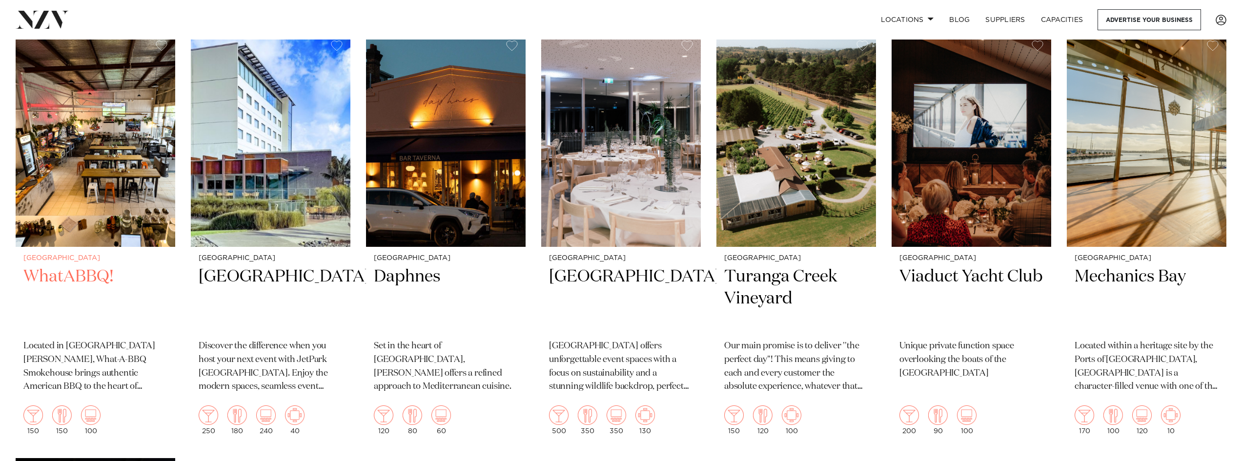
click at [83, 174] on img at bounding box center [96, 140] width 160 height 214
click at [432, 169] on img at bounding box center [446, 140] width 160 height 214
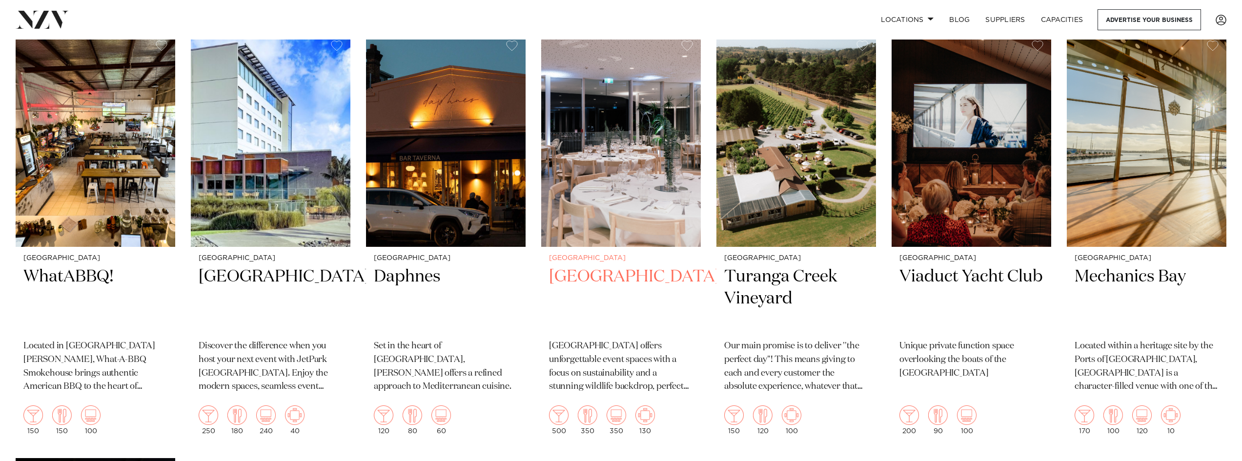
click at [615, 178] on img at bounding box center [621, 140] width 160 height 214
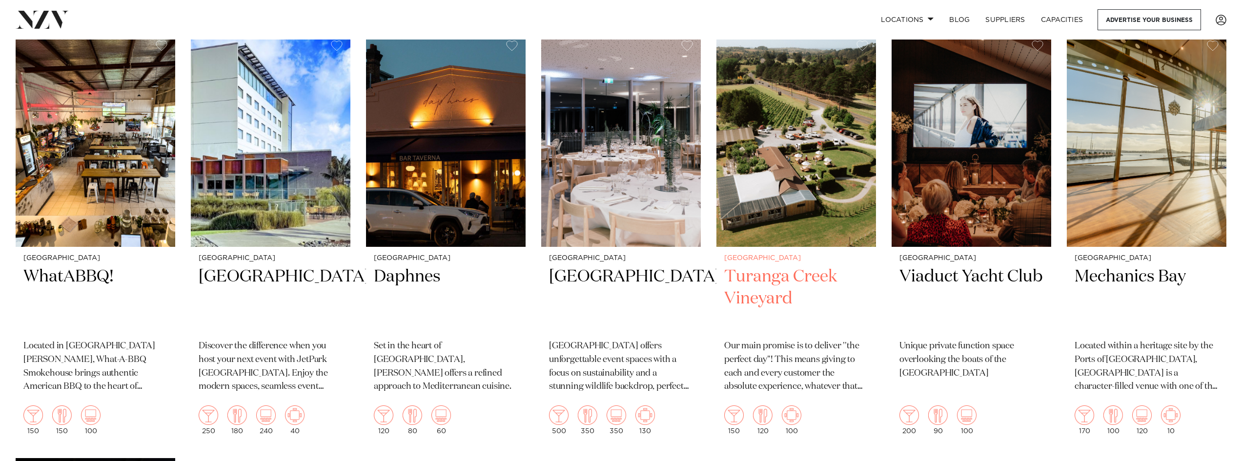
click at [831, 174] on img at bounding box center [796, 140] width 160 height 214
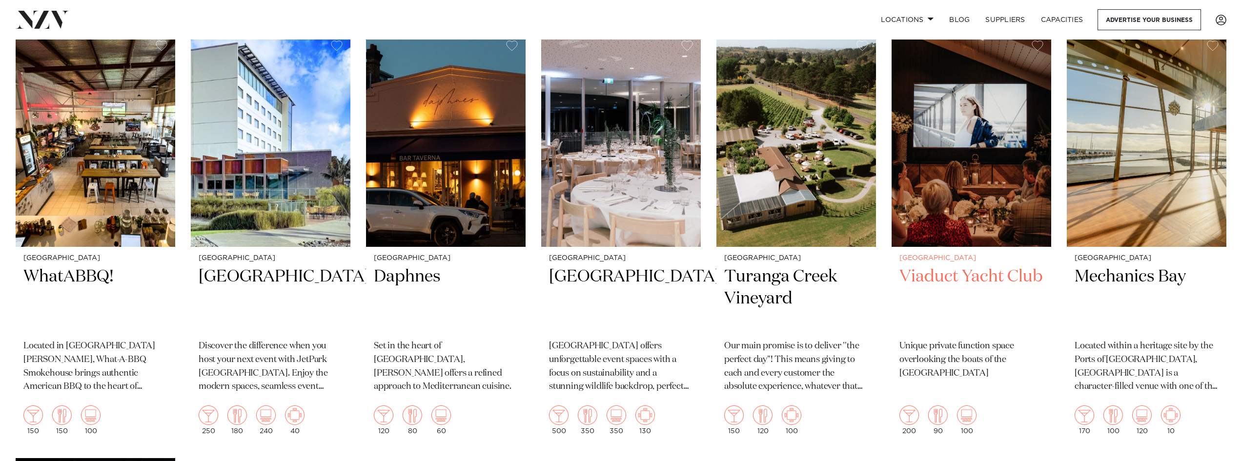
click at [967, 151] on img at bounding box center [971, 140] width 160 height 214
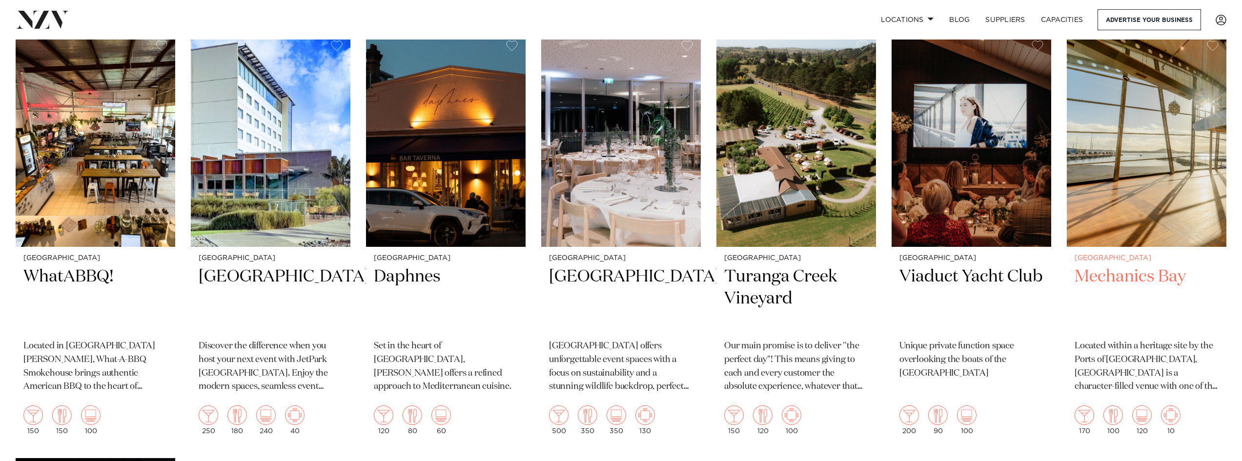
click at [1175, 172] on img at bounding box center [1146, 140] width 160 height 214
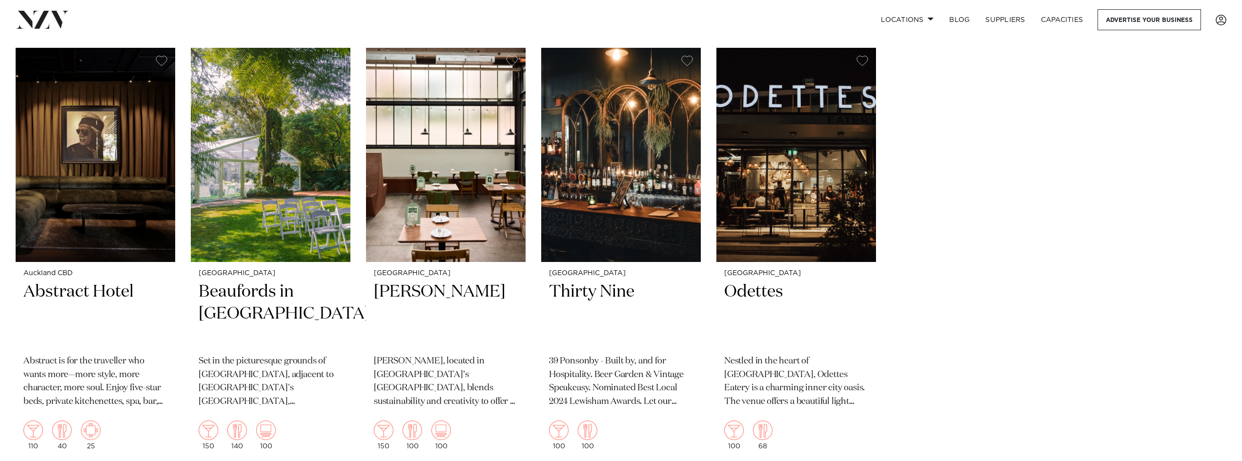
scroll to position [3220, 0]
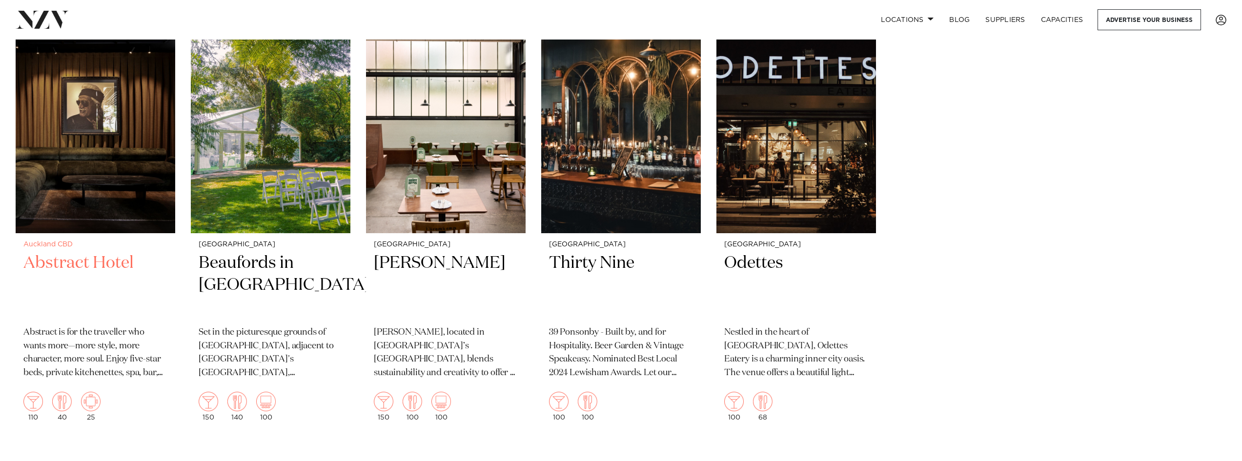
click at [115, 163] on img at bounding box center [96, 126] width 160 height 214
click at [426, 118] on img at bounding box center [446, 126] width 160 height 214
click at [590, 146] on img at bounding box center [621, 126] width 160 height 214
click at [816, 165] on img at bounding box center [796, 126] width 160 height 214
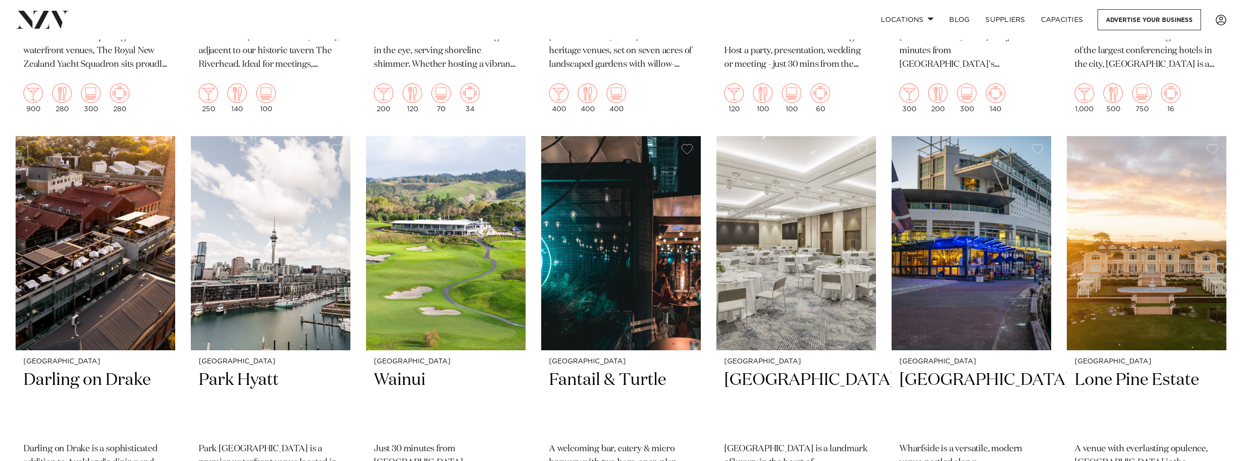
scroll to position [976, 0]
click at [673, 283] on img at bounding box center [621, 244] width 160 height 214
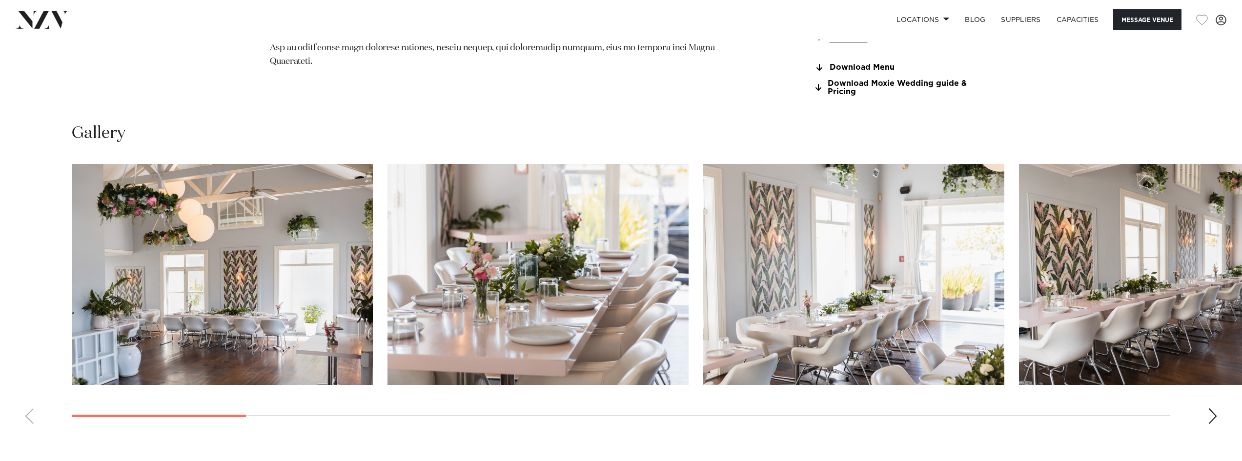
scroll to position [1122, 0]
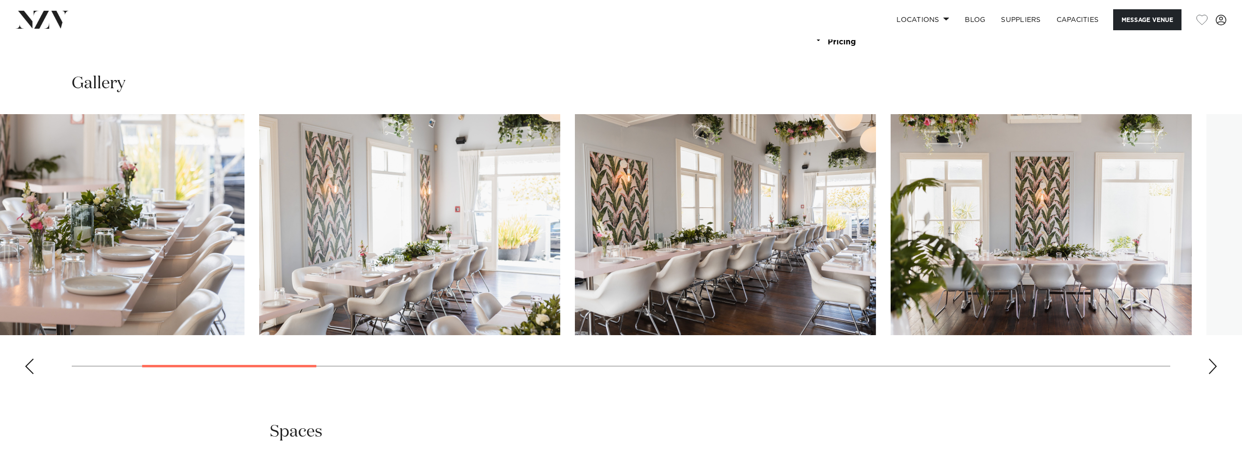
click at [359, 343] on swiper-container at bounding box center [621, 248] width 1242 height 268
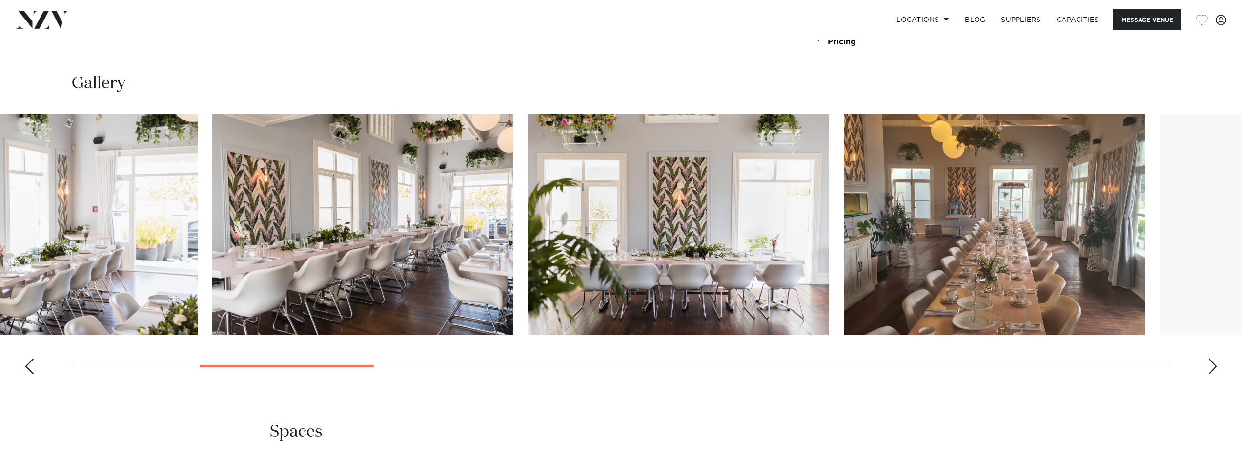
click at [528, 295] on img "5 / 22" at bounding box center [678, 224] width 301 height 221
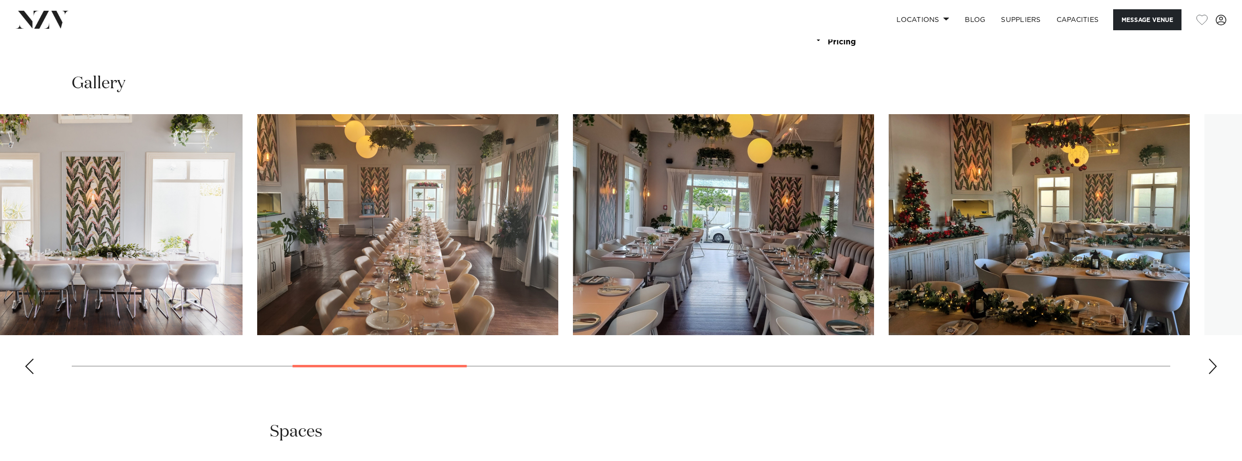
click at [570, 263] on swiper-container at bounding box center [621, 248] width 1242 height 268
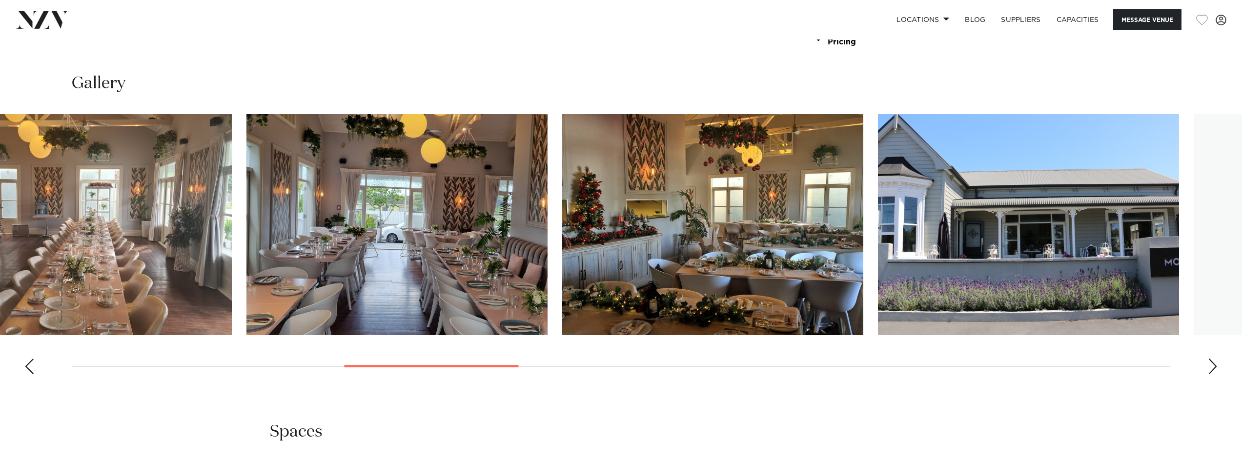
click at [713, 270] on img "8 / 22" at bounding box center [712, 224] width 301 height 221
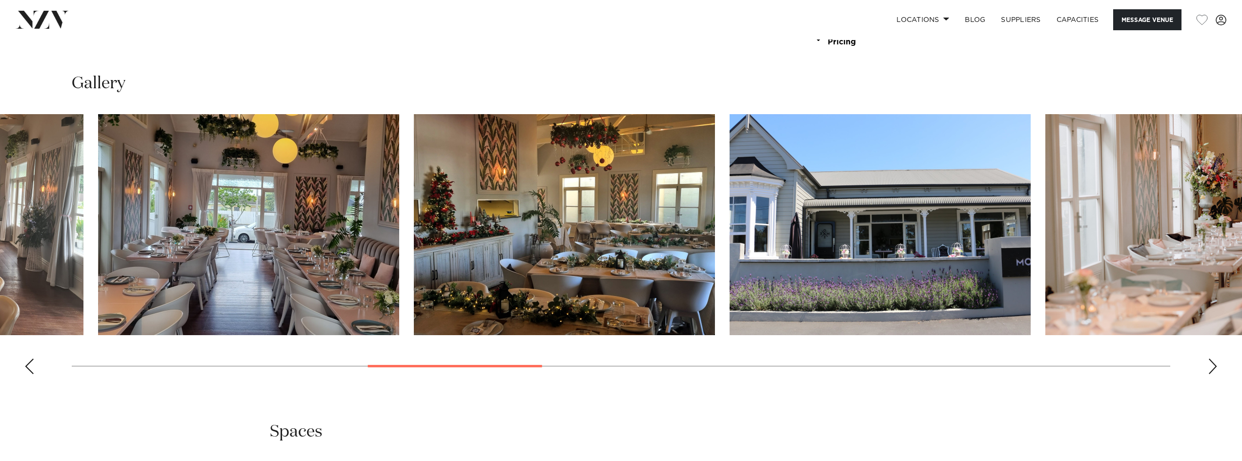
click at [803, 240] on img "9 / 22" at bounding box center [879, 224] width 301 height 221
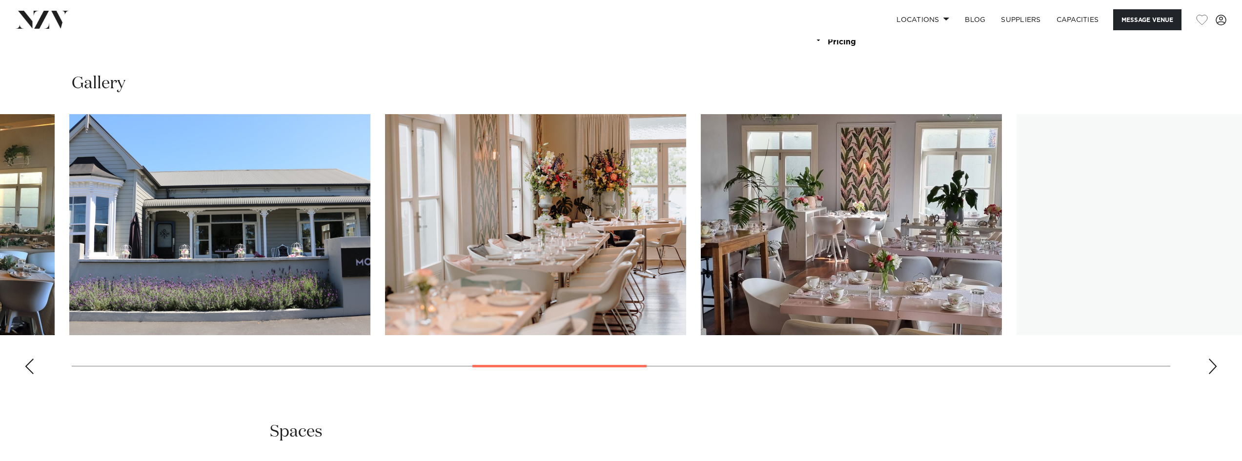
click at [385, 279] on img "10 / 22" at bounding box center [535, 224] width 301 height 221
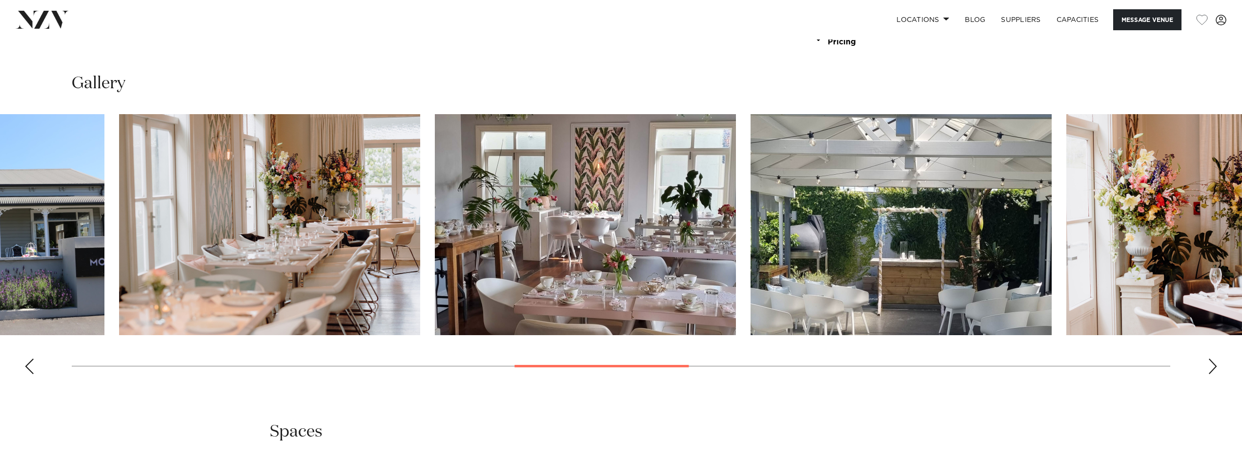
click at [815, 242] on img "12 / 22" at bounding box center [900, 224] width 301 height 221
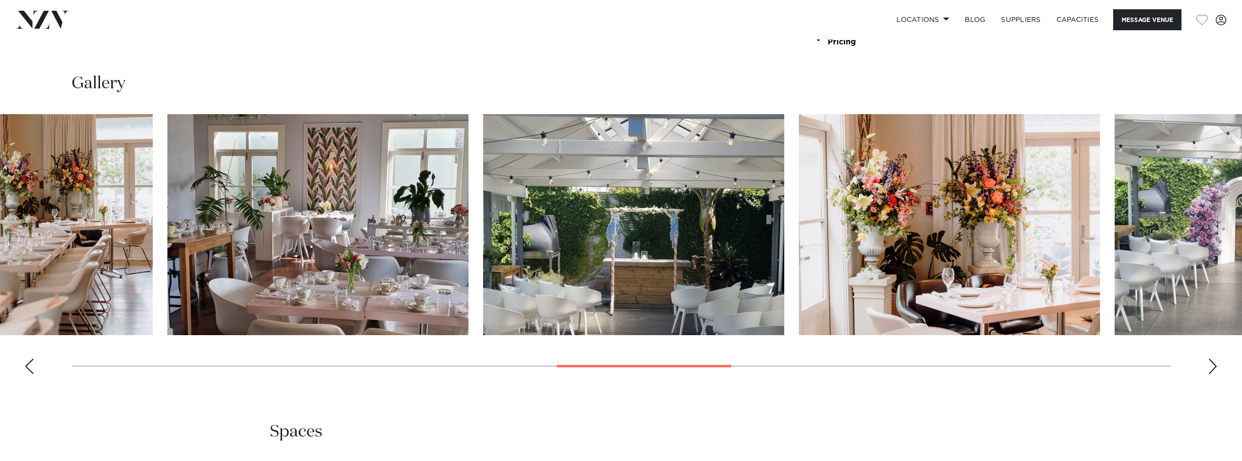
click at [846, 231] on img "13 / 22" at bounding box center [949, 224] width 301 height 221
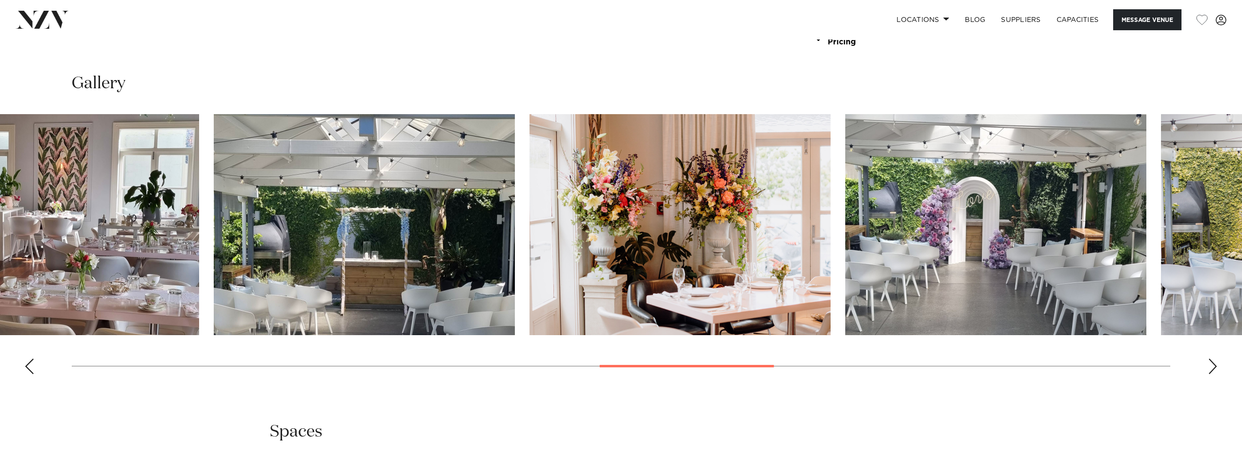
click at [845, 248] on img "14 / 22" at bounding box center [995, 224] width 301 height 221
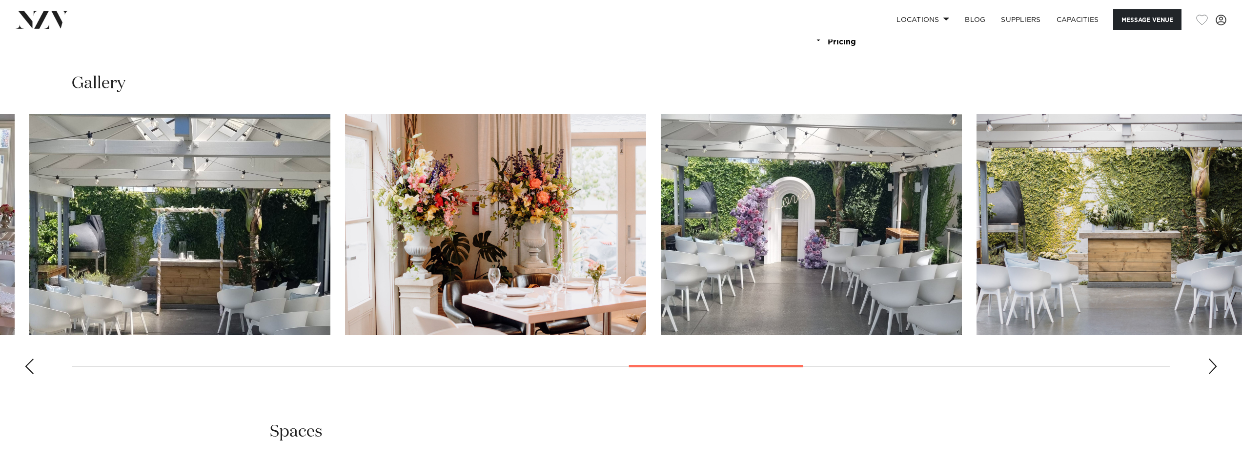
click at [976, 274] on img "15 / 22" at bounding box center [1126, 224] width 301 height 221
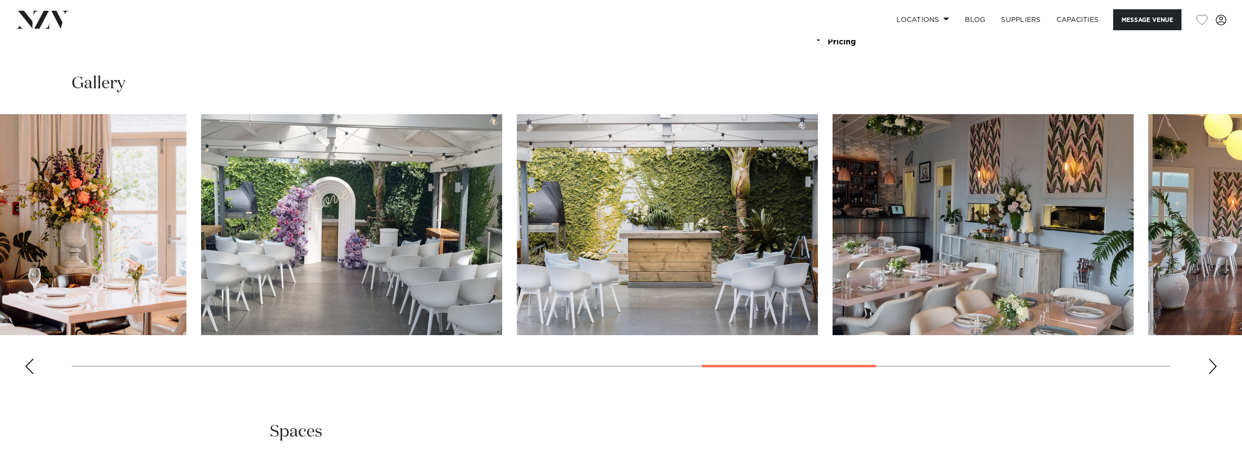
click at [832, 272] on img "16 / 22" at bounding box center [982, 224] width 301 height 221
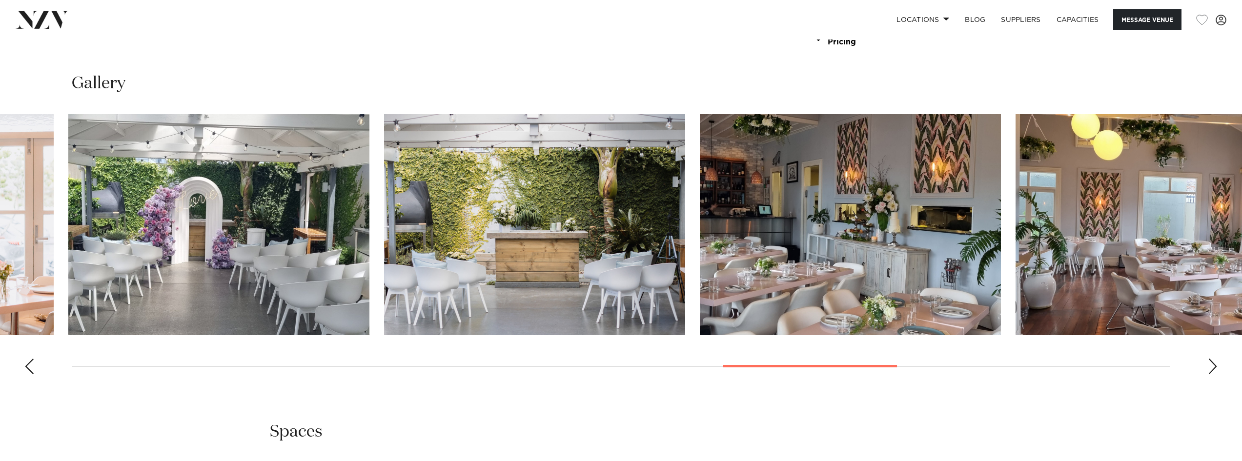
click at [1015, 276] on img "17 / 22" at bounding box center [1165, 224] width 301 height 221
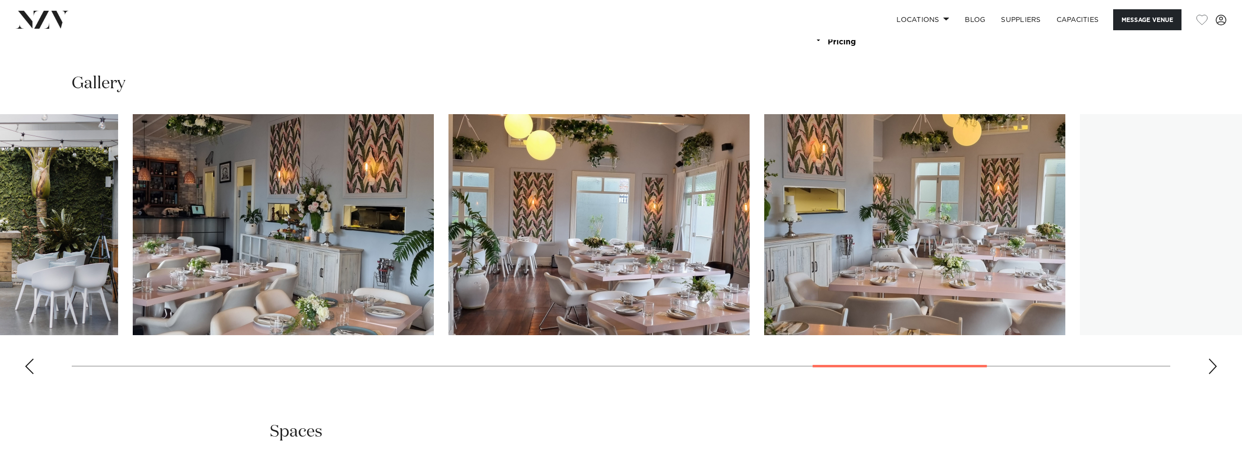
click at [764, 272] on img "18 / 22" at bounding box center [914, 224] width 301 height 221
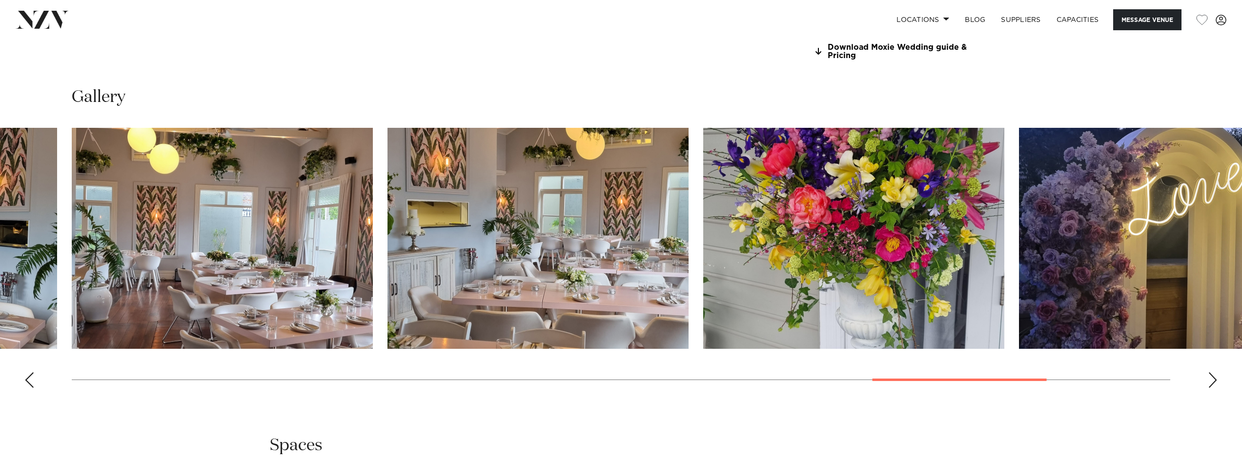
scroll to position [1033, 0]
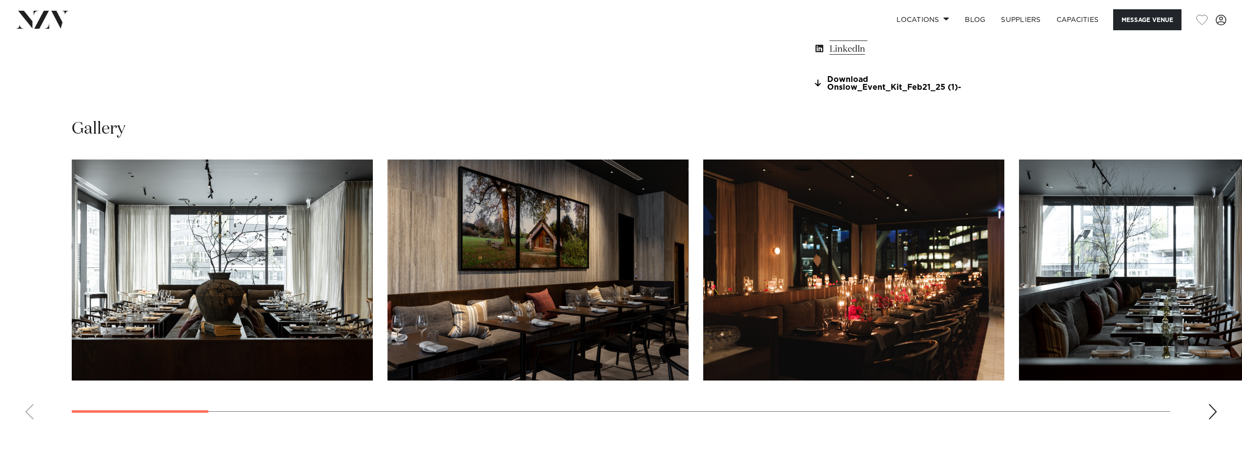
scroll to position [1073, 0]
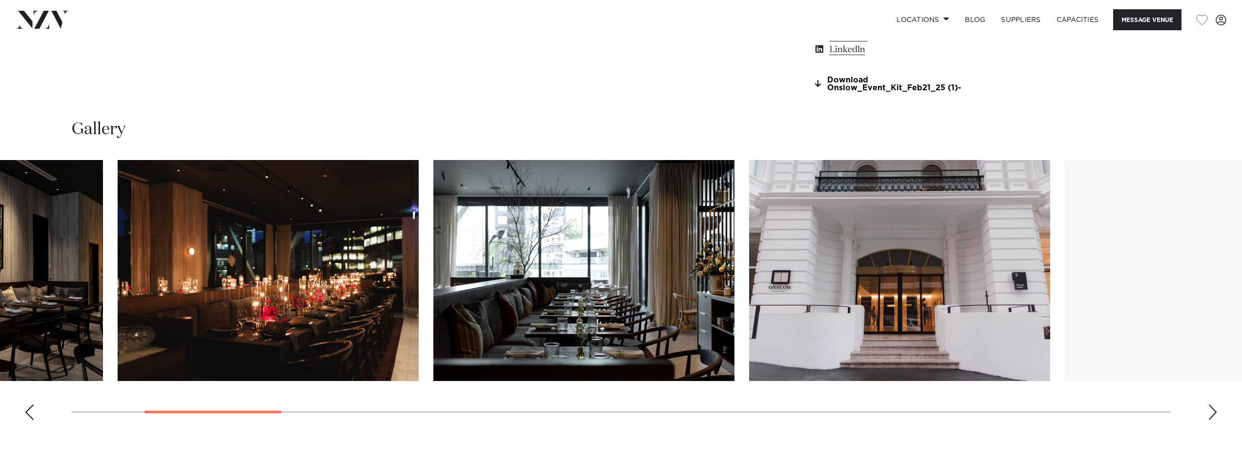
click at [495, 363] on img "4 / 28" at bounding box center [583, 270] width 301 height 221
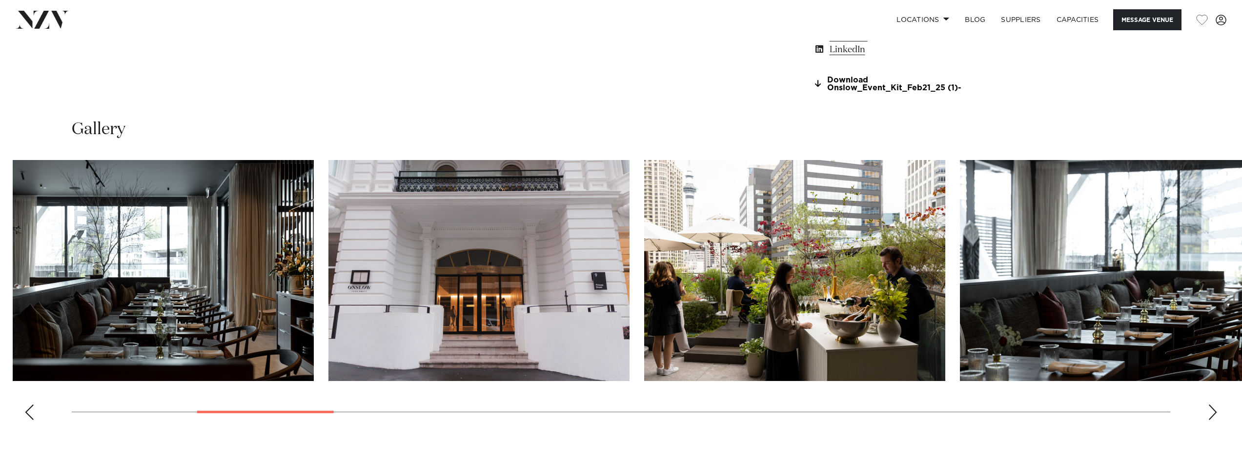
click at [657, 335] on img "6 / 28" at bounding box center [794, 270] width 301 height 221
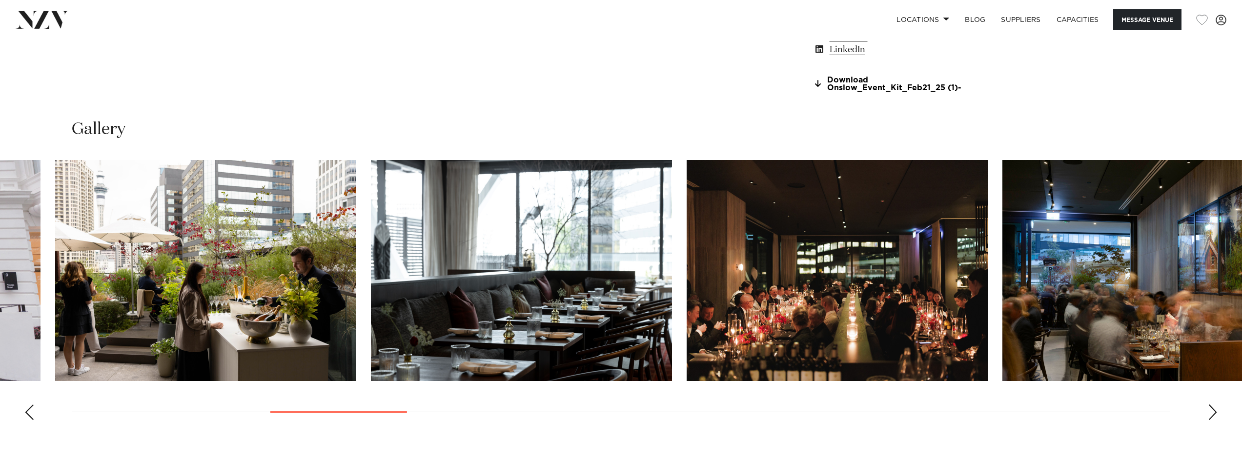
click at [441, 384] on swiper-container at bounding box center [621, 294] width 1242 height 268
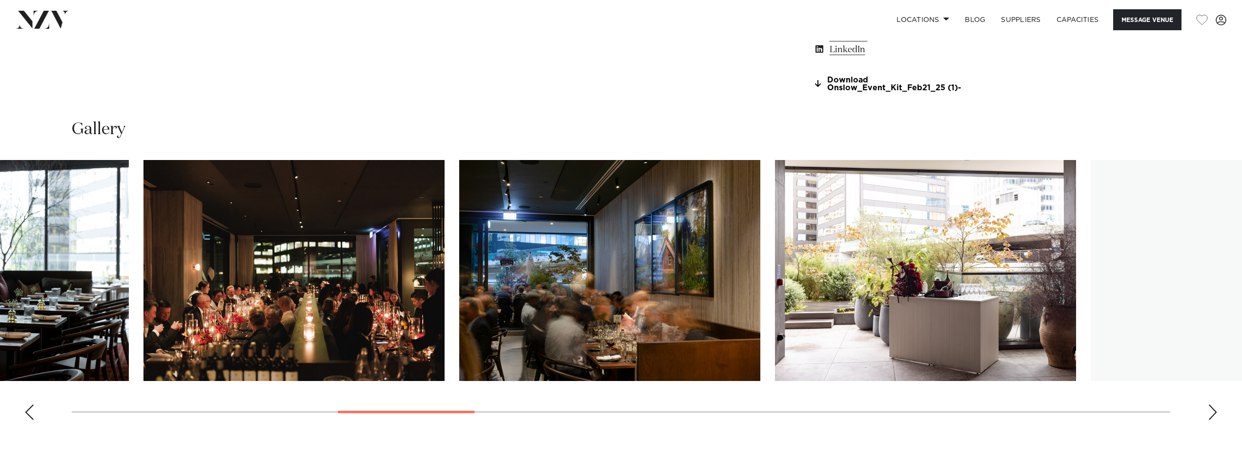
click at [459, 326] on img "9 / 28" at bounding box center [609, 270] width 301 height 221
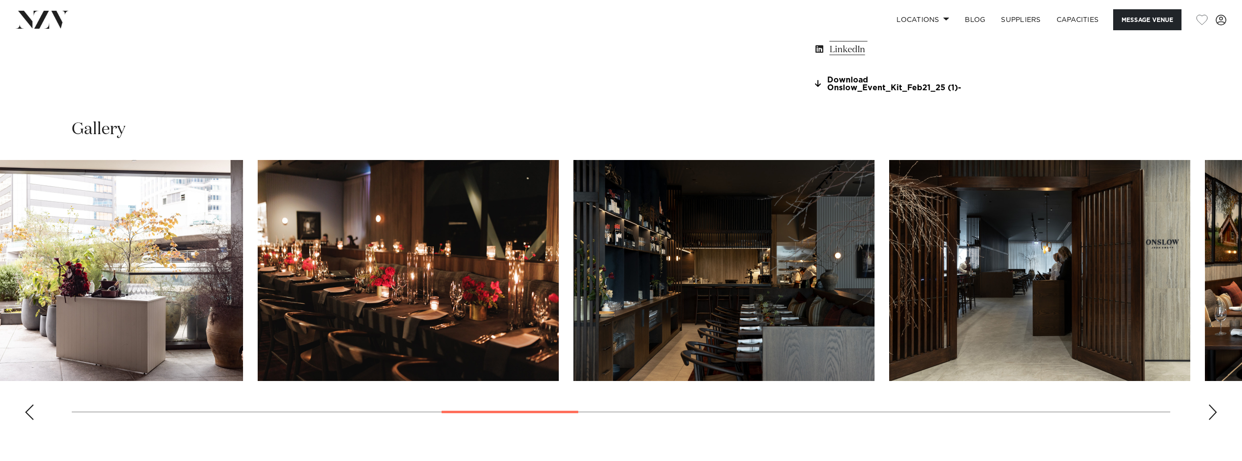
click at [329, 330] on img "11 / 28" at bounding box center [408, 270] width 301 height 221
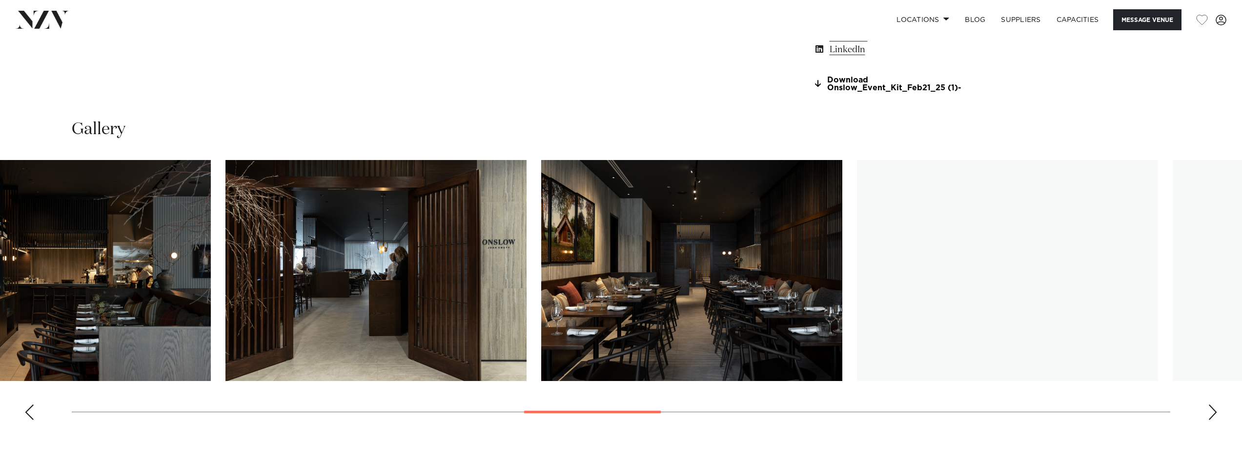
click at [353, 312] on img "13 / 28" at bounding box center [375, 270] width 301 height 221
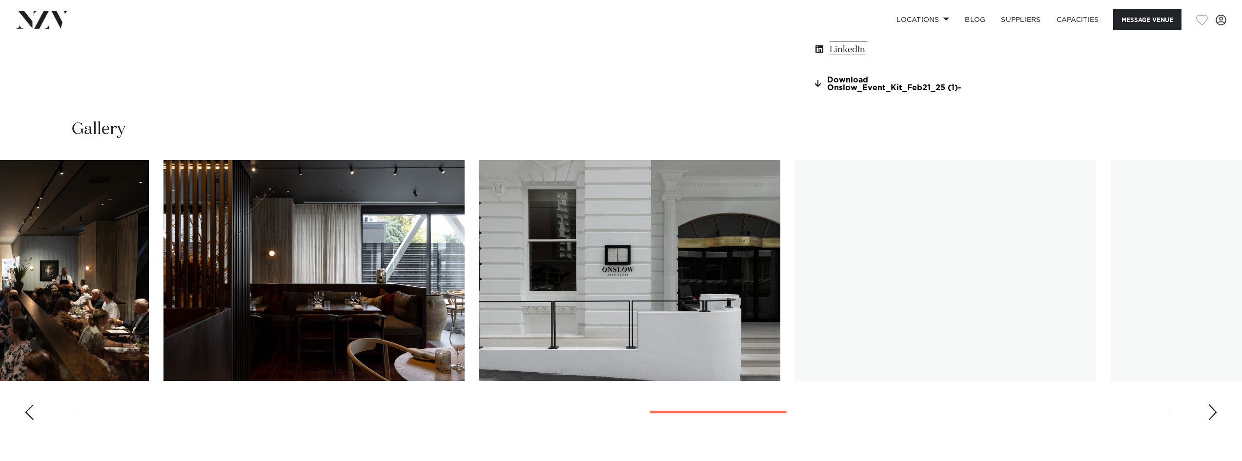
click at [224, 329] on img "16 / 28" at bounding box center [313, 270] width 301 height 221
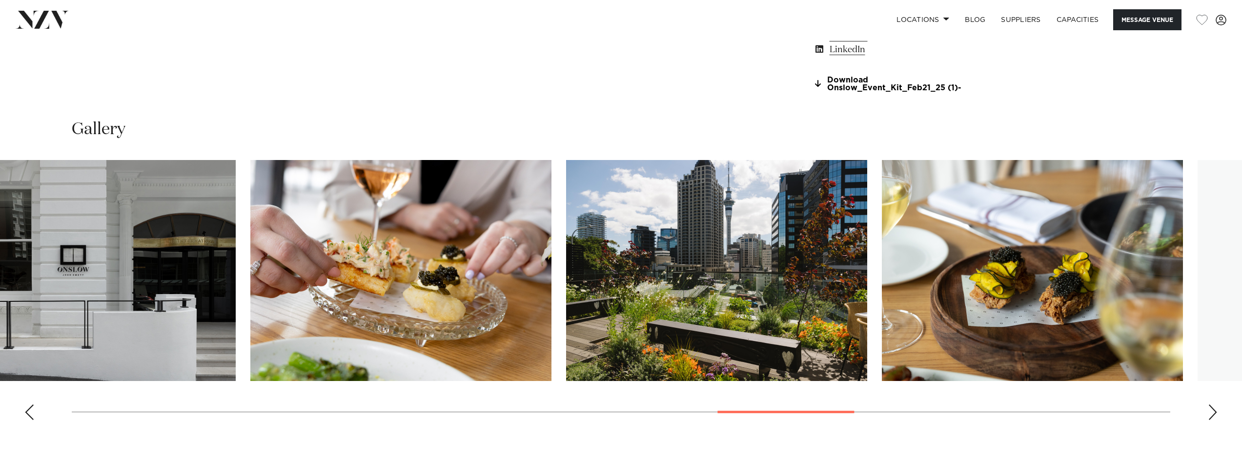
click at [637, 321] on img "19 / 28" at bounding box center [716, 270] width 301 height 221
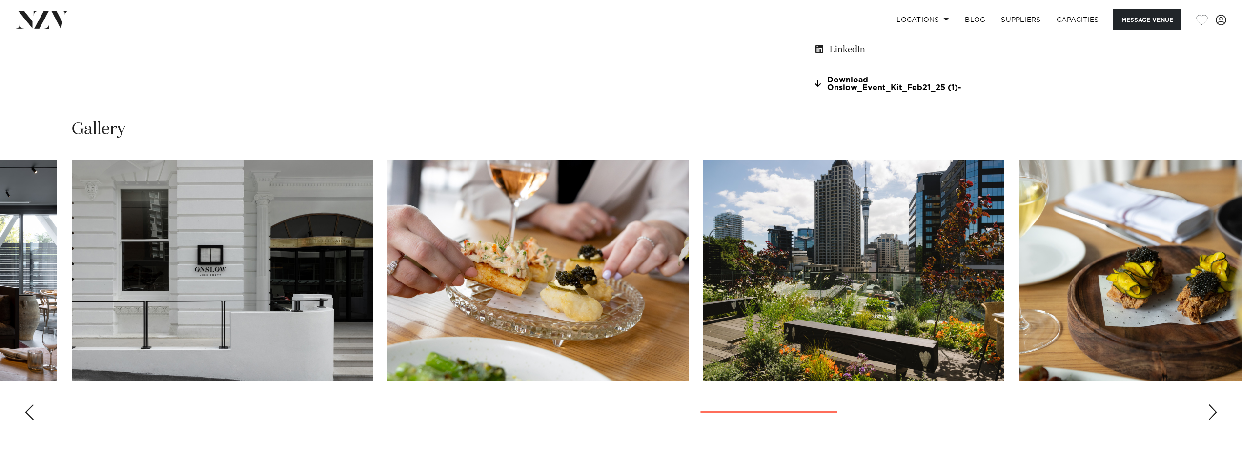
click at [898, 286] on img "19 / 28" at bounding box center [853, 270] width 301 height 221
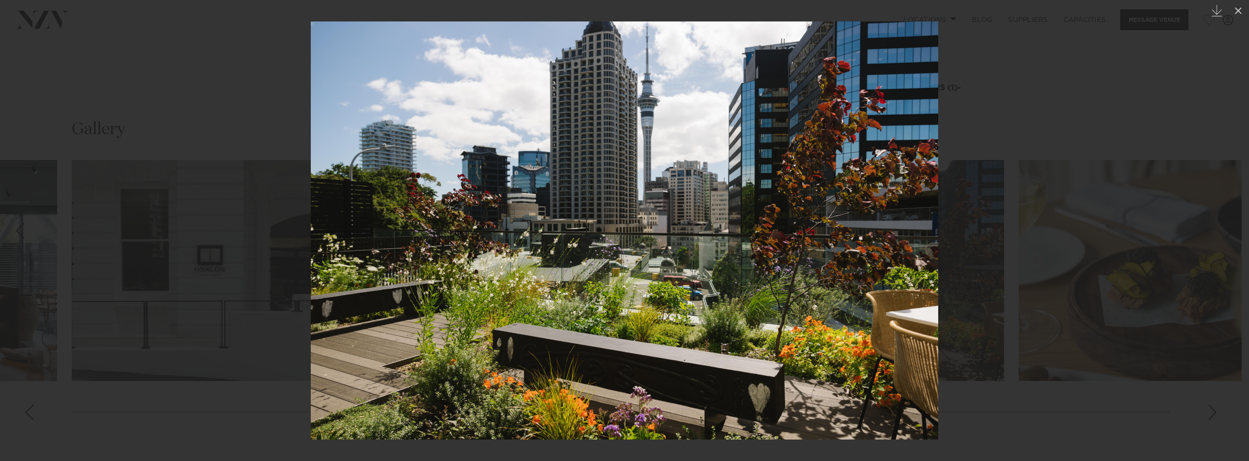
click at [1035, 166] on div at bounding box center [624, 230] width 1249 height 461
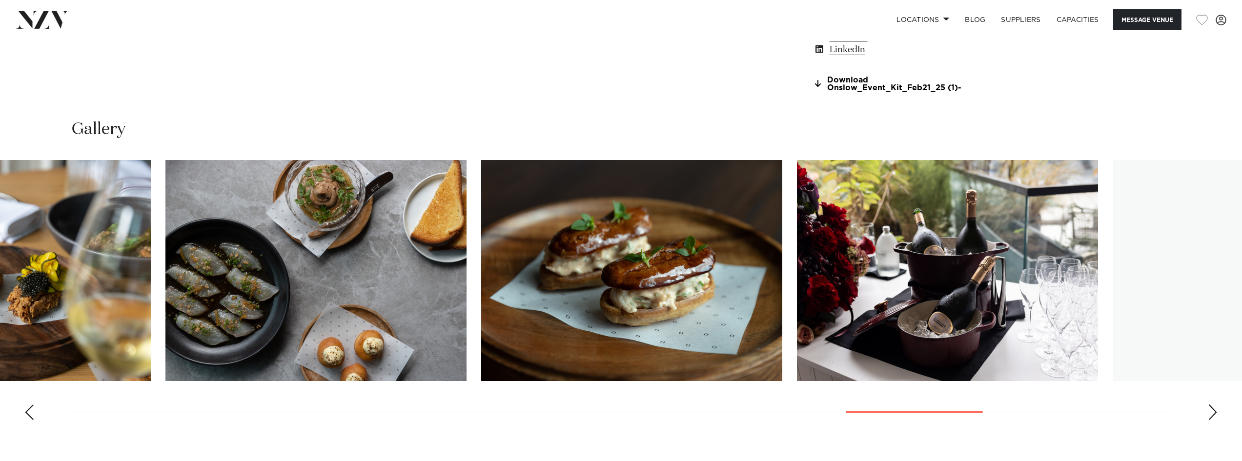
click at [481, 306] on img "22 / 28" at bounding box center [631, 270] width 301 height 221
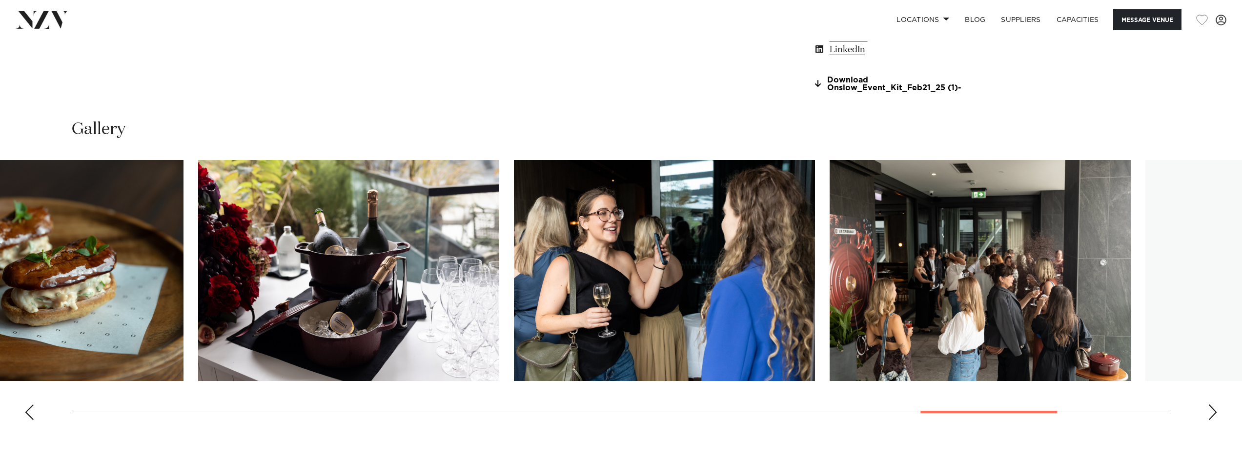
click at [611, 348] on img "24 / 28" at bounding box center [664, 270] width 301 height 221
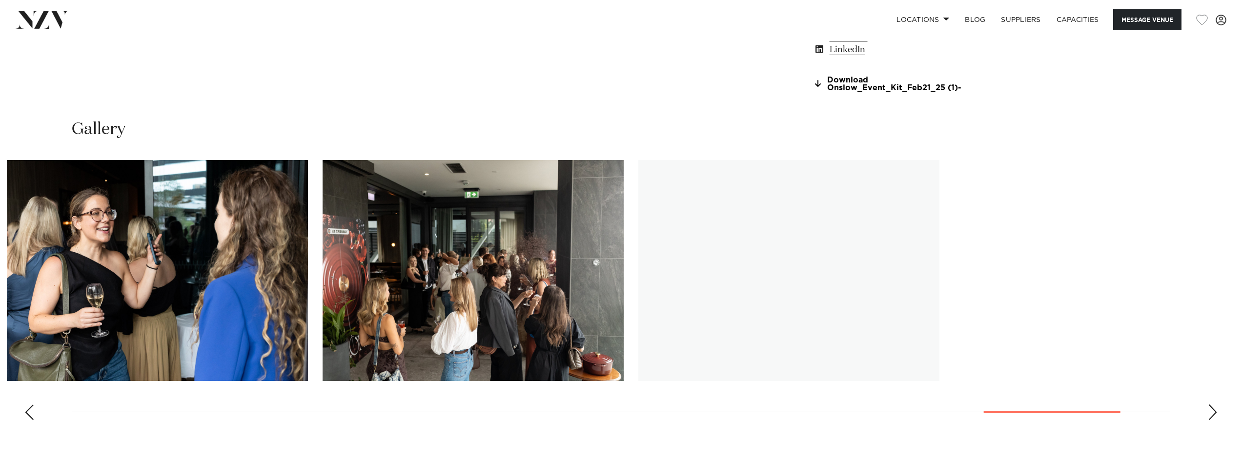
click at [706, 327] on img "26 / 28" at bounding box center [788, 270] width 301 height 221
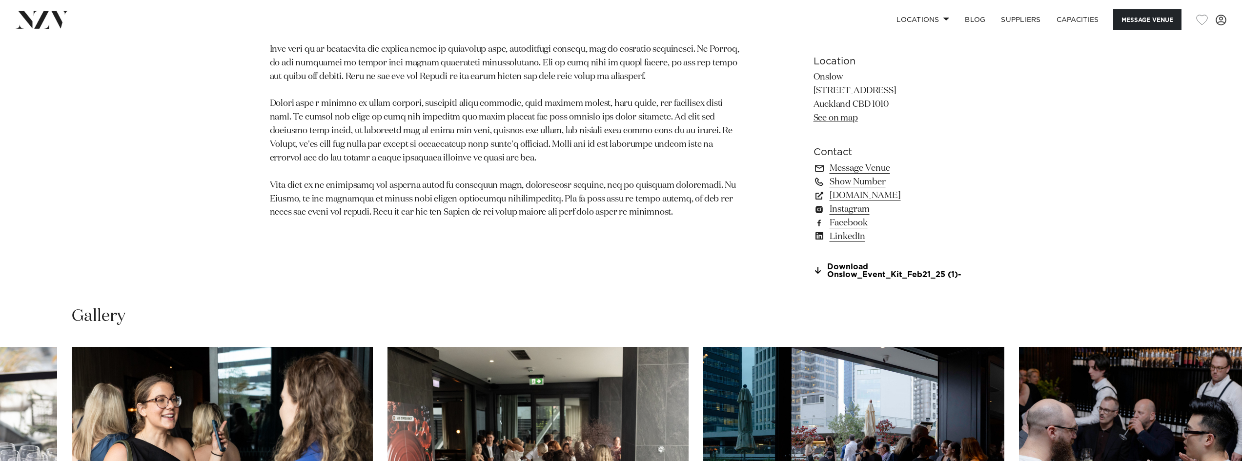
scroll to position [878, 0]
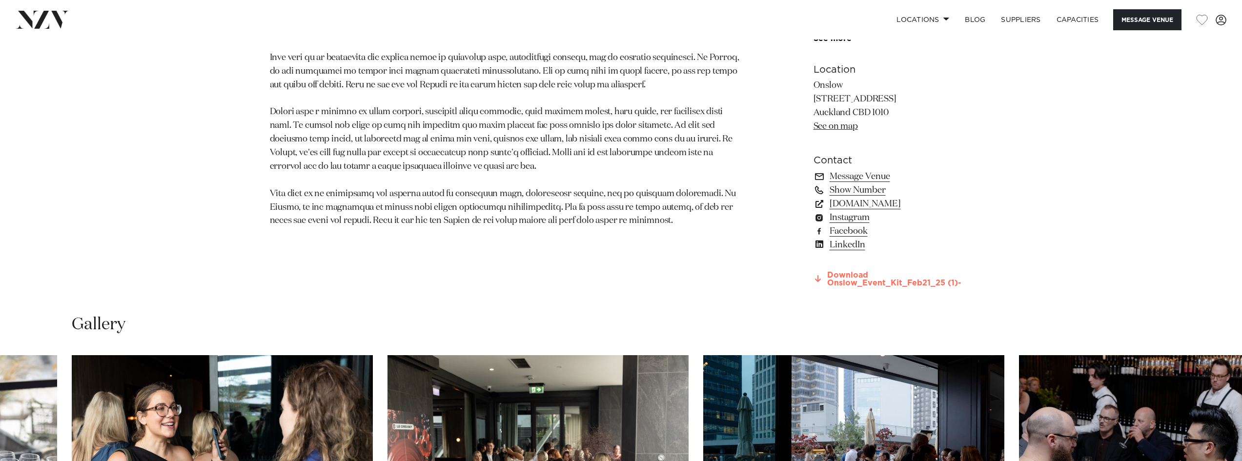
click at [864, 282] on link "Download Onslow_Event_Kit_Feb21_25 (1)-" at bounding box center [892, 279] width 159 height 17
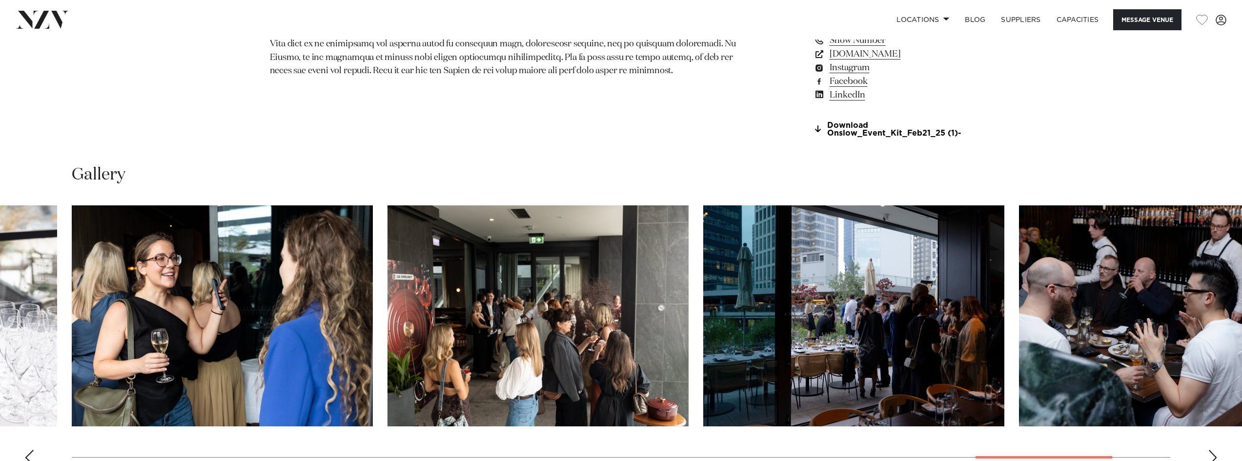
scroll to position [1073, 0]
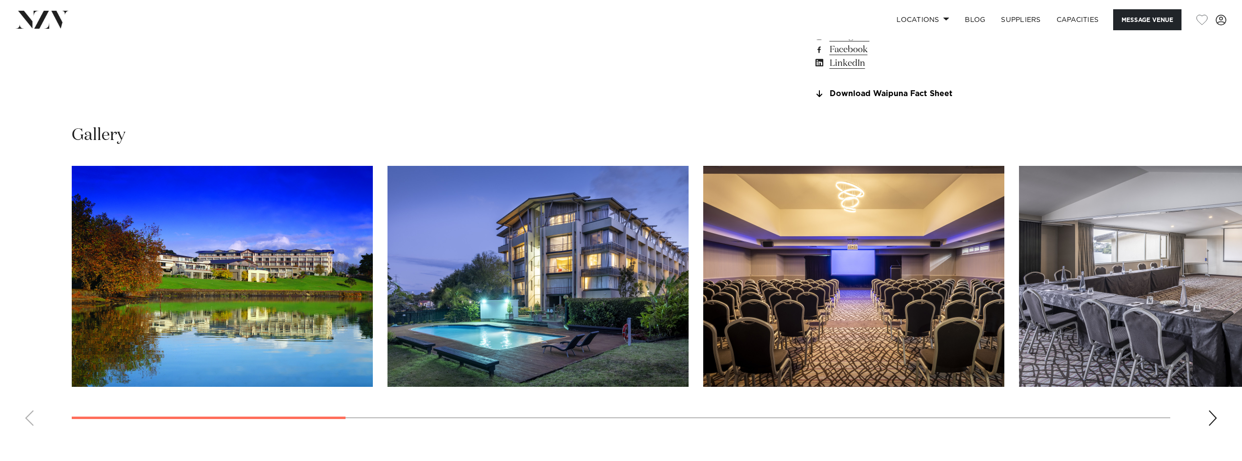
scroll to position [1122, 0]
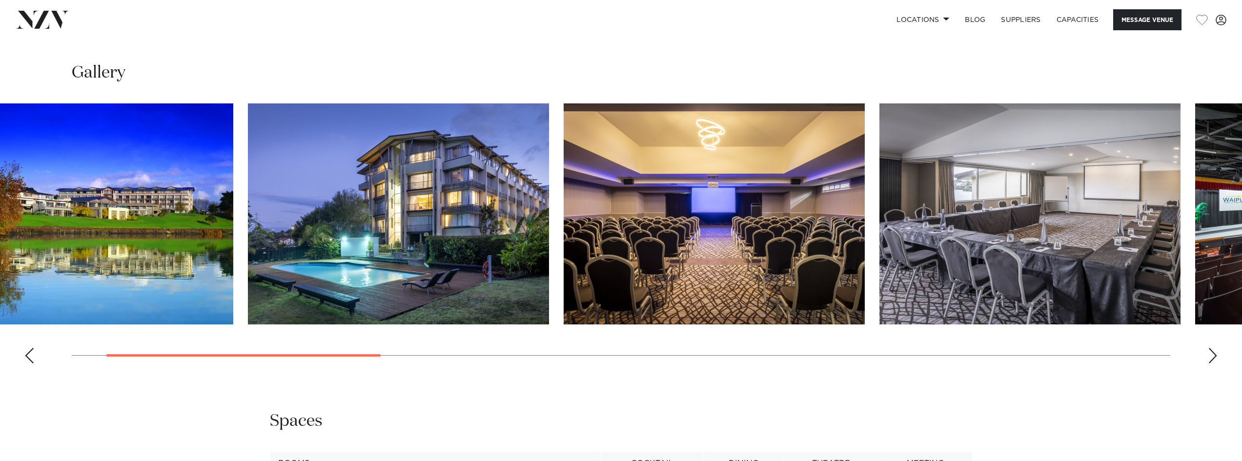
click at [879, 287] on img "4 / 14" at bounding box center [1029, 213] width 301 height 221
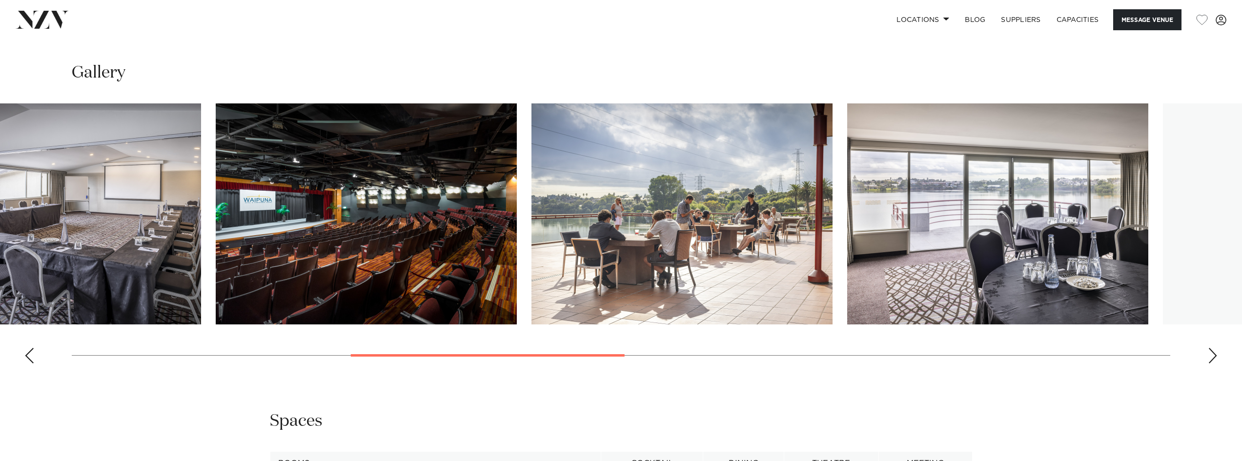
click at [551, 308] on img "6 / 14" at bounding box center [681, 213] width 301 height 221
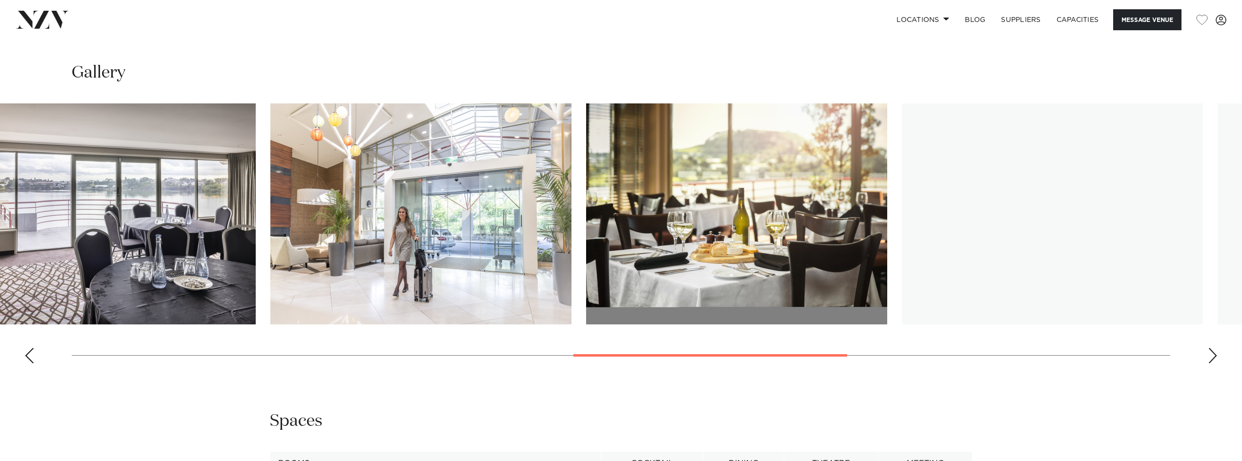
click at [312, 248] on img "8 / 14" at bounding box center [420, 213] width 301 height 221
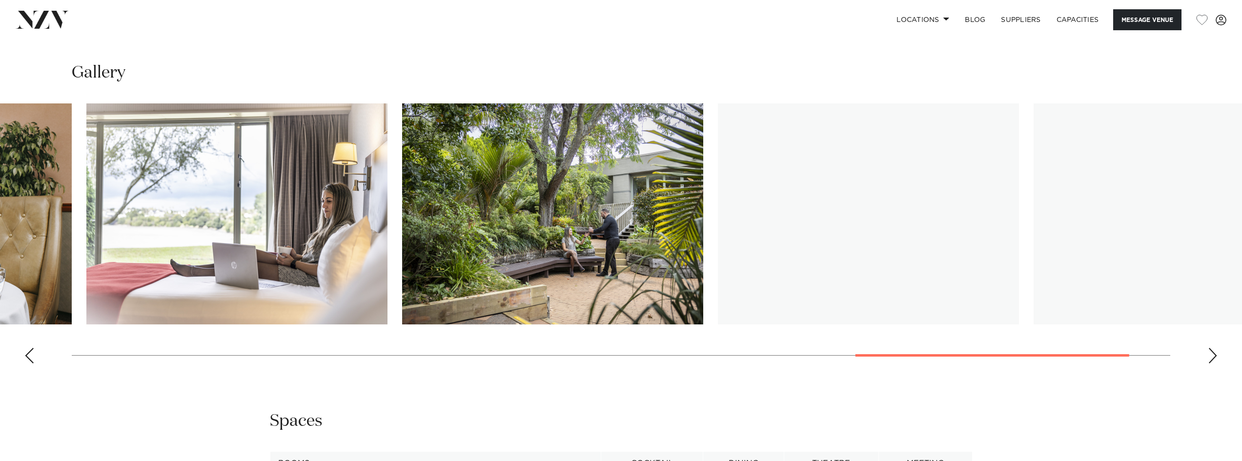
click at [122, 233] on img "11 / 14" at bounding box center [236, 213] width 301 height 221
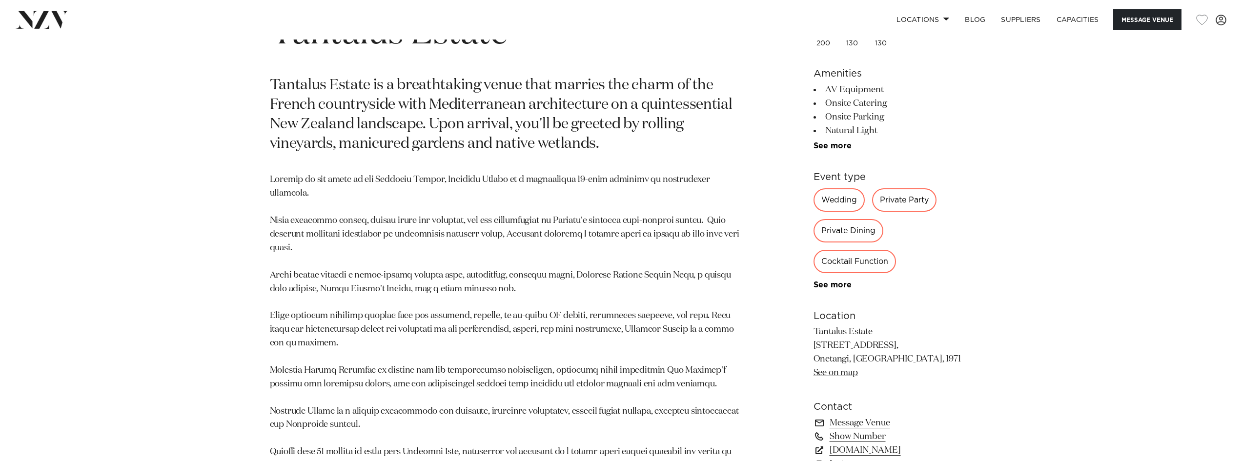
scroll to position [683, 0]
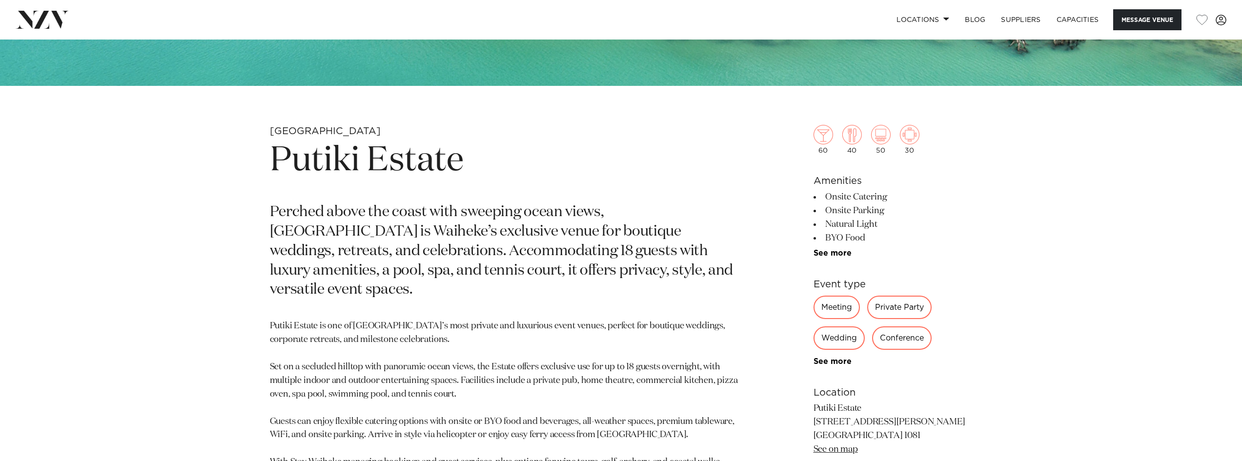
scroll to position [537, 0]
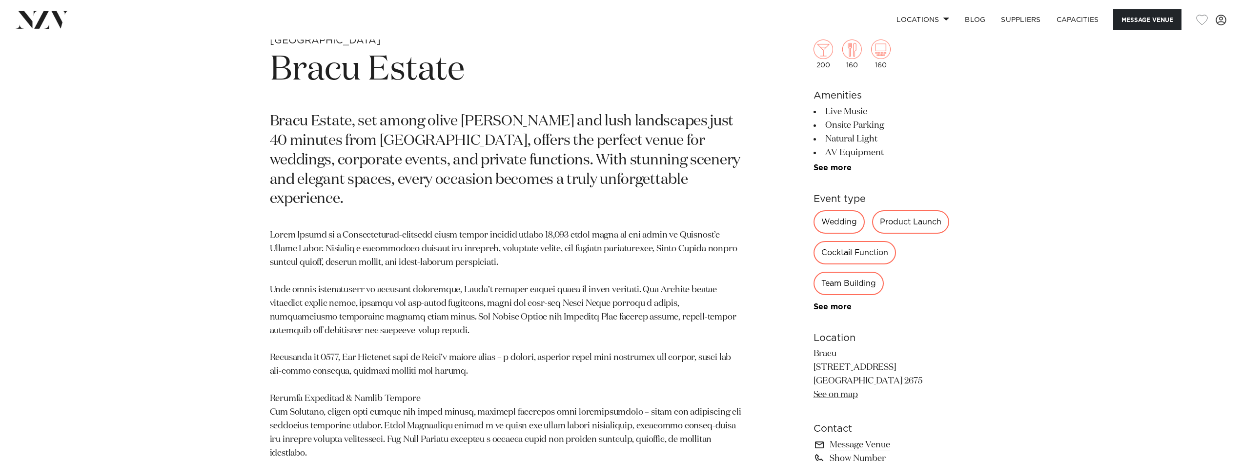
scroll to position [634, 0]
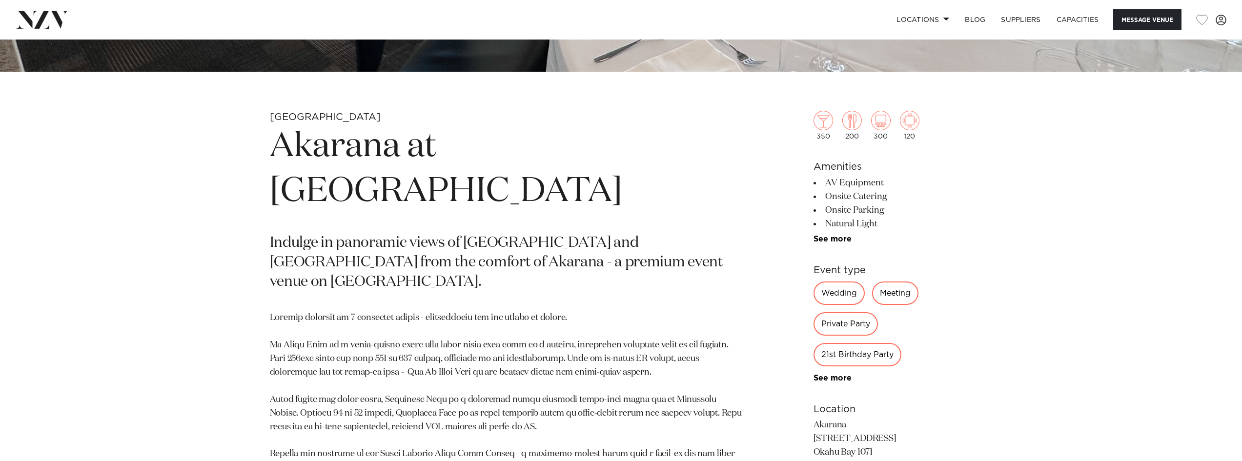
scroll to position [585, 0]
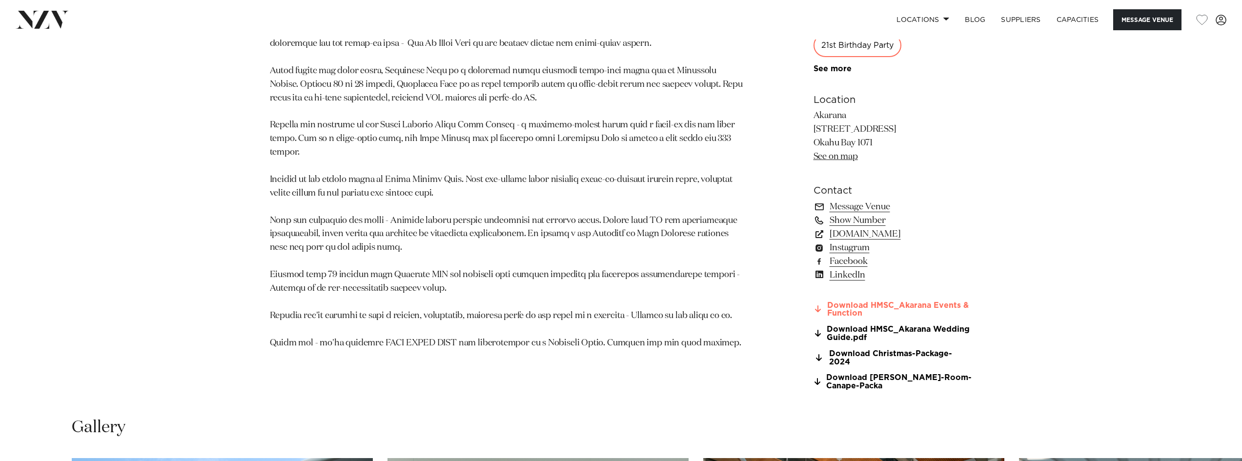
scroll to position [878, 0]
drag, startPoint x: 876, startPoint y: 143, endPoint x: 813, endPoint y: 142, distance: 62.9
click at [813, 142] on p "Akarana [STREET_ADDRESS] [GEOGRAPHIC_DATA] 1071 See on map" at bounding box center [892, 137] width 159 height 55
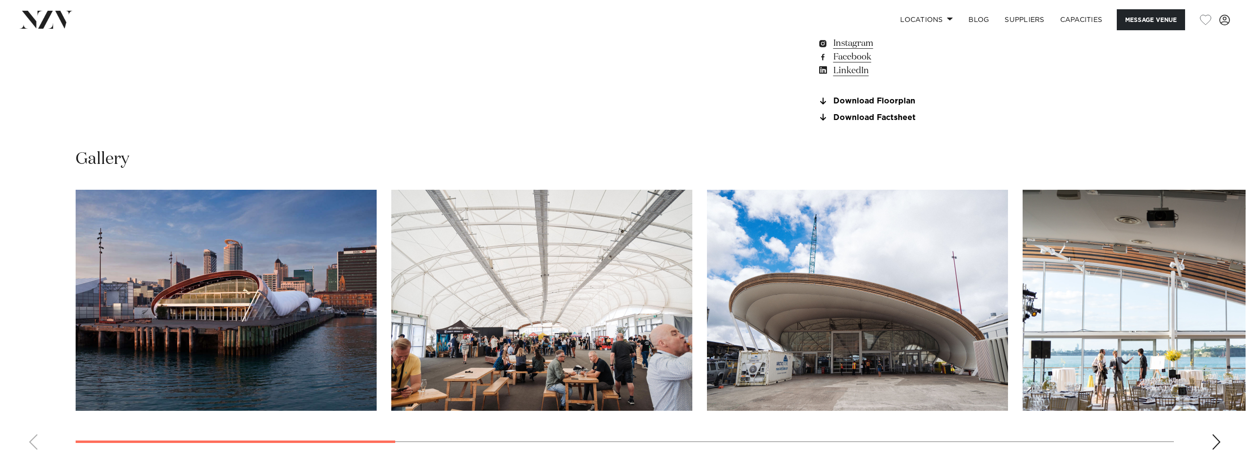
scroll to position [1171, 0]
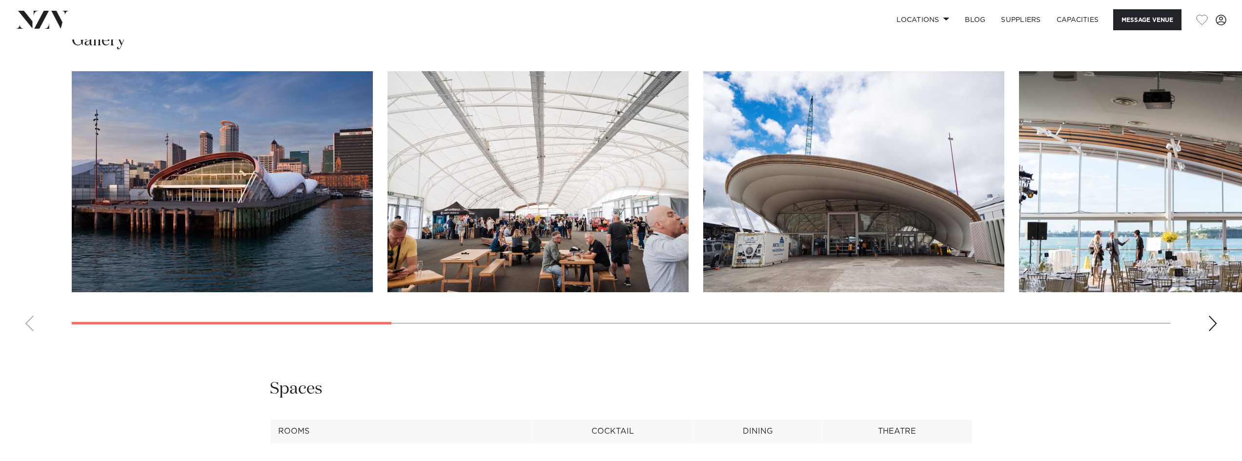
click at [1149, 196] on img "4 / 12" at bounding box center [1169, 181] width 301 height 221
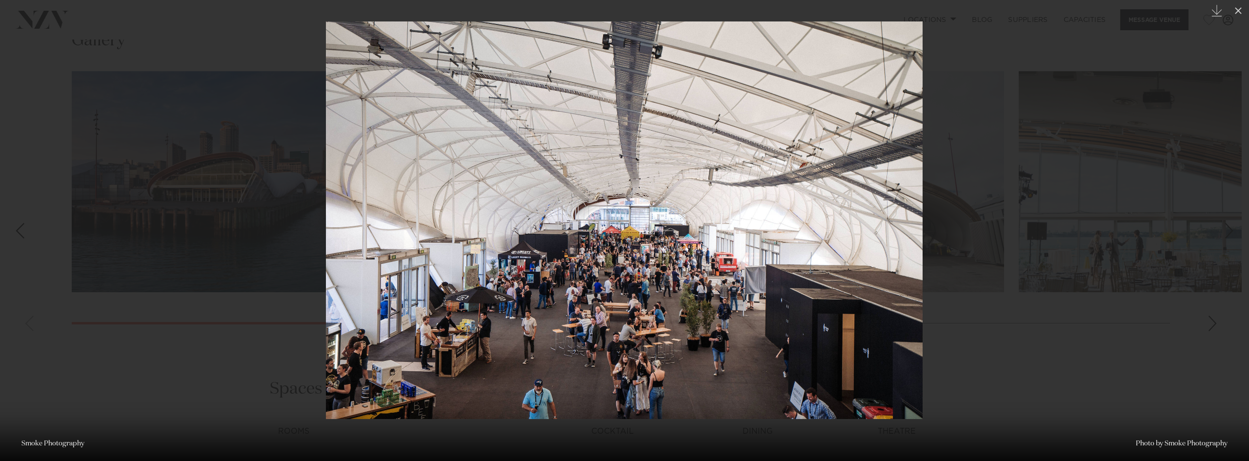
click at [1030, 294] on div at bounding box center [624, 230] width 1249 height 461
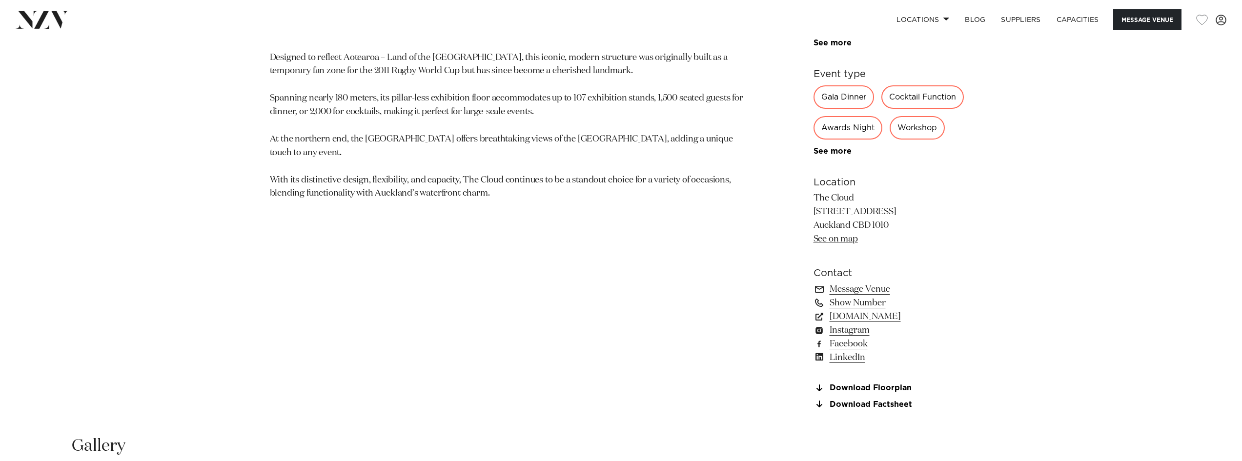
scroll to position [781, 0]
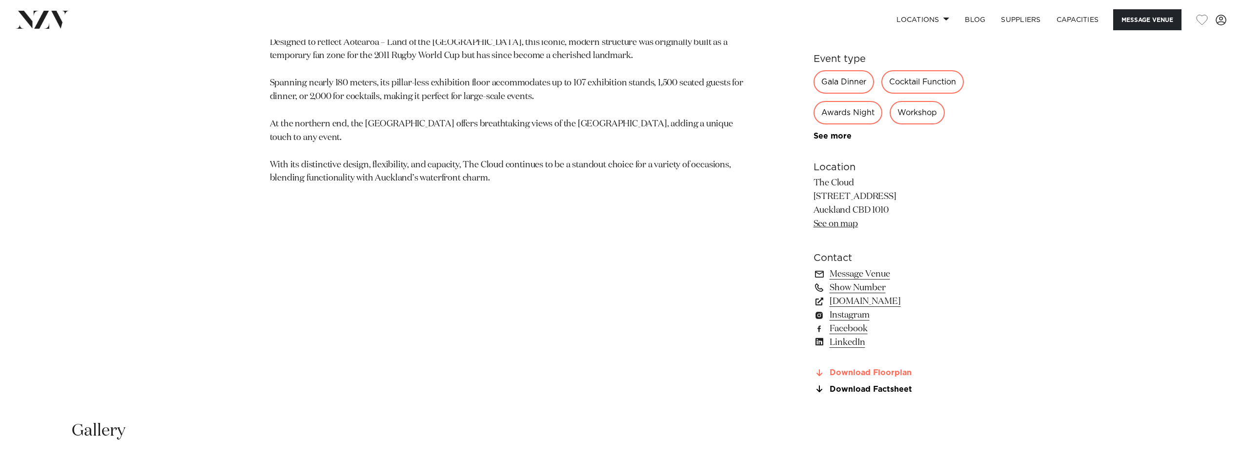
click at [878, 369] on link "Download Floorplan" at bounding box center [892, 373] width 159 height 9
click at [880, 389] on link "Download Factsheet" at bounding box center [892, 389] width 159 height 9
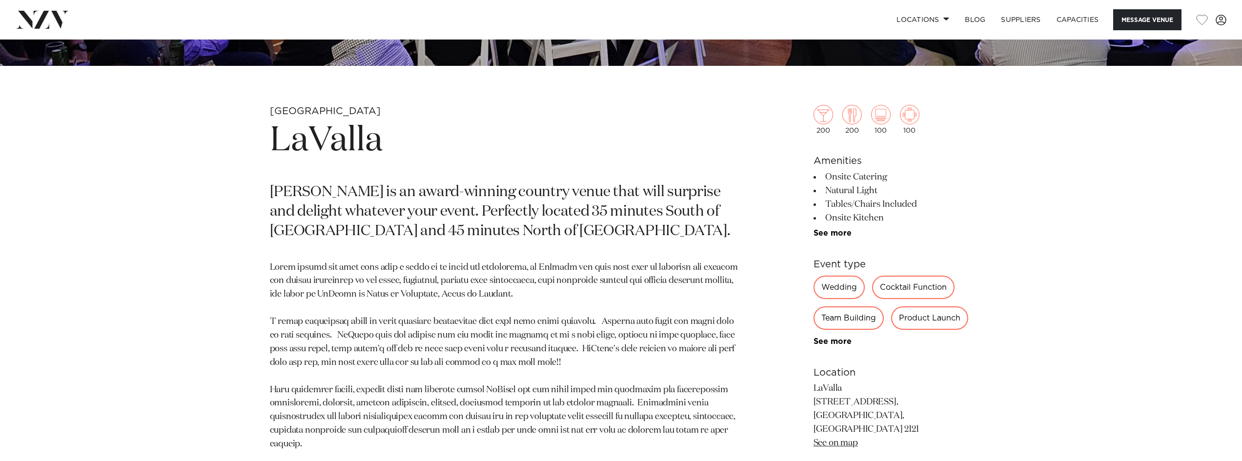
scroll to position [585, 0]
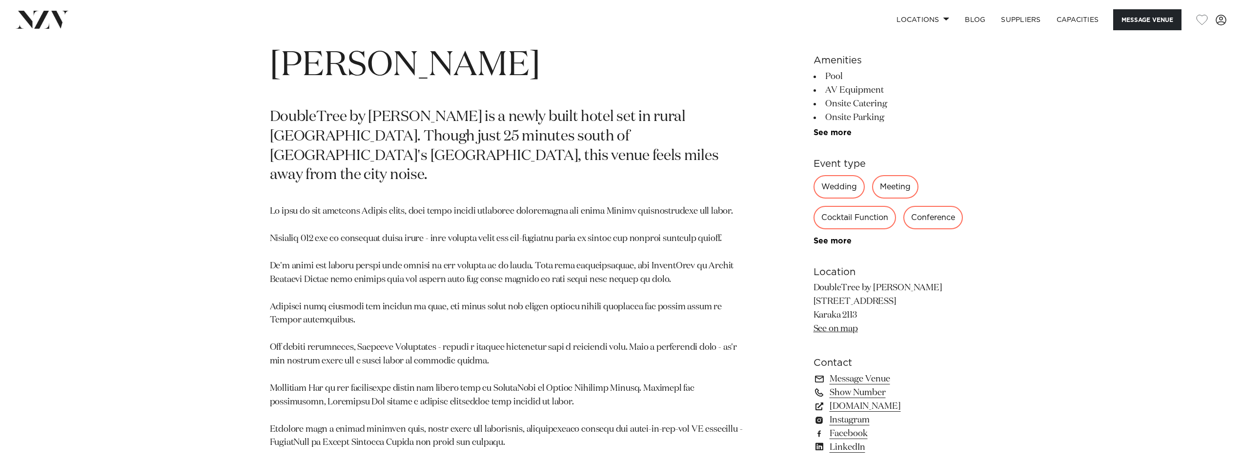
scroll to position [683, 0]
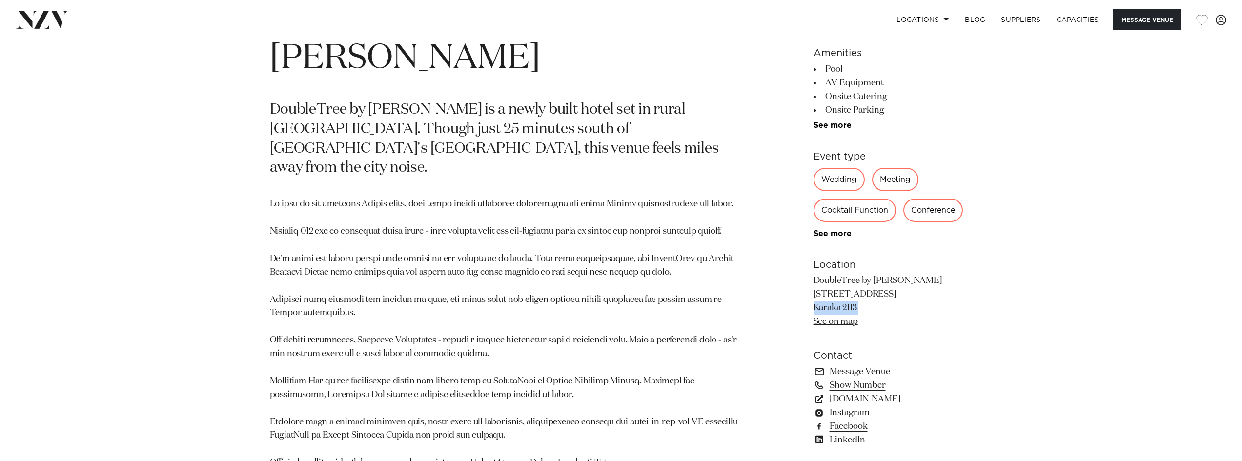
drag, startPoint x: 859, startPoint y: 305, endPoint x: 808, endPoint y: 303, distance: 51.3
click at [808, 303] on div "Auckland DoubleTree by [PERSON_NAME] DoubleTree by [GEOGRAPHIC_DATA] is a newly…" at bounding box center [621, 244] width 830 height 533
click at [855, 312] on p "DoubleTree by [PERSON_NAME] [STREET_ADDRESS] Karaka 2113 See on map" at bounding box center [892, 301] width 159 height 55
drag, startPoint x: 860, startPoint y: 303, endPoint x: 812, endPoint y: 290, distance: 49.6
click at [812, 290] on div "Auckland DoubleTree by [PERSON_NAME] DoubleTree by [GEOGRAPHIC_DATA] is a newly…" at bounding box center [621, 244] width 830 height 533
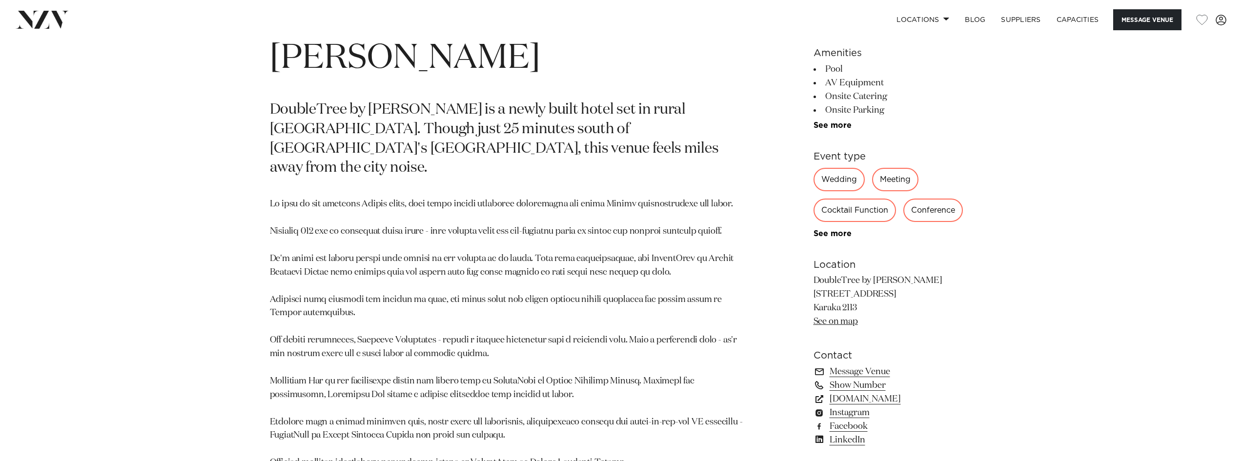
drag, startPoint x: 813, startPoint y: 294, endPoint x: 866, endPoint y: 313, distance: 56.6
click at [866, 313] on p "DoubleTree by Hilton Auckland Karaka 8 Hinau Road Karaka 2113 See on map" at bounding box center [892, 301] width 159 height 55
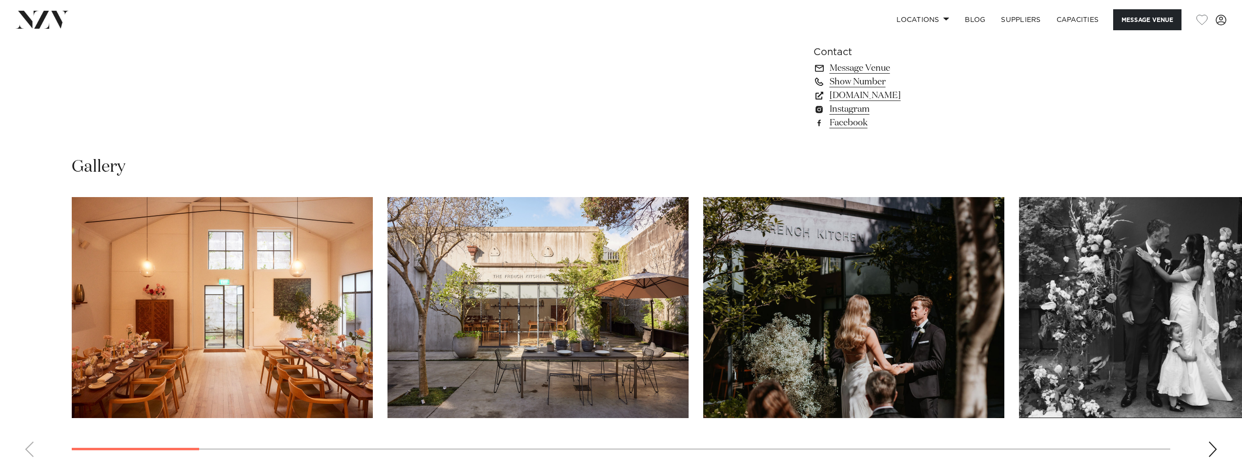
scroll to position [976, 0]
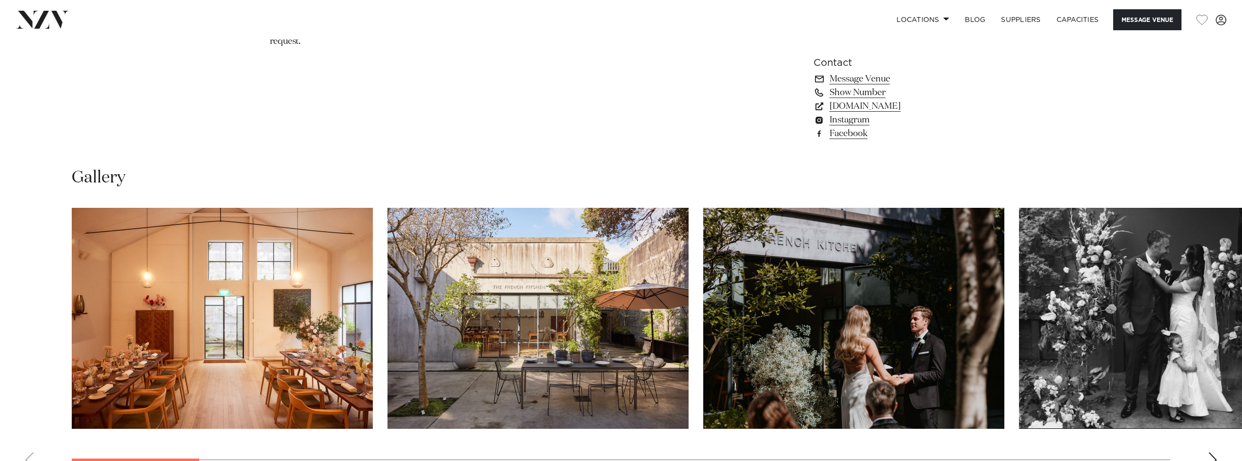
click at [322, 291] on img "1 / 30" at bounding box center [222, 318] width 301 height 221
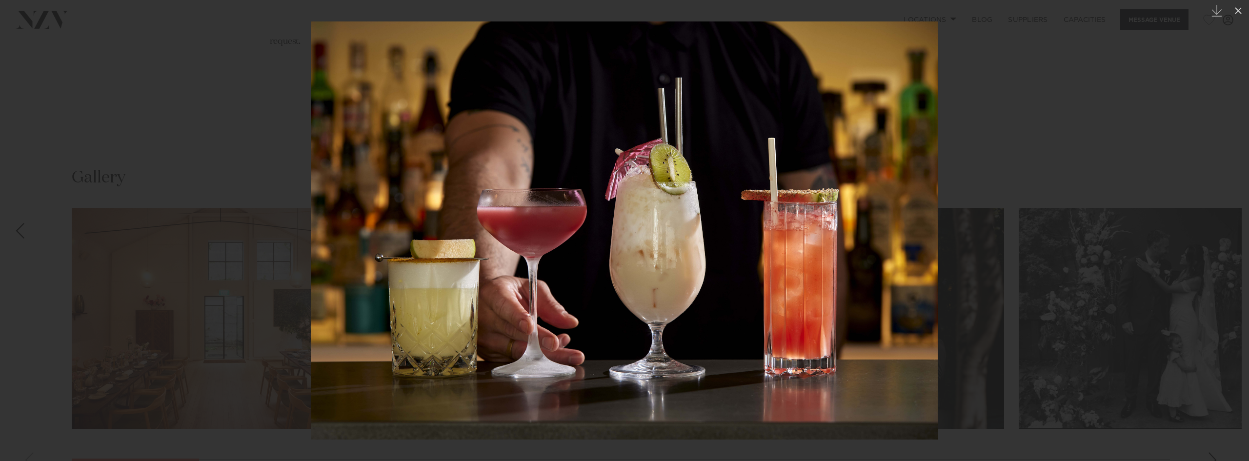
click at [1107, 128] on div at bounding box center [624, 230] width 1249 height 461
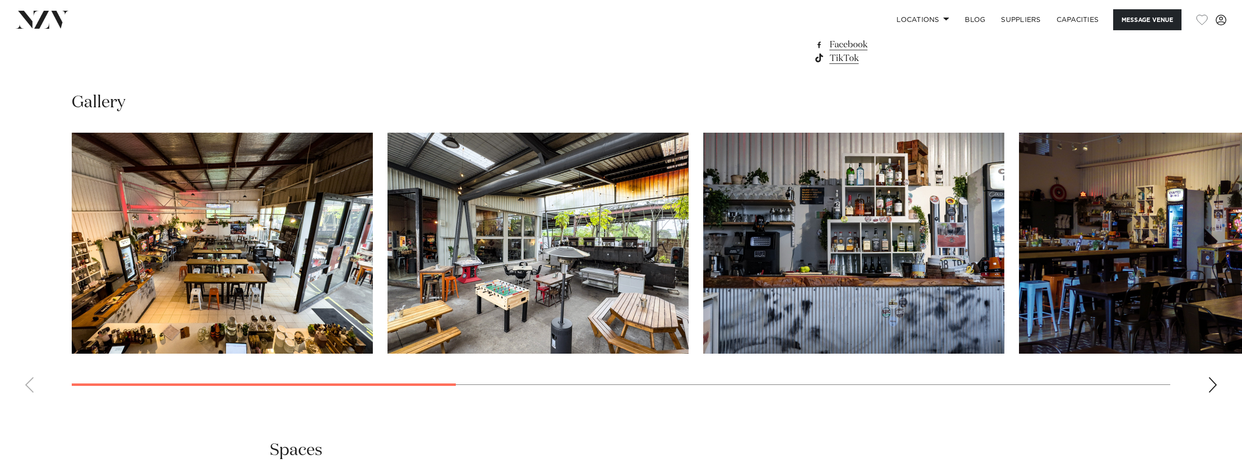
scroll to position [1073, 0]
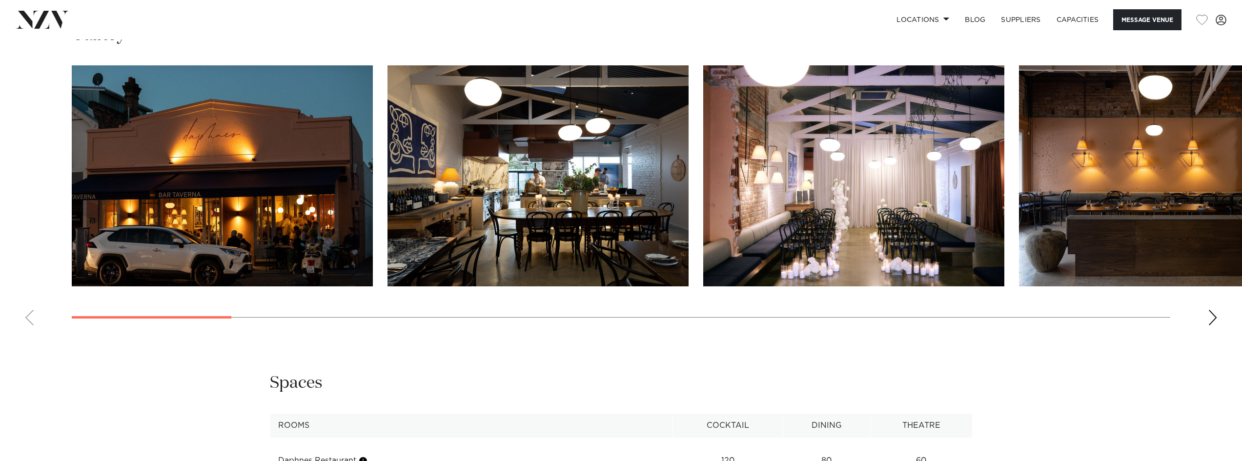
scroll to position [1122, 0]
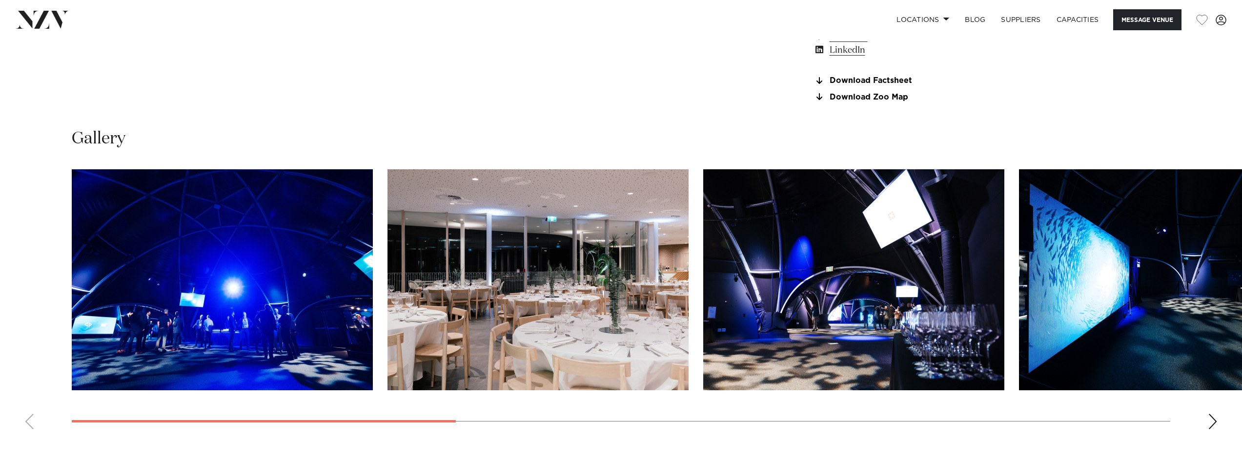
scroll to position [1073, 0]
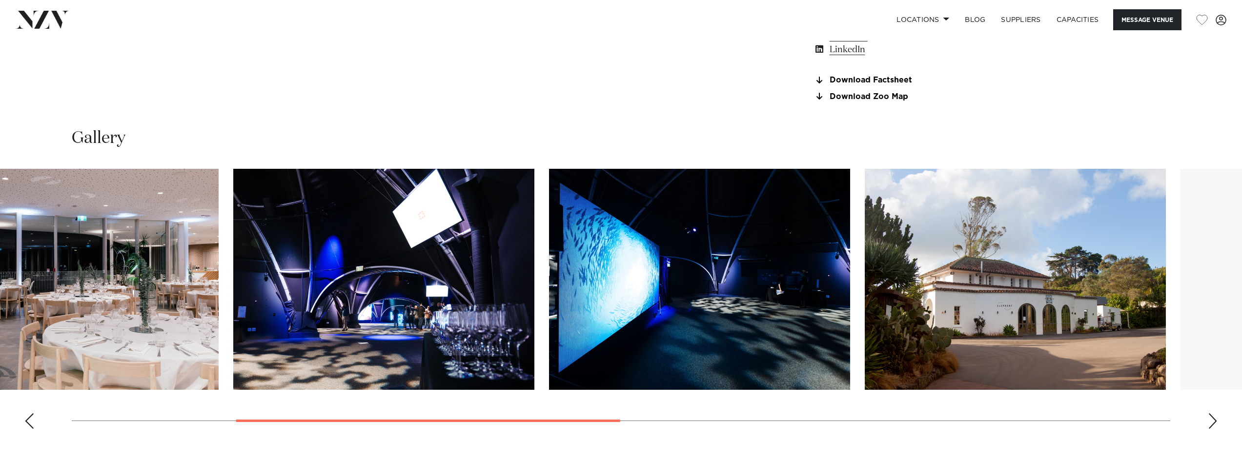
click at [369, 265] on img "3 / 10" at bounding box center [383, 279] width 301 height 221
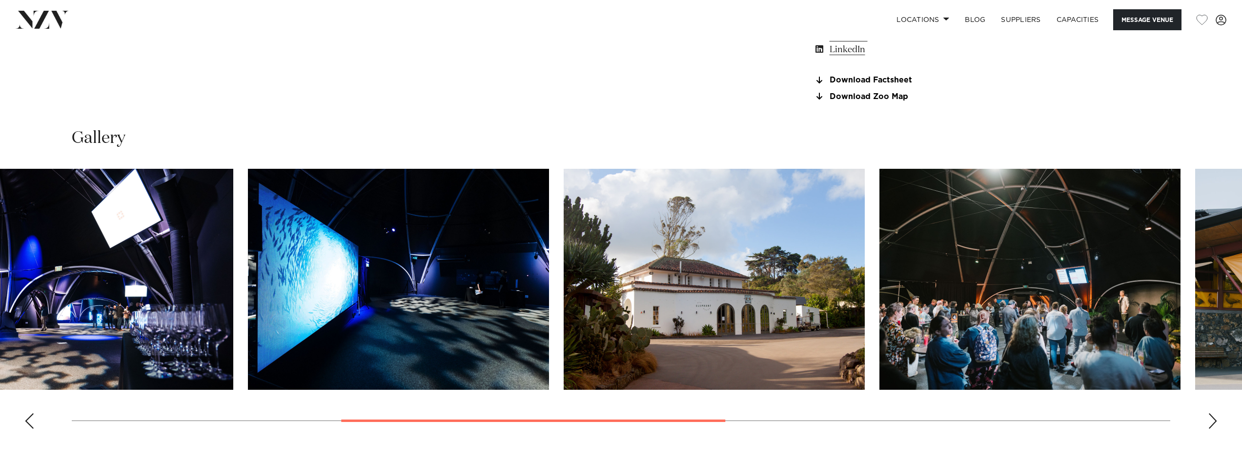
click at [583, 326] on img "5 / 10" at bounding box center [713, 279] width 301 height 221
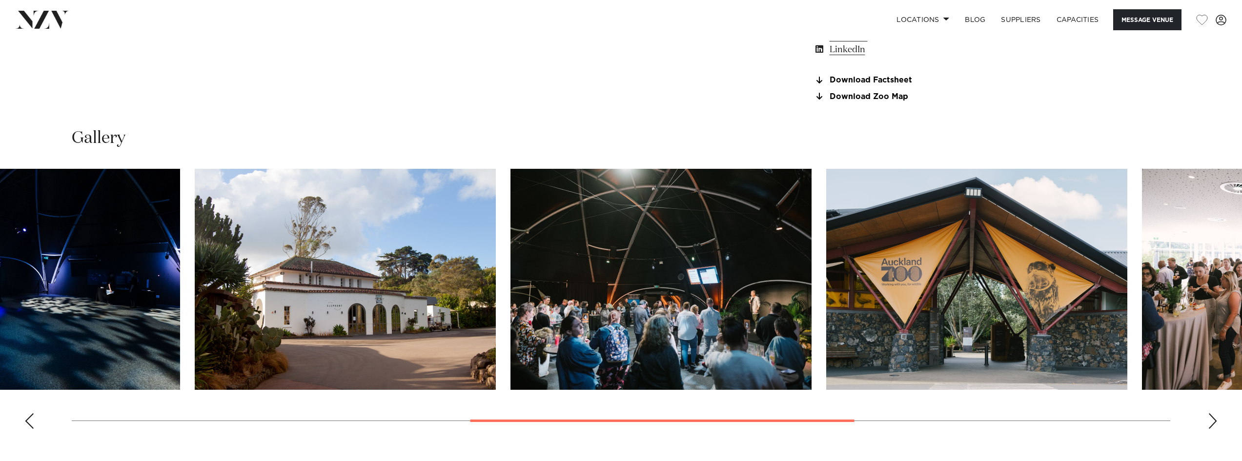
click at [643, 343] on img "6 / 10" at bounding box center [660, 279] width 301 height 221
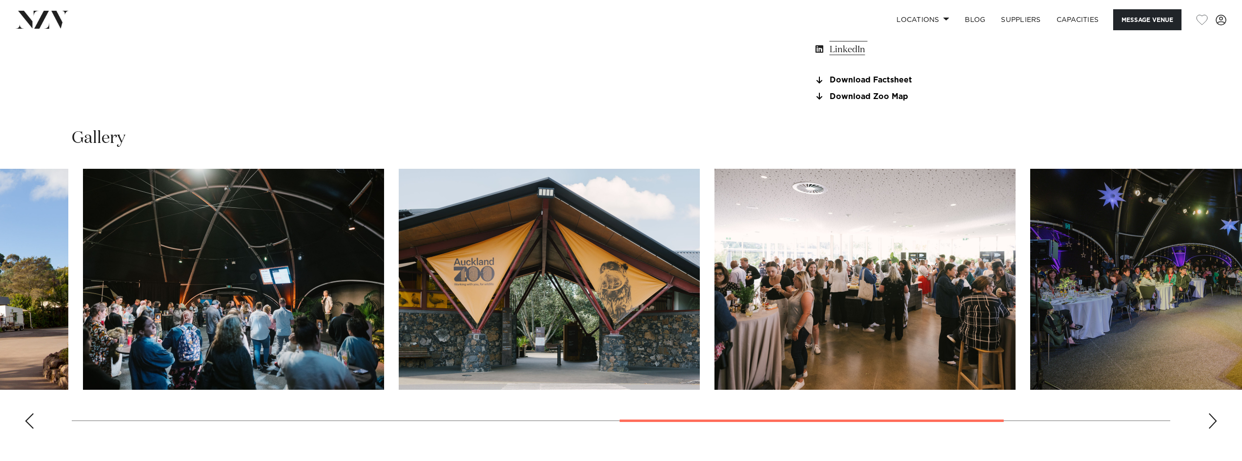
click at [714, 337] on img "8 / 10" at bounding box center [864, 279] width 301 height 221
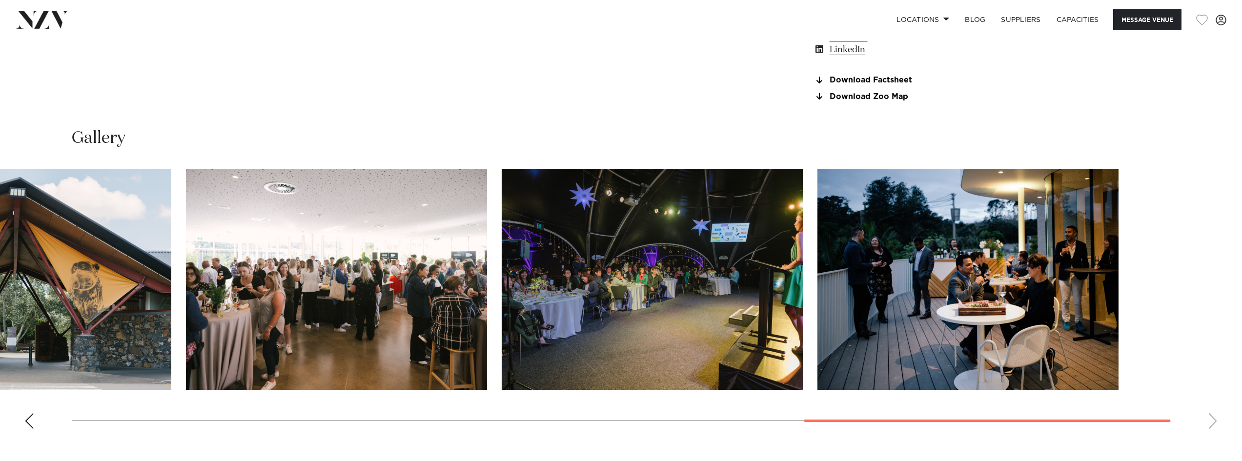
click at [502, 325] on img "9 / 10" at bounding box center [652, 279] width 301 height 221
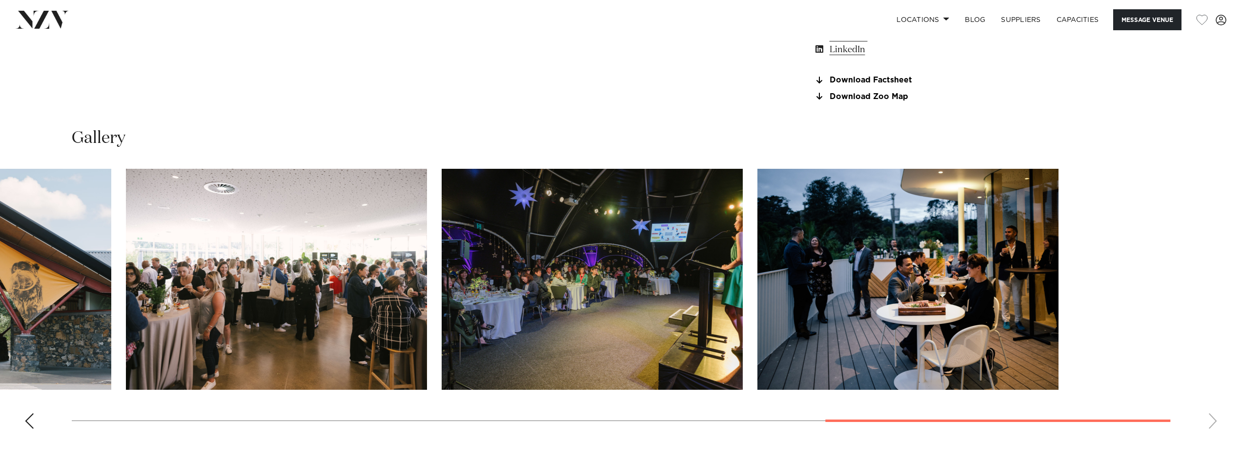
click at [0, 0] on slot at bounding box center [0, 0] width 0 height 0
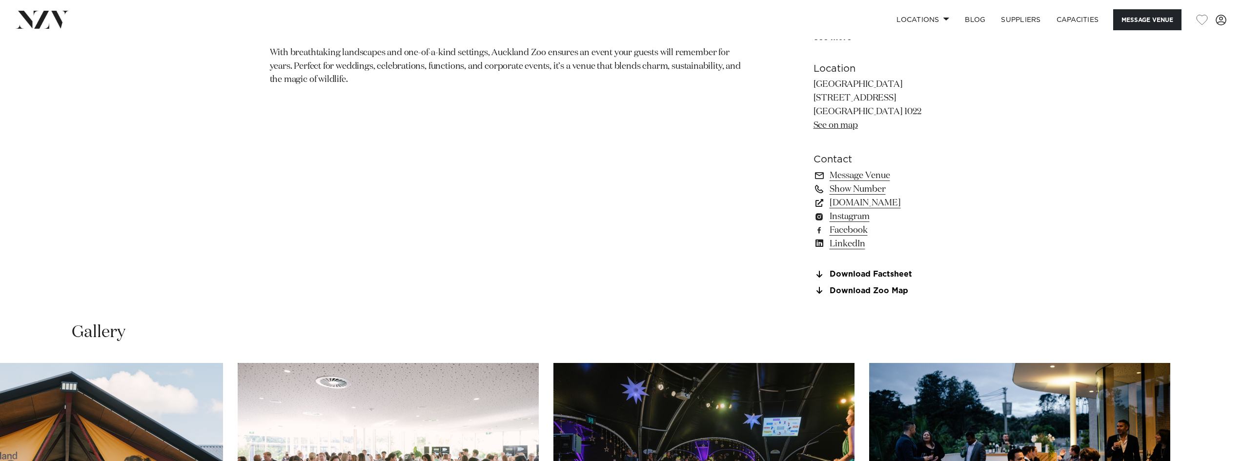
scroll to position [878, 0]
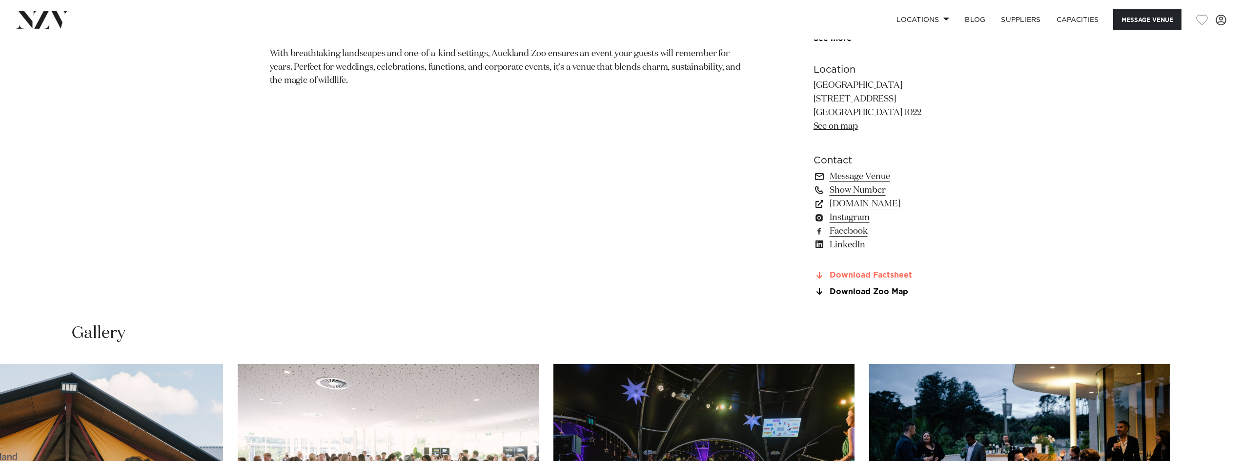
click at [902, 277] on link "Download Factsheet" at bounding box center [892, 275] width 159 height 9
click at [894, 276] on link "Download Factsheet" at bounding box center [892, 275] width 159 height 9
click at [894, 290] on link "Download Zoo Map" at bounding box center [892, 291] width 159 height 9
click at [901, 205] on link "www.aucklandconventions.co.nz" at bounding box center [892, 204] width 159 height 14
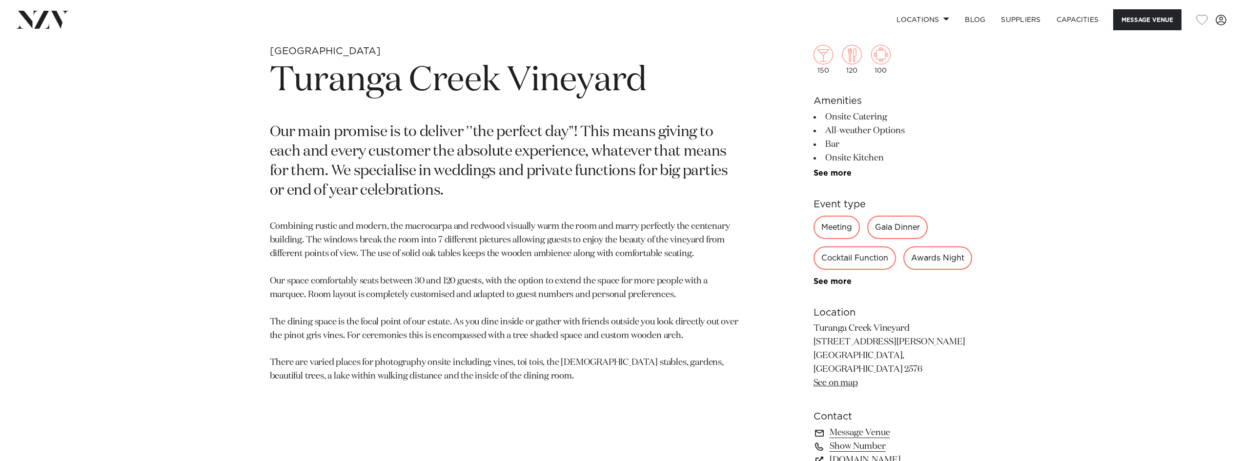
scroll to position [634, 0]
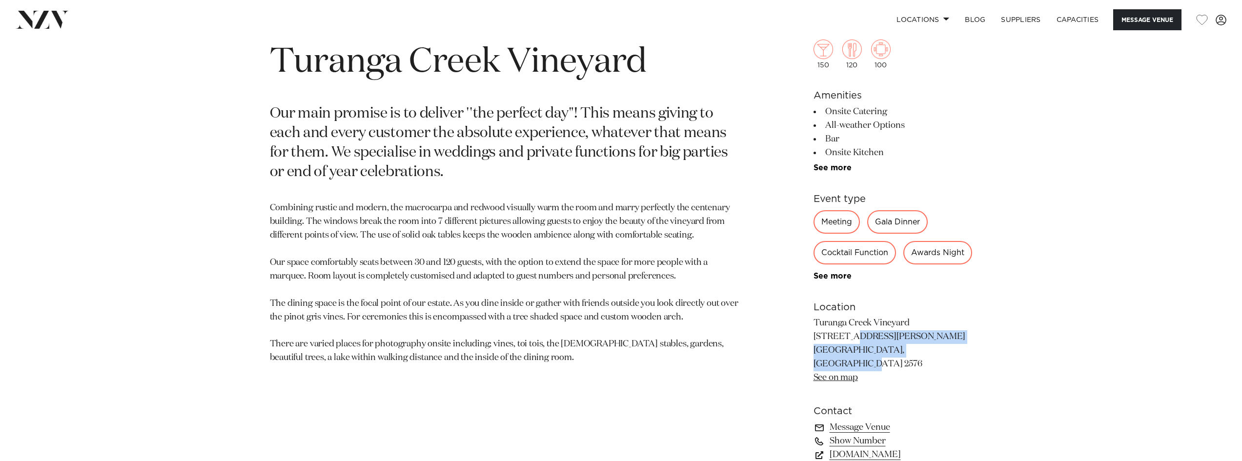
drag, startPoint x: 910, startPoint y: 383, endPoint x: 813, endPoint y: 365, distance: 98.4
click at [813, 365] on p "Turanga Creek Vineyard 133 Whitford Park Road Whitford, Auckland 2576 See on map" at bounding box center [892, 351] width 159 height 68
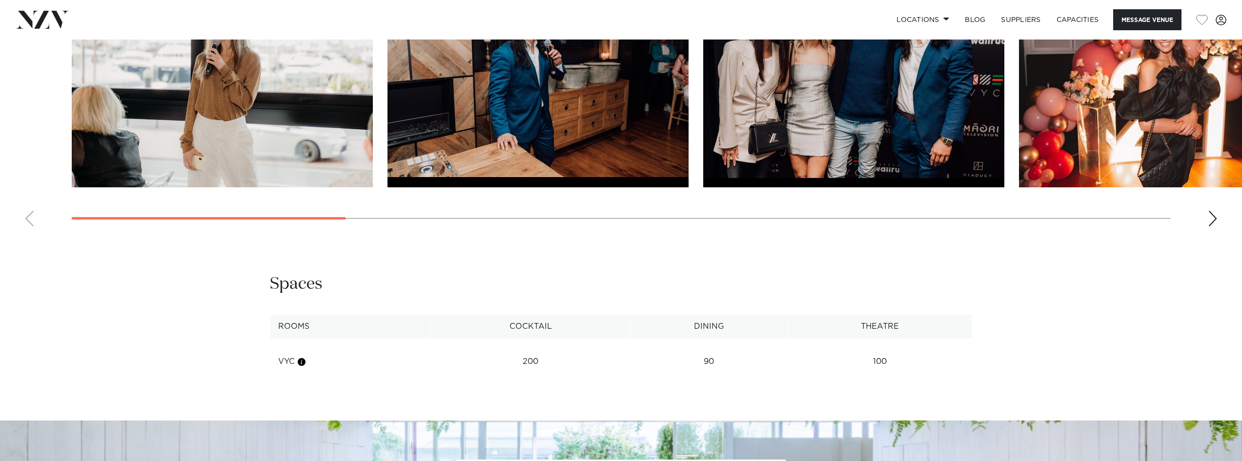
scroll to position [1220, 0]
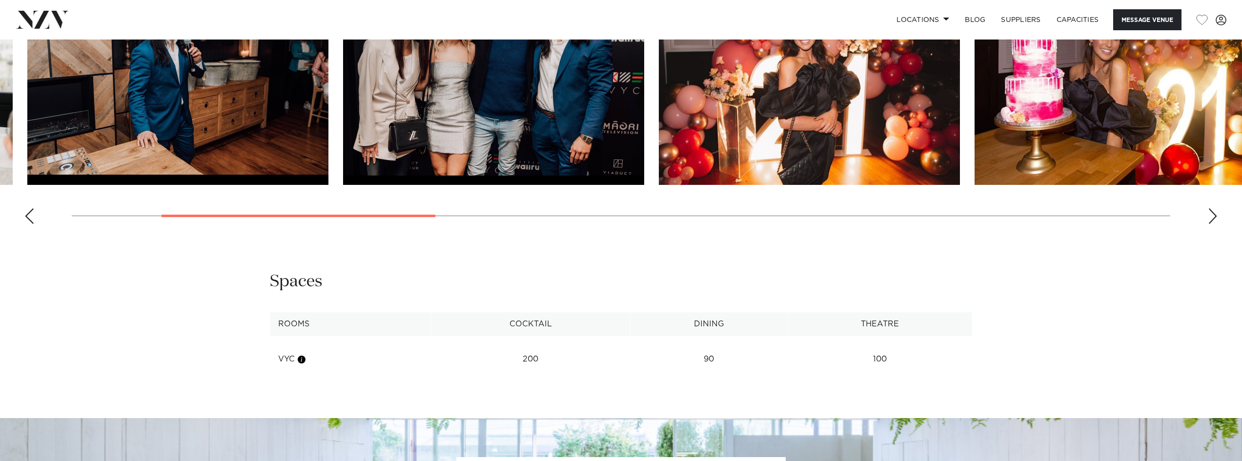
click at [466, 217] on swiper-container at bounding box center [621, 98] width 1242 height 268
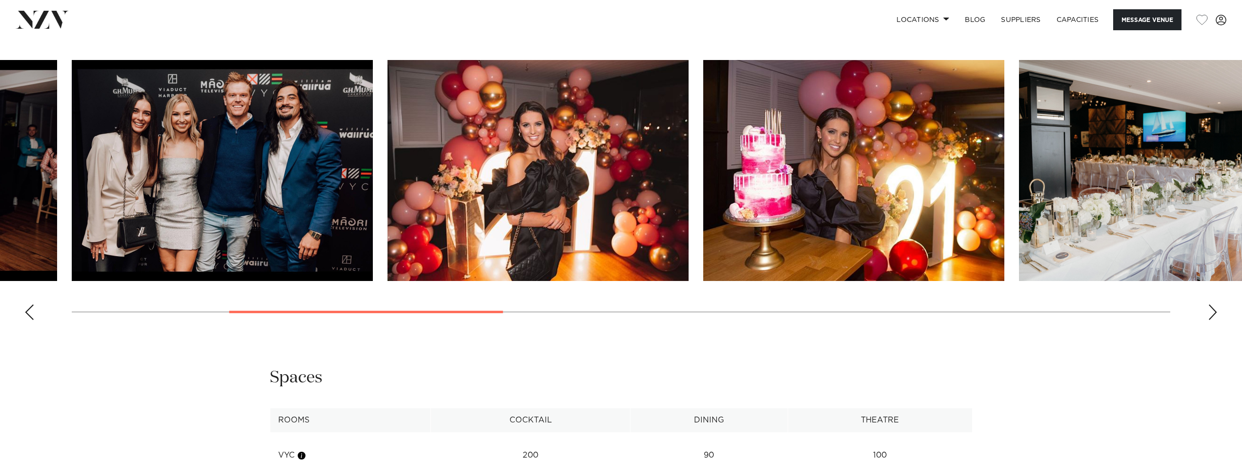
scroll to position [1122, 0]
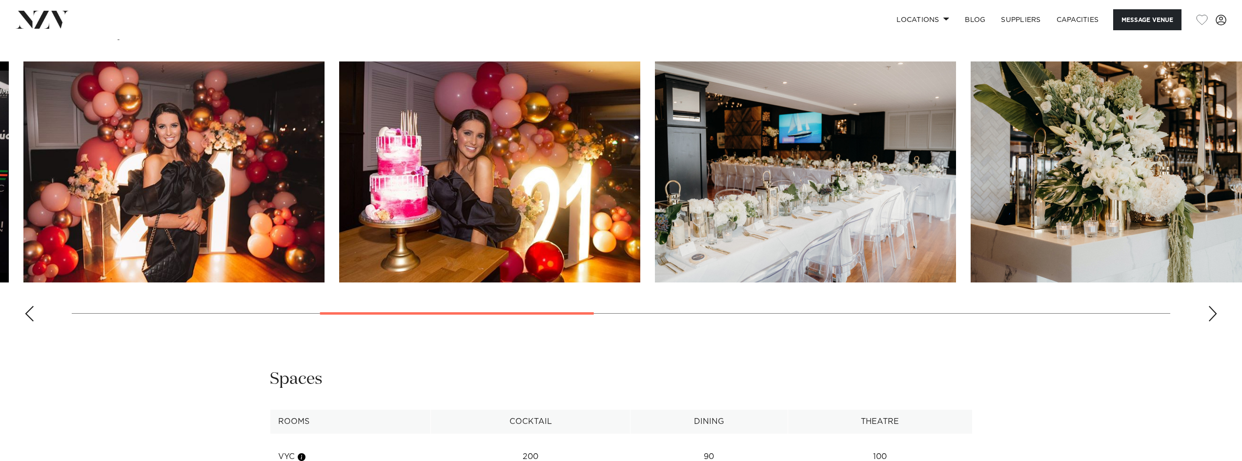
click at [725, 282] on img "6 / 14" at bounding box center [805, 171] width 301 height 221
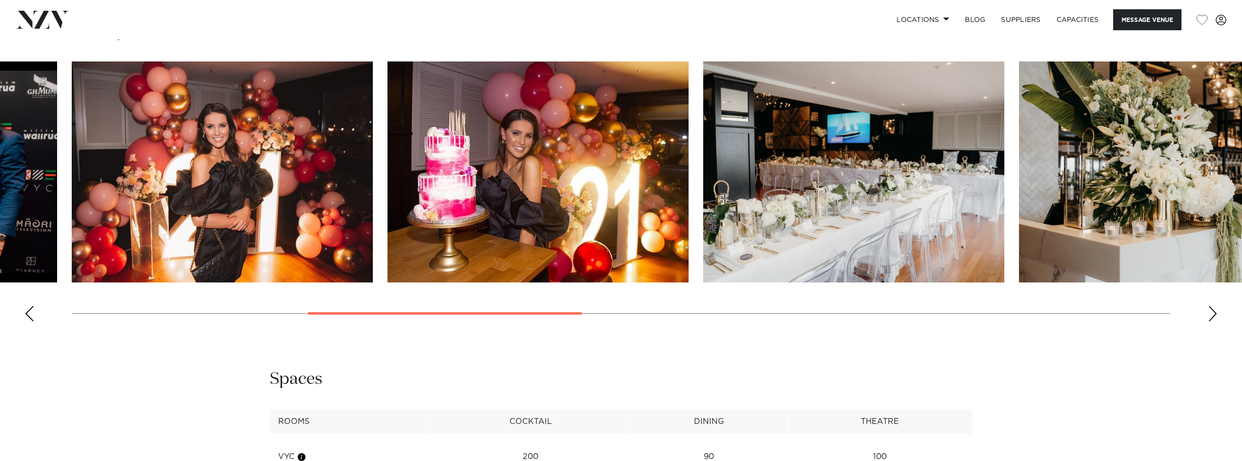
click at [1019, 279] on img "7 / 14" at bounding box center [1169, 171] width 301 height 221
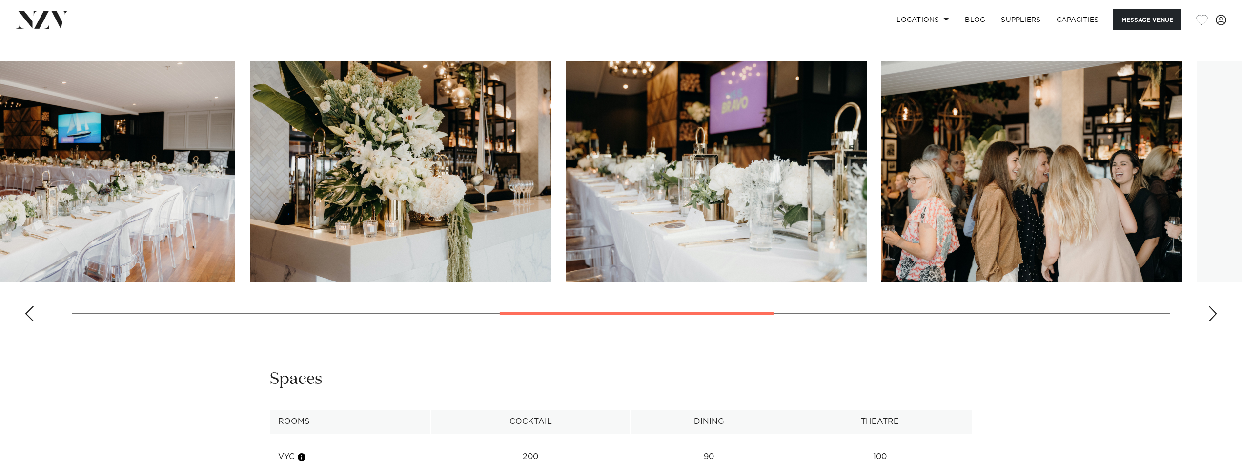
click at [590, 282] on img "8 / 14" at bounding box center [715, 171] width 301 height 221
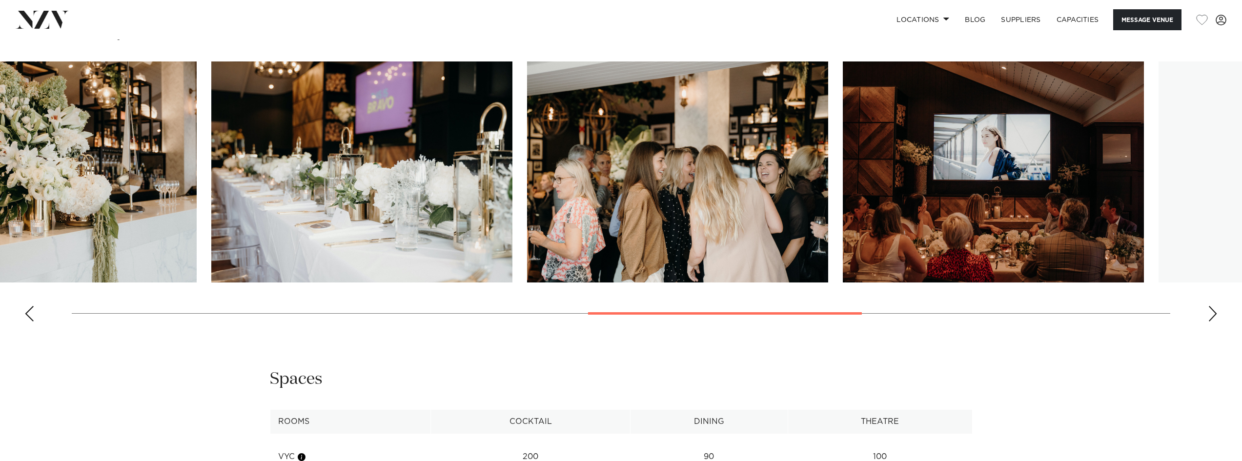
click at [596, 316] on swiper-container at bounding box center [621, 195] width 1242 height 268
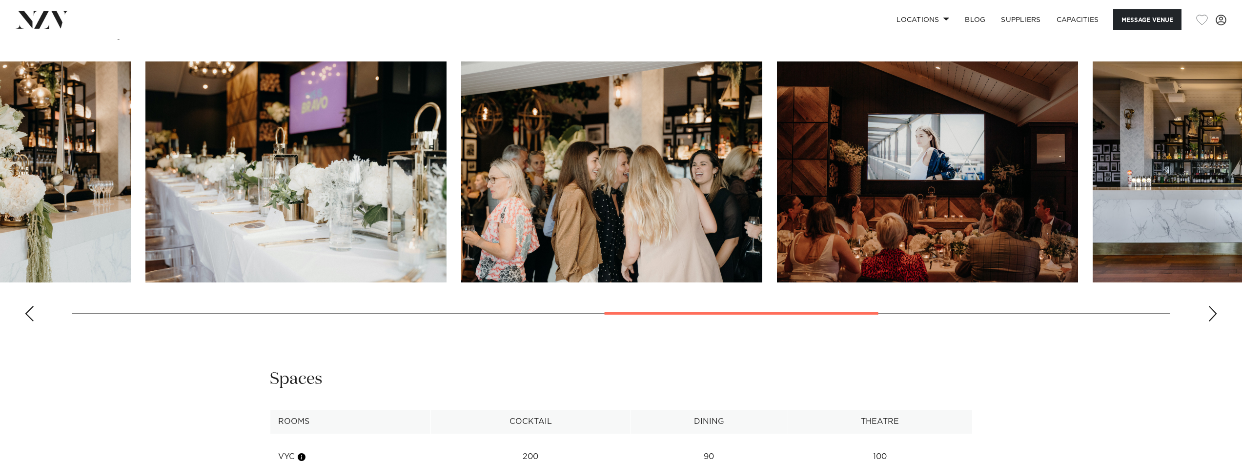
click at [504, 269] on img "9 / 14" at bounding box center [611, 171] width 301 height 221
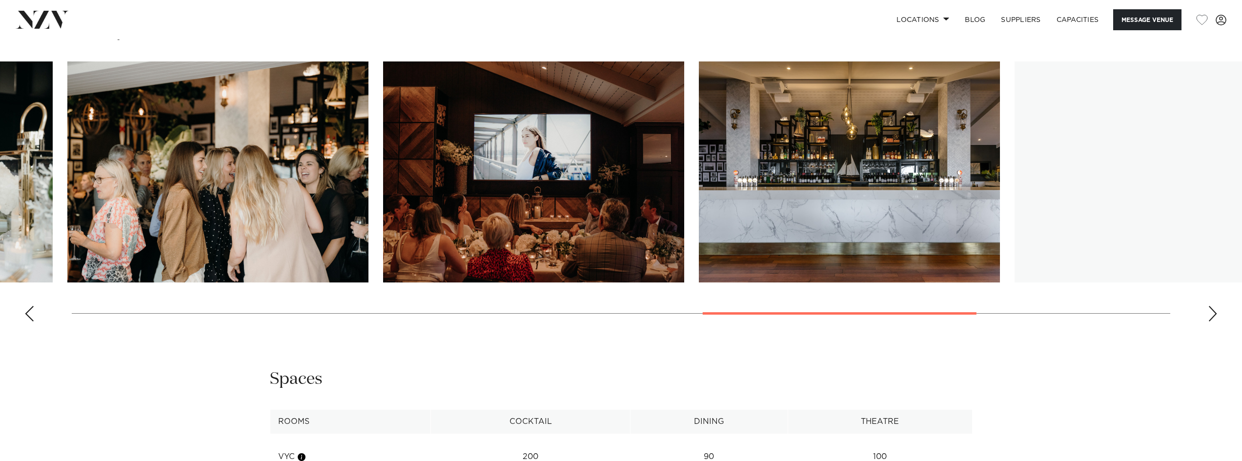
click at [762, 259] on img "11 / 14" at bounding box center [849, 171] width 301 height 221
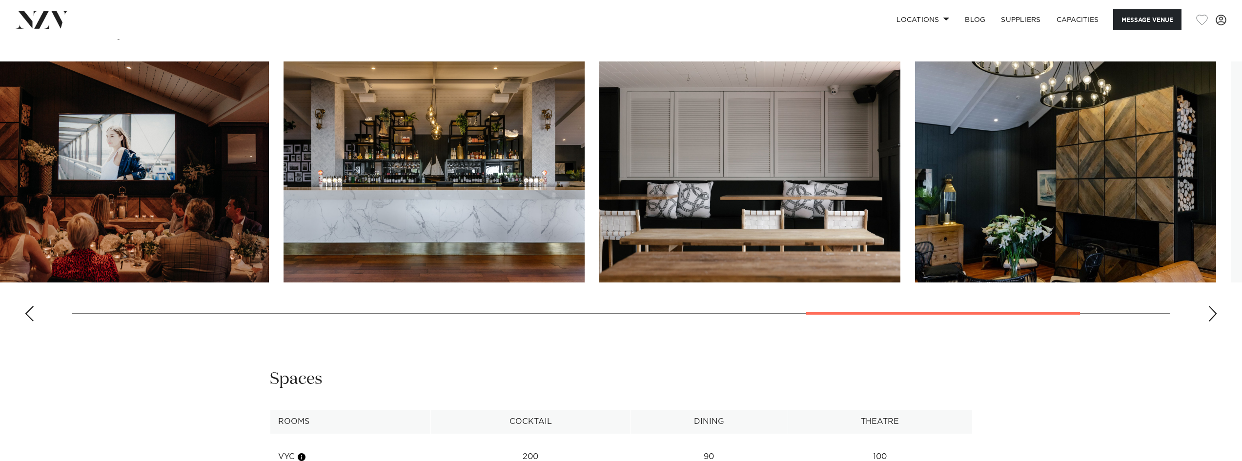
click at [715, 242] on img "12 / 14" at bounding box center [749, 171] width 301 height 221
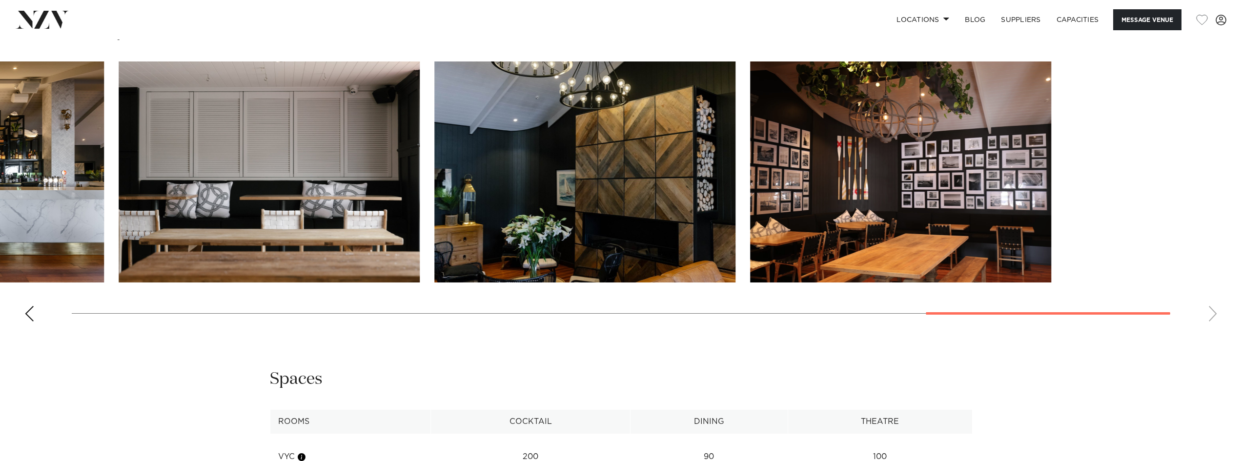
click at [0, 0] on slot at bounding box center [0, 0] width 0 height 0
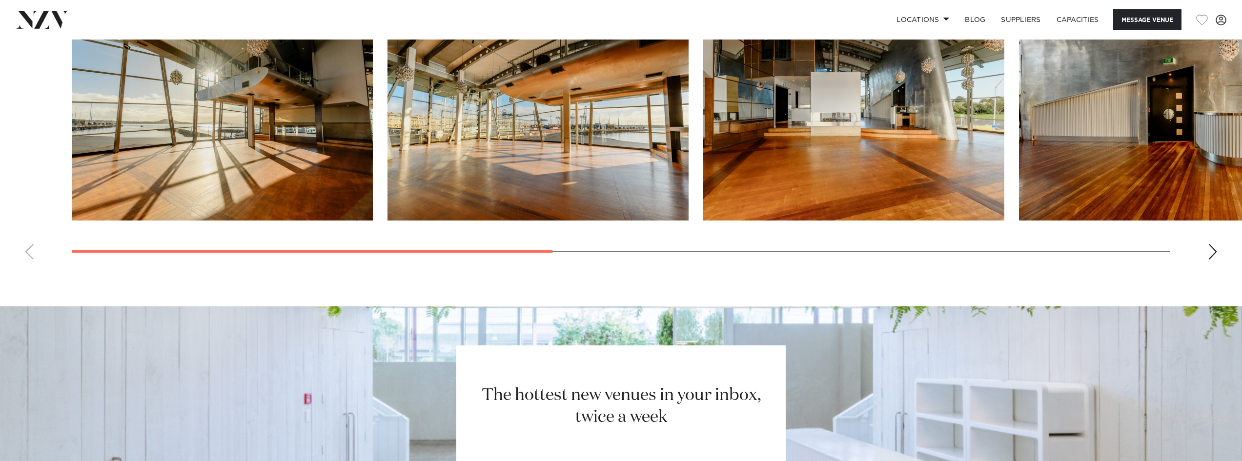
scroll to position [1073, 0]
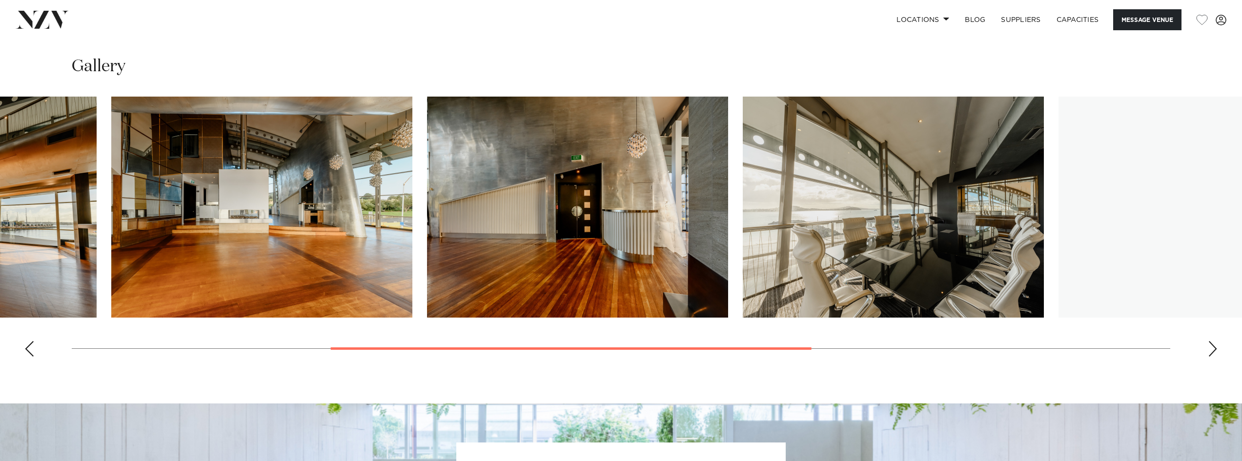
click at [345, 303] on img "3 / 8" at bounding box center [261, 207] width 301 height 221
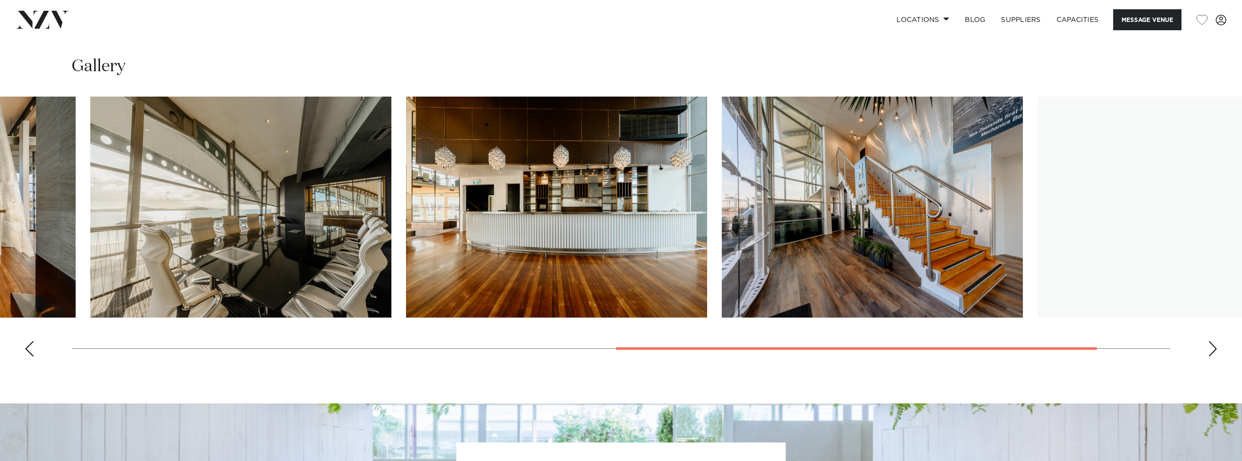
click at [446, 258] on img "6 / 8" at bounding box center [556, 207] width 301 height 221
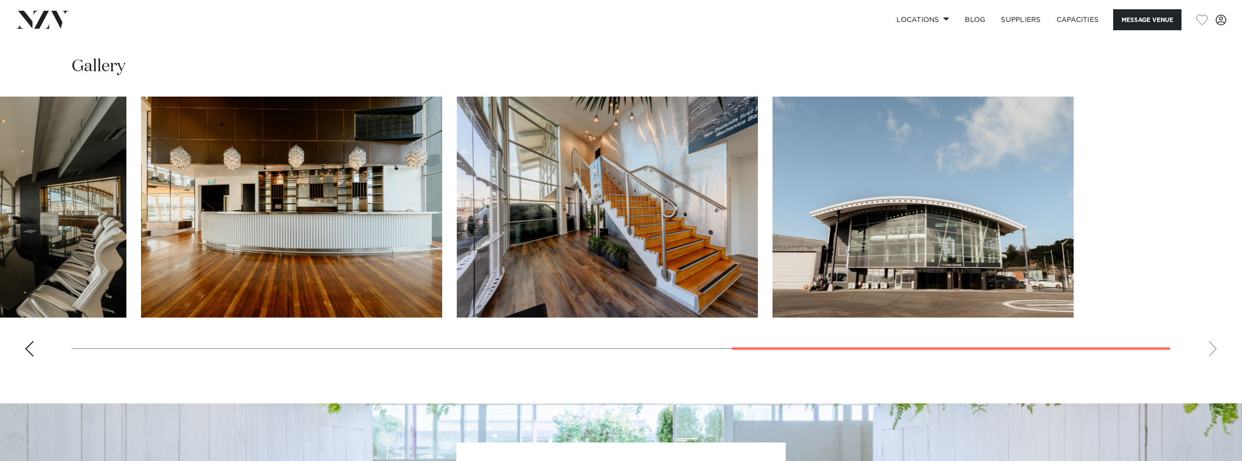
click at [0, 0] on slot at bounding box center [0, 0] width 0 height 0
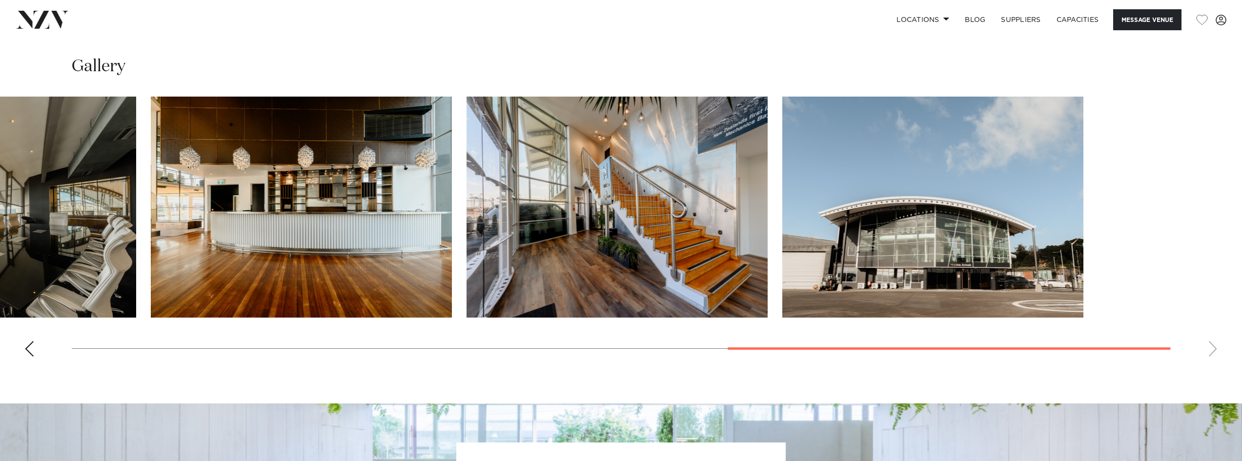
click at [785, 268] on img "8 / 8" at bounding box center [932, 207] width 301 height 221
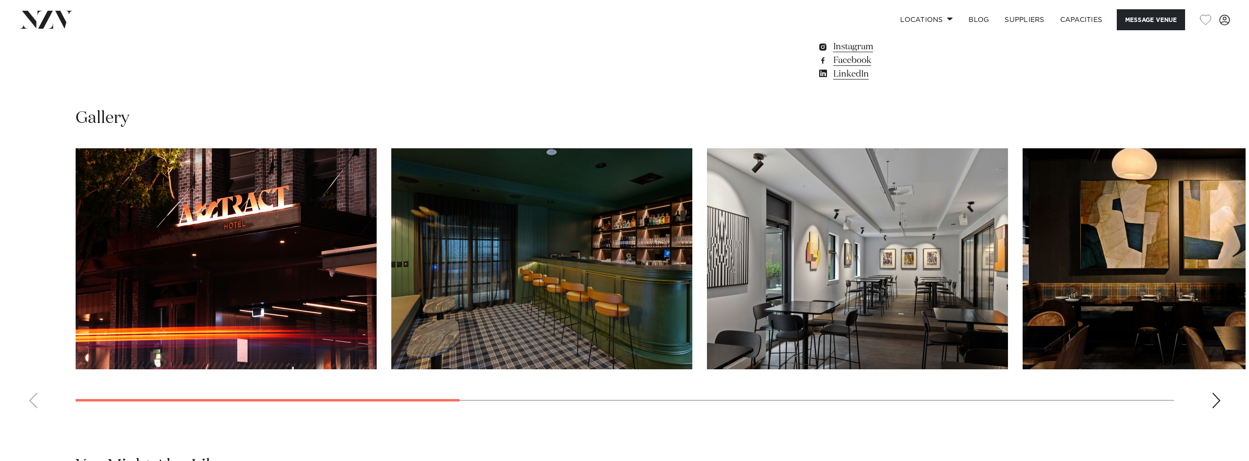
scroll to position [1073, 0]
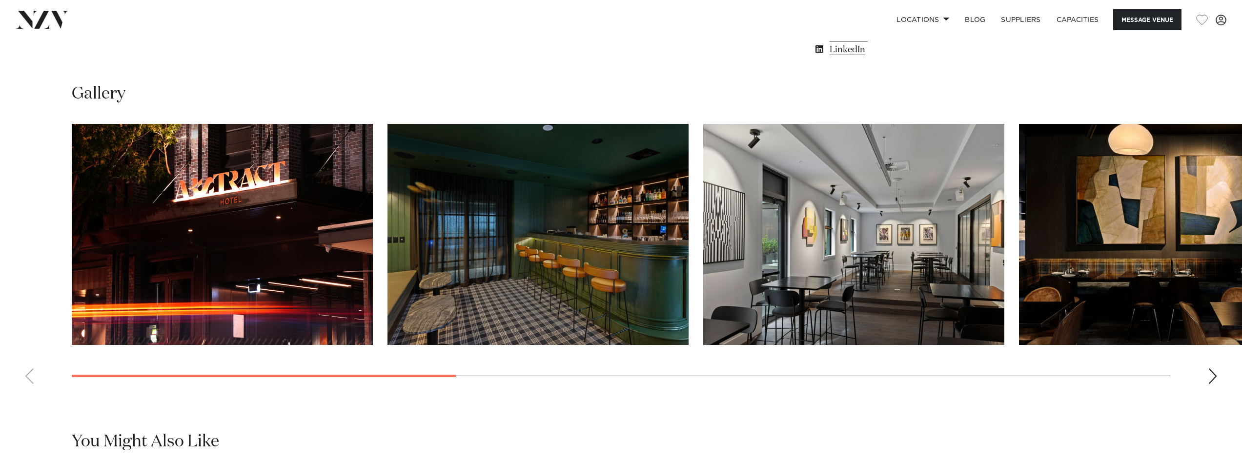
click at [541, 346] on swiper-container at bounding box center [621, 258] width 1242 height 268
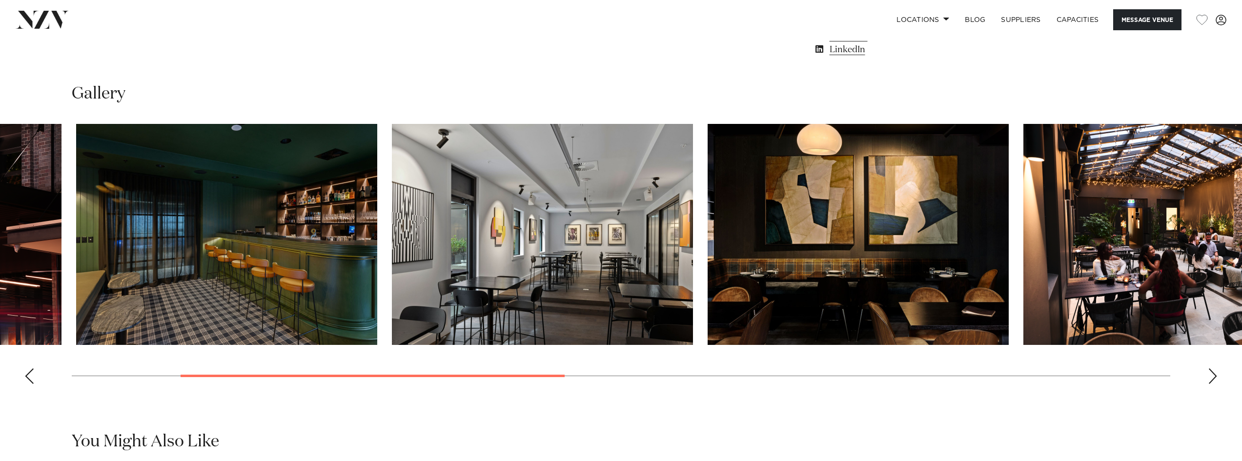
click at [740, 341] on img "4 / 10" at bounding box center [857, 234] width 301 height 221
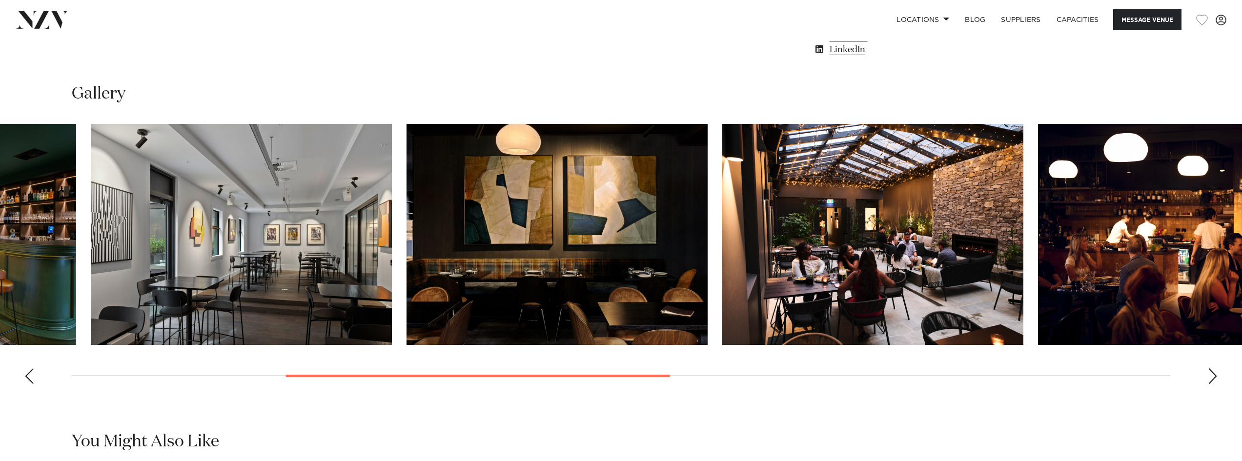
click at [830, 314] on img "5 / 10" at bounding box center [872, 234] width 301 height 221
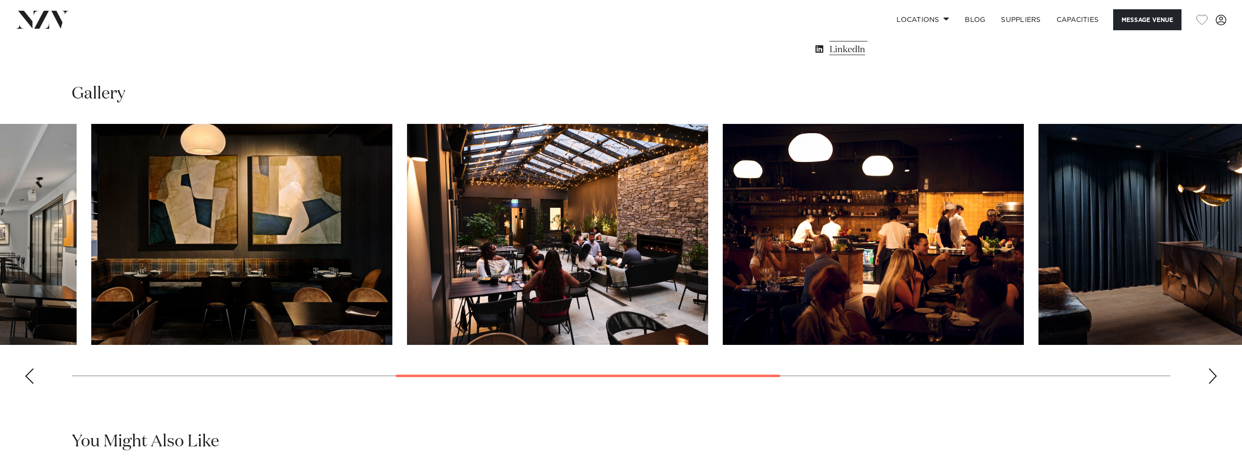
click at [760, 326] on img "6 / 10" at bounding box center [873, 234] width 301 height 221
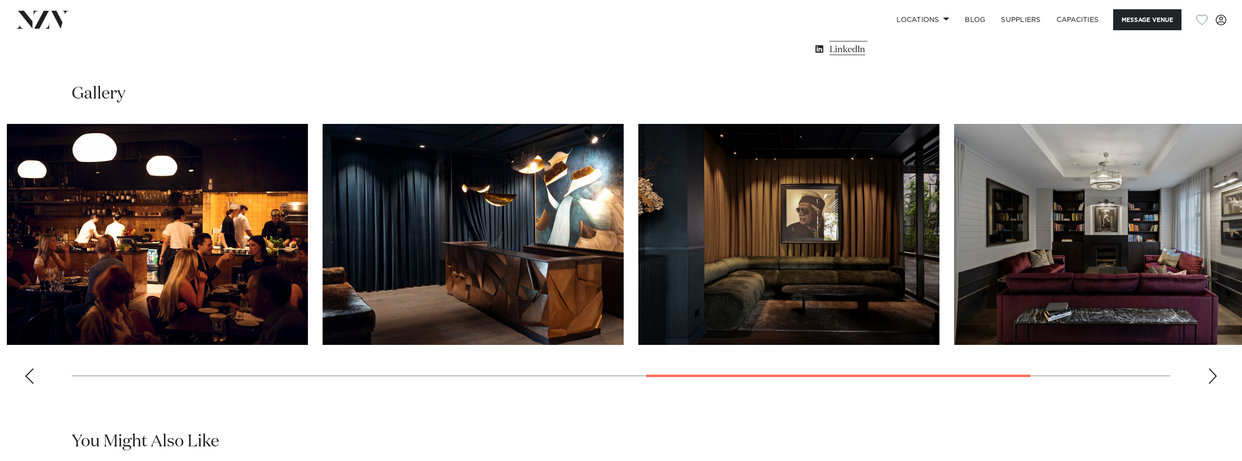
click at [322, 339] on img "7 / 10" at bounding box center [472, 234] width 301 height 221
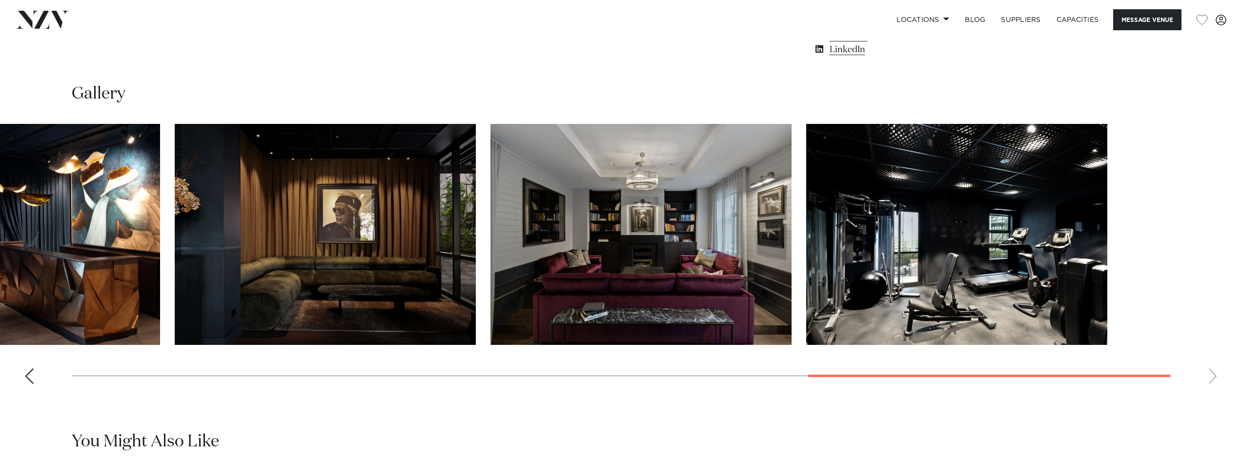
click at [791, 320] on img "9 / 10" at bounding box center [640, 234] width 301 height 221
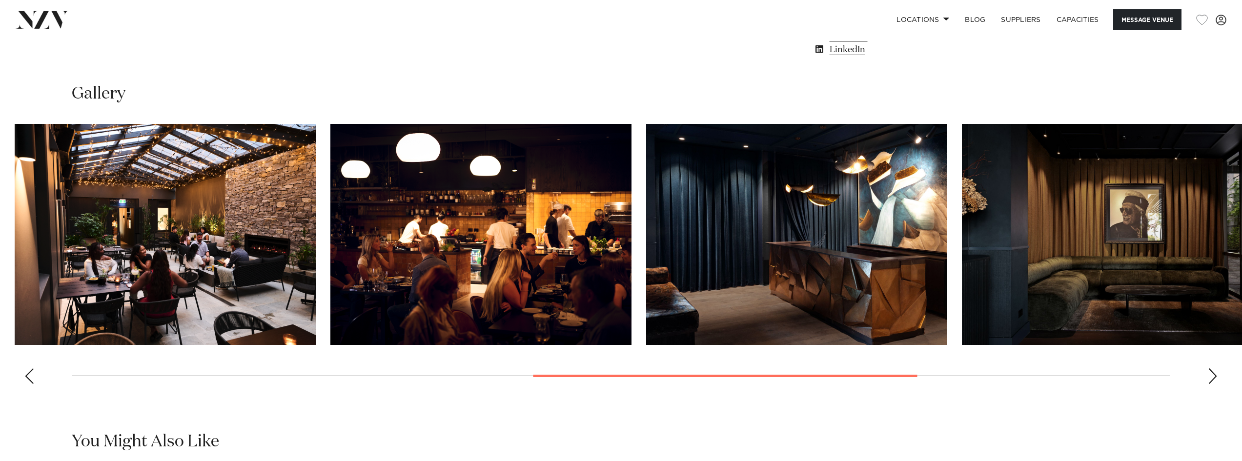
click at [1102, 276] on swiper-container at bounding box center [621, 258] width 1242 height 268
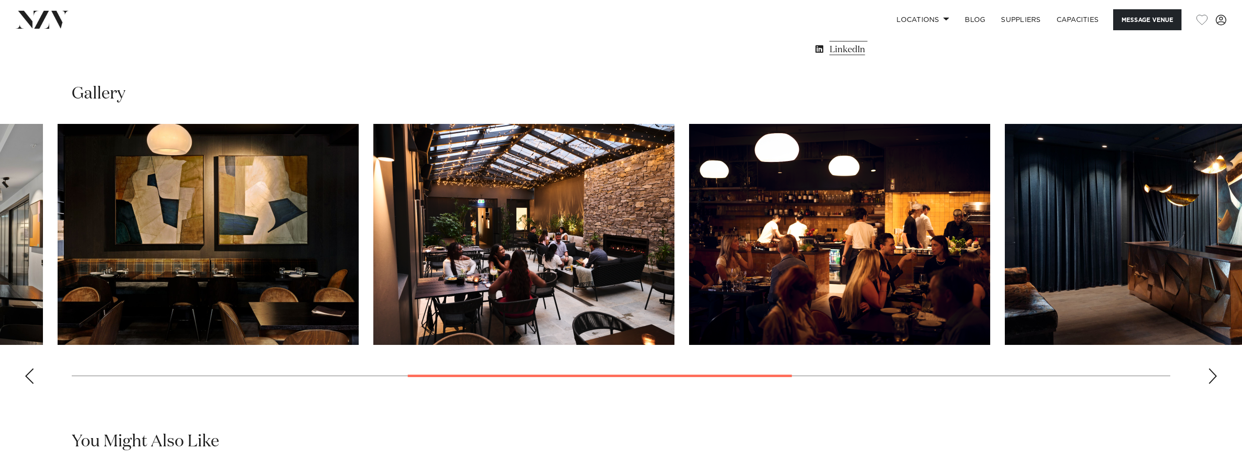
click at [863, 266] on img "6 / 10" at bounding box center [839, 234] width 301 height 221
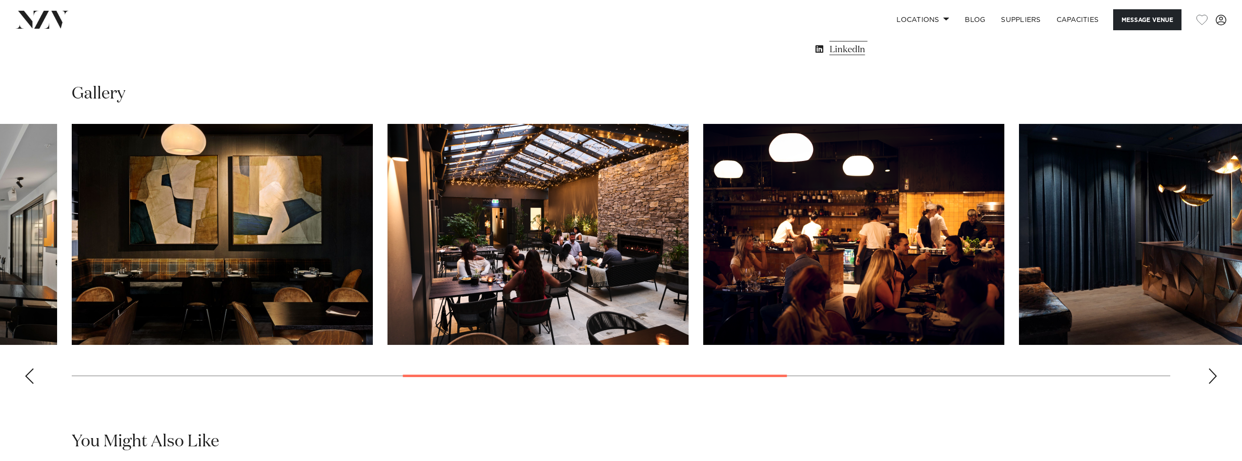
click at [643, 267] on img "5 / 10" at bounding box center [537, 234] width 301 height 221
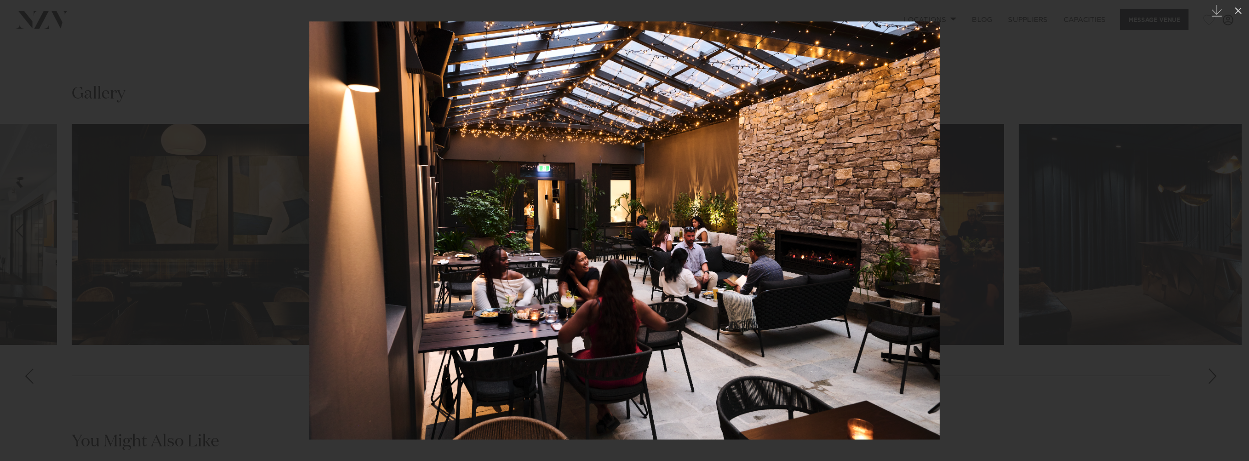
click at [1057, 384] on div at bounding box center [624, 230] width 1249 height 461
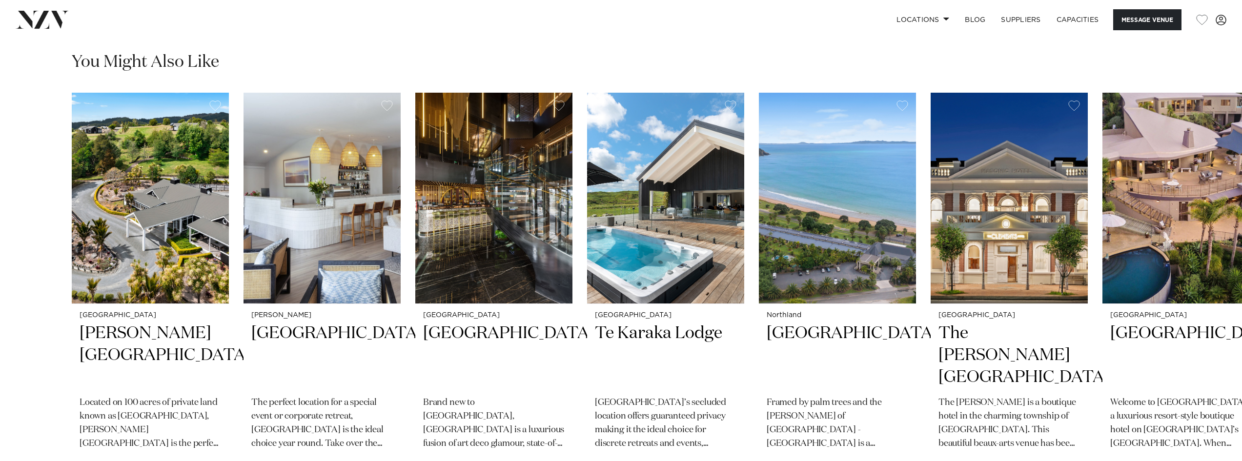
scroll to position [1464, 0]
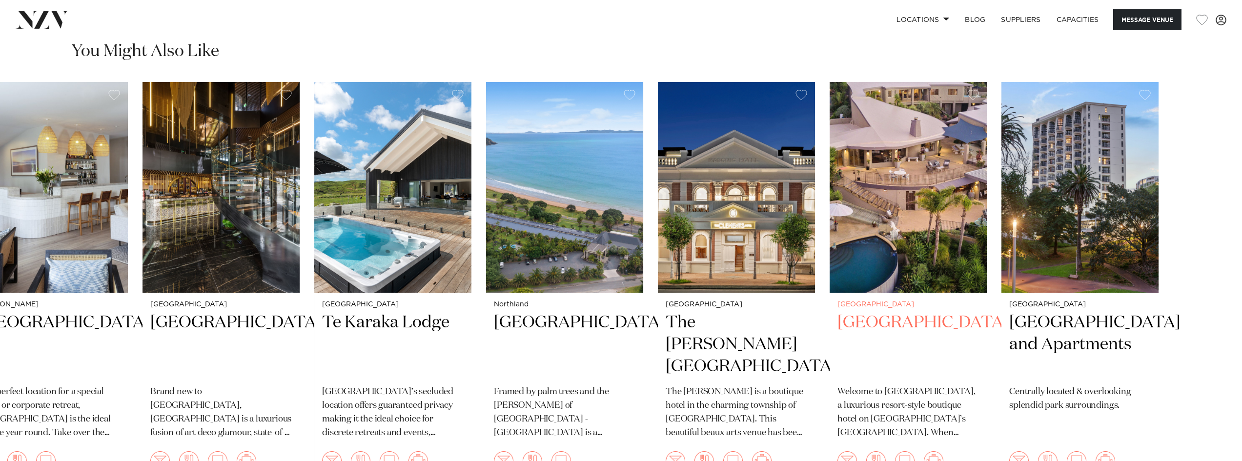
click at [857, 296] on link "Waiheke Island Delamore Lodge Welcome to Delamore Lodge, a luxurious resort-sty…" at bounding box center [907, 285] width 157 height 406
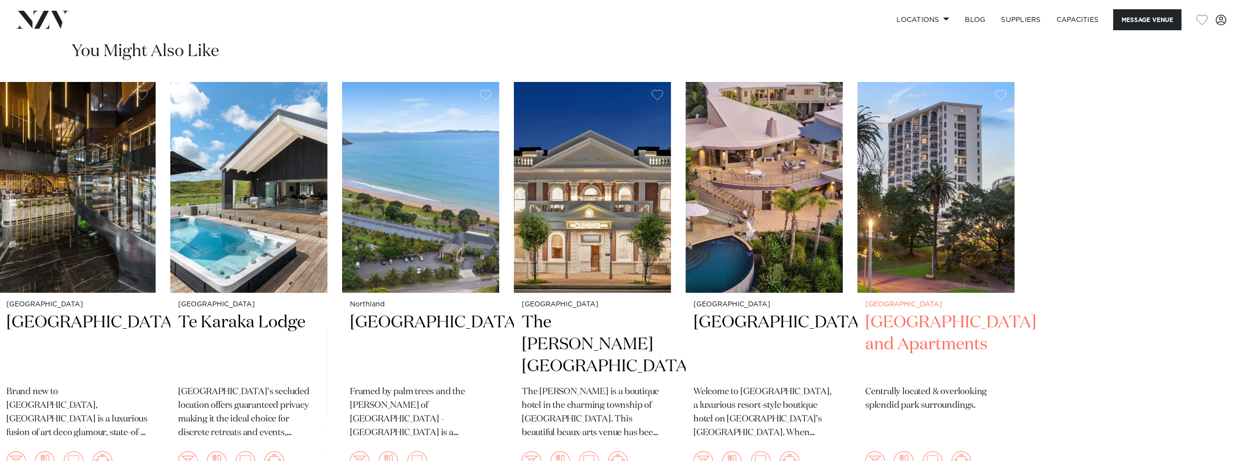
click at [0, 0] on slot "Auckland Woodhouse Mountain Lodge Located on 100 acres of private land known as…" at bounding box center [0, 0] width 0 height 0
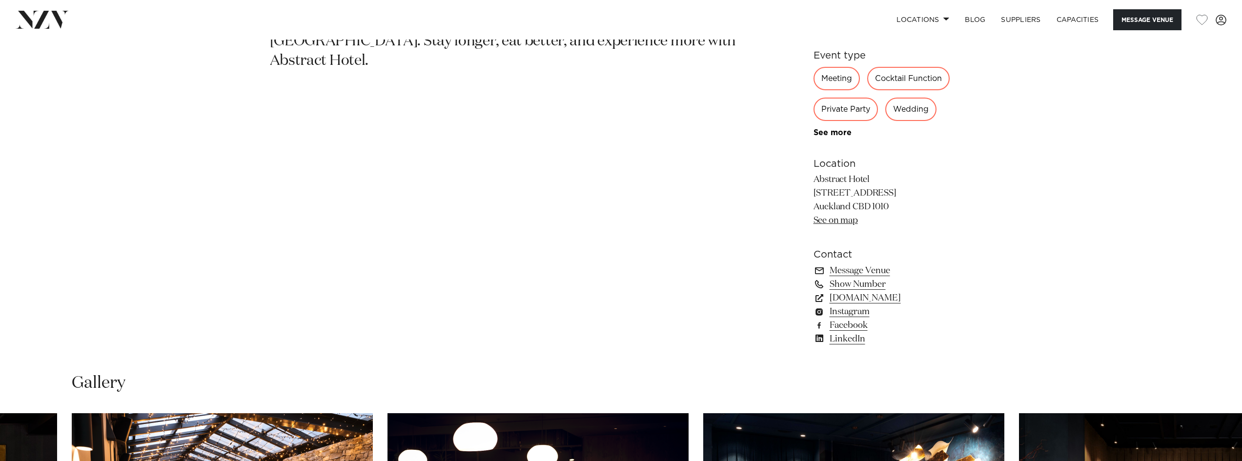
scroll to position [781, 0]
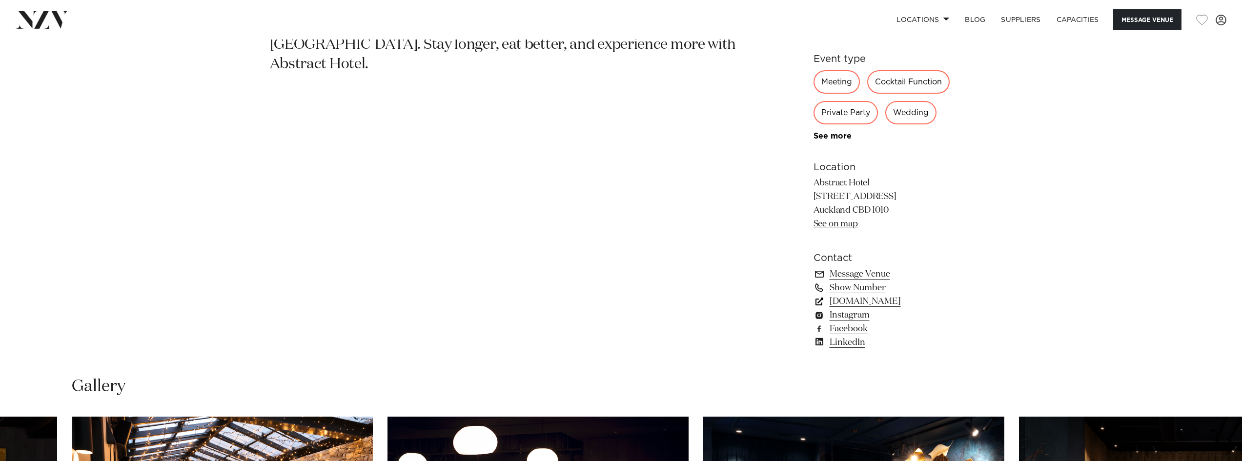
click at [889, 301] on link "abstracthotel.co.nz" at bounding box center [892, 302] width 159 height 14
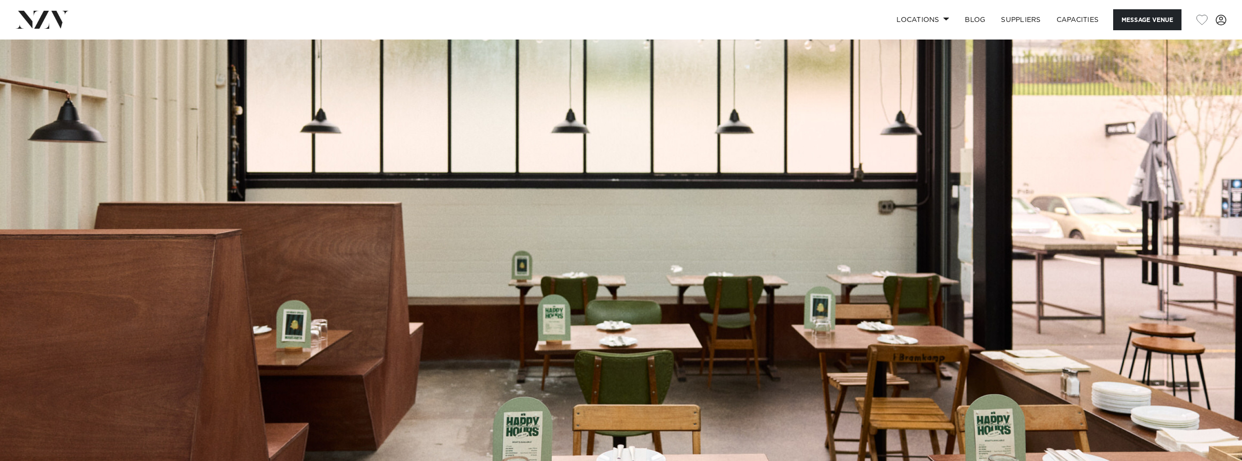
scroll to position [98, 0]
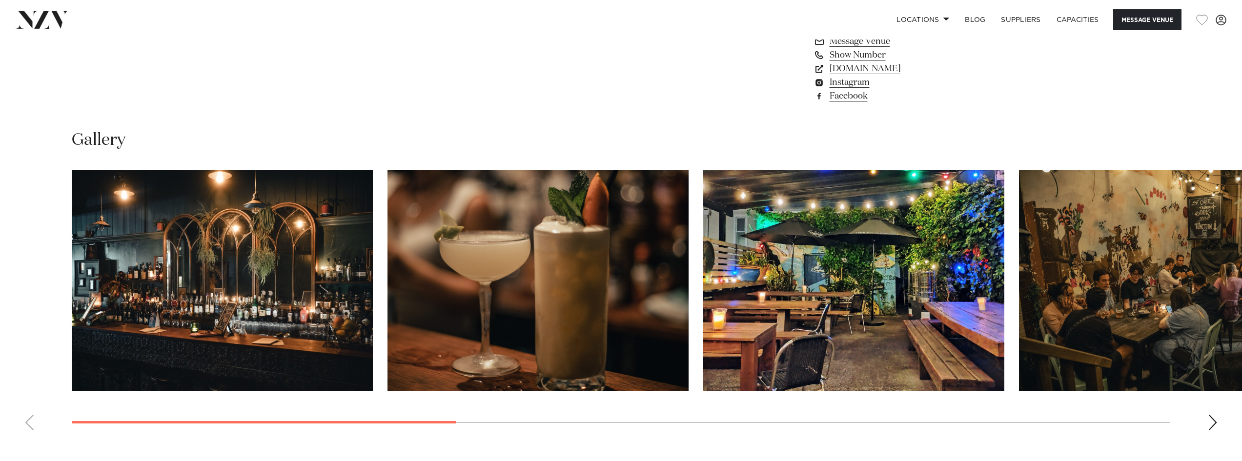
scroll to position [1024, 0]
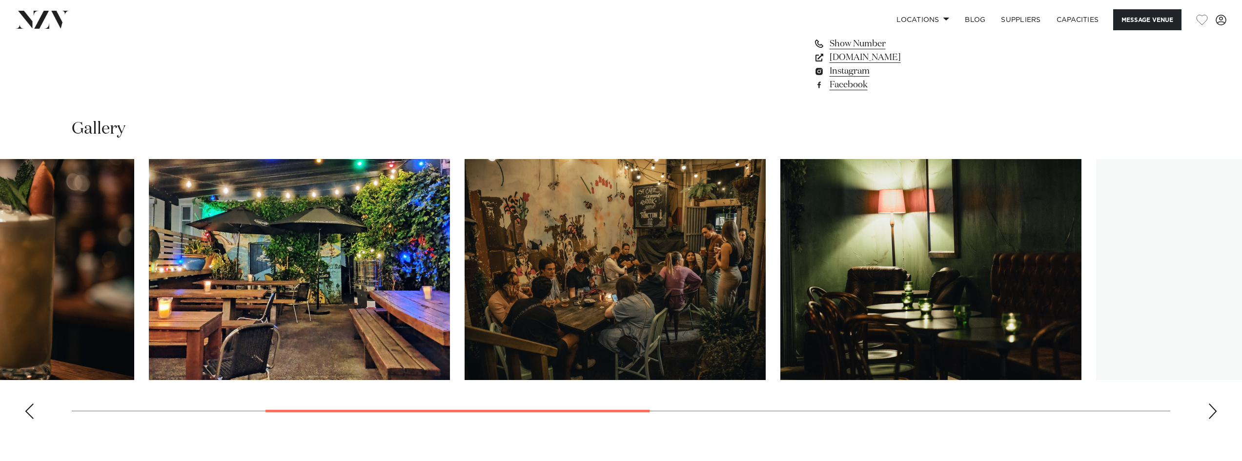
click at [532, 297] on img "4 / 10" at bounding box center [614, 269] width 301 height 221
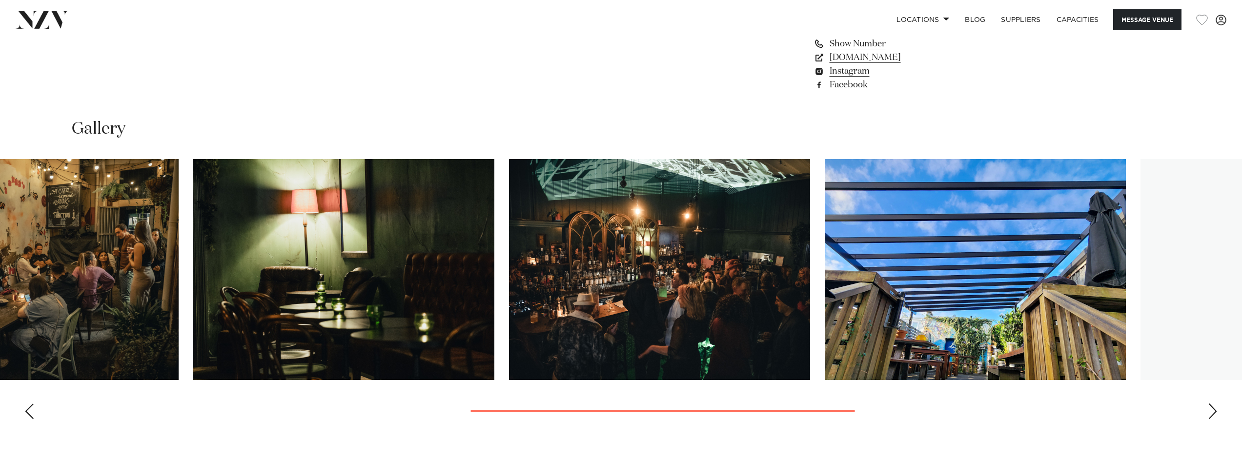
click at [616, 302] on img "6 / 10" at bounding box center [659, 269] width 301 height 221
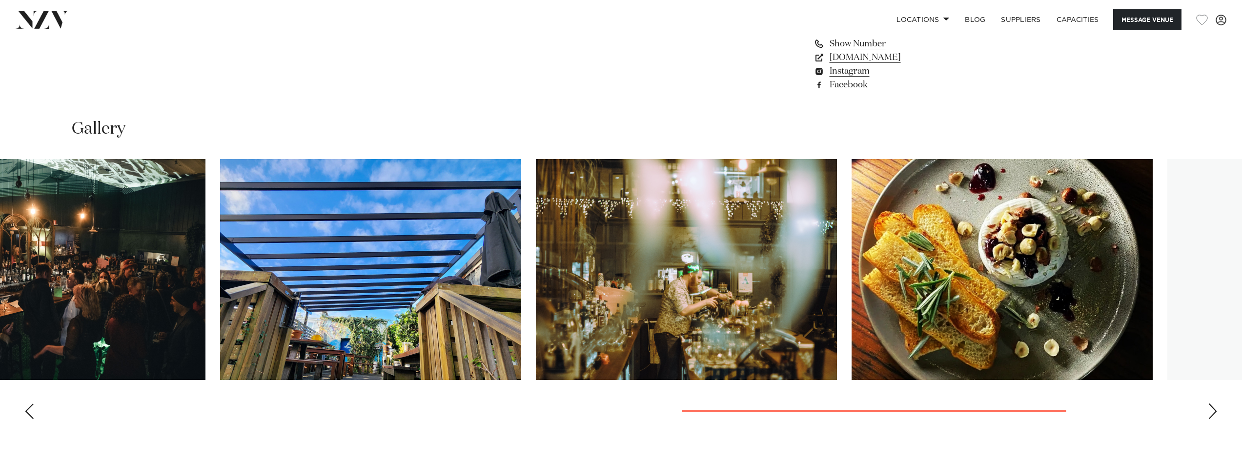
click at [586, 295] on img "8 / 10" at bounding box center [686, 269] width 301 height 221
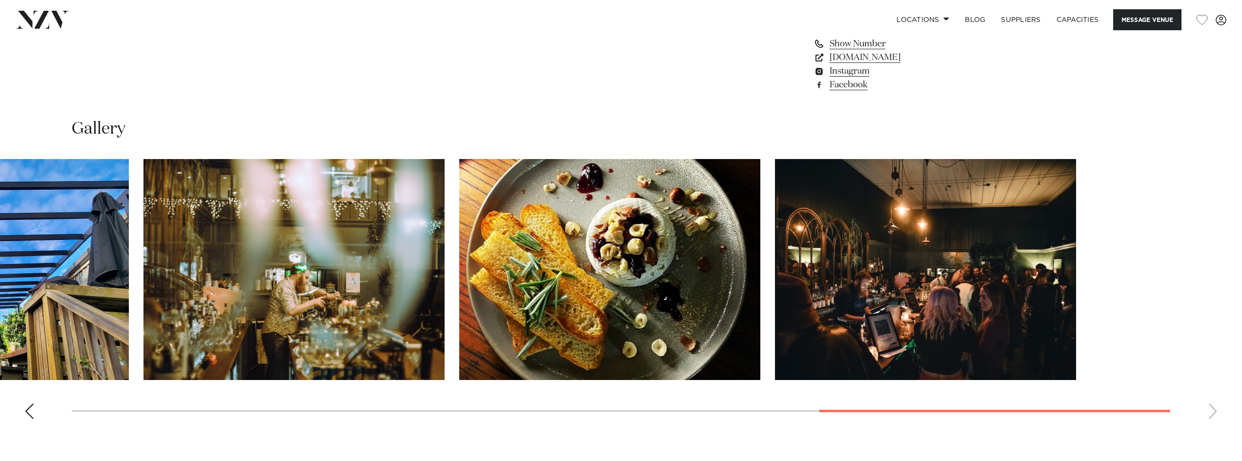
click at [0, 0] on slot at bounding box center [0, 0] width 0 height 0
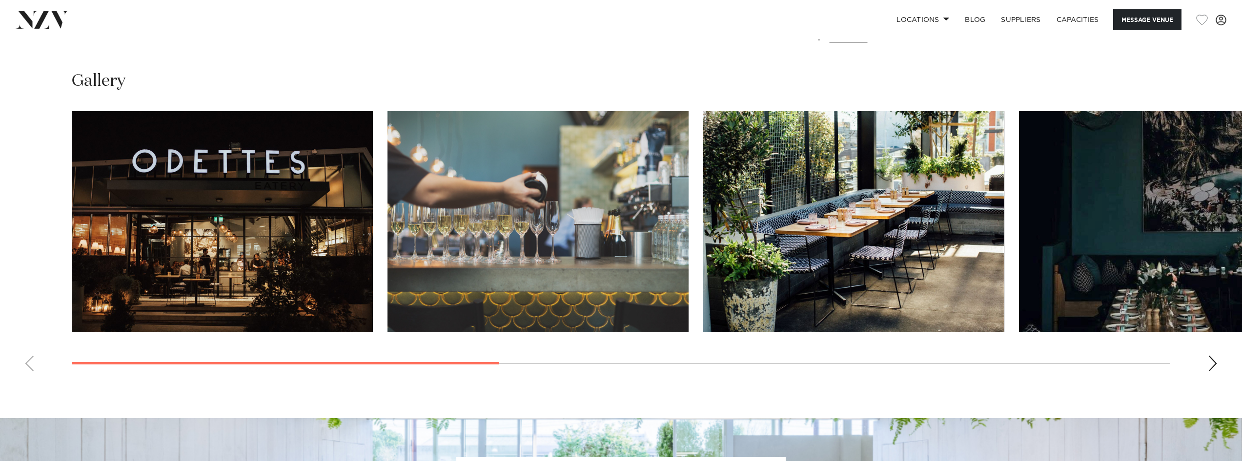
scroll to position [1073, 0]
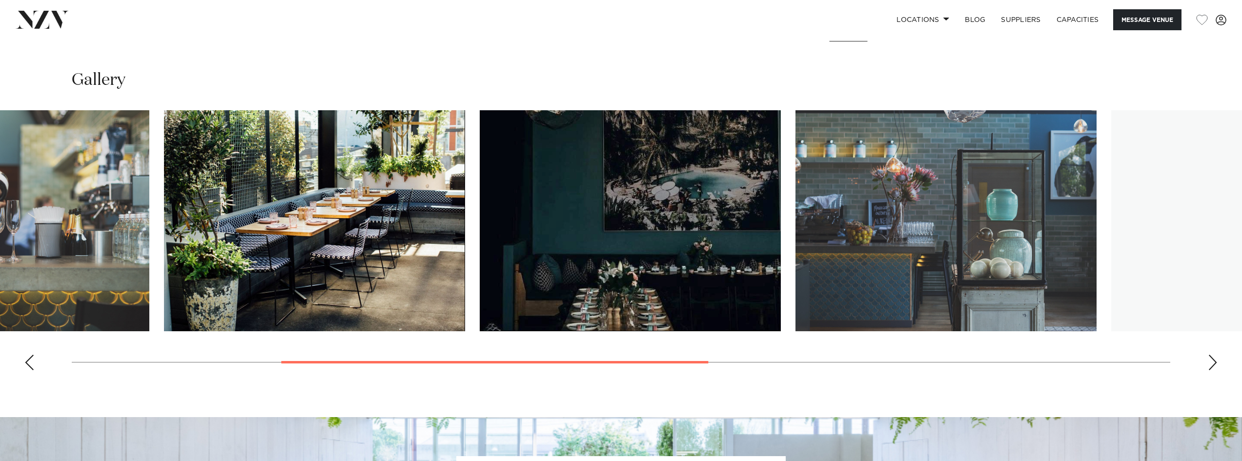
click at [567, 298] on img "4 / 9" at bounding box center [630, 220] width 301 height 221
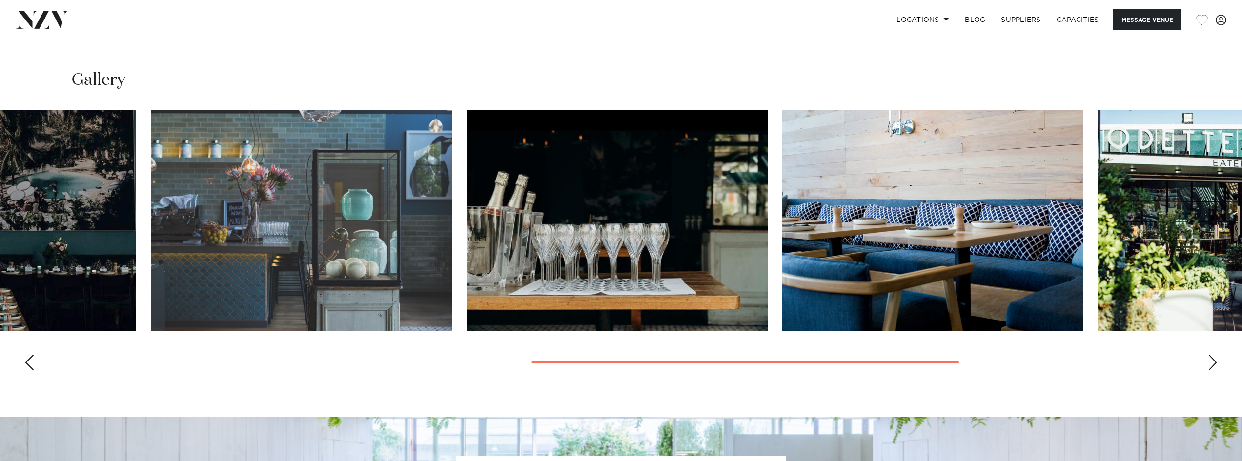
click at [496, 311] on img "6 / 9" at bounding box center [616, 220] width 301 height 221
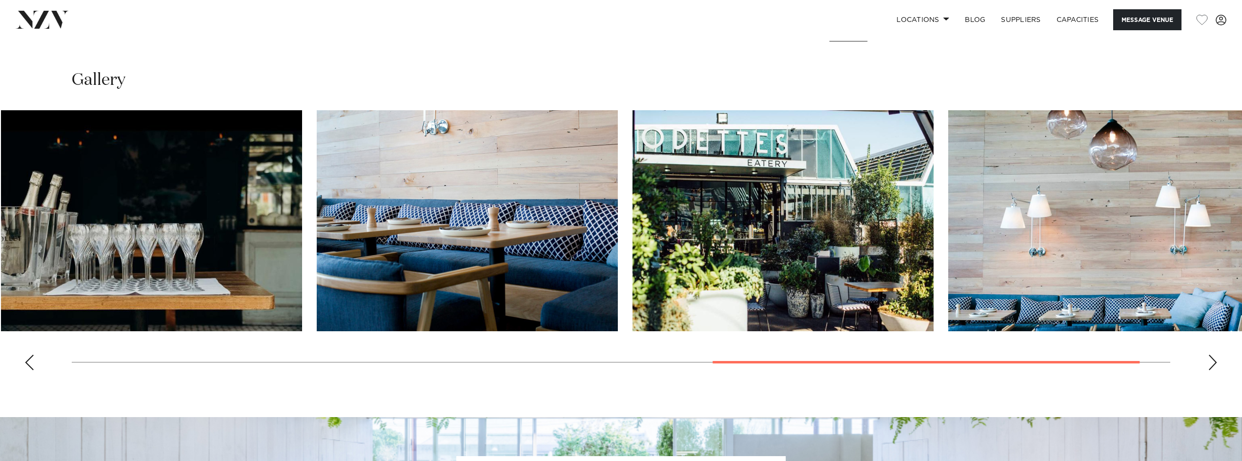
click at [706, 284] on img "8 / 9" at bounding box center [782, 220] width 301 height 221
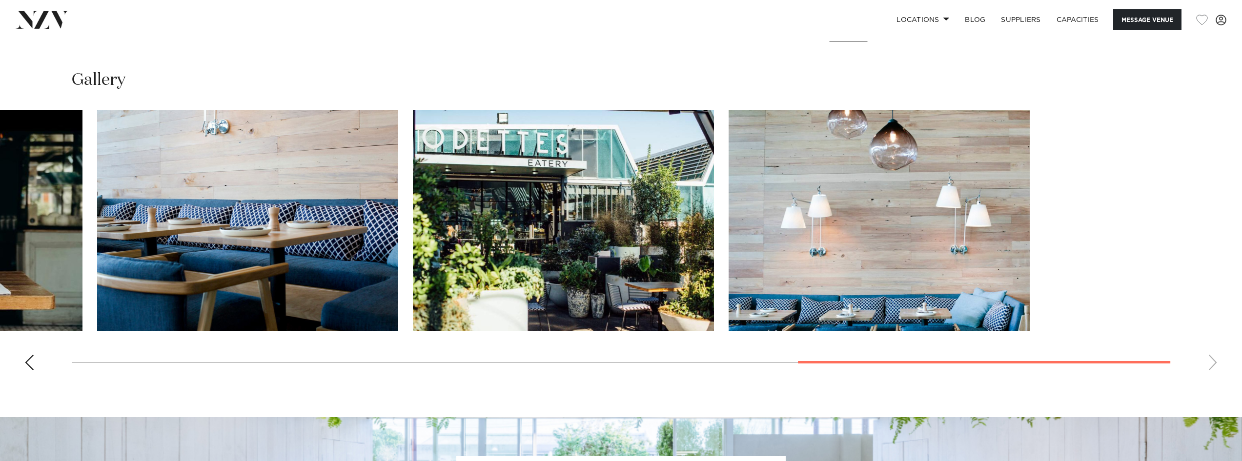
click at [0, 0] on slot at bounding box center [0, 0] width 0 height 0
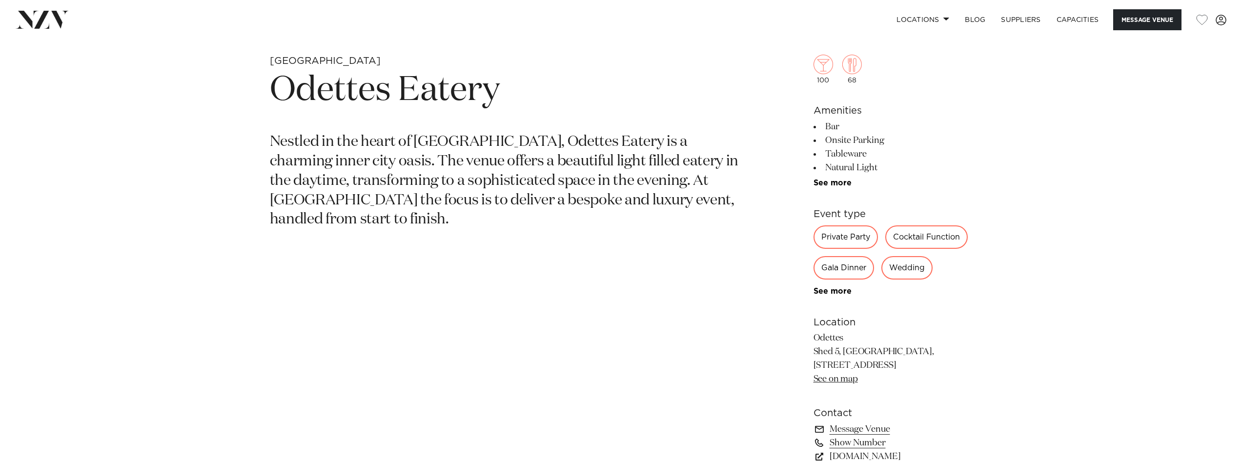
scroll to position [585, 0]
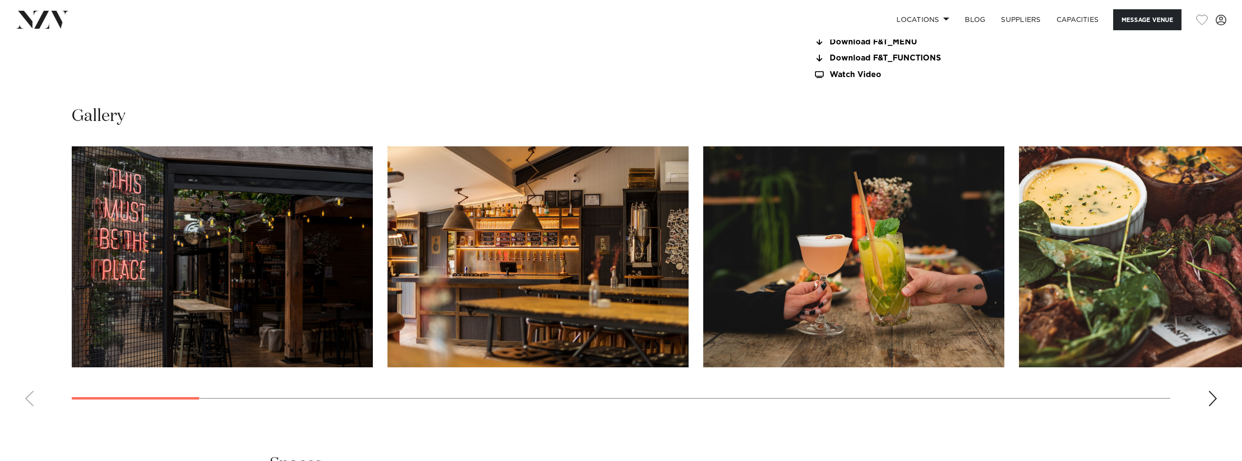
scroll to position [1171, 0]
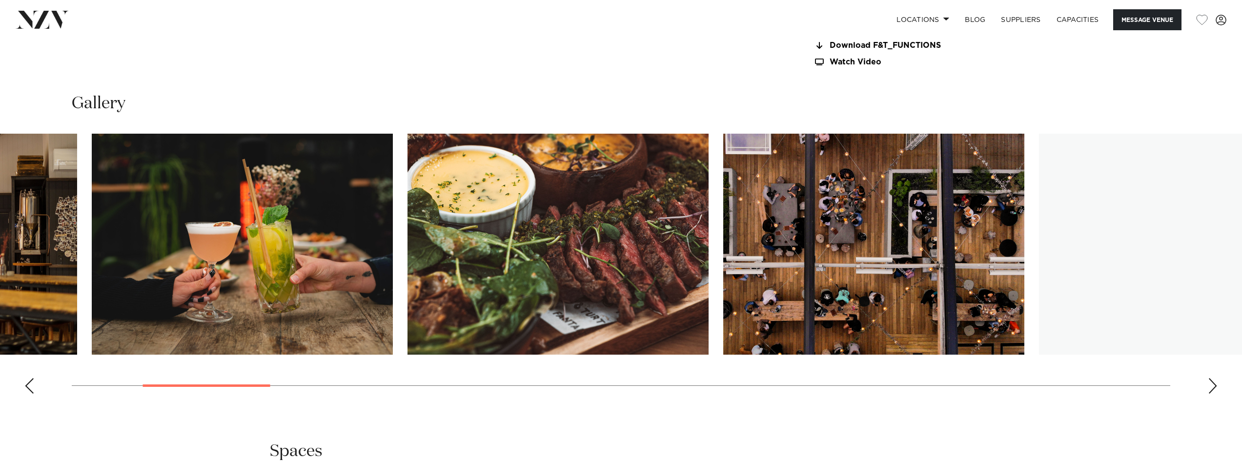
click at [503, 307] on img "4 / 30" at bounding box center [557, 244] width 301 height 221
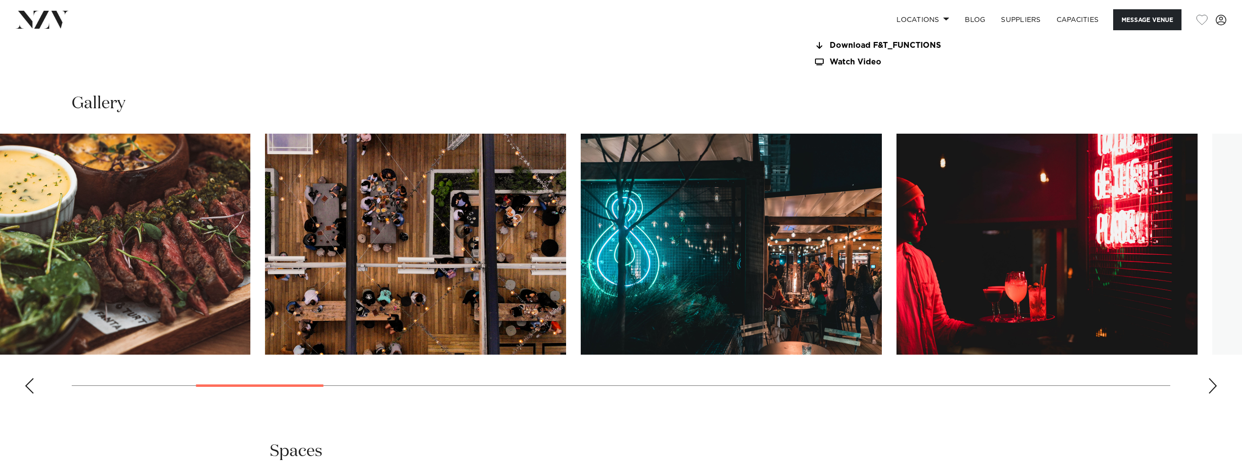
click at [656, 296] on img "6 / 30" at bounding box center [731, 244] width 301 height 221
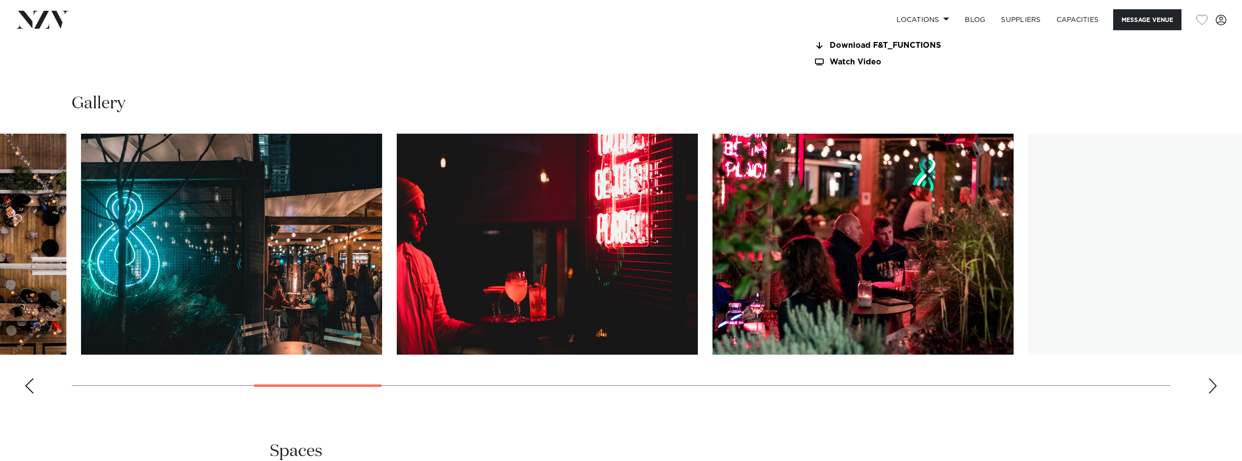
click at [427, 321] on img "7 / 30" at bounding box center [547, 244] width 301 height 221
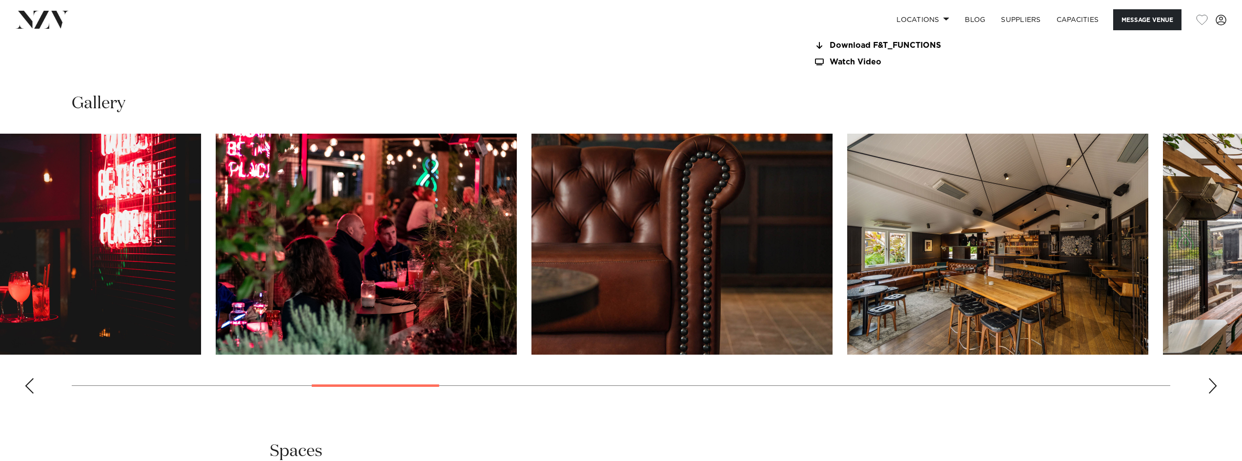
click at [552, 266] on img "9 / 30" at bounding box center [681, 244] width 301 height 221
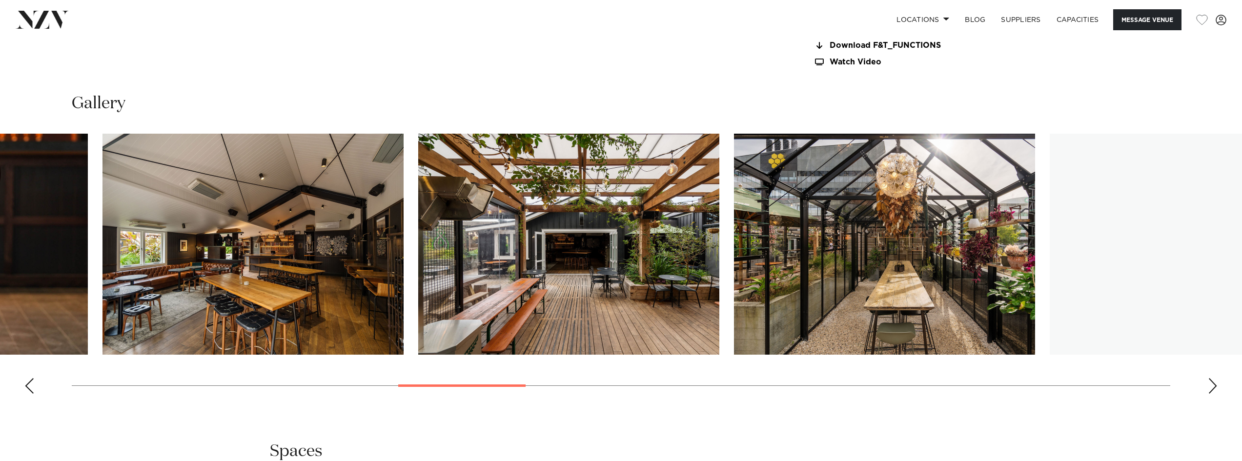
click at [533, 284] on img "11 / 30" at bounding box center [568, 244] width 301 height 221
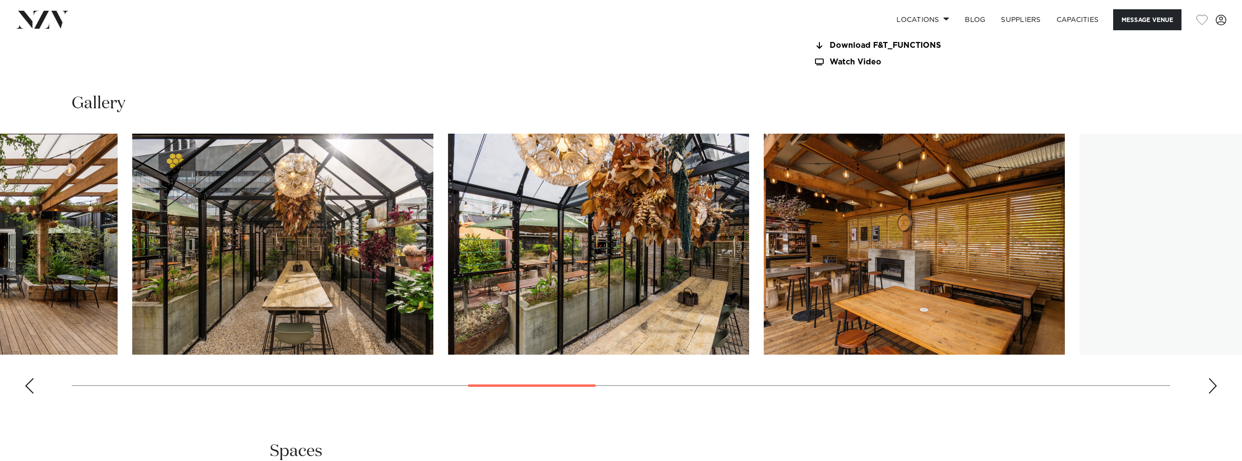
click at [553, 259] on img "13 / 30" at bounding box center [598, 244] width 301 height 221
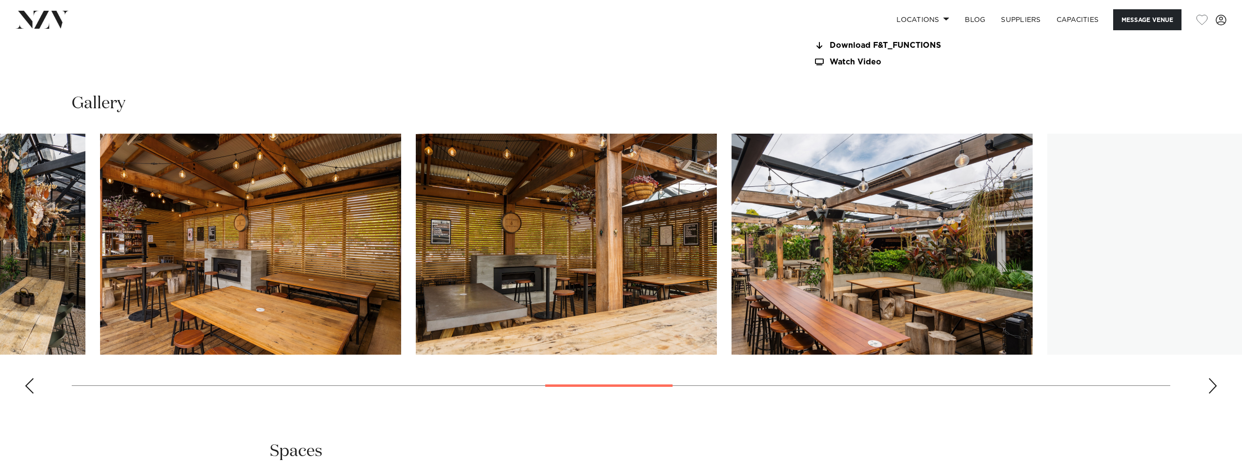
click at [540, 317] on img "15 / 30" at bounding box center [566, 244] width 301 height 221
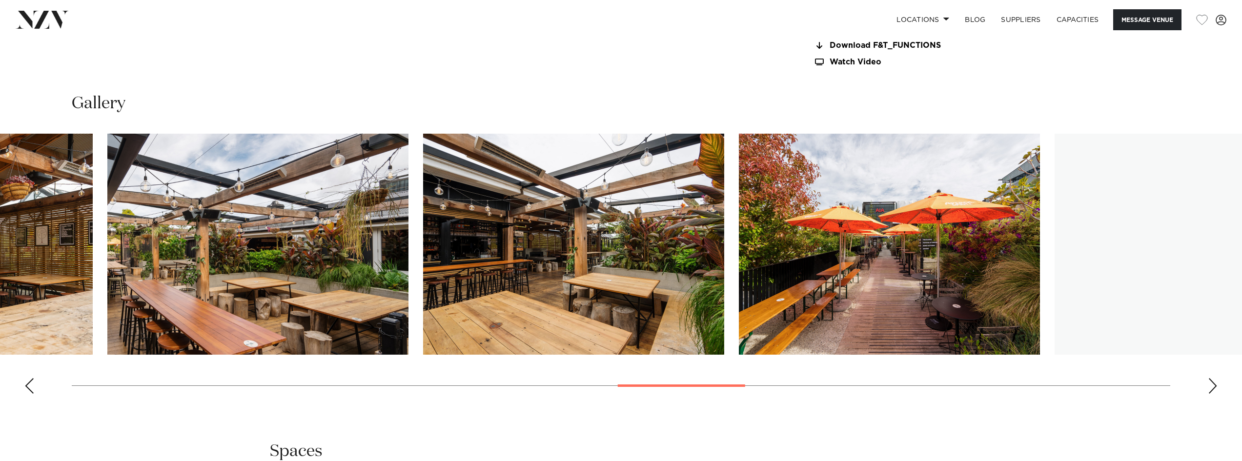
click at [490, 325] on img "17 / 30" at bounding box center [573, 244] width 301 height 221
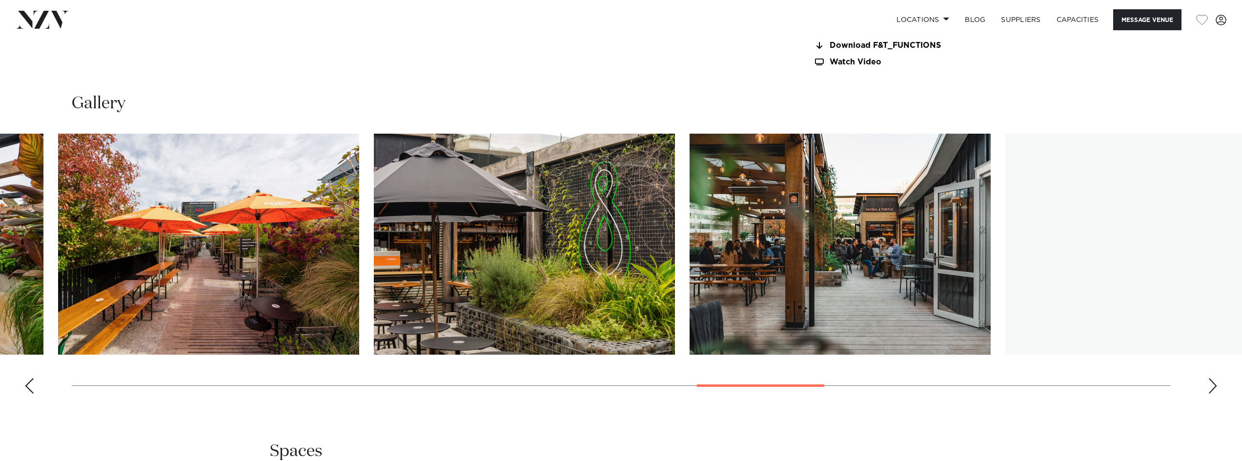
click at [438, 305] on img "19 / 30" at bounding box center [524, 244] width 301 height 221
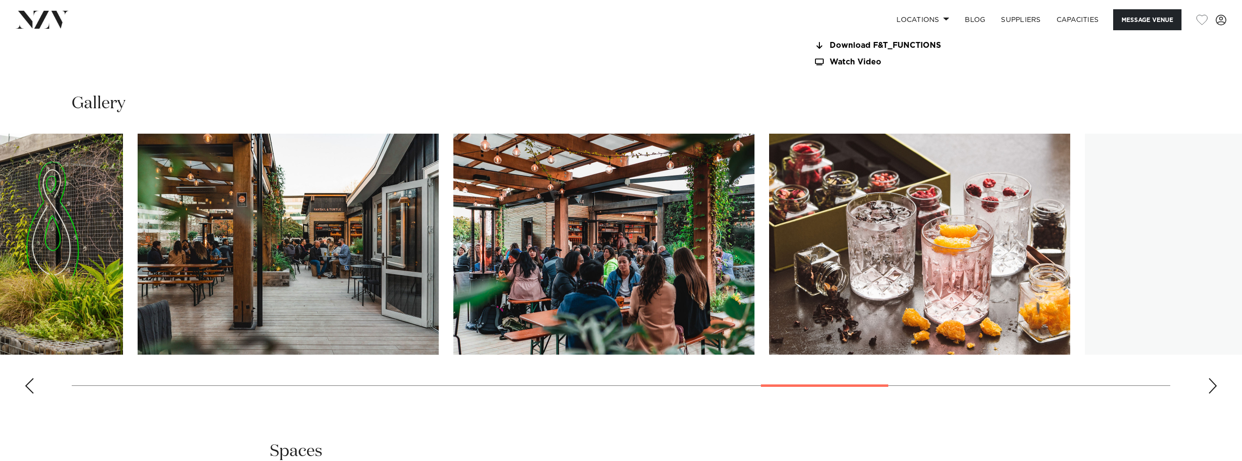
click at [518, 312] on img "21 / 30" at bounding box center [603, 244] width 301 height 221
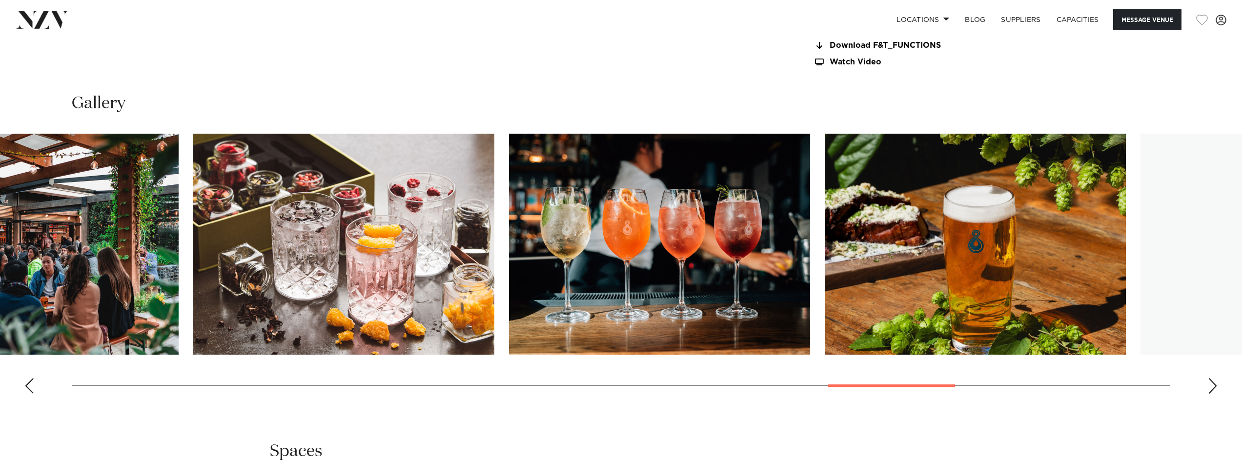
click at [576, 293] on img "23 / 30" at bounding box center [659, 244] width 301 height 221
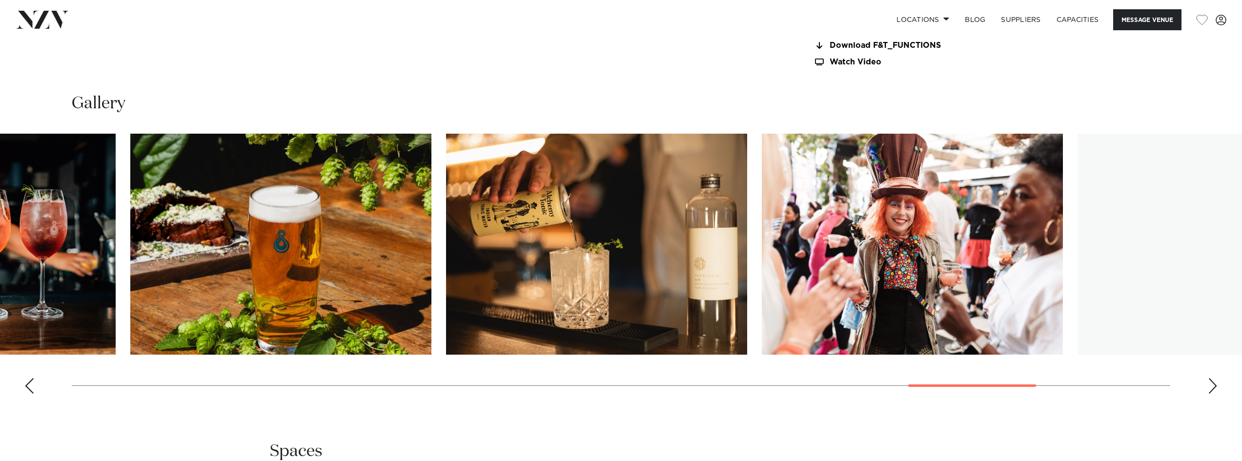
click at [515, 289] on img "25 / 30" at bounding box center [596, 244] width 301 height 221
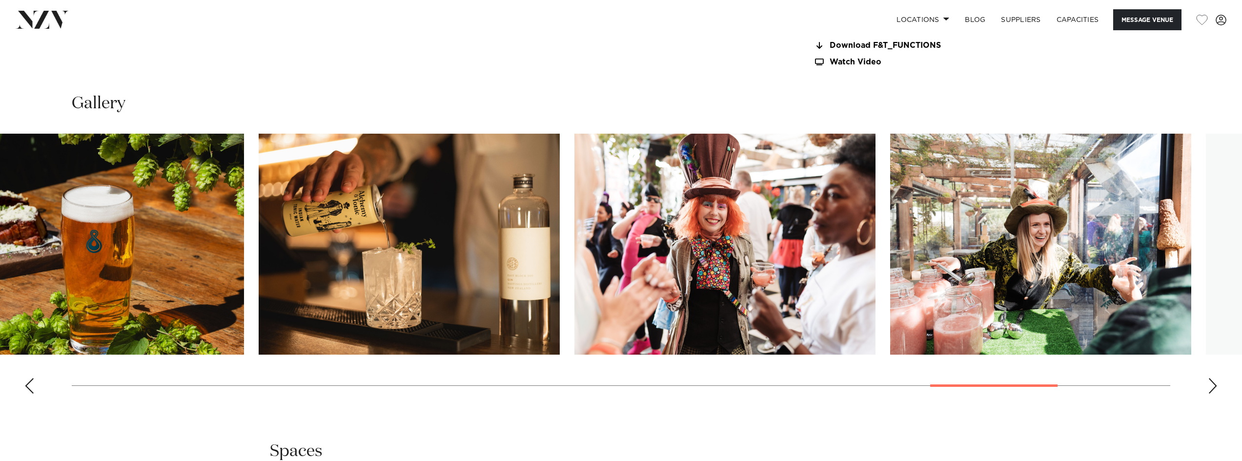
click at [411, 284] on swiper-container at bounding box center [621, 268] width 1242 height 268
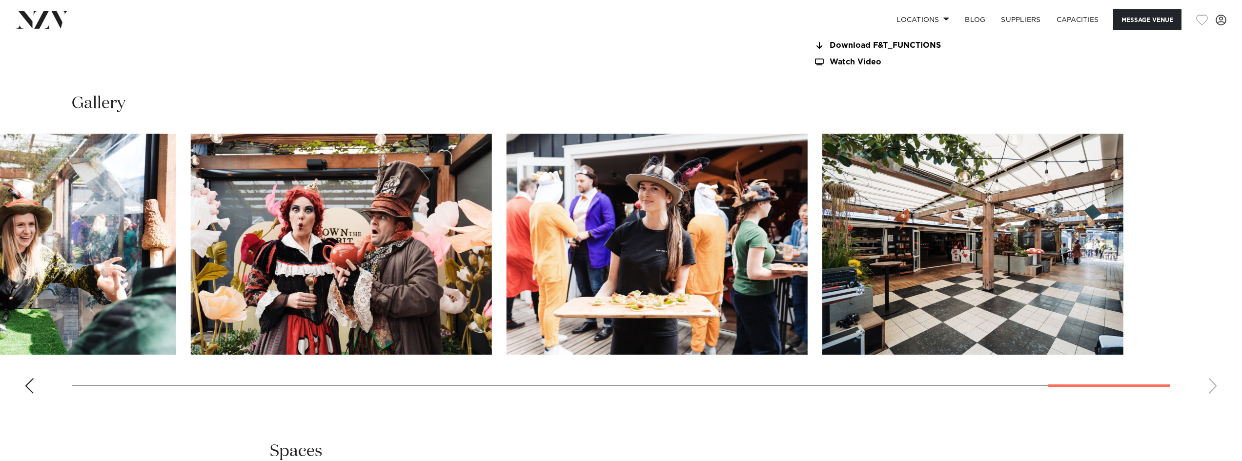
click at [0, 0] on slot at bounding box center [0, 0] width 0 height 0
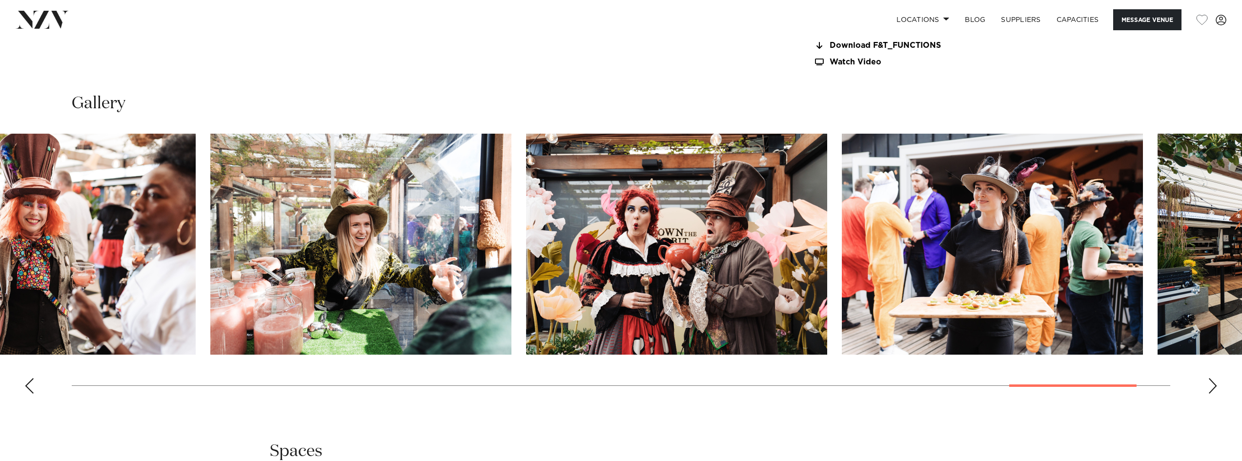
click at [827, 264] on img "28 / 30" at bounding box center [676, 244] width 301 height 221
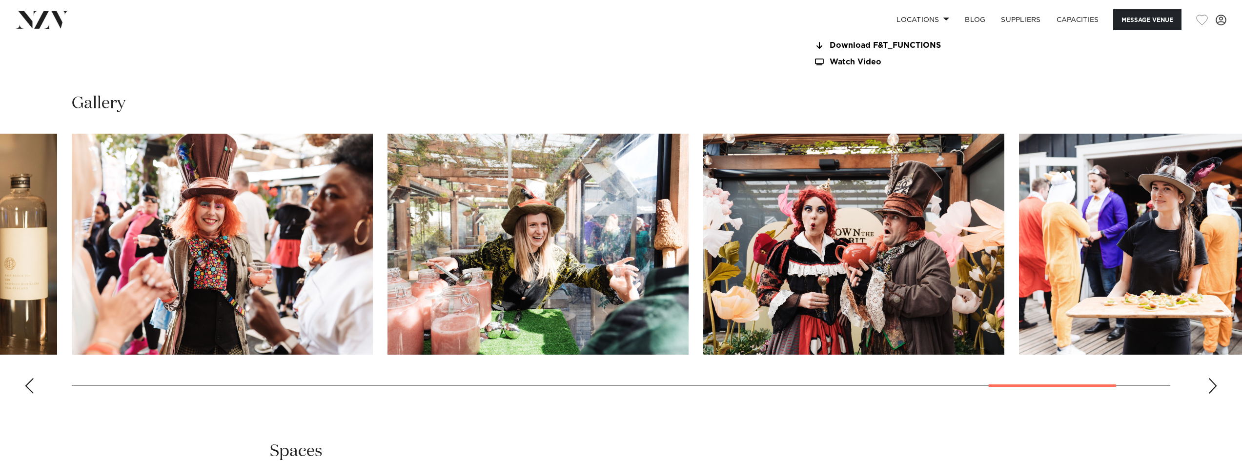
click at [688, 207] on img "27 / 30" at bounding box center [537, 244] width 301 height 221
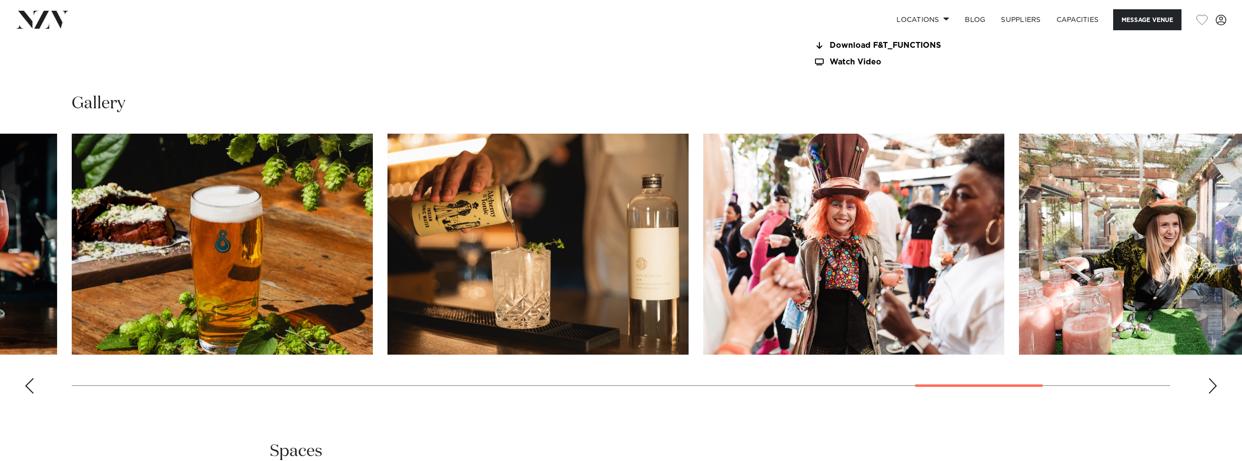
click at [688, 205] on img "25 / 30" at bounding box center [537, 244] width 301 height 221
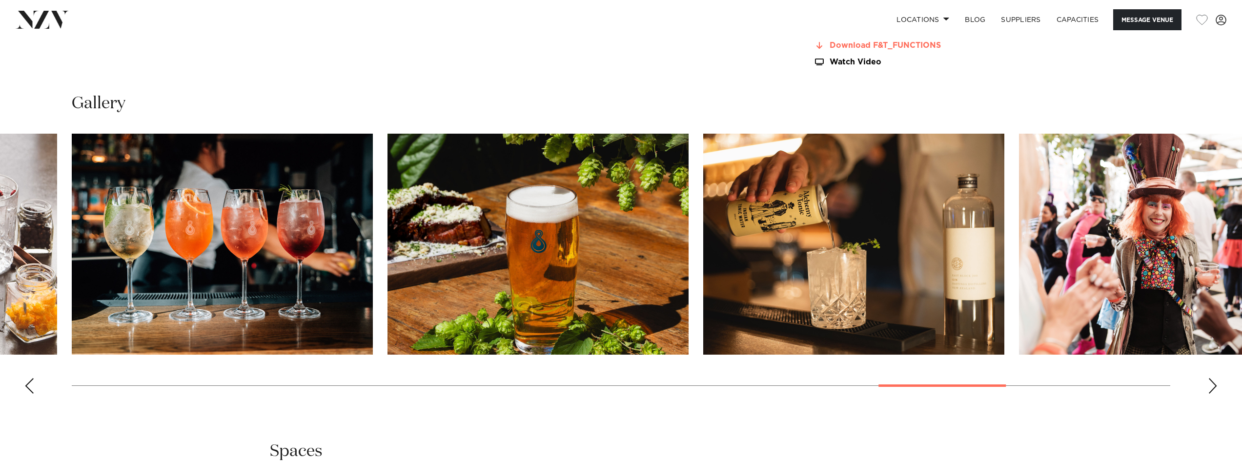
click at [881, 43] on link "Download F&T_FUNCTIONS" at bounding box center [892, 45] width 159 height 9
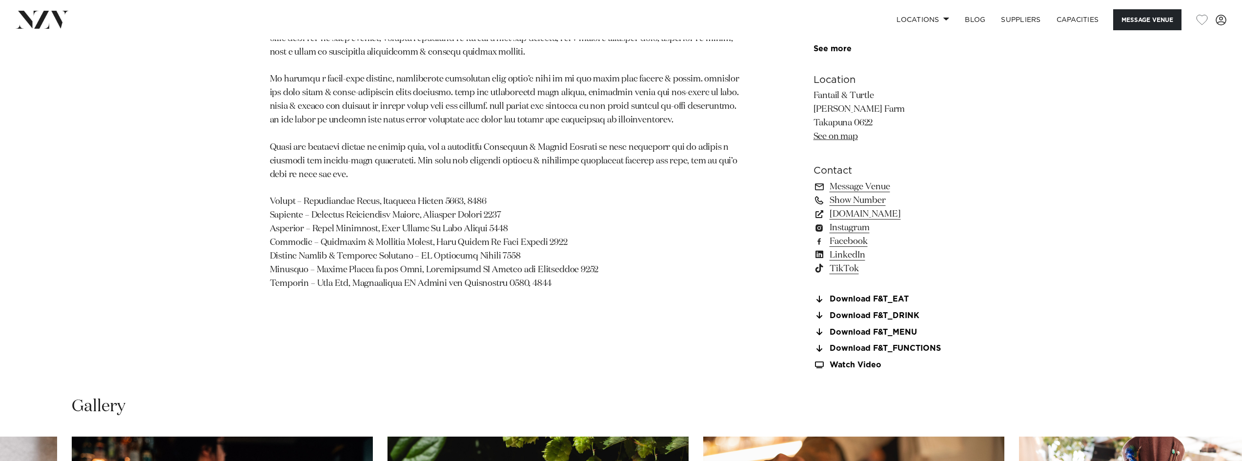
scroll to position [878, 0]
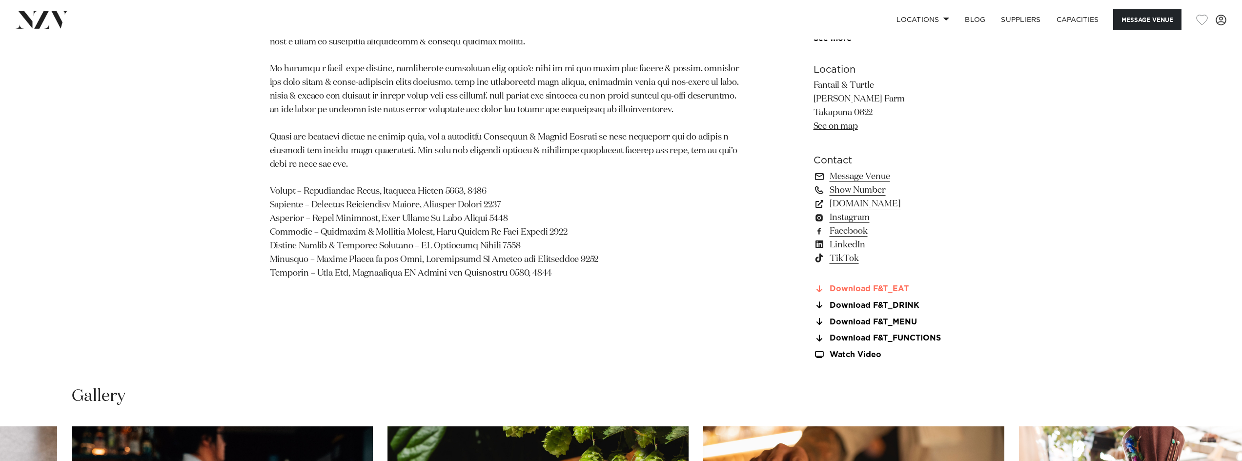
click at [894, 288] on link "Download F&T_EAT" at bounding box center [892, 289] width 159 height 9
click at [904, 303] on link "Download F&T_DRINK" at bounding box center [892, 305] width 159 height 9
click at [899, 201] on link "[DOMAIN_NAME]" at bounding box center [892, 204] width 159 height 14
